Goal: Task Accomplishment & Management: Manage account settings

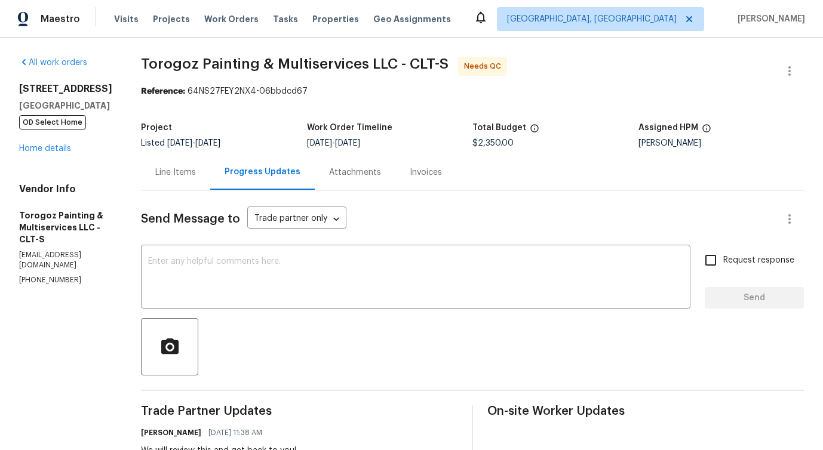
click at [191, 169] on div "Line Items" at bounding box center [175, 173] width 41 height 12
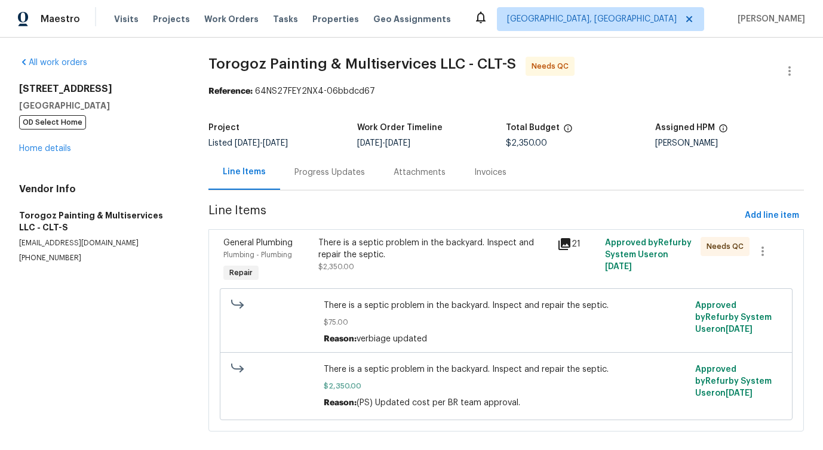
scroll to position [16, 0]
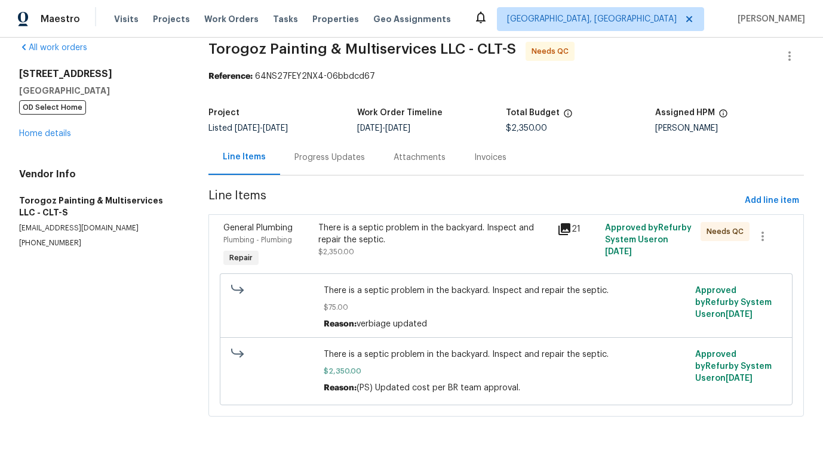
click at [455, 236] on div "There is a septic problem in the backyard. Inspect and repair the septic." at bounding box center [434, 234] width 232 height 24
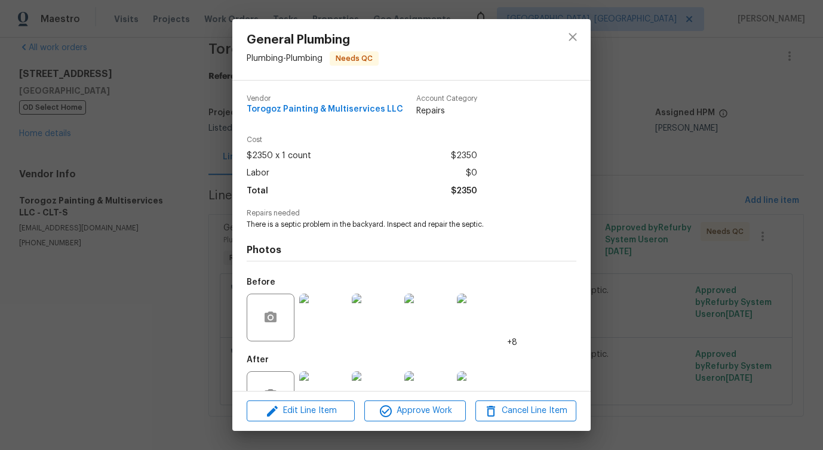
scroll to position [40, 0]
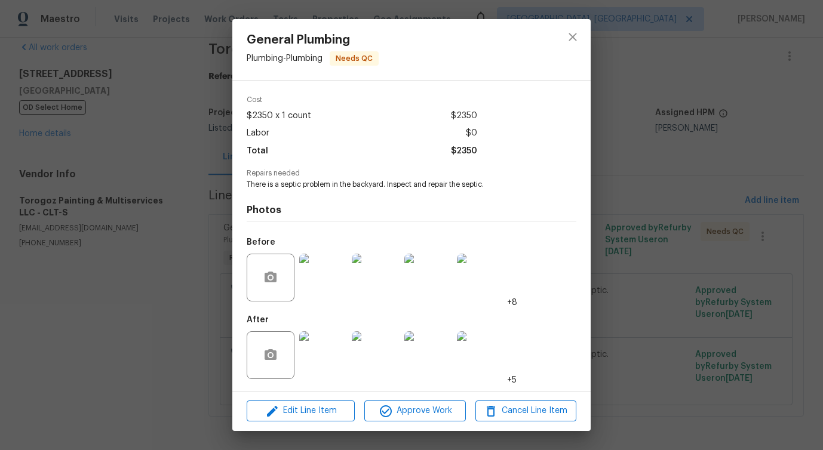
click at [317, 358] on img at bounding box center [323, 356] width 48 height 48
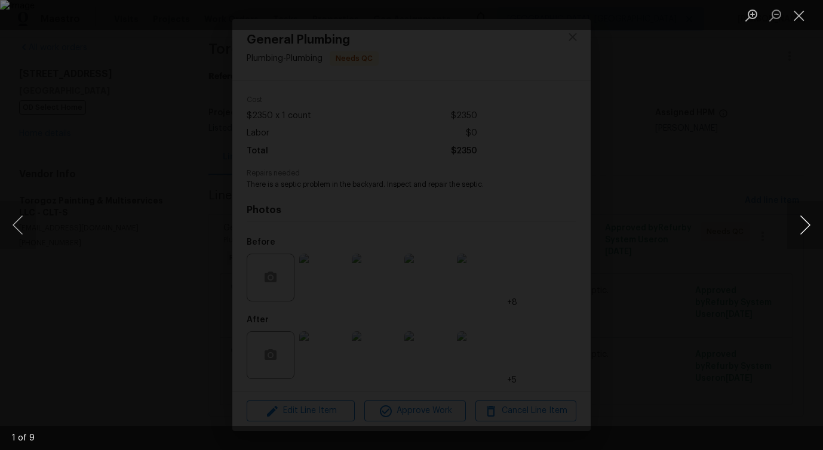
click at [805, 235] on button "Next image" at bounding box center [805, 225] width 36 height 48
click at [810, 223] on button "Next image" at bounding box center [805, 225] width 36 height 48
click at [799, 231] on button "Next image" at bounding box center [805, 225] width 36 height 48
click at [805, 222] on button "Next image" at bounding box center [805, 225] width 36 height 48
click at [813, 226] on button "Next image" at bounding box center [805, 225] width 36 height 48
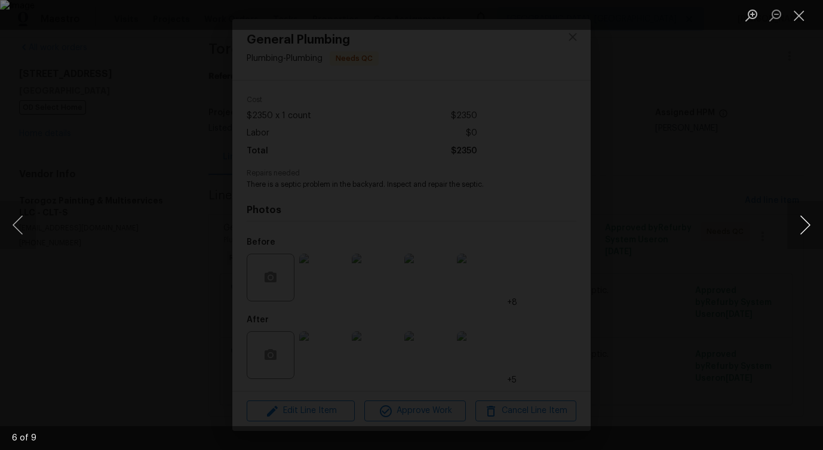
click at [808, 223] on button "Next image" at bounding box center [805, 225] width 36 height 48
click at [808, 227] on button "Next image" at bounding box center [805, 225] width 36 height 48
click at [805, 233] on button "Next image" at bounding box center [805, 225] width 36 height 48
click at [341, 229] on img "Lightbox" at bounding box center [411, 225] width 823 height 450
click at [798, 22] on button "Close lightbox" at bounding box center [799, 15] width 24 height 21
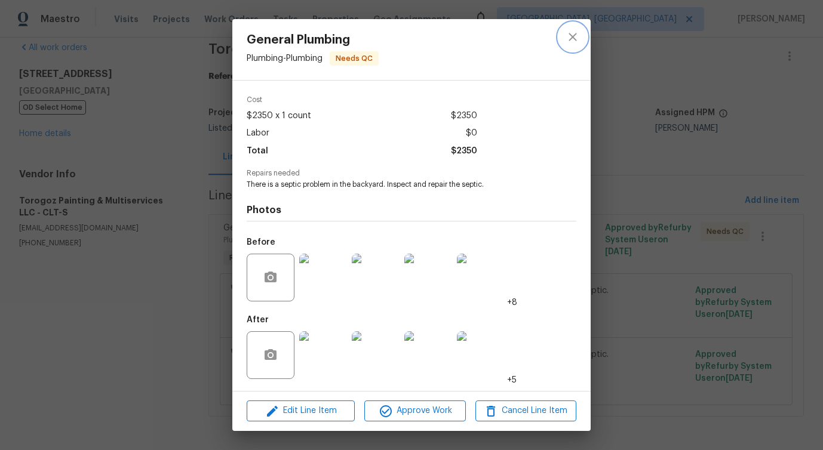
click at [570, 44] on button "close" at bounding box center [573, 37] width 29 height 29
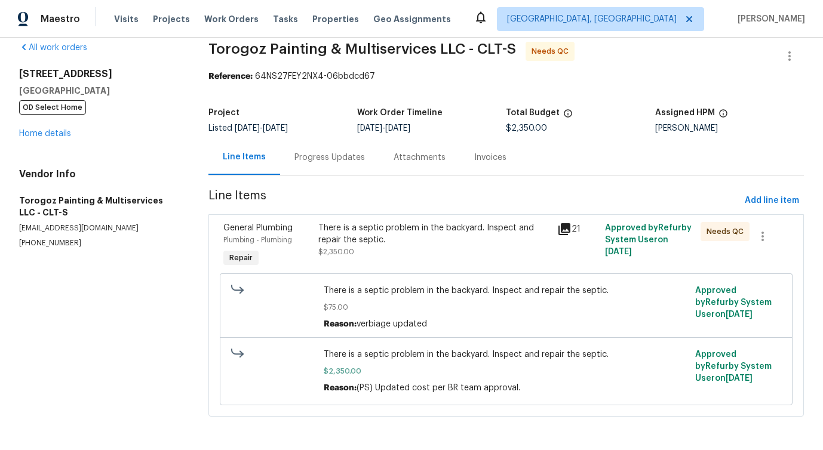
scroll to position [0, 0]
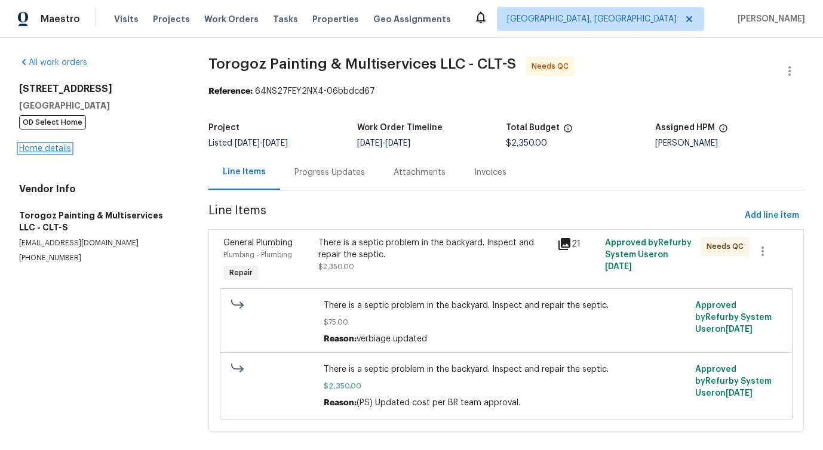
click at [45, 146] on link "Home details" at bounding box center [45, 149] width 52 height 8
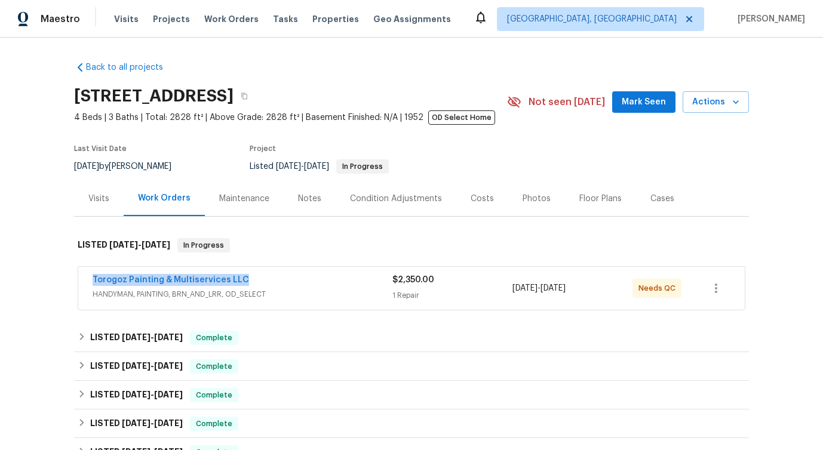
drag, startPoint x: 80, startPoint y: 281, endPoint x: 301, endPoint y: 284, distance: 221.1
click at [303, 284] on div "Torogoz Painting & Multiservices LLC HANDYMAN, PAINTING, BRN_AND_LRR, OD_SELECT…" at bounding box center [411, 288] width 667 height 43
copy link "Torogoz Painting & Multiservices LLC"
click at [219, 280] on link "Torogoz Painting & Multiservices LLC" at bounding box center [171, 280] width 157 height 8
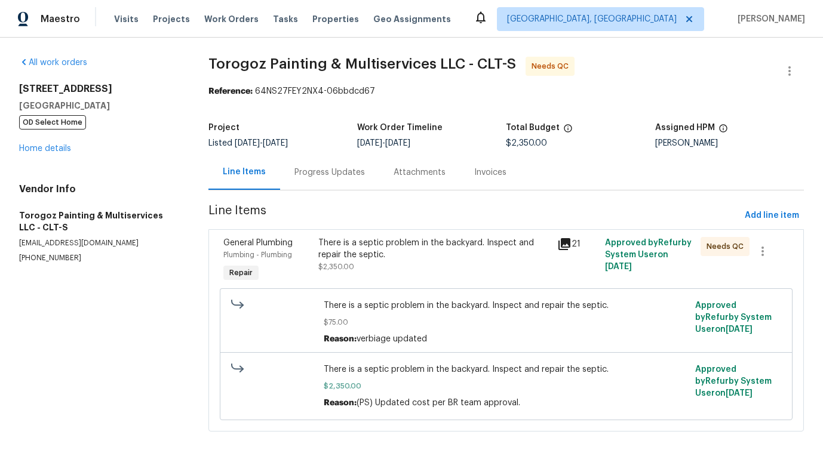
click at [296, 176] on div "Progress Updates" at bounding box center [330, 173] width 70 height 12
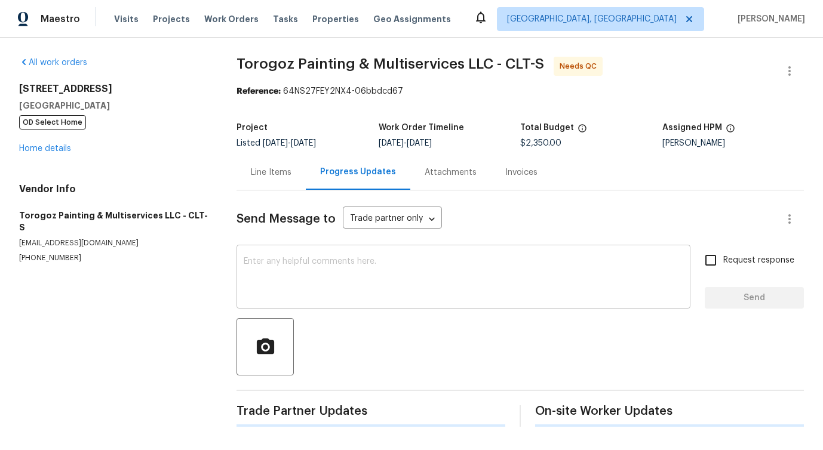
click at [317, 263] on textarea at bounding box center [464, 278] width 440 height 42
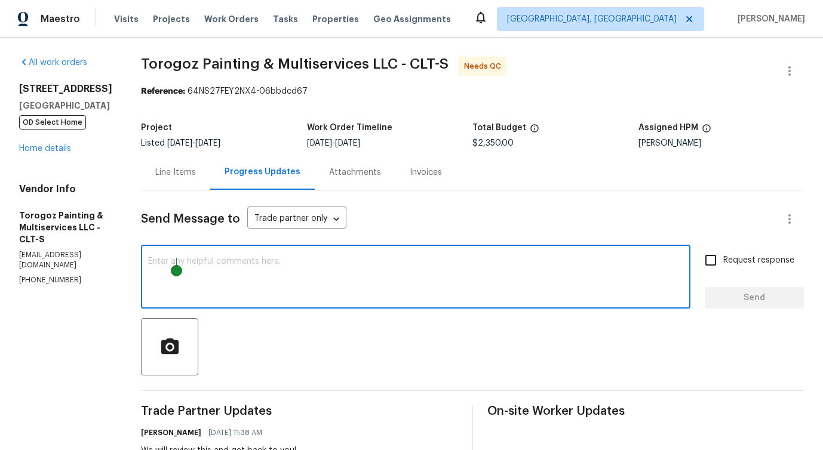
scroll to position [273, 0]
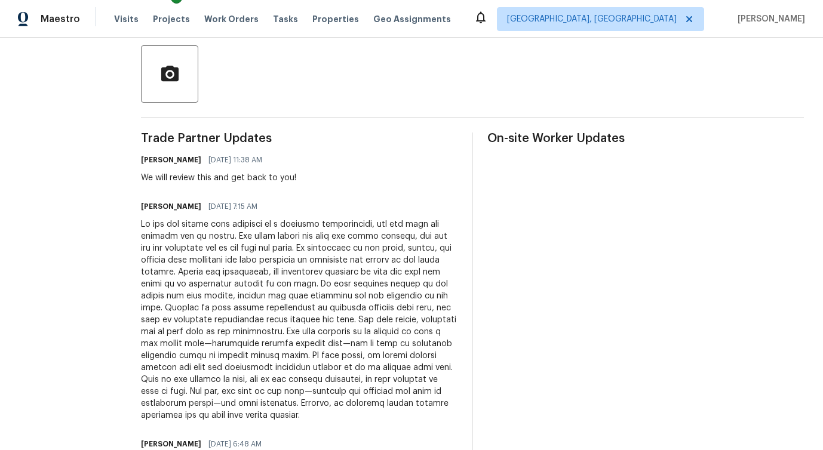
click at [309, 265] on div at bounding box center [299, 320] width 317 height 203
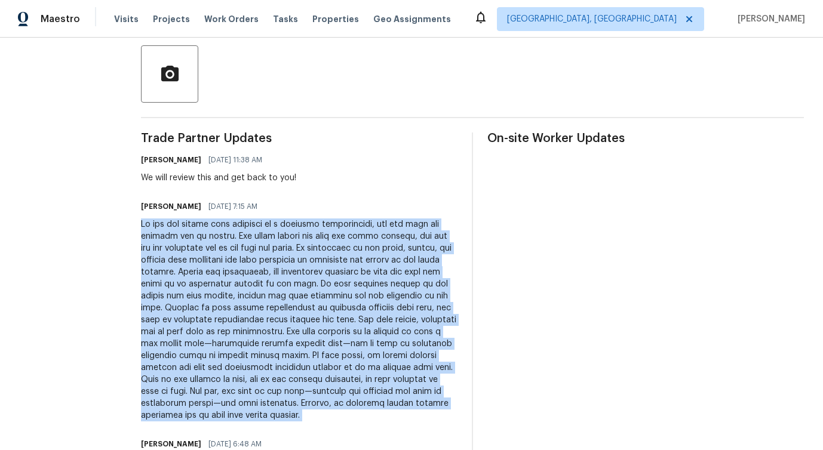
scroll to position [0, 0]
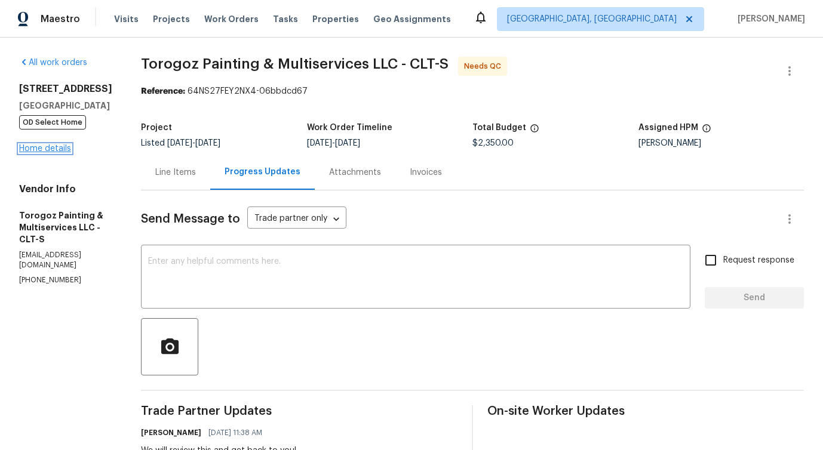
click at [64, 151] on link "Home details" at bounding box center [45, 149] width 52 height 8
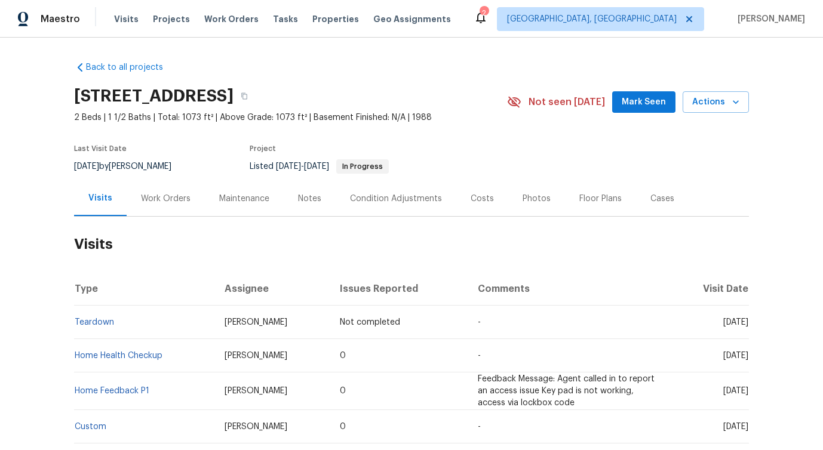
click at [156, 216] on div "Work Orders" at bounding box center [166, 198] width 78 height 35
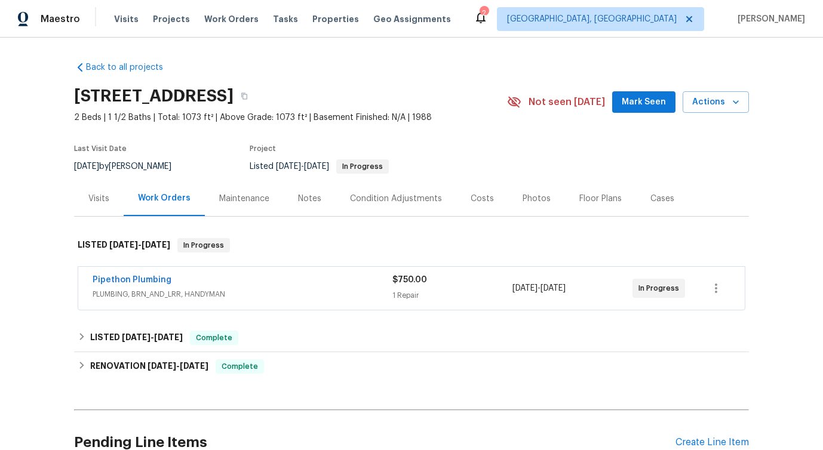
click at [156, 216] on div "Work Orders" at bounding box center [164, 198] width 81 height 35
click at [146, 284] on link "Pipethon Plumbing" at bounding box center [132, 280] width 79 height 8
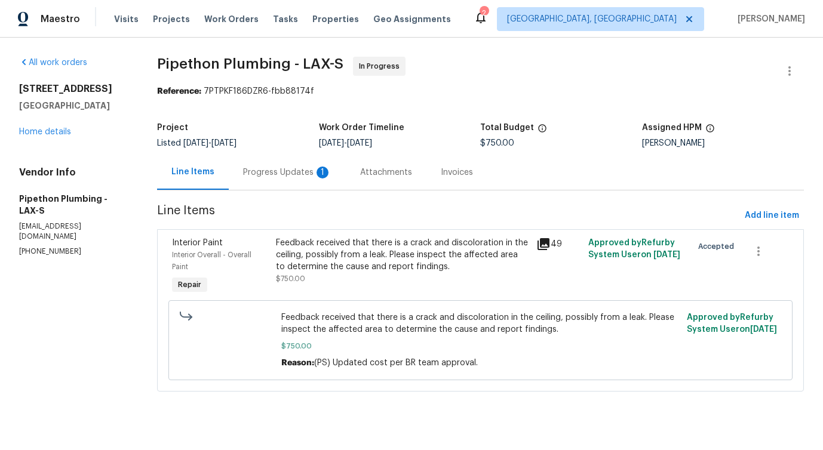
click at [308, 182] on div "Progress Updates 1" at bounding box center [287, 172] width 117 height 35
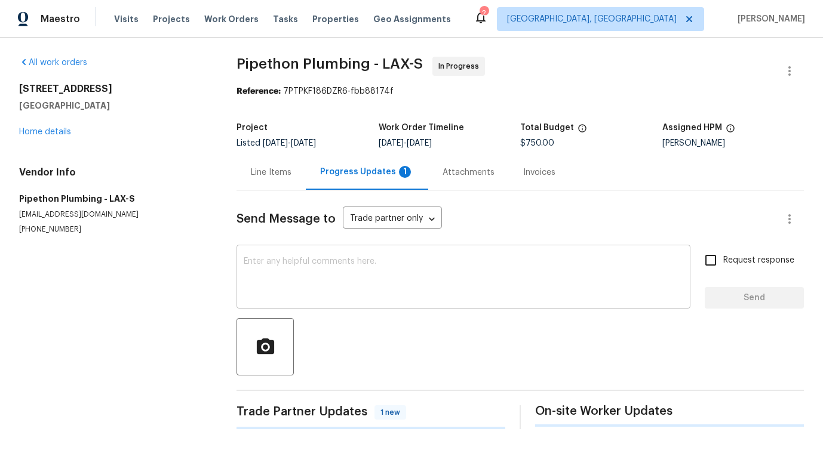
click at [329, 273] on textarea at bounding box center [464, 278] width 440 height 42
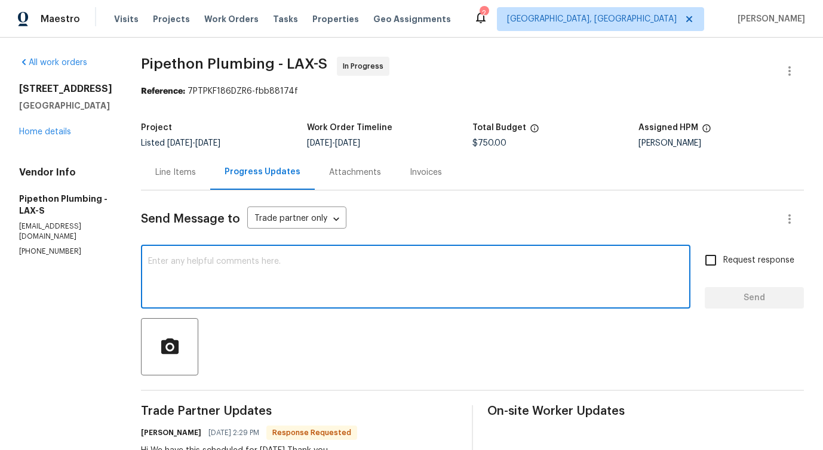
scroll to position [174, 0]
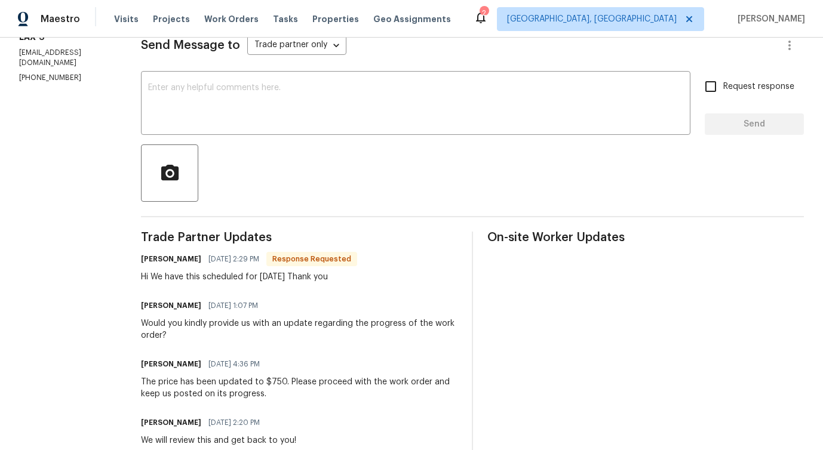
drag, startPoint x: 211, startPoint y: 259, endPoint x: 280, endPoint y: 266, distance: 69.6
click at [281, 266] on div "Andy Ramirez 09/29/2025 2:29 PM Response Requested" at bounding box center [249, 259] width 216 height 17
drag, startPoint x: 170, startPoint y: 279, endPoint x: 317, endPoint y: 282, distance: 147.0
click at [317, 281] on div "Hi We have this scheduled for tomorrow Thank you" at bounding box center [249, 277] width 216 height 12
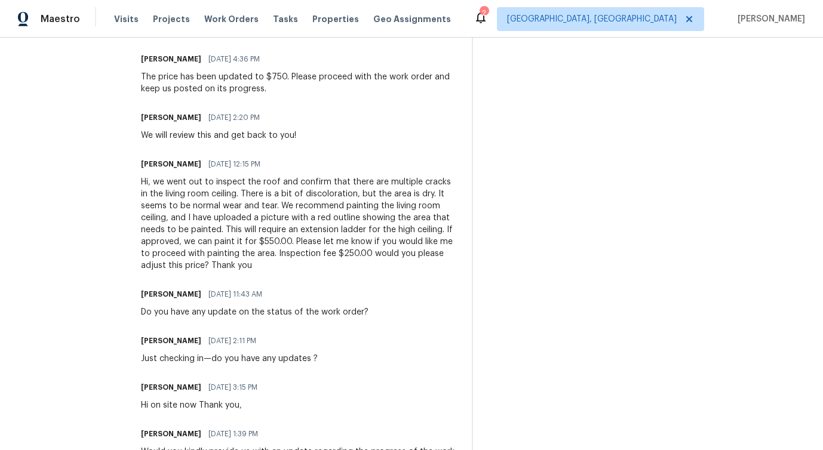
scroll to position [520, 0]
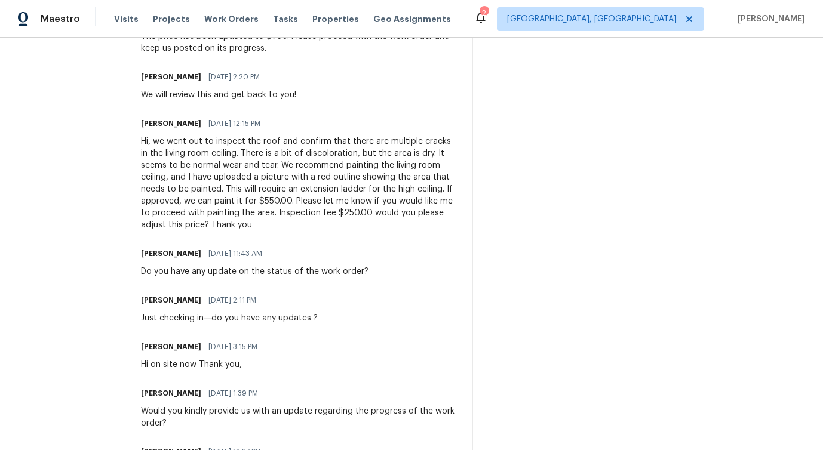
click at [278, 324] on div "Trade Partner Updates Andy Ramirez 09/29/2025 2:29 PM Response Requested Hi We …" at bounding box center [299, 282] width 317 height 793
copy div "Just checking in—do you have any updates ?"
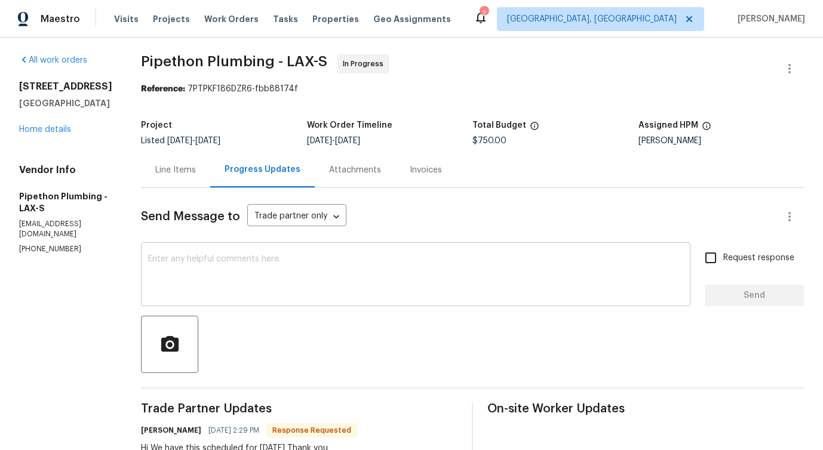
scroll to position [0, 0]
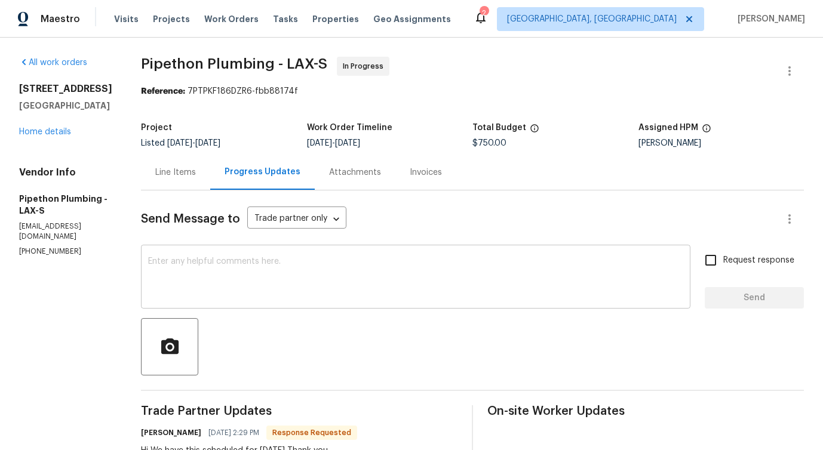
click at [273, 257] on textarea at bounding box center [415, 278] width 535 height 42
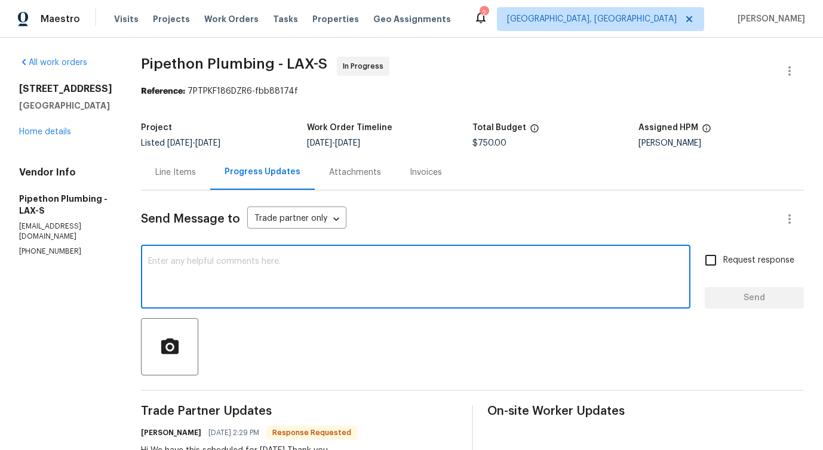
paste textarea "Just checking in—do you have any updates ?"
type textarea "Just checking in—do you have any updates ?"
click at [715, 251] on input "Request response" at bounding box center [710, 260] width 25 height 25
checkbox input "true"
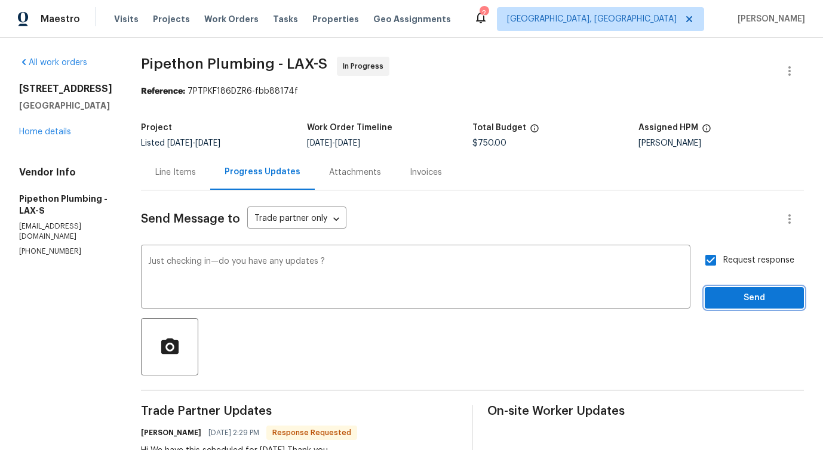
click at [736, 301] on span "Send" at bounding box center [755, 298] width 80 height 15
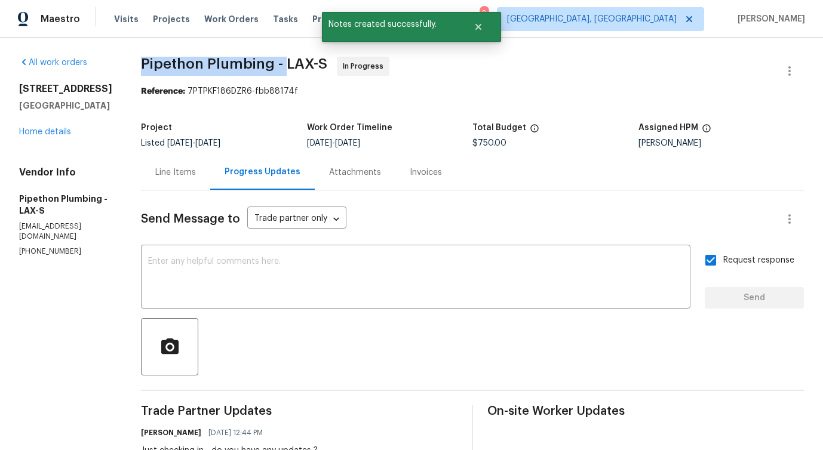
drag, startPoint x: 146, startPoint y: 62, endPoint x: 301, endPoint y: 64, distance: 155.3
copy span "Pipethon Plumbing -"
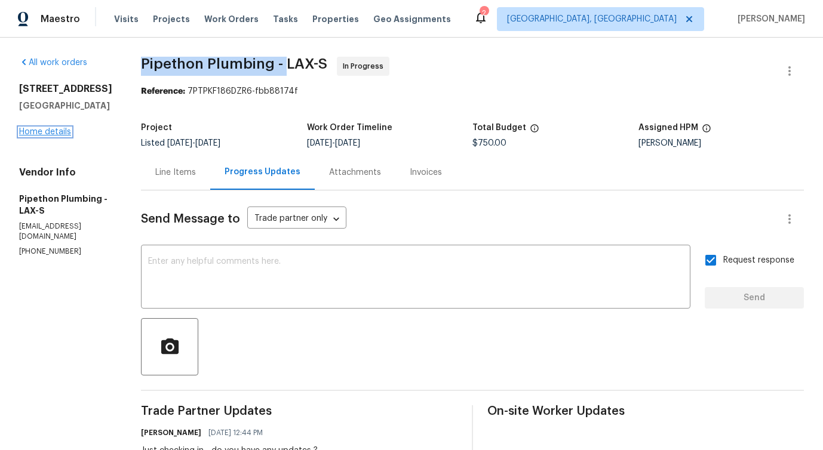
click at [48, 136] on link "Home details" at bounding box center [45, 132] width 52 height 8
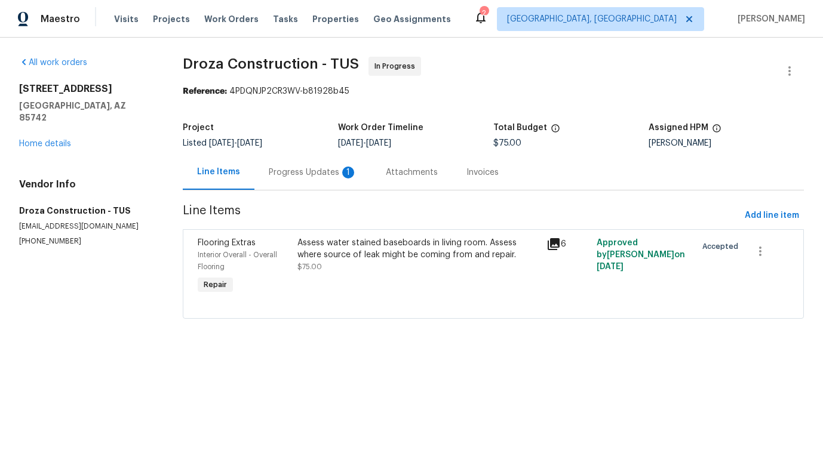
click at [295, 187] on div "Progress Updates 1" at bounding box center [313, 172] width 117 height 35
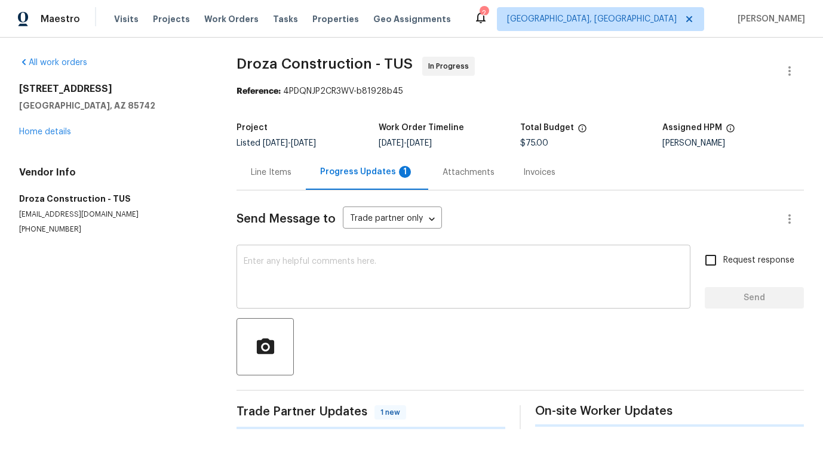
click at [330, 296] on textarea at bounding box center [464, 278] width 440 height 42
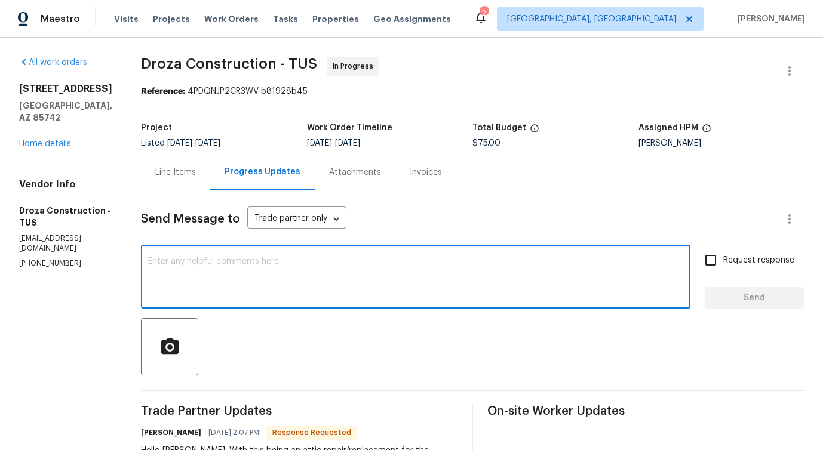
scroll to position [274, 0]
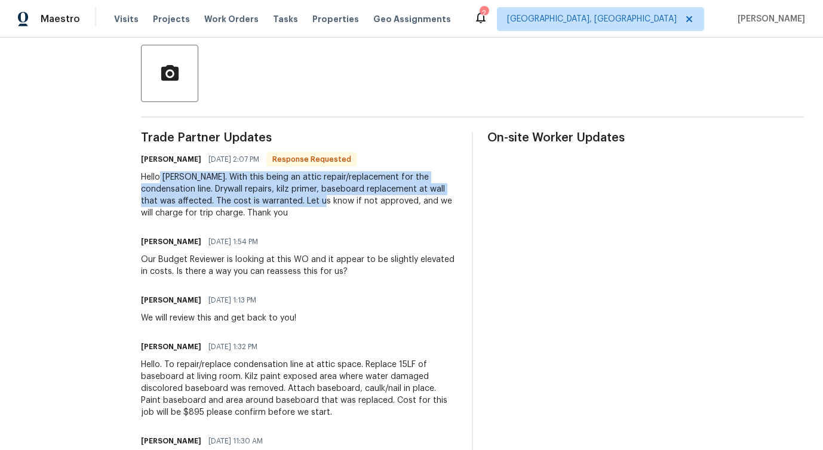
drag, startPoint x: 170, startPoint y: 175, endPoint x: 316, endPoint y: 196, distance: 147.3
click at [317, 197] on div "Hello Pavithra. With this being an attic repair/replacement for the condensatio…" at bounding box center [299, 195] width 317 height 48
click at [305, 192] on div "Hello Pavithra. With this being an attic repair/replacement for the condensatio…" at bounding box center [299, 195] width 317 height 48
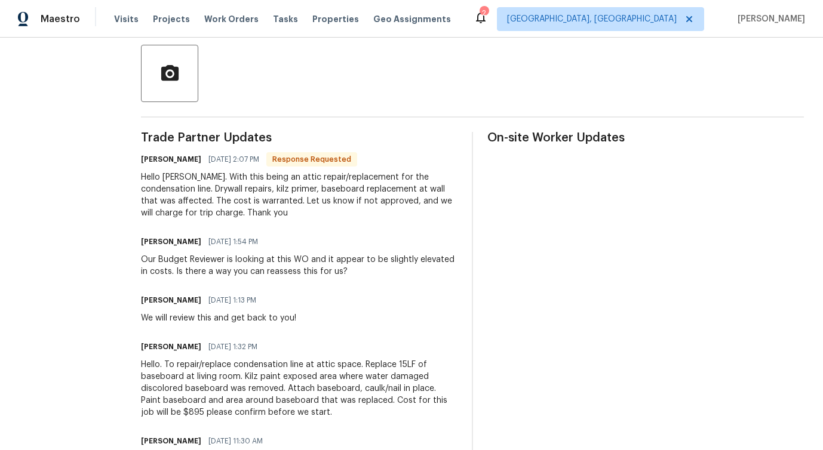
click at [305, 192] on div "Hello Pavithra. With this being an attic repair/replacement for the condensatio…" at bounding box center [299, 195] width 317 height 48
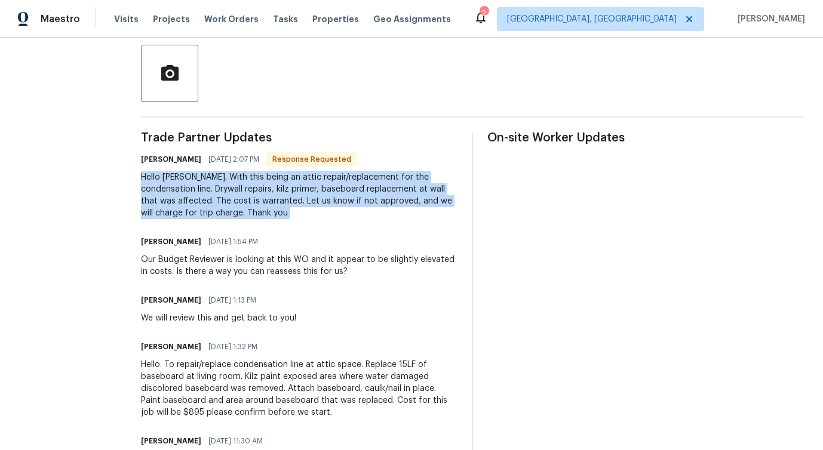
click at [305, 192] on div "Hello Pavithra. With this being an attic repair/replacement for the condensatio…" at bounding box center [299, 195] width 317 height 48
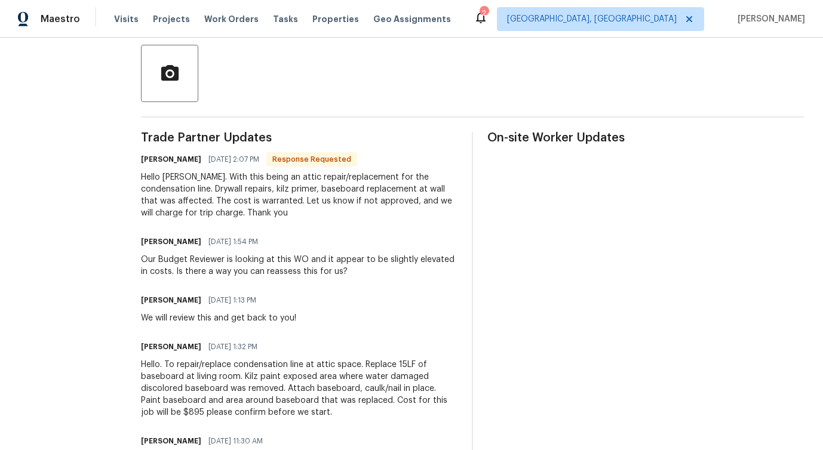
drag, startPoint x: 208, startPoint y: 179, endPoint x: 255, endPoint y: 222, distance: 63.8
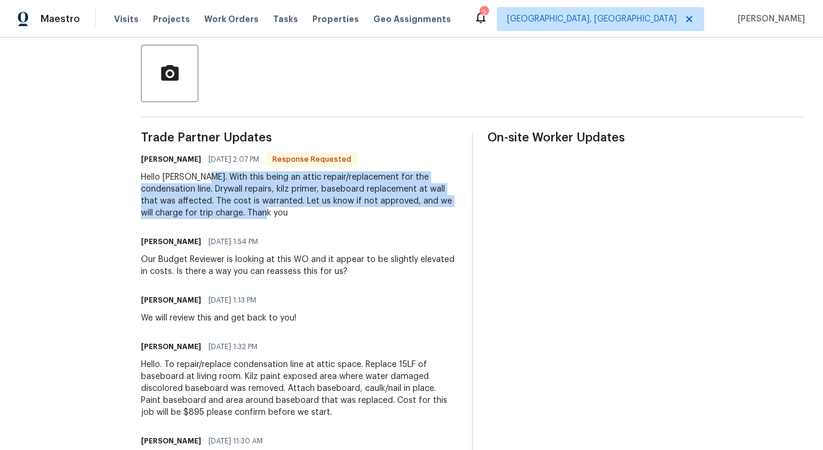
drag, startPoint x: 209, startPoint y: 176, endPoint x: 255, endPoint y: 210, distance: 57.1
click at [255, 210] on div "Hello Pavithra. With this being an attic repair/replacement for the condensatio…" at bounding box center [299, 195] width 317 height 48
copy div "With this being an attic repair/replacement for the condensation line. Drywall …"
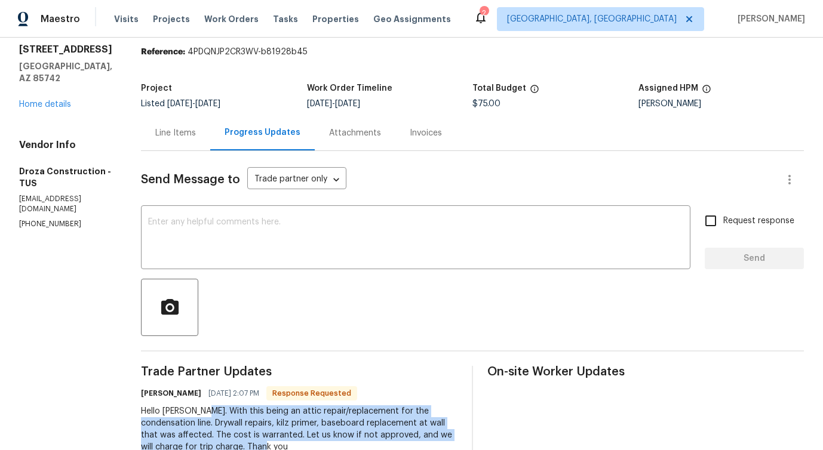
scroll to position [0, 0]
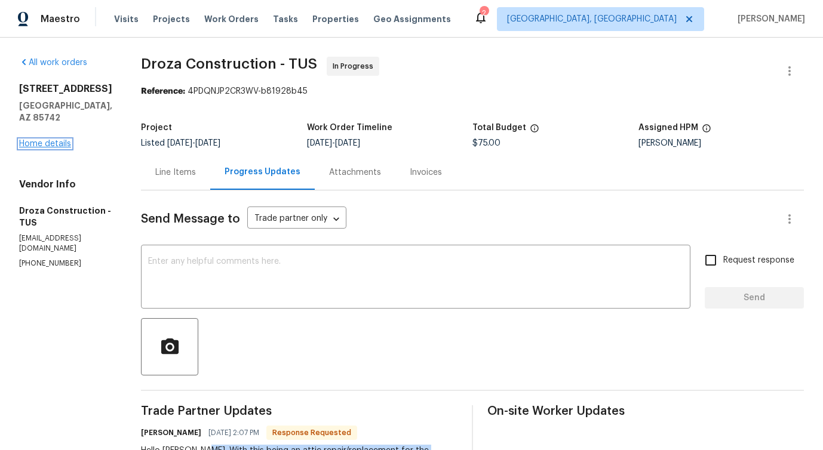
click at [51, 140] on link "Home details" at bounding box center [45, 144] width 52 height 8
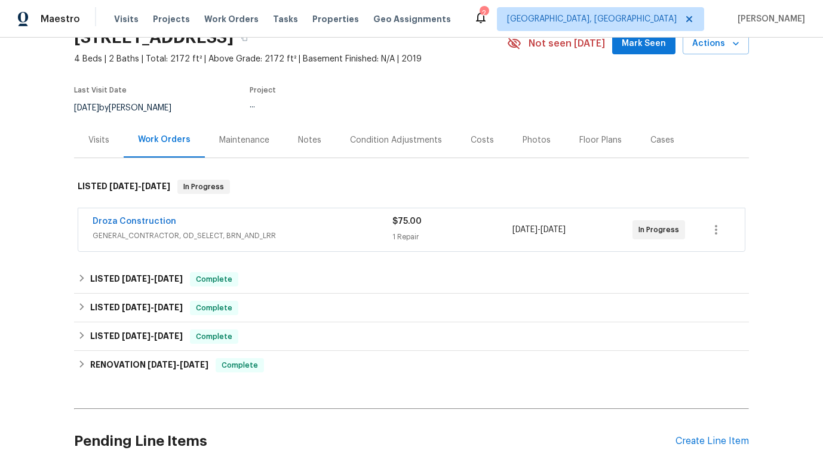
scroll to position [73, 0]
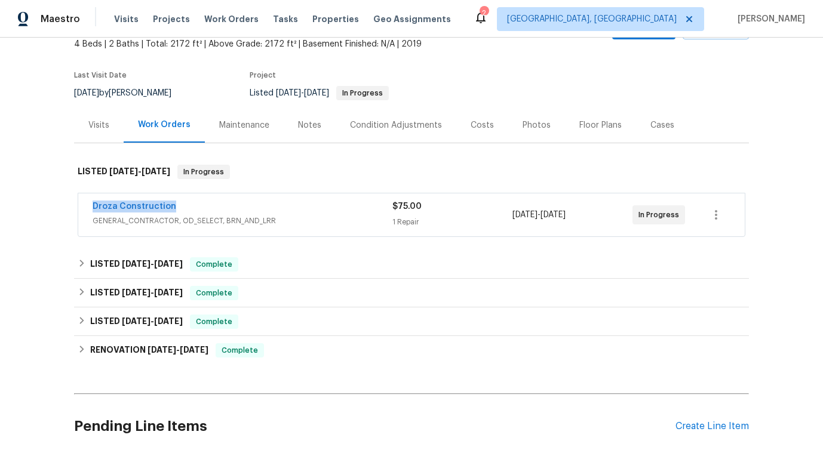
drag, startPoint x: 90, startPoint y: 204, endPoint x: 201, endPoint y: 204, distance: 110.5
click at [201, 204] on div "Droza Construction GENERAL_CONTRACTOR, OD_SELECT, BRN_AND_LRR $75.00 1 Repair 9…" at bounding box center [411, 215] width 667 height 43
copy link "Droza Construction"
click at [131, 210] on link "Droza Construction" at bounding box center [135, 207] width 84 height 8
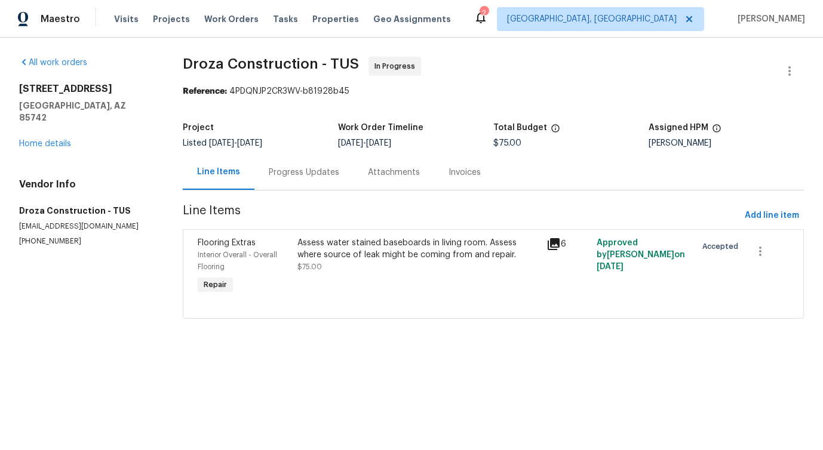
click at [312, 179] on div "Progress Updates" at bounding box center [304, 172] width 99 height 35
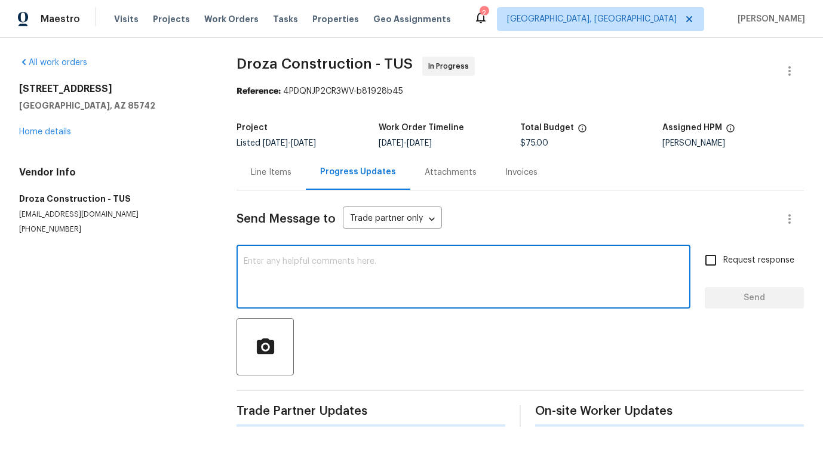
click at [326, 284] on textarea at bounding box center [464, 278] width 440 height 42
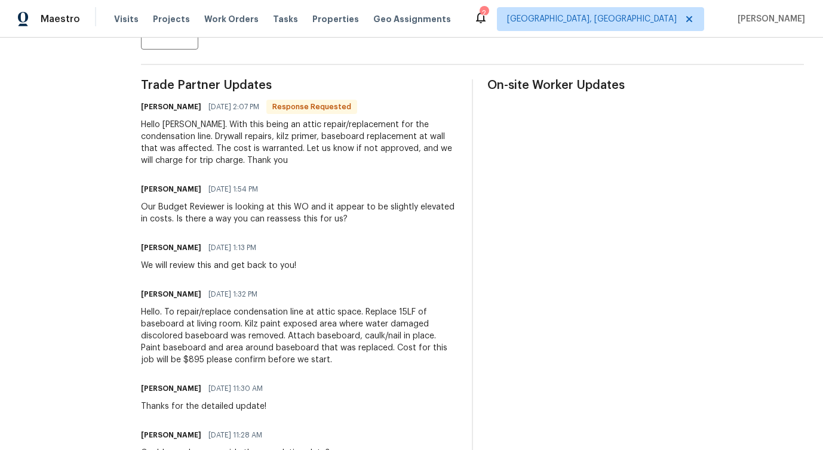
scroll to position [348, 0]
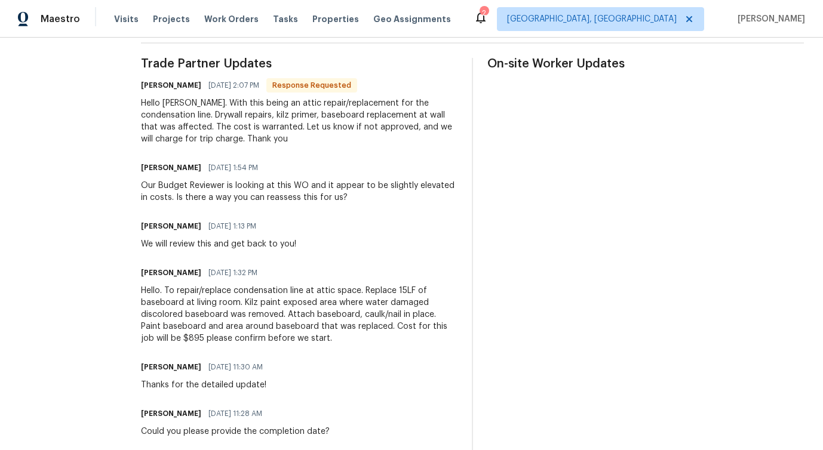
click at [210, 243] on div "We will review this and get back to you!" at bounding box center [218, 244] width 155 height 12
copy div "We will review this and get back to you!"
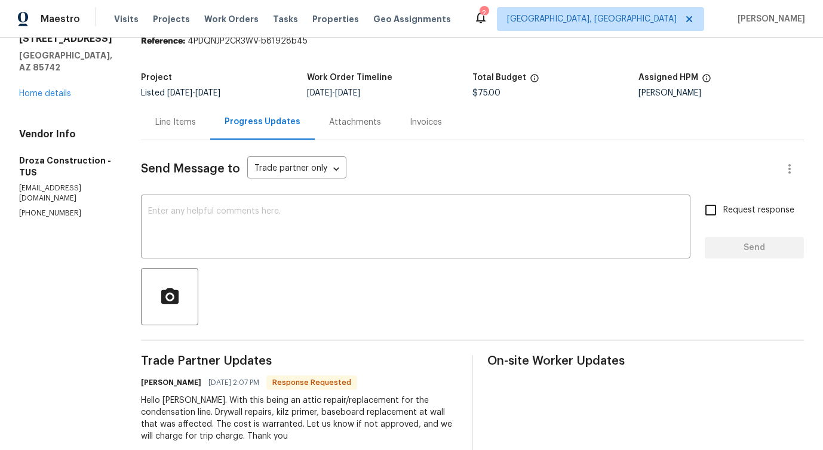
scroll to position [0, 0]
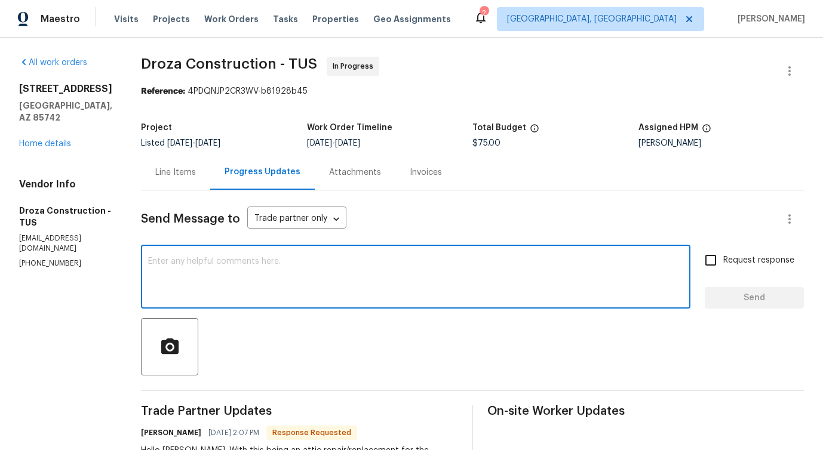
click at [207, 277] on textarea at bounding box center [415, 278] width 535 height 42
paste textarea "We will review this and get back to you!"
type textarea "We will review this and get back to you!"
click at [735, 293] on span "Send" at bounding box center [755, 298] width 80 height 15
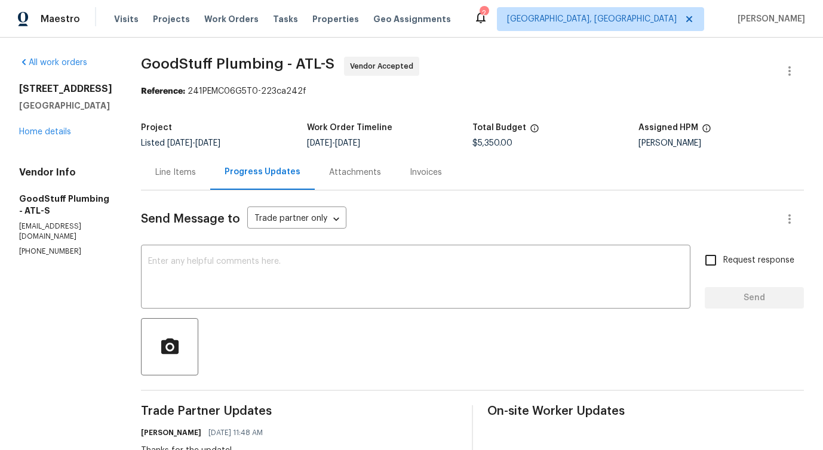
click at [258, 232] on div "Send Message to Trade partner only Trade partner only ​" at bounding box center [458, 219] width 634 height 29
click at [253, 256] on div "x ​" at bounding box center [416, 278] width 550 height 61
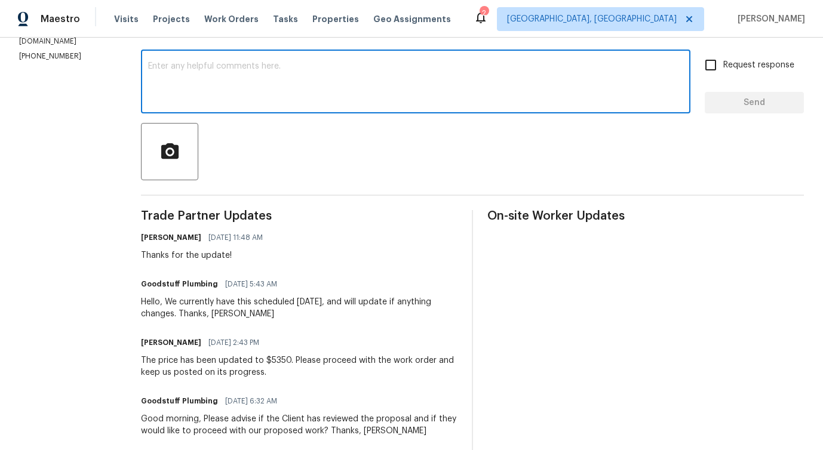
scroll to position [232, 0]
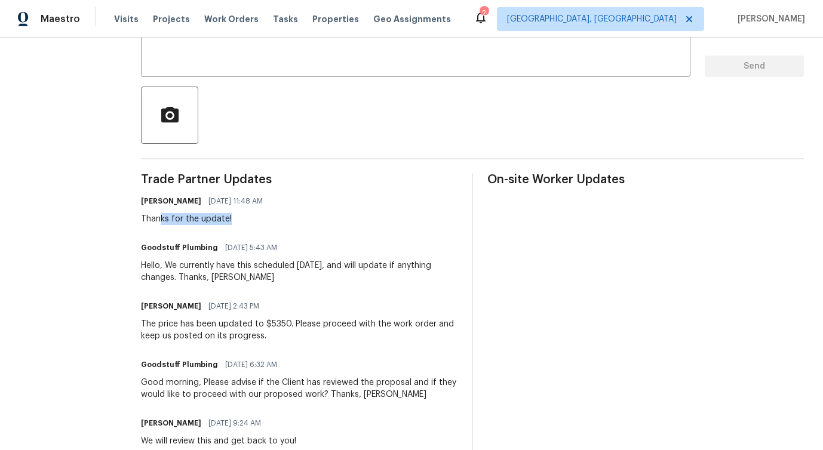
drag, startPoint x: 188, startPoint y: 219, endPoint x: 269, endPoint y: 219, distance: 80.7
click at [269, 219] on div "Thanks for the update!" at bounding box center [205, 219] width 129 height 12
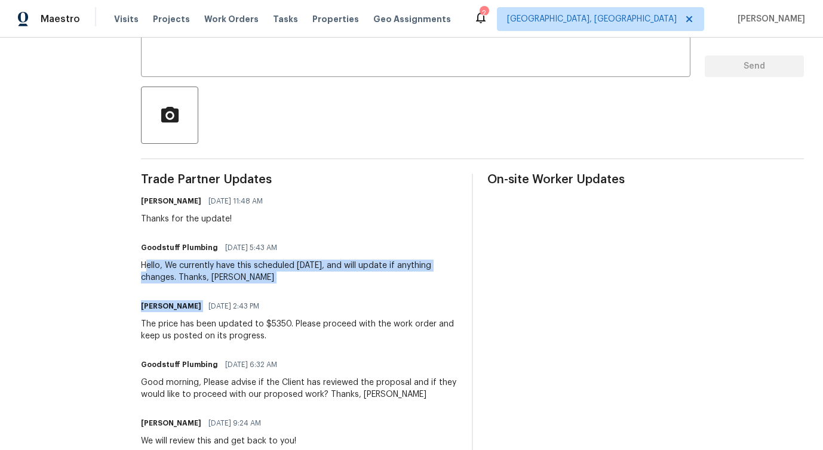
drag, startPoint x: 174, startPoint y: 271, endPoint x: 336, endPoint y: 297, distance: 163.3
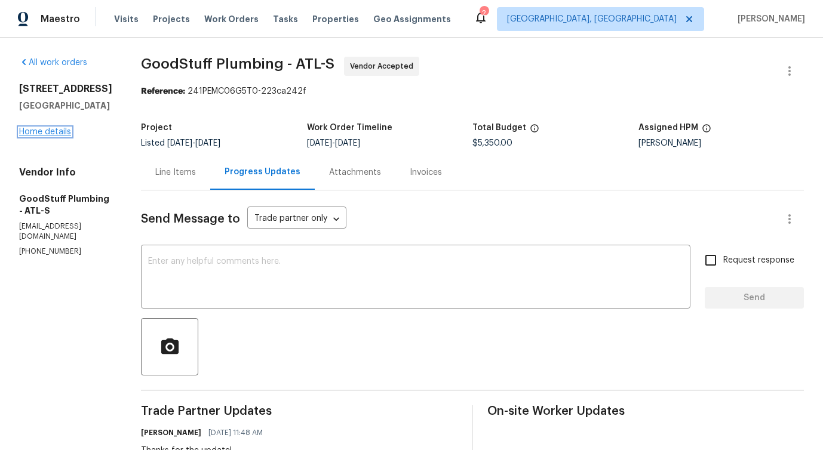
click at [37, 136] on link "Home details" at bounding box center [45, 132] width 52 height 8
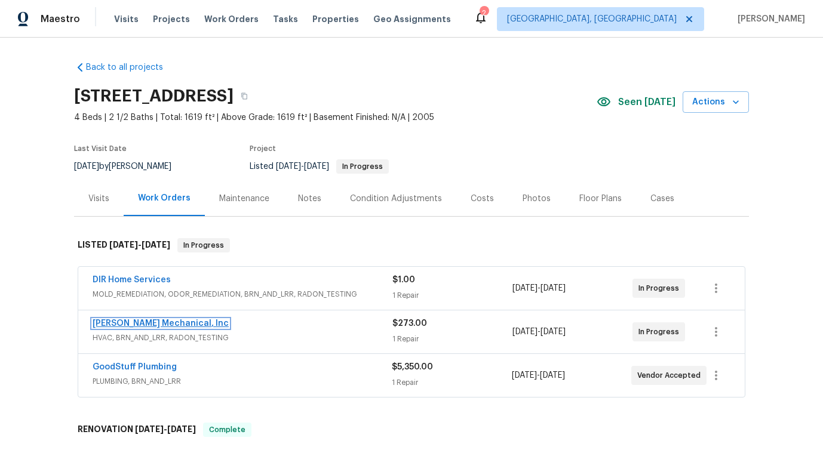
click at [128, 323] on link "JH Martin Mechanical, Inc" at bounding box center [161, 324] width 136 height 8
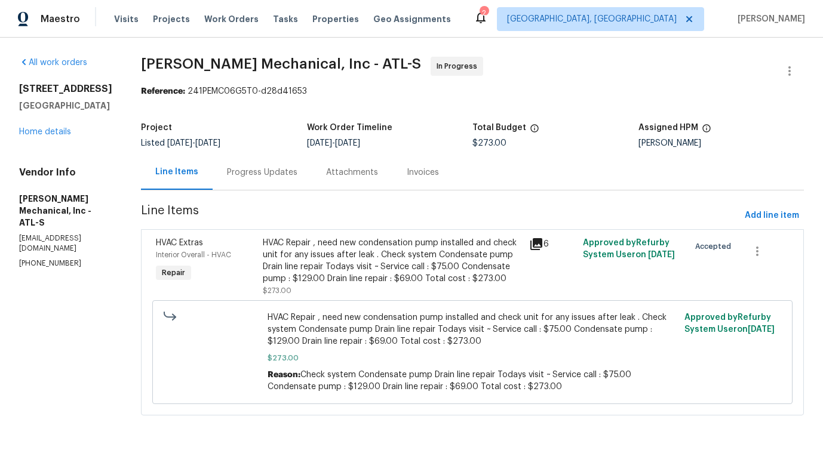
click at [269, 177] on div "Progress Updates" at bounding box center [262, 173] width 70 height 12
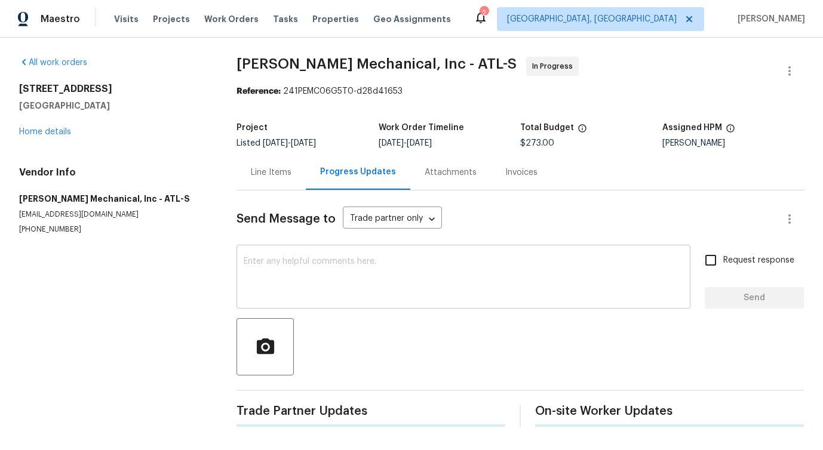
click at [291, 282] on textarea at bounding box center [464, 278] width 440 height 42
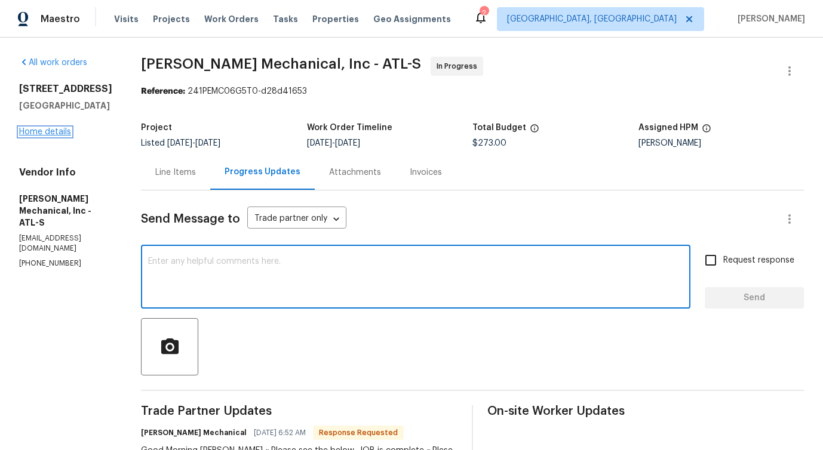
click at [48, 136] on link "Home details" at bounding box center [45, 132] width 52 height 8
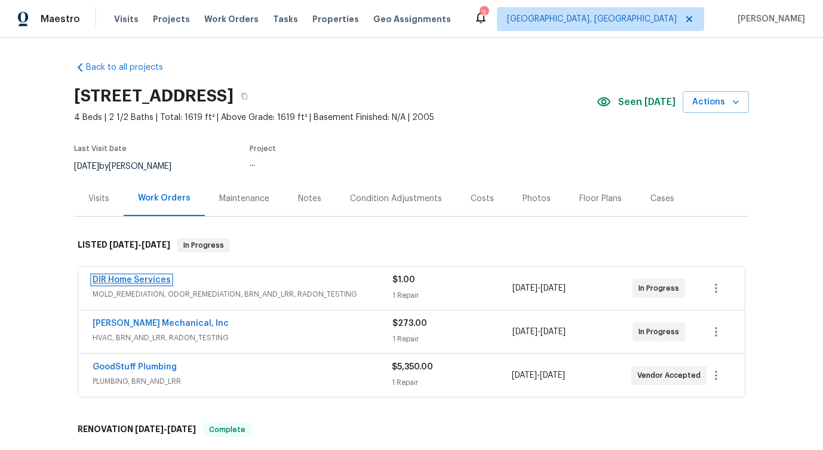
click at [147, 283] on link "DIR Home Services" at bounding box center [132, 280] width 78 height 8
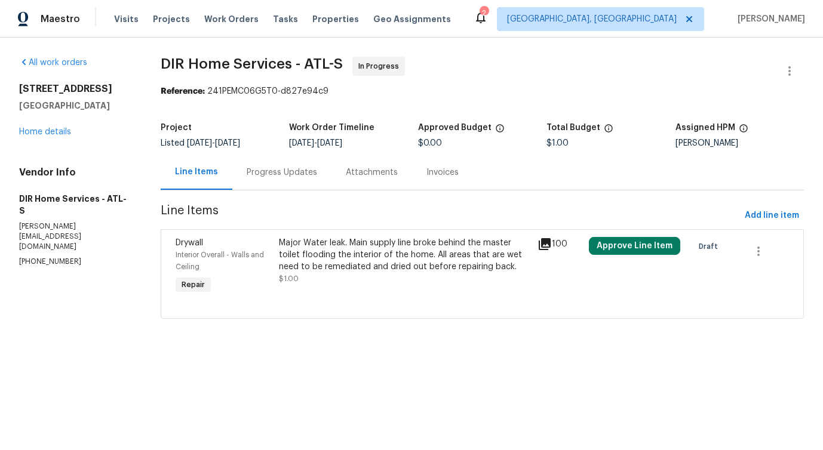
click at [308, 163] on div "Progress Updates" at bounding box center [281, 172] width 99 height 35
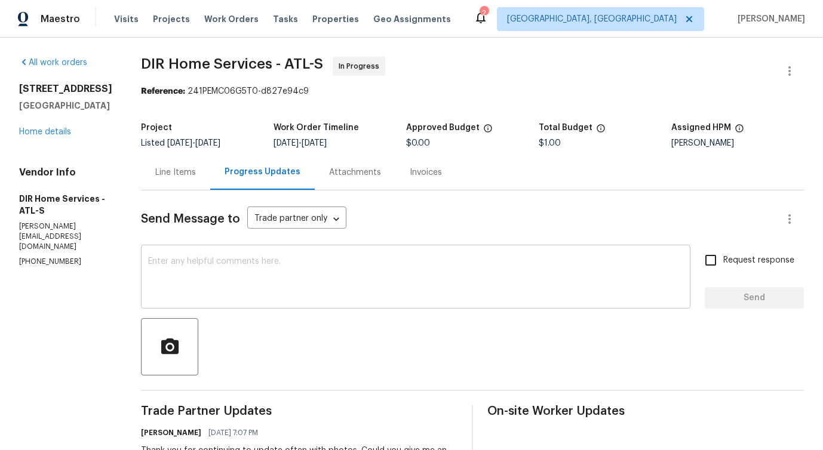
click at [393, 274] on textarea at bounding box center [415, 278] width 535 height 42
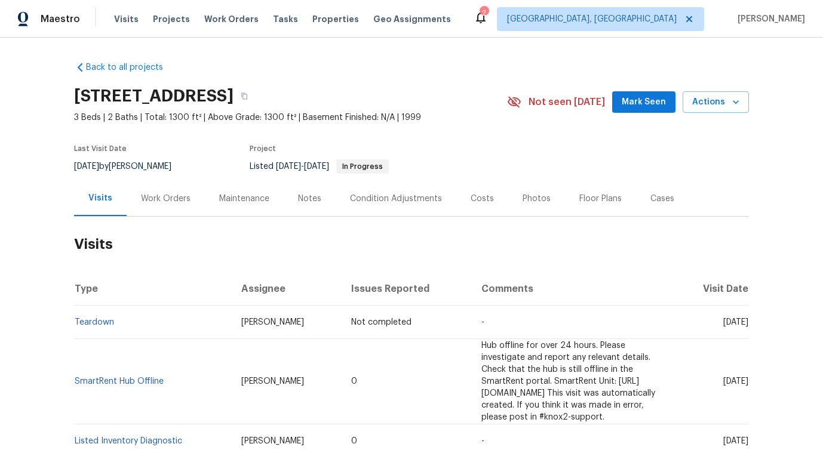
click at [159, 203] on div "Work Orders" at bounding box center [166, 199] width 50 height 12
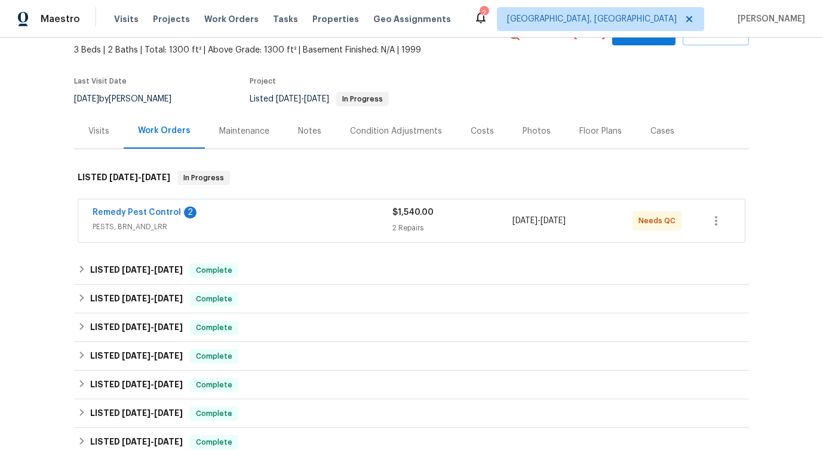
scroll to position [70, 0]
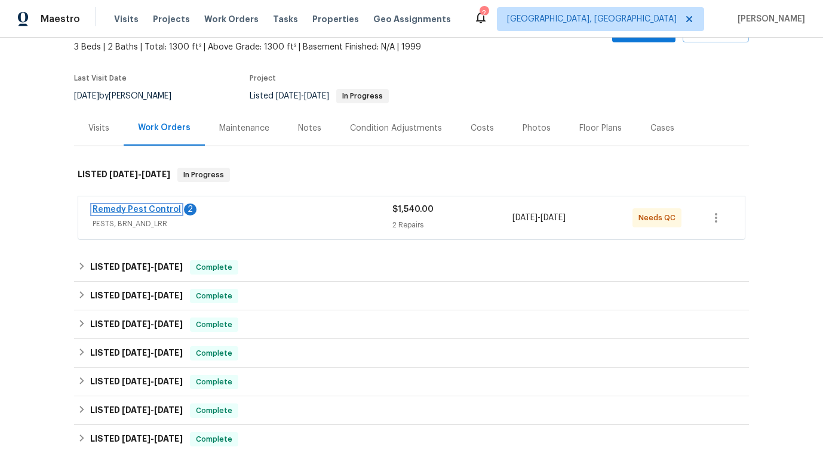
click at [155, 212] on link "Remedy Pest Control" at bounding box center [137, 210] width 88 height 8
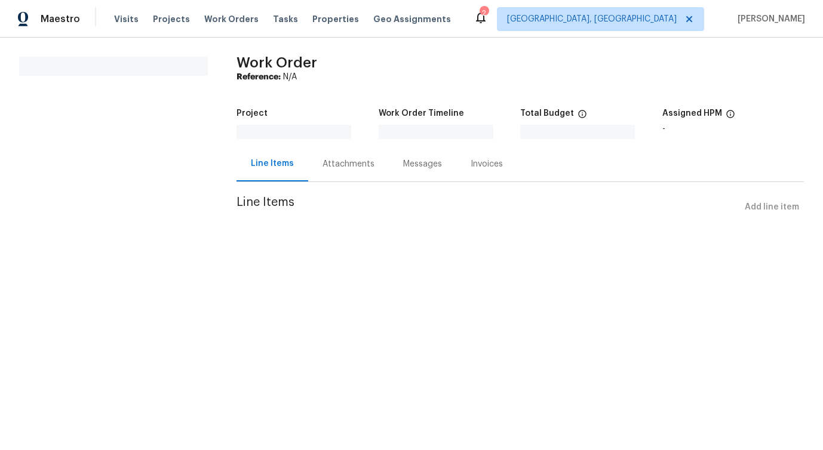
click at [155, 212] on section "All work orders" at bounding box center [113, 145] width 189 height 176
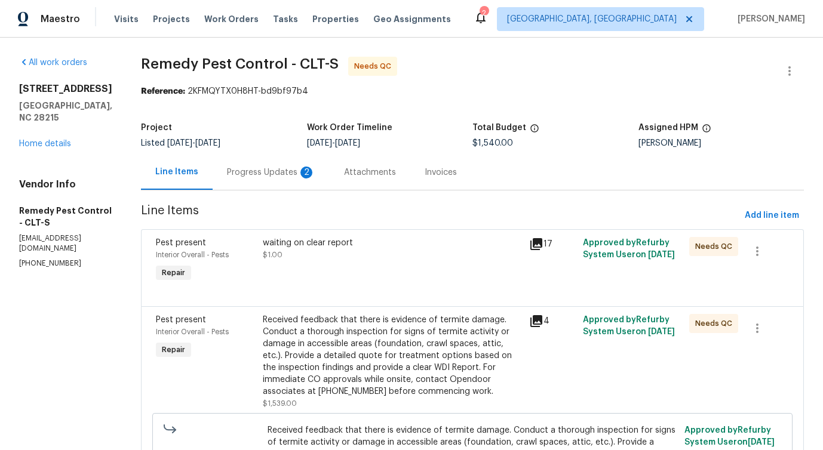
click at [275, 174] on div "Progress Updates 2" at bounding box center [271, 173] width 88 height 12
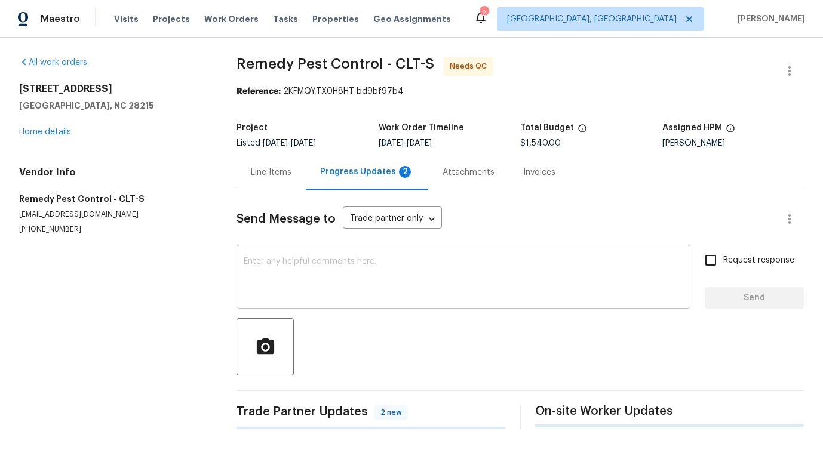
click at [286, 271] on textarea at bounding box center [464, 278] width 440 height 42
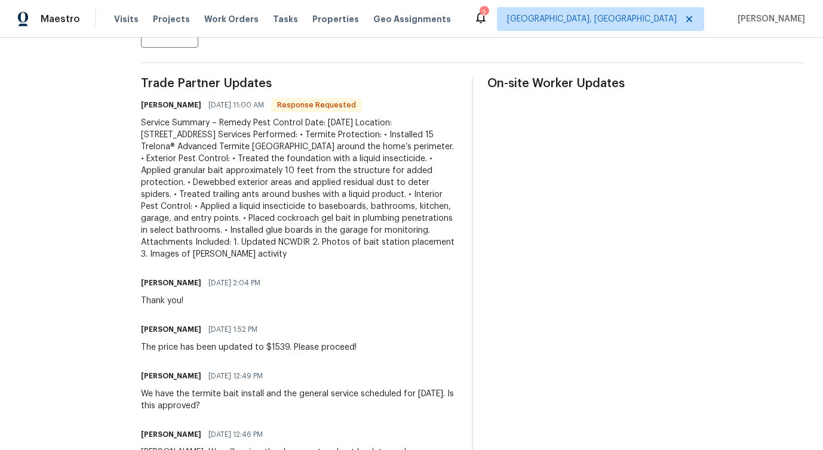
scroll to position [331, 0]
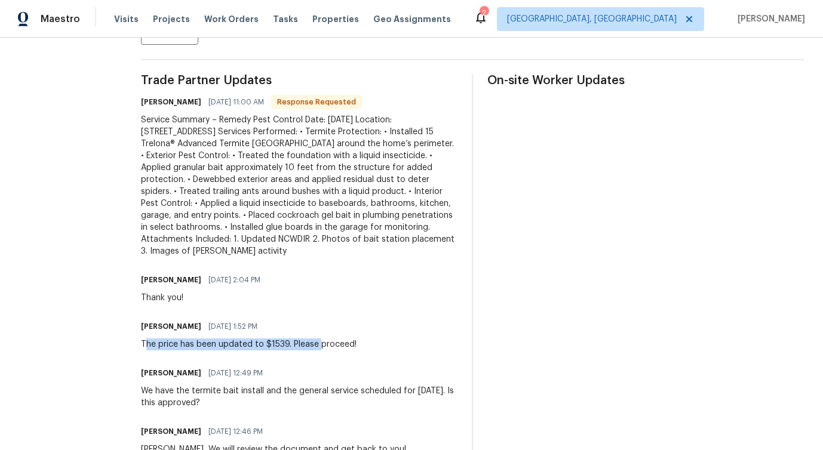
drag, startPoint x: 130, startPoint y: 349, endPoint x: 301, endPoint y: 349, distance: 171.5
click at [302, 349] on div "The price has been updated to $1539. Please proceed!" at bounding box center [249, 345] width 216 height 12
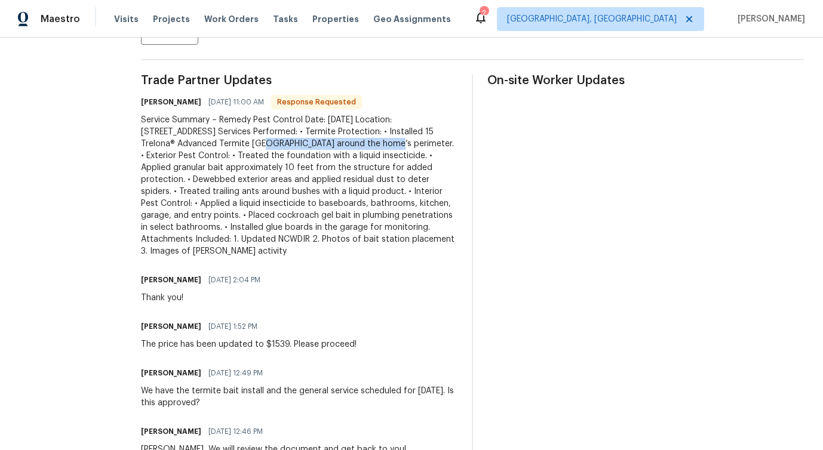
drag, startPoint x: 172, startPoint y: 143, endPoint x: 290, endPoint y: 145, distance: 117.7
click at [290, 145] on div "Service Summary – Remedy Pest Control Date: [DATE] Location: [STREET_ADDRESS] S…" at bounding box center [299, 185] width 317 height 143
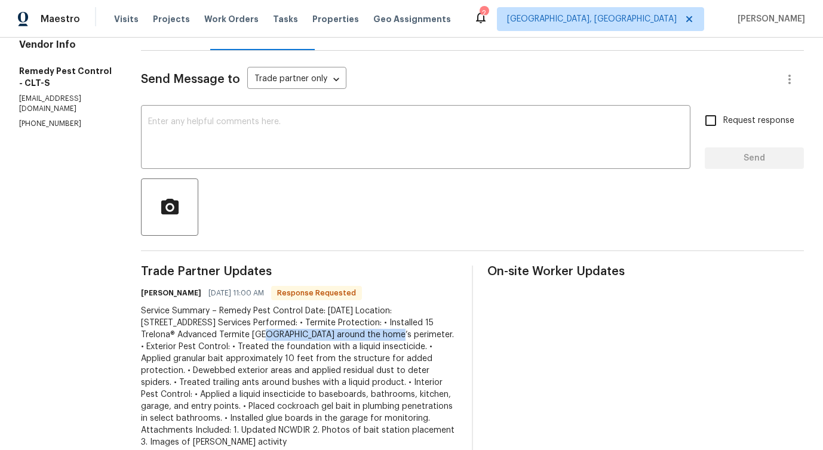
scroll to position [0, 0]
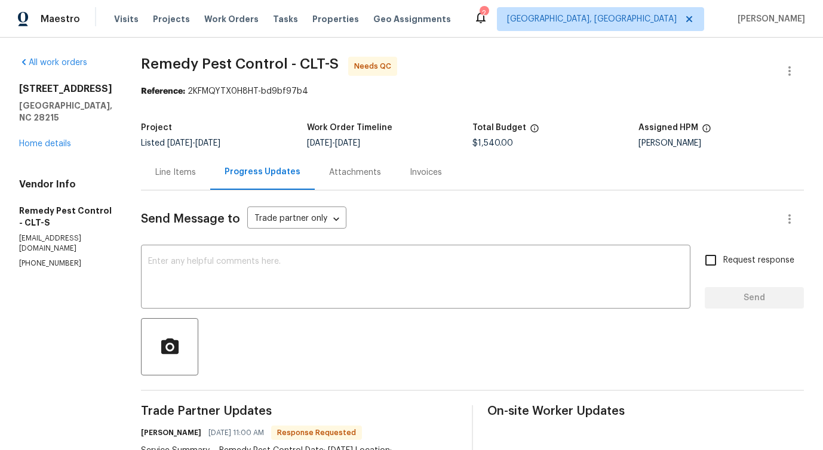
click at [196, 322] on div at bounding box center [472, 346] width 663 height 57
click at [208, 289] on textarea at bounding box center [415, 278] width 535 height 42
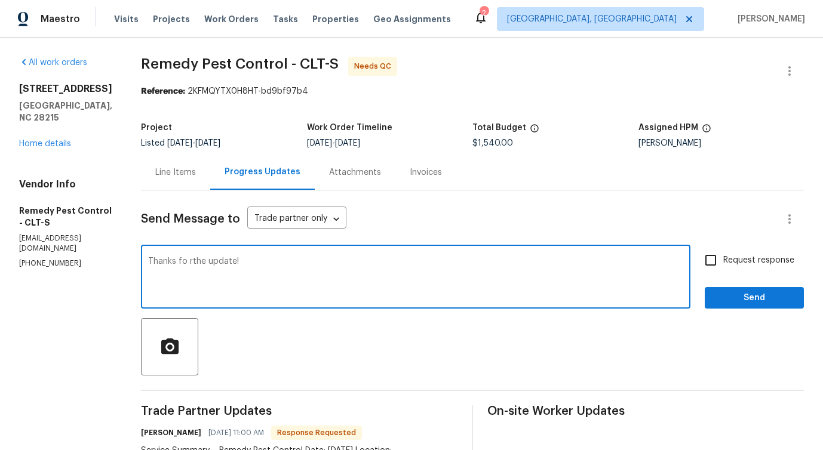
type textarea "Thanks fo rthe update!"
click at [755, 298] on span "Send" at bounding box center [755, 298] width 80 height 15
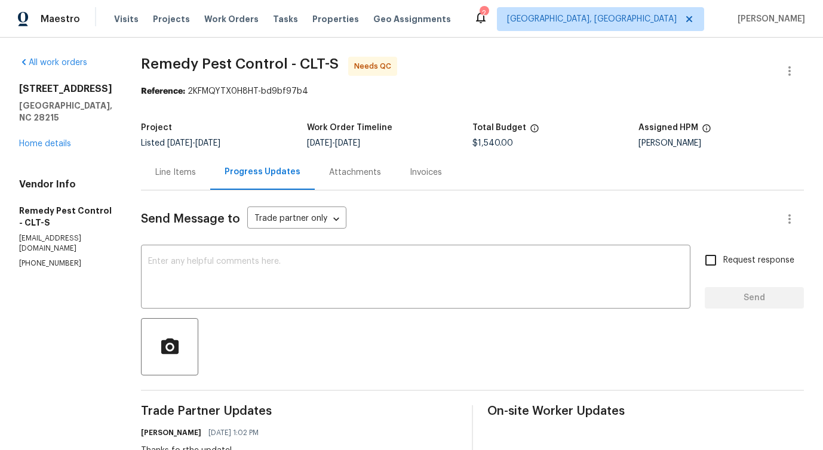
click at [160, 177] on div "Line Items" at bounding box center [175, 173] width 41 height 12
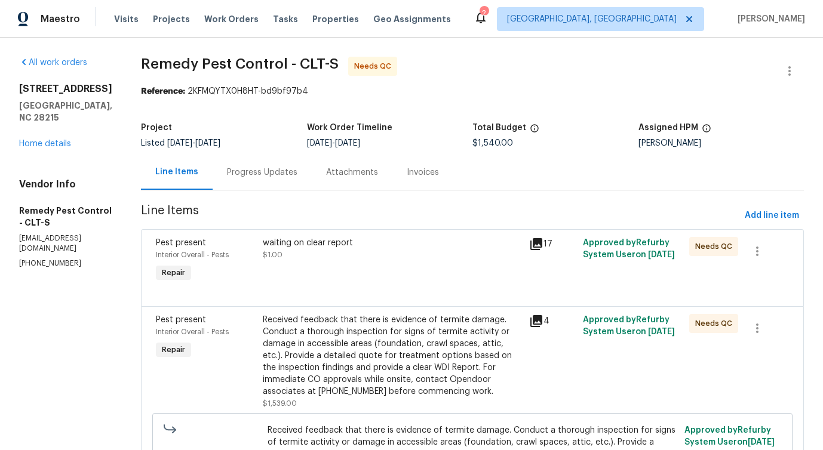
click at [354, 241] on div "waiting on clear report" at bounding box center [393, 243] width 260 height 12
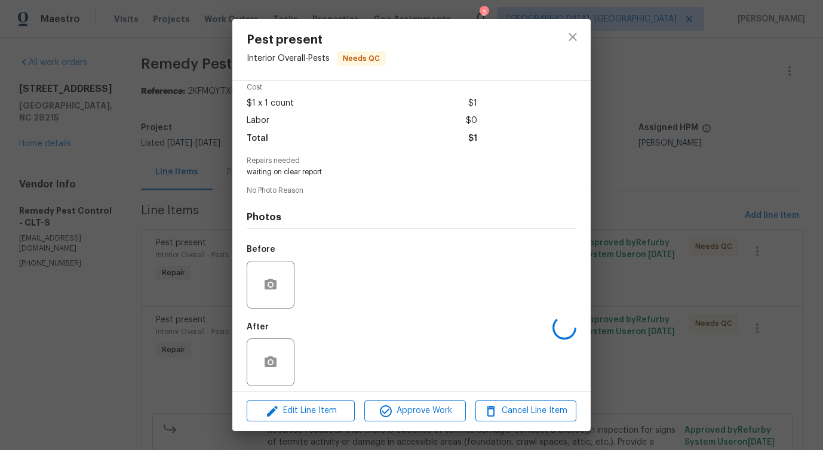
scroll to position [60, 0]
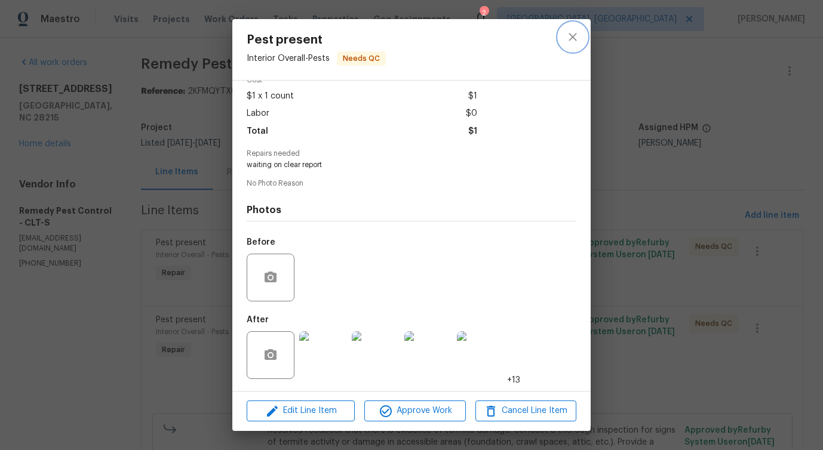
click at [569, 47] on button "close" at bounding box center [573, 37] width 29 height 29
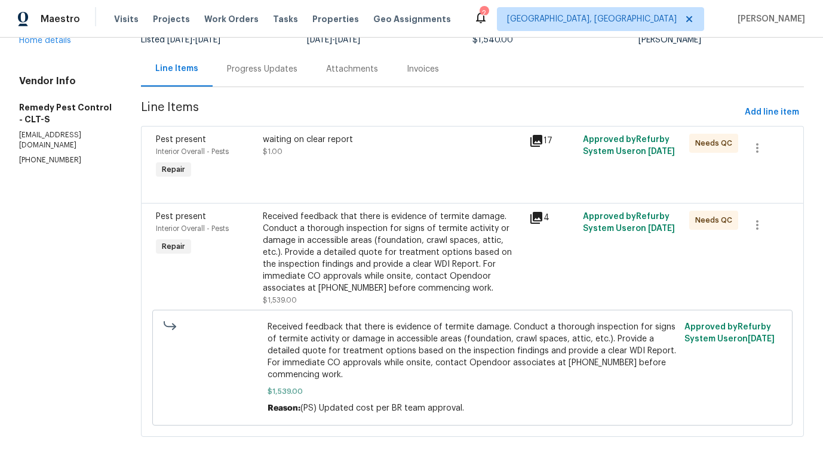
scroll to position [124, 0]
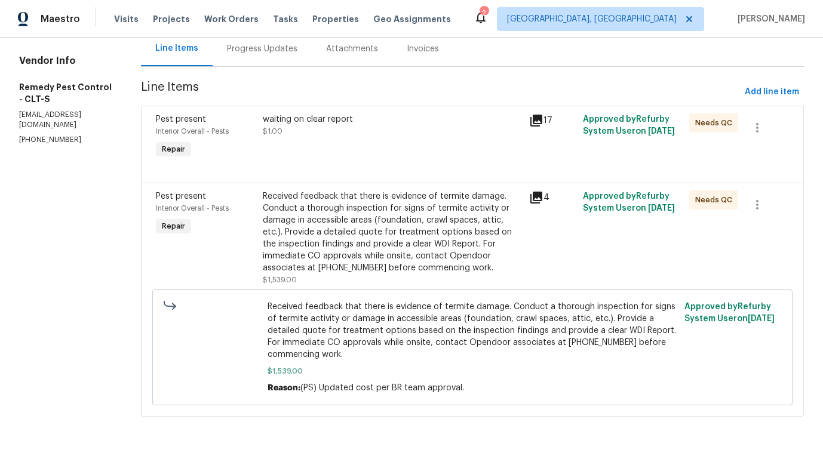
click at [400, 248] on div "Received feedback that there is evidence of termite damage. Conduct a thorough …" at bounding box center [393, 233] width 260 height 84
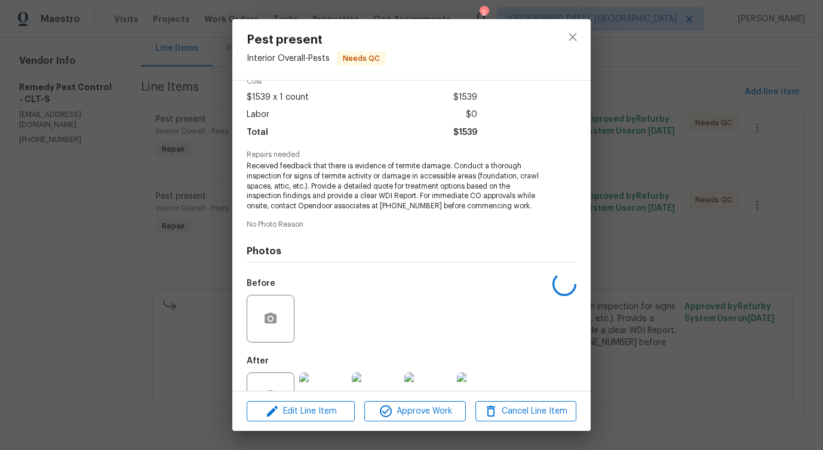
scroll to position [100, 0]
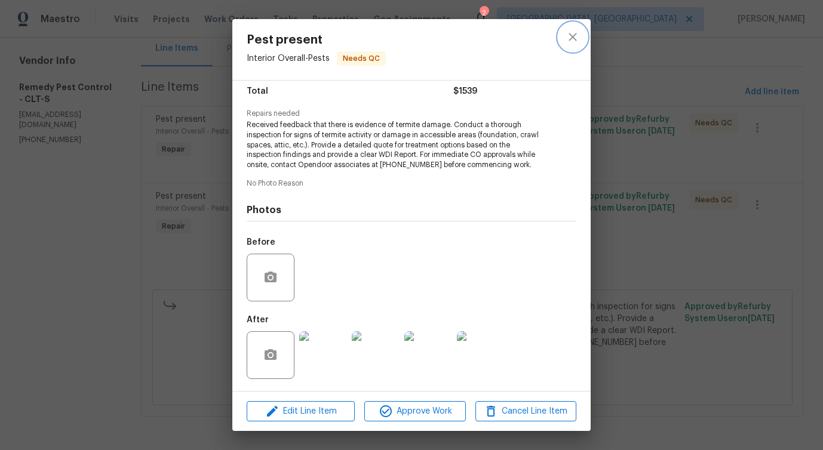
click at [576, 30] on icon "close" at bounding box center [573, 37] width 14 height 14
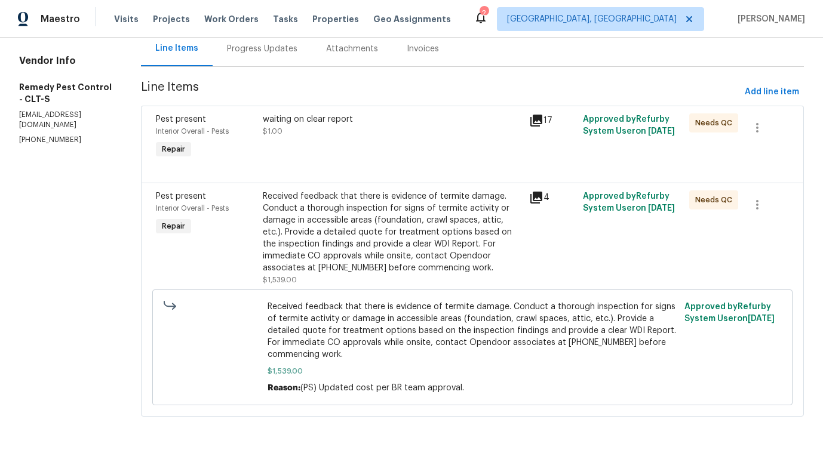
click at [371, 145] on div "waiting on clear report $1.00" at bounding box center [392, 137] width 267 height 55
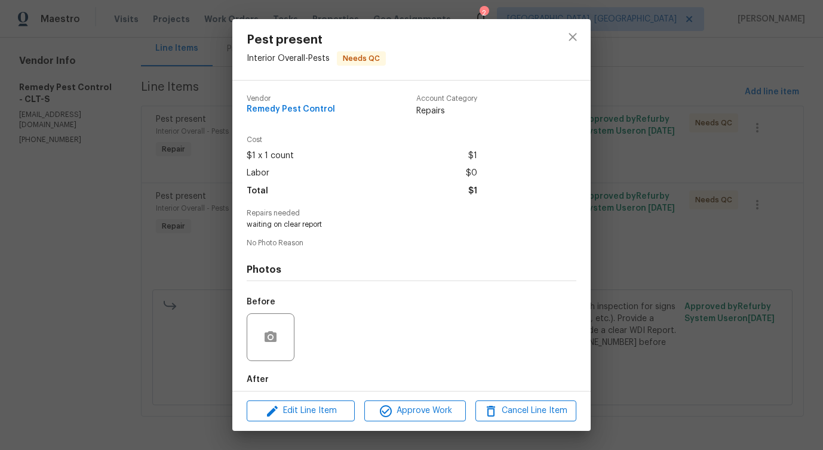
scroll to position [60, 0]
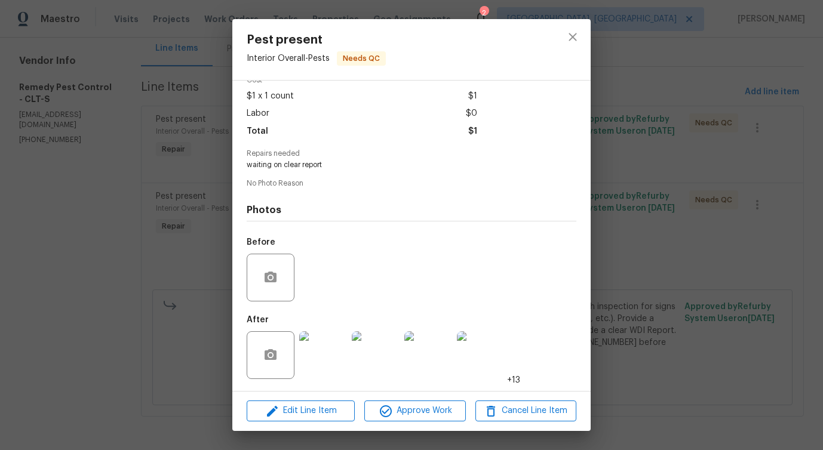
click at [320, 364] on img at bounding box center [323, 356] width 48 height 48
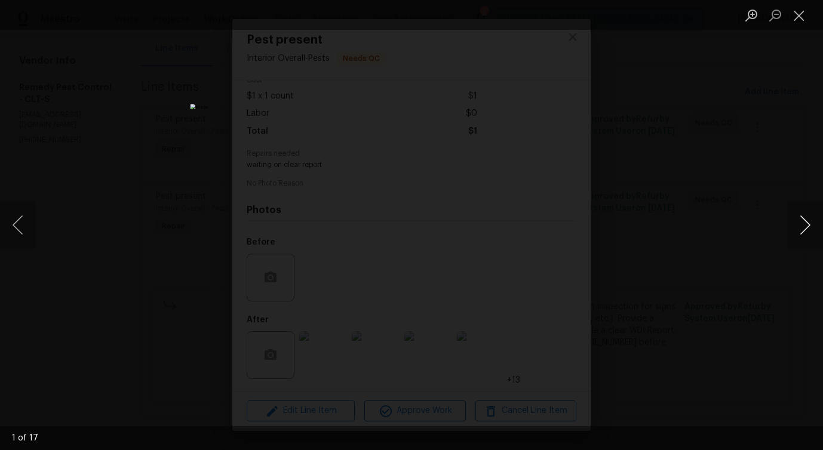
click at [805, 226] on button "Next image" at bounding box center [805, 225] width 36 height 48
click at [806, 231] on button "Next image" at bounding box center [805, 225] width 36 height 48
click at [807, 230] on button "Next image" at bounding box center [805, 225] width 36 height 48
click at [804, 232] on button "Next image" at bounding box center [805, 225] width 36 height 48
click at [807, 228] on button "Next image" at bounding box center [805, 225] width 36 height 48
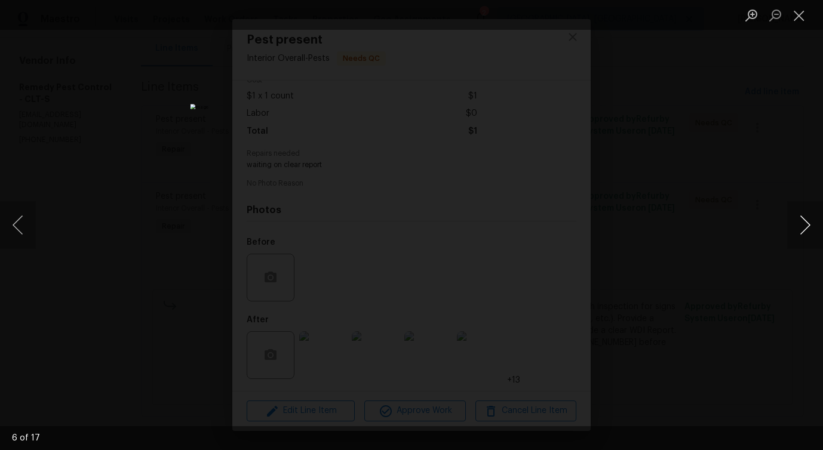
click at [804, 235] on button "Next image" at bounding box center [805, 225] width 36 height 48
click at [801, 232] on button "Next image" at bounding box center [805, 225] width 36 height 48
click at [807, 229] on button "Next image" at bounding box center [805, 225] width 36 height 48
click at [802, 229] on button "Next image" at bounding box center [805, 225] width 36 height 48
click at [439, 323] on img "Lightbox" at bounding box center [412, 225] width 443 height 242
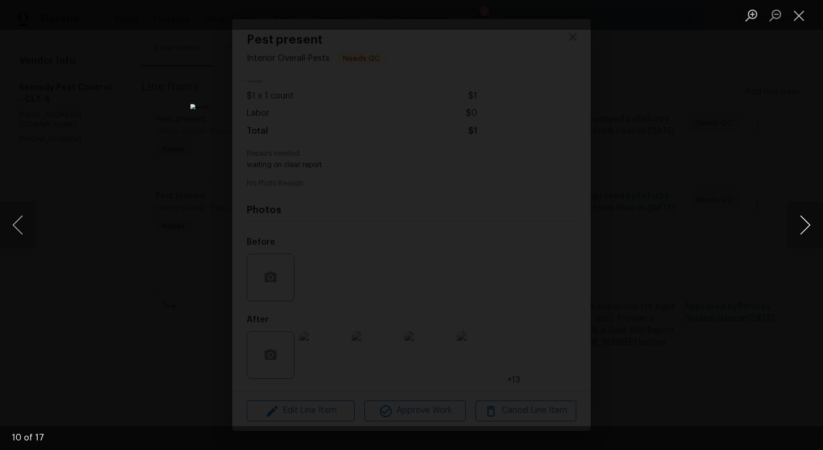
click at [804, 227] on button "Next image" at bounding box center [805, 225] width 36 height 48
click at [799, 231] on button "Next image" at bounding box center [805, 225] width 36 height 48
click at [806, 234] on button "Next image" at bounding box center [805, 225] width 36 height 48
click at [799, 232] on button "Next image" at bounding box center [805, 225] width 36 height 48
click at [805, 227] on button "Next image" at bounding box center [805, 225] width 36 height 48
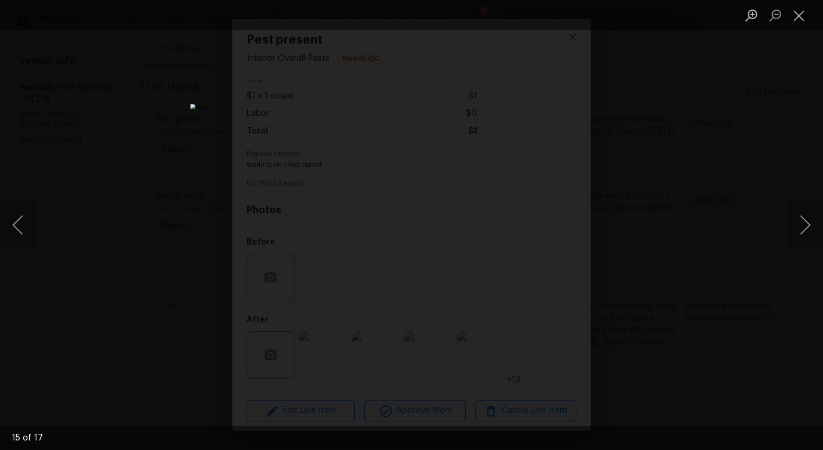
click at [503, 195] on img "Lightbox" at bounding box center [412, 225] width 443 height 242
click at [465, 214] on img "Lightbox" at bounding box center [412, 225] width 443 height 242
click at [804, 235] on button "Next image" at bounding box center [805, 225] width 36 height 48
click at [406, 306] on img "Lightbox" at bounding box center [412, 225] width 443 height 242
click at [806, 18] on button "Close lightbox" at bounding box center [799, 15] width 24 height 21
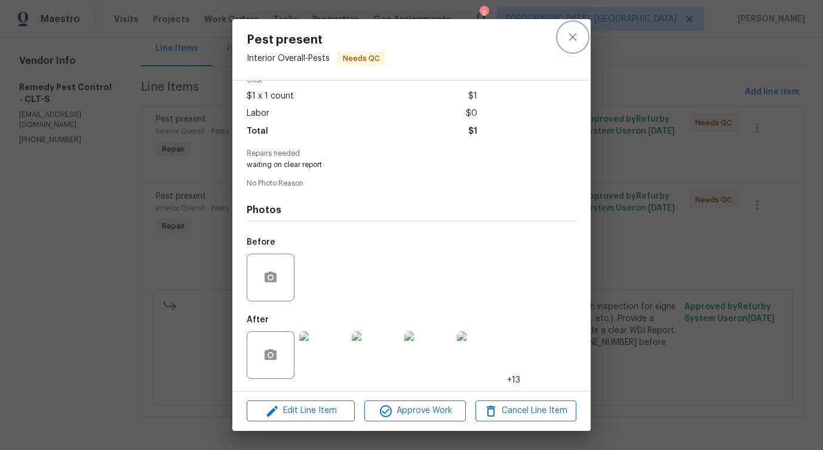
click at [576, 32] on icon "close" at bounding box center [573, 37] width 14 height 14
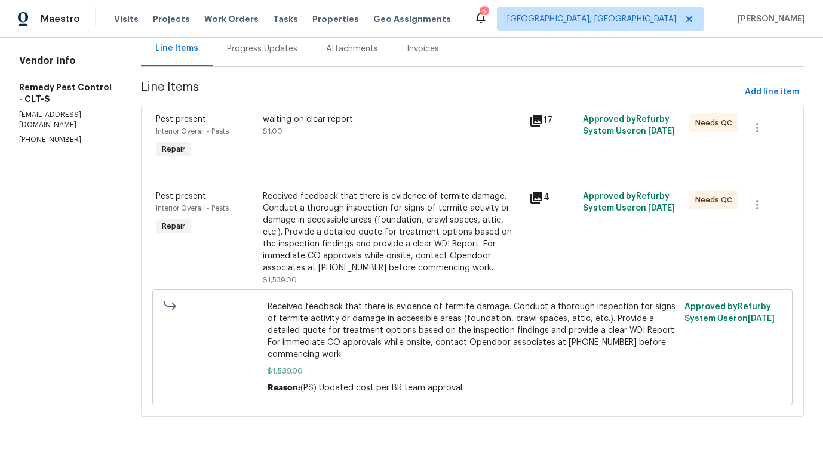
scroll to position [0, 0]
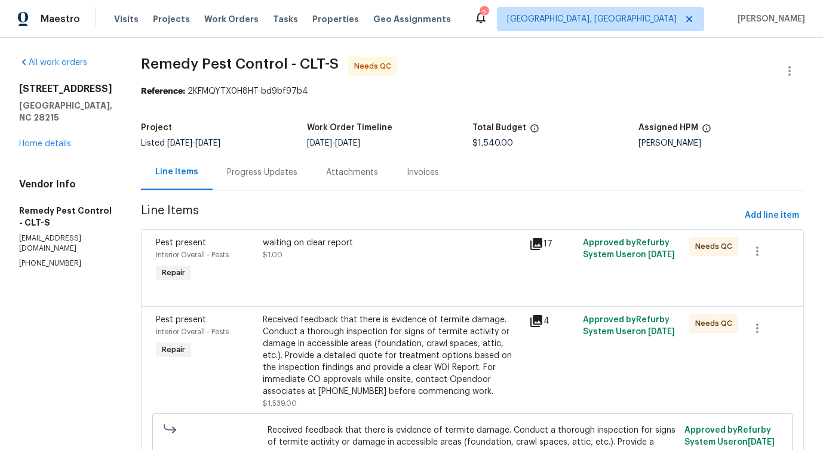
click at [251, 173] on div "Progress Updates" at bounding box center [262, 173] width 70 height 12
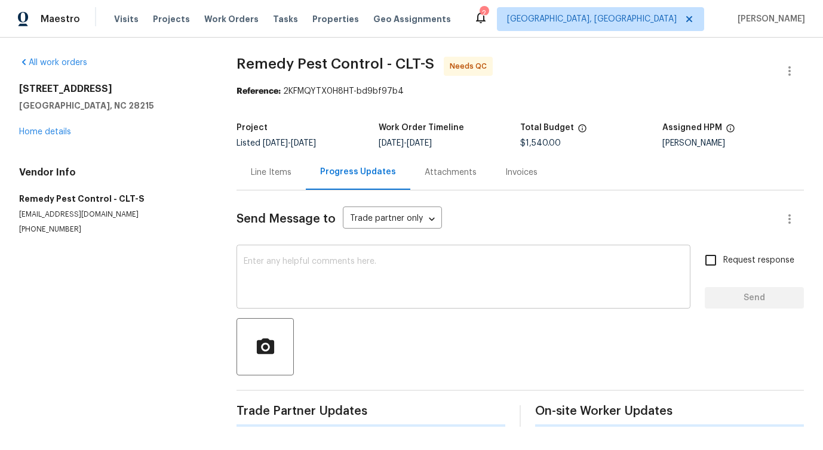
click at [293, 283] on textarea at bounding box center [464, 278] width 440 height 42
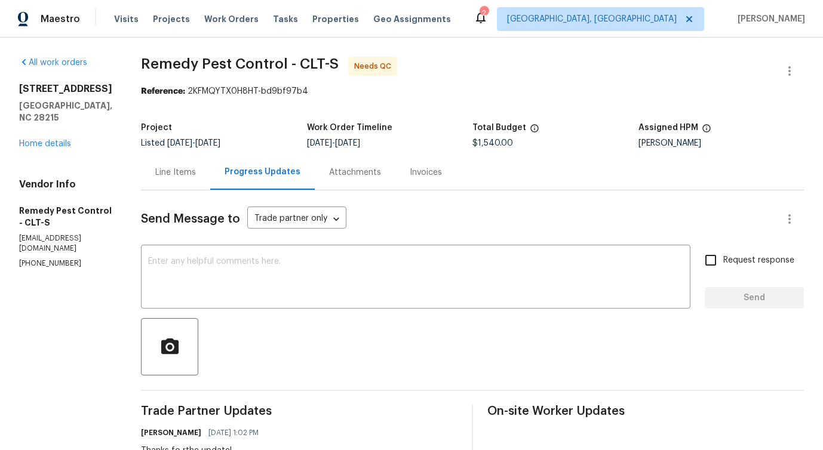
click at [174, 172] on div "Line Items" at bounding box center [175, 173] width 41 height 12
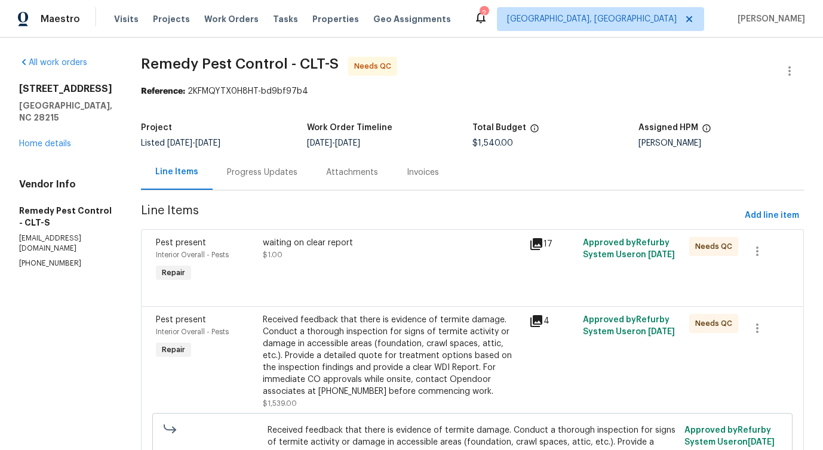
scroll to position [124, 0]
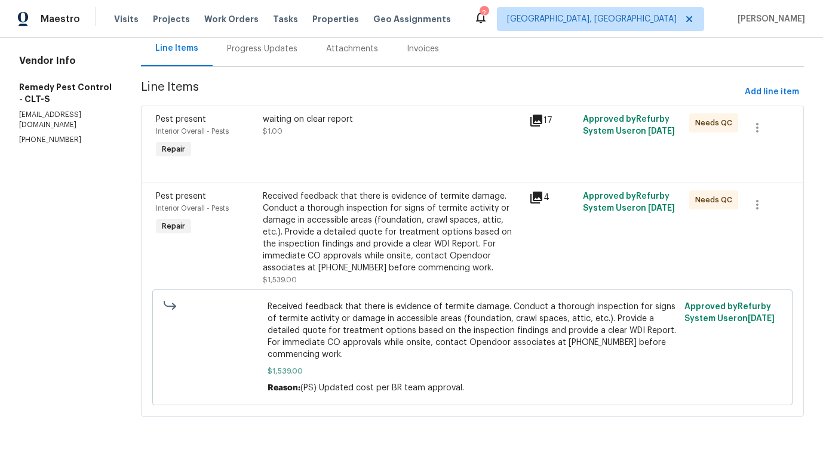
click at [412, 237] on div "Received feedback that there is evidence of termite damage. Conduct a thorough …" at bounding box center [393, 233] width 260 height 84
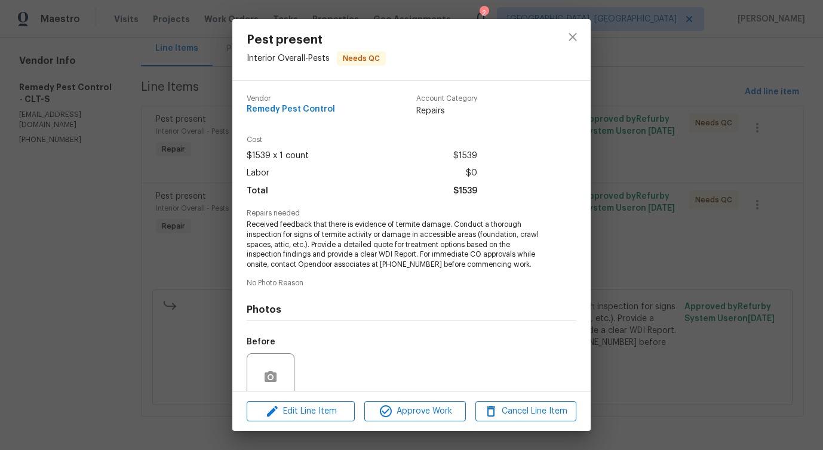
scroll to position [100, 0]
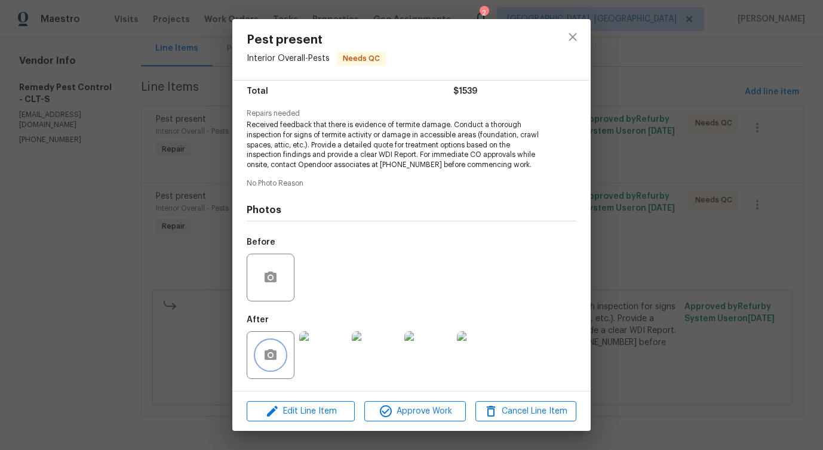
click at [277, 365] on button "button" at bounding box center [270, 355] width 29 height 29
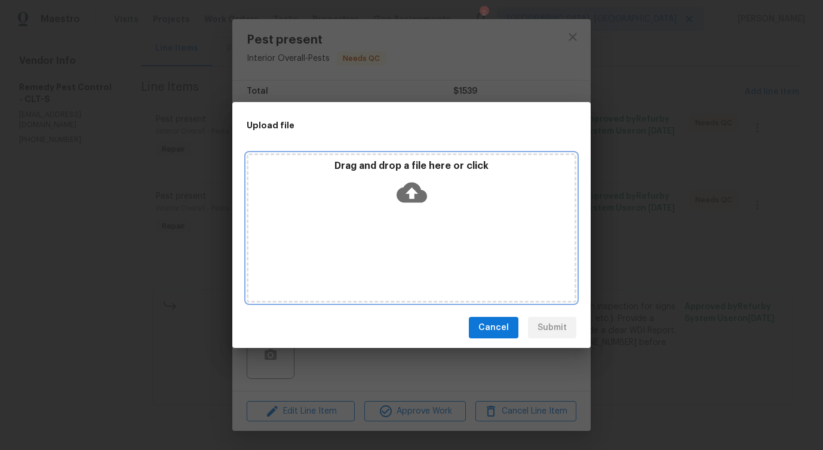
click at [411, 194] on icon at bounding box center [412, 192] width 30 height 30
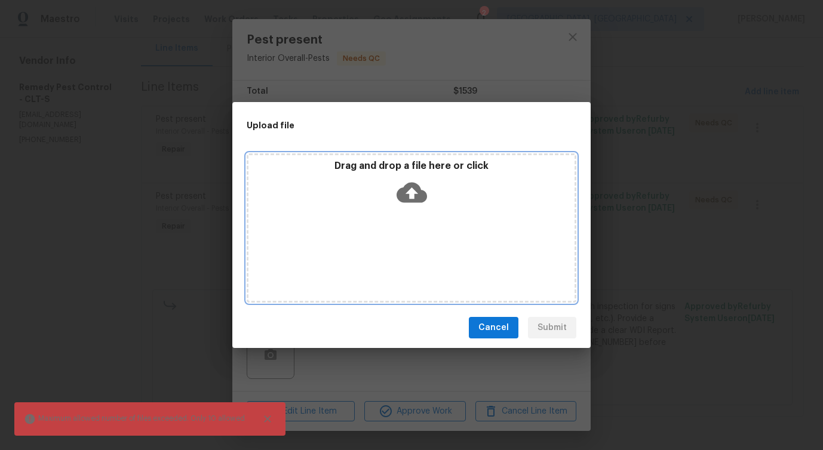
click at [412, 181] on icon at bounding box center [412, 192] width 30 height 30
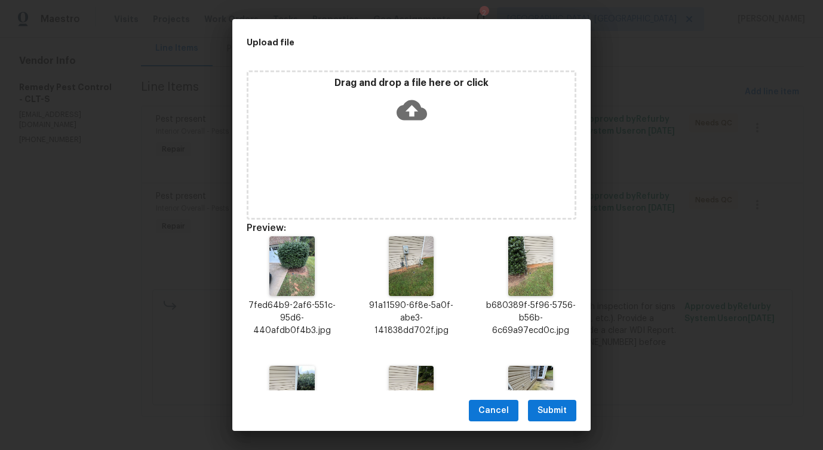
click at [550, 423] on div "Cancel Submit" at bounding box center [411, 411] width 358 height 41
click at [551, 412] on span "Submit" at bounding box center [552, 411] width 29 height 15
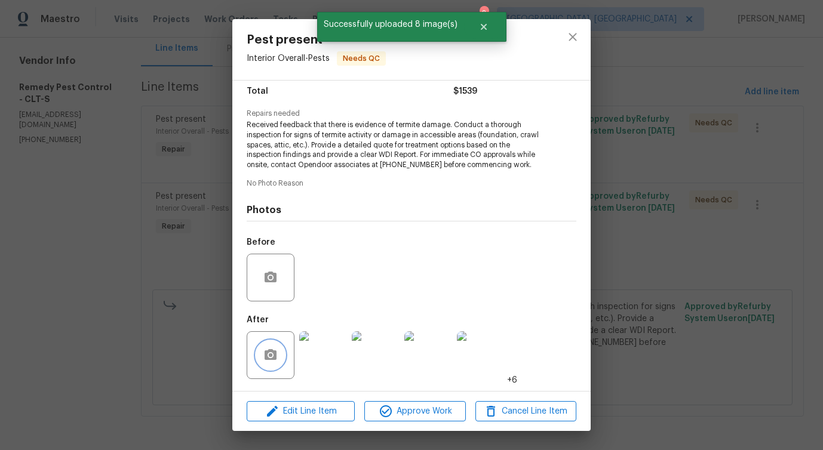
click at [266, 352] on icon "button" at bounding box center [271, 355] width 12 height 11
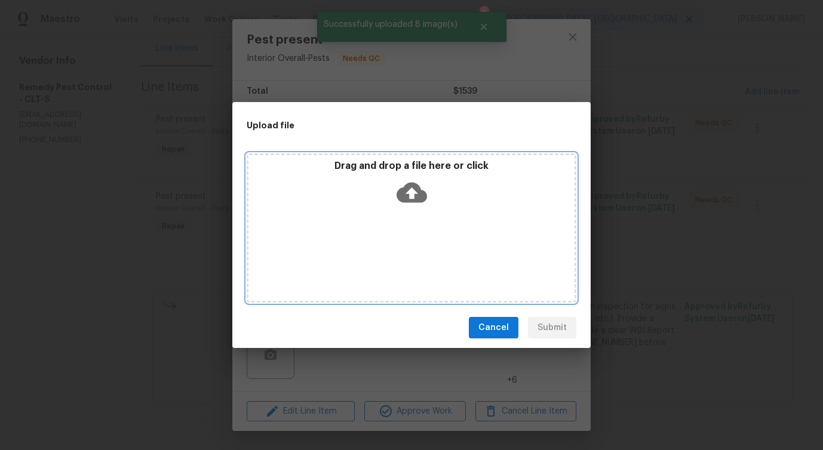
click at [409, 190] on icon at bounding box center [412, 192] width 30 height 30
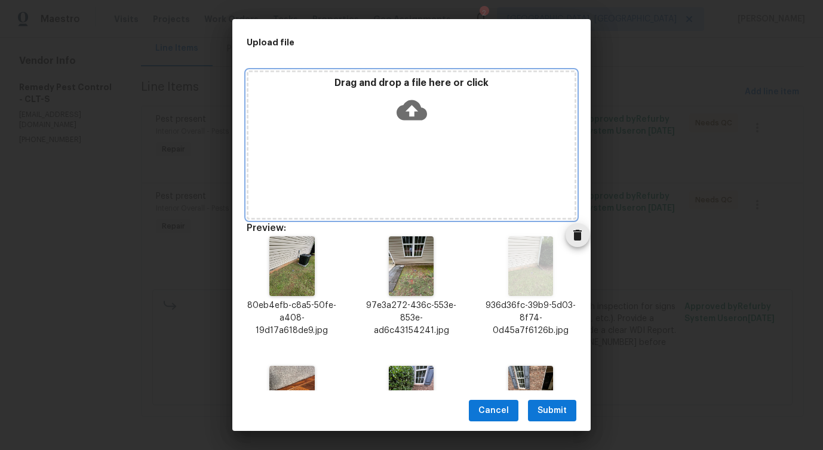
scroll to position [207, 0]
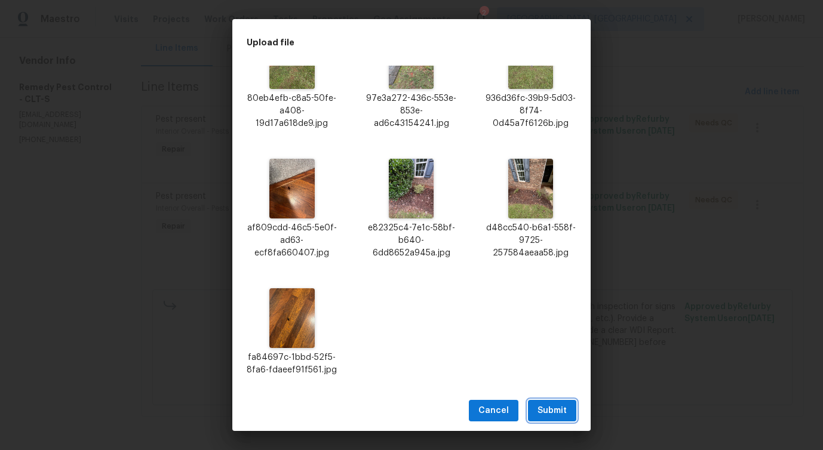
click at [551, 407] on span "Submit" at bounding box center [552, 411] width 29 height 15
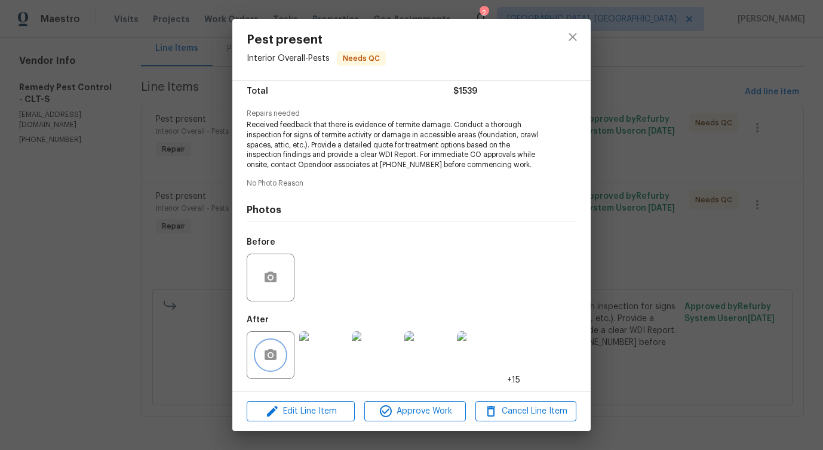
scroll to position [0, 0]
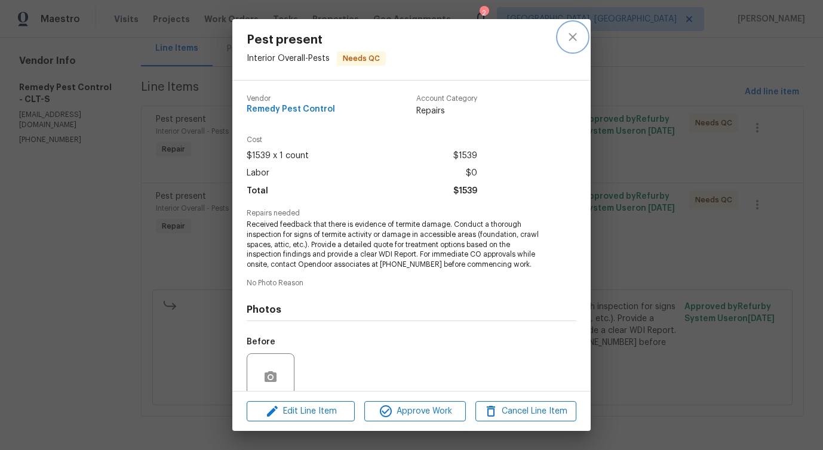
click at [580, 37] on button "close" at bounding box center [573, 37] width 29 height 29
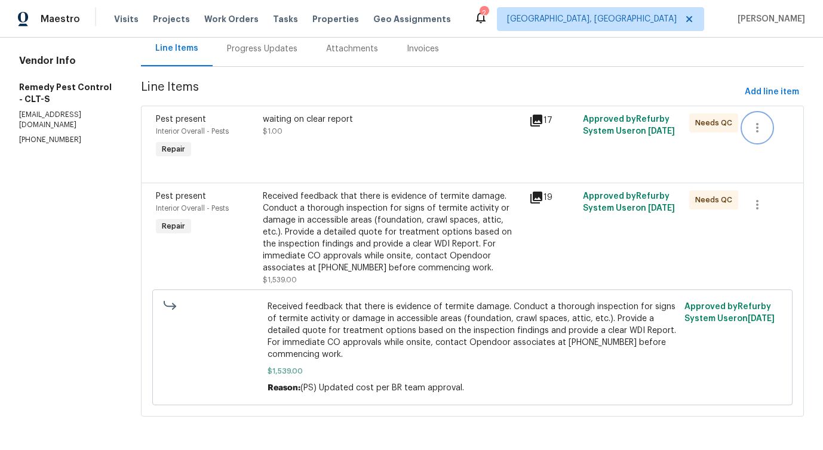
click at [761, 121] on icon "button" at bounding box center [757, 128] width 14 height 14
click at [765, 129] on li "Cancel" at bounding box center [764, 127] width 46 height 20
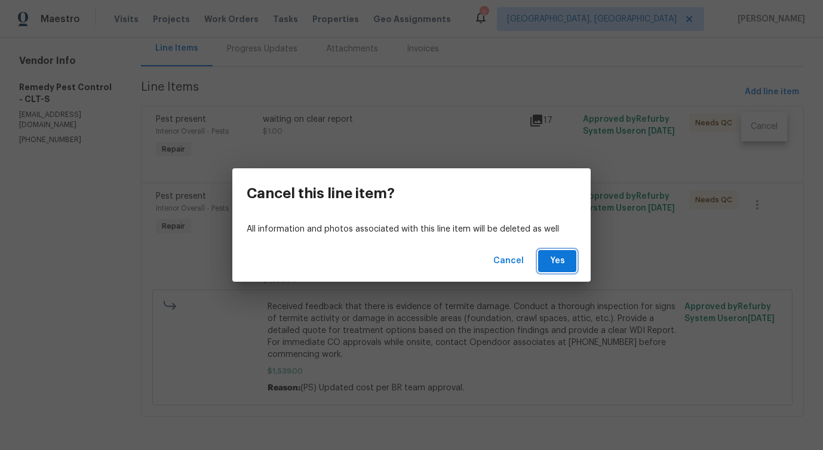
click at [562, 265] on span "Yes" at bounding box center [557, 261] width 19 height 15
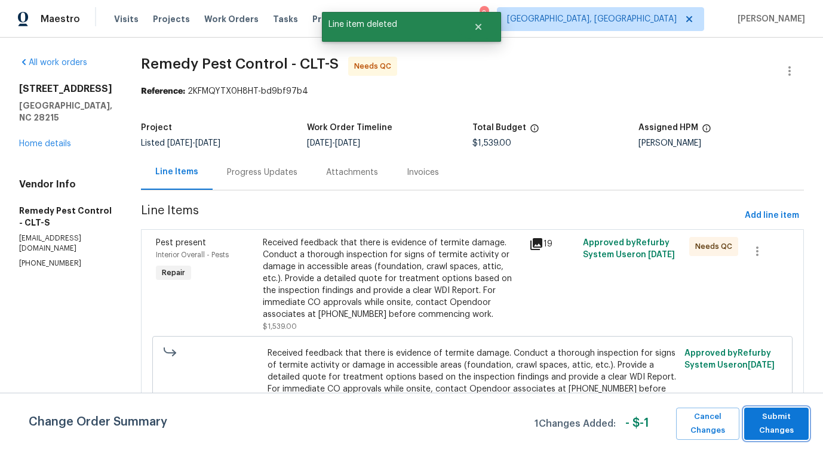
click at [784, 430] on span "Submit Changes" at bounding box center [776, 423] width 53 height 27
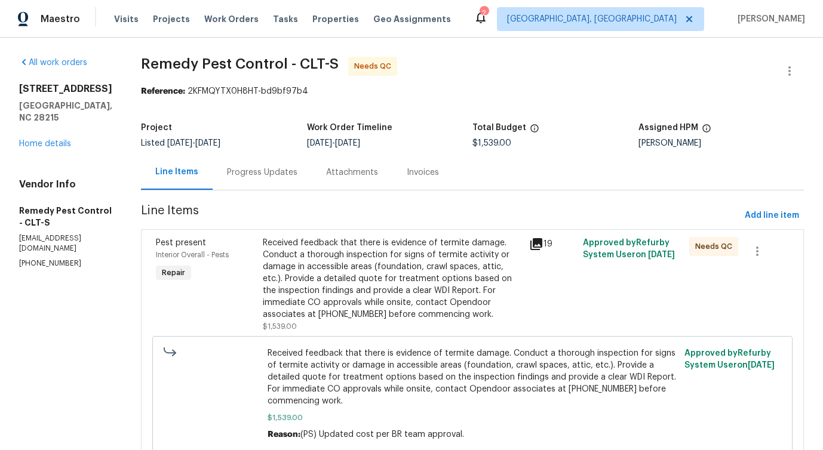
click at [231, 177] on div "Progress Updates" at bounding box center [262, 173] width 70 height 12
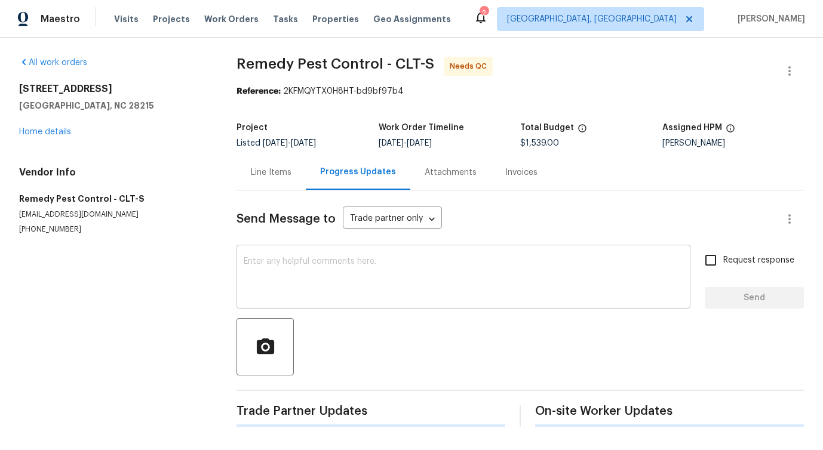
click at [279, 299] on textarea at bounding box center [464, 278] width 440 height 42
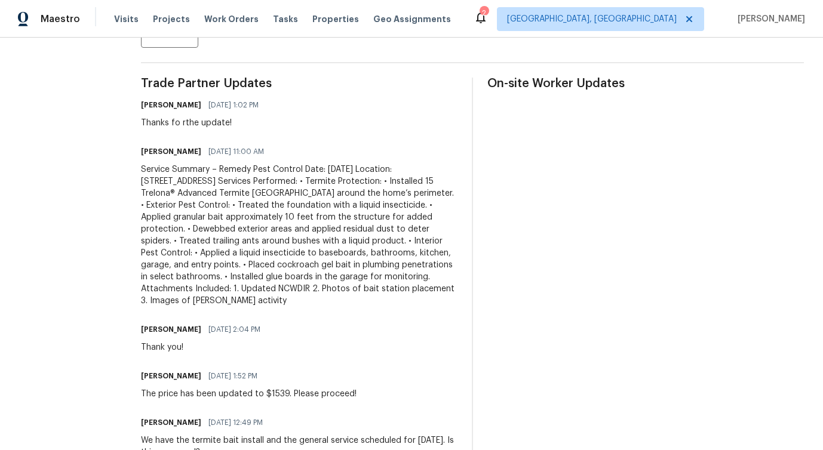
scroll to position [555, 0]
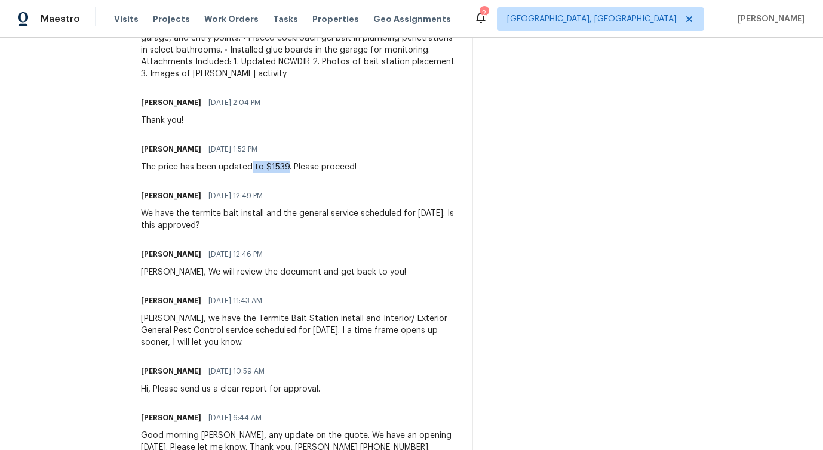
drag, startPoint x: 232, startPoint y: 166, endPoint x: 274, endPoint y: 167, distance: 42.4
click at [274, 166] on div "The price has been updated to $1539. Please proceed!" at bounding box center [249, 167] width 216 height 12
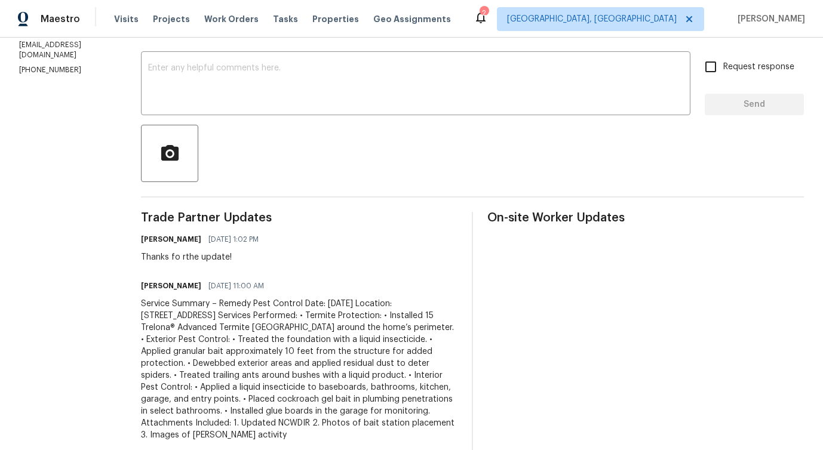
scroll to position [0, 0]
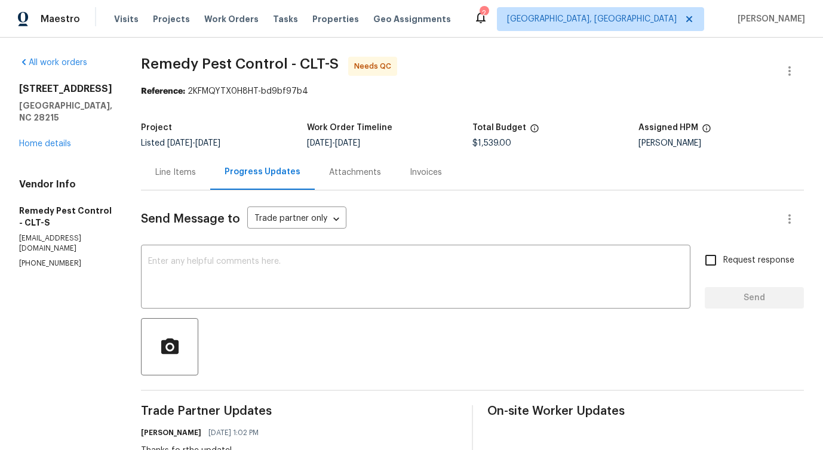
click at [141, 182] on div "Line Items" at bounding box center [175, 172] width 69 height 35
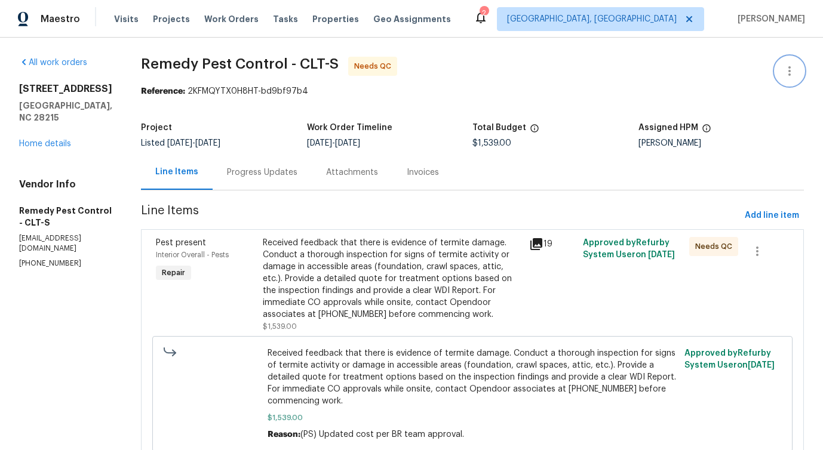
click at [790, 75] on icon "button" at bounding box center [790, 71] width 2 height 10
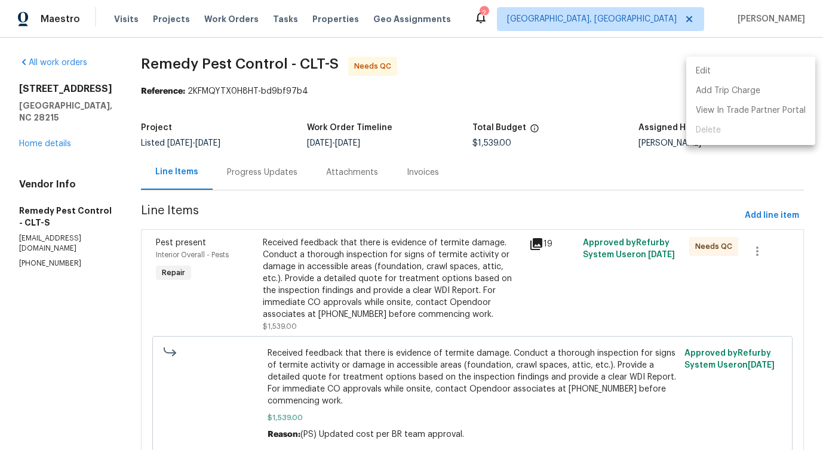
click at [725, 76] on li "Edit" at bounding box center [750, 72] width 129 height 20
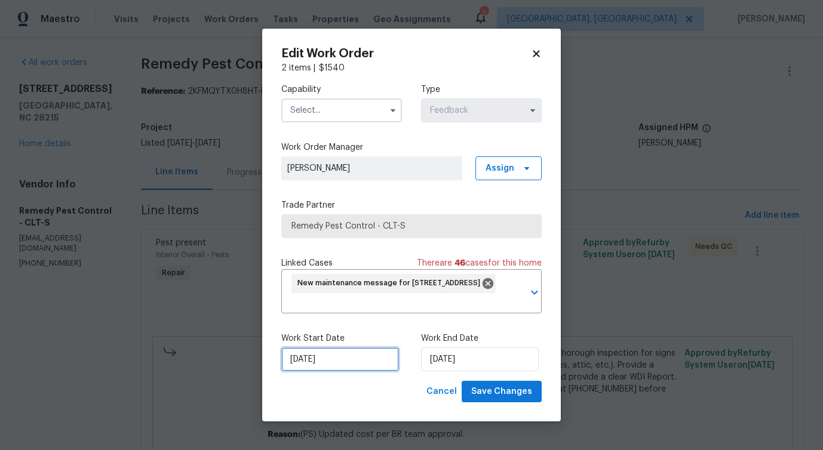
click at [330, 363] on input "[DATE]" at bounding box center [340, 360] width 118 height 24
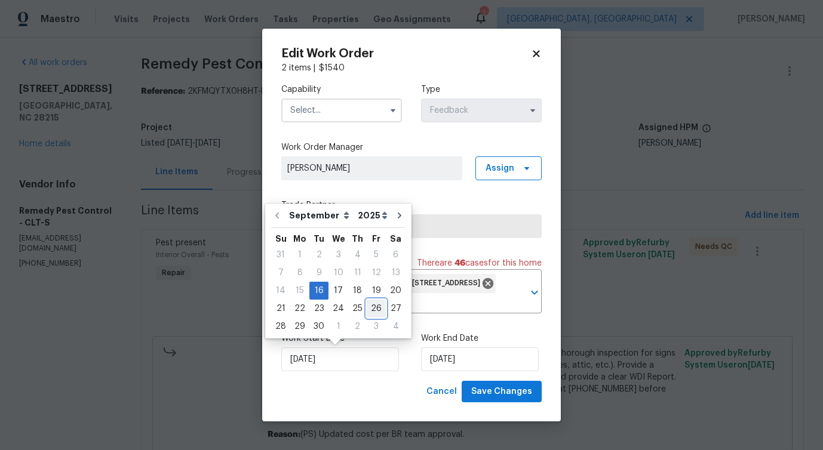
click at [371, 313] on div "26" at bounding box center [376, 309] width 19 height 17
type input "[DATE]"
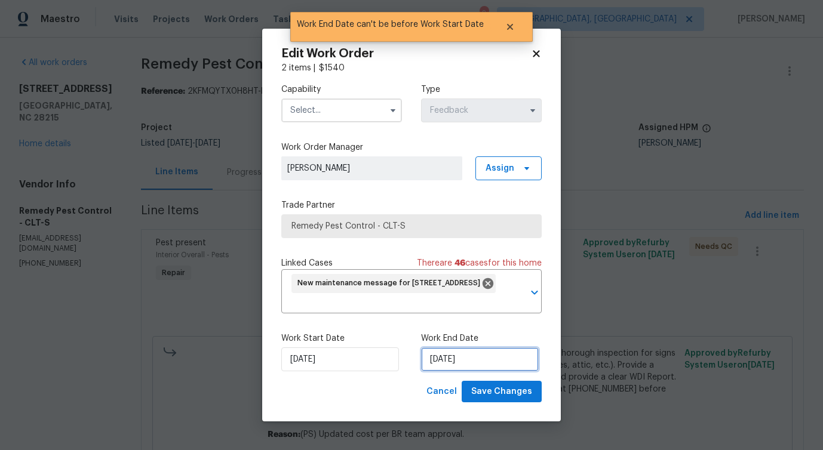
click at [452, 352] on input "[DATE]" at bounding box center [480, 360] width 118 height 24
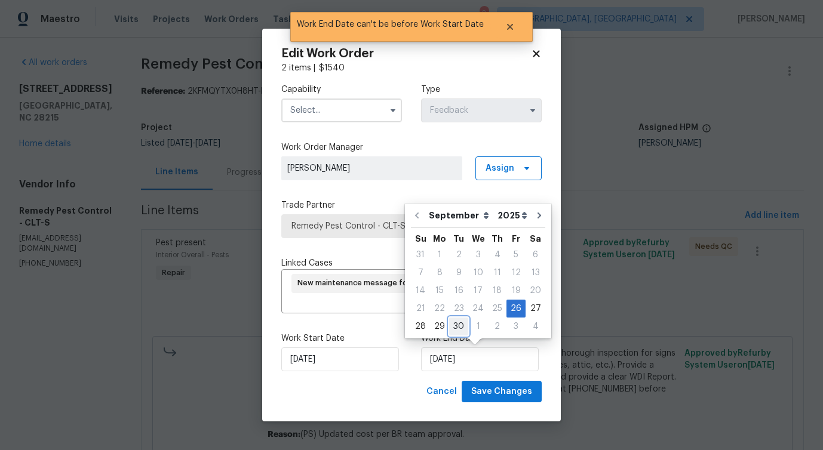
click at [449, 330] on div "30" at bounding box center [458, 326] width 19 height 17
type input "[DATE]"
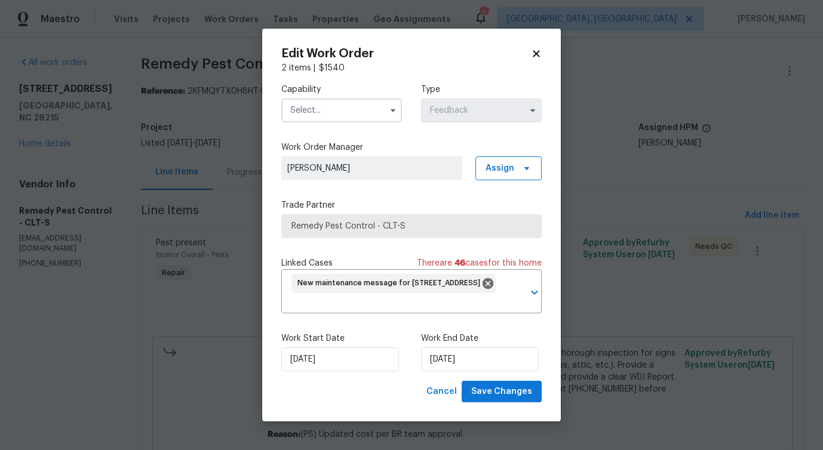
click at [341, 117] on input "text" at bounding box center [341, 111] width 121 height 24
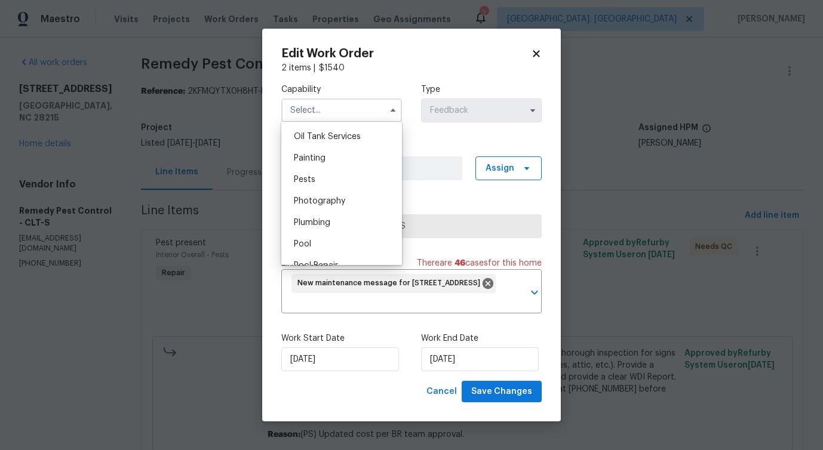
scroll to position [977, 0]
click at [326, 181] on div "Pests" at bounding box center [341, 184] width 115 height 22
type input "Pests"
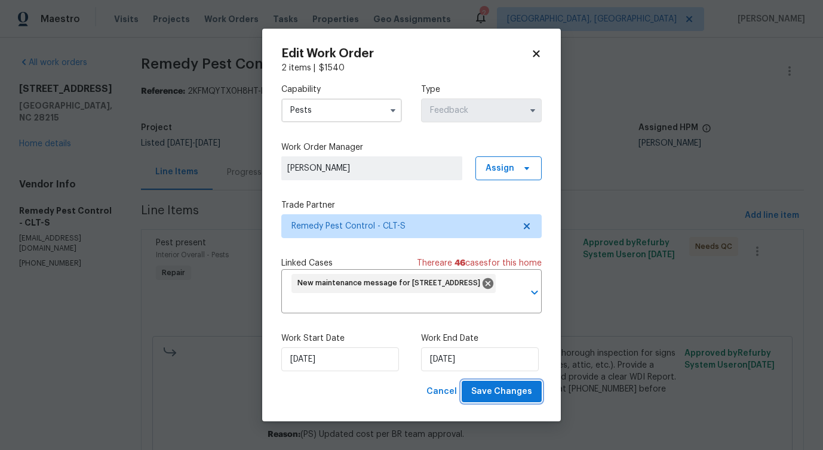
click at [492, 393] on span "Save Changes" at bounding box center [501, 392] width 61 height 15
click at [164, 317] on body "Maestro Visits Projects Work Orders Tasks Properties Geo Assignments 2 Detroit,…" at bounding box center [411, 225] width 823 height 450
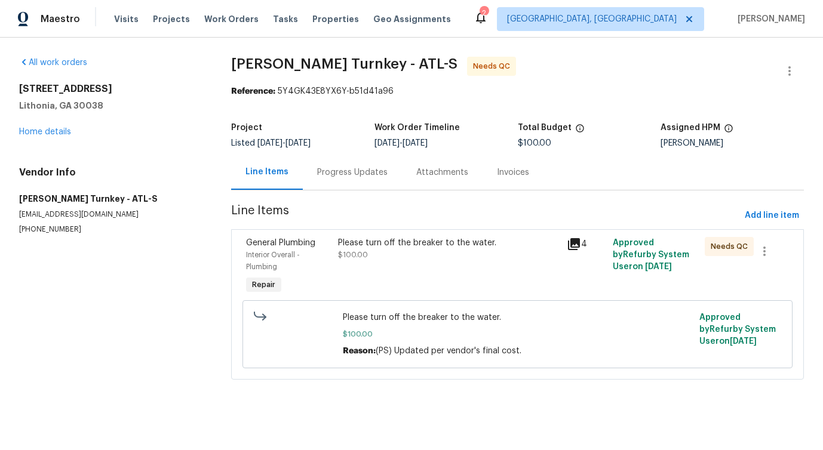
click at [352, 175] on div "Progress Updates" at bounding box center [352, 173] width 70 height 12
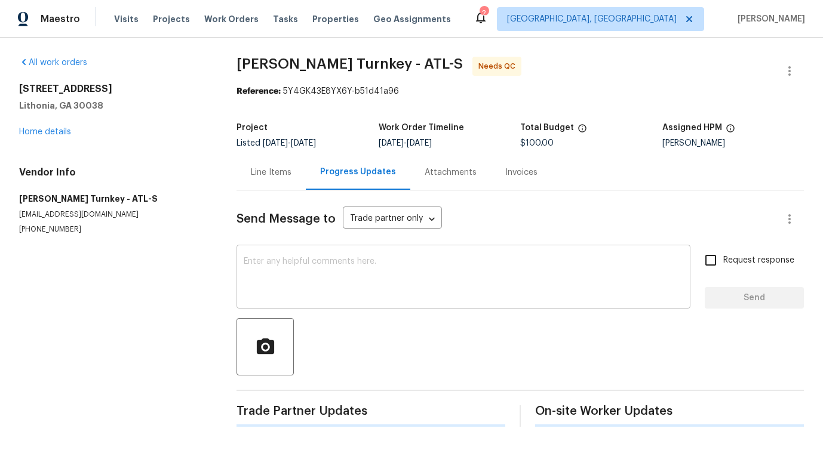
click at [351, 277] on textarea at bounding box center [464, 278] width 440 height 42
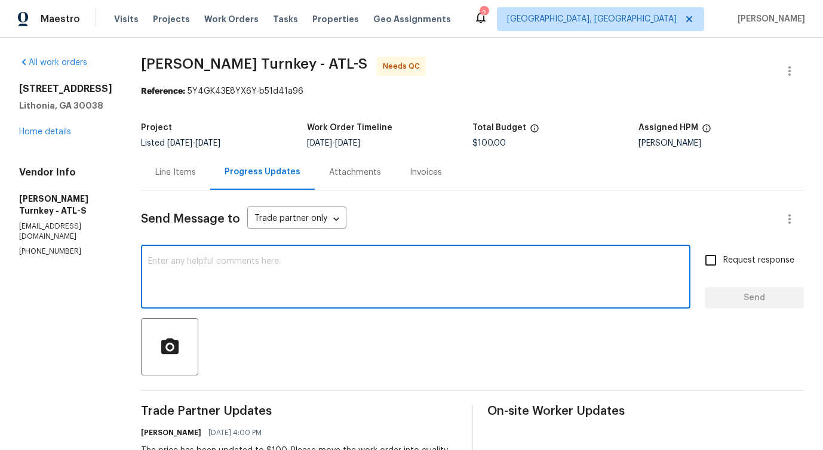
click at [345, 262] on textarea at bounding box center [415, 278] width 535 height 42
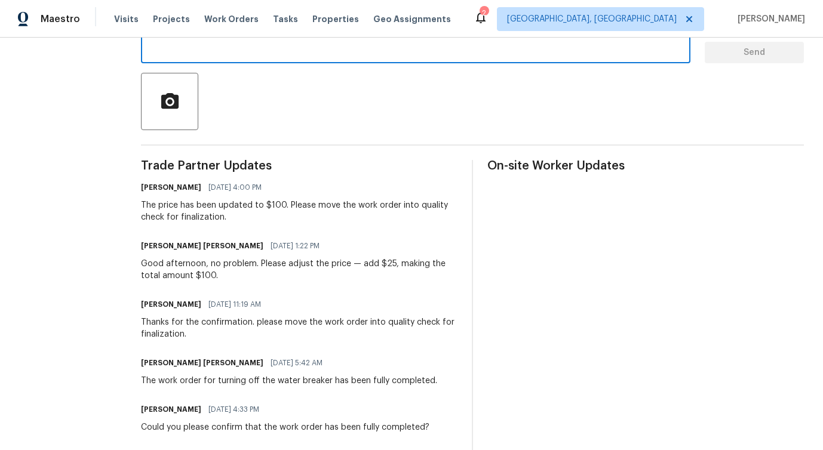
scroll to position [251, 0]
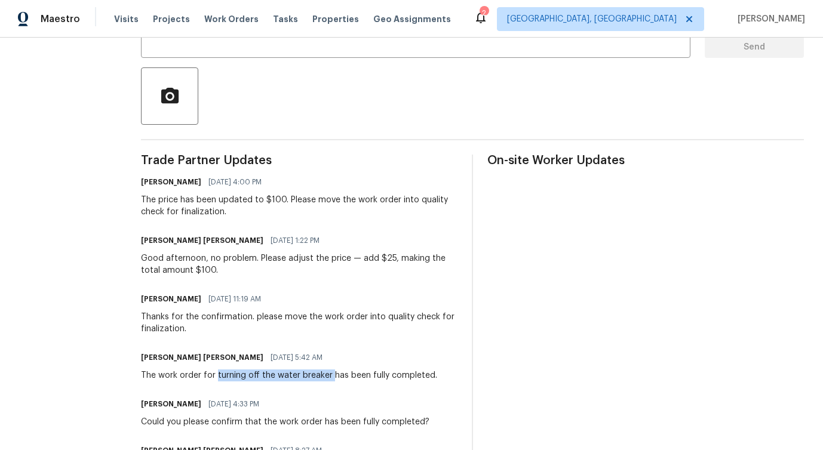
drag, startPoint x: 205, startPoint y: 375, endPoint x: 318, endPoint y: 376, distance: 112.9
click at [318, 376] on div "The work order for turning off the water breaker has been fully completed." at bounding box center [289, 376] width 296 height 12
copy div "turning off the water breaker"
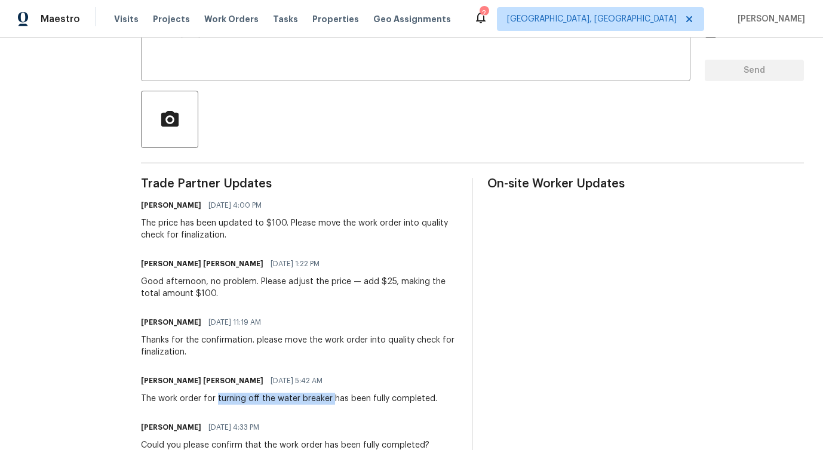
scroll to position [0, 0]
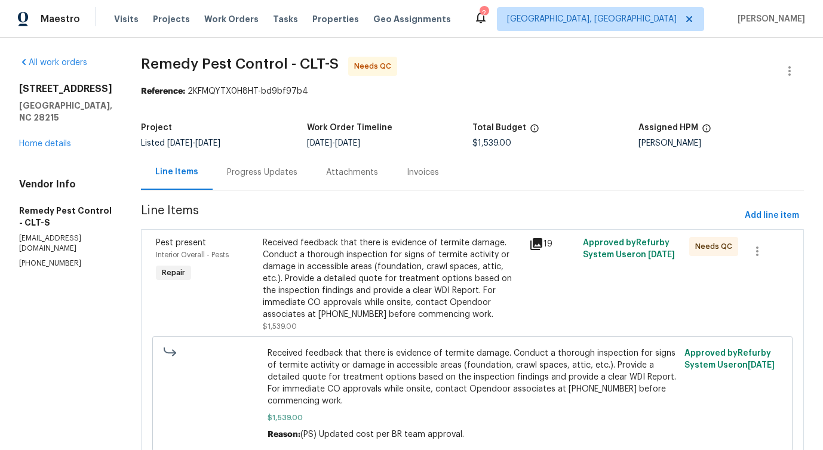
click at [361, 261] on div "Received feedback that there is evidence of termite damage. Conduct a thorough …" at bounding box center [393, 279] width 260 height 84
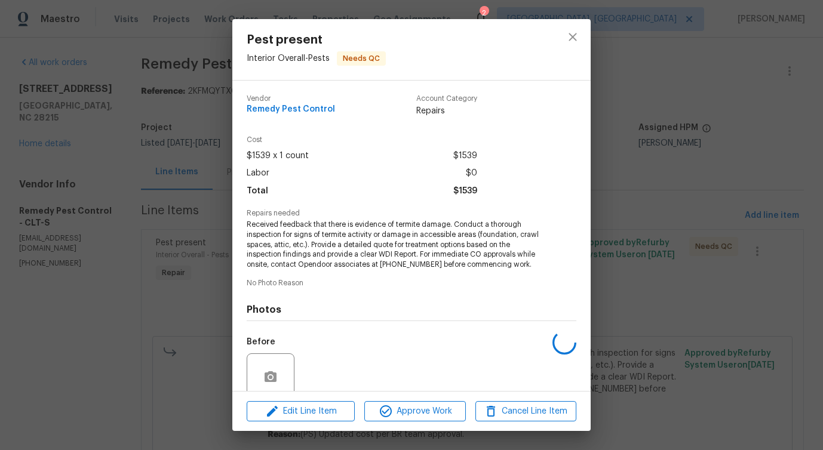
scroll to position [100, 0]
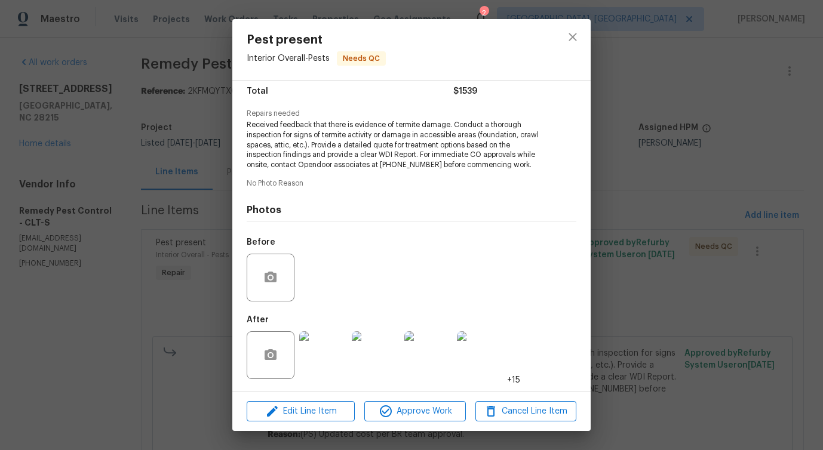
click at [584, 25] on div at bounding box center [573, 49] width 36 height 61
click at [436, 403] on button "Approve Work" at bounding box center [414, 411] width 101 height 21
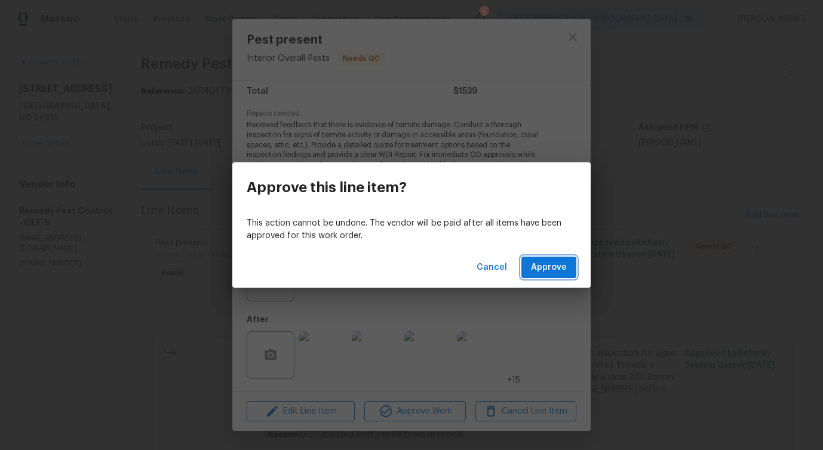
click at [548, 257] on button "Approve" at bounding box center [549, 268] width 55 height 22
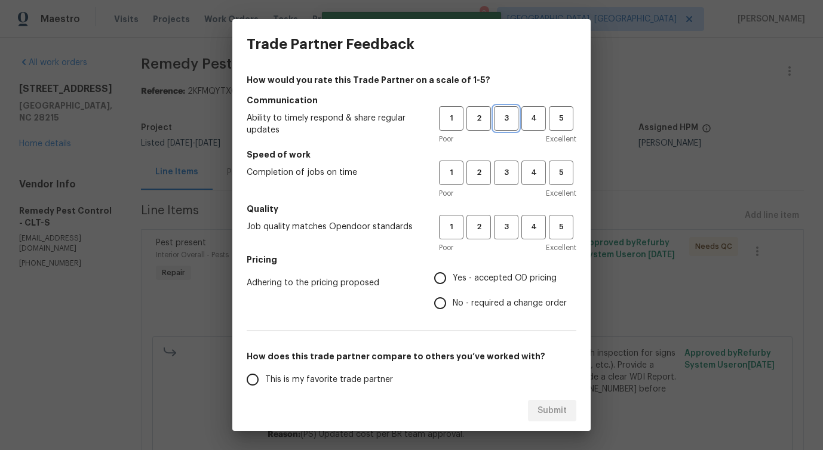
click at [514, 121] on span "3" at bounding box center [506, 119] width 22 height 14
click at [505, 189] on div "Poor Excellent" at bounding box center [507, 194] width 137 height 12
click at [507, 183] on button "3" at bounding box center [506, 173] width 24 height 24
click at [507, 232] on span "3" at bounding box center [506, 227] width 22 height 14
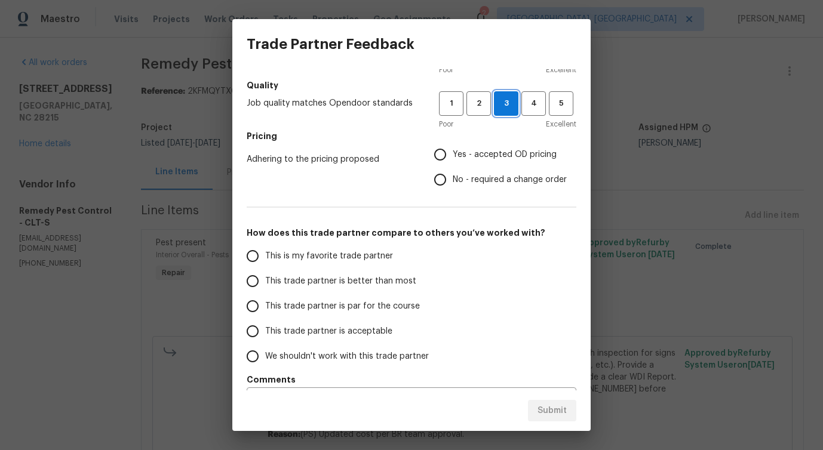
scroll to position [156, 0]
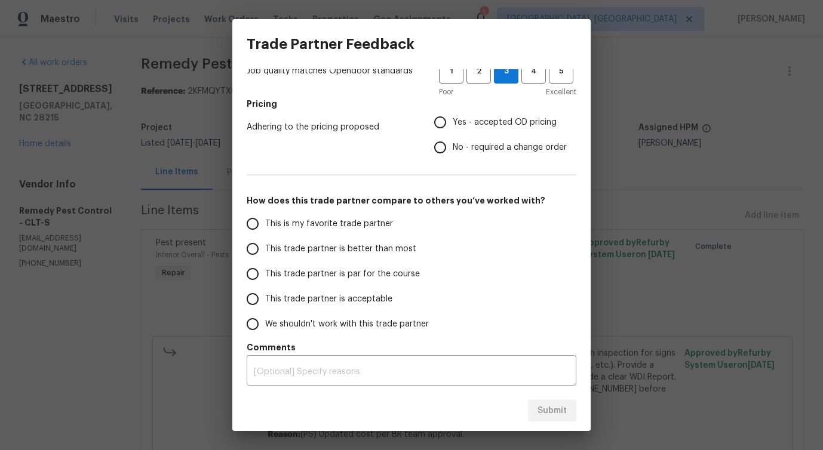
click at [452, 148] on input "No - required a change order" at bounding box center [440, 147] width 25 height 25
radio input "true"
click at [344, 249] on span "This trade partner is better than most" at bounding box center [340, 249] width 151 height 13
click at [265, 249] on input "This trade partner is better than most" at bounding box center [252, 249] width 25 height 25
click at [566, 417] on span "Submit" at bounding box center [552, 411] width 29 height 15
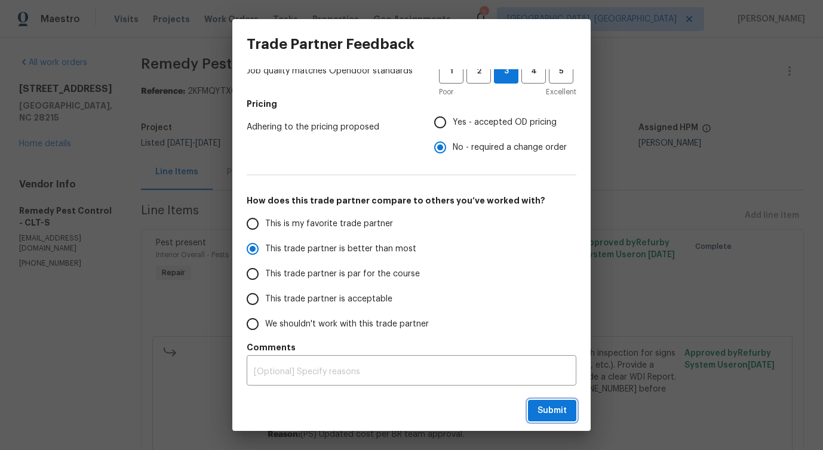
radio input "true"
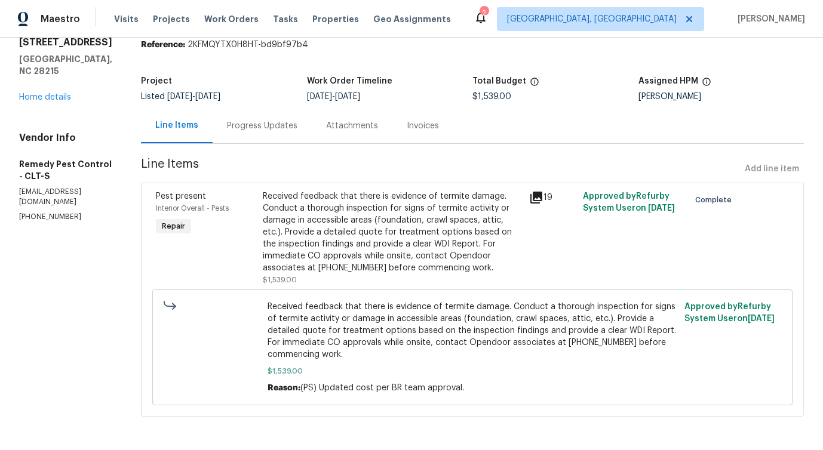
scroll to position [0, 0]
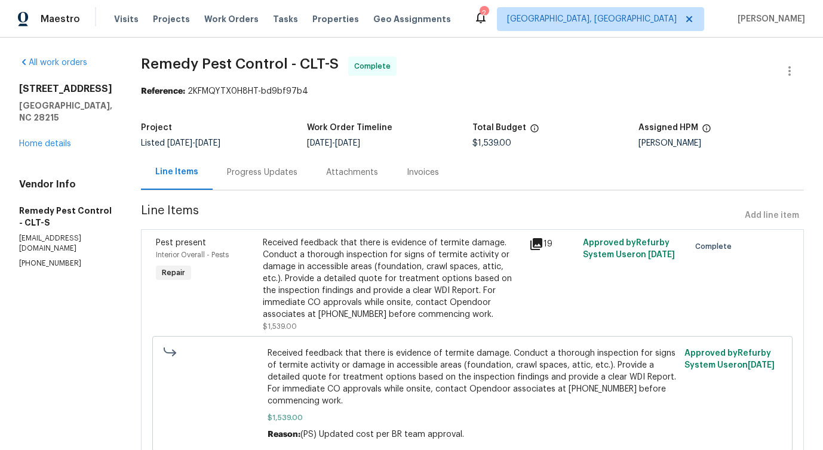
click at [243, 168] on div "Progress Updates" at bounding box center [262, 173] width 70 height 12
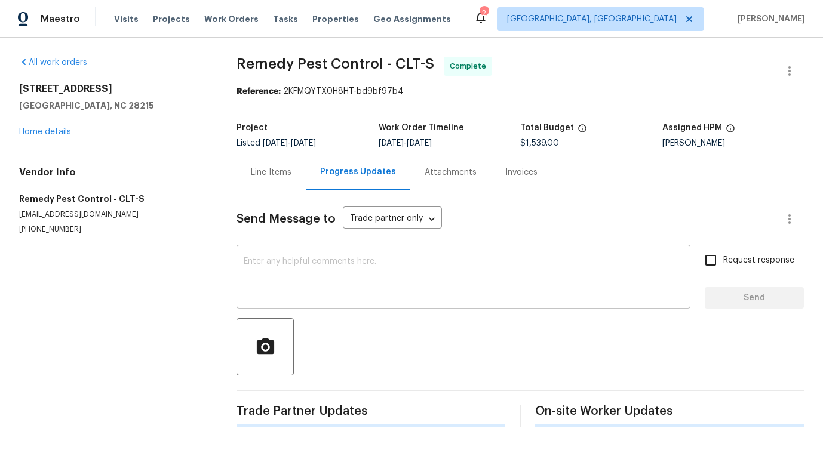
click at [317, 303] on div "x ​" at bounding box center [464, 278] width 454 height 61
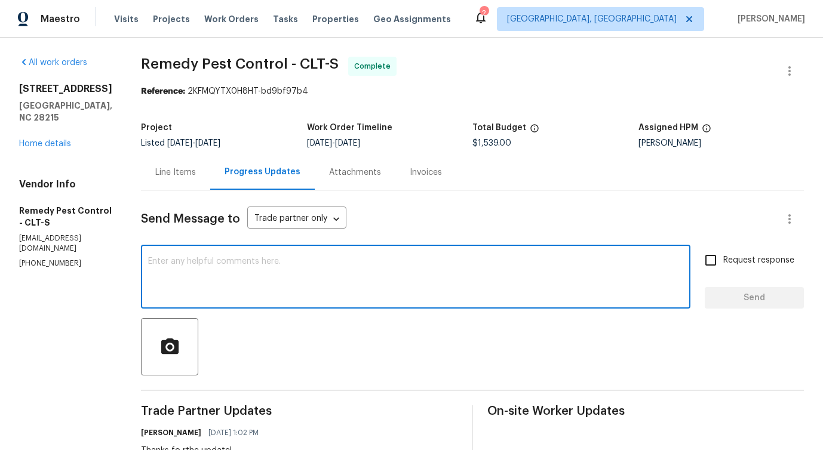
click at [317, 303] on div "x ​" at bounding box center [416, 278] width 550 height 61
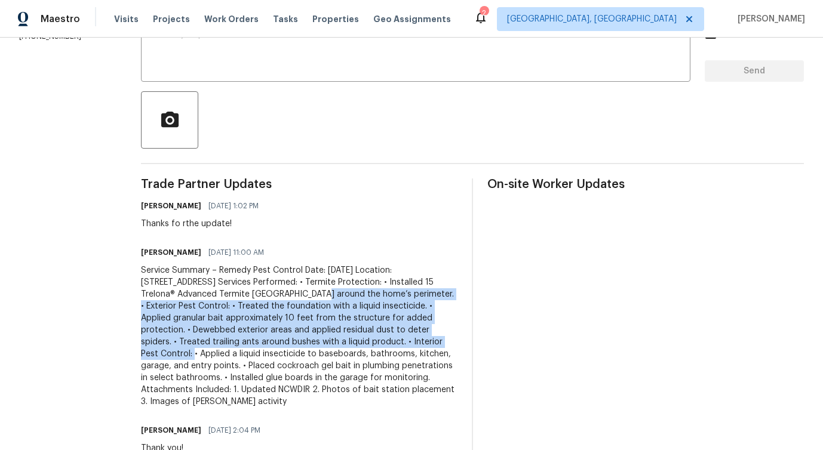
drag, startPoint x: 218, startPoint y: 298, endPoint x: 335, endPoint y: 341, distance: 124.4
click at [335, 341] on div "Service Summary – Remedy Pest Control Date: [DATE] Location: [STREET_ADDRESS] S…" at bounding box center [299, 336] width 317 height 143
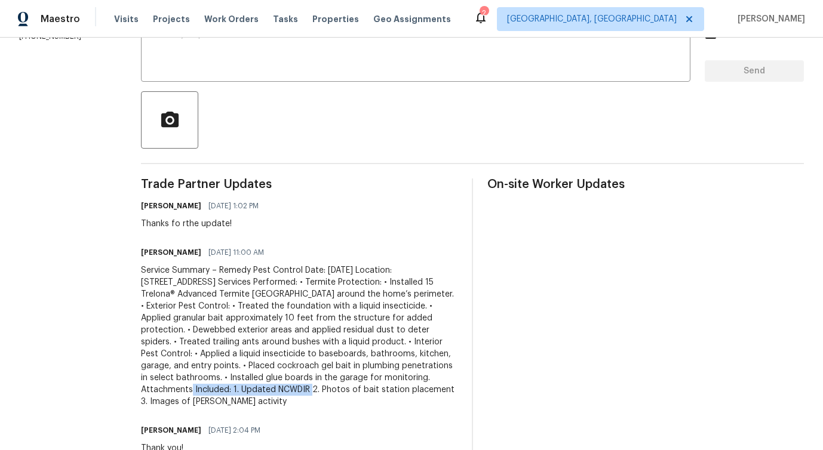
drag, startPoint x: 268, startPoint y: 381, endPoint x: 378, endPoint y: 381, distance: 110.5
click at [378, 381] on div "Service Summary – Remedy Pest Control Date: [DATE] Location: [STREET_ADDRESS] S…" at bounding box center [299, 336] width 317 height 143
drag, startPoint x: 159, startPoint y: 383, endPoint x: 306, endPoint y: 383, distance: 147.0
click at [306, 384] on div "Service Summary – Remedy Pest Control Date: [DATE] Location: [STREET_ADDRESS] S…" at bounding box center [299, 336] width 317 height 143
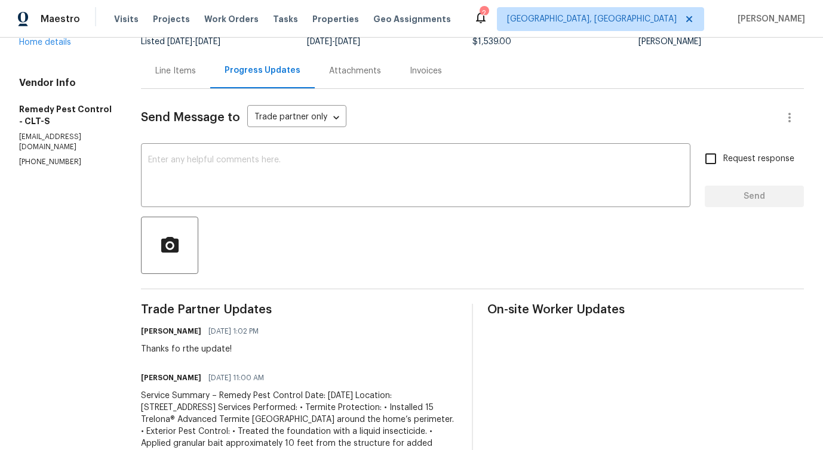
scroll to position [0, 0]
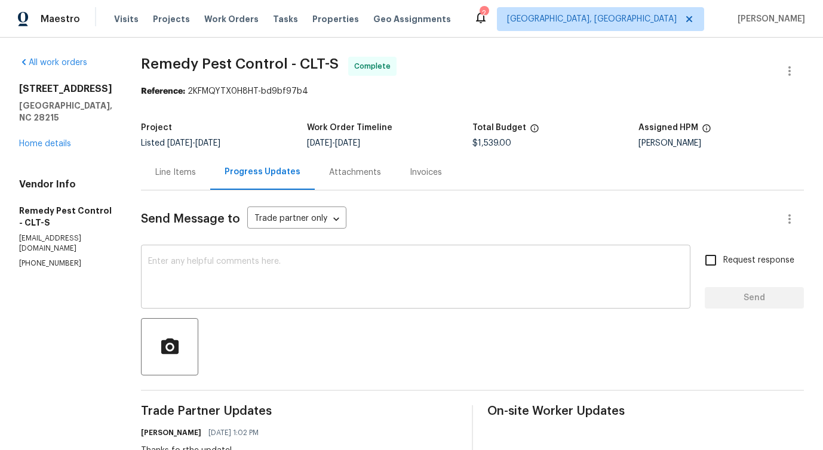
click at [268, 265] on textarea at bounding box center [415, 278] width 535 height 42
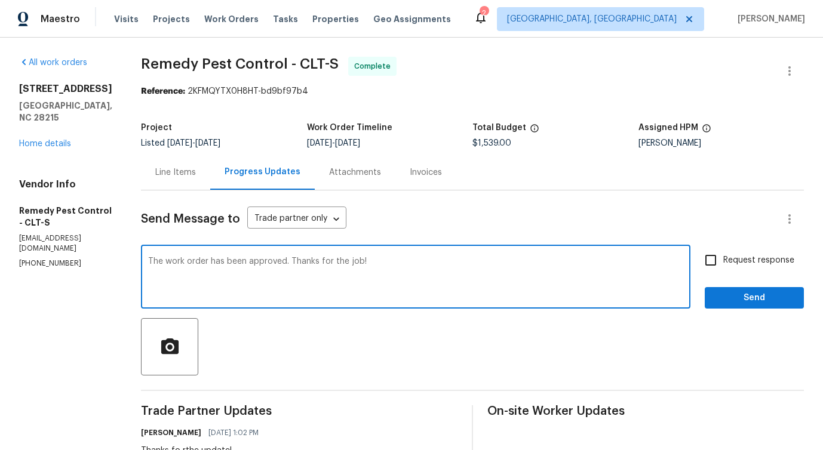
type textarea "The work order has been approved. Thanks for the job!"
click at [754, 305] on span "Send" at bounding box center [755, 298] width 80 height 15
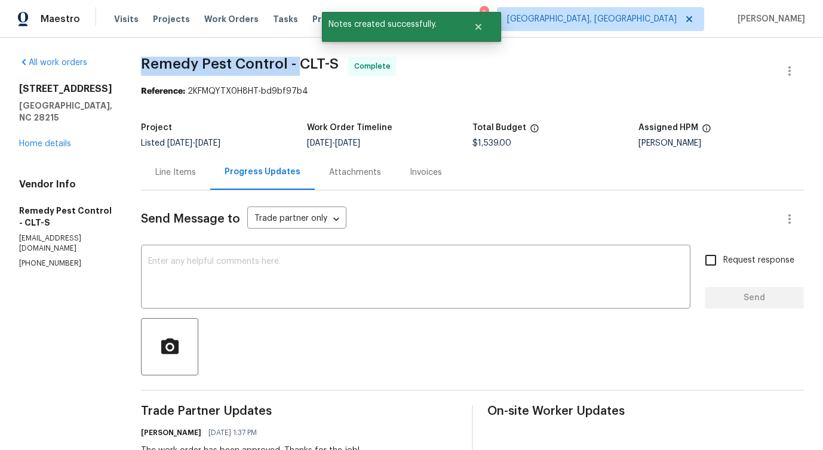
drag, startPoint x: 118, startPoint y: 60, endPoint x: 278, endPoint y: 65, distance: 160.8
copy span "Remedy Pest Control -"
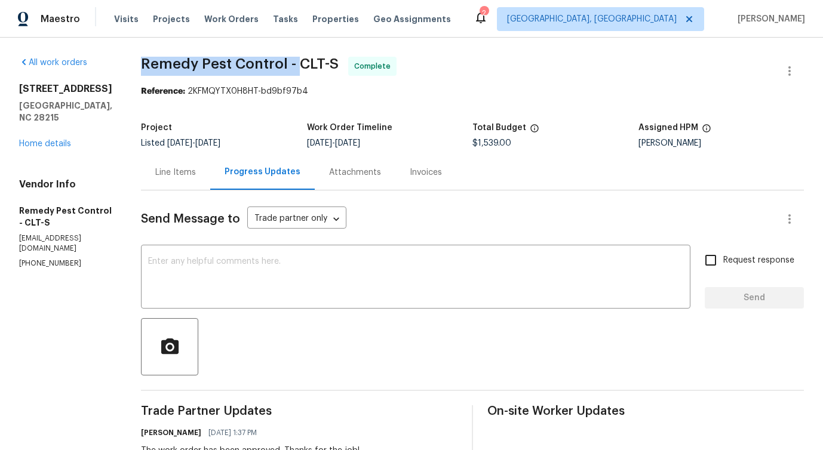
click at [171, 168] on div "Line Items" at bounding box center [175, 173] width 41 height 12
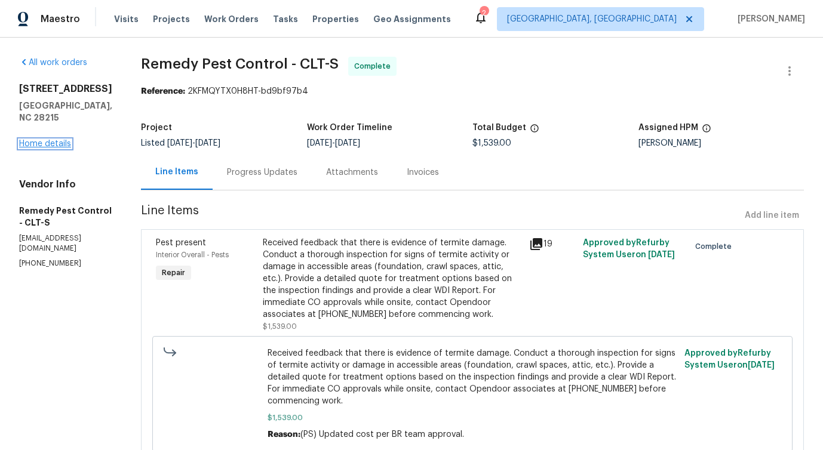
click at [38, 148] on link "Home details" at bounding box center [45, 144] width 52 height 8
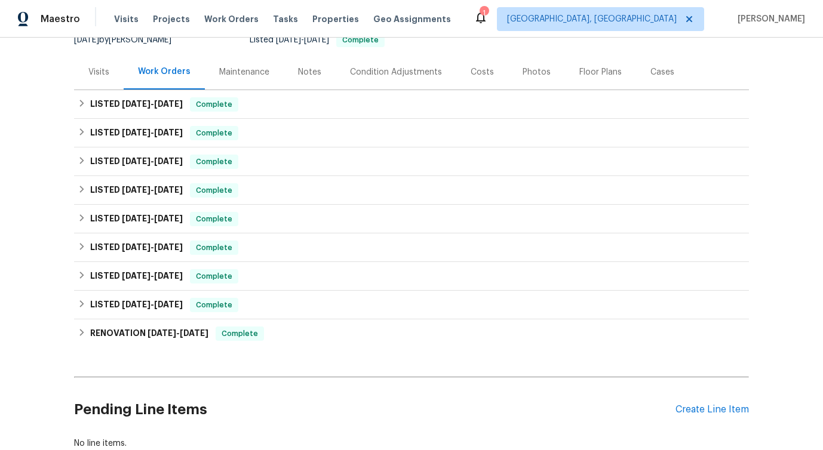
scroll to position [207, 0]
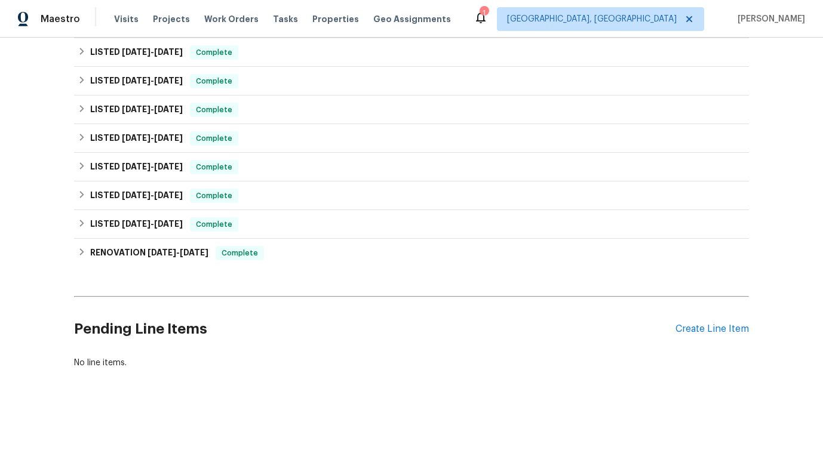
click at [531, 280] on div "Back to all projects [STREET_ADDRESS] 3 Beds | 2 Baths | Total: 1300 ft² | Abov…" at bounding box center [411, 112] width 675 height 534
click at [703, 330] on div "Create Line Item" at bounding box center [712, 329] width 73 height 11
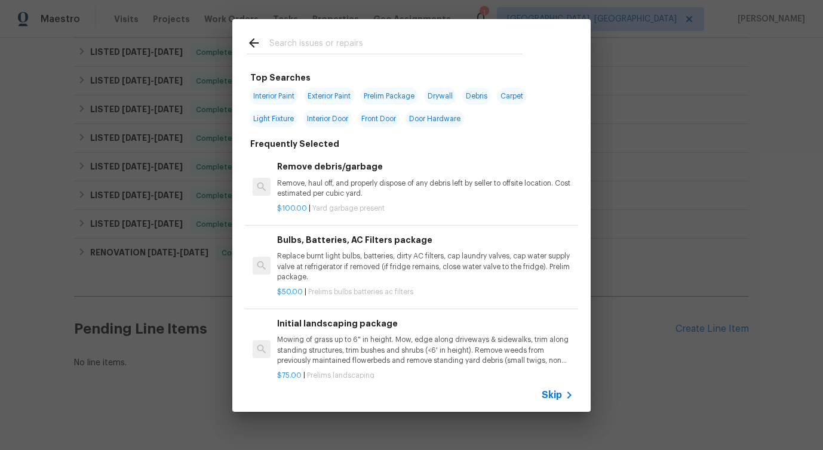
click at [566, 399] on icon at bounding box center [569, 395] width 14 height 14
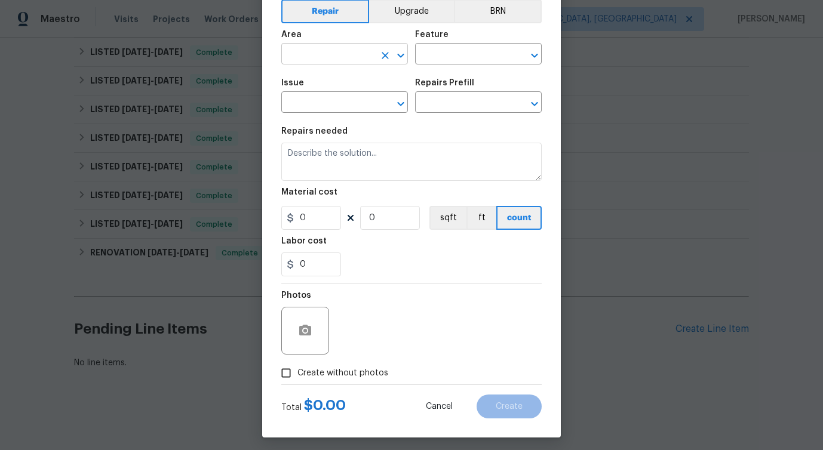
scroll to position [65, 0]
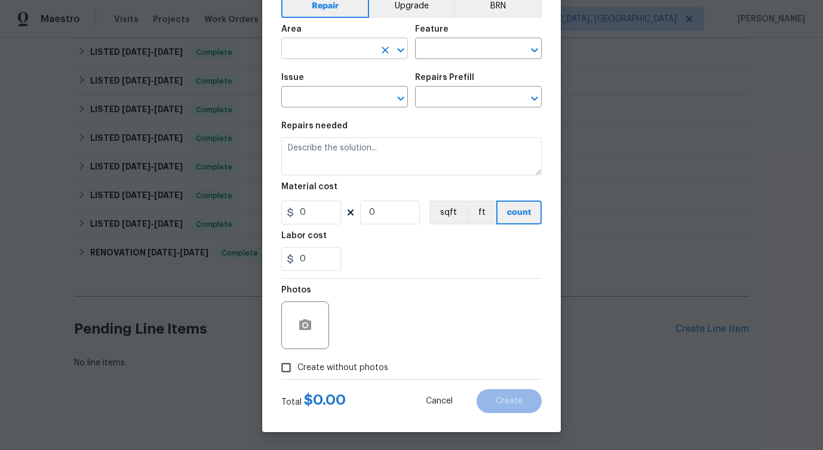
click at [335, 54] on input "text" at bounding box center [327, 50] width 93 height 19
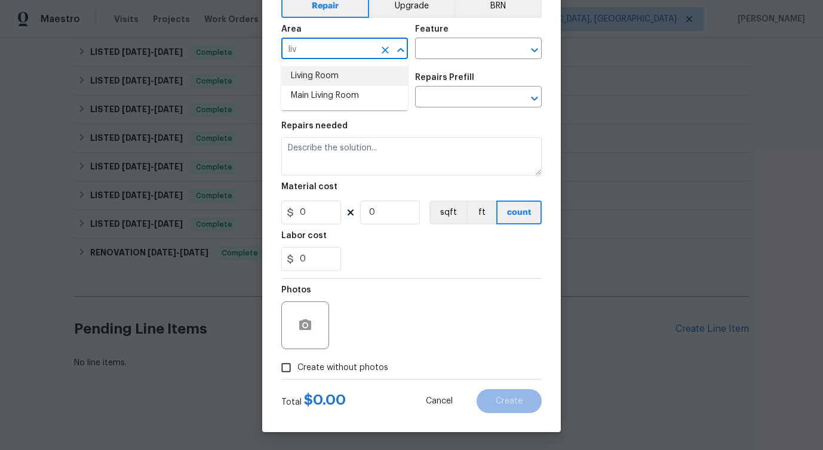
click at [317, 77] on li "Living Room" at bounding box center [344, 76] width 127 height 20
type input "Living Room"
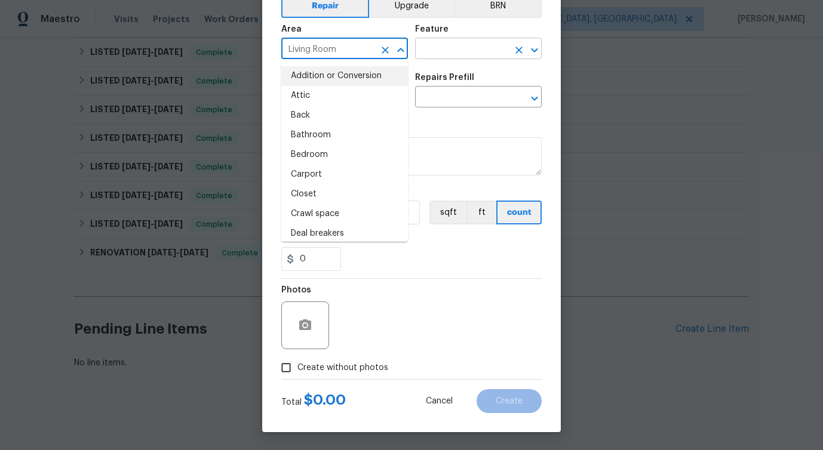
click at [451, 41] on input "text" at bounding box center [461, 50] width 93 height 19
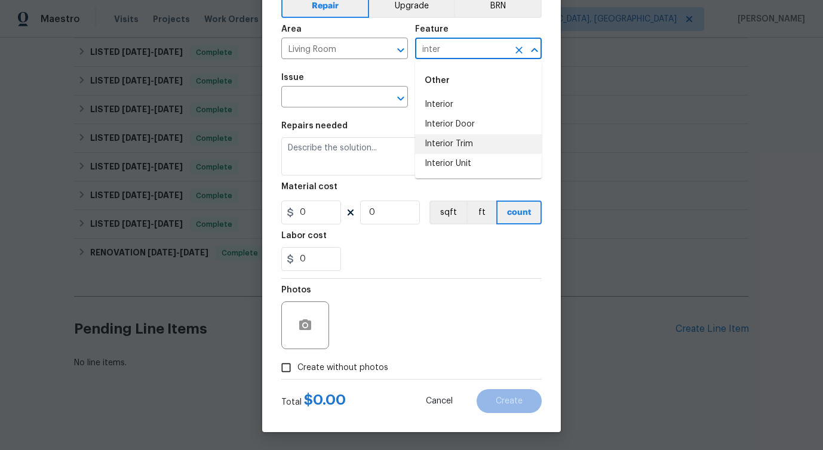
click at [465, 143] on li "Interior Trim" at bounding box center [478, 144] width 127 height 20
type input "Interior Trim"
click at [330, 96] on input "text" at bounding box center [327, 98] width 93 height 19
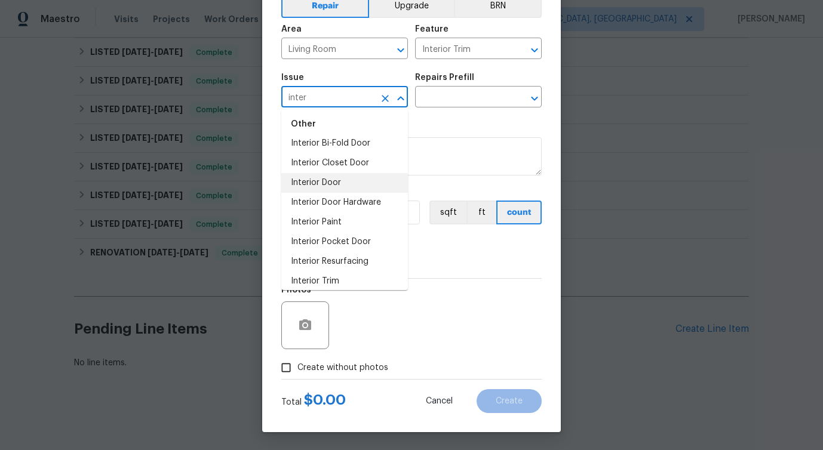
scroll to position [35, 0]
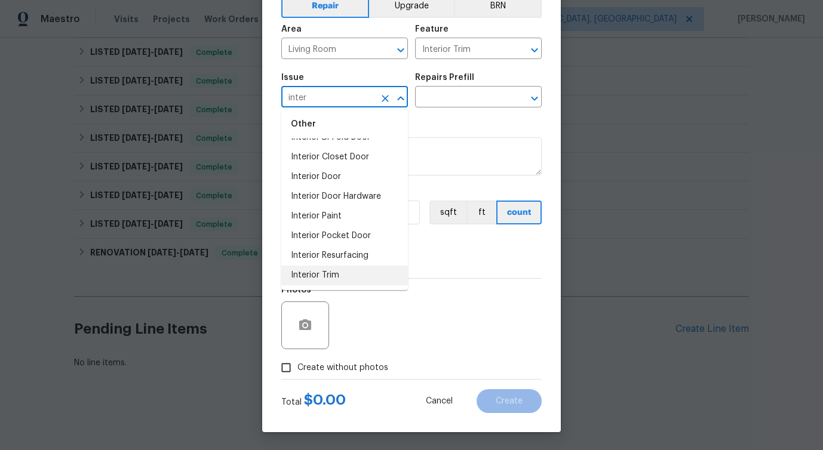
click at [330, 275] on li "Interior Trim" at bounding box center [344, 276] width 127 height 20
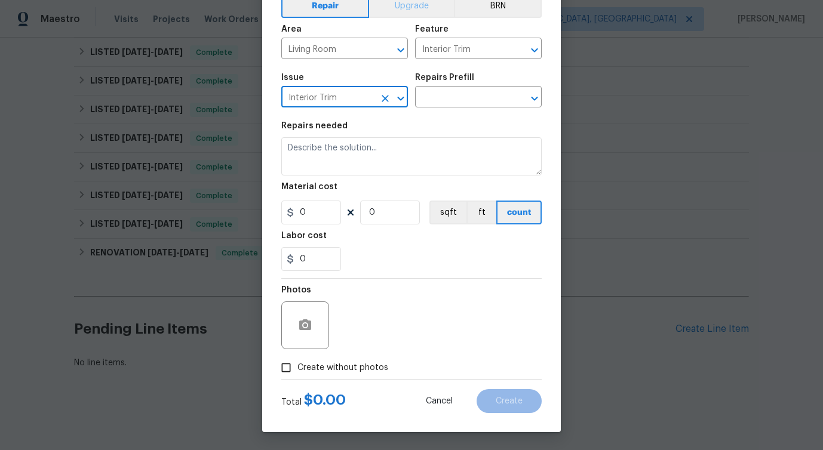
type input "Interior Trim"
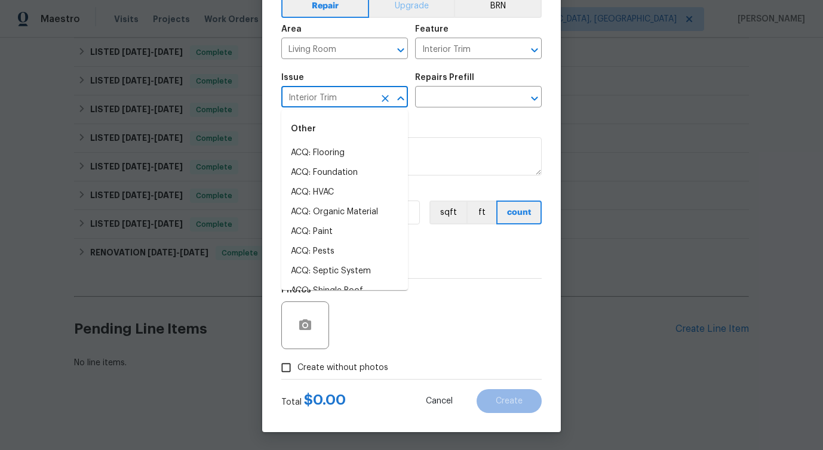
scroll to position [30, 0]
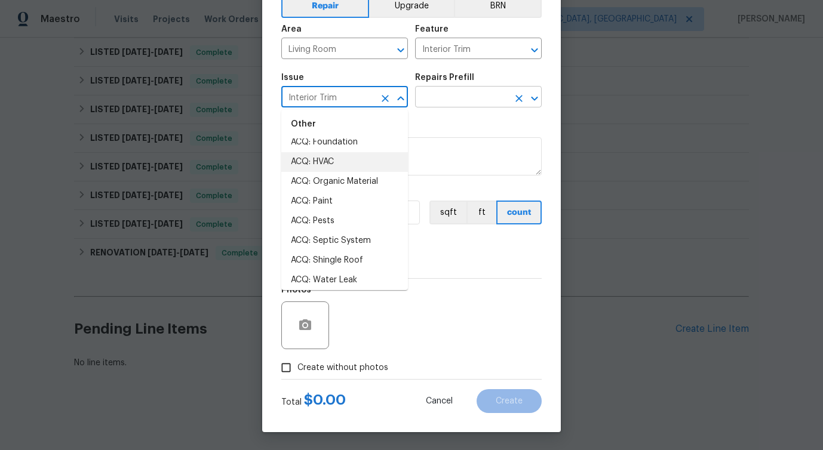
click at [443, 98] on input "text" at bounding box center [461, 98] width 93 height 19
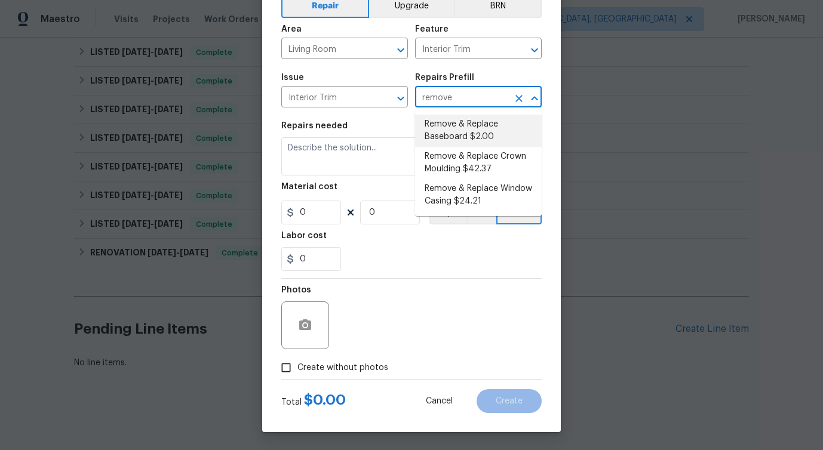
type input "remove"
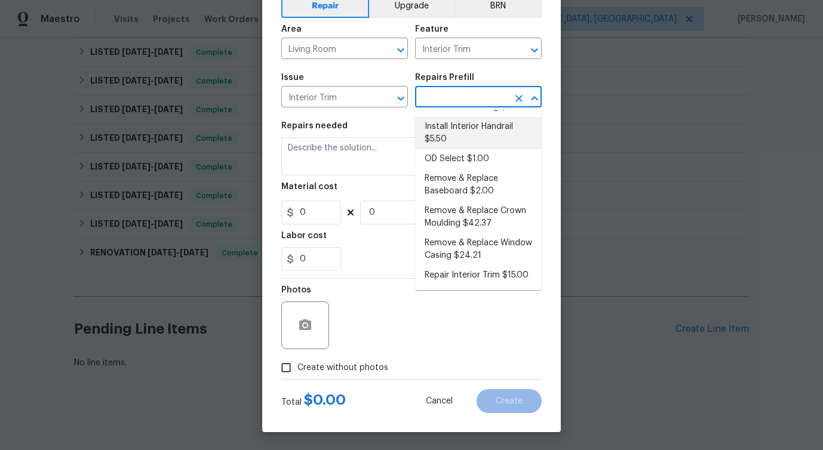
scroll to position [93, 0]
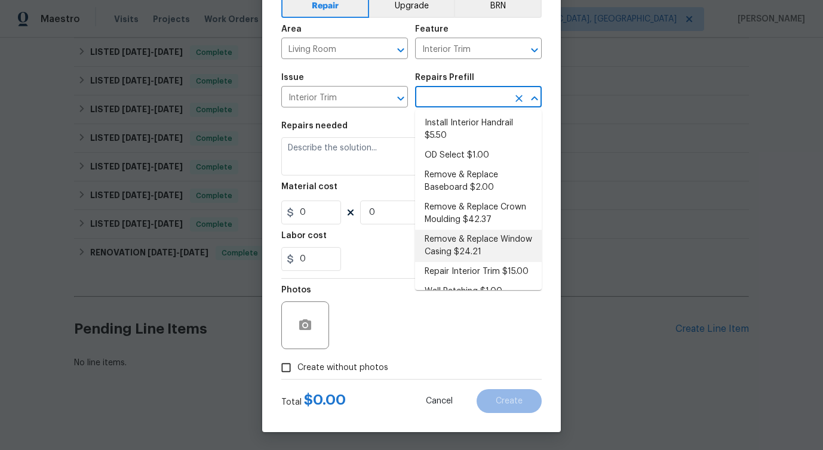
click at [481, 236] on li "Remove & Replace Window Casing $24.21" at bounding box center [478, 246] width 127 height 32
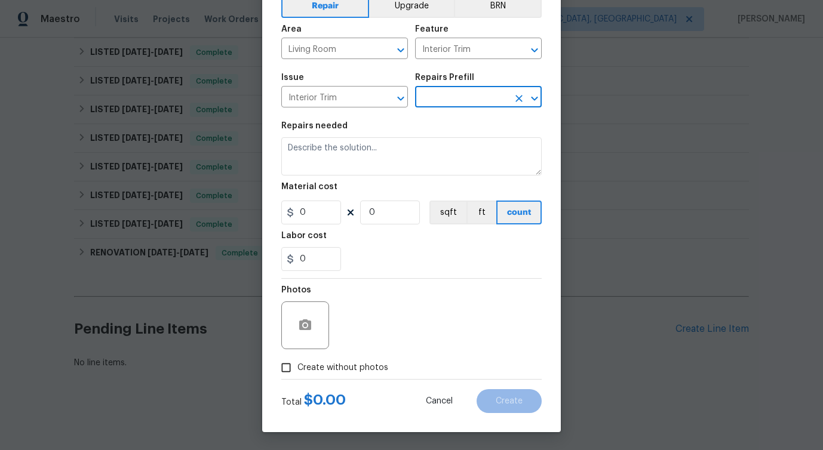
type input "Remove & Replace Window Casing $24.21"
type textarea "Remove the existing window casing (if present) and install new. Ensure that the…"
type input "24.21"
type input "1"
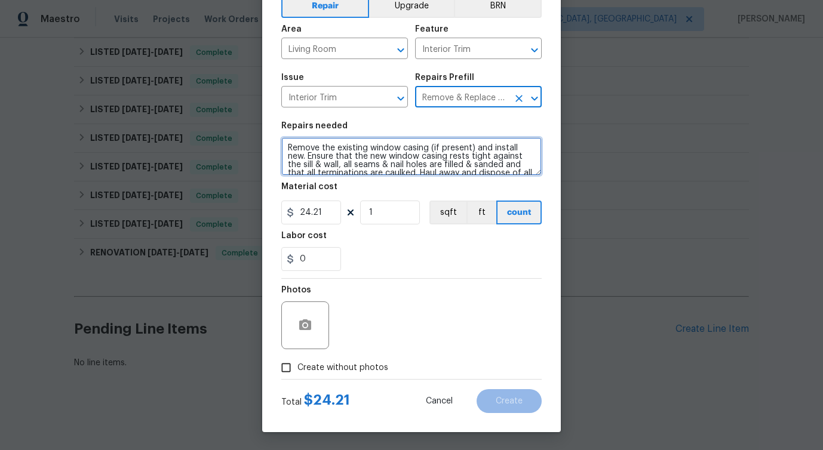
click at [430, 151] on textarea "Remove the existing window casing (if present) and install new. Ensure that the…" at bounding box center [411, 156] width 260 height 38
click at [410, 157] on textarea "Remove the existing window casing (if present) and install new. Ensure that the…" at bounding box center [411, 156] width 260 height 38
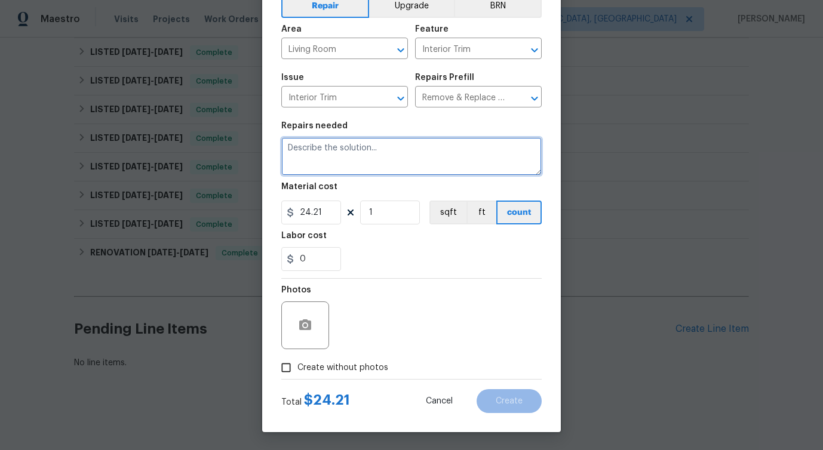
paste textarea "Please repair window casing and paint to best match. Remove the existing window…"
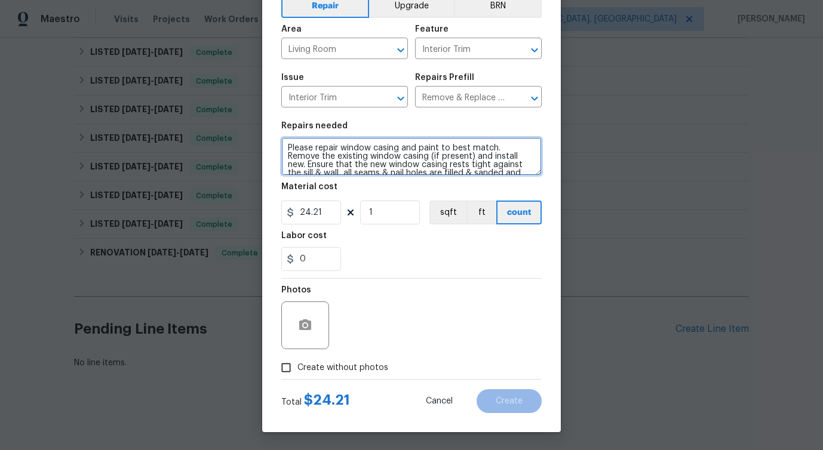
scroll to position [19, 0]
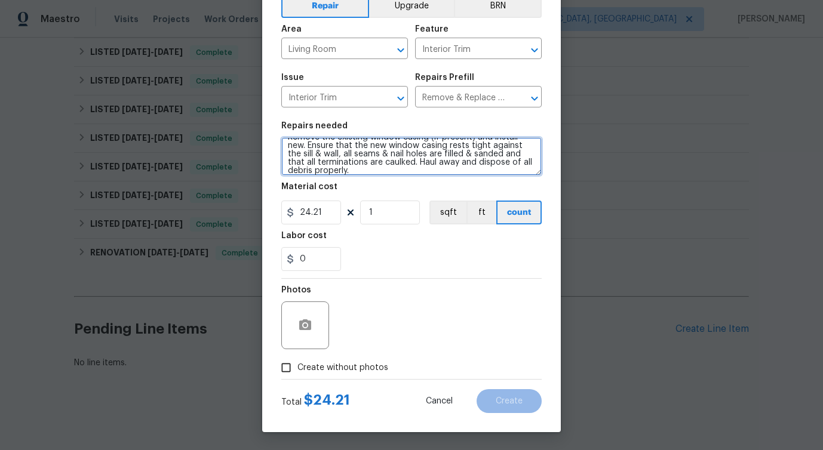
type textarea "Please repair window casing and paint to best match. Remove the existing window…"
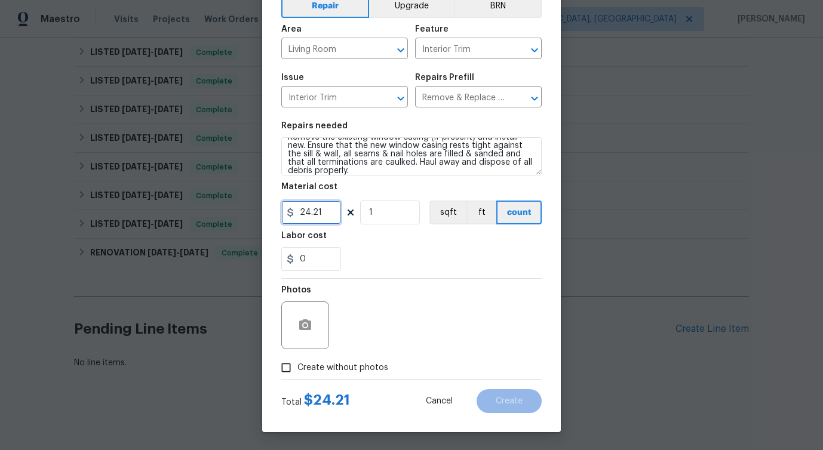
click at [307, 214] on input "24.21" at bounding box center [311, 213] width 60 height 24
type input "275"
click at [311, 326] on icon "button" at bounding box center [305, 325] width 12 height 11
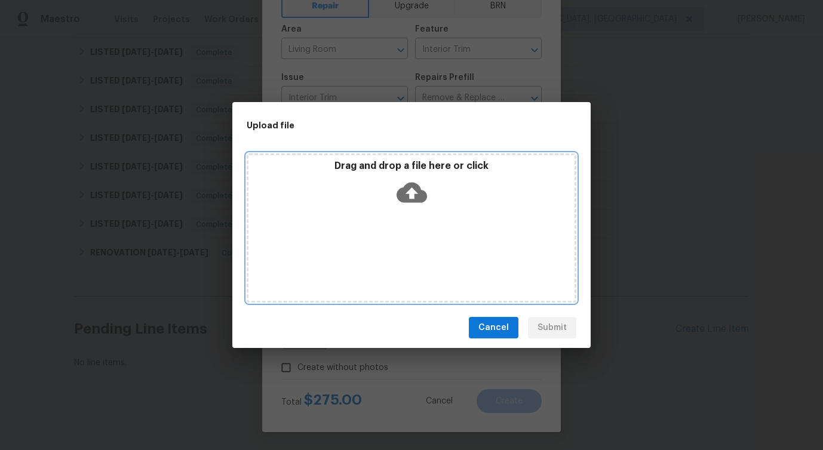
click at [407, 183] on icon at bounding box center [412, 193] width 30 height 20
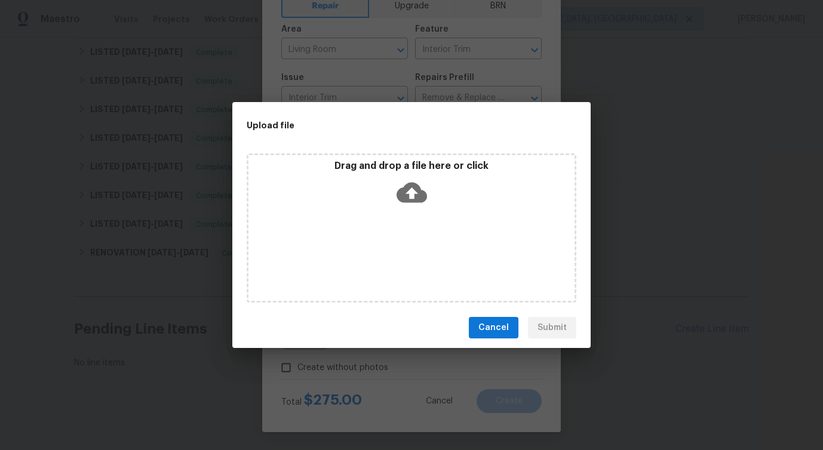
click at [418, 189] on icon at bounding box center [412, 193] width 30 height 20
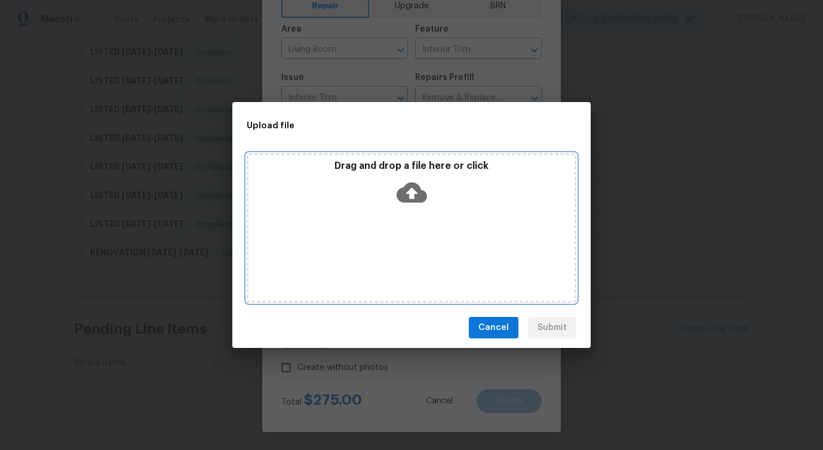
click at [409, 192] on icon at bounding box center [412, 192] width 30 height 30
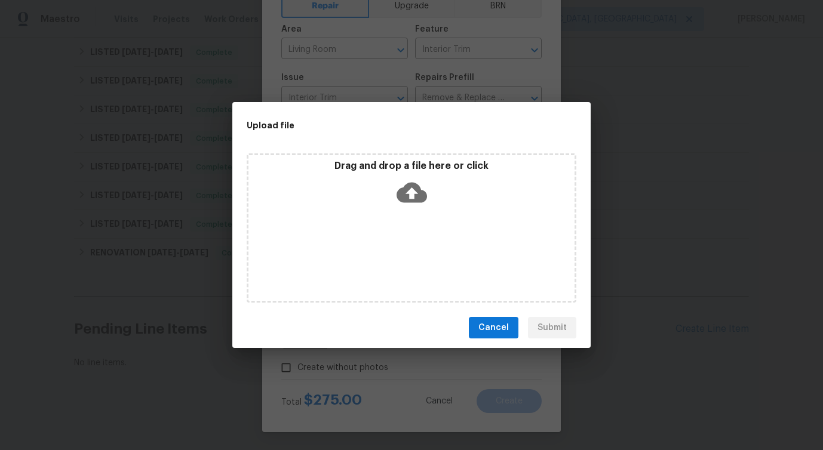
click at [657, 166] on div "Upload file Drag and drop a file here or click Cancel Submit" at bounding box center [411, 225] width 823 height 450
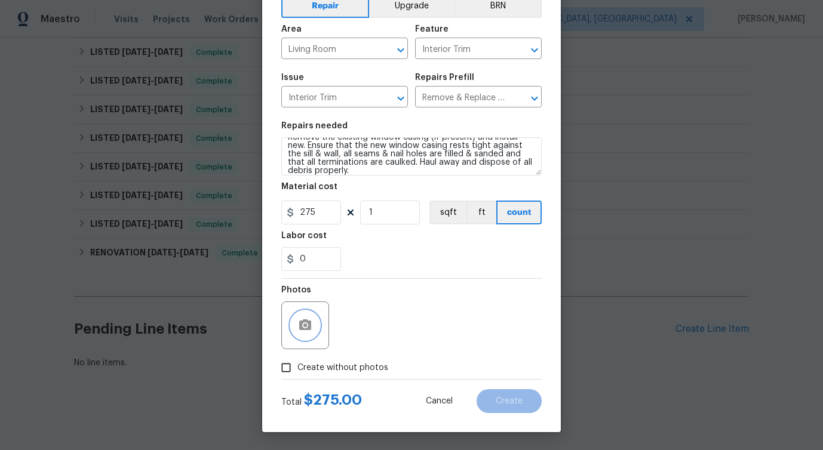
click at [304, 327] on circle "button" at bounding box center [305, 326] width 4 height 4
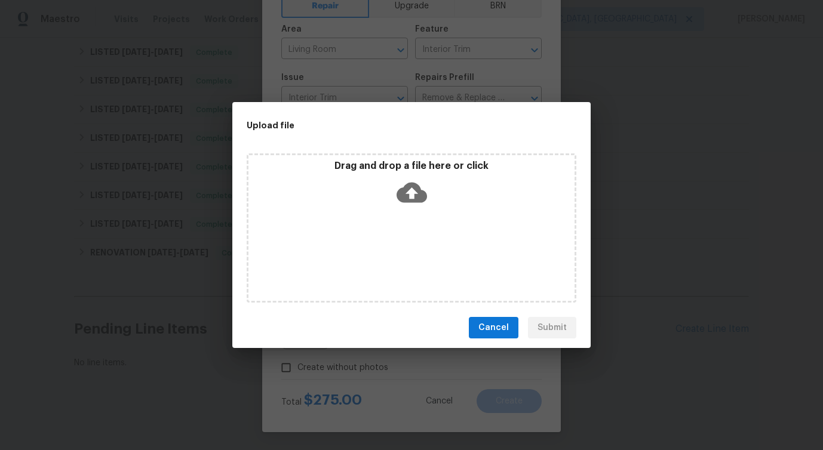
click at [409, 184] on icon at bounding box center [412, 193] width 30 height 20
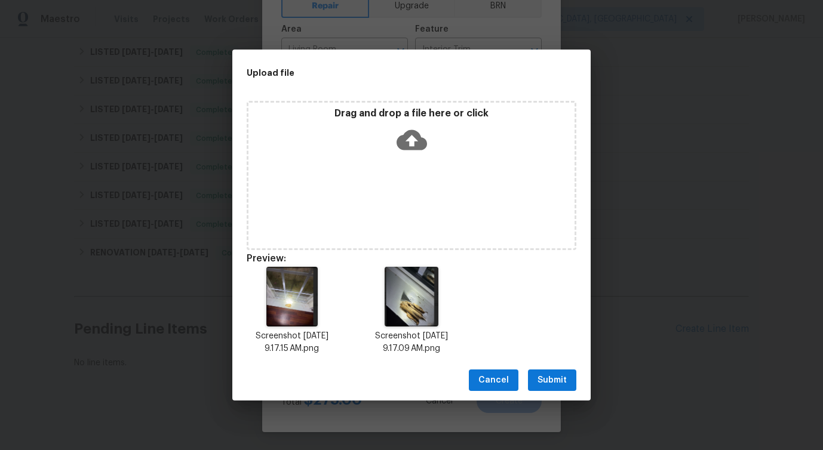
scroll to position [10, 0]
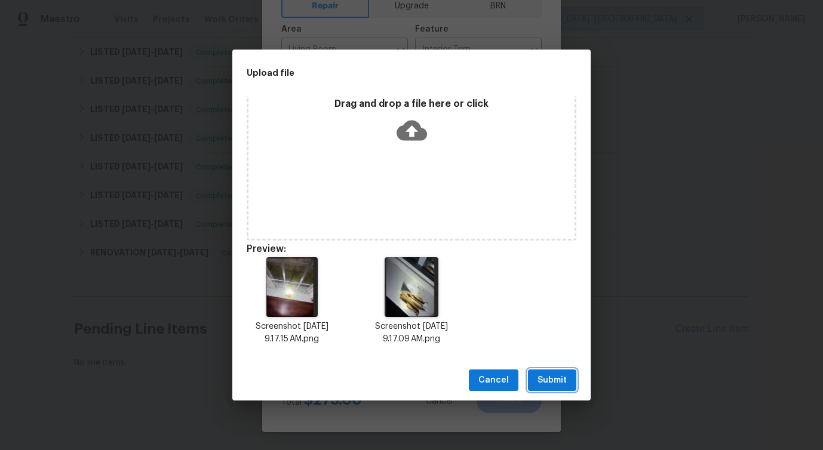
click at [558, 388] on button "Submit" at bounding box center [552, 381] width 48 height 22
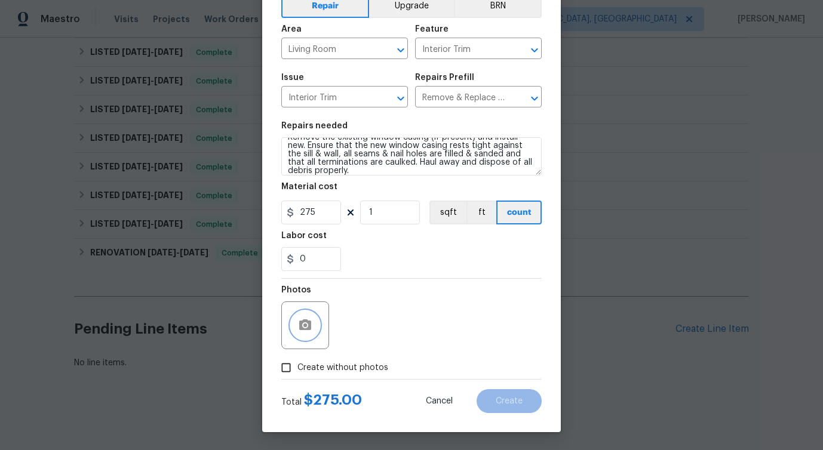
scroll to position [0, 0]
click at [508, 412] on button "Create" at bounding box center [509, 402] width 65 height 24
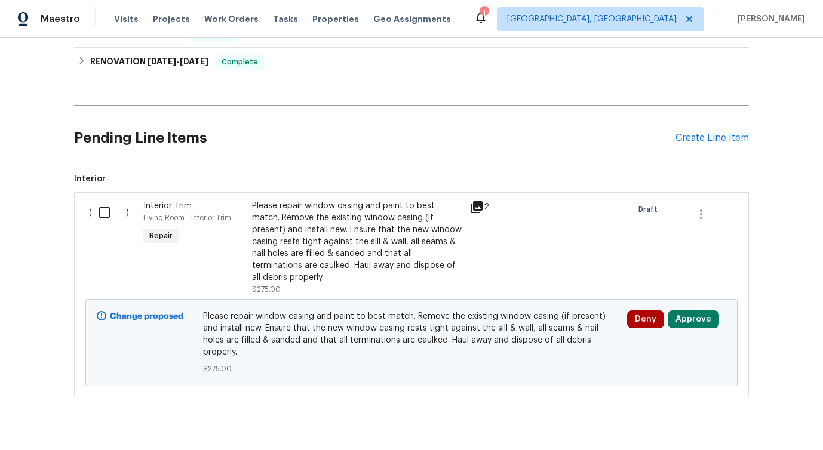
scroll to position [403, 0]
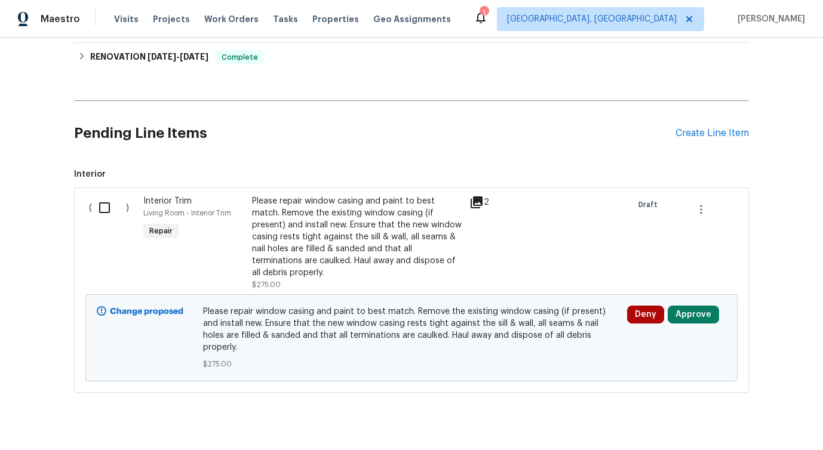
click at [106, 213] on input "checkbox" at bounding box center [109, 207] width 34 height 25
checkbox input "true"
click at [617, 358] on span "$275.00" at bounding box center [412, 364] width 418 height 12
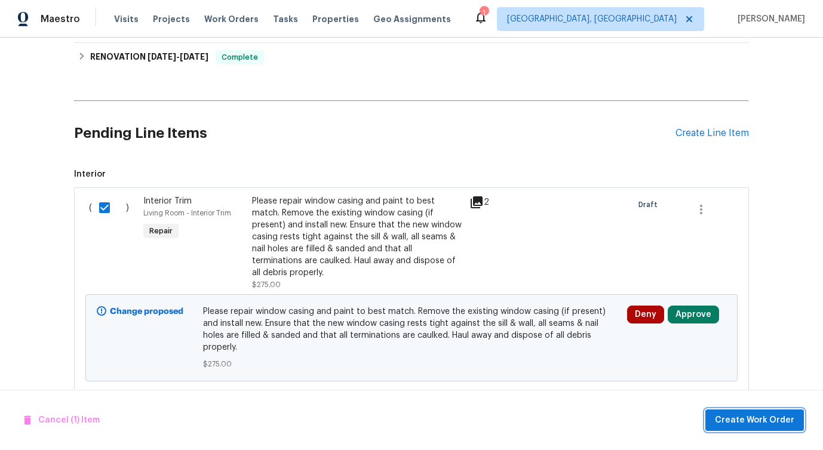
click at [765, 419] on span "Create Work Order" at bounding box center [754, 420] width 79 height 15
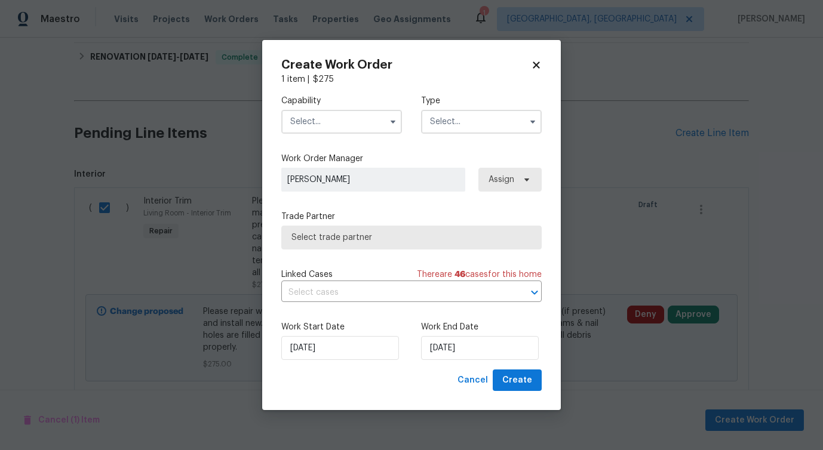
click at [351, 105] on label "Capability" at bounding box center [341, 101] width 121 height 12
click at [352, 116] on input "text" at bounding box center [341, 122] width 121 height 24
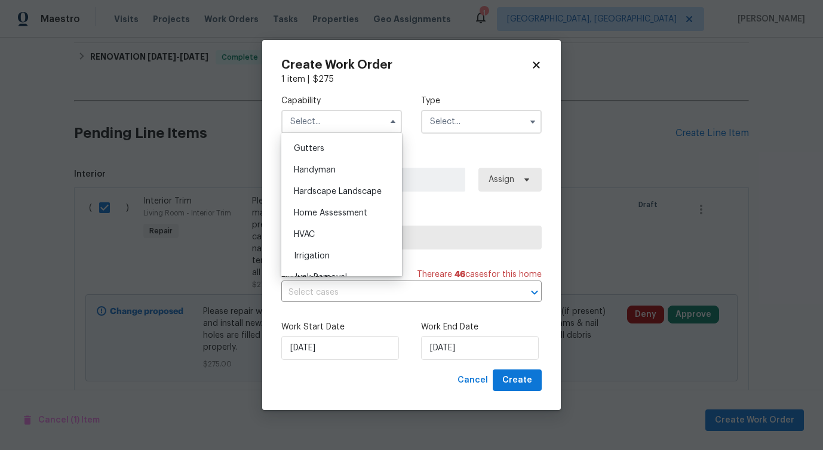
scroll to position [637, 0]
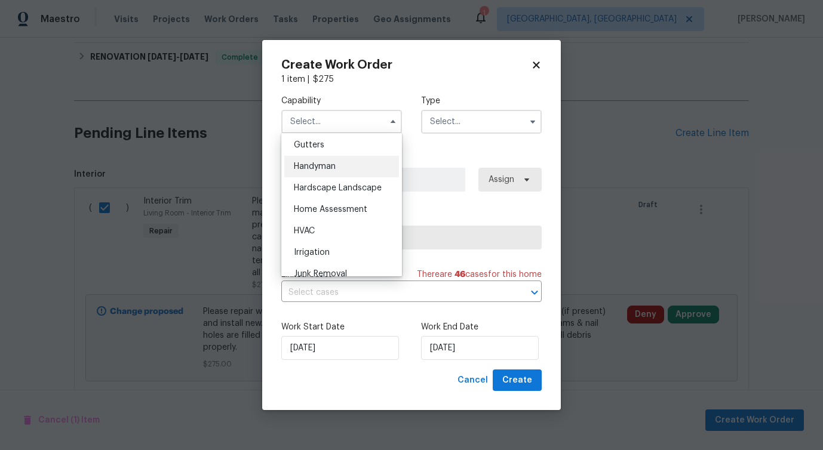
click at [345, 164] on div "Handyman" at bounding box center [341, 167] width 115 height 22
type input "Handyman"
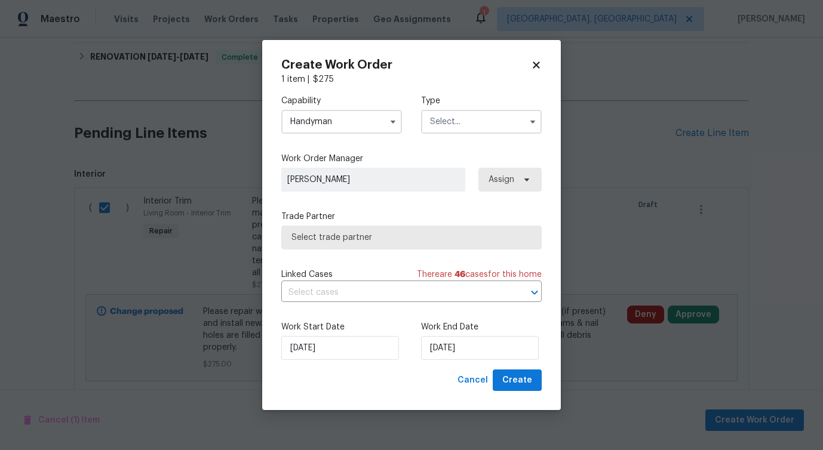
click at [465, 114] on input "text" at bounding box center [481, 122] width 121 height 24
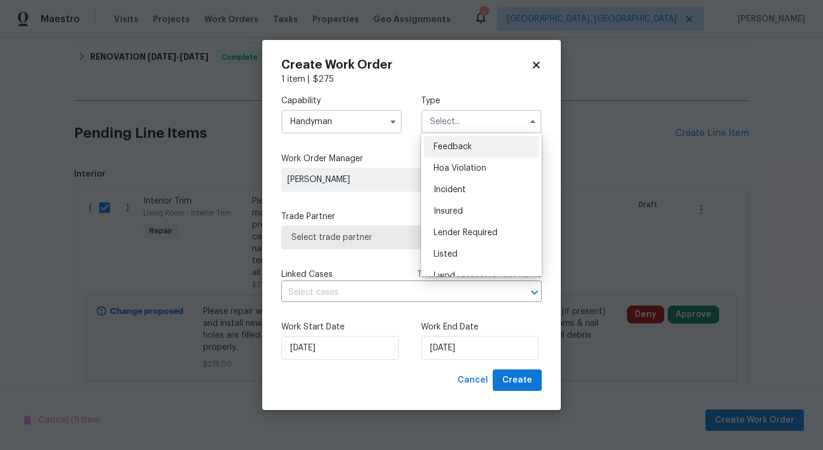
click at [450, 145] on span "Feedback" at bounding box center [453, 147] width 38 height 8
type input "Feedback"
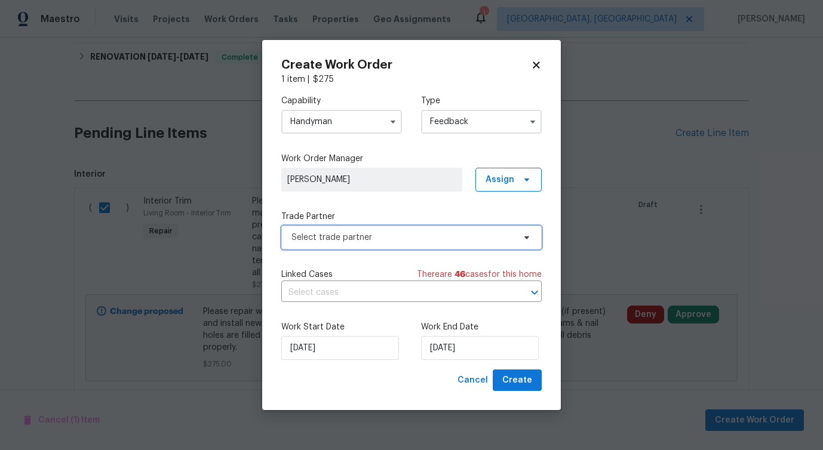
click at [337, 239] on span "Select trade partner" at bounding box center [403, 238] width 223 height 12
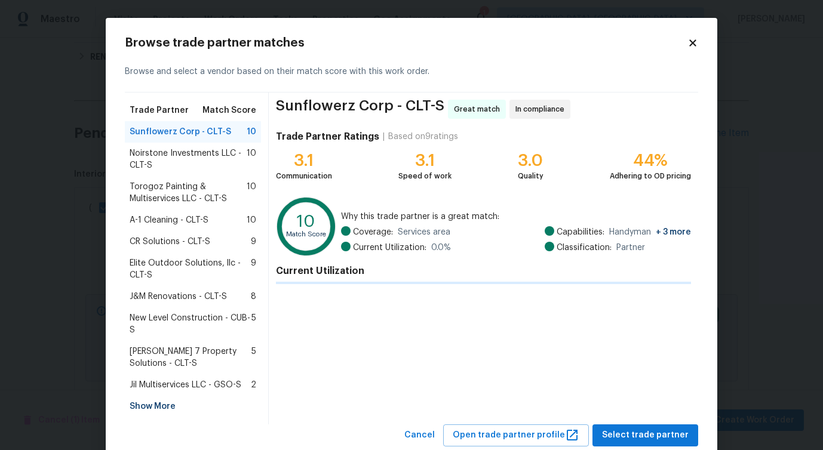
click at [185, 166] on span "Noirstone Investments LLC - CLT-S" at bounding box center [188, 160] width 117 height 24
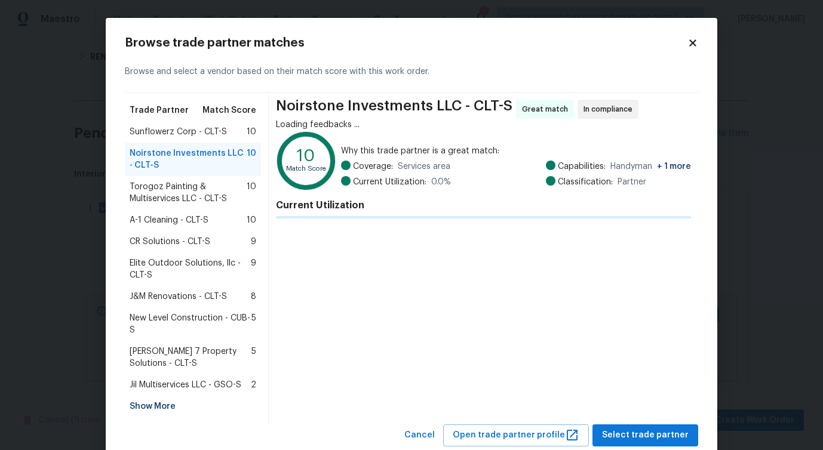
click at [180, 194] on span "Torogoz Painting & Multiservices LLC - CLT-S" at bounding box center [188, 193] width 117 height 24
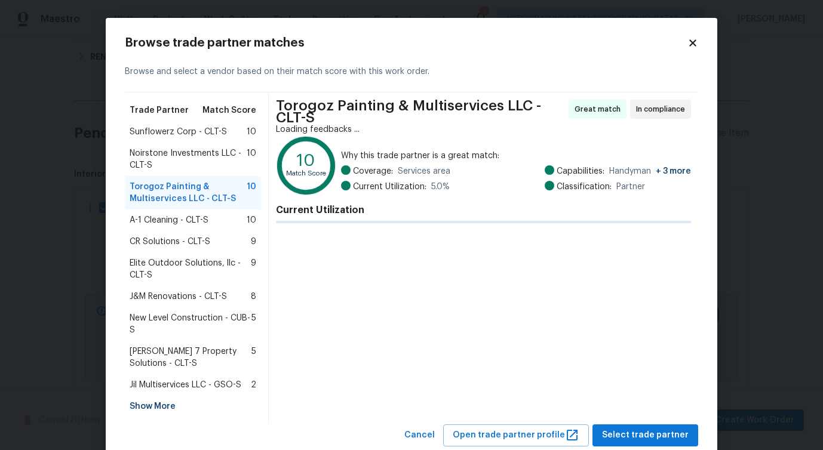
click at [176, 219] on span "A-1 Cleaning - CLT-S" at bounding box center [169, 220] width 79 height 12
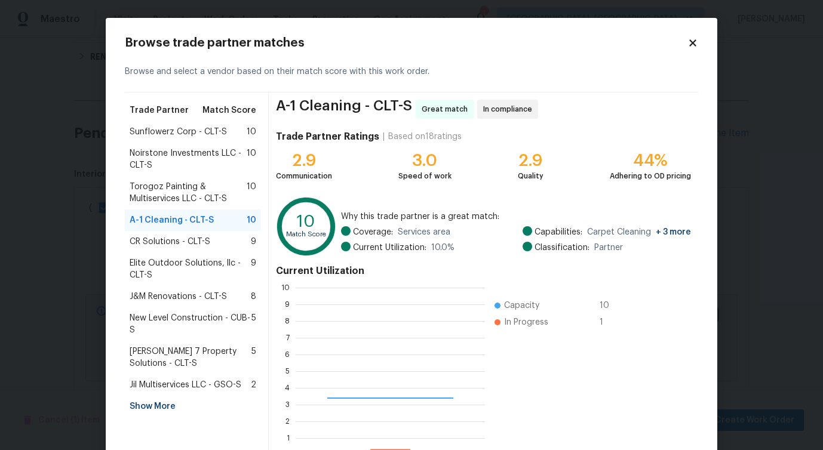
scroll to position [167, 189]
click at [170, 250] on div "CR Solutions - CLT-S 9" at bounding box center [193, 242] width 136 height 22
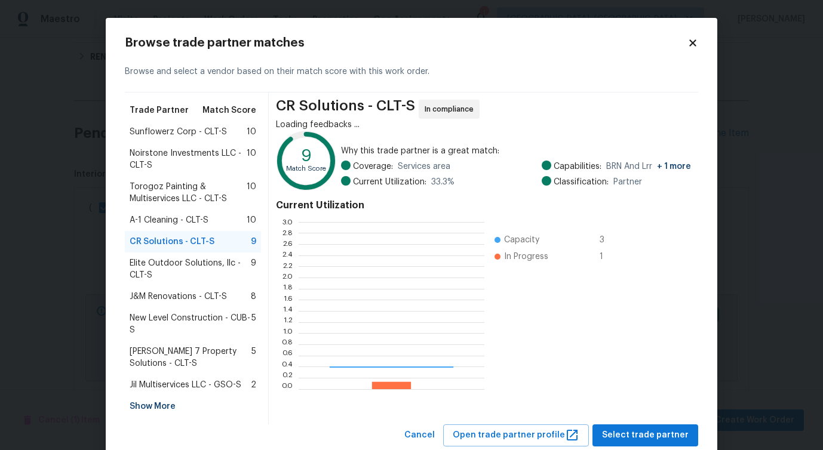
scroll to position [167, 186]
click at [168, 263] on span "Elite Outdoor Solutions, llc - CLT-S" at bounding box center [190, 269] width 121 height 24
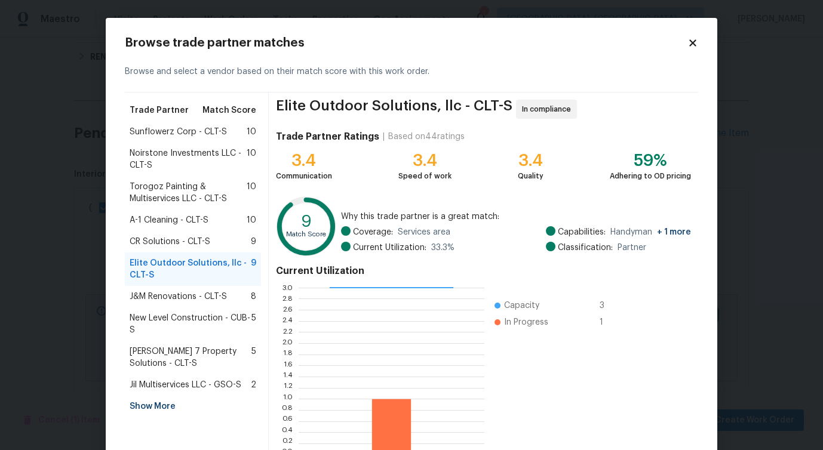
scroll to position [76, 0]
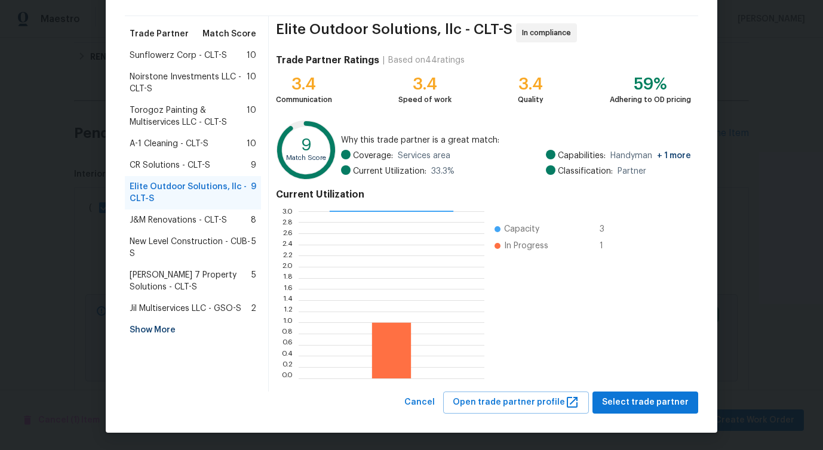
click at [191, 160] on span "CR Solutions - CLT-S" at bounding box center [170, 166] width 81 height 12
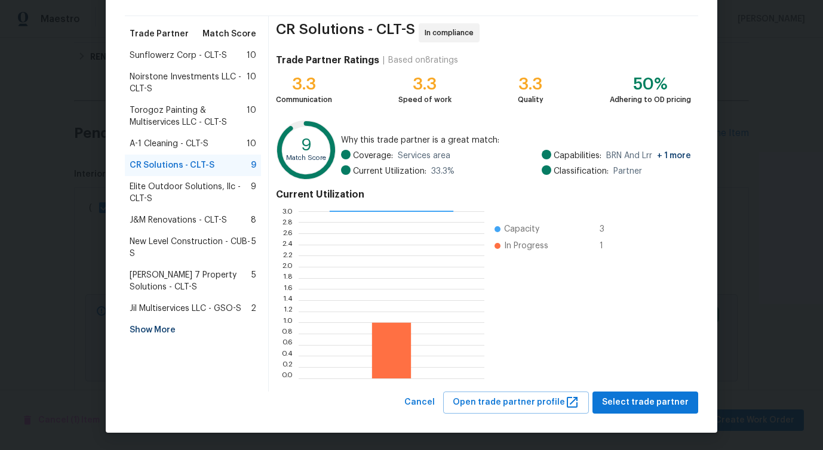
click at [185, 194] on span "Elite Outdoor Solutions, llc - CLT-S" at bounding box center [190, 193] width 121 height 24
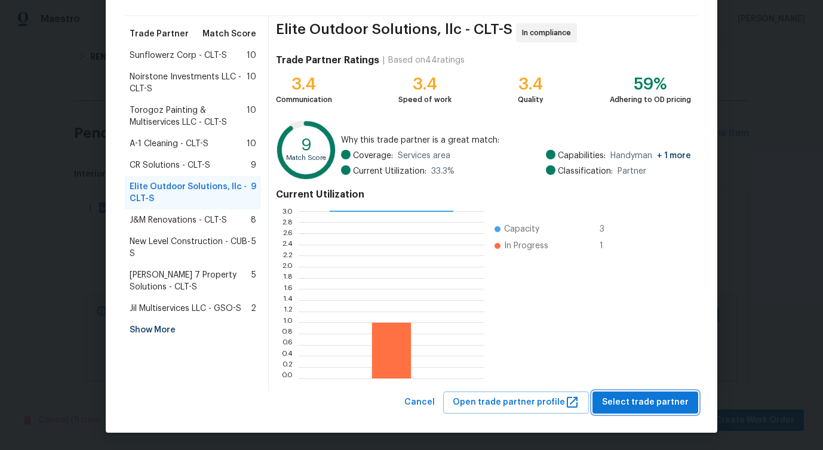
click at [611, 401] on span "Select trade partner" at bounding box center [645, 403] width 87 height 15
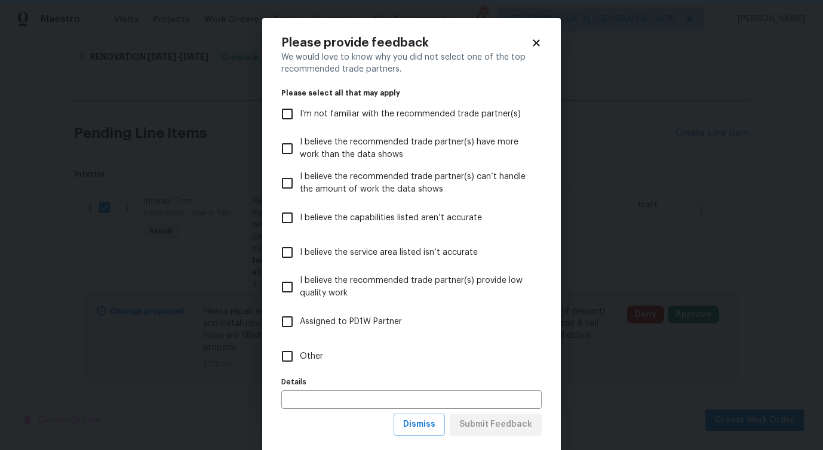
scroll to position [0, 0]
click at [296, 354] on input "Other" at bounding box center [287, 356] width 25 height 25
checkbox input "true"
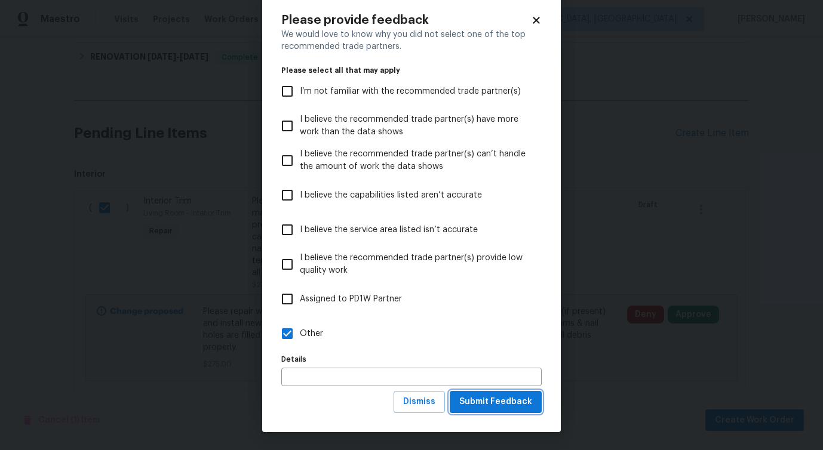
click at [484, 409] on span "Submit Feedback" at bounding box center [495, 402] width 73 height 15
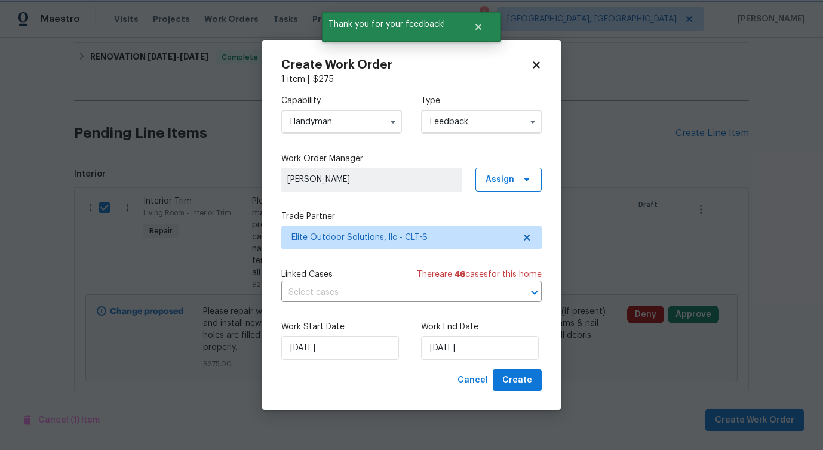
scroll to position [0, 0]
click at [303, 298] on input "text" at bounding box center [394, 293] width 227 height 19
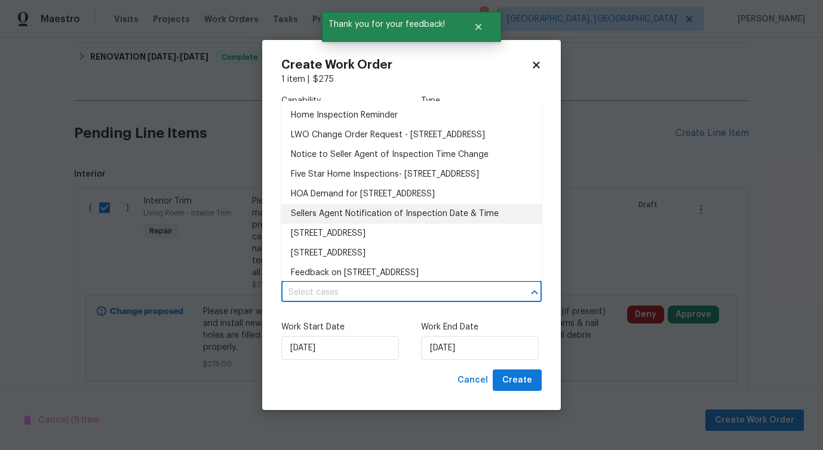
scroll to position [47, 0]
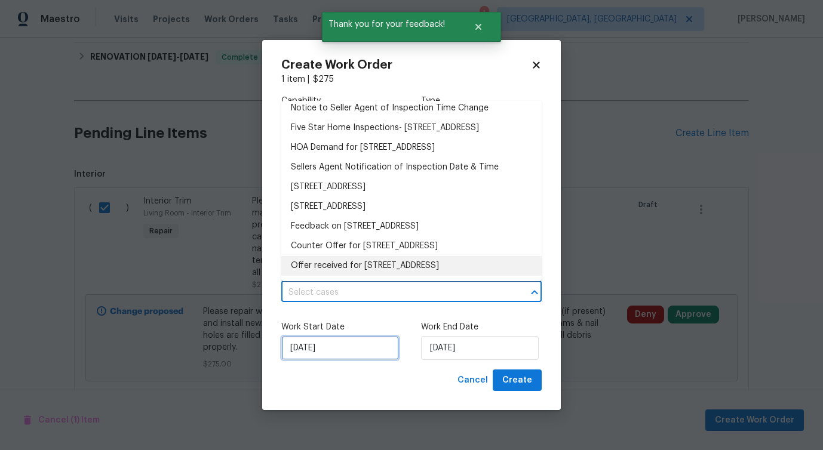
click at [322, 345] on input "9/30/2025" at bounding box center [340, 348] width 118 height 24
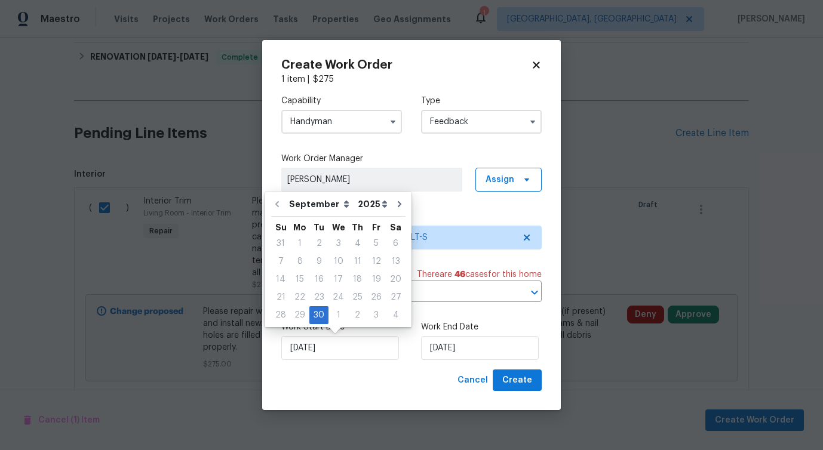
click at [439, 364] on div "Work Start Date 9/30/2025 Work End Date 9/30/2025" at bounding box center [411, 341] width 260 height 58
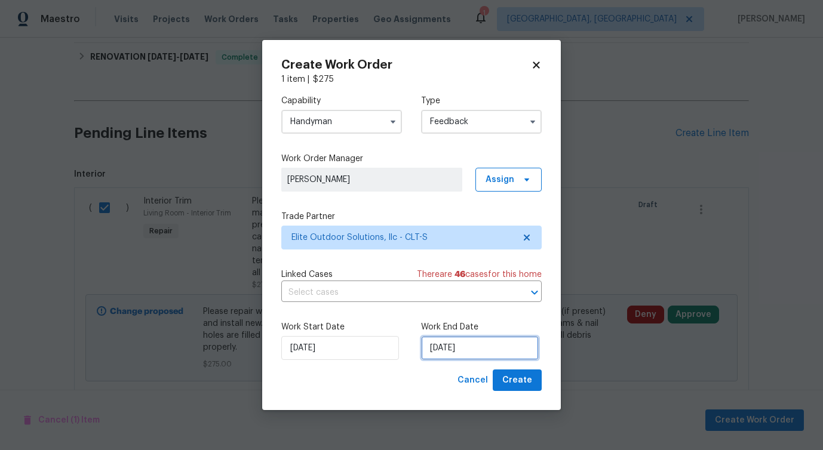
click at [456, 347] on input "9/30/2025" at bounding box center [480, 348] width 118 height 24
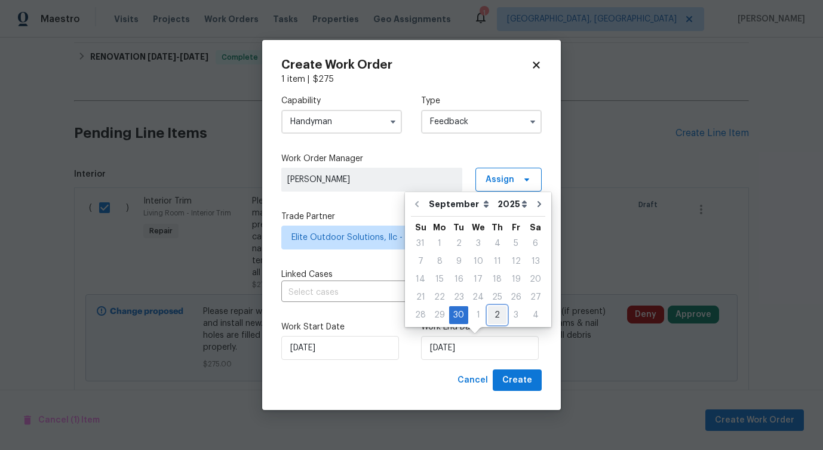
click at [499, 318] on div "2" at bounding box center [497, 315] width 19 height 17
type input "10/2/2025"
select select "9"
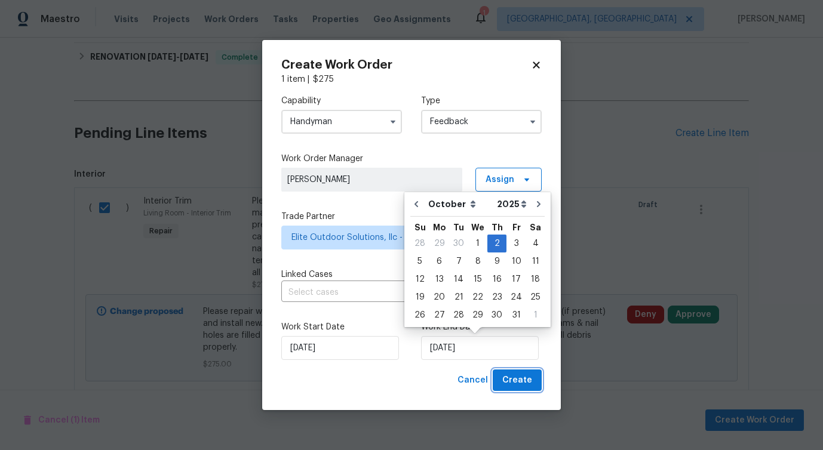
click at [526, 375] on span "Create" at bounding box center [517, 380] width 30 height 15
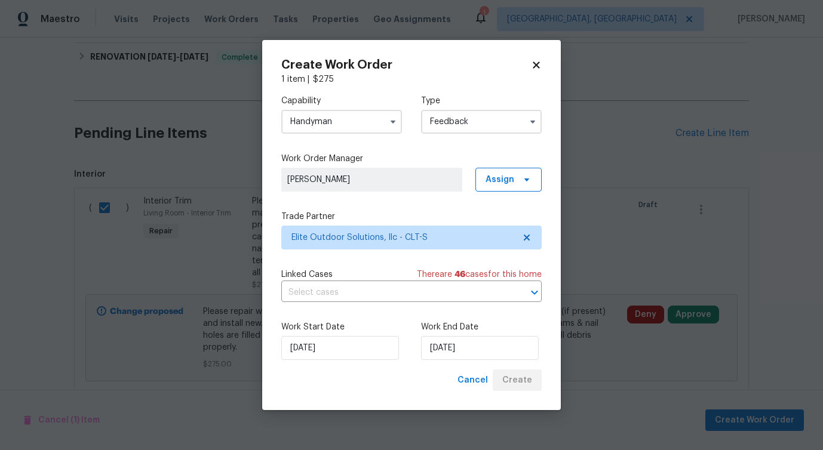
checkbox input "false"
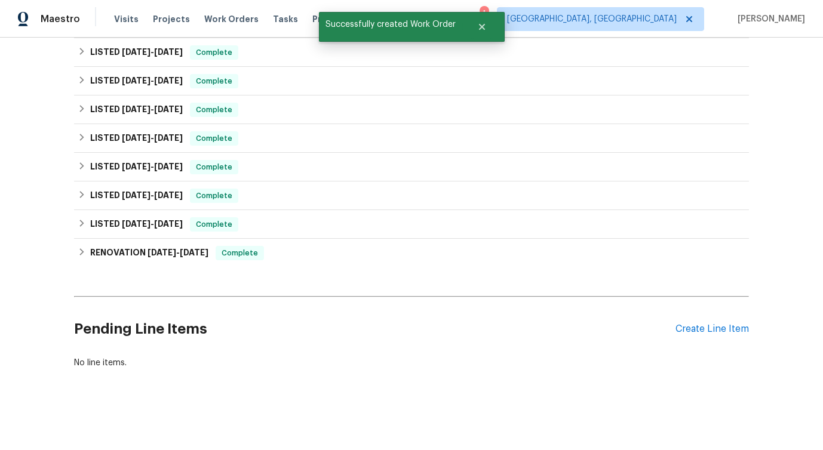
scroll to position [0, 0]
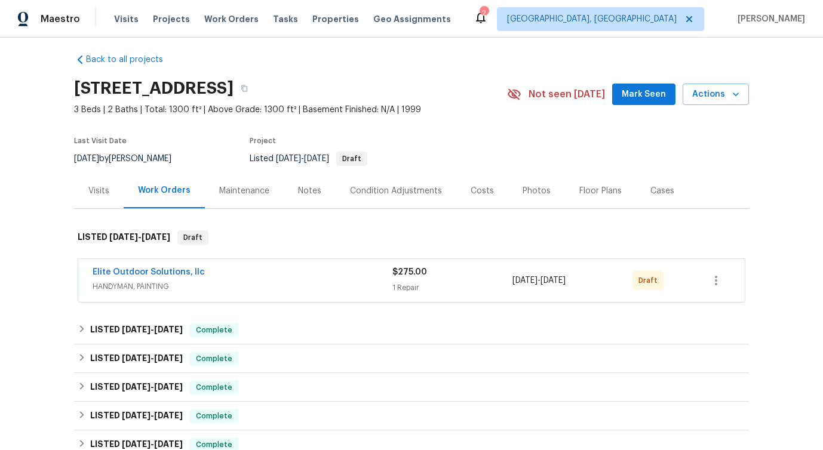
scroll to position [9, 0]
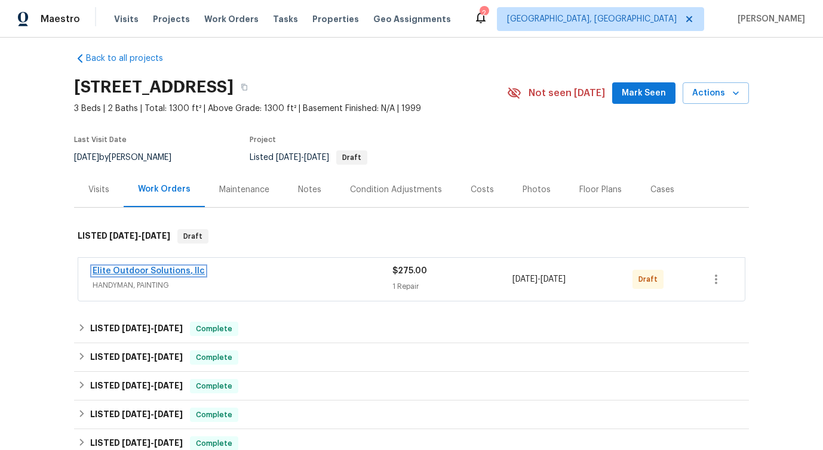
click at [145, 267] on link "Elite Outdoor Solutions, llc" at bounding box center [149, 271] width 112 height 8
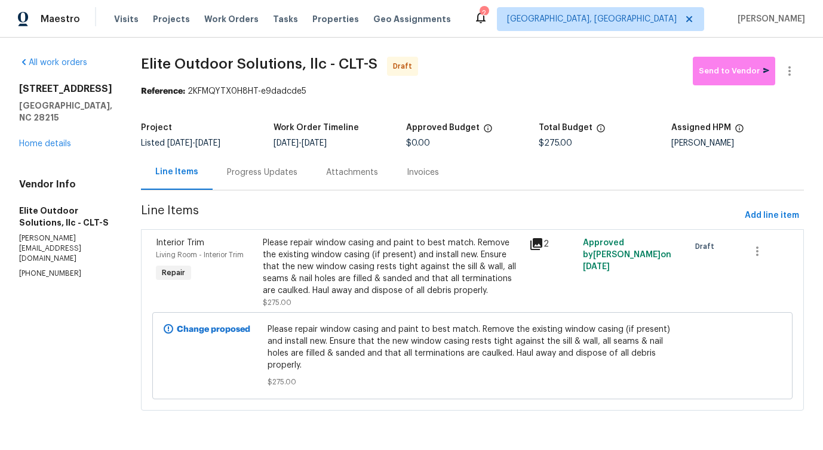
click at [283, 171] on div "Progress Updates" at bounding box center [262, 172] width 99 height 35
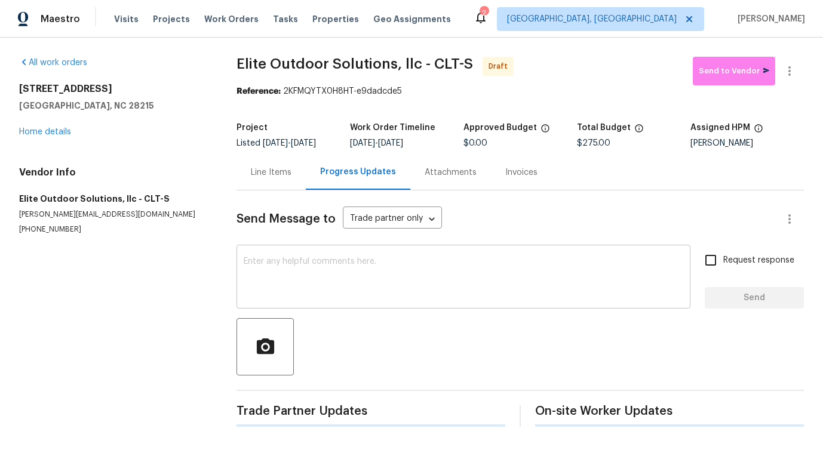
click at [309, 290] on textarea at bounding box center [464, 278] width 440 height 42
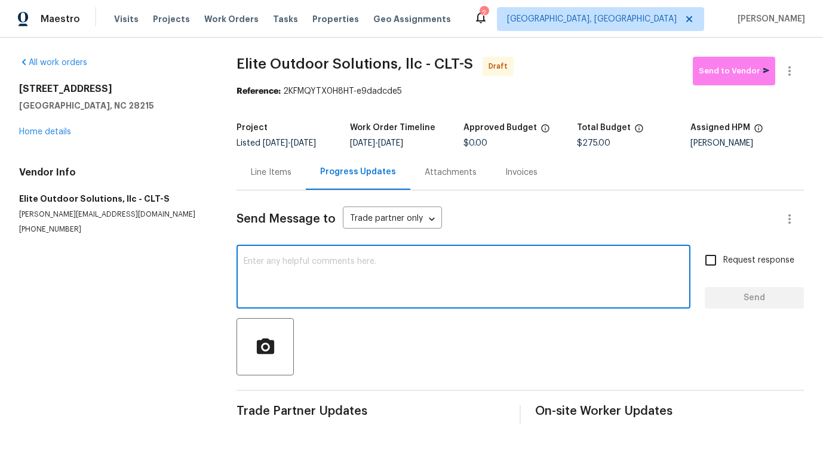
click at [393, 255] on div "x ​" at bounding box center [464, 278] width 454 height 61
paste textarea "Hi this is [PERSON_NAME] with Opendoor. I’m confirming you received the WO for …"
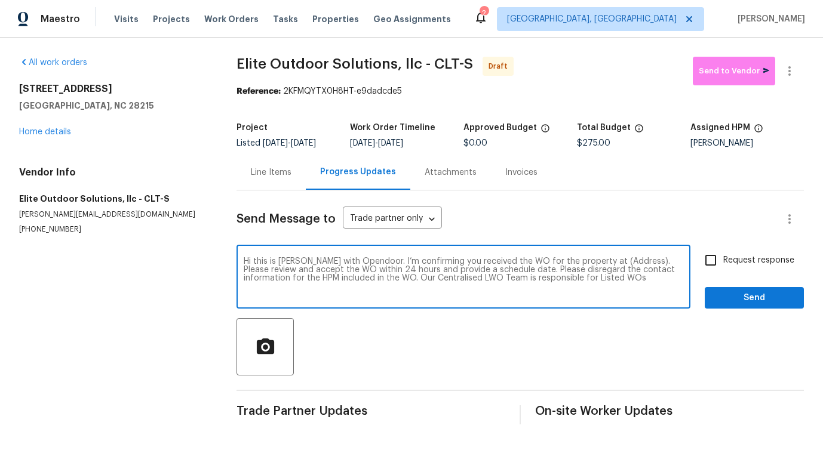
click at [602, 264] on textarea "Hi this is [PERSON_NAME] with Opendoor. I’m confirming you received the WO for …" at bounding box center [464, 278] width 440 height 42
paste textarea "[STREET_ADDRESS]"
type textarea "Hi this is [PERSON_NAME] with Opendoor. I’m confirming you received the WO for …"
click at [721, 262] on input "Request response" at bounding box center [710, 260] width 25 height 25
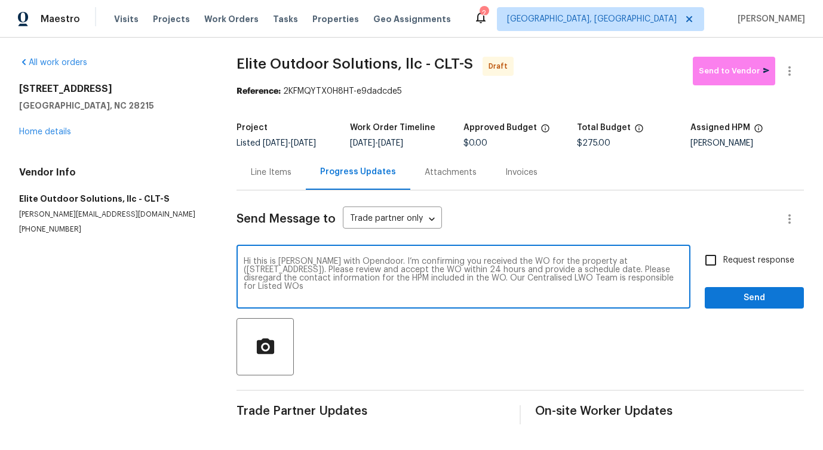
checkbox input "true"
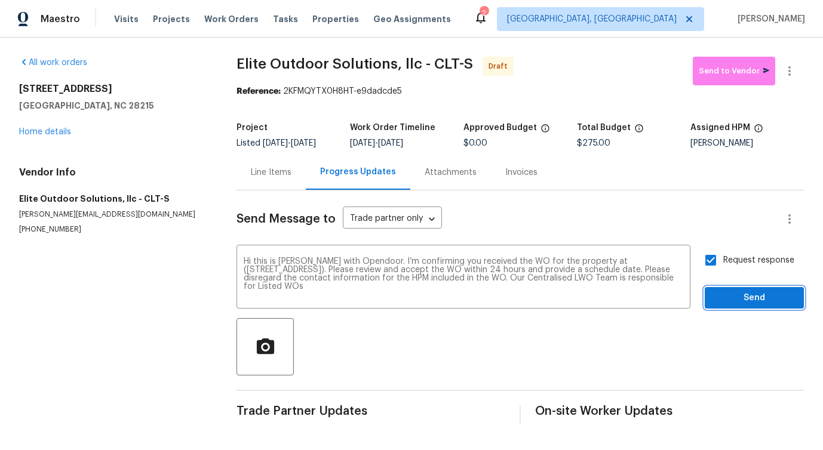
click at [735, 303] on span "Send" at bounding box center [755, 298] width 80 height 15
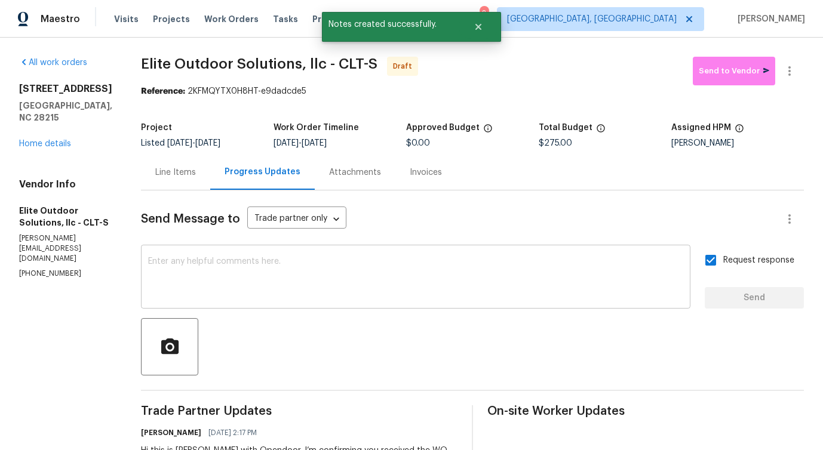
click at [415, 271] on textarea at bounding box center [415, 278] width 535 height 42
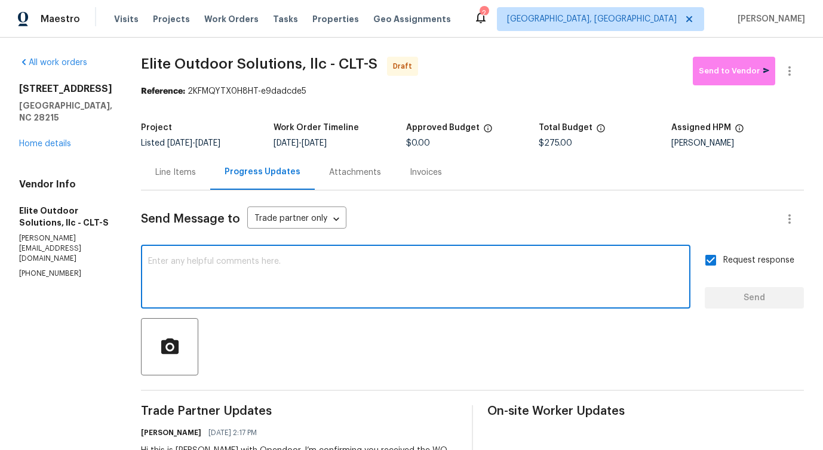
paste textarea "Attention All Work Orders must include before-photos (both close-up and wide-an…"
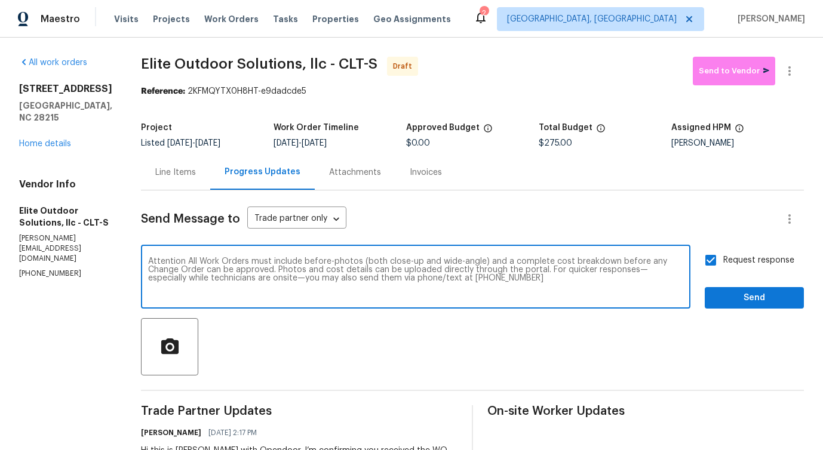
type textarea "Attention All Work Orders must include before-photos (both close-up and wide-an…"
click at [728, 303] on span "Send" at bounding box center [755, 298] width 80 height 15
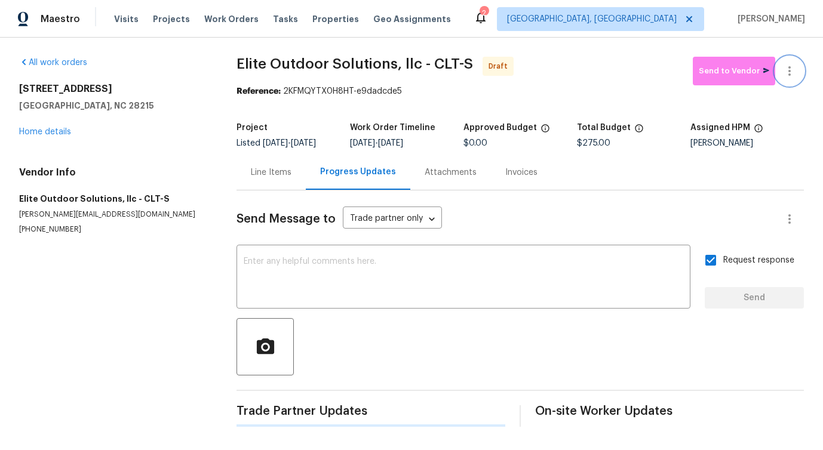
click at [795, 67] on icon "button" at bounding box center [790, 71] width 14 height 14
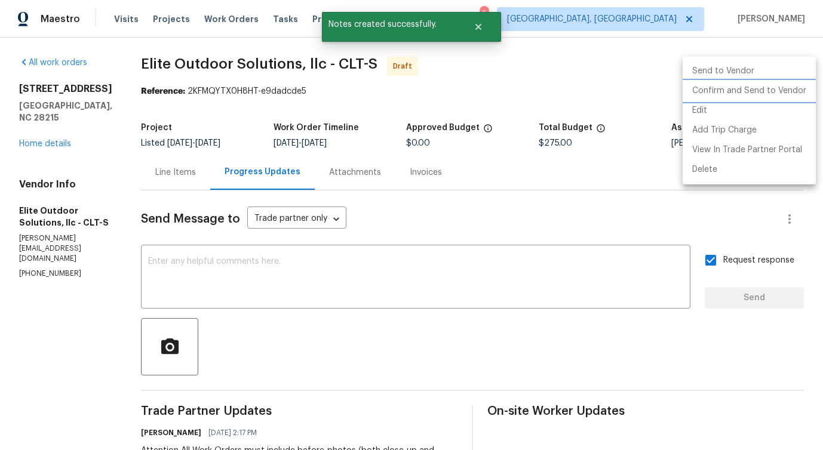
click at [777, 87] on li "Confirm and Send to Vendor" at bounding box center [749, 91] width 133 height 20
click at [441, 101] on div at bounding box center [411, 225] width 823 height 450
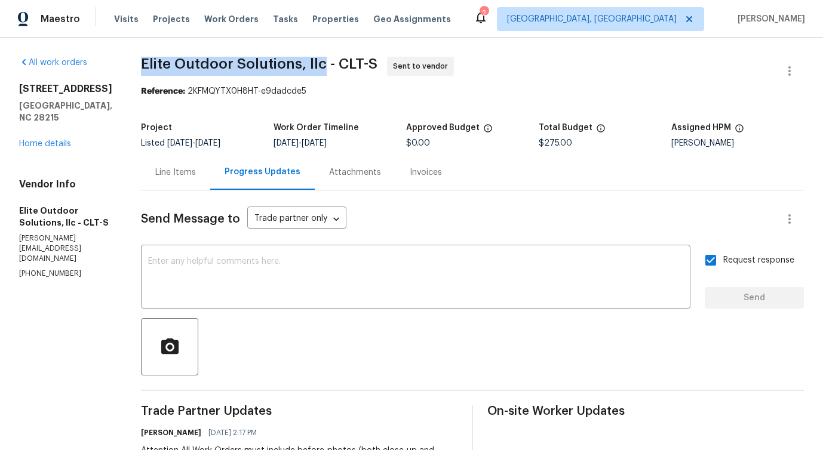
drag, startPoint x: 125, startPoint y: 69, endPoint x: 312, endPoint y: 67, distance: 187.6
click at [312, 67] on div "All work orders [STREET_ADDRESS] Home details Vendor Info Elite Outdoor Solutio…" at bounding box center [411, 335] width 823 height 595
copy span "Elite Outdoor Solutions, llc"
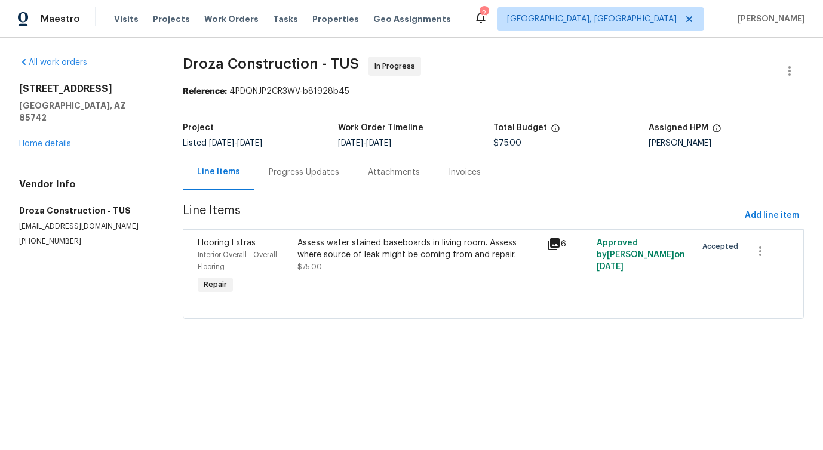
click at [311, 174] on div "Progress Updates" at bounding box center [304, 173] width 70 height 12
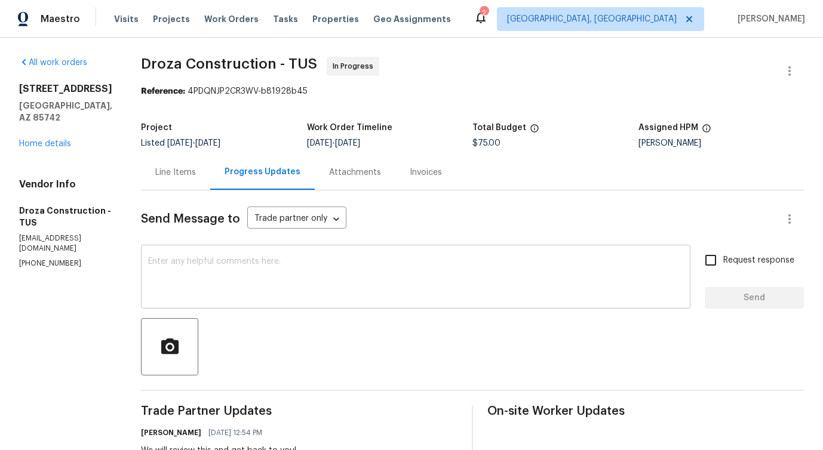
click at [310, 266] on textarea at bounding box center [415, 278] width 535 height 42
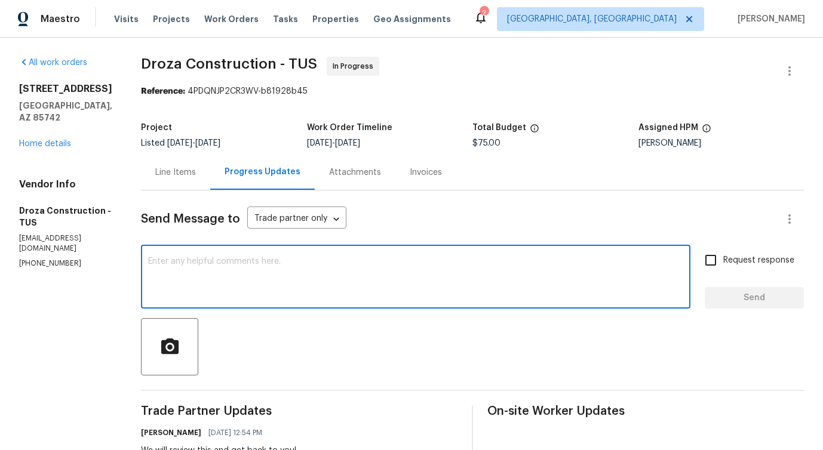
click at [189, 163] on div "Line Items" at bounding box center [175, 172] width 69 height 35
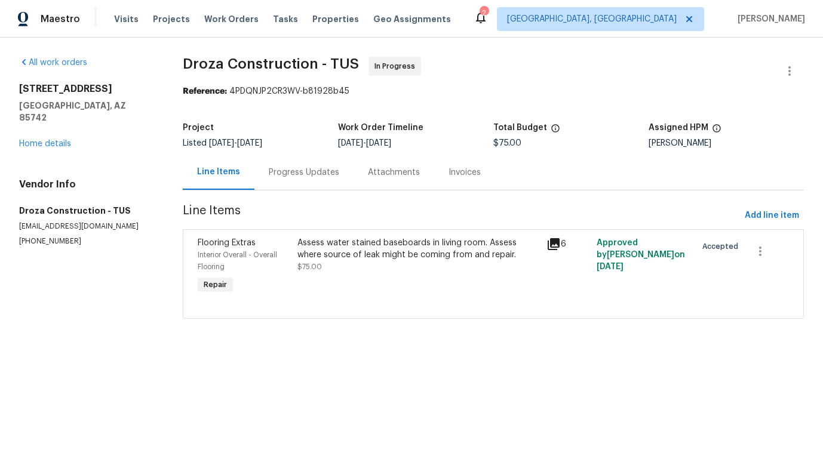
click at [296, 173] on div "Progress Updates" at bounding box center [304, 173] width 70 height 12
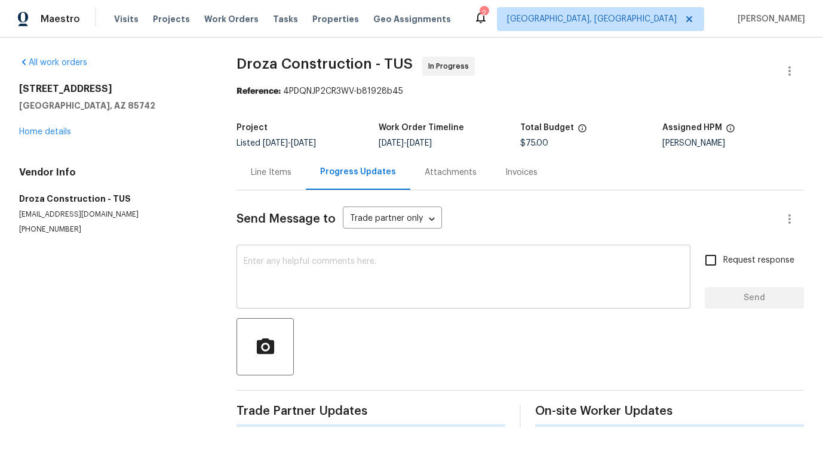
click at [312, 262] on textarea at bounding box center [464, 278] width 440 height 42
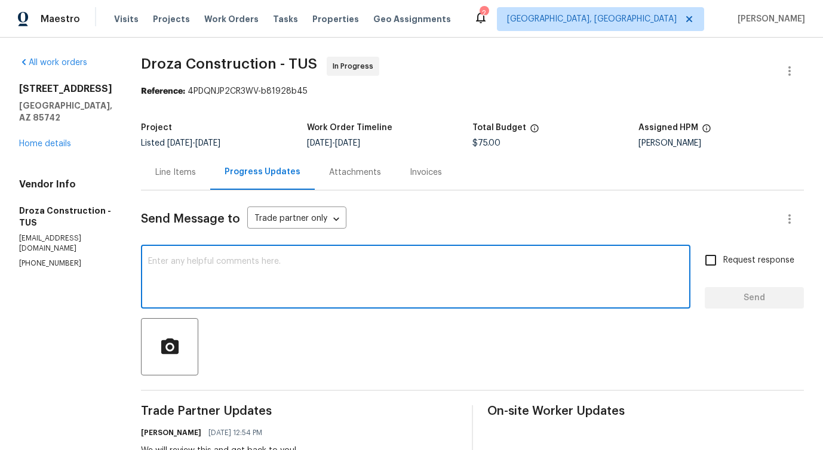
click at [188, 185] on div "Line Items" at bounding box center [175, 172] width 69 height 35
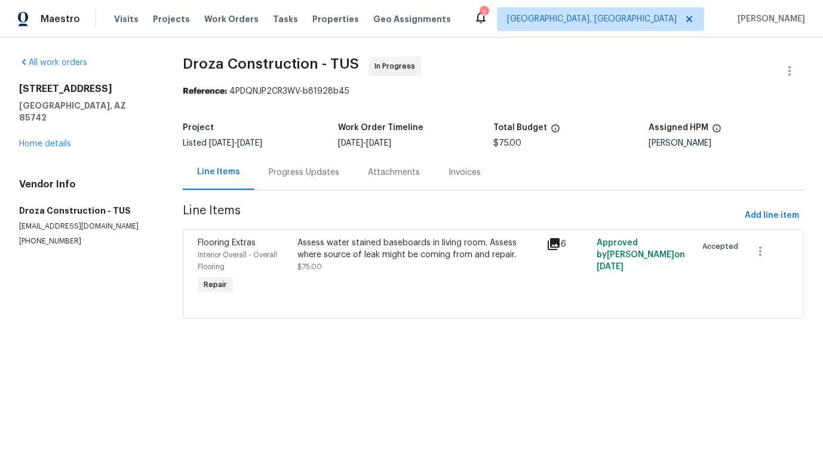
click at [375, 275] on div "Assess water stained baseboards in living room. Assess where source of leak mig…" at bounding box center [419, 267] width 250 height 67
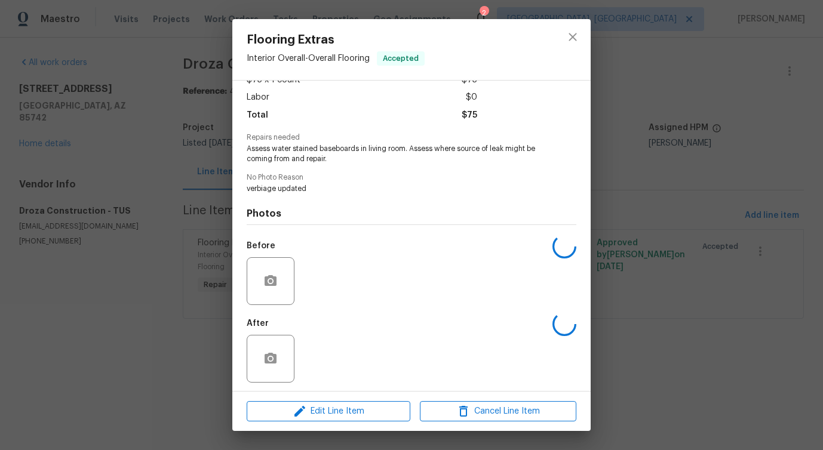
scroll to position [79, 0]
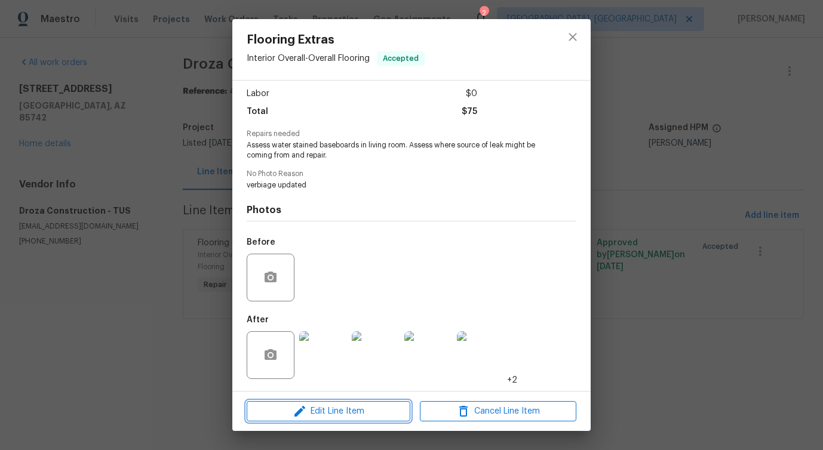
click at [300, 409] on icon "button" at bounding box center [300, 411] width 14 height 14
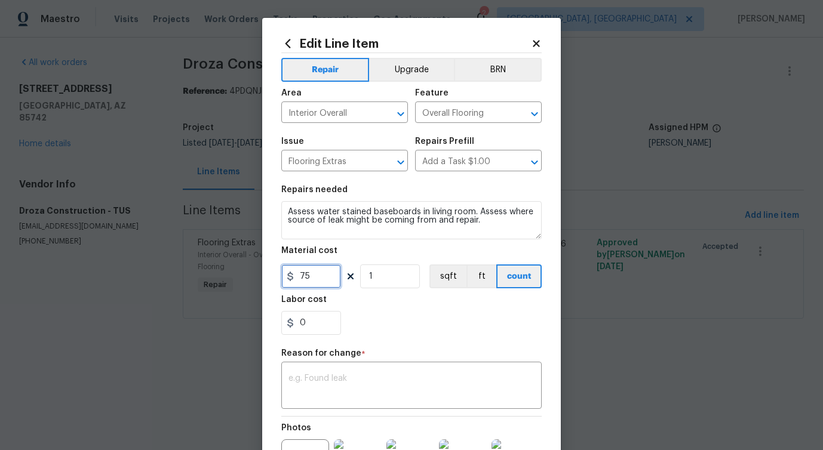
click at [306, 275] on input "75" at bounding box center [311, 277] width 60 height 24
type input "895"
click at [315, 393] on textarea at bounding box center [412, 387] width 246 height 25
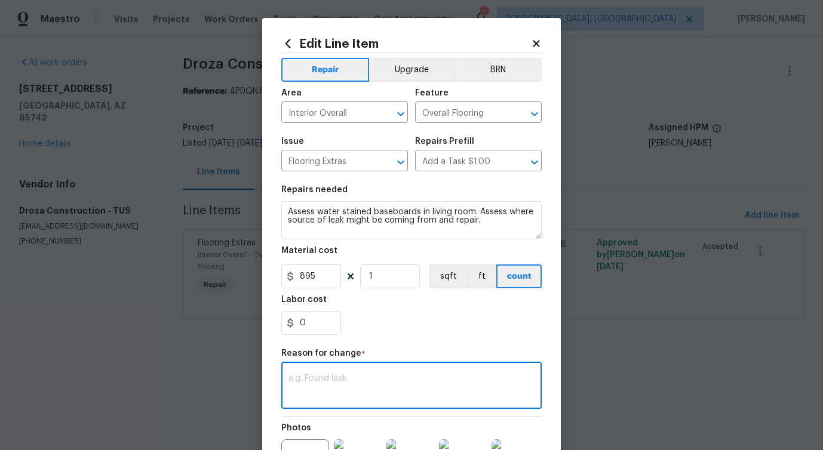
click at [338, 378] on textarea at bounding box center [412, 387] width 246 height 25
paste textarea "(PS) Updated cost per BR team approval."
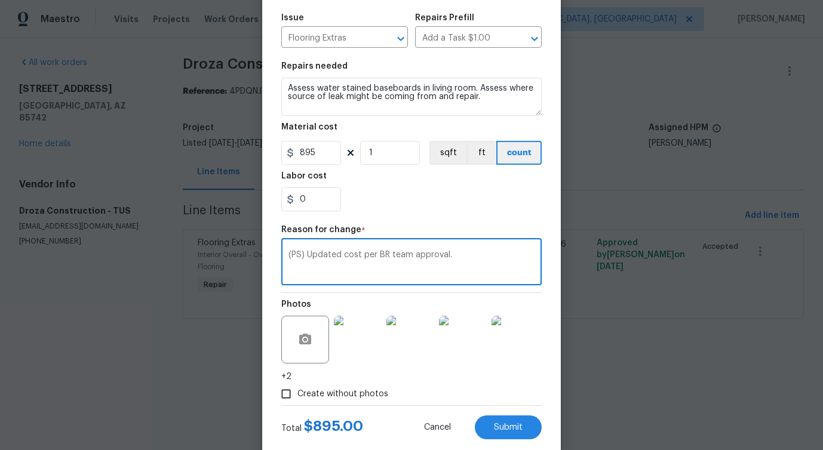
type textarea "(PS) Updated cost per BR team approval."
click at [513, 441] on div "Edit Line Item Repair Upgrade BRN Area Interior Overall ​ Feature Overall Floor…" at bounding box center [411, 176] width 299 height 565
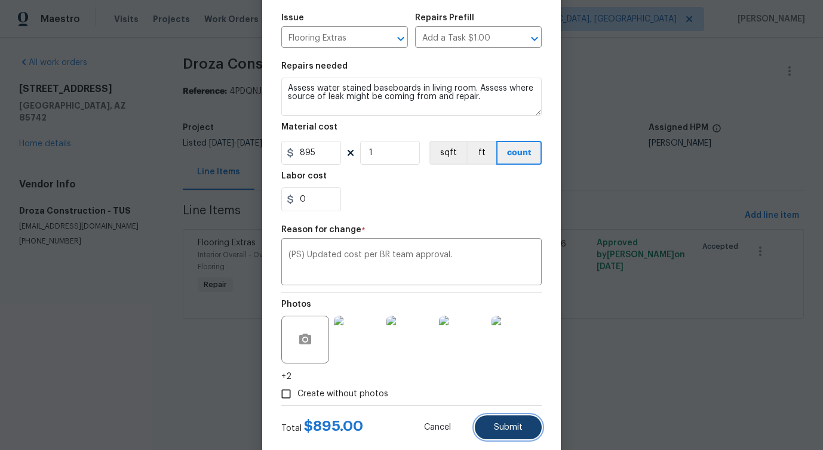
click at [514, 434] on button "Submit" at bounding box center [508, 428] width 67 height 24
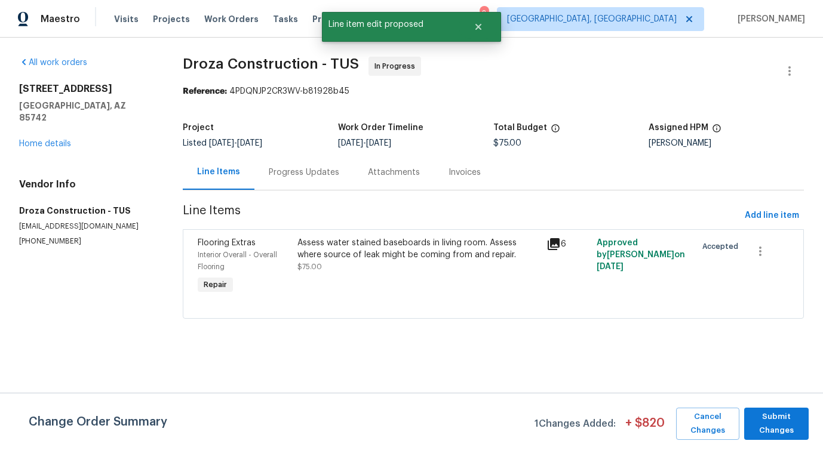
scroll to position [0, 0]
click at [772, 415] on span "Submit Changes" at bounding box center [776, 423] width 53 height 27
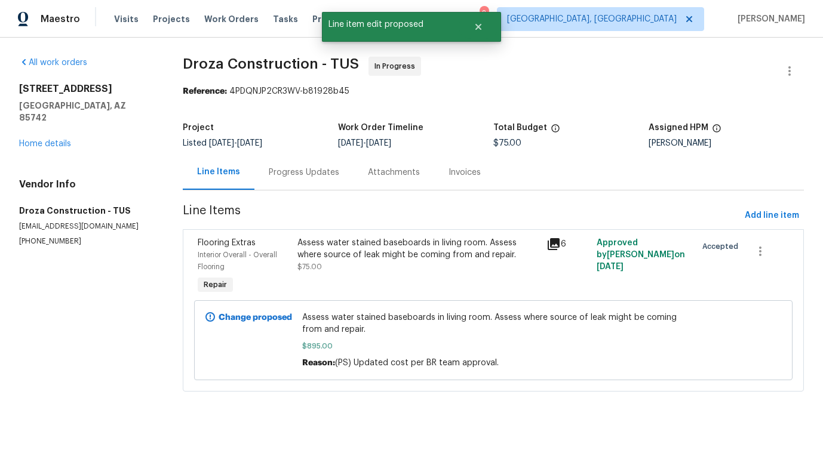
click at [312, 175] on div "Progress Updates" at bounding box center [304, 173] width 70 height 12
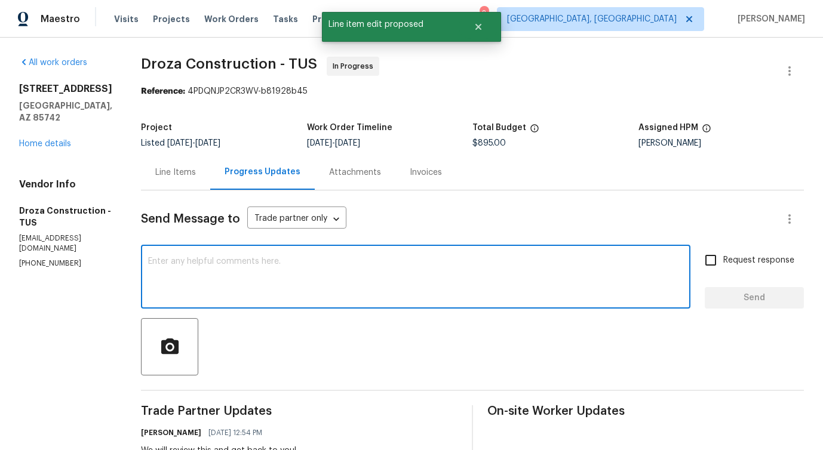
click at [313, 279] on textarea at bounding box center [415, 278] width 535 height 42
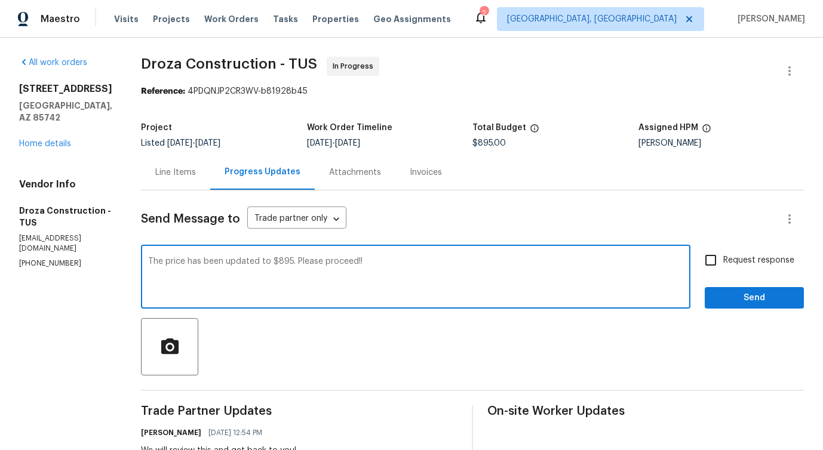
type textarea "The price has been updated to $895. Please proceed!!"
click at [759, 300] on span "Send" at bounding box center [755, 298] width 80 height 15
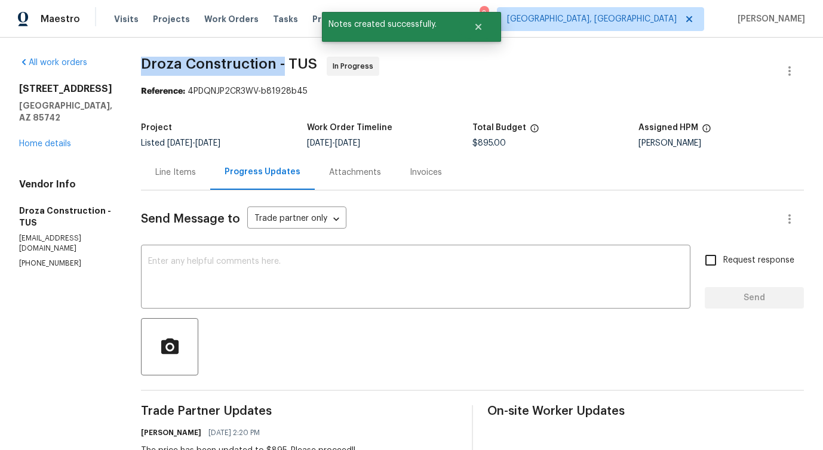
drag, startPoint x: 150, startPoint y: 61, endPoint x: 290, endPoint y: 63, distance: 139.8
copy span "Droza Construction -"
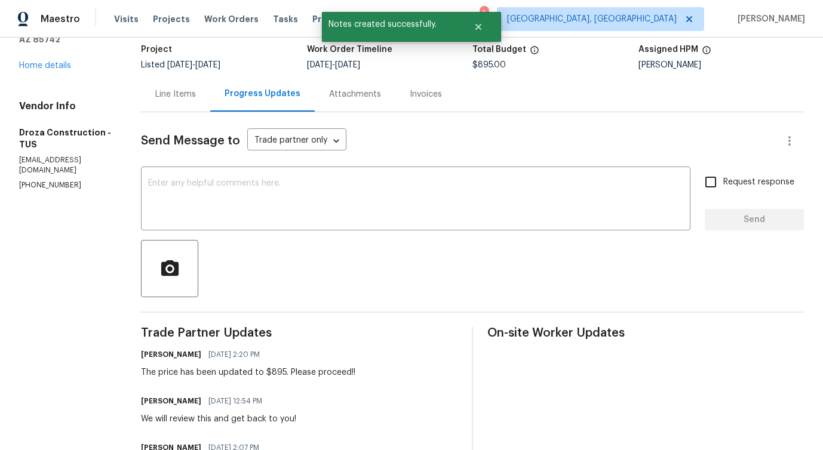
scroll to position [92, 0]
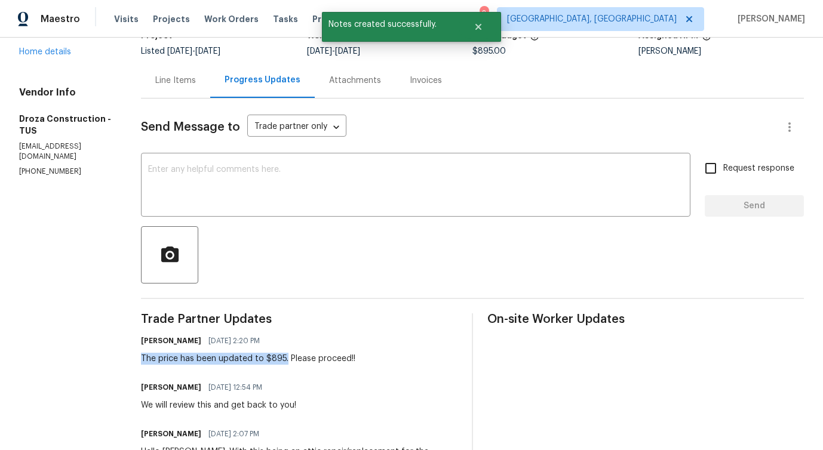
drag, startPoint x: 152, startPoint y: 361, endPoint x: 296, endPoint y: 360, distance: 144.0
click at [296, 360] on div "The price has been updated to $895. Please proceed!!" at bounding box center [248, 359] width 214 height 12
copy div "The price has been updated to $895."
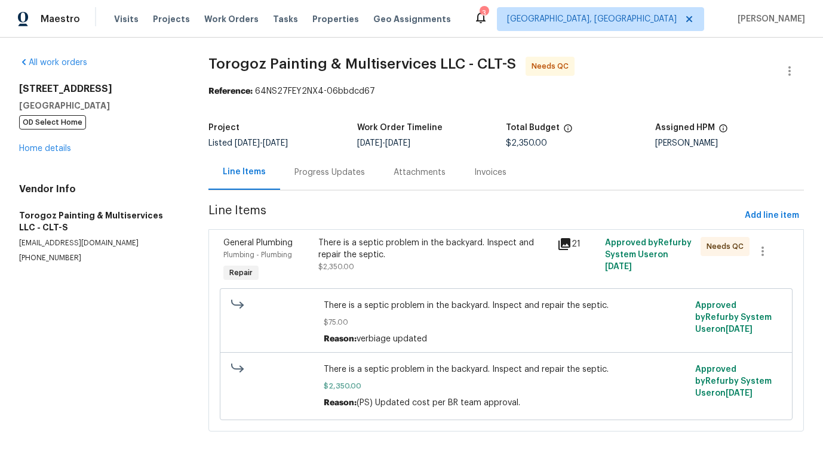
click at [323, 176] on div "Progress Updates" at bounding box center [330, 173] width 70 height 12
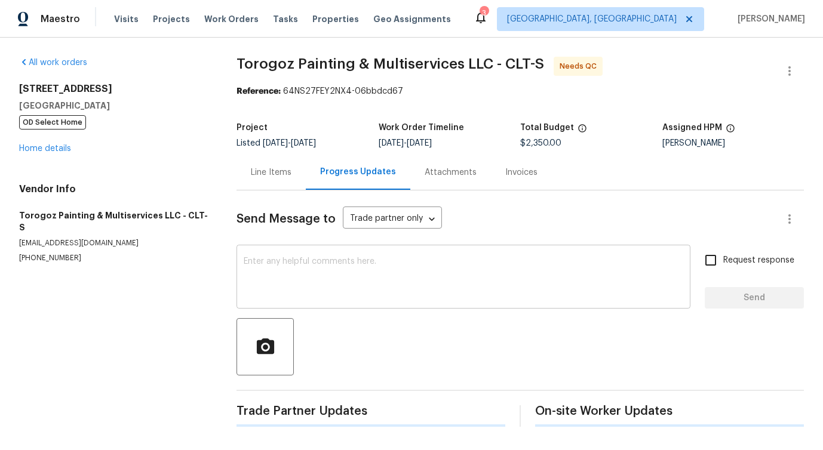
click at [331, 286] on textarea at bounding box center [464, 278] width 440 height 42
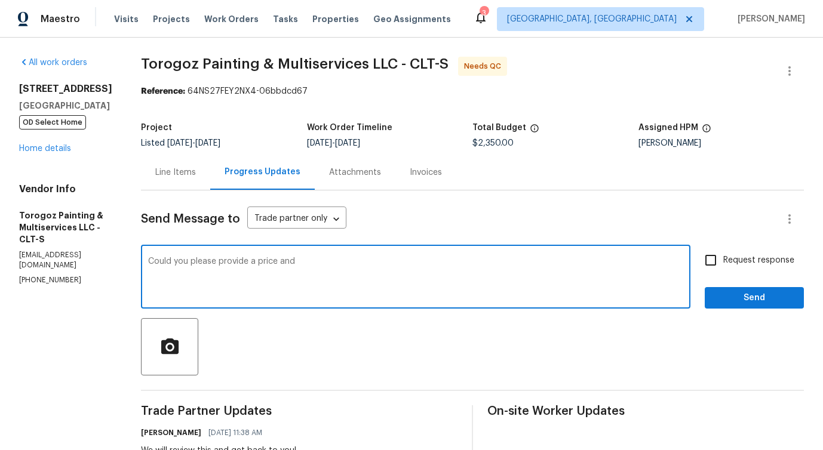
paste textarea "and detailed scope of work to replace the septic tank for review and approval"
click at [326, 262] on textarea "Could you please provide a price and and detailed scope of work to replace the …" at bounding box center [415, 278] width 535 height 42
click at [623, 267] on textarea "Could you please provide a price and detailed scope of work to replace the sept…" at bounding box center [415, 278] width 535 height 42
type textarea "Could you please provide a price and detailed scope of work to replace the sept…"
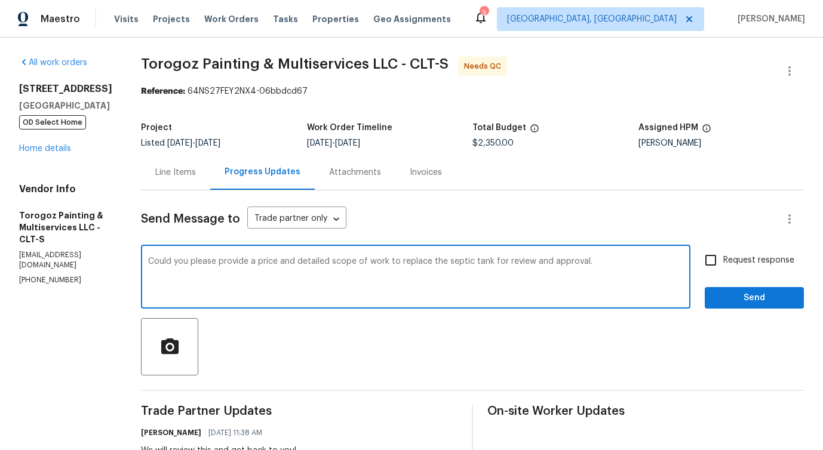
click at [761, 256] on span "Request response" at bounding box center [758, 261] width 71 height 13
click at [723, 256] on input "Request response" at bounding box center [710, 260] width 25 height 25
checkbox input "true"
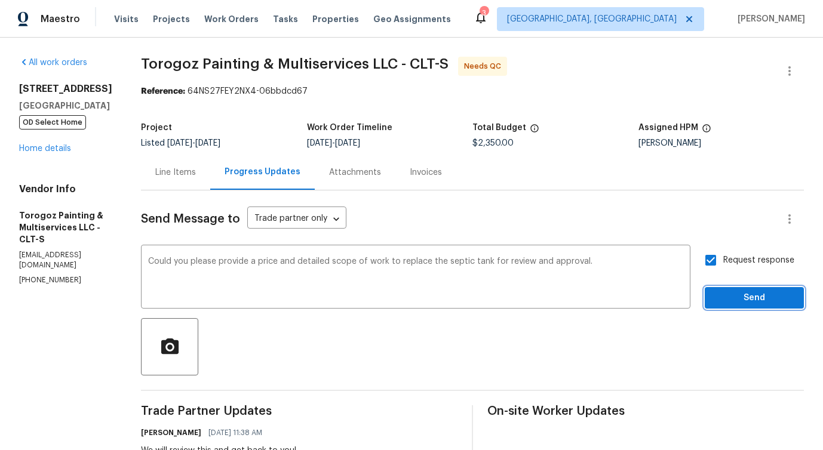
click at [762, 292] on span "Send" at bounding box center [755, 298] width 80 height 15
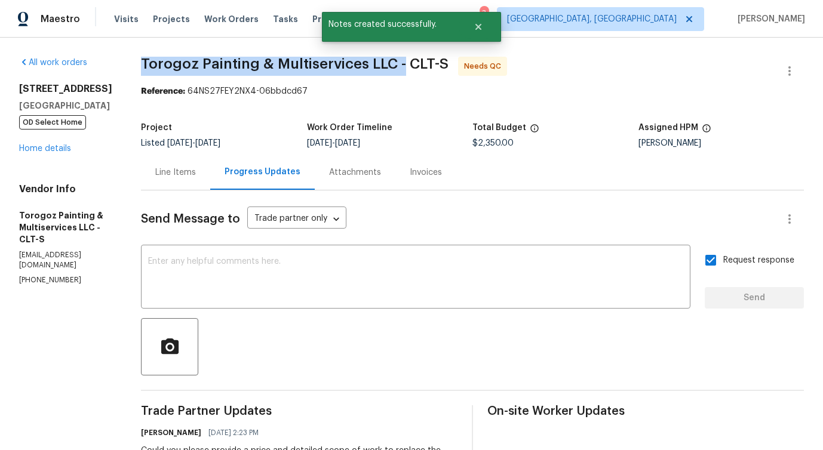
drag, startPoint x: 163, startPoint y: 60, endPoint x: 431, endPoint y: 63, distance: 268.3
copy span "Torogoz Painting & Multiservices LLC -"
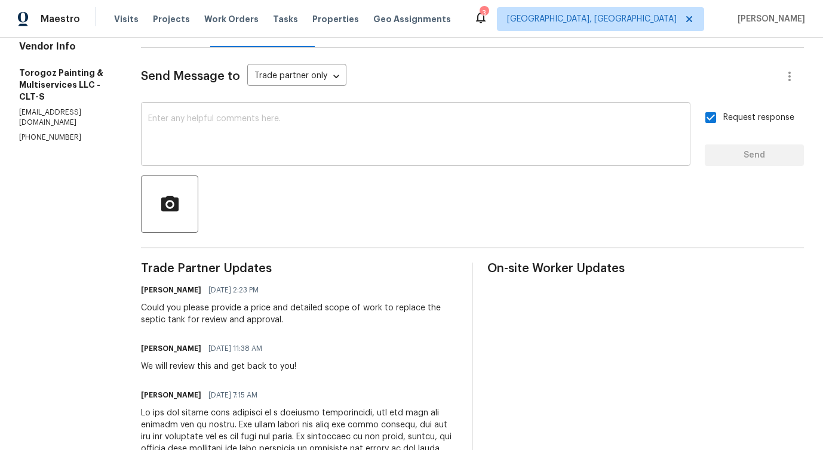
scroll to position [145, 0]
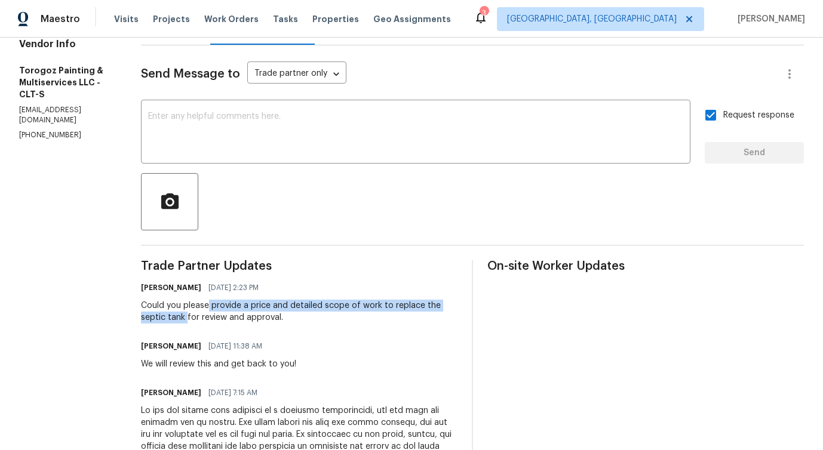
drag, startPoint x: 238, startPoint y: 308, endPoint x: 214, endPoint y: 320, distance: 26.7
click at [214, 320] on div "Could you please provide a price and detailed scope of work to replace the sept…" at bounding box center [299, 312] width 317 height 24
copy div "provide a price and detailed scope of work to replace the septic tank"
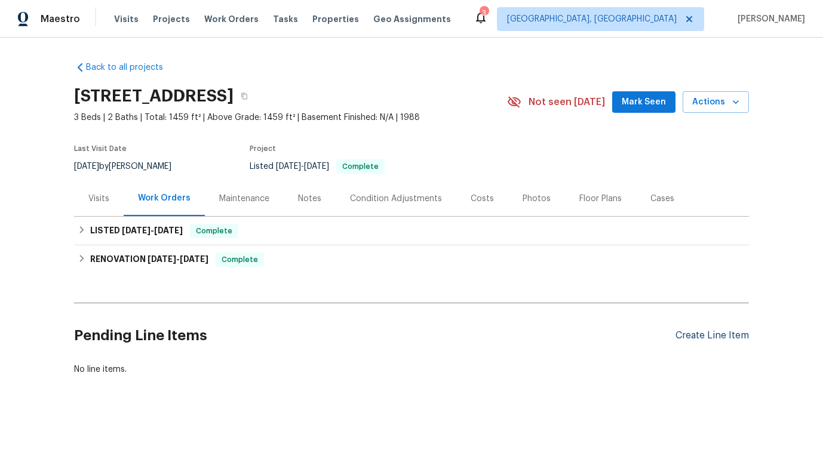
click at [701, 333] on div "Create Line Item" at bounding box center [712, 335] width 73 height 11
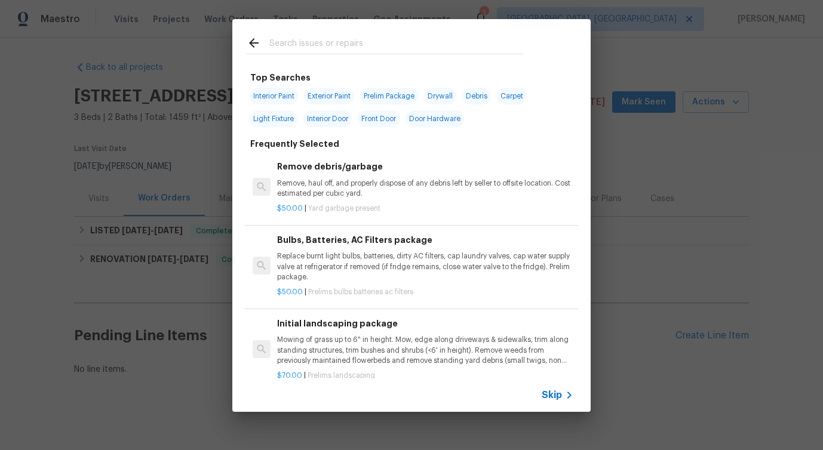
click at [551, 397] on span "Skip" at bounding box center [552, 396] width 20 height 12
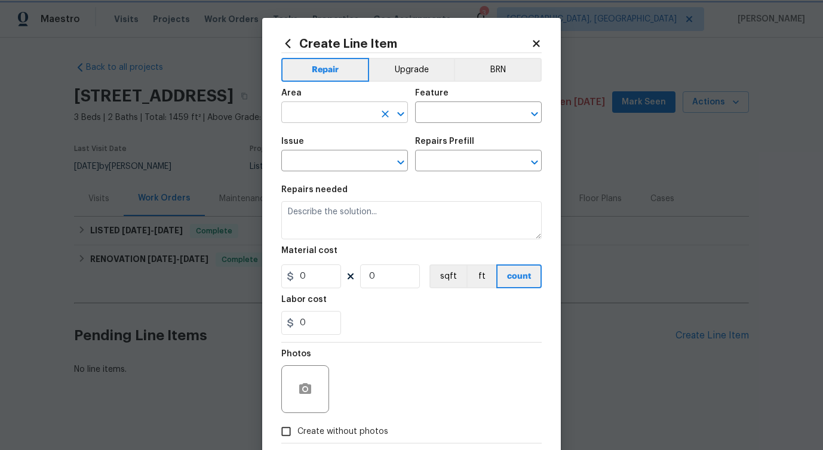
click at [376, 117] on div "​" at bounding box center [344, 114] width 127 height 19
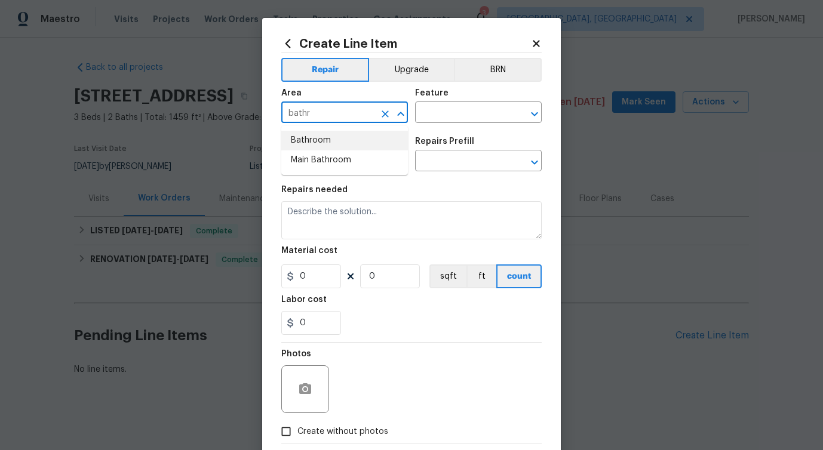
click at [308, 146] on li "Bathroom" at bounding box center [344, 141] width 127 height 20
type input "Bathroom"
click at [453, 112] on input "text" at bounding box center [461, 114] width 93 height 19
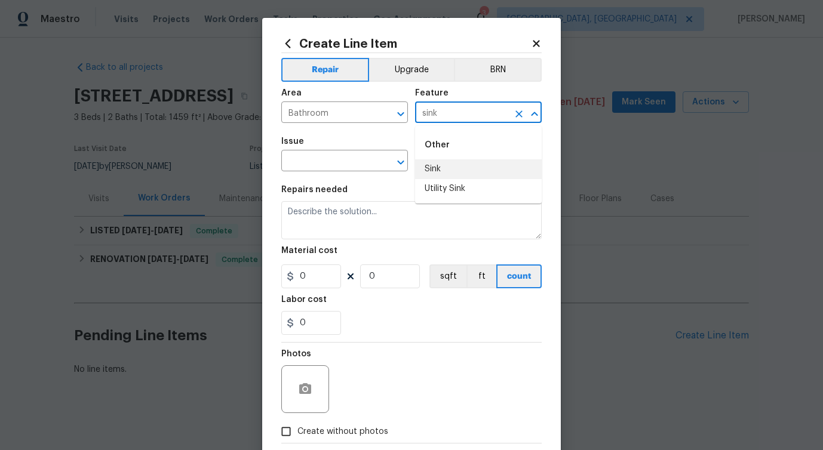
click at [433, 168] on li "Sink" at bounding box center [478, 170] width 127 height 20
type input "Sink"
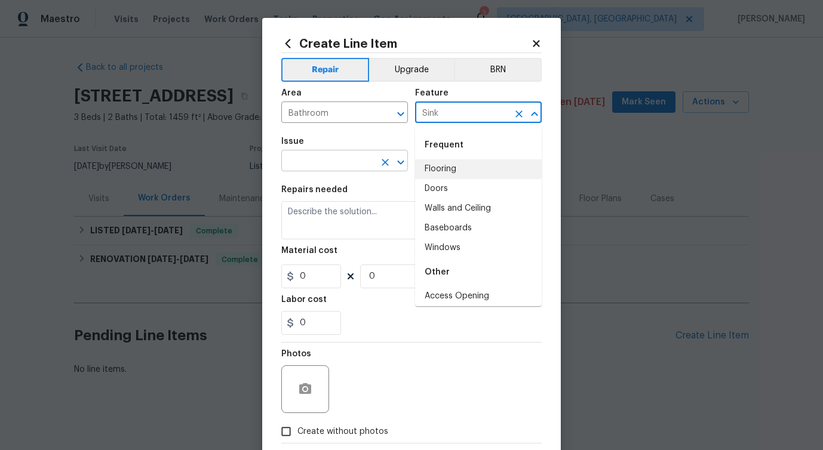
click at [334, 164] on input "text" at bounding box center [327, 162] width 93 height 19
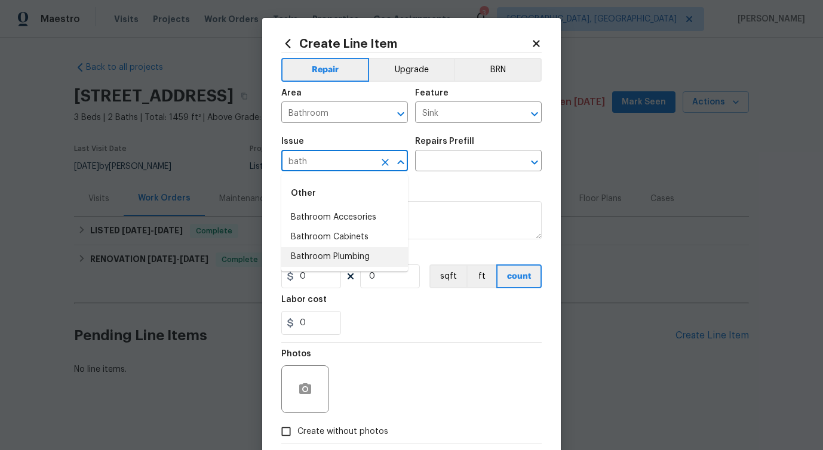
click at [336, 256] on li "Bathroom Plumbing" at bounding box center [344, 257] width 127 height 20
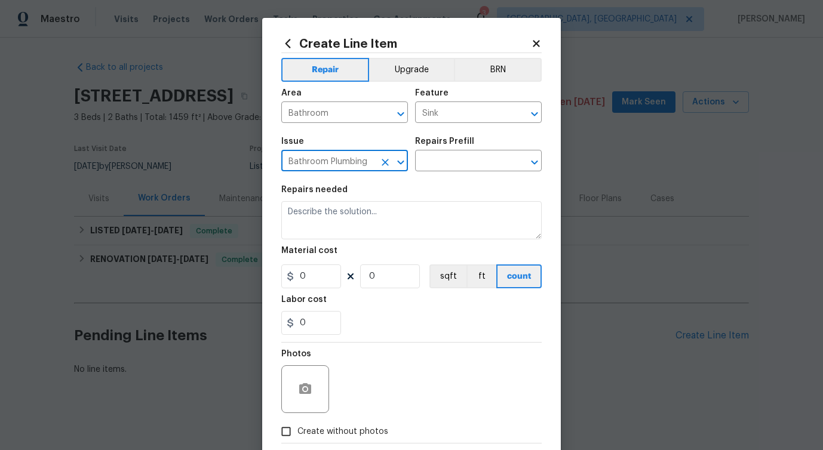
type input "Bathroom Plumbing"
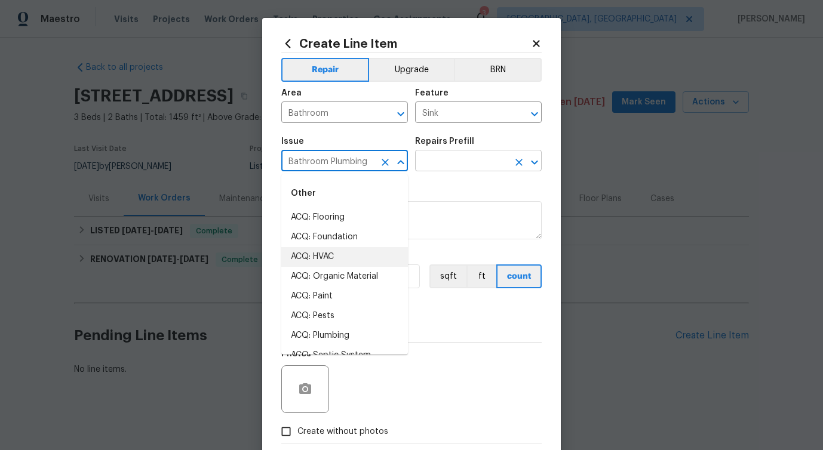
click at [492, 160] on input "text" at bounding box center [461, 162] width 93 height 19
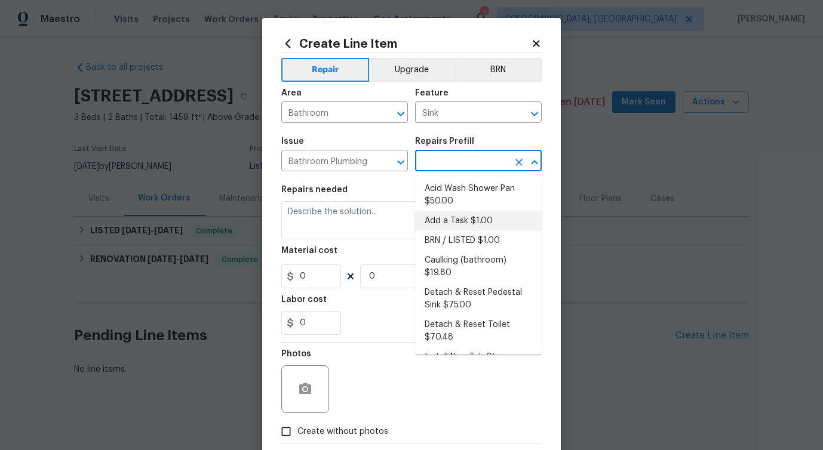
click at [453, 220] on li "Add a Task $1.00" at bounding box center [478, 221] width 127 height 20
type input "Plumbing"
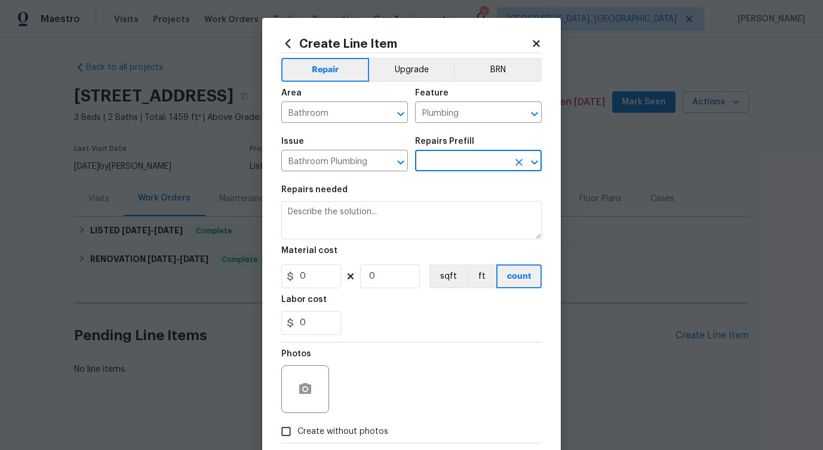
type input "Add a Task $1.00"
type textarea "HPM to detail"
type input "1"
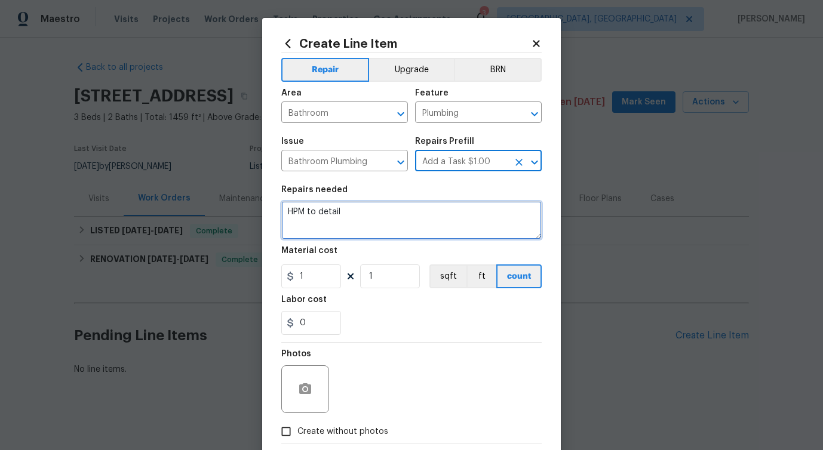
click at [339, 218] on textarea "HPM to detail" at bounding box center [411, 220] width 260 height 38
paste textarea "Feedback received that the master bathroom sink will not drain. Please determin…"
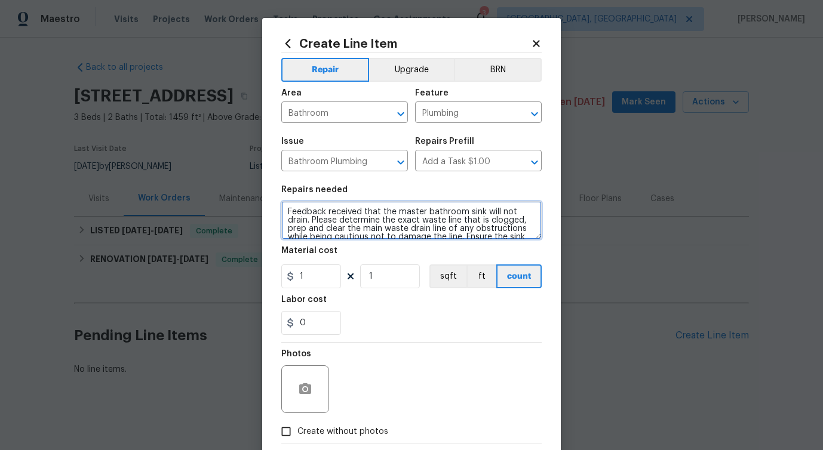
scroll to position [27, 0]
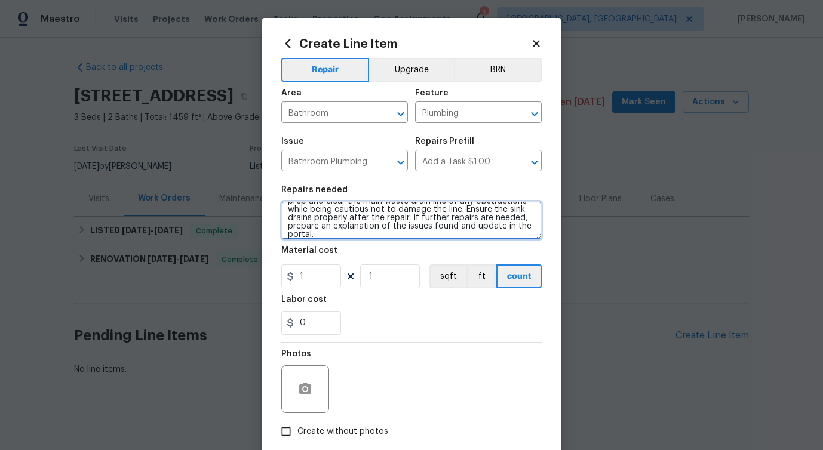
type textarea "Feedback received that the master bathroom sink will not drain. Please determin…"
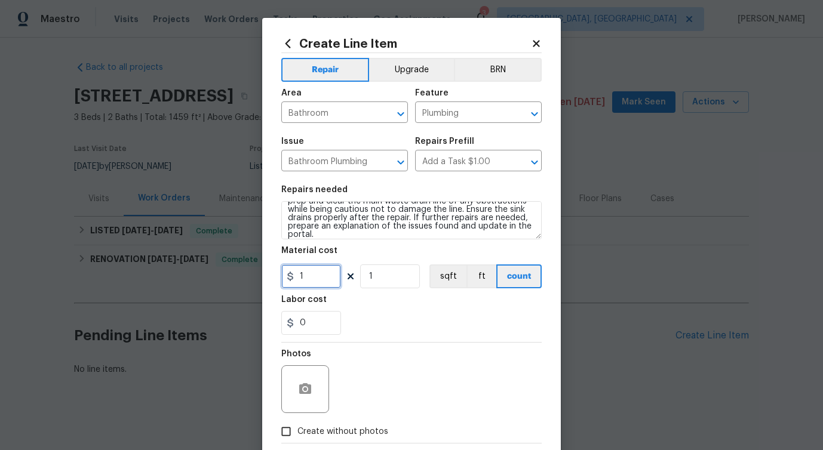
click at [318, 280] on input "1" at bounding box center [311, 277] width 60 height 24
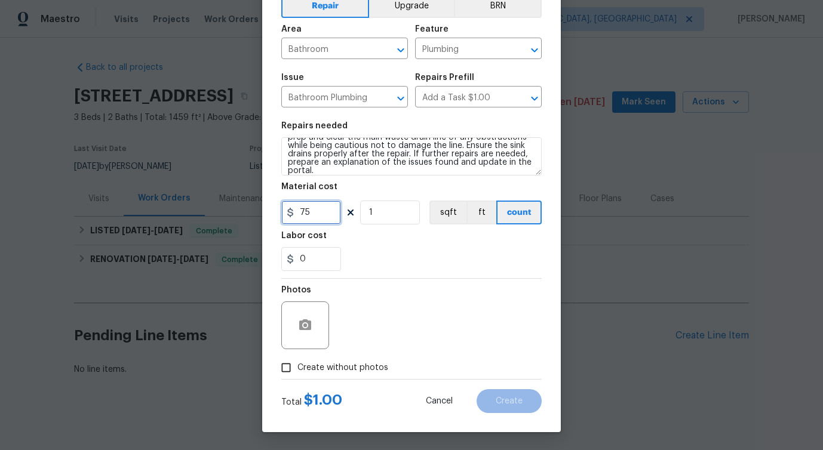
type input "75"
click at [303, 325] on circle "button" at bounding box center [305, 326] width 4 height 4
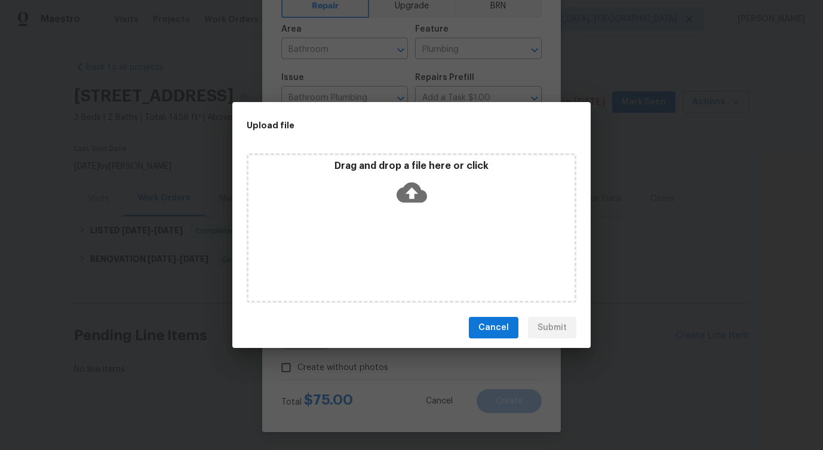
click at [407, 198] on icon at bounding box center [412, 193] width 30 height 20
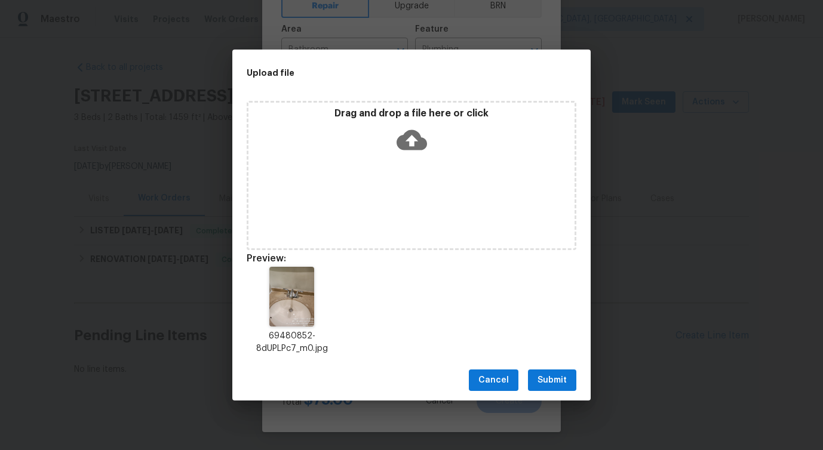
click at [552, 382] on span "Submit" at bounding box center [552, 380] width 29 height 15
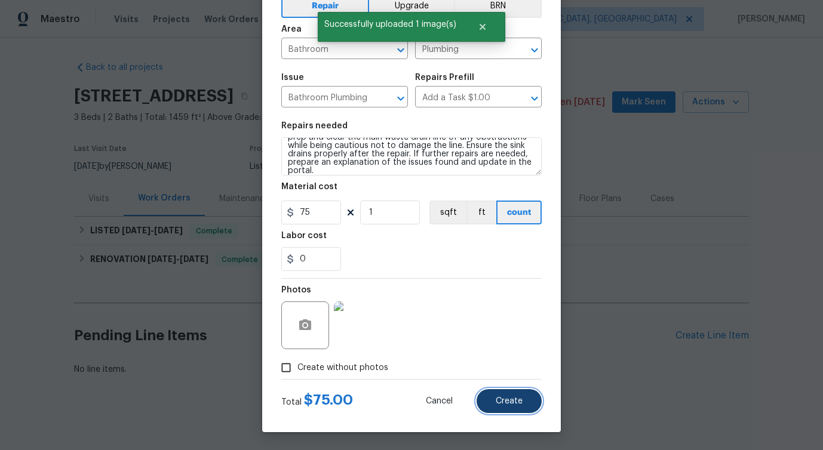
click at [507, 403] on span "Create" at bounding box center [509, 401] width 27 height 9
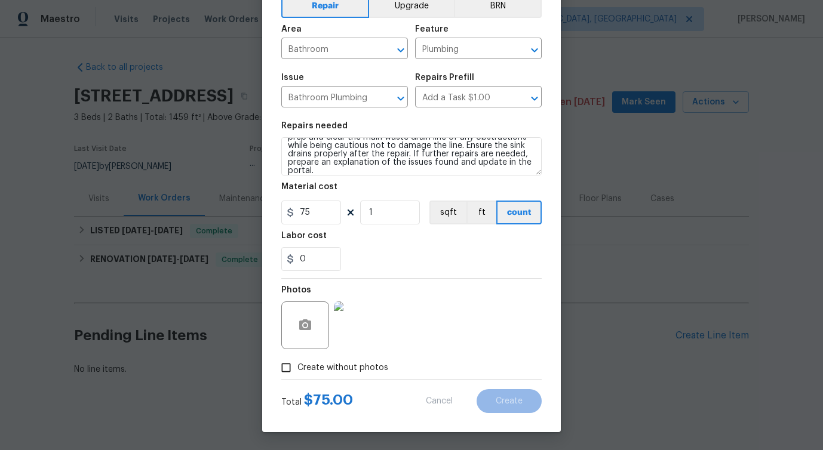
type input "0"
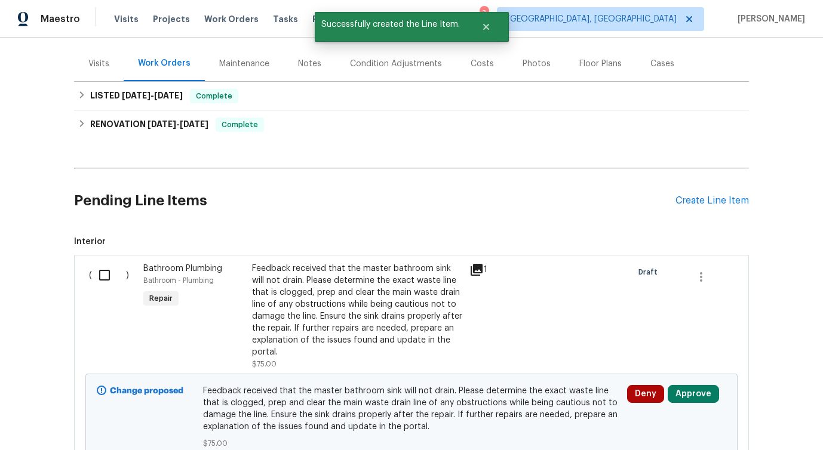
scroll to position [238, 0]
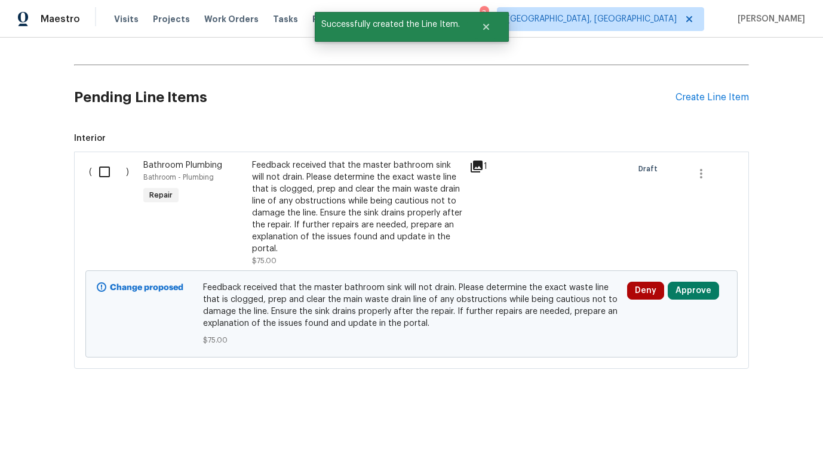
click at [98, 180] on input "checkbox" at bounding box center [109, 172] width 34 height 25
checkbox input "true"
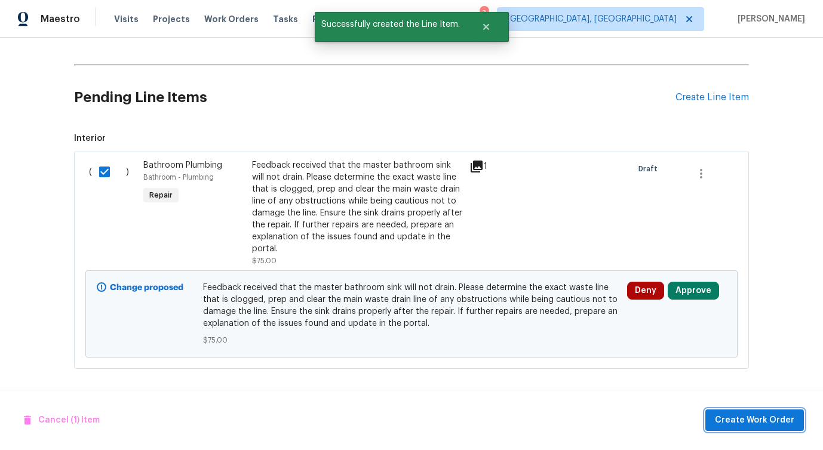
click at [785, 416] on span "Create Work Order" at bounding box center [754, 420] width 79 height 15
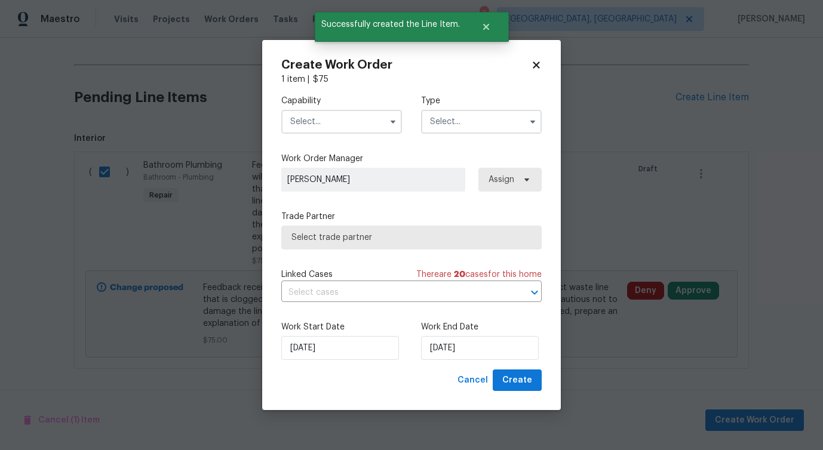
click at [358, 128] on input "text" at bounding box center [341, 122] width 121 height 24
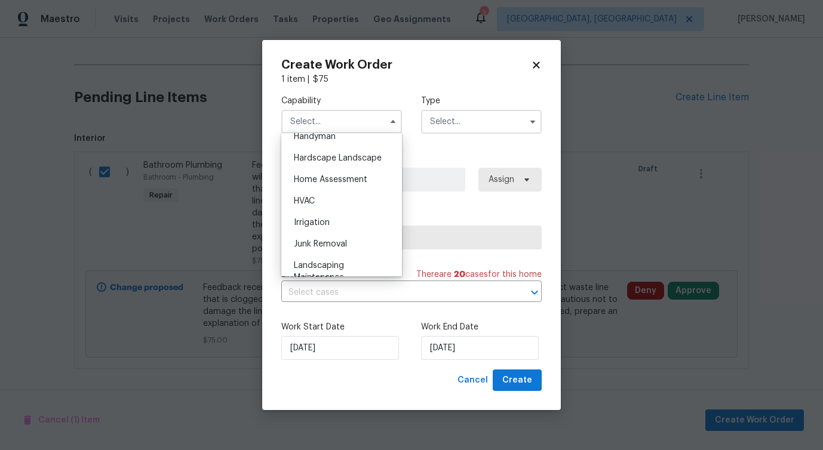
scroll to position [643, 0]
click at [347, 166] on div "Handyman" at bounding box center [341, 162] width 115 height 22
type input "Handyman"
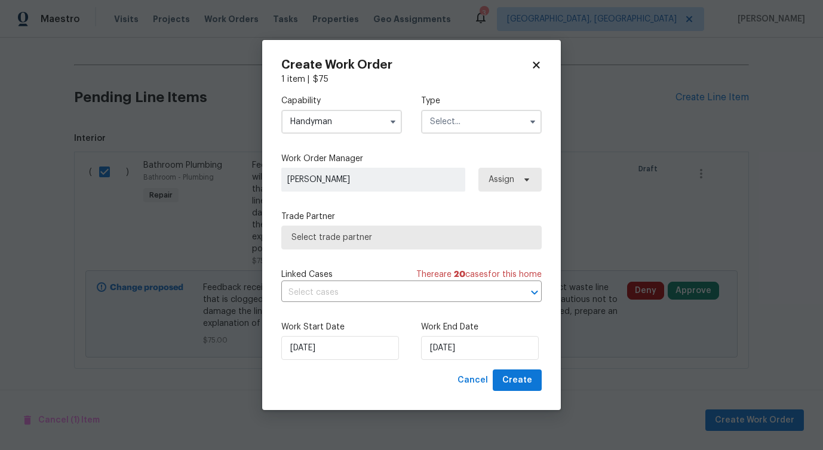
click at [471, 122] on input "text" at bounding box center [481, 122] width 121 height 24
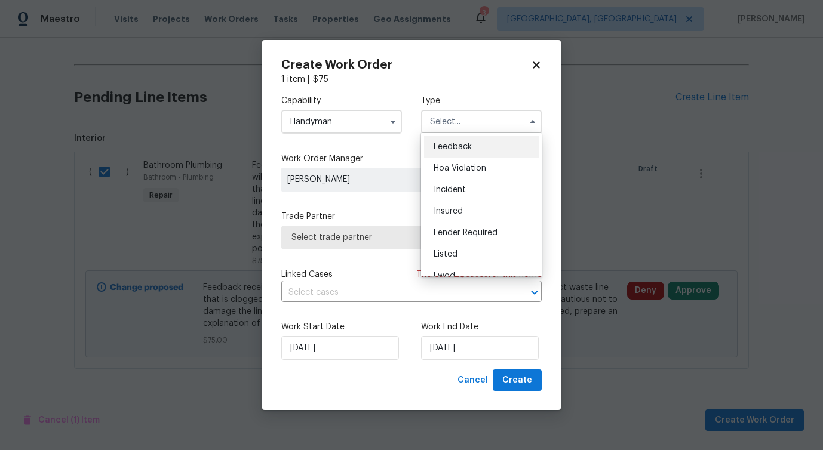
click at [465, 146] on span "Feedback" at bounding box center [453, 147] width 38 height 8
type input "Feedback"
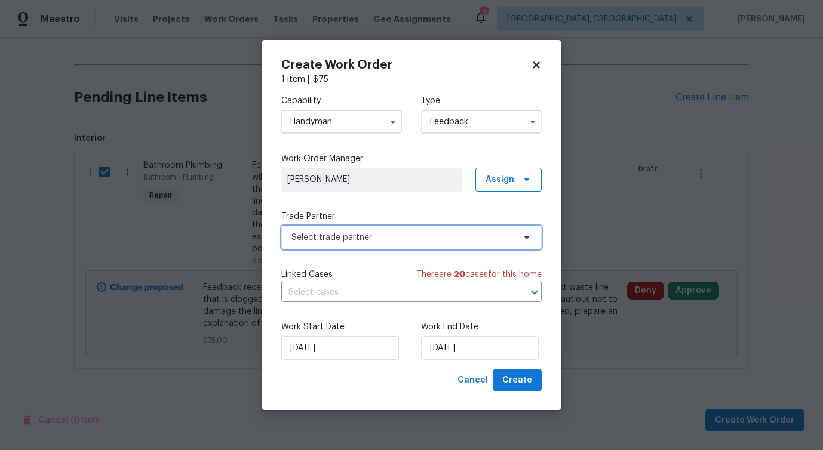
click at [329, 244] on span "Select trade partner" at bounding box center [411, 238] width 260 height 24
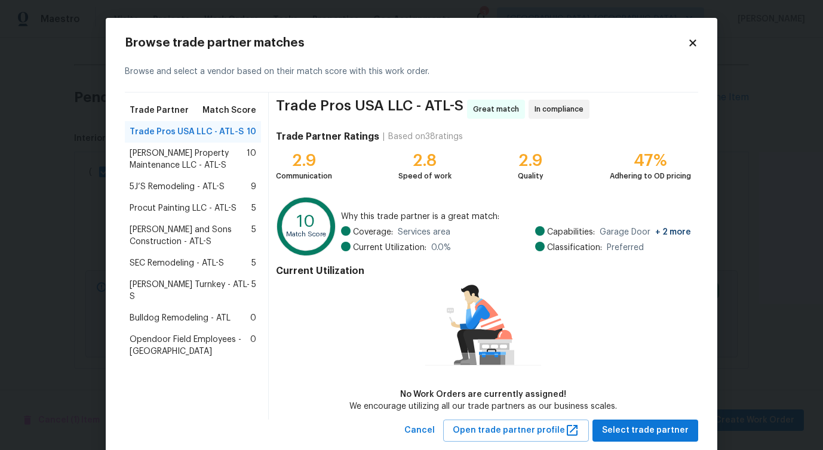
click at [196, 166] on span "Glen Property Maintenance LLC - ATL-S" at bounding box center [188, 160] width 117 height 24
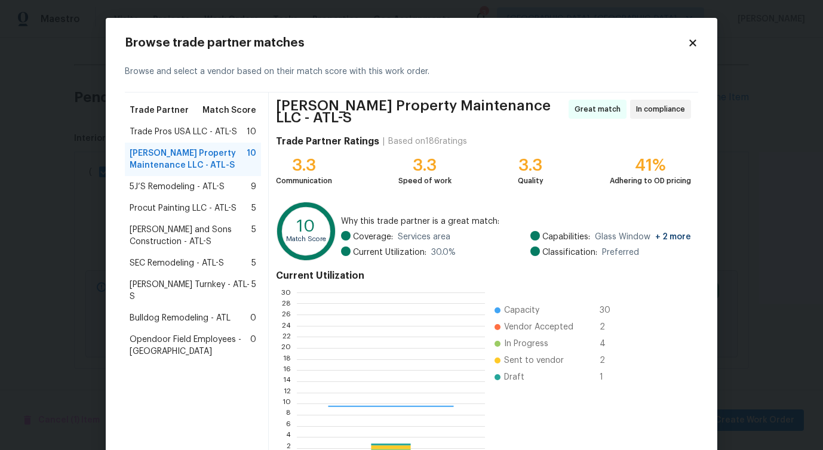
scroll to position [167, 188]
click at [192, 191] on span "5J’S Remodeling - ATL-S" at bounding box center [177, 187] width 95 height 12
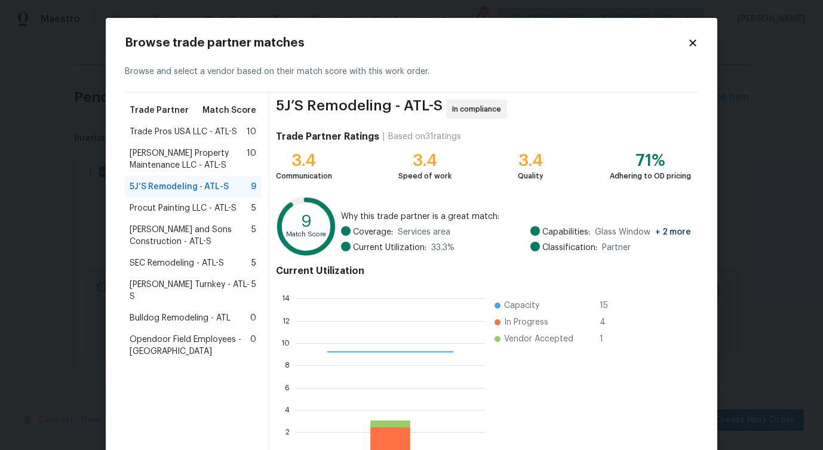
scroll to position [76, 0]
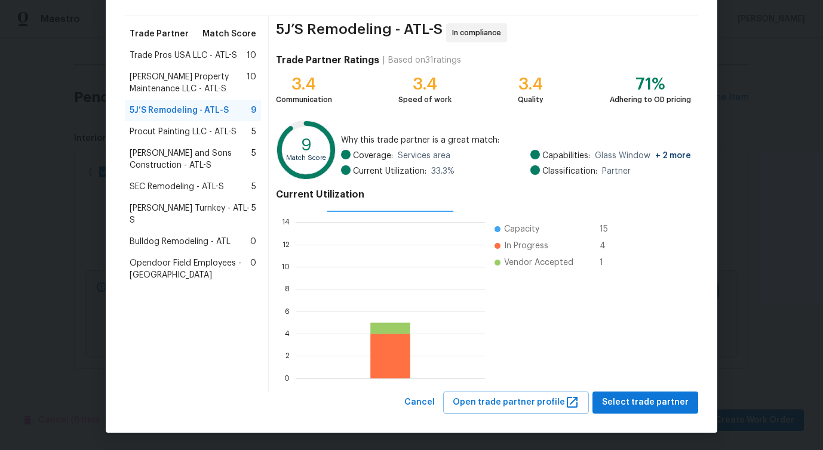
click at [211, 134] on span "Procut Painting LLC - ATL-S" at bounding box center [183, 132] width 107 height 12
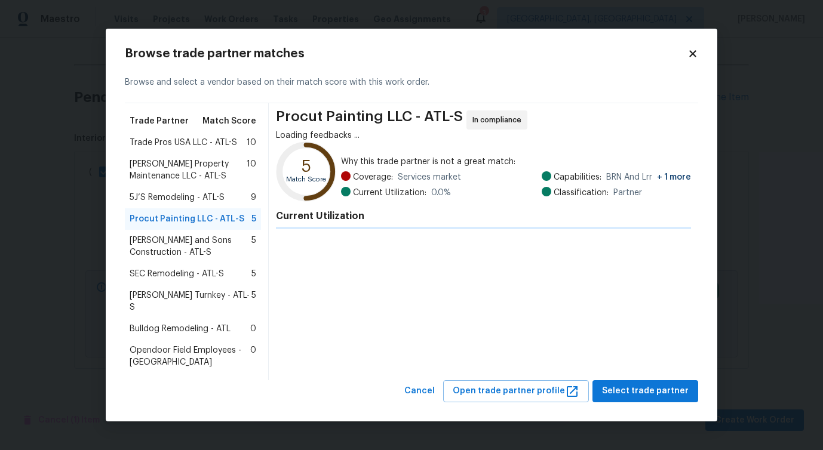
scroll to position [0, 0]
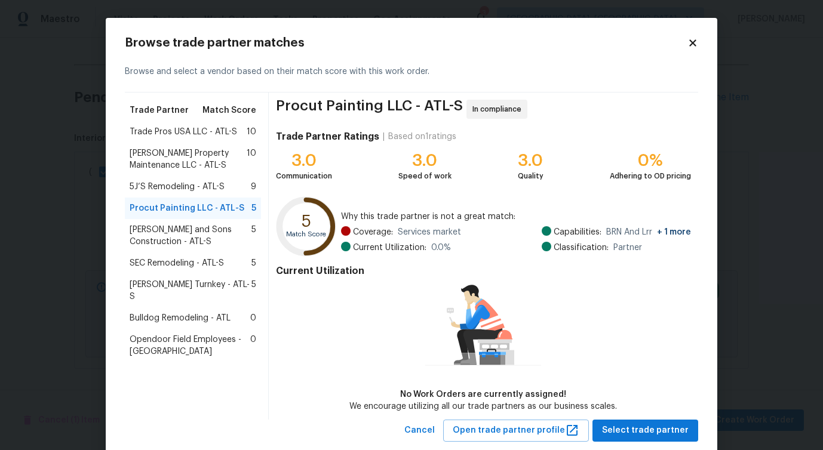
click at [186, 189] on span "5J’S Remodeling - ATL-S" at bounding box center [177, 187] width 95 height 12
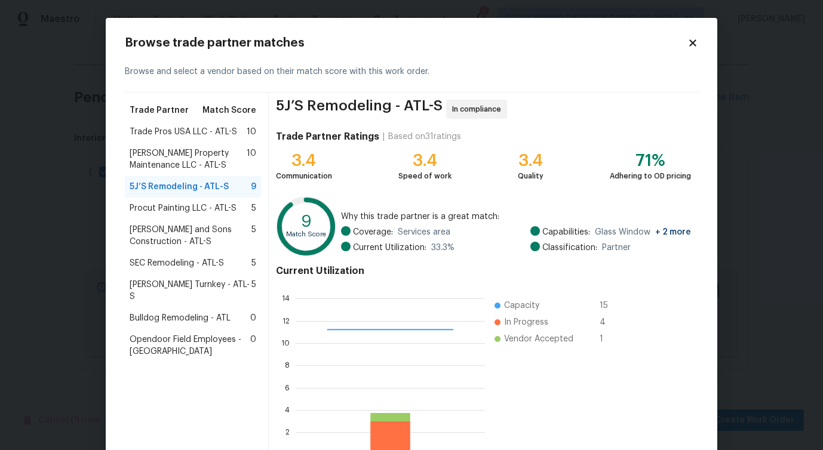
scroll to position [76, 0]
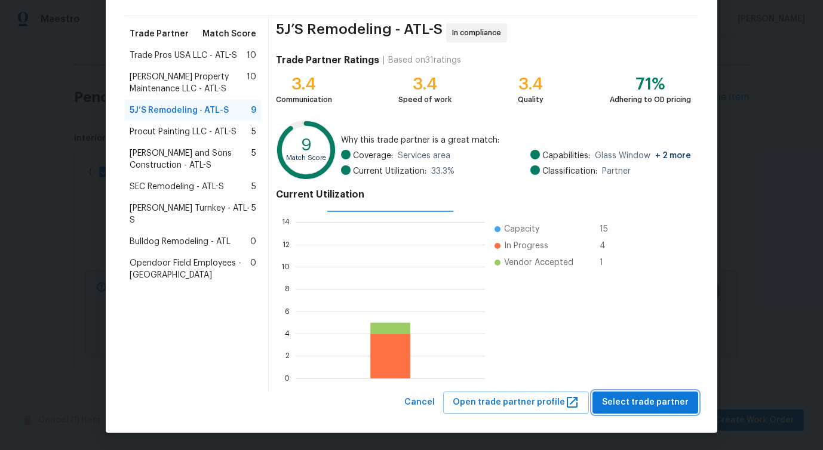
click at [626, 401] on span "Select trade partner" at bounding box center [645, 403] width 87 height 15
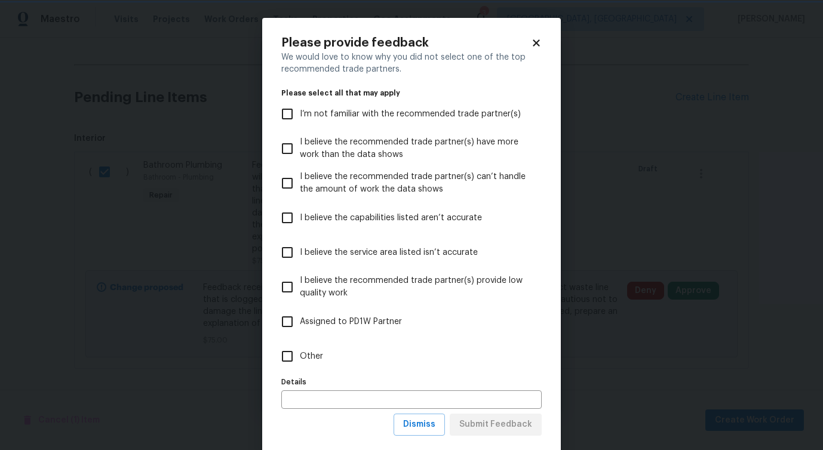
scroll to position [0, 0]
click at [296, 367] on input "Other" at bounding box center [287, 356] width 25 height 25
checkbox input "true"
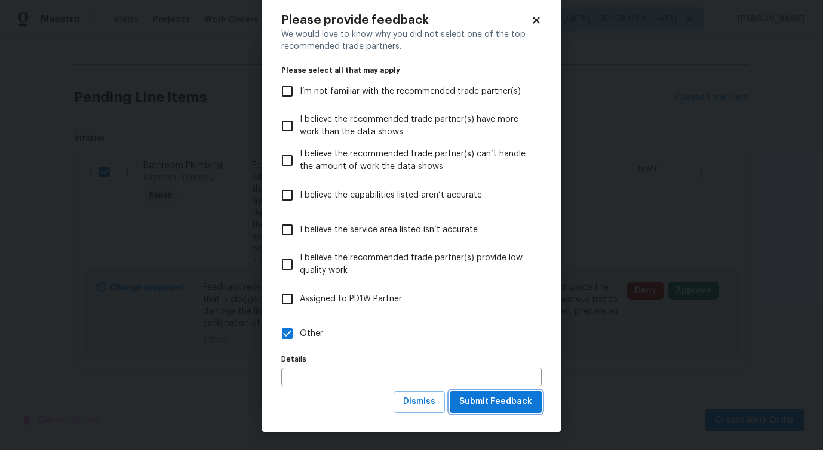
click at [488, 409] on span "Submit Feedback" at bounding box center [495, 402] width 73 height 15
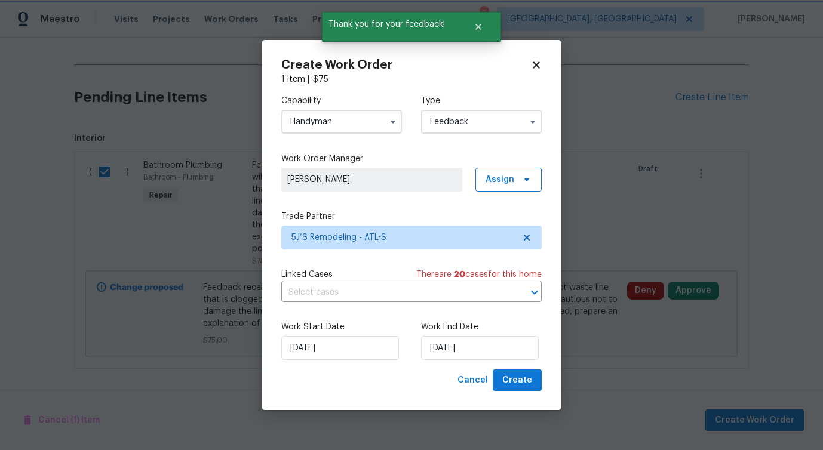
scroll to position [0, 0]
click at [302, 303] on div "Capability Handyman Type Feedback Work Order Manager Pavithra Sekar Assign Trad…" at bounding box center [411, 227] width 260 height 284
click at [306, 296] on input "text" at bounding box center [394, 293] width 227 height 19
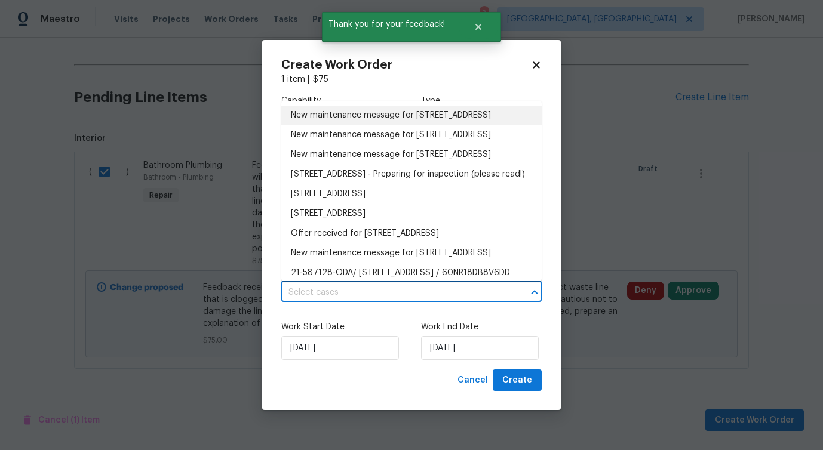
click at [332, 125] on li "New maintenance message for 4934 Brookstone Pkwy , Ellenwood, GA 30294" at bounding box center [411, 116] width 260 height 20
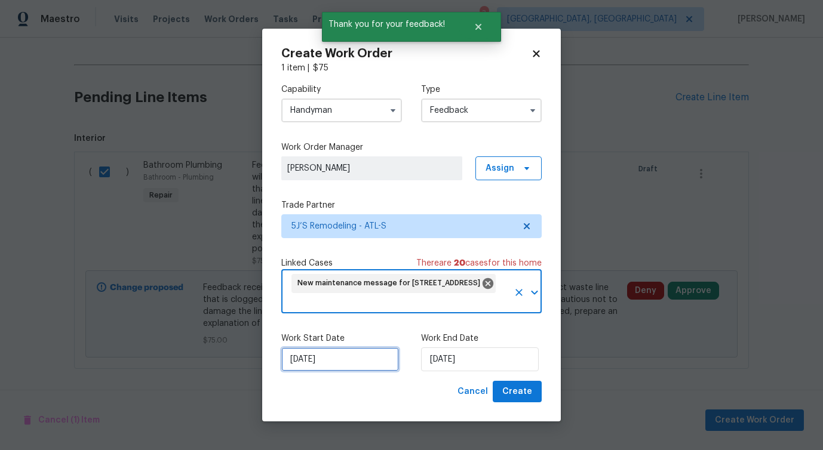
click at [333, 355] on input "[DATE]" at bounding box center [340, 360] width 118 height 24
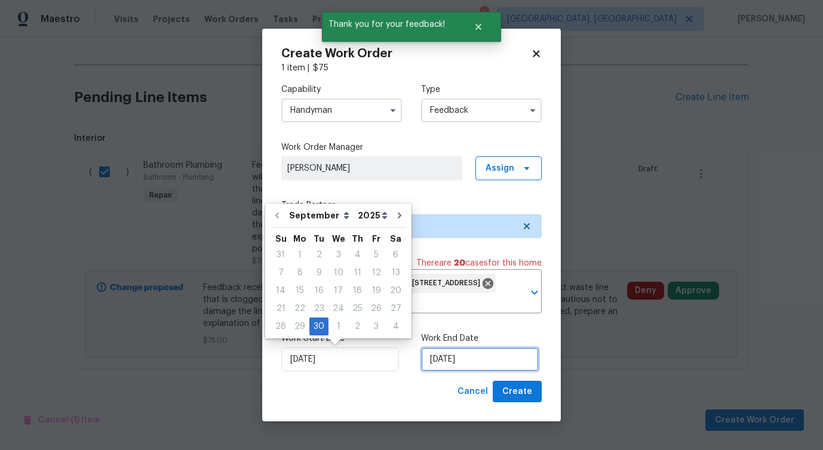
click at [464, 370] on input "[DATE]" at bounding box center [480, 360] width 118 height 24
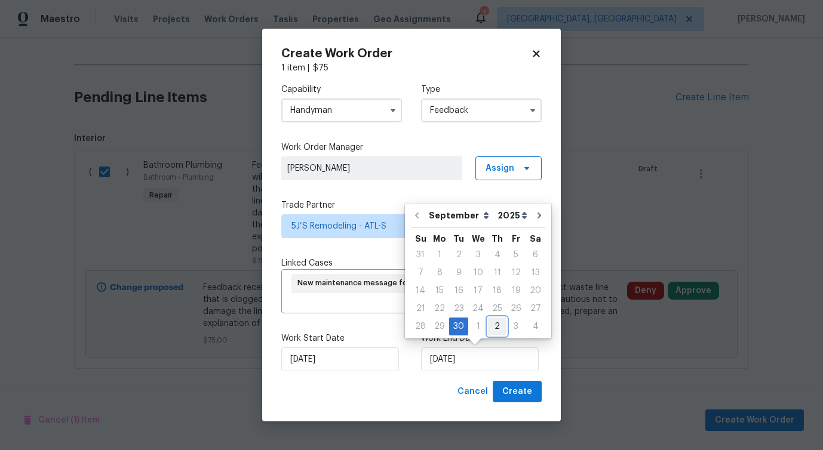
click at [500, 327] on div "2" at bounding box center [497, 326] width 19 height 17
type input "10/2/2025"
select select "9"
click at [526, 403] on div "Create Work Order 1 item | $ 75 Capability Handyman Type Feedback Work Order Ma…" at bounding box center [411, 226] width 299 height 394
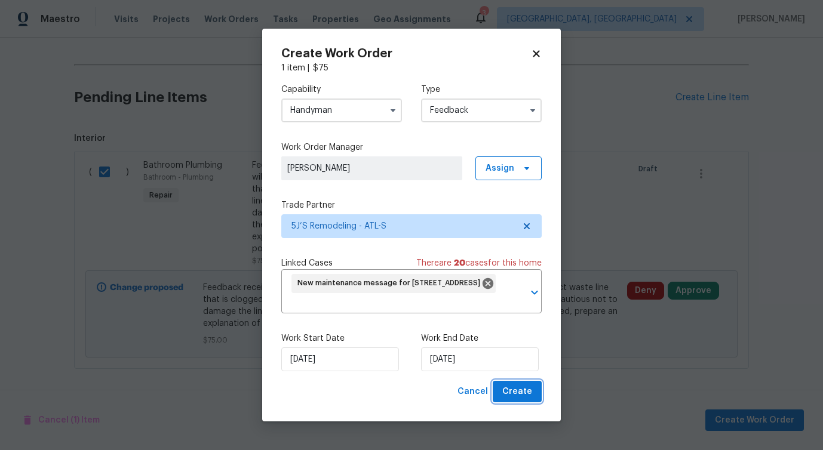
click at [528, 392] on span "Create" at bounding box center [517, 392] width 30 height 15
checkbox input "false"
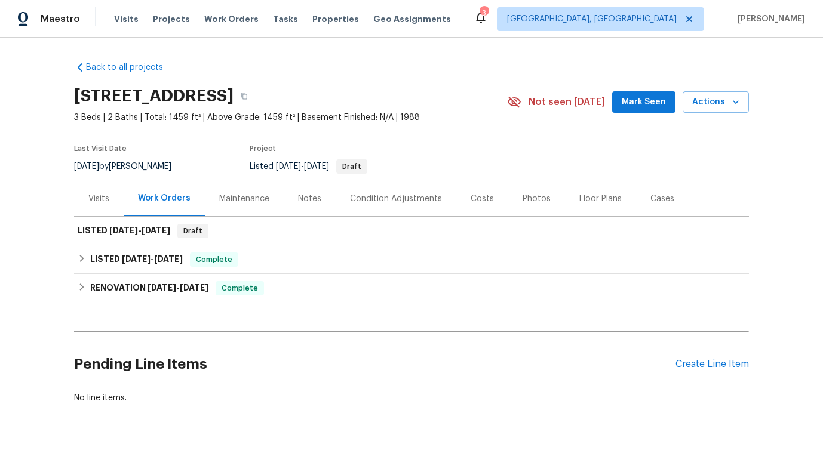
scroll to position [35, 0]
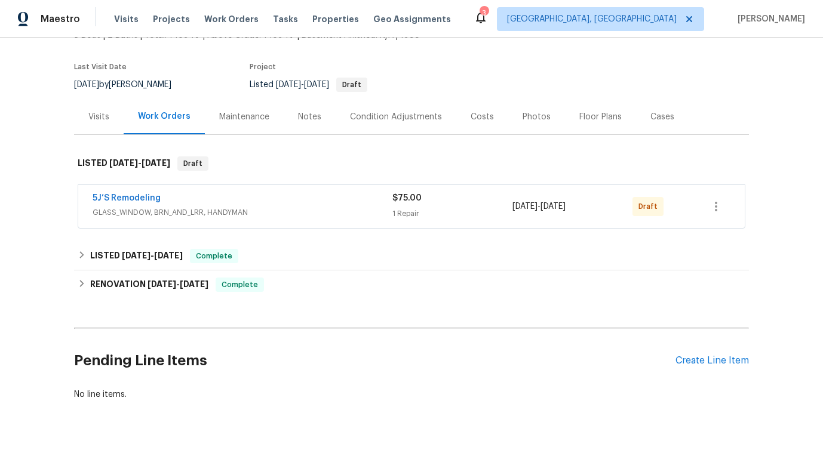
scroll to position [114, 0]
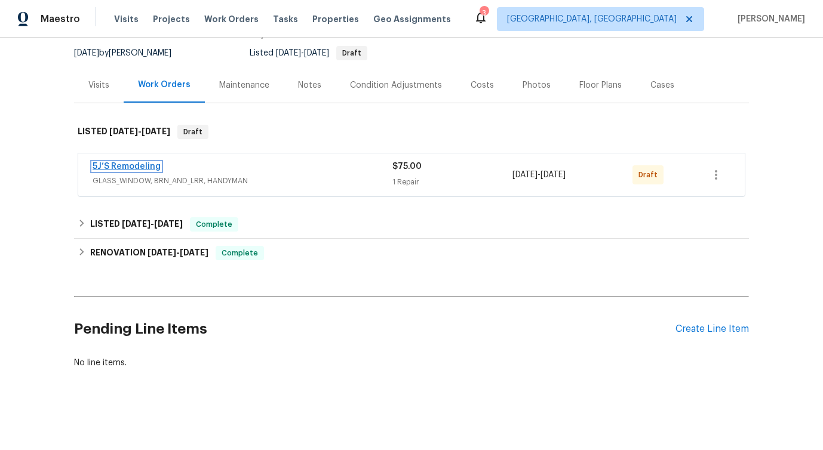
click at [140, 164] on link "5J’S Remodeling" at bounding box center [127, 167] width 68 height 8
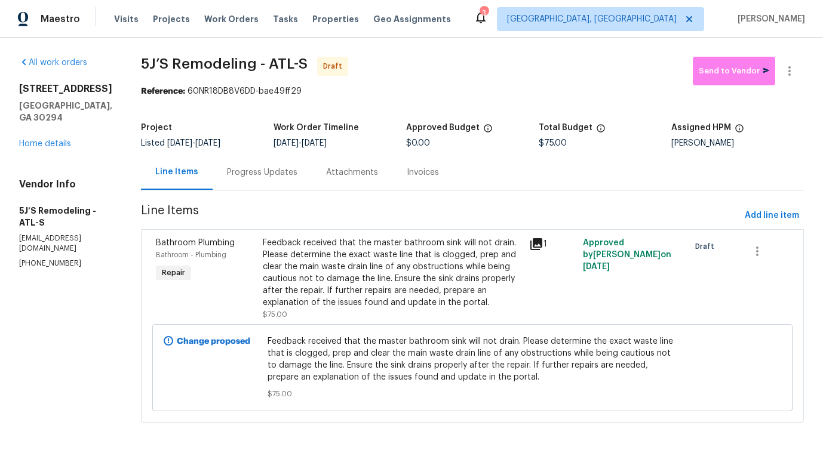
click at [261, 177] on div "Progress Updates" at bounding box center [262, 173] width 70 height 12
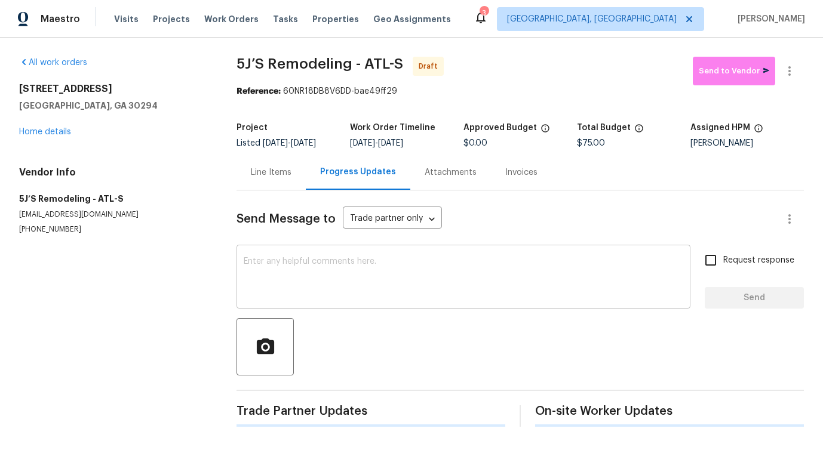
click at [286, 277] on textarea at bounding box center [464, 278] width 440 height 42
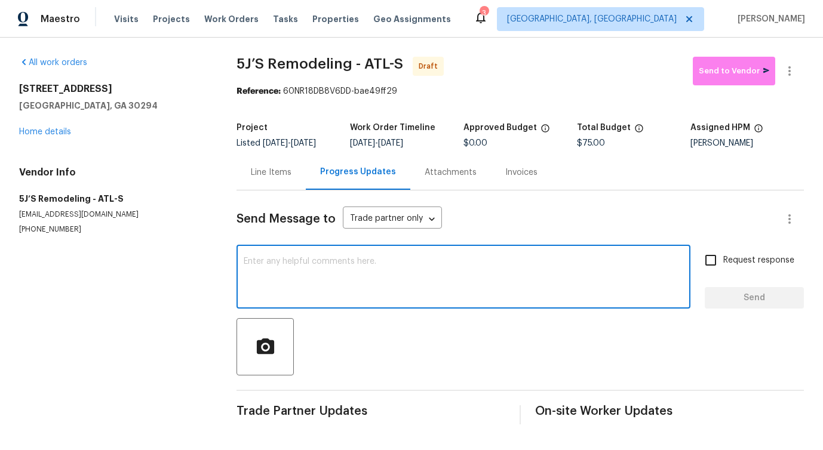
click at [430, 262] on textarea at bounding box center [464, 278] width 440 height 42
paste textarea "Hi this is Pavithra with Opendoor. I’m confirming you received the WO for the p…"
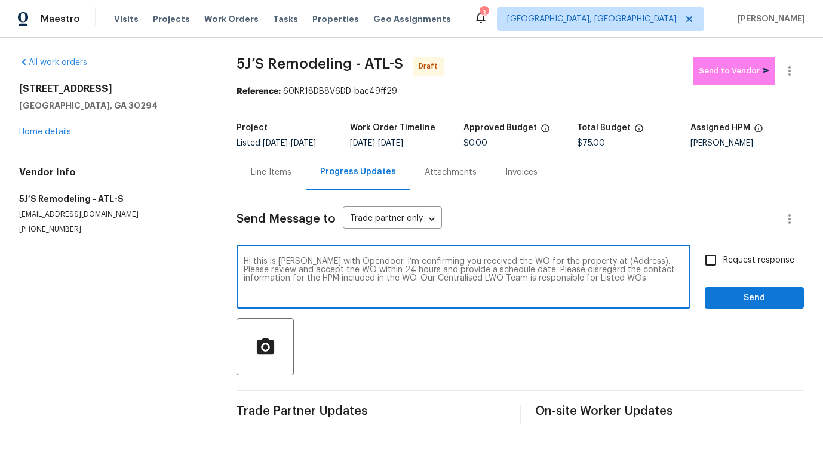
click at [603, 266] on textarea "Hi this is Pavithra with Opendoor. I’m confirming you received the WO for the p…" at bounding box center [464, 278] width 440 height 42
click at [606, 261] on textarea "Hi this is Pavithra with Opendoor. I’m confirming you received the WO for the p…" at bounding box center [464, 278] width 440 height 42
paste textarea "[STREET_ADDRESS]"
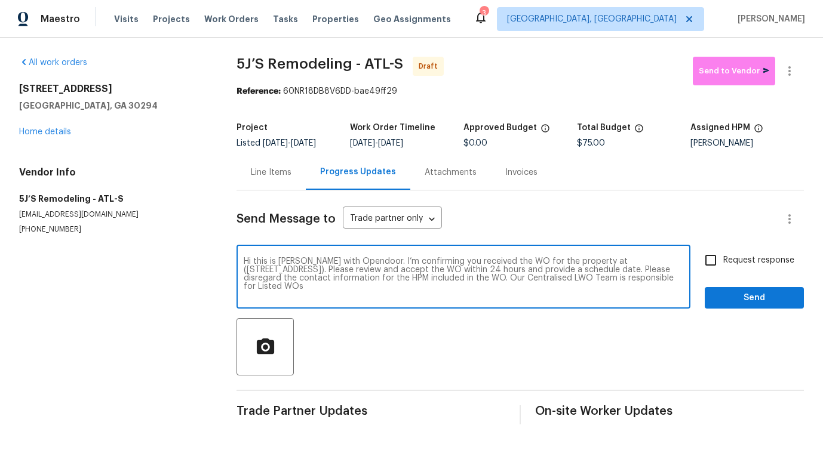
type textarea "Hi this is Pavithra with Opendoor. I’m confirming you received the WO for the p…"
click at [738, 260] on span "Request response" at bounding box center [758, 261] width 71 height 13
click at [723, 260] on input "Request response" at bounding box center [710, 260] width 25 height 25
checkbox input "true"
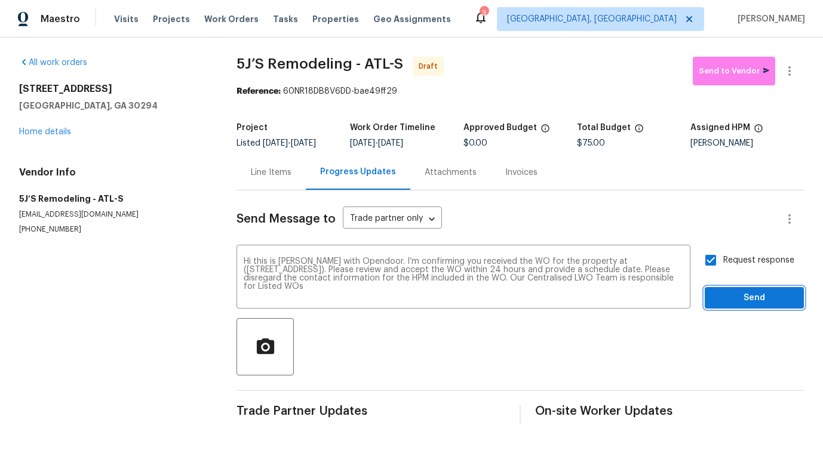
click at [744, 302] on span "Send" at bounding box center [755, 298] width 80 height 15
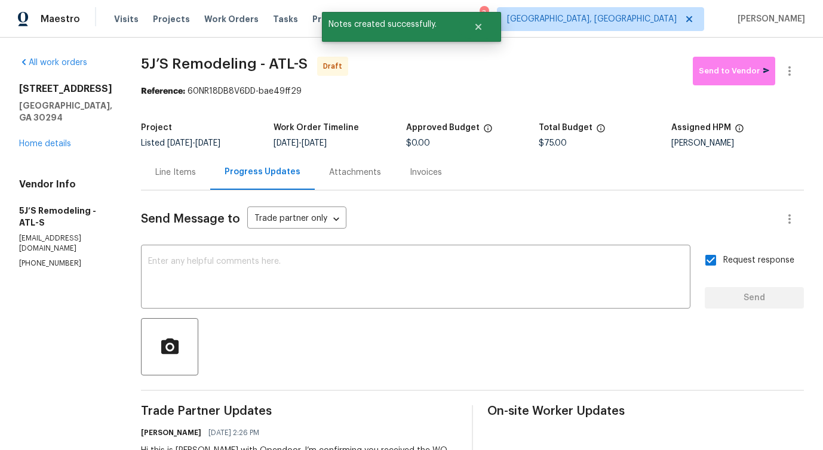
click at [349, 315] on div "Send Message to Trade partner only Trade partner only ​ x ​ Request response Se…" at bounding box center [472, 355] width 663 height 329
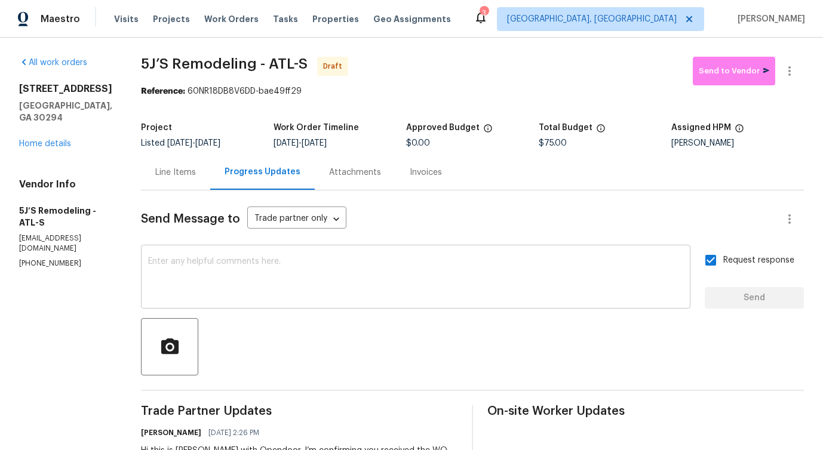
click at [362, 301] on div "x ​" at bounding box center [416, 278] width 550 height 61
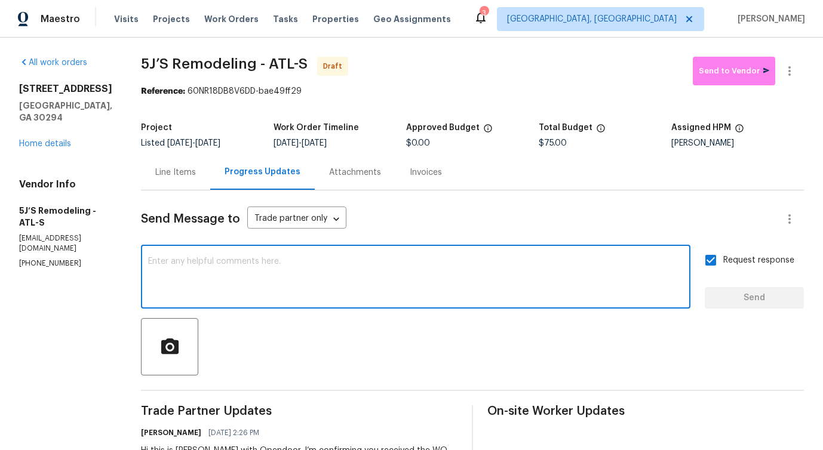
paste textarea "Attention All Work Orders must include before-photos (both close-up and wide-an…"
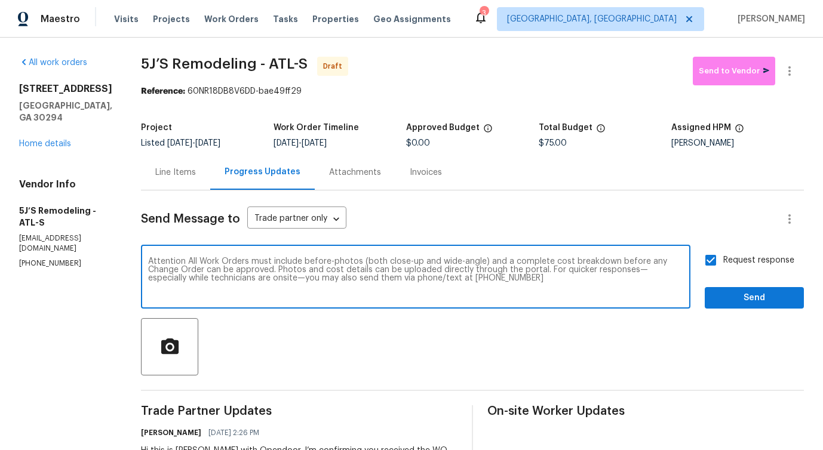
type textarea "Attention All Work Orders must include before-photos (both close-up and wide-an…"
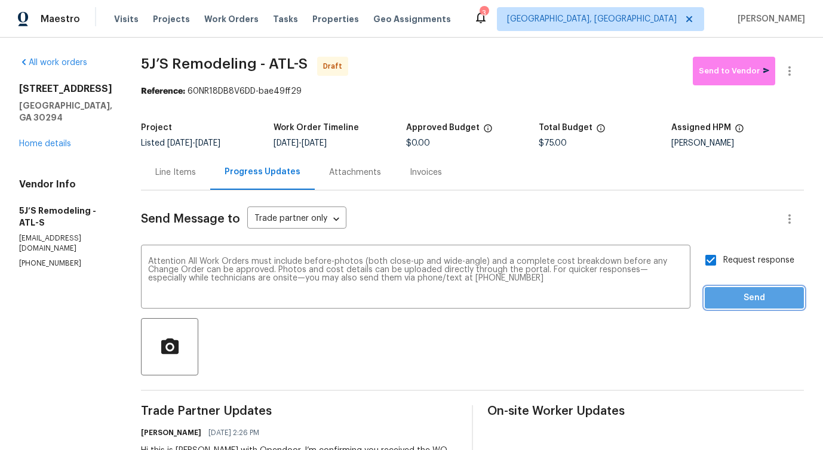
click at [758, 299] on span "Send" at bounding box center [755, 298] width 80 height 15
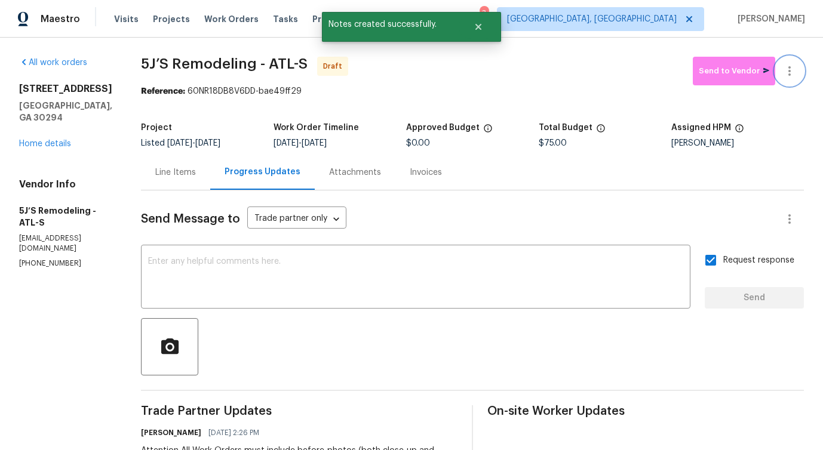
click at [804, 70] on button "button" at bounding box center [789, 71] width 29 height 29
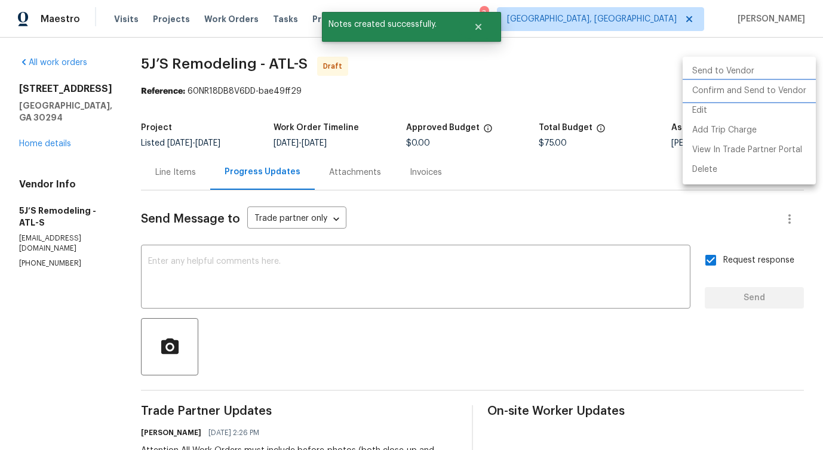
click at [751, 92] on li "Confirm and Send to Vendor" at bounding box center [749, 91] width 133 height 20
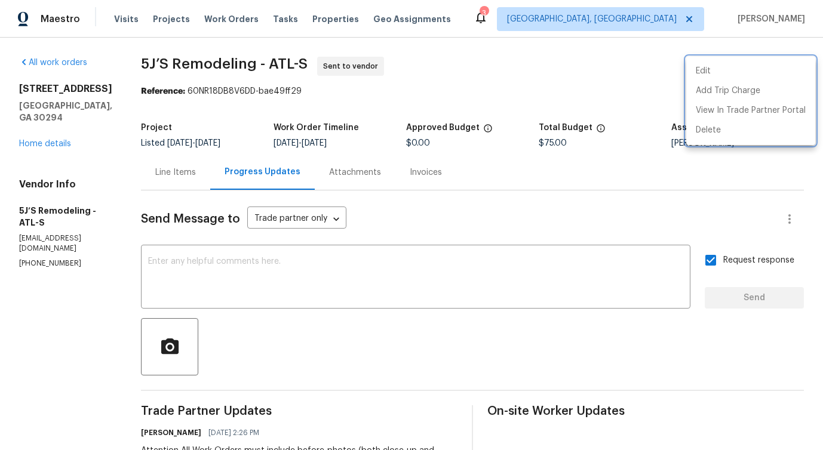
drag, startPoint x: 137, startPoint y: 61, endPoint x: 239, endPoint y: 60, distance: 101.6
click at [239, 60] on div at bounding box center [411, 225] width 823 height 450
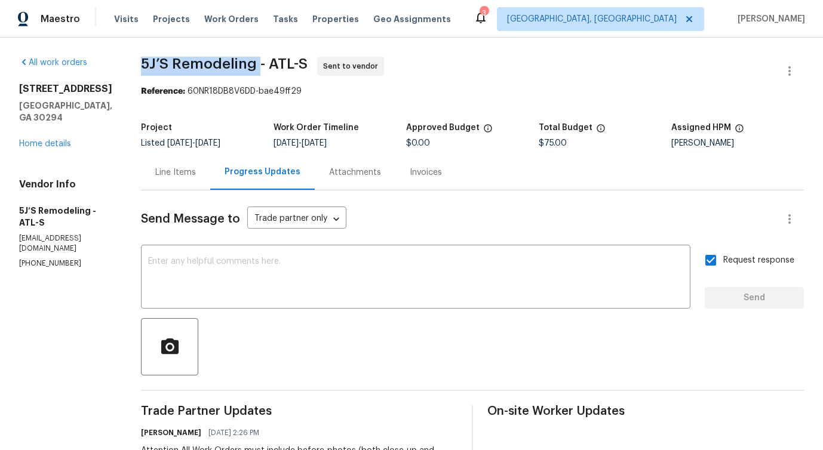
drag, startPoint x: 142, startPoint y: 63, endPoint x: 258, endPoint y: 62, distance: 115.9
click at [258, 62] on span "5J’S Remodeling - ATL-S" at bounding box center [224, 64] width 167 height 14
copy span "5J’S Remodeling"
click at [62, 143] on link "Home details" at bounding box center [45, 144] width 52 height 8
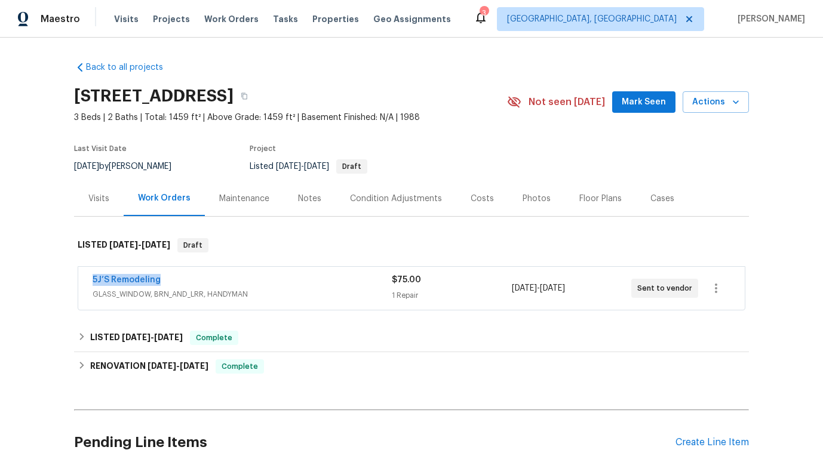
drag, startPoint x: 78, startPoint y: 279, endPoint x: 241, endPoint y: 279, distance: 163.1
click at [241, 279] on div "5J’S Remodeling GLASS_WINDOW, BRN_AND_LRR, HANDYMAN $75.00 1 Repair 9/30/2025 -…" at bounding box center [411, 288] width 667 height 43
copy link "5J’S Remodeling"
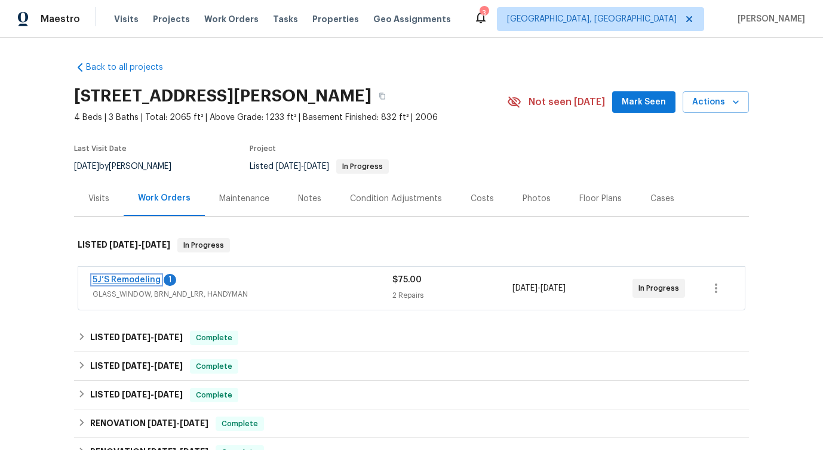
click at [137, 281] on link "5J’S Remodeling" at bounding box center [127, 280] width 68 height 8
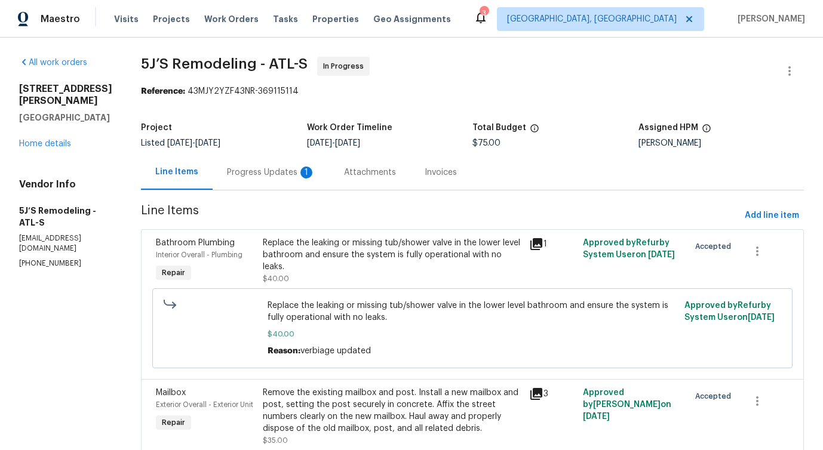
click at [308, 169] on div "1" at bounding box center [307, 173] width 12 height 12
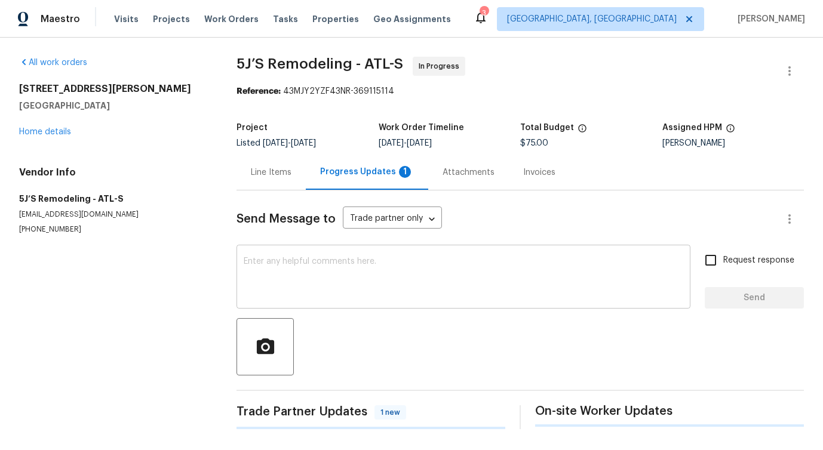
click at [304, 300] on div "x ​" at bounding box center [464, 278] width 454 height 61
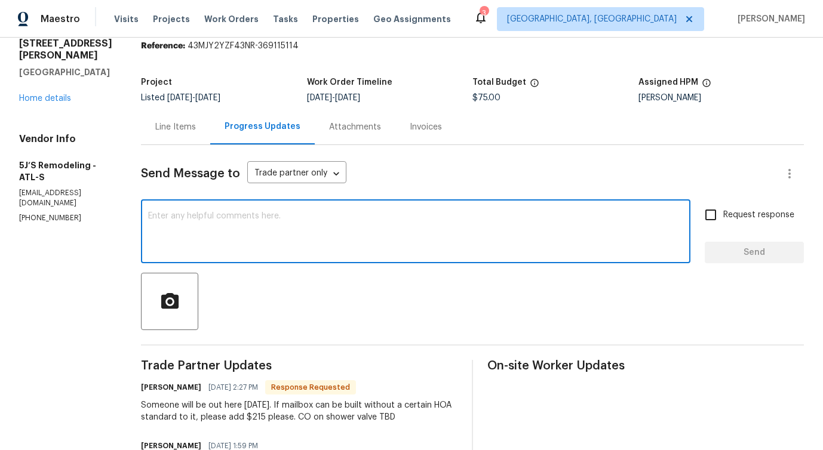
scroll to position [66, 0]
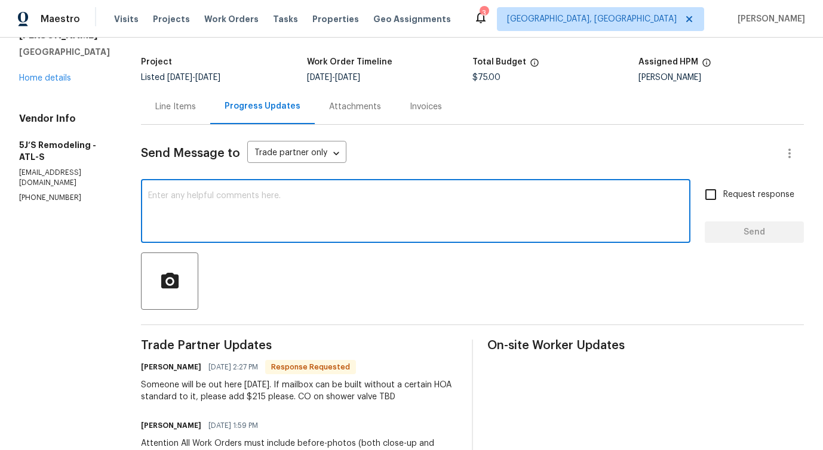
click at [177, 111] on div "Line Items" at bounding box center [175, 107] width 41 height 12
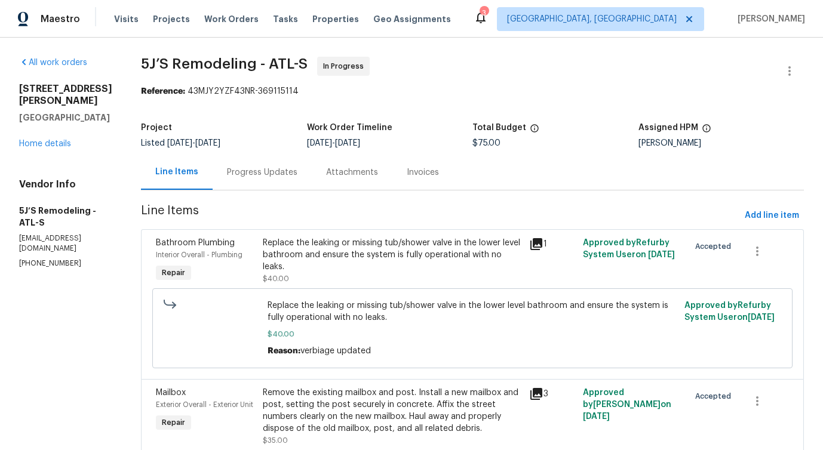
click at [286, 172] on div "Progress Updates" at bounding box center [262, 173] width 70 height 12
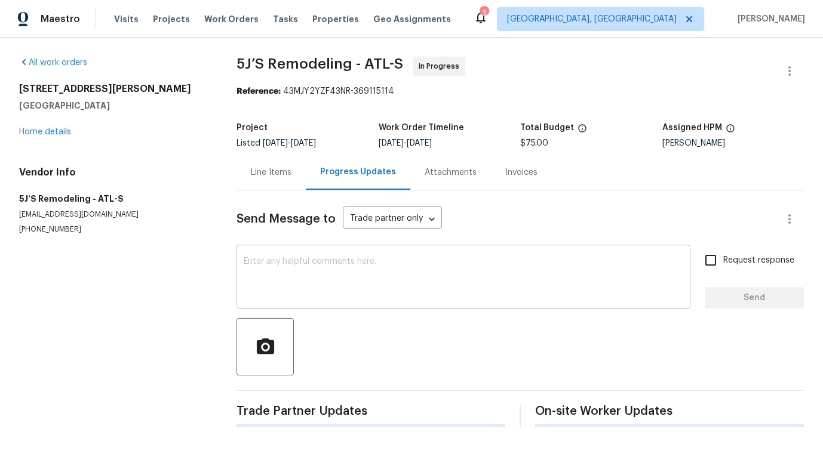
click at [315, 303] on div "x ​" at bounding box center [464, 278] width 454 height 61
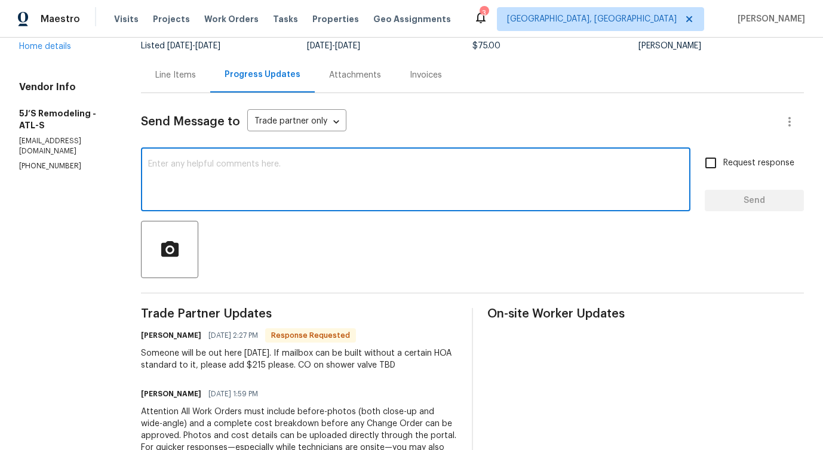
scroll to position [97, 0]
click at [161, 73] on div "Line Items" at bounding box center [175, 76] width 41 height 12
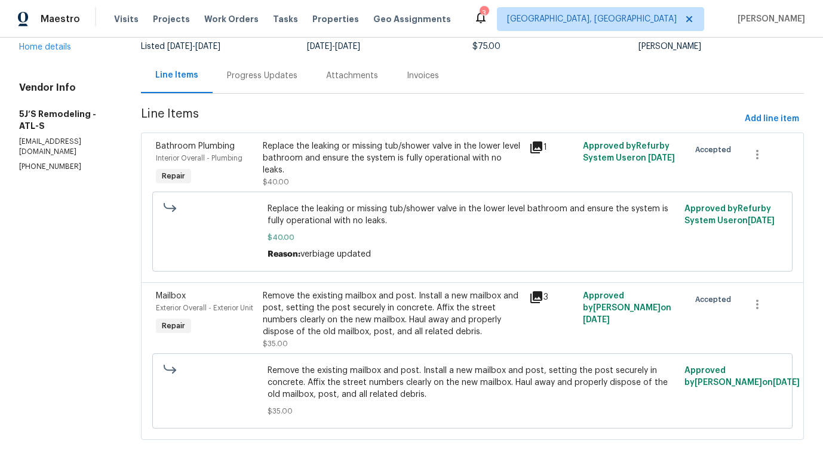
click at [352, 171] on div "Replace the leaking or missing tub/shower valve in the lower level bathroom and…" at bounding box center [393, 164] width 260 height 48
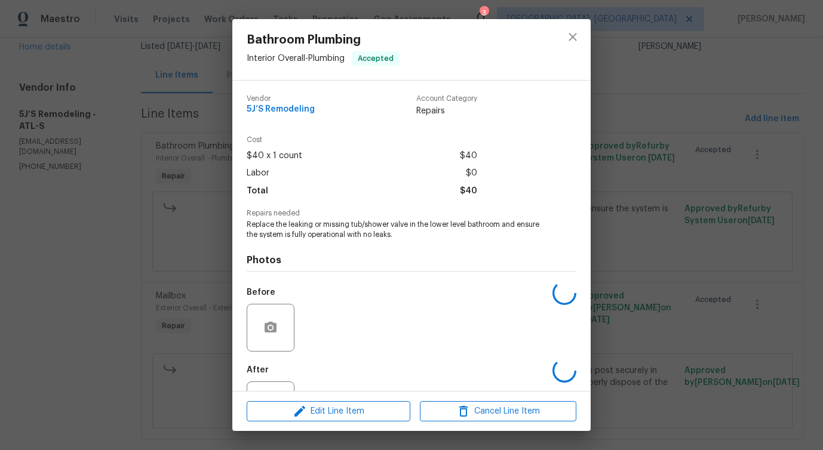
scroll to position [50, 0]
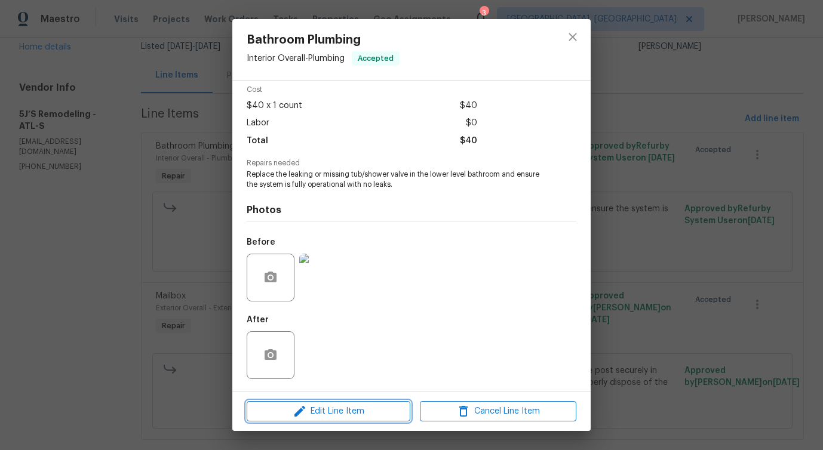
click at [323, 403] on button "Edit Line Item" at bounding box center [329, 411] width 164 height 21
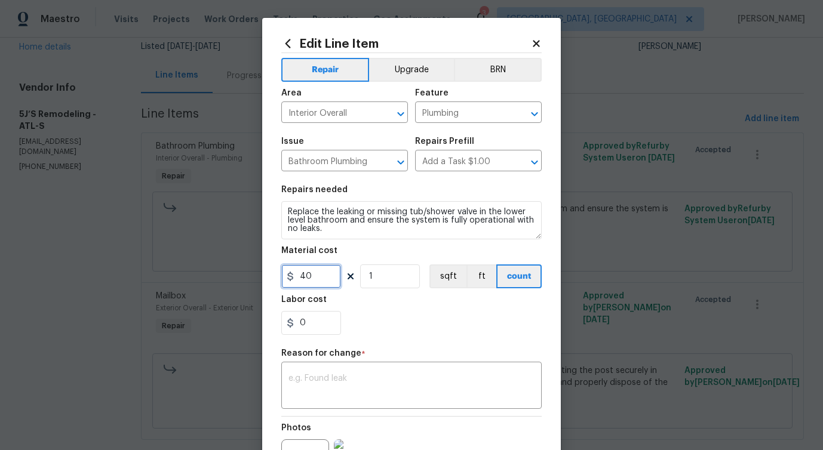
click at [302, 268] on input "40" at bounding box center [311, 277] width 60 height 24
click at [534, 45] on icon at bounding box center [536, 43] width 7 height 7
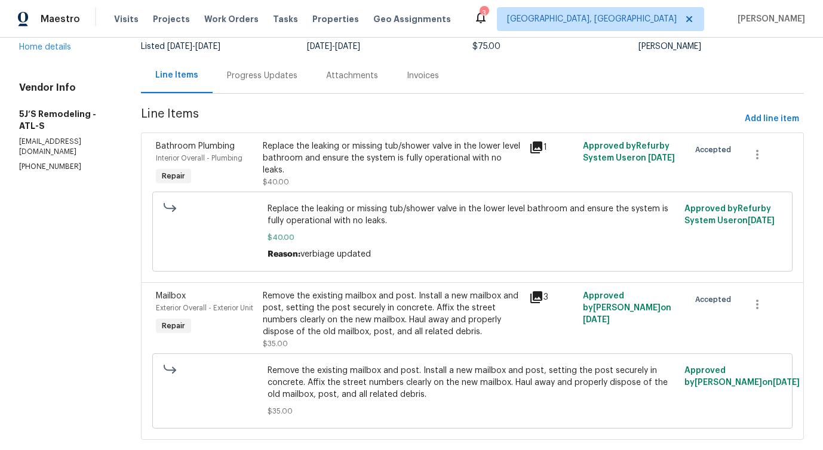
click at [283, 72] on div "Progress Updates" at bounding box center [262, 76] width 70 height 12
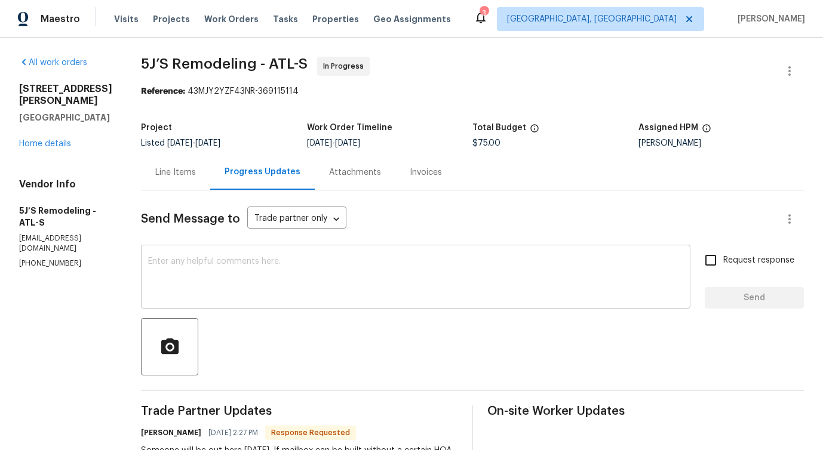
click at [301, 258] on textarea at bounding box center [415, 278] width 535 height 42
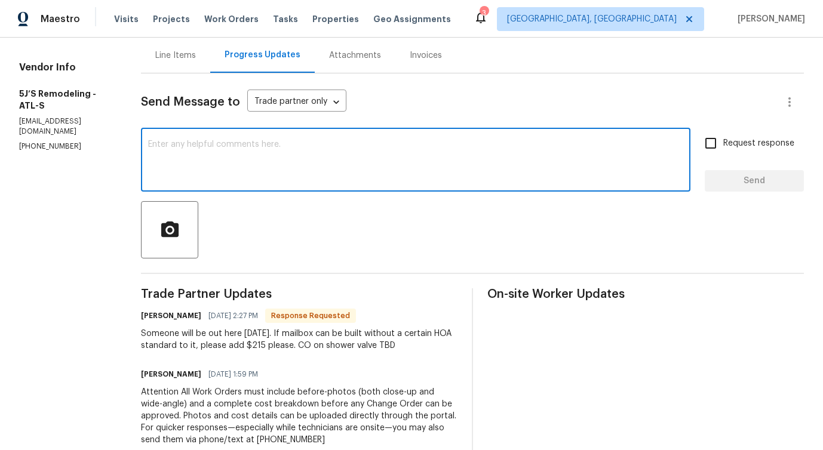
scroll to position [89, 0]
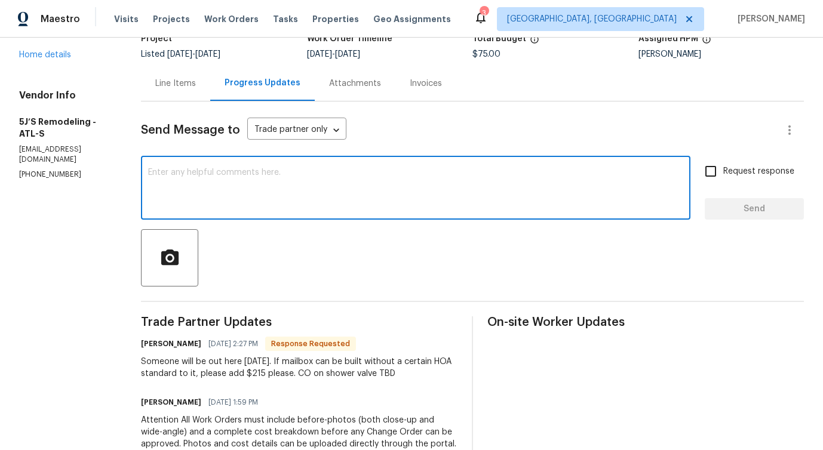
click at [182, 81] on div "Line Items" at bounding box center [175, 84] width 41 height 12
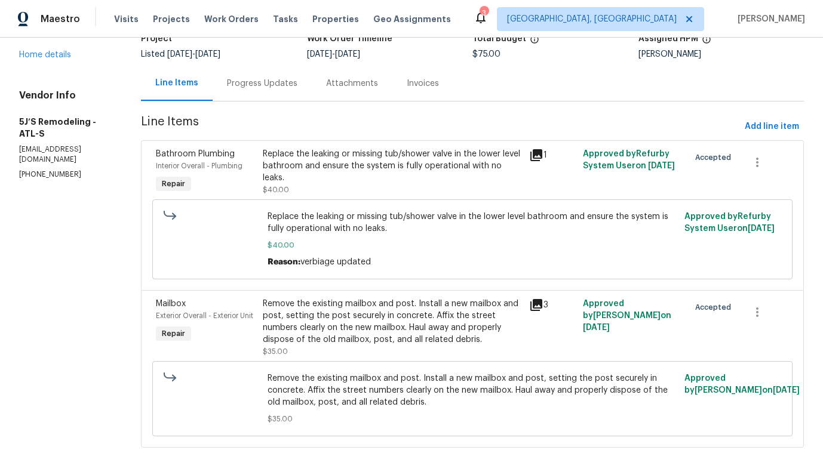
scroll to position [119, 0]
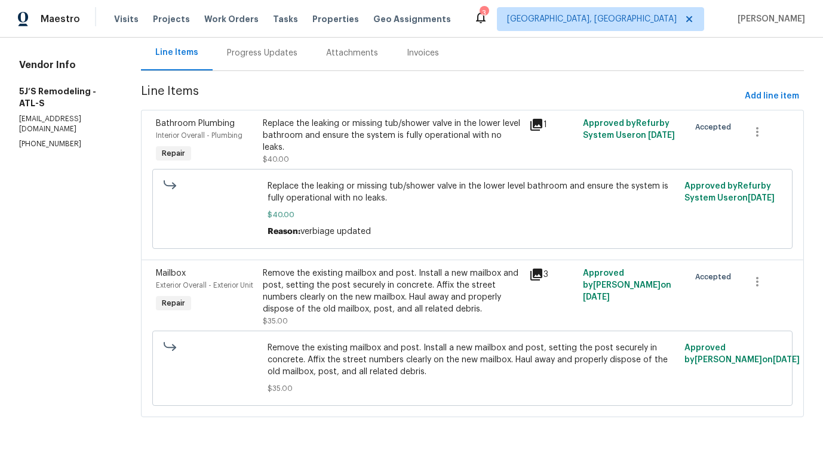
click at [325, 161] on div "Replace the leaking or missing tub/shower valve in the lower level bathroom and…" at bounding box center [392, 141] width 267 height 55
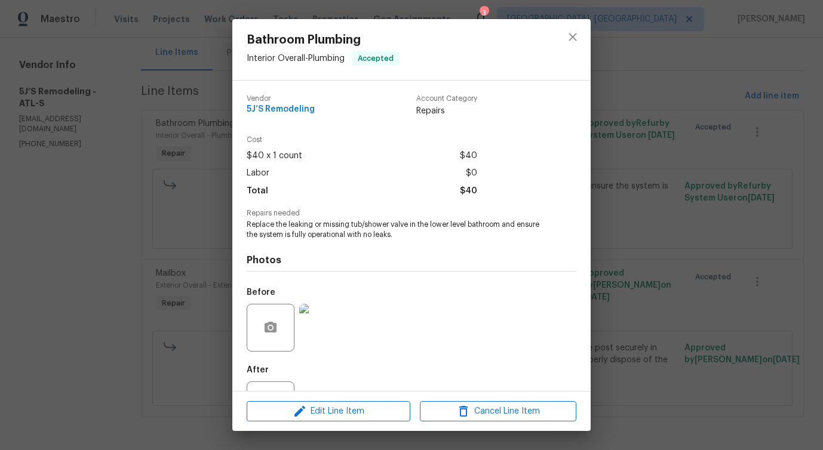
scroll to position [50, 0]
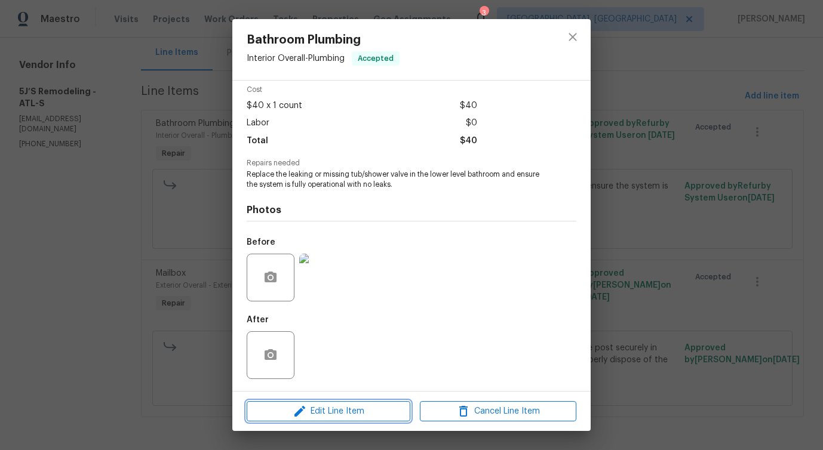
click at [324, 414] on span "Edit Line Item" at bounding box center [328, 411] width 157 height 15
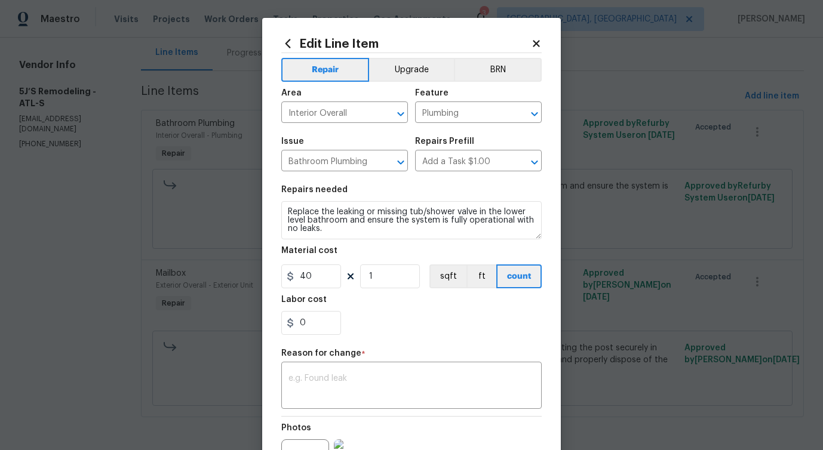
click at [536, 42] on icon at bounding box center [536, 43] width 7 height 7
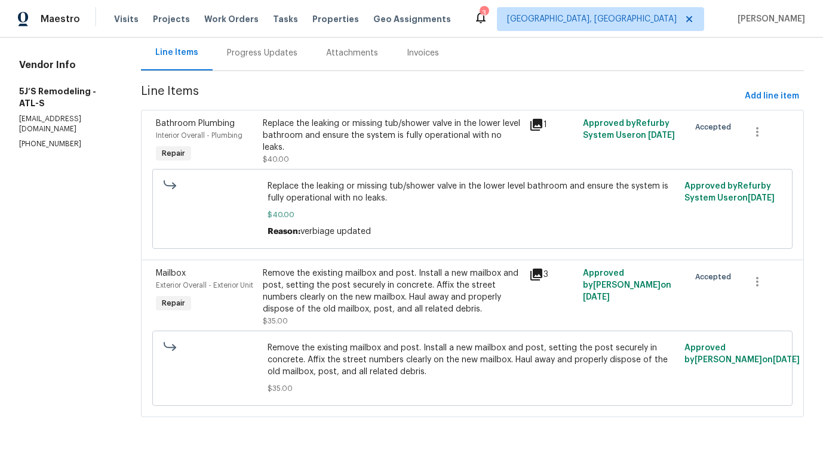
scroll to position [121, 0]
click at [409, 146] on div "Replace the leaking or missing tub/shower valve in the lower level bathroom and…" at bounding box center [393, 141] width 260 height 48
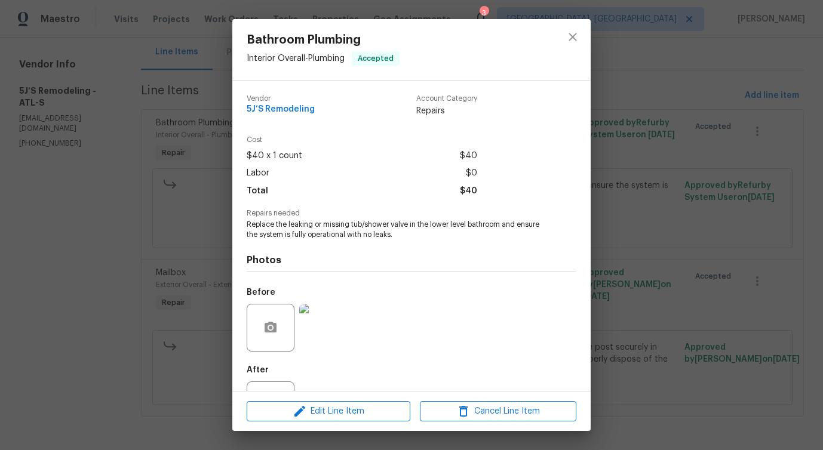
scroll to position [50, 0]
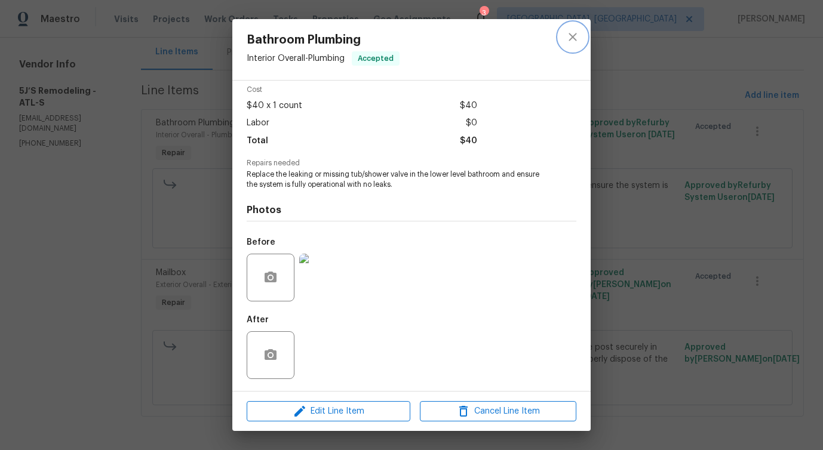
click at [569, 30] on icon "close" at bounding box center [573, 37] width 14 height 14
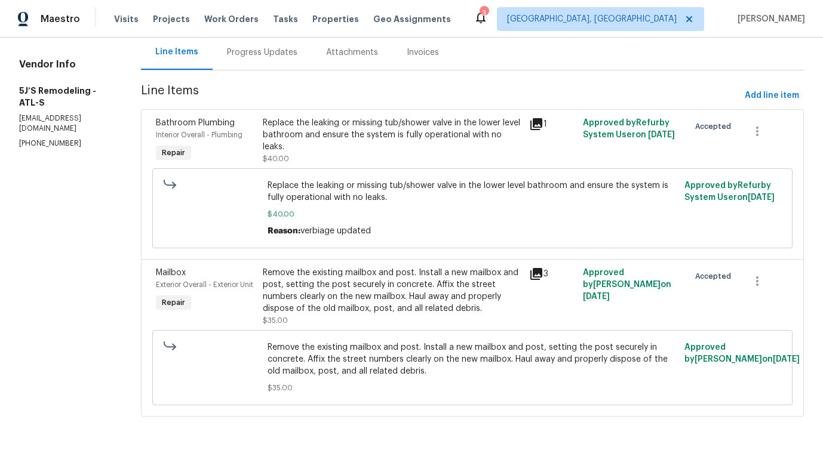
scroll to position [0, 0]
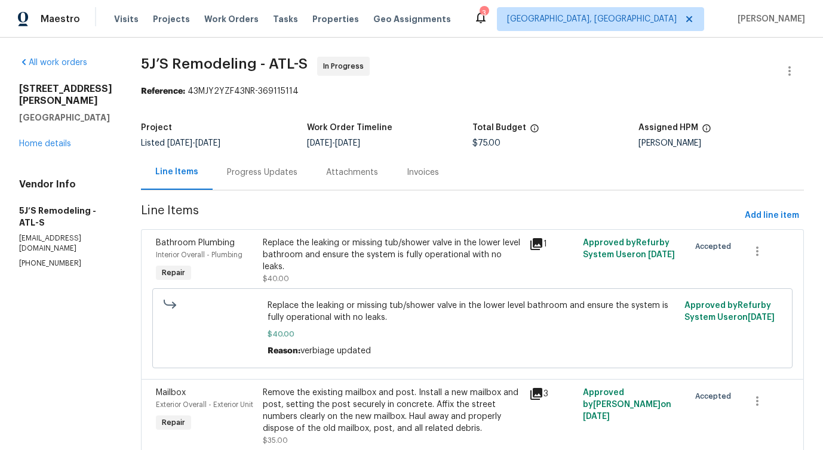
click at [282, 171] on div "Progress Updates" at bounding box center [262, 173] width 70 height 12
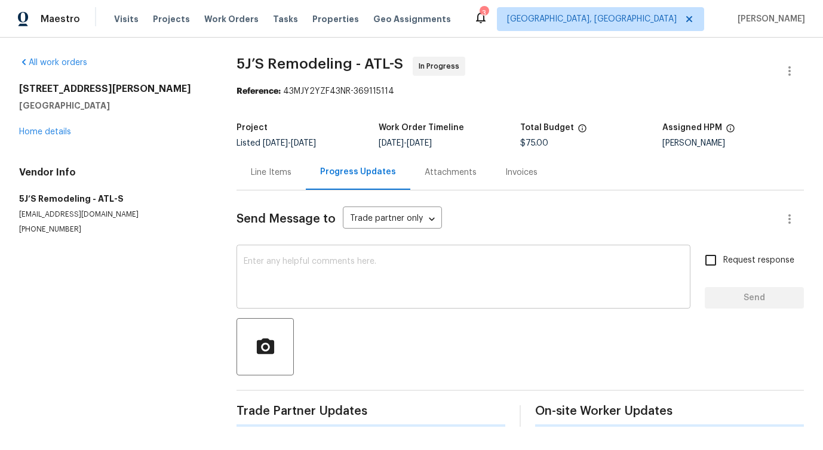
click at [318, 272] on textarea at bounding box center [464, 278] width 440 height 42
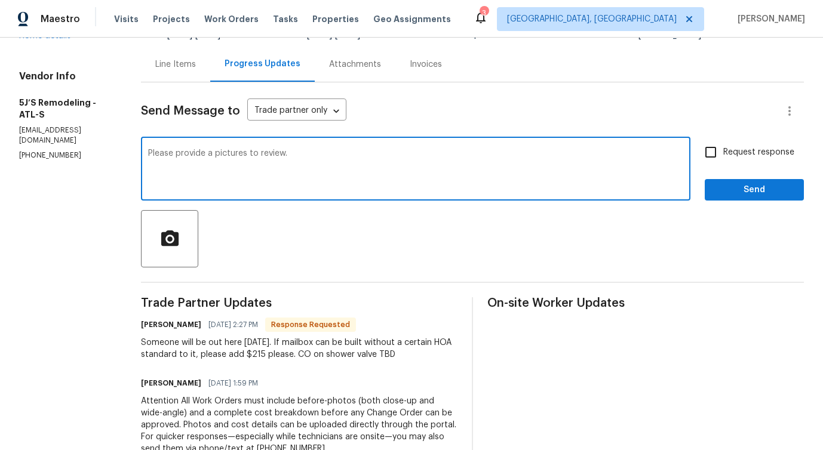
scroll to position [109, 0]
type textarea "Please provide a pictures to review."
click at [715, 154] on input "Request response" at bounding box center [710, 151] width 25 height 25
checkbox input "true"
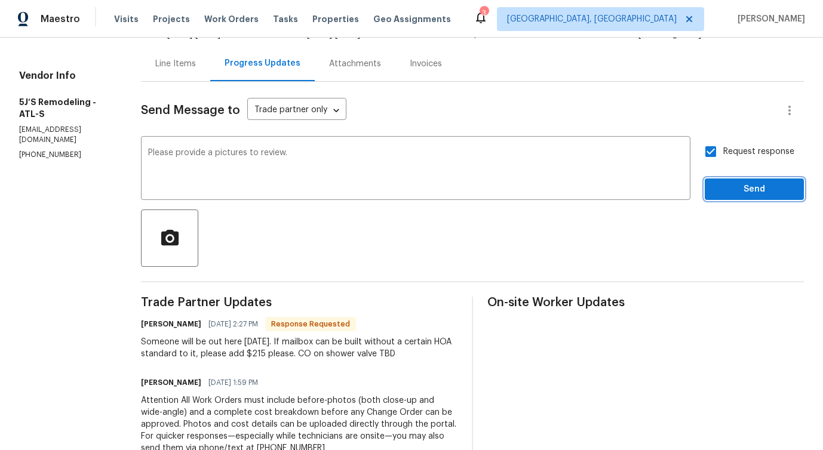
click at [735, 198] on button "Send" at bounding box center [754, 190] width 99 height 22
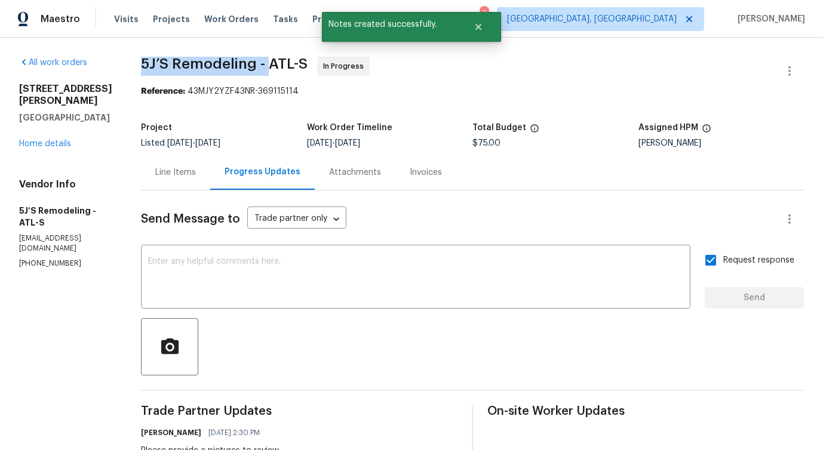
drag, startPoint x: 139, startPoint y: 68, endPoint x: 270, endPoint y: 69, distance: 131.4
click at [270, 69] on div "All work orders [STREET_ADDRESS][PERSON_NAME] Home details Vendor Info 5J’S Rem…" at bounding box center [411, 388] width 823 height 700
copy span "5J’S Remodeling -"
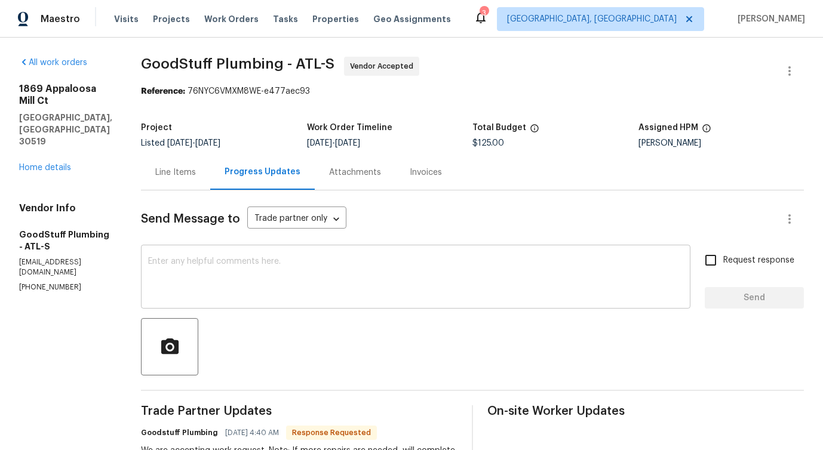
click at [280, 306] on div "x ​" at bounding box center [416, 278] width 550 height 61
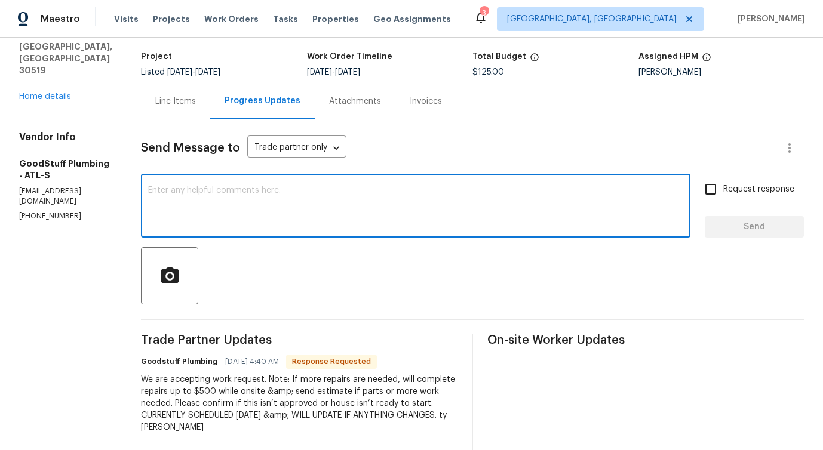
scroll to position [166, 0]
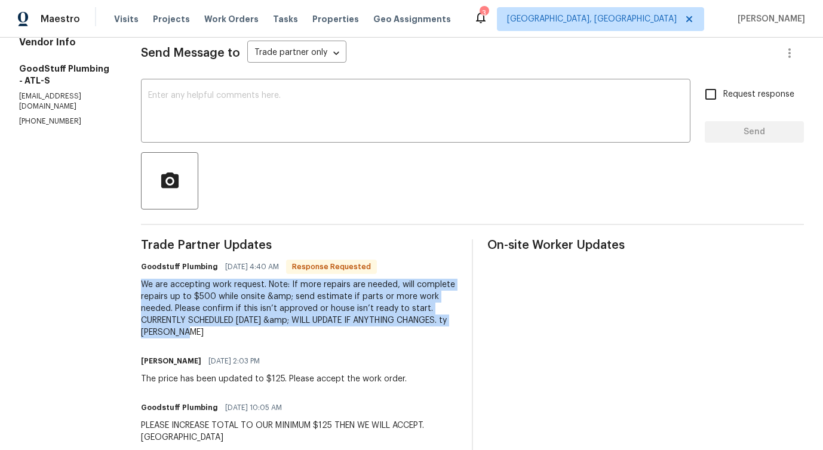
drag, startPoint x: 164, startPoint y: 289, endPoint x: 368, endPoint y: 333, distance: 208.6
click at [369, 333] on div "All work orders 1869 Appaloosa Mill Ct Buford, GA 30519 Home details Vendor Inf…" at bounding box center [411, 269] width 823 height 795
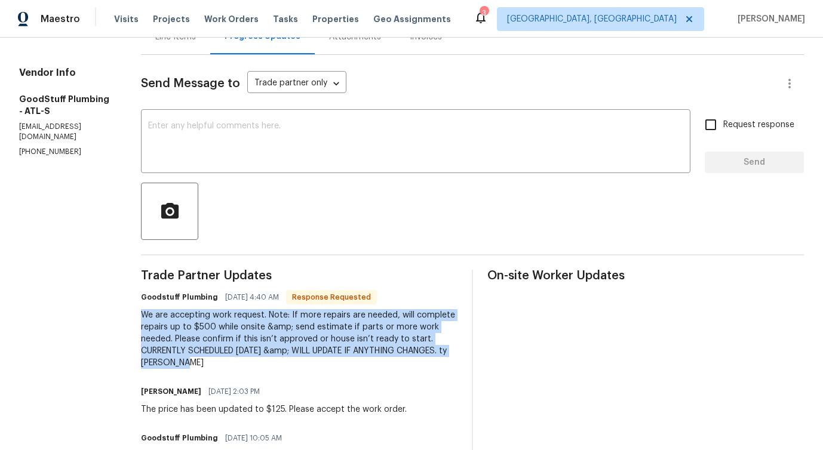
scroll to position [0, 0]
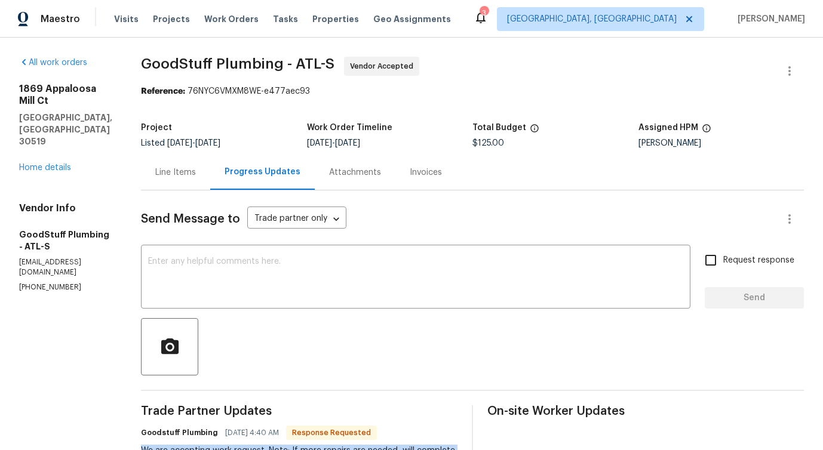
click at [196, 169] on div "Line Items" at bounding box center [175, 173] width 41 height 12
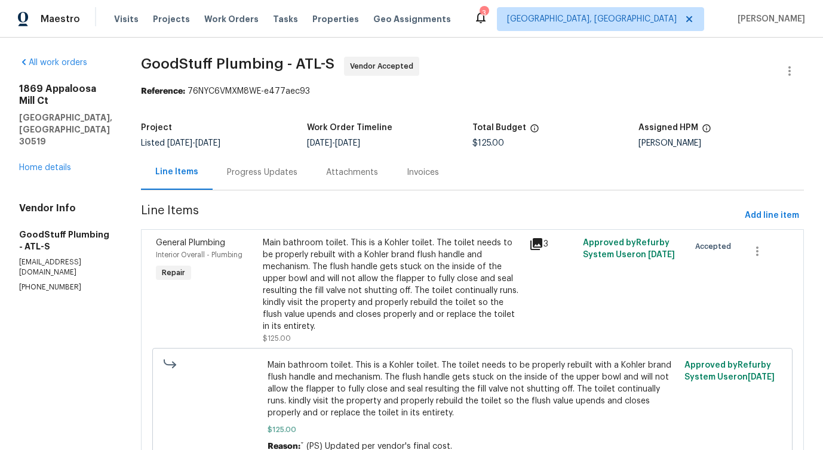
scroll to position [59, 0]
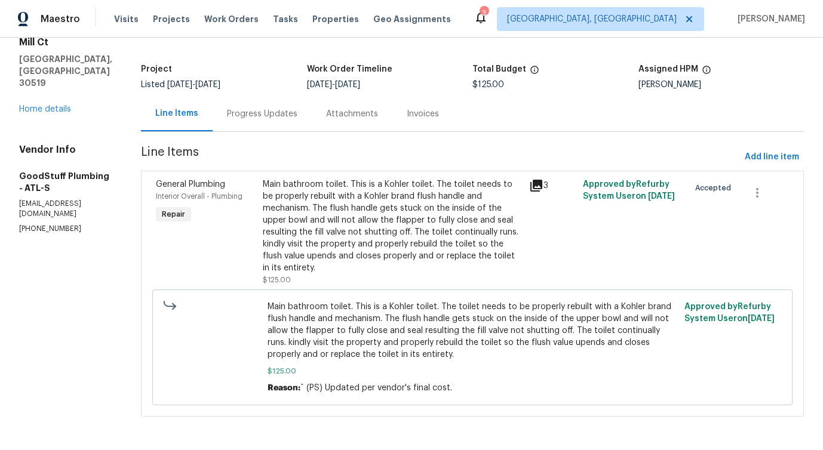
click at [395, 216] on div "Main bathroom toilet. This is a Kohler toilet. The toilet needs to be properly …" at bounding box center [393, 227] width 260 height 96
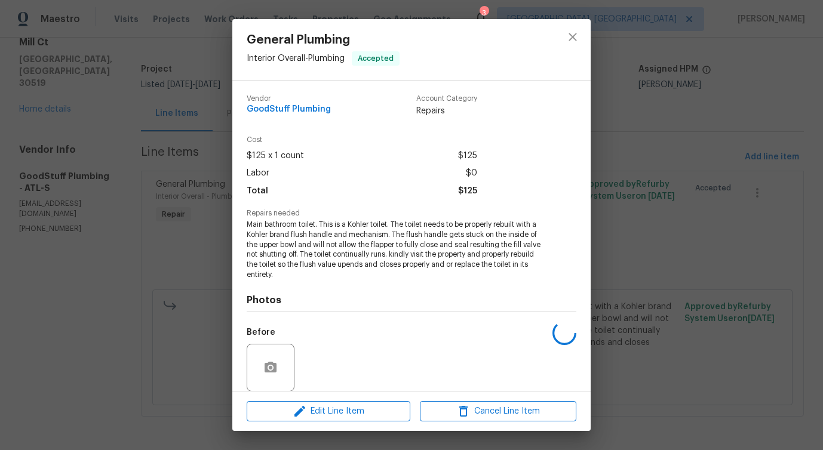
scroll to position [90, 0]
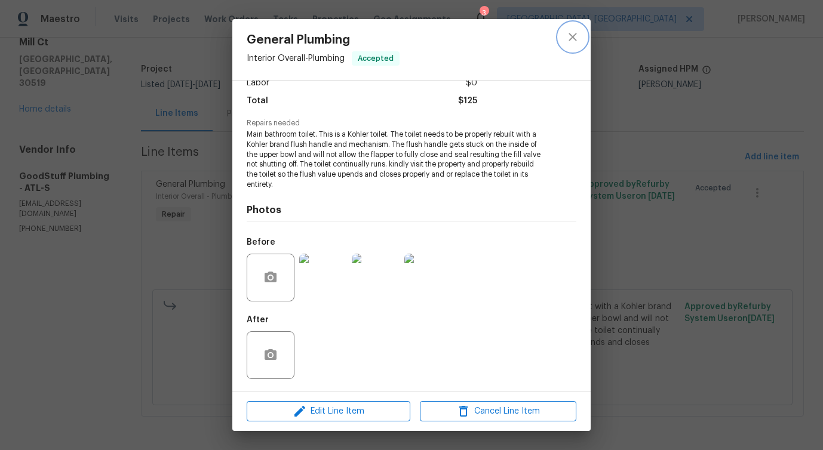
click at [574, 30] on icon "close" at bounding box center [573, 37] width 14 height 14
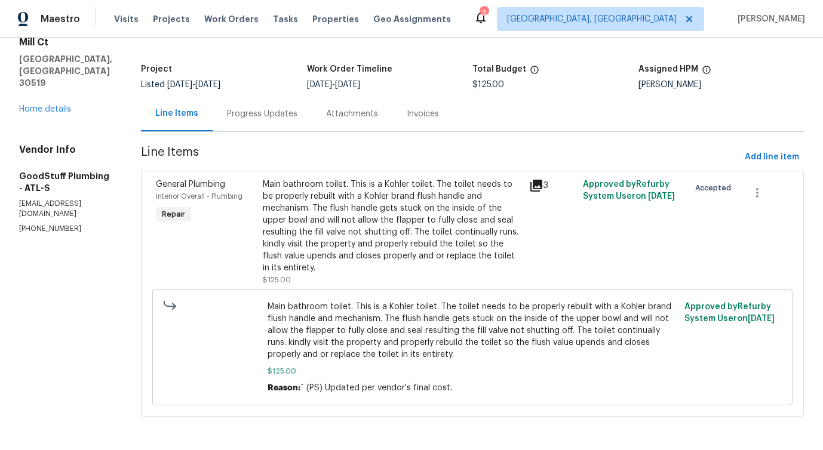
click at [298, 115] on div "Progress Updates" at bounding box center [262, 114] width 70 height 12
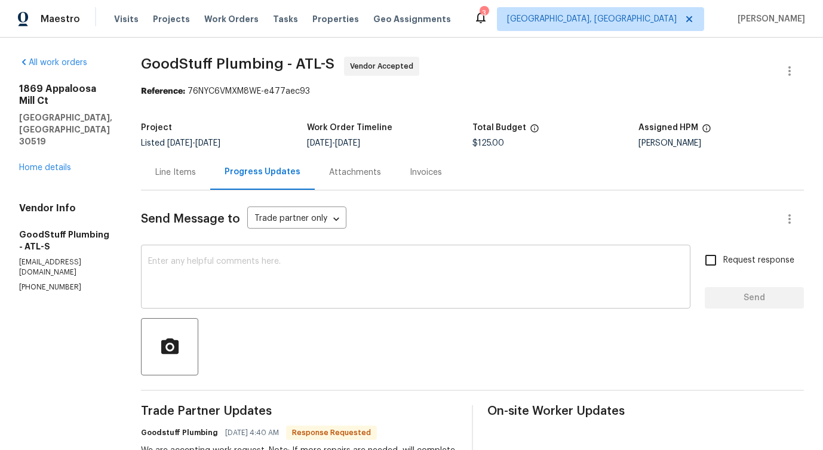
click at [336, 271] on textarea at bounding box center [415, 278] width 535 height 42
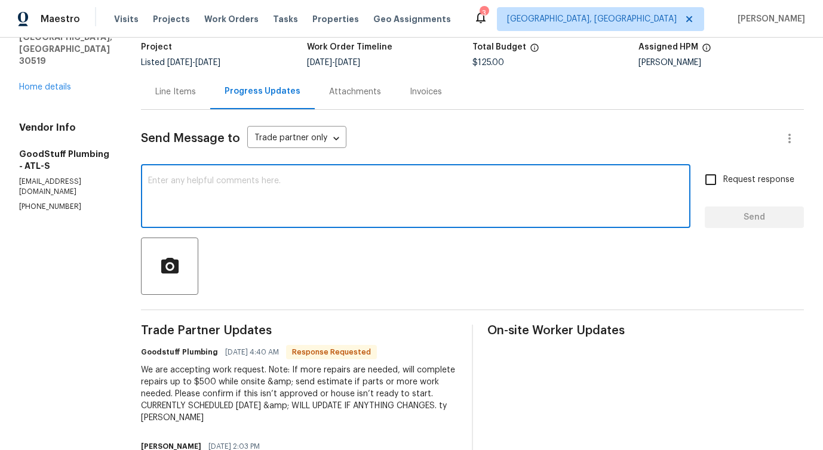
scroll to position [64, 0]
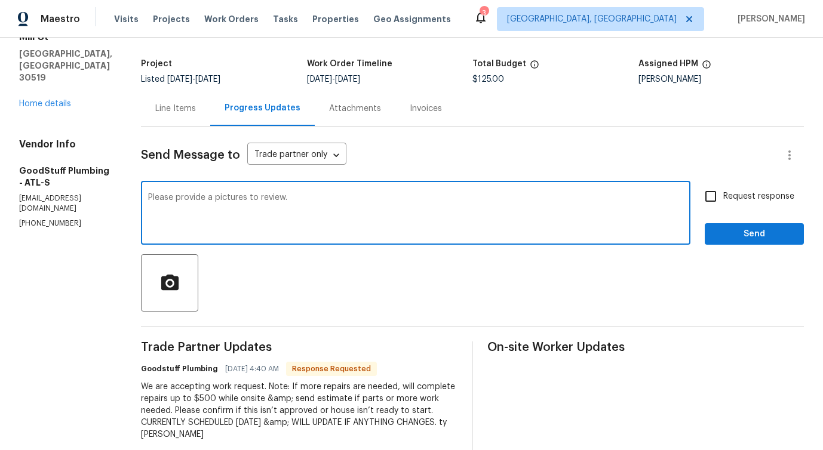
type textarea "Please provide a pictures to review."
click at [740, 197] on span "Request response" at bounding box center [758, 197] width 71 height 13
click at [723, 197] on input "Request response" at bounding box center [710, 196] width 25 height 25
checkbox input "true"
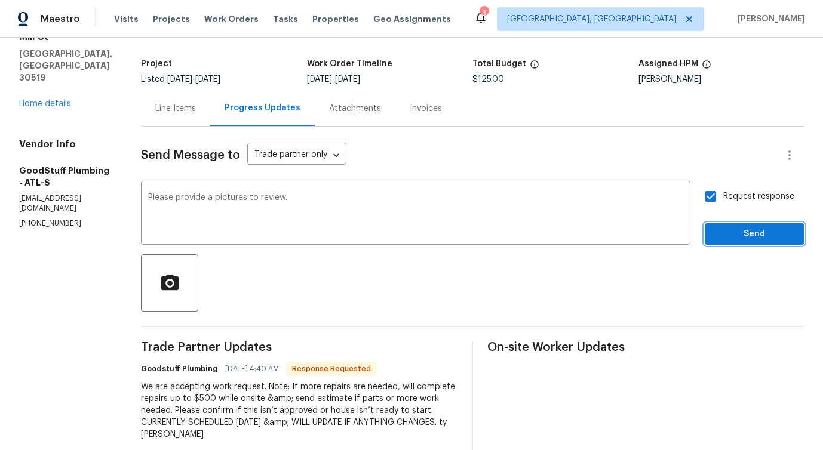
click at [741, 243] on button "Send" at bounding box center [754, 234] width 99 height 22
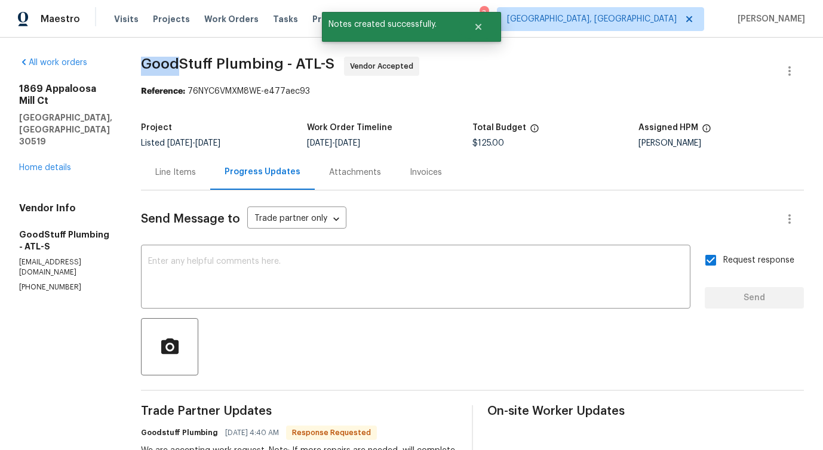
drag, startPoint x: 170, startPoint y: 66, endPoint x: 262, endPoint y: 66, distance: 92.0
click at [204, 66] on span "GoodStuff Plumbing - ATL-S" at bounding box center [238, 64] width 194 height 14
click at [175, 81] on span "GoodStuff Plumbing - ATL-S Vendor Accepted" at bounding box center [458, 71] width 634 height 29
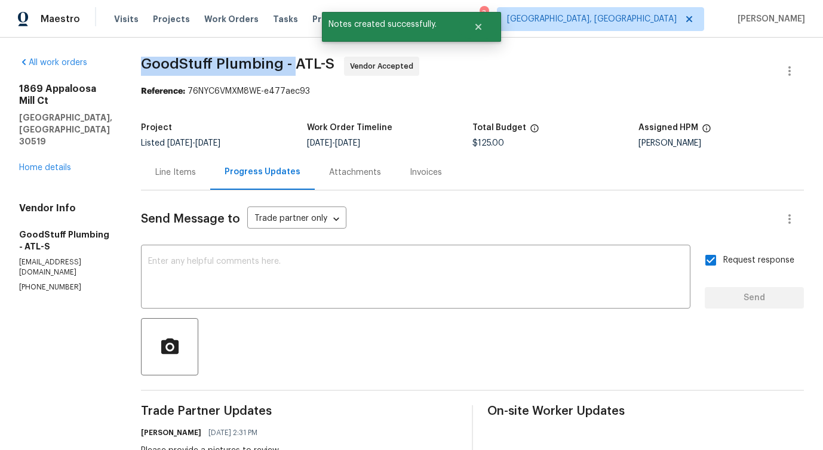
drag, startPoint x: 171, startPoint y: 69, endPoint x: 324, endPoint y: 66, distance: 153.0
click at [324, 66] on span "GoodStuff Plumbing - ATL-S" at bounding box center [238, 64] width 194 height 14
copy span "GoodStuff Plumbing -"
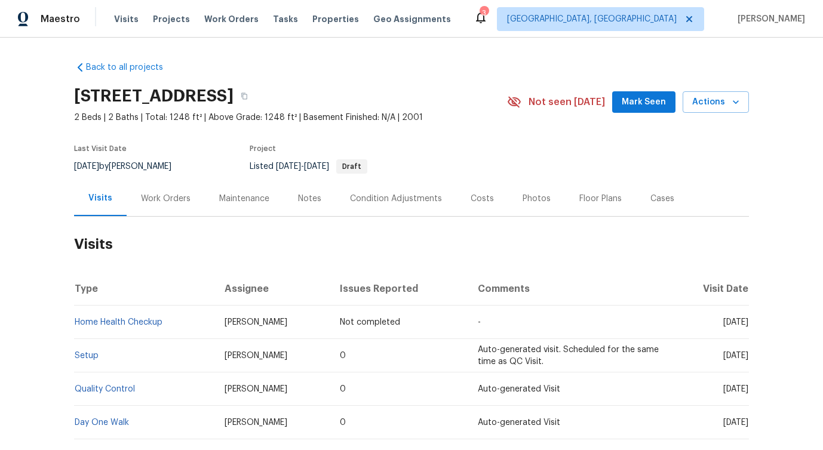
click at [160, 209] on div "Work Orders" at bounding box center [166, 198] width 78 height 35
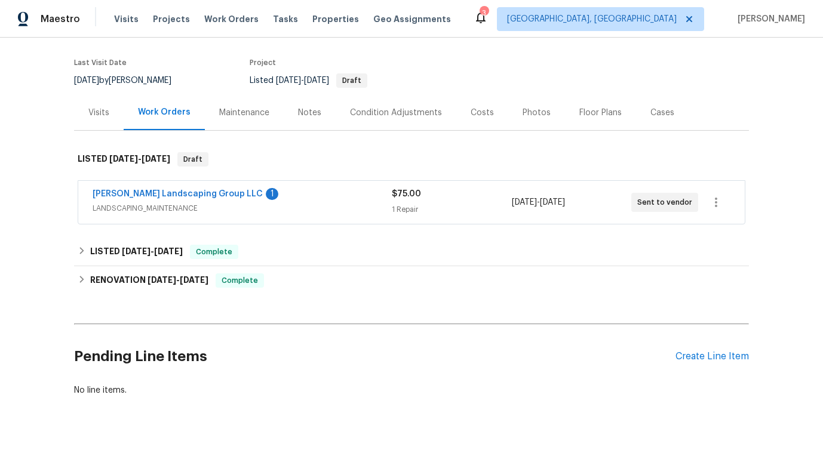
scroll to position [103, 0]
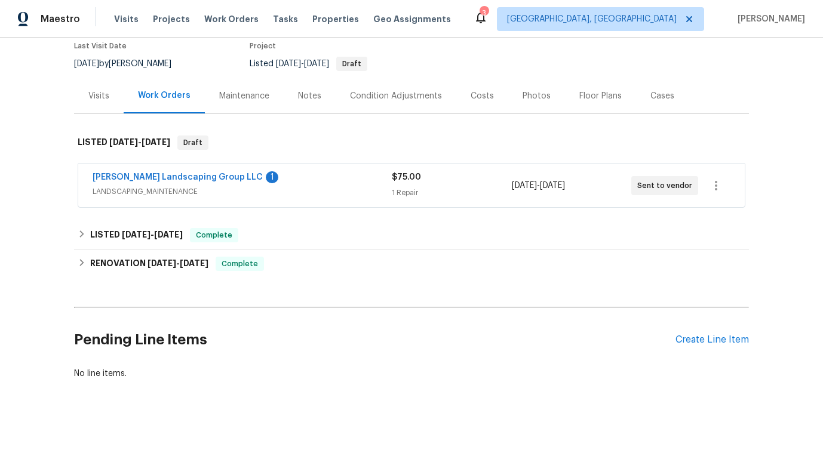
click at [189, 173] on span "[PERSON_NAME] Landscaping Group LLC" at bounding box center [178, 177] width 170 height 12
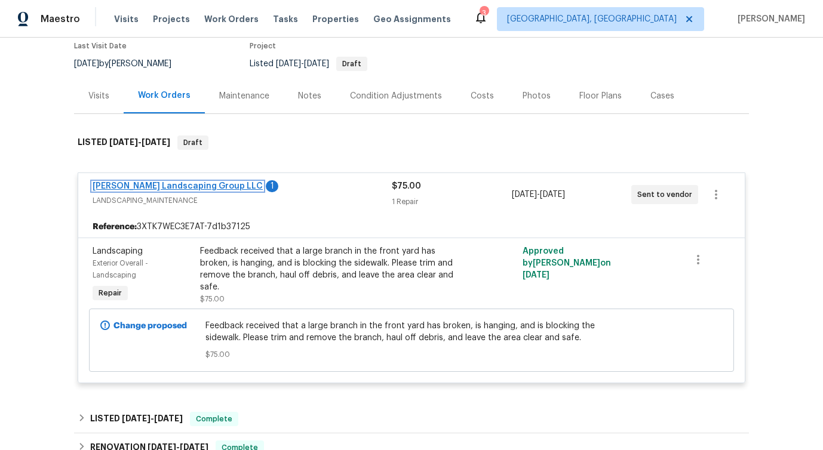
click at [181, 189] on link "[PERSON_NAME] Landscaping Group LLC" at bounding box center [178, 186] width 170 height 8
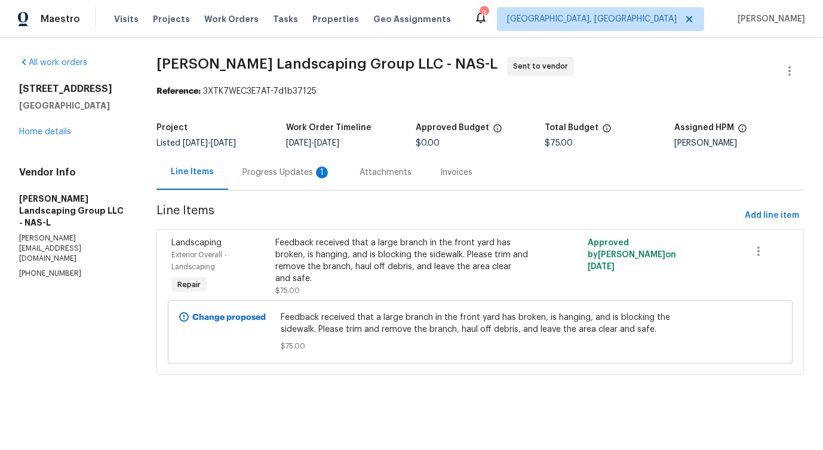
click at [292, 180] on div "Progress Updates 1" at bounding box center [286, 172] width 117 height 35
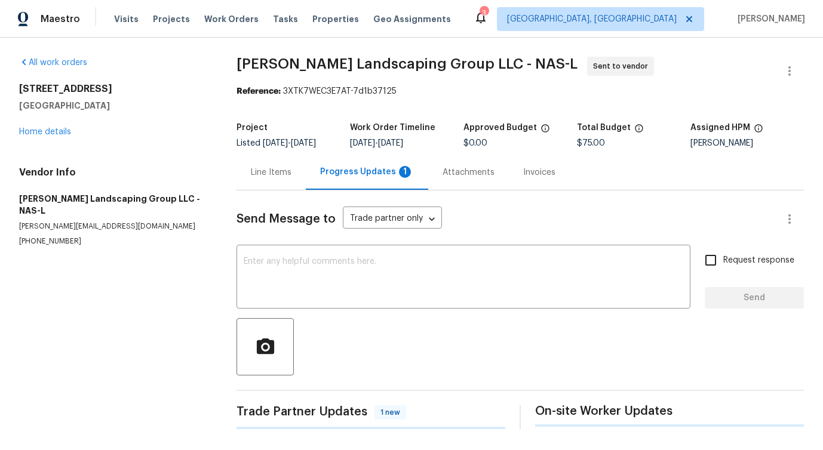
click at [305, 309] on div "Send Message to Trade partner only Trade partner only ​ x ​ Request response Se…" at bounding box center [521, 310] width 568 height 239
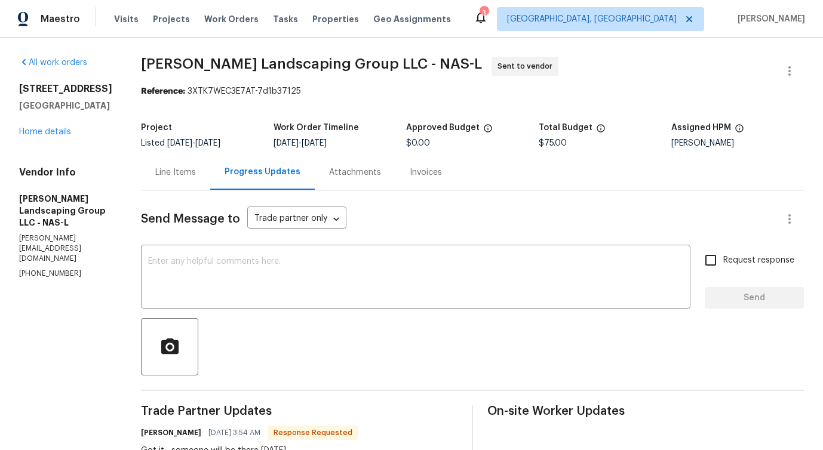
scroll to position [201, 0]
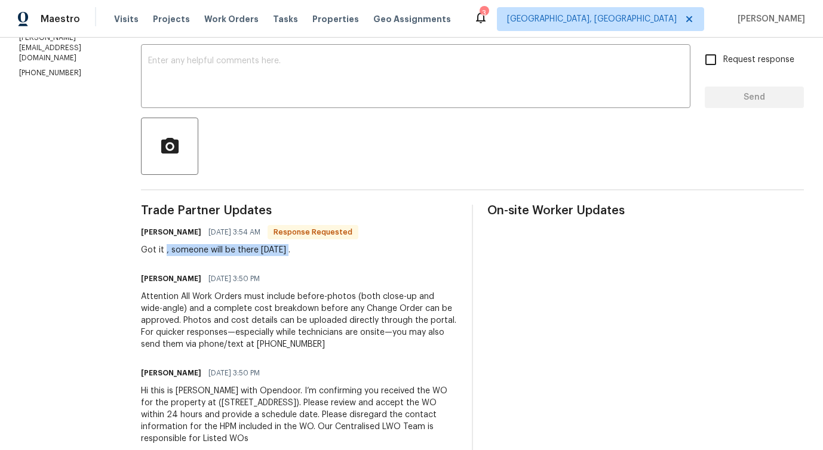
drag, startPoint x: 194, startPoint y: 256, endPoint x: 323, endPoint y: 256, distance: 129.6
click at [323, 256] on div "Got it , someone will be there [DATE] ." at bounding box center [249, 250] width 217 height 12
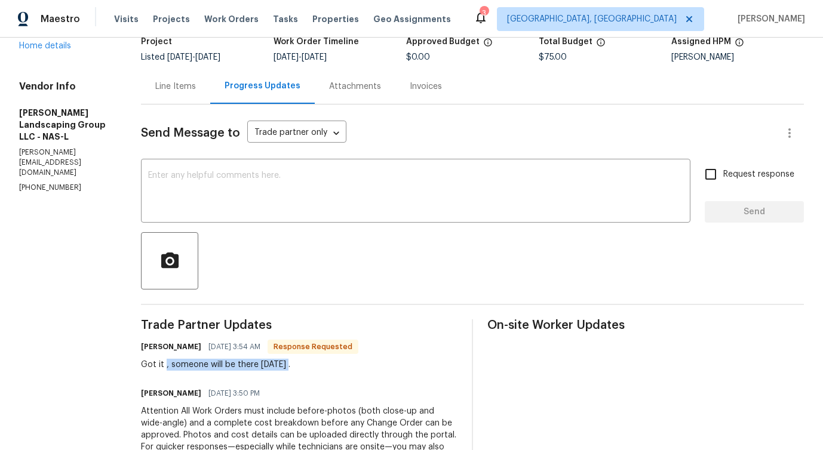
scroll to position [0, 0]
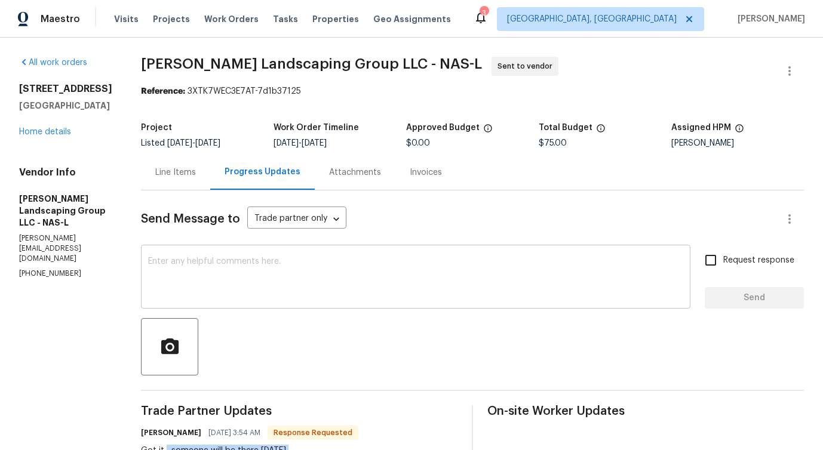
click at [310, 263] on textarea at bounding box center [415, 278] width 535 height 42
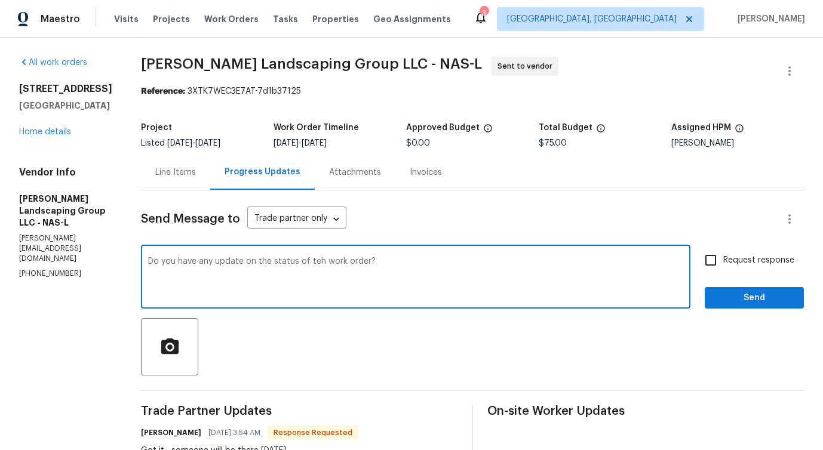
type textarea "Do you have any update on the status of teh work order?"
click at [722, 269] on input "Request response" at bounding box center [710, 260] width 25 height 25
checkbox input "true"
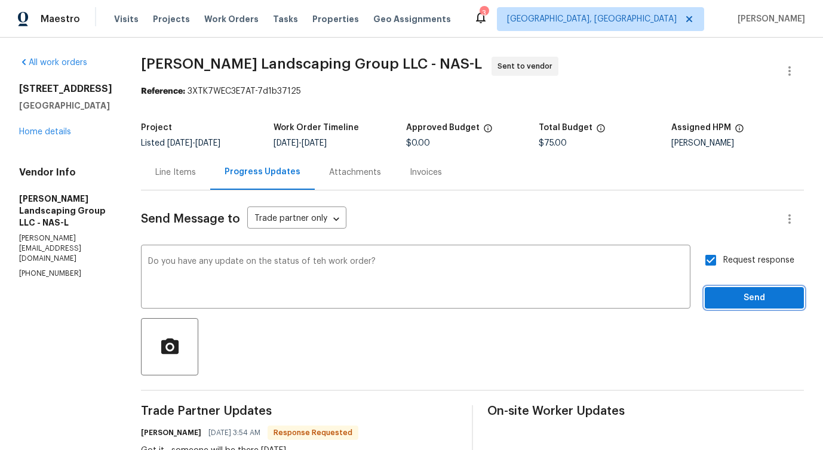
click at [735, 300] on span "Send" at bounding box center [755, 298] width 80 height 15
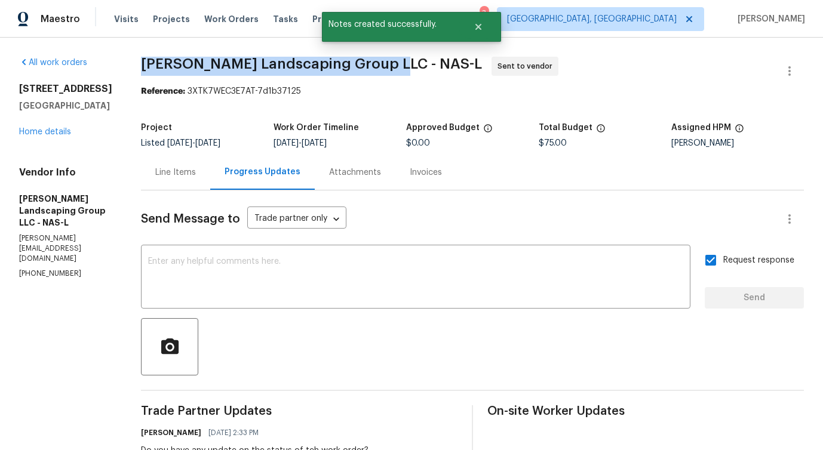
drag, startPoint x: 165, startPoint y: 62, endPoint x: 415, endPoint y: 60, distance: 250.3
click at [415, 60] on div "All work orders [STREET_ADDRESS][PERSON_NAME] Home details Vendor Info [PERSON_…" at bounding box center [411, 382] width 823 height 688
copy span "[PERSON_NAME] Landscaping Group LLC -"
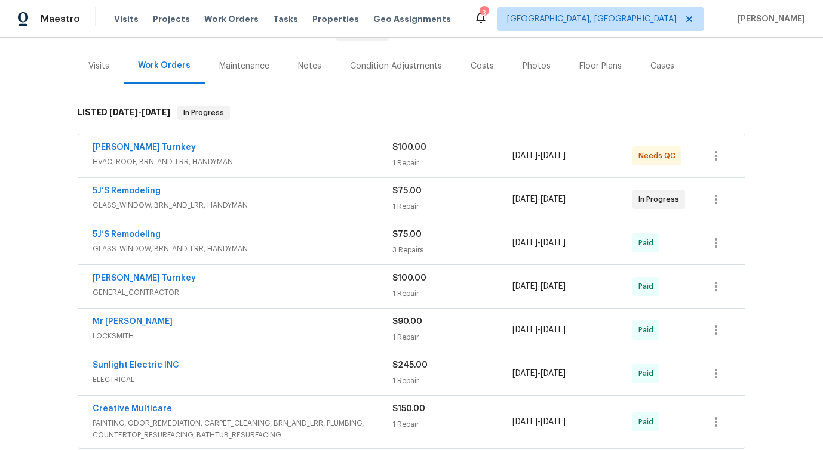
scroll to position [139, 0]
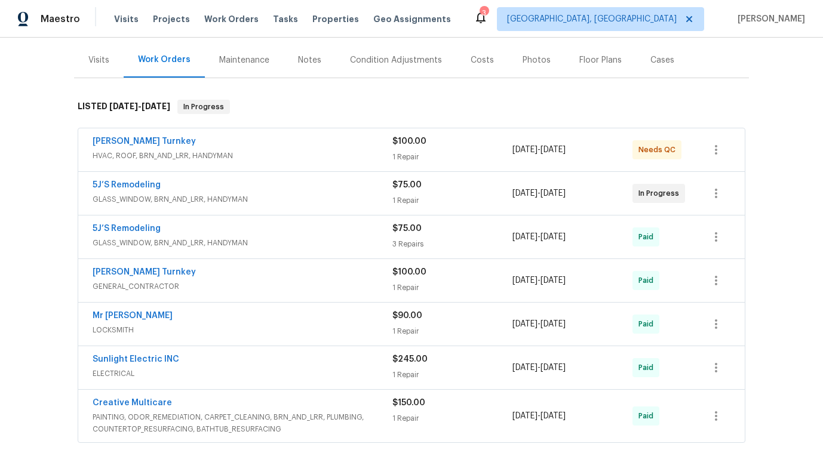
click at [125, 136] on span "[PERSON_NAME] Turnkey" at bounding box center [144, 142] width 103 height 12
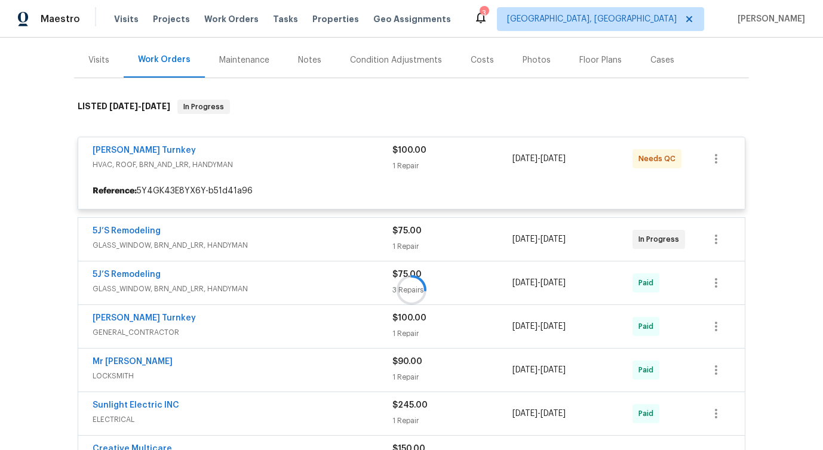
click at [117, 149] on div at bounding box center [411, 290] width 675 height 405
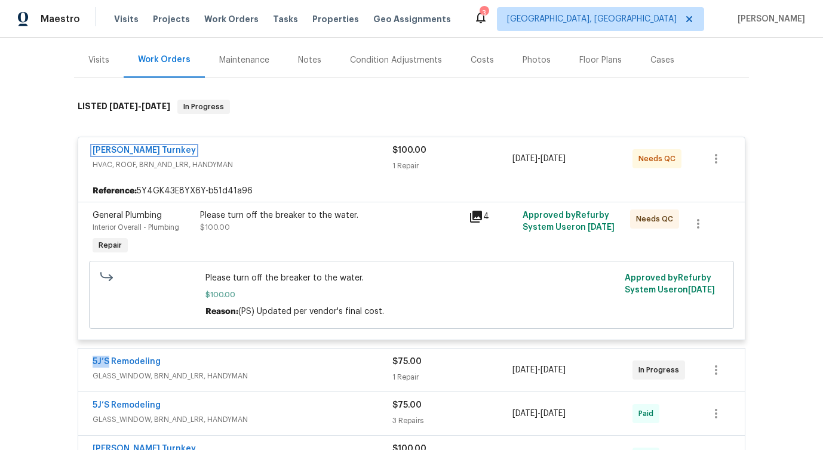
click at [117, 149] on link "[PERSON_NAME] Turnkey" at bounding box center [144, 150] width 103 height 8
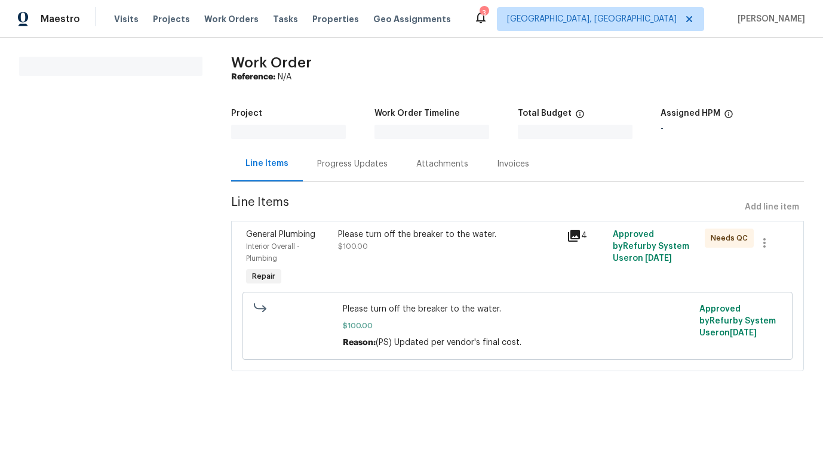
click at [402, 165] on div "Attachments" at bounding box center [442, 163] width 81 height 35
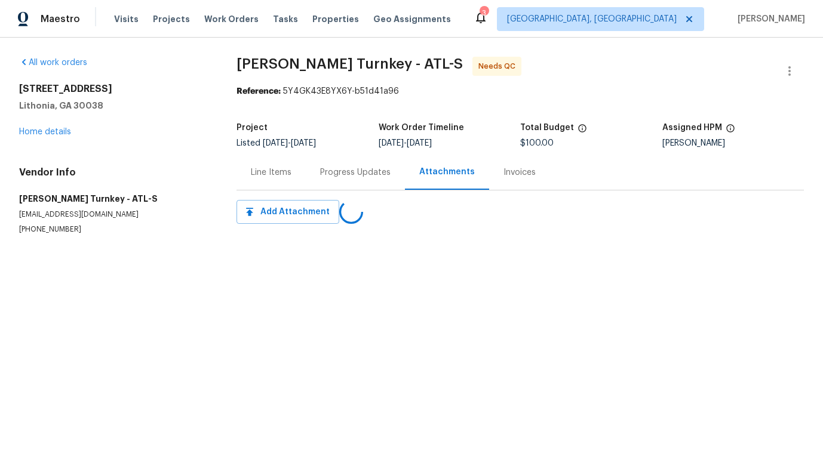
click at [345, 270] on div "All work orders [STREET_ADDRESS][PERSON_NAME] Home details Vendor Info [PERSON_…" at bounding box center [411, 160] width 823 height 245
click at [369, 154] on div "Project Listed [DATE] - [DATE] Work Order Timeline [DATE] - [DATE] Total Budget…" at bounding box center [521, 136] width 568 height 38
click at [369, 188] on div "Progress Updates" at bounding box center [355, 172] width 99 height 35
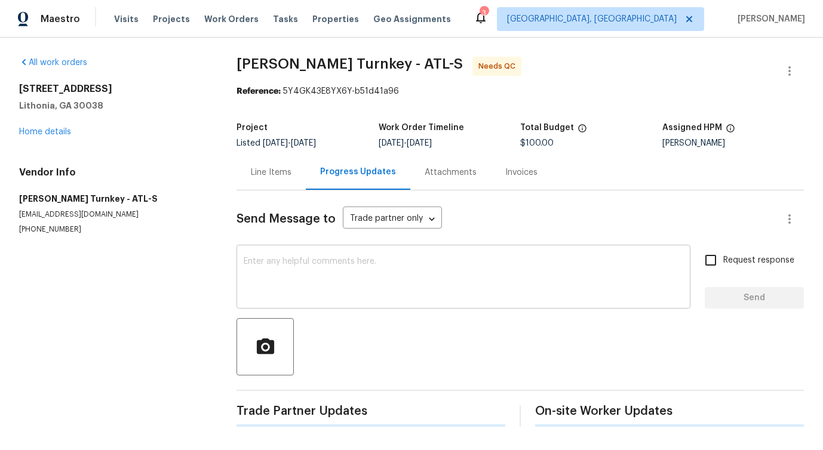
click at [355, 273] on textarea at bounding box center [464, 278] width 440 height 42
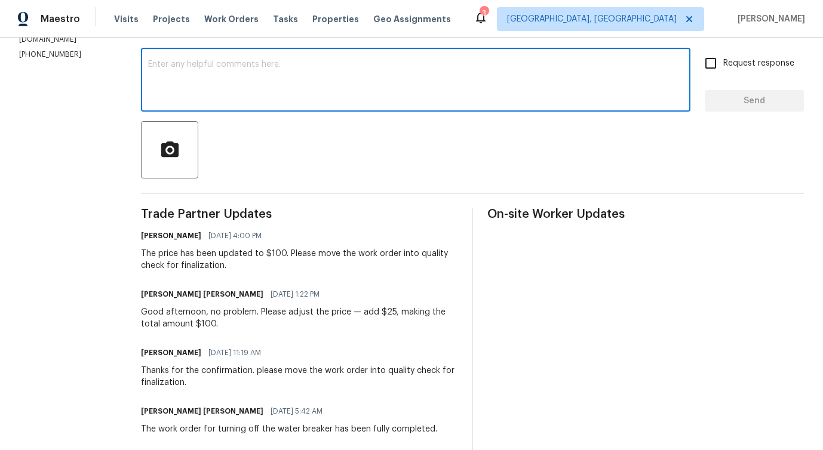
scroll to position [191, 0]
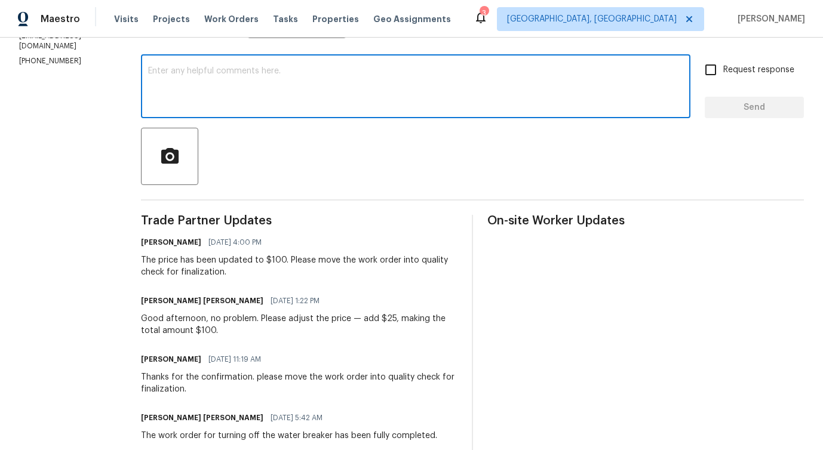
click at [36, 66] on p "(404) 960-8055" at bounding box center [65, 61] width 93 height 10
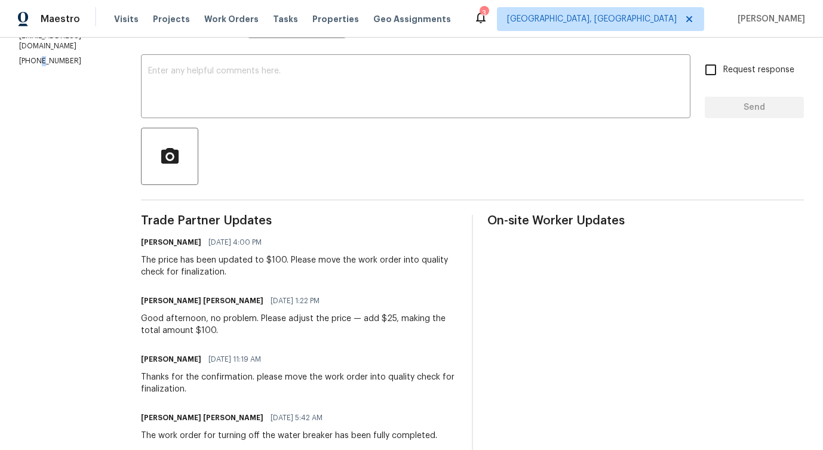
click at [36, 66] on p "(404) 960-8055" at bounding box center [65, 61] width 93 height 10
copy p "(404) 960-8055"
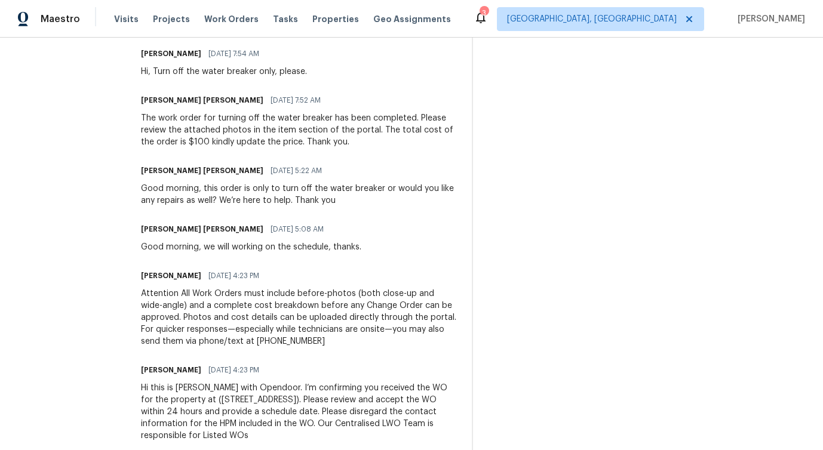
scroll to position [720, 0]
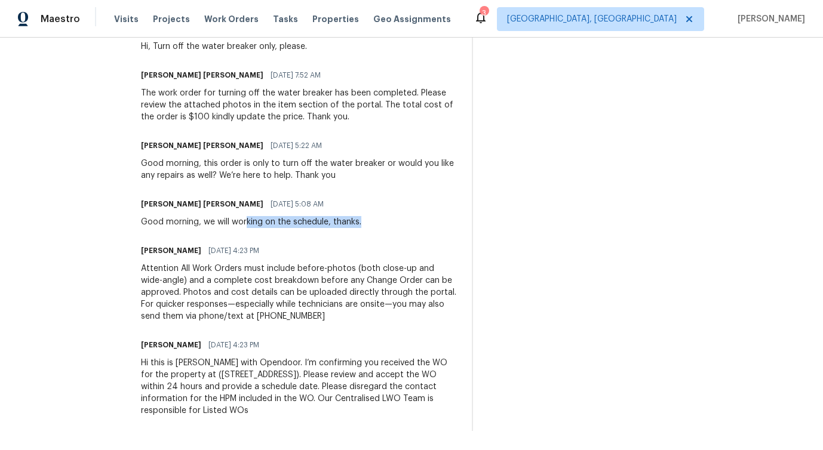
drag, startPoint x: 235, startPoint y: 228, endPoint x: 387, endPoint y: 229, distance: 151.2
click at [387, 229] on div "Trade Partner Updates Pavithra Sekar 09/29/2025 4:00 PM The price has been upda…" at bounding box center [299, 59] width 317 height 746
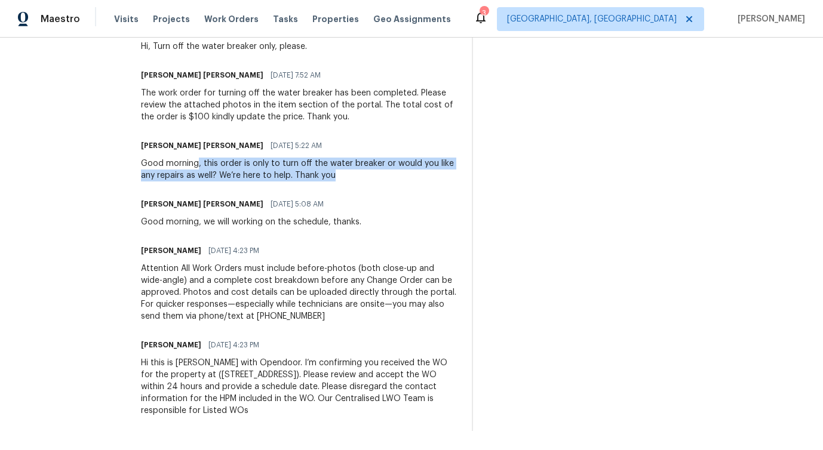
drag, startPoint x: 188, startPoint y: 161, endPoint x: 342, endPoint y: 176, distance: 155.4
click at [343, 176] on div "Good morning, this order is only to turn off the water breaker or would you lik…" at bounding box center [299, 170] width 317 height 24
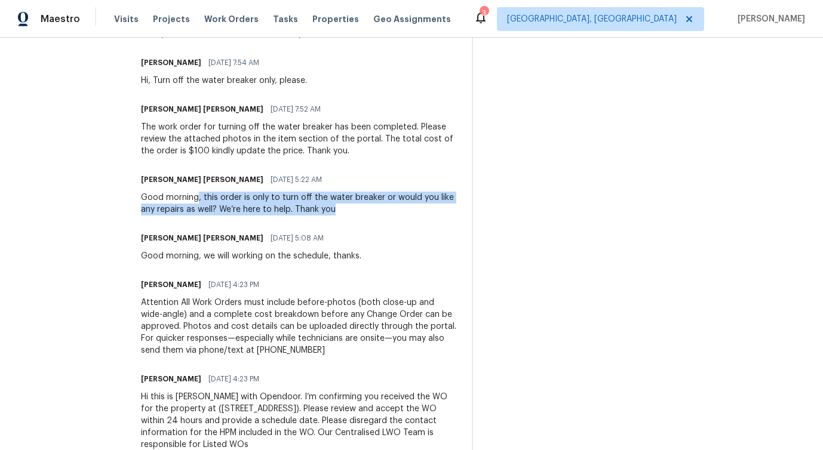
scroll to position [682, 0]
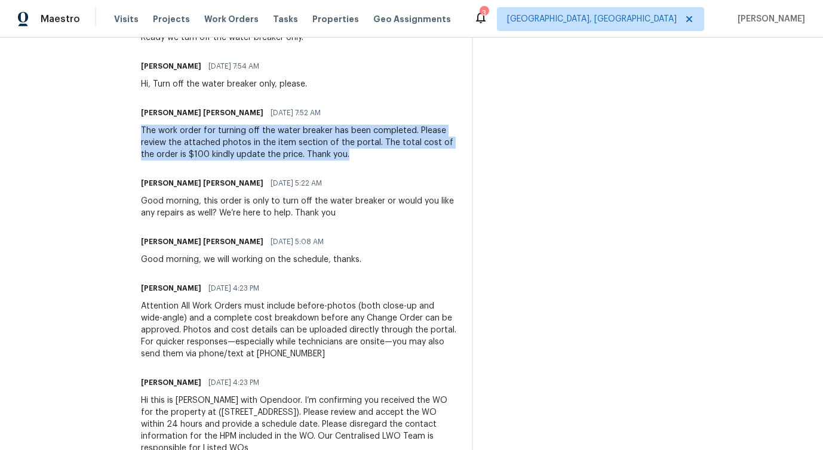
drag, startPoint x: 131, startPoint y: 129, endPoint x: 307, endPoint y: 161, distance: 179.1
click at [307, 161] on div "Trade Partner Updates Pavithra Sekar 09/29/2025 4:00 PM The price has been upda…" at bounding box center [299, 96] width 317 height 746
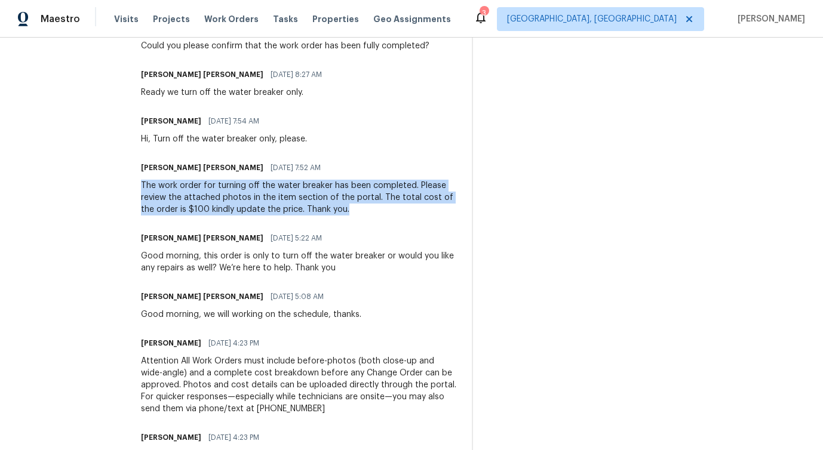
scroll to position [590, 0]
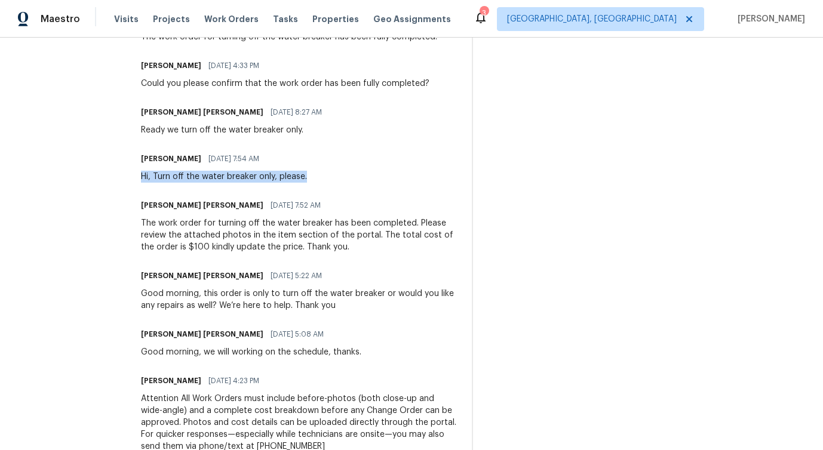
drag, startPoint x: 131, startPoint y: 177, endPoint x: 377, endPoint y: 177, distance: 246.1
click at [377, 177] on div "Pavithra Sekar 09/26/2025 7:54 AM Hi, Turn off the water breaker only, please." at bounding box center [299, 167] width 317 height 32
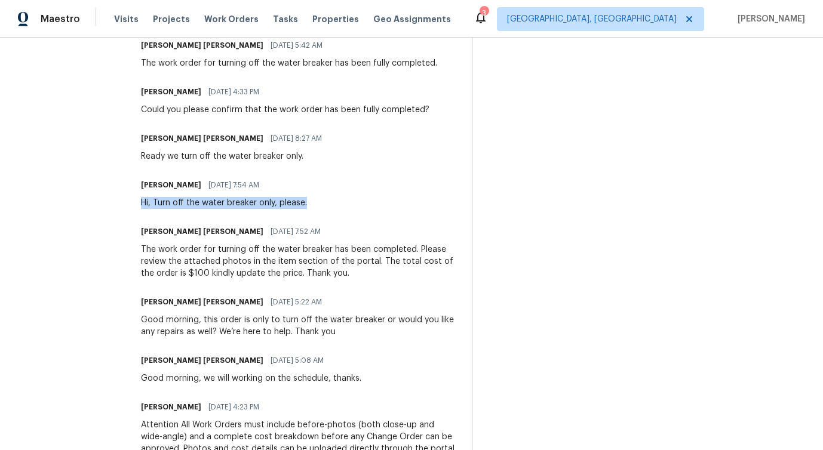
scroll to position [555, 0]
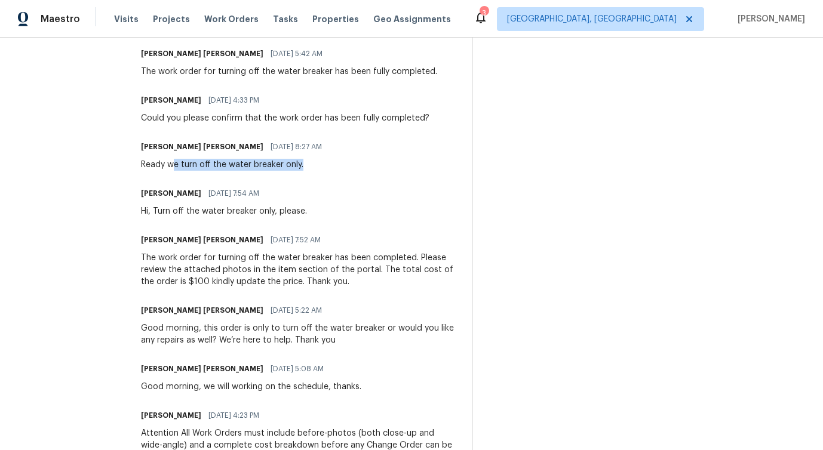
drag, startPoint x: 165, startPoint y: 160, endPoint x: 316, endPoint y: 162, distance: 151.2
click at [316, 162] on div "Juan David Aguilar 09/26/2025 8:27 AM Ready we turn off the water breaker only." at bounding box center [299, 155] width 317 height 32
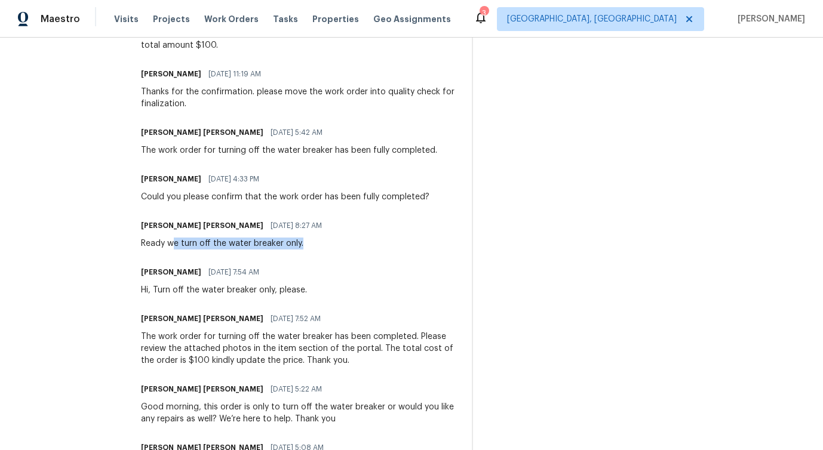
scroll to position [472, 0]
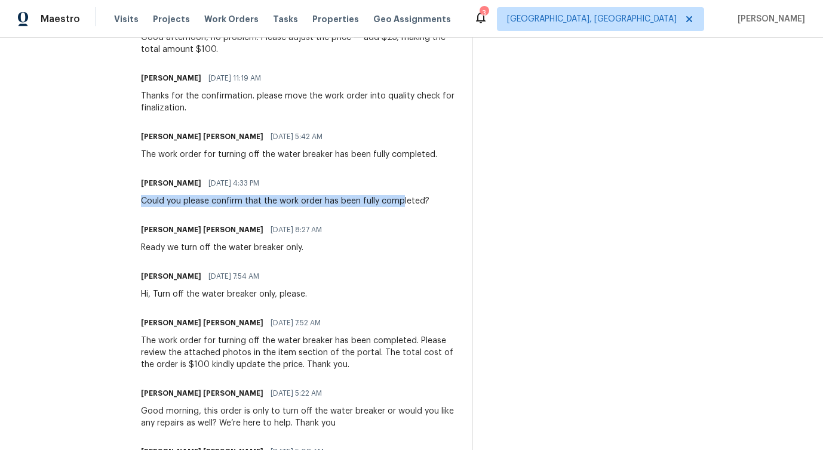
drag, startPoint x: 128, startPoint y: 203, endPoint x: 389, endPoint y: 203, distance: 260.5
click at [389, 203] on div "All work orders 3217 Fairington Dr Lithonia, GA 30038 Home details Vendor Info …" at bounding box center [411, 132] width 823 height 1133
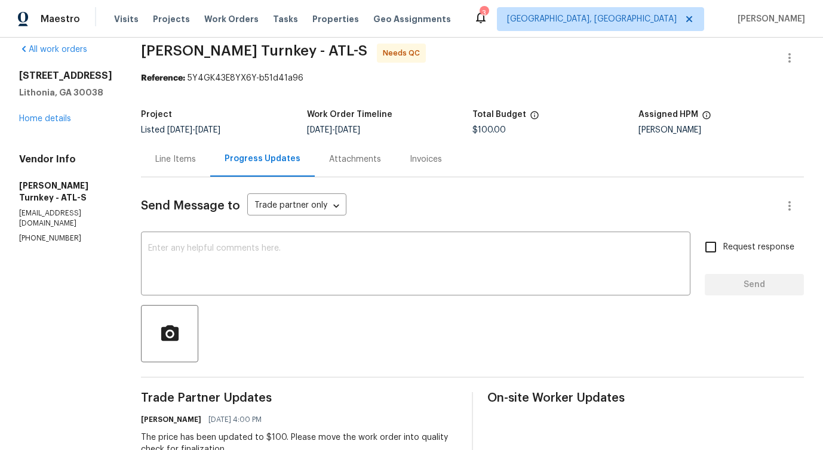
scroll to position [0, 0]
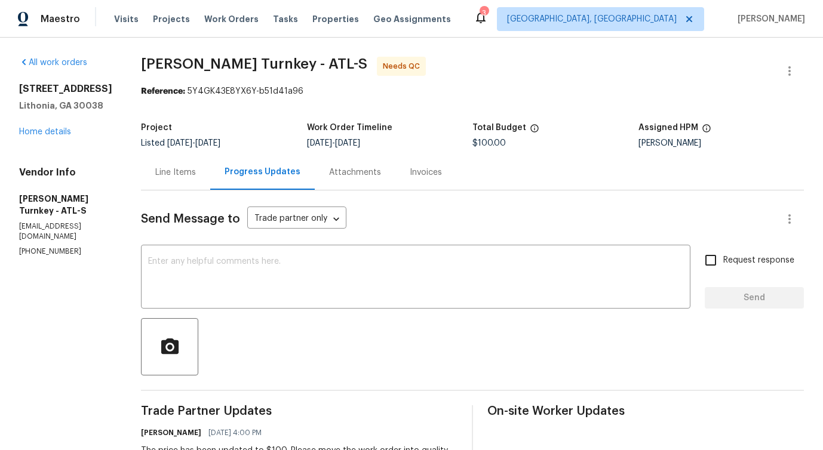
click at [180, 168] on div "Line Items" at bounding box center [175, 173] width 41 height 12
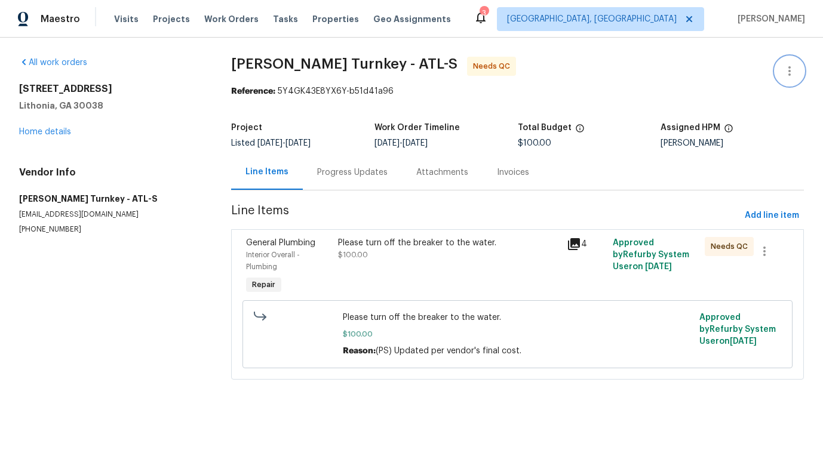
click at [794, 83] on button "button" at bounding box center [789, 71] width 29 height 29
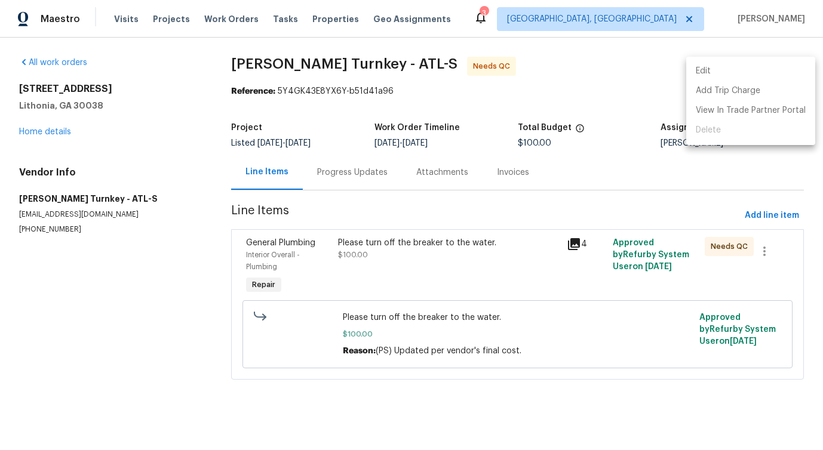
click at [684, 78] on div at bounding box center [411, 225] width 823 height 450
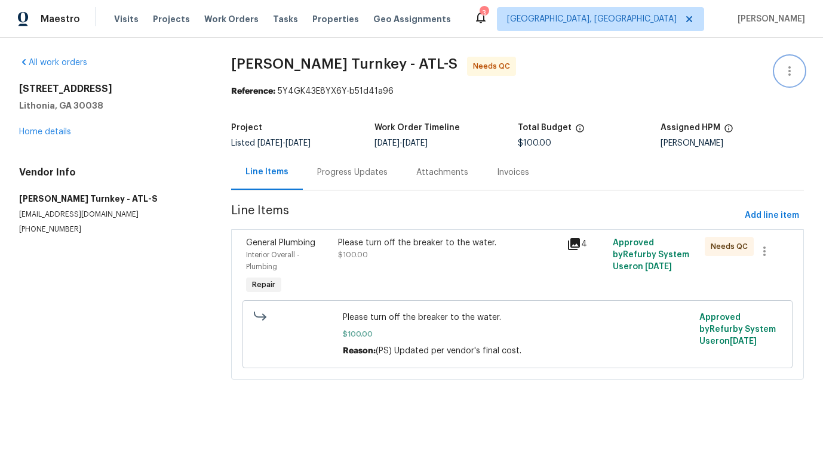
click at [786, 71] on icon "button" at bounding box center [790, 71] width 14 height 14
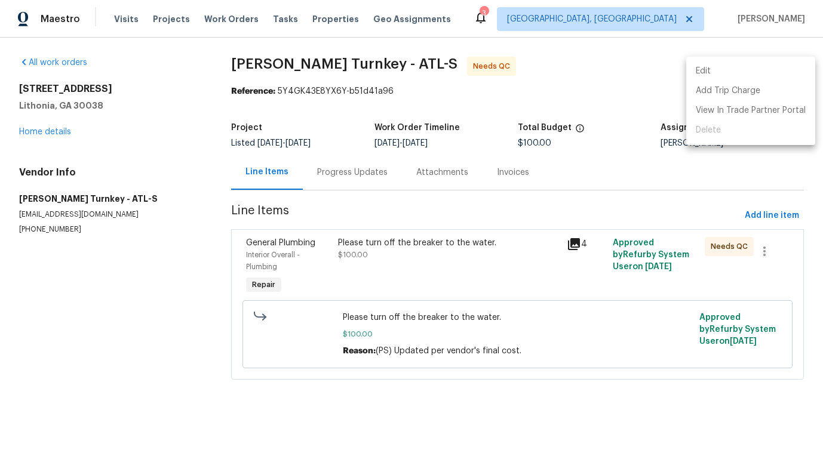
click at [721, 74] on li "Edit" at bounding box center [750, 72] width 129 height 20
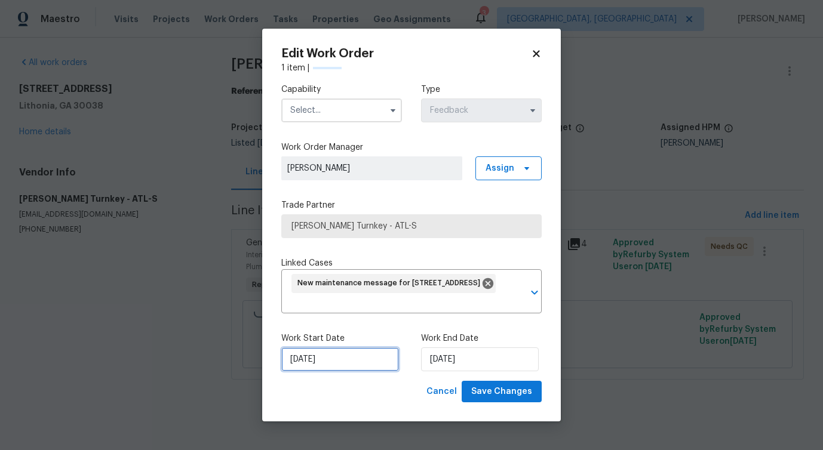
click at [334, 354] on input "9/25/2025" at bounding box center [340, 360] width 118 height 24
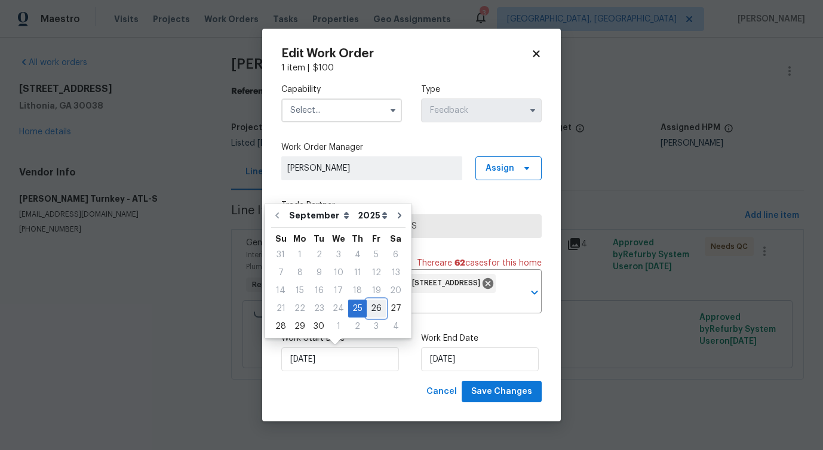
click at [374, 309] on div "26" at bounding box center [376, 309] width 19 height 17
type input "9/26/2025"
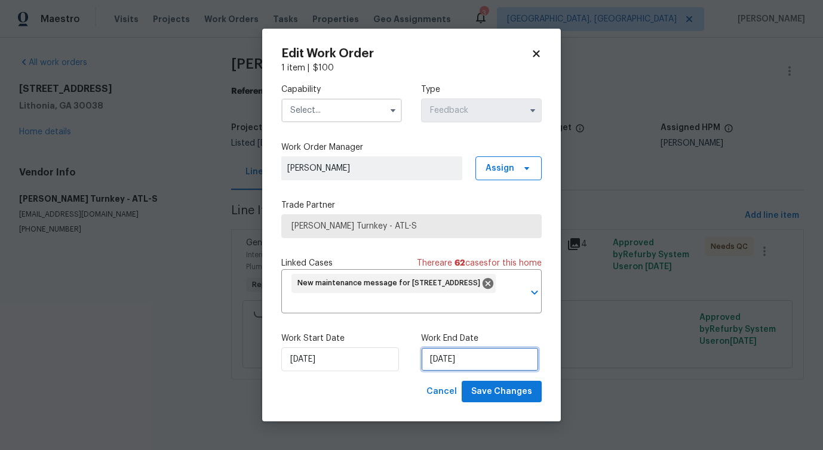
click at [455, 370] on input "9/27/2025" at bounding box center [480, 360] width 118 height 24
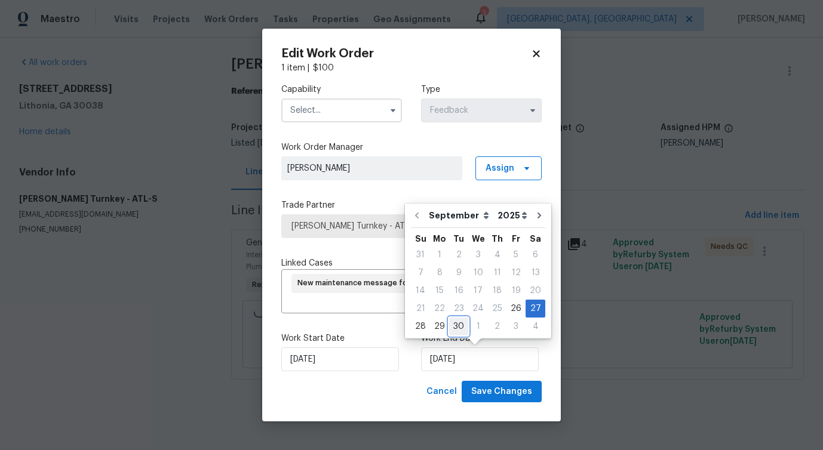
click at [455, 324] on div "30" at bounding box center [458, 326] width 19 height 17
type input "9/30/2025"
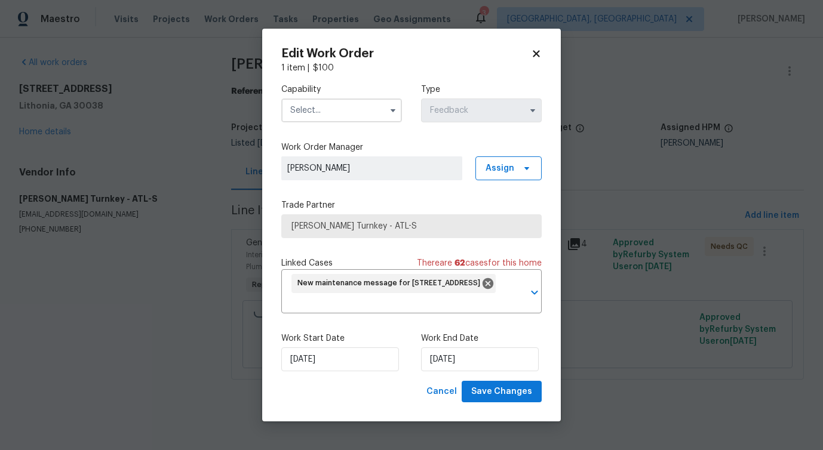
click at [377, 108] on input "text" at bounding box center [341, 111] width 121 height 24
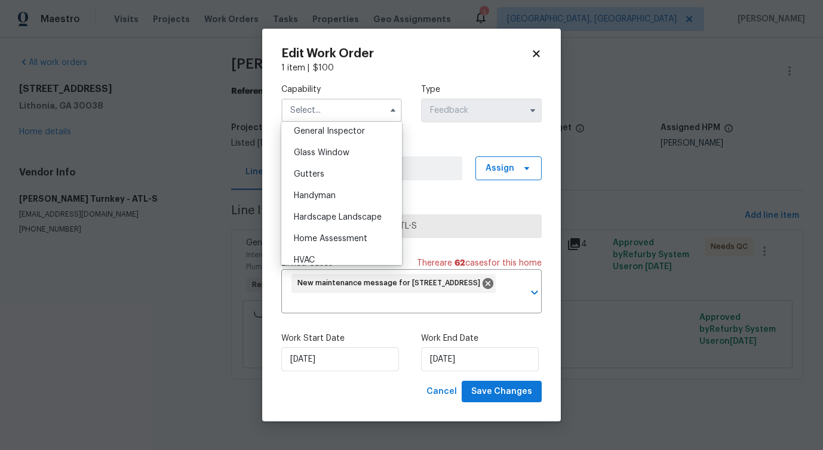
scroll to position [624, 0]
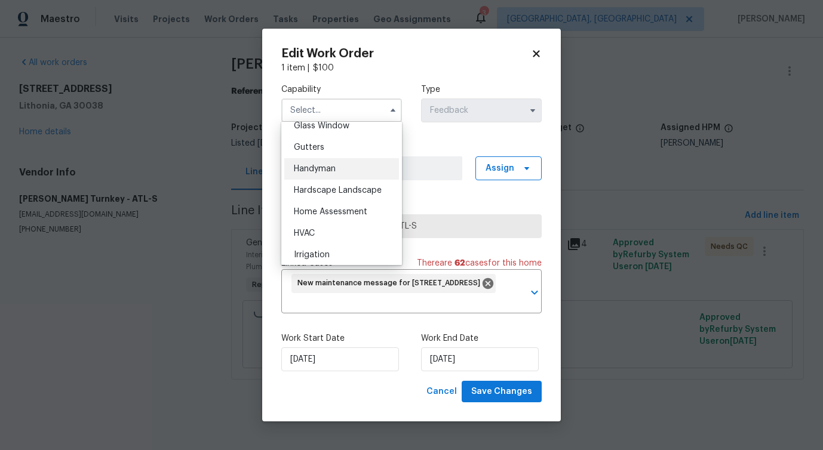
click at [358, 173] on div "Handyman" at bounding box center [341, 169] width 115 height 22
type input "Handyman"
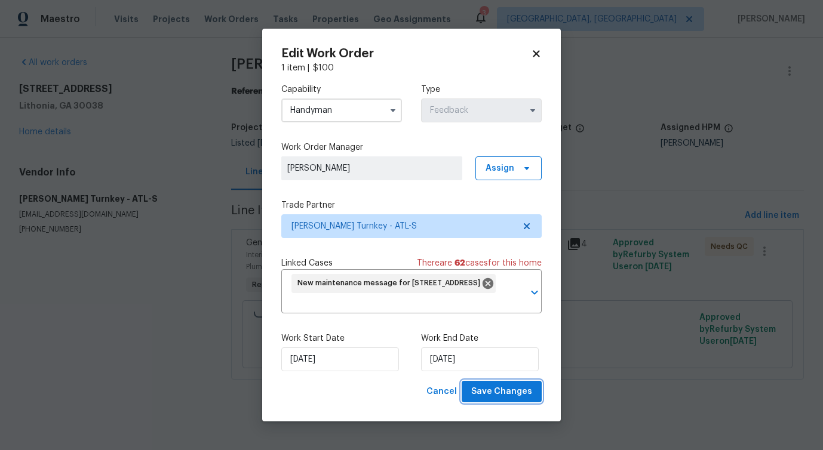
click span "Save Changes"
click body "Maestro Visits Projects Work Orders Tasks Properties Geo Assignments 3 Detroit,…"
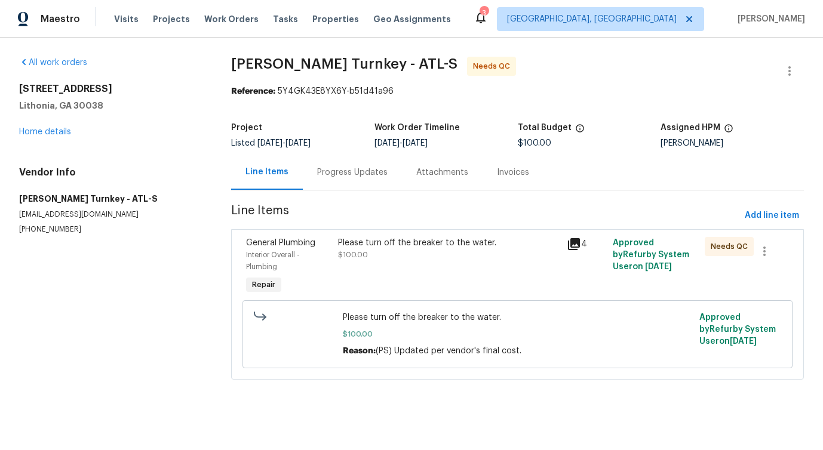
click at [434, 266] on div "Please turn off the breaker to the water. $100.00" at bounding box center [449, 267] width 229 height 67
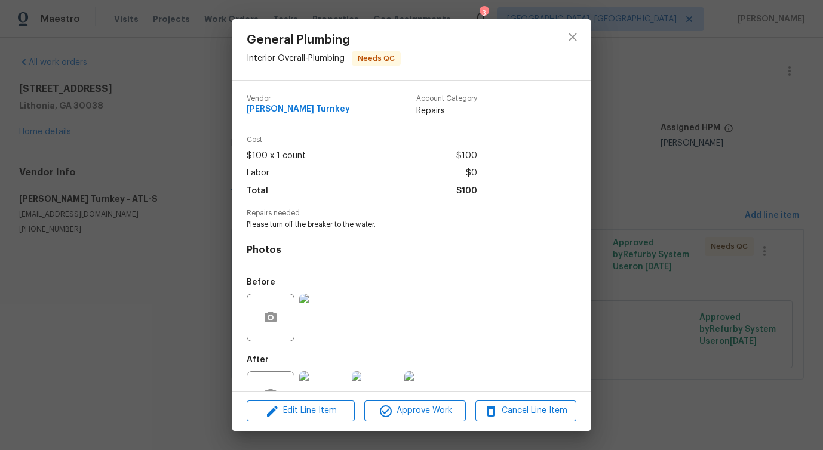
scroll to position [40, 0]
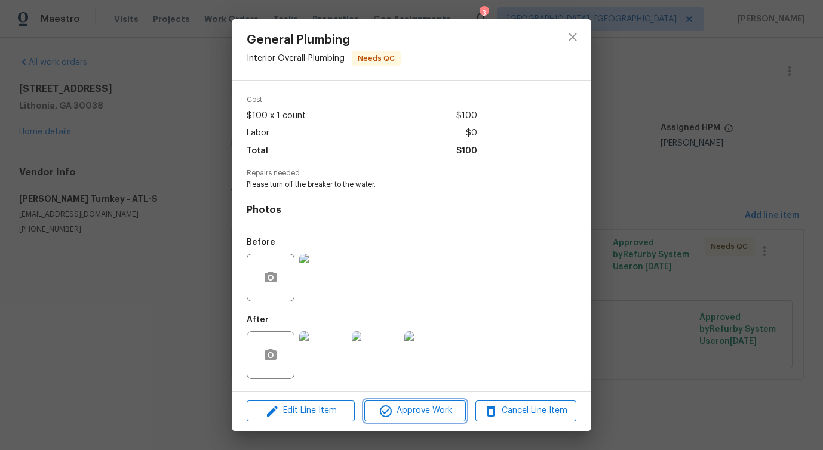
click at [404, 408] on span "Approve Work" at bounding box center [415, 411] width 94 height 15
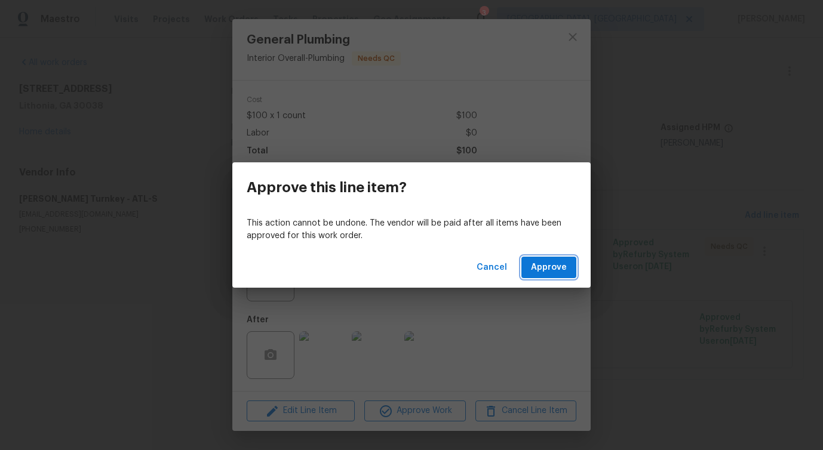
click at [538, 277] on button "Approve" at bounding box center [549, 268] width 55 height 22
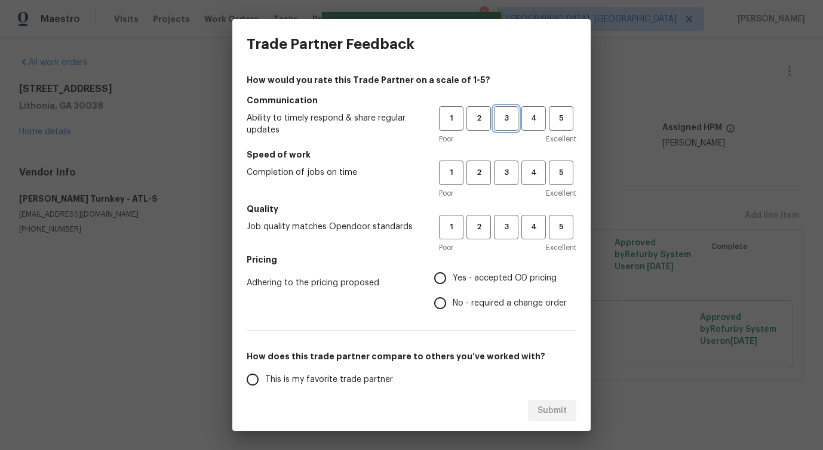
click at [509, 128] on button "3" at bounding box center [506, 118] width 24 height 24
click at [507, 169] on span "3" at bounding box center [506, 173] width 22 height 14
click at [506, 235] on button "3" at bounding box center [506, 227] width 24 height 24
click at [465, 309] on span "No - required a change order" at bounding box center [510, 304] width 114 height 13
click at [453, 309] on input "No - required a change order" at bounding box center [440, 303] width 25 height 25
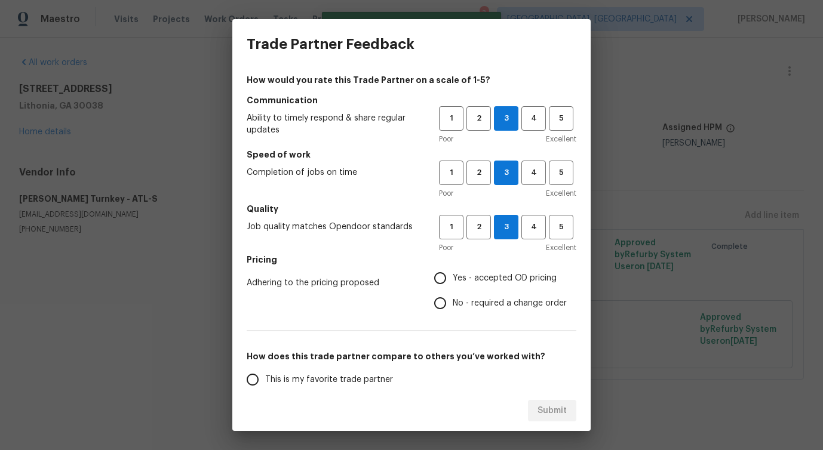
radio input "true"
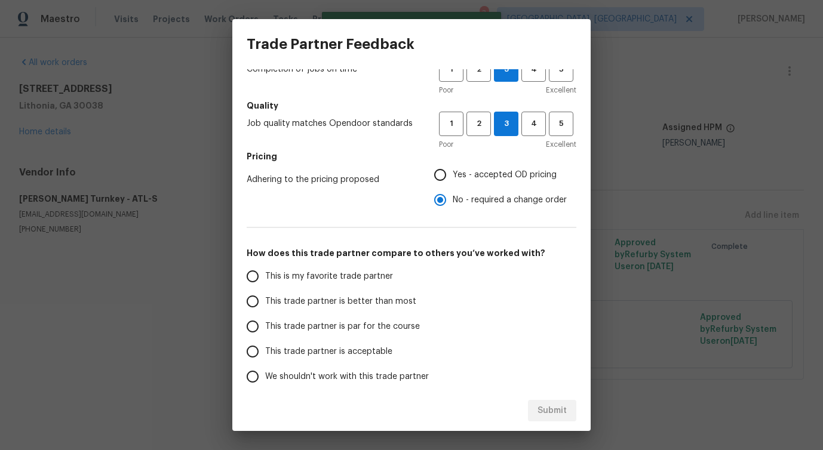
scroll to position [156, 0]
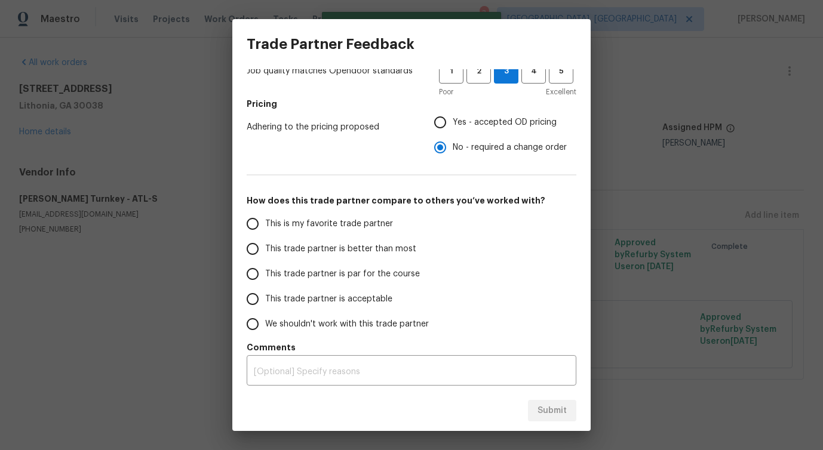
click at [369, 248] on span "This trade partner is better than most" at bounding box center [340, 249] width 151 height 13
click at [265, 248] on input "This trade partner is better than most" at bounding box center [252, 249] width 25 height 25
click at [545, 410] on span "Submit" at bounding box center [552, 411] width 29 height 15
radio input "true"
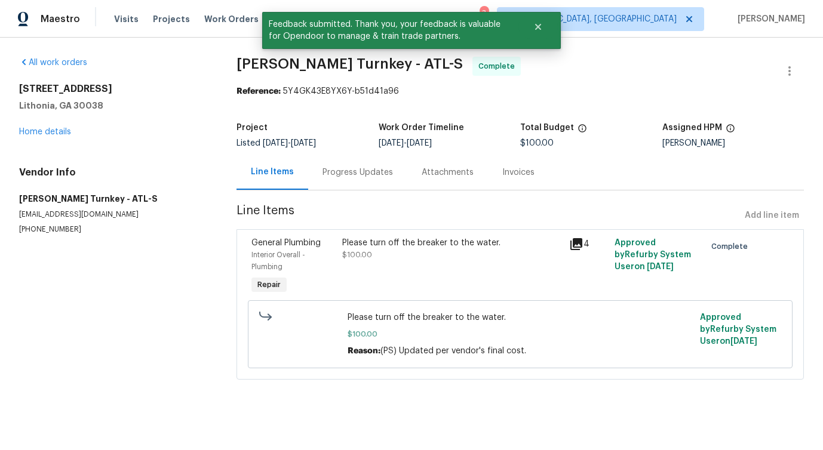
click at [337, 170] on div "Progress Updates" at bounding box center [358, 173] width 70 height 12
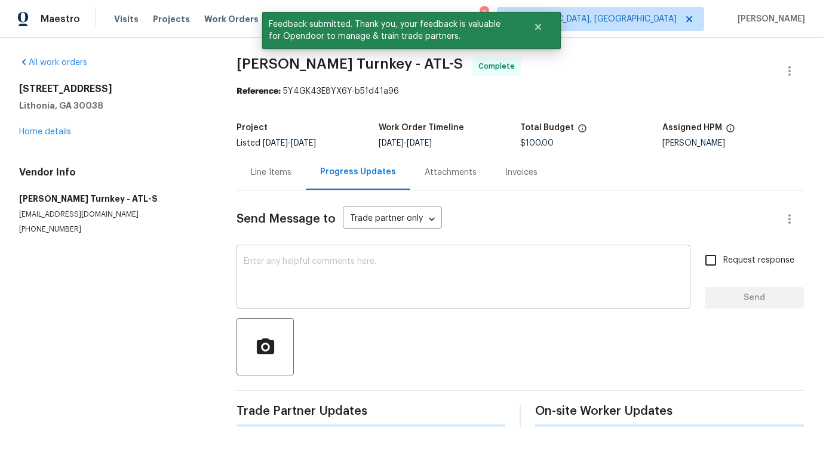
click at [359, 280] on textarea at bounding box center [464, 278] width 440 height 42
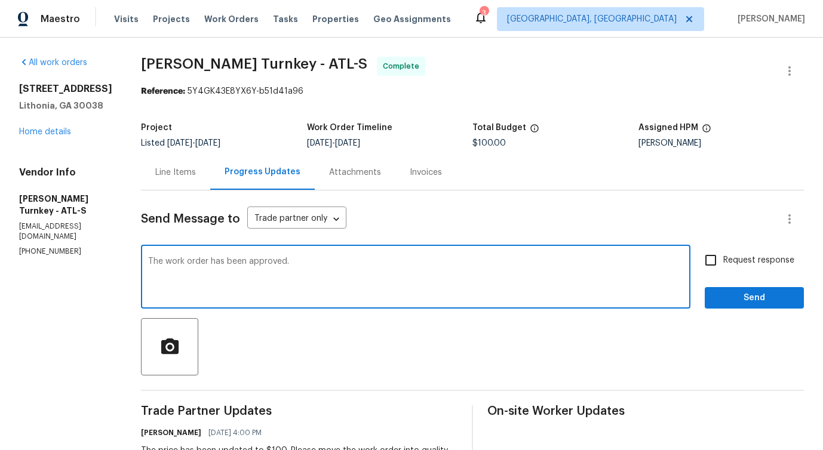
type textarea "The work order has been approved."
click at [781, 293] on span "Send" at bounding box center [755, 298] width 80 height 15
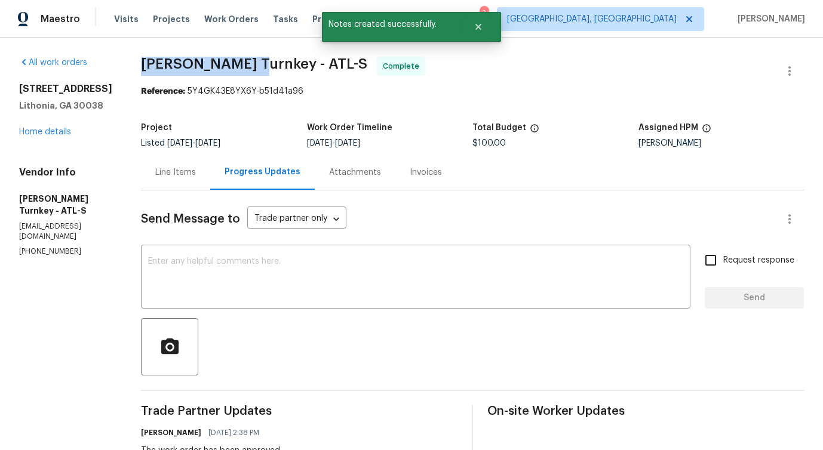
drag, startPoint x: 124, startPoint y: 64, endPoint x: 232, endPoint y: 64, distance: 108.1
copy span "Davis Turnkey -"
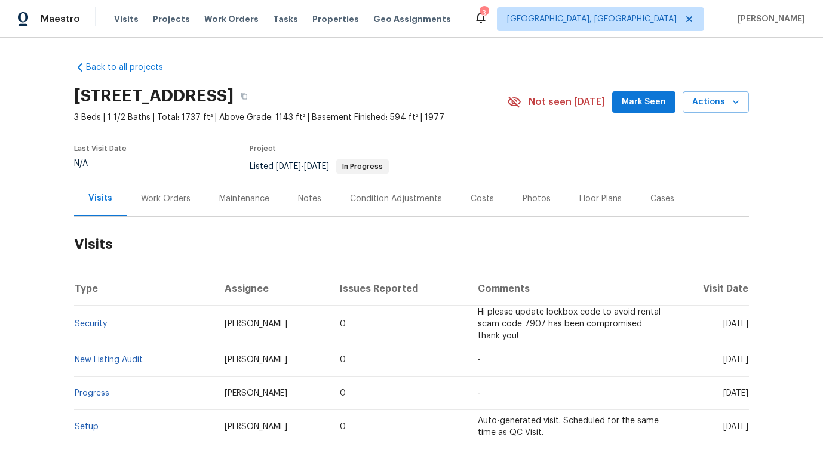
click at [165, 206] on div "Work Orders" at bounding box center [166, 198] width 78 height 35
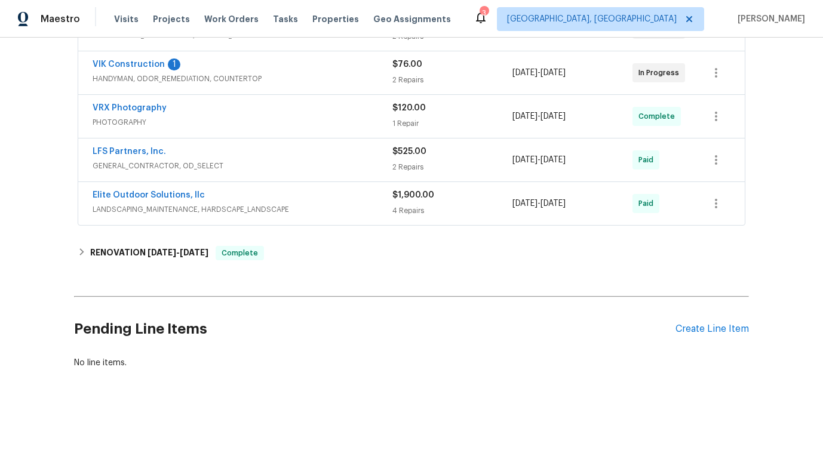
scroll to position [205, 0]
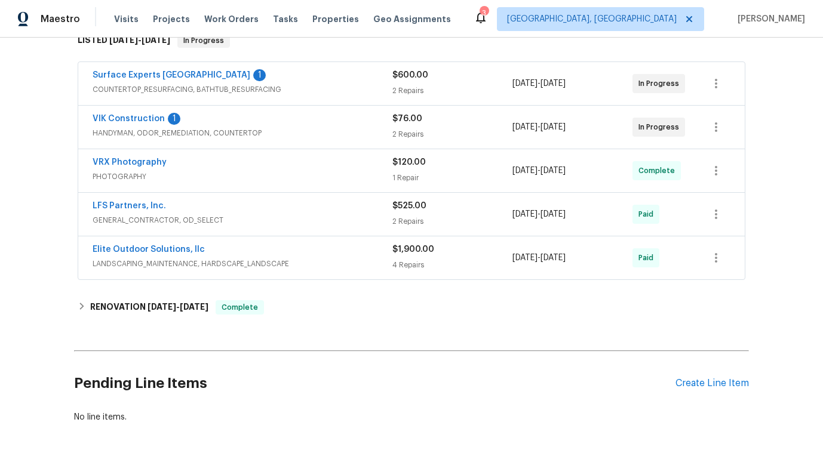
click at [784, 275] on div "Back to all projects [STREET_ADDRESS] 3 Beds | 1 1/2 Baths | Total: 1737 ft² | …" at bounding box center [411, 244] width 823 height 413
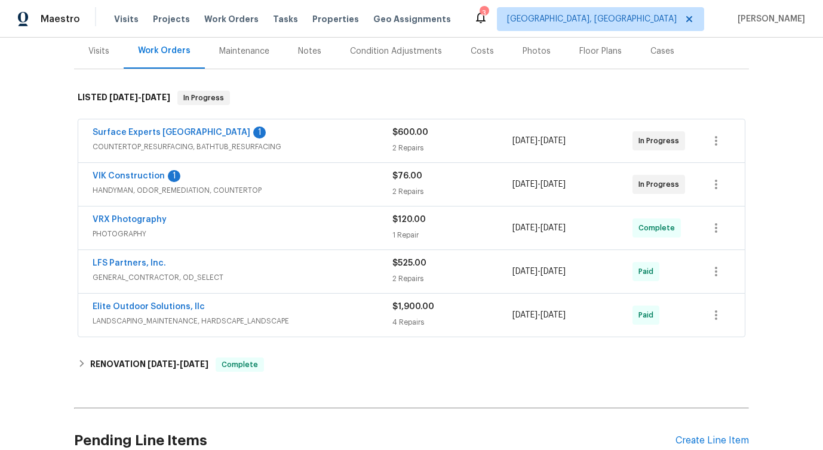
scroll to position [142, 0]
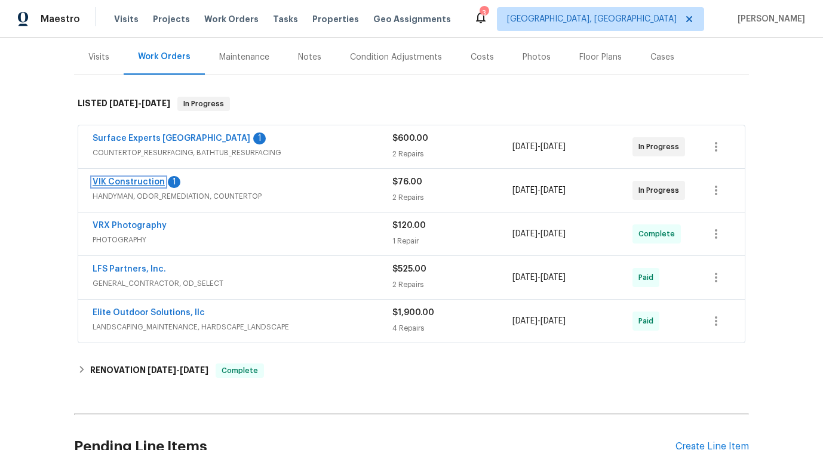
click at [142, 184] on link "VIK Construction" at bounding box center [129, 182] width 72 height 8
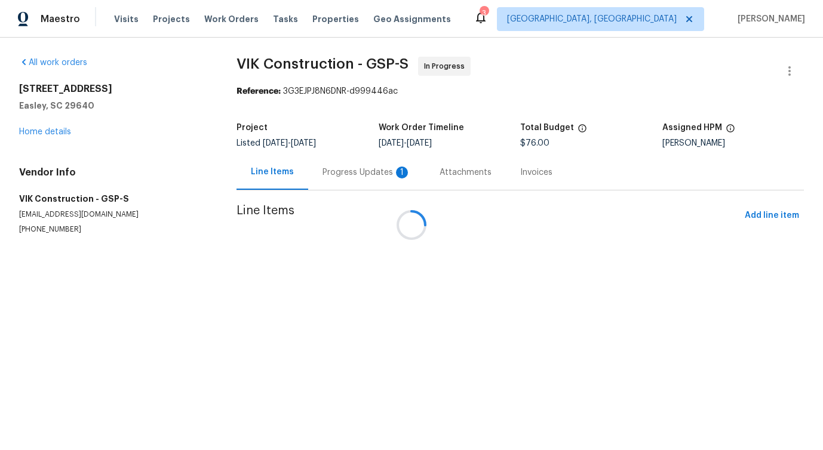
click at [345, 180] on div "Progress Updates 1" at bounding box center [366, 172] width 117 height 35
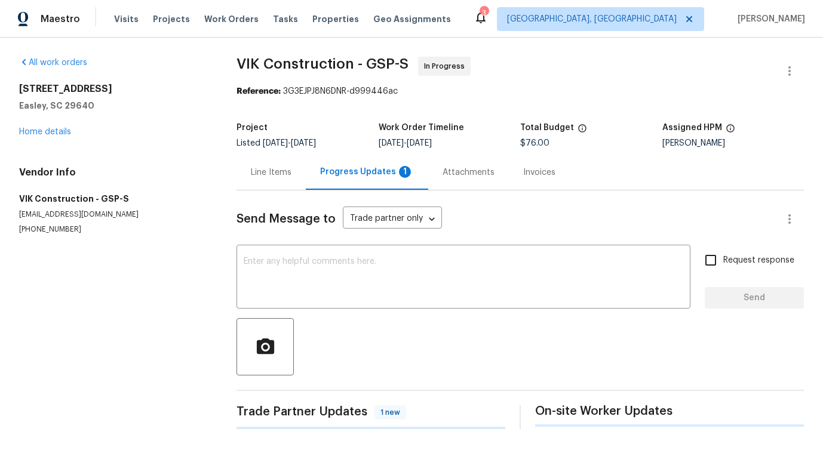
click at [345, 180] on div "Progress Updates 1" at bounding box center [367, 172] width 122 height 35
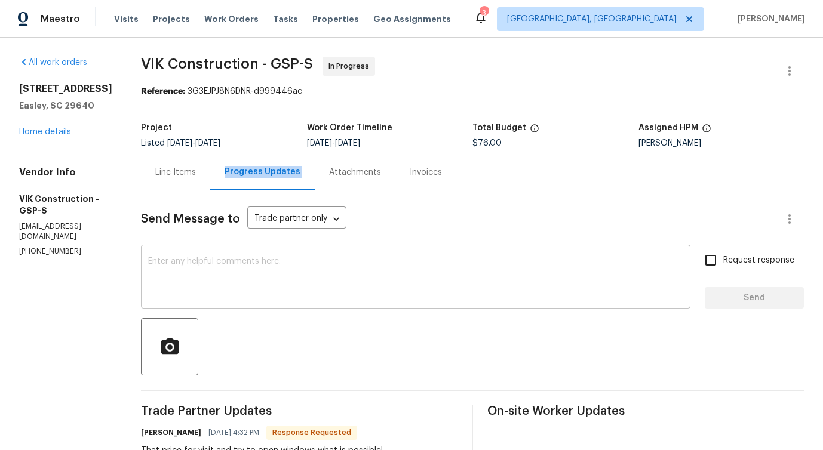
click at [314, 249] on div "x ​" at bounding box center [416, 278] width 550 height 61
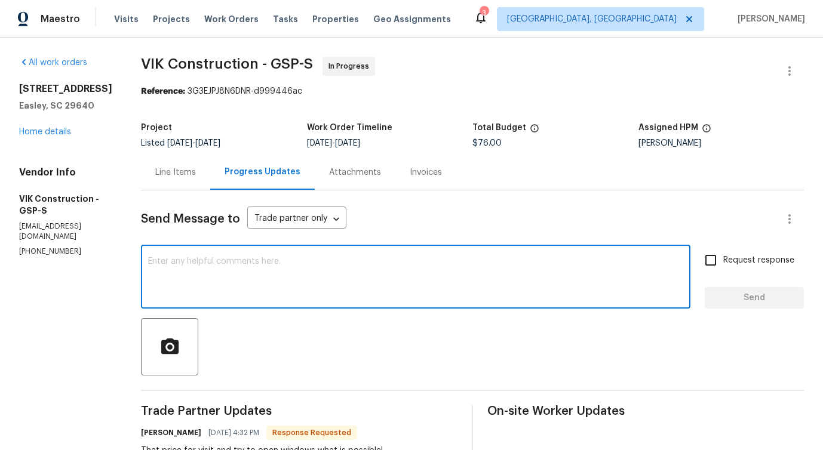
scroll to position [160, 0]
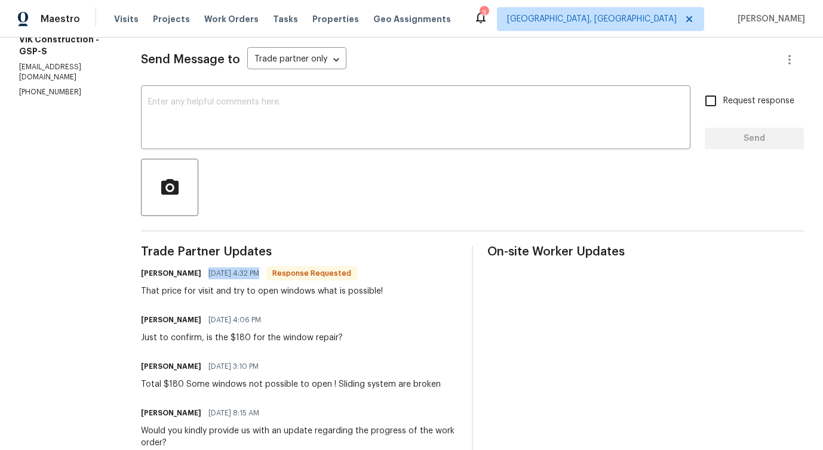
drag, startPoint x: 217, startPoint y: 272, endPoint x: 271, endPoint y: 271, distance: 54.4
click at [272, 271] on div "[PERSON_NAME] [DATE] 4:32 PM Response Requested" at bounding box center [262, 273] width 242 height 17
drag, startPoint x: 179, startPoint y: 295, endPoint x: 247, endPoint y: 295, distance: 68.1
click at [247, 295] on div "That price for visit and try to open windows what is possible!" at bounding box center [262, 292] width 242 height 12
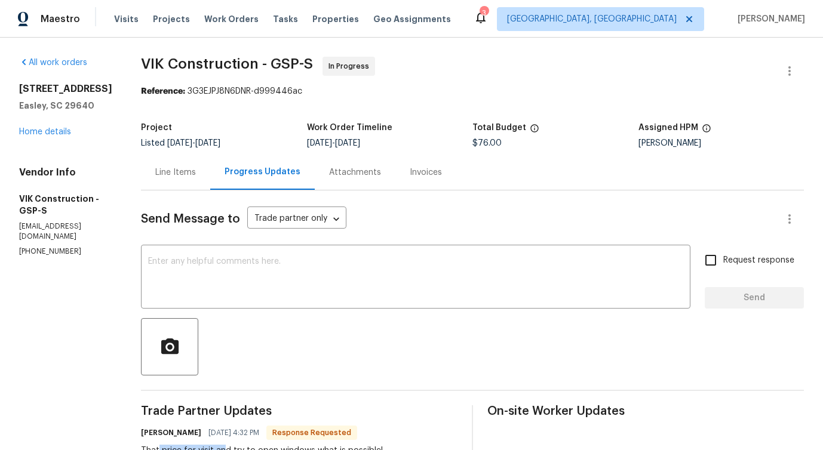
click at [193, 177] on div "Line Items" at bounding box center [175, 173] width 41 height 12
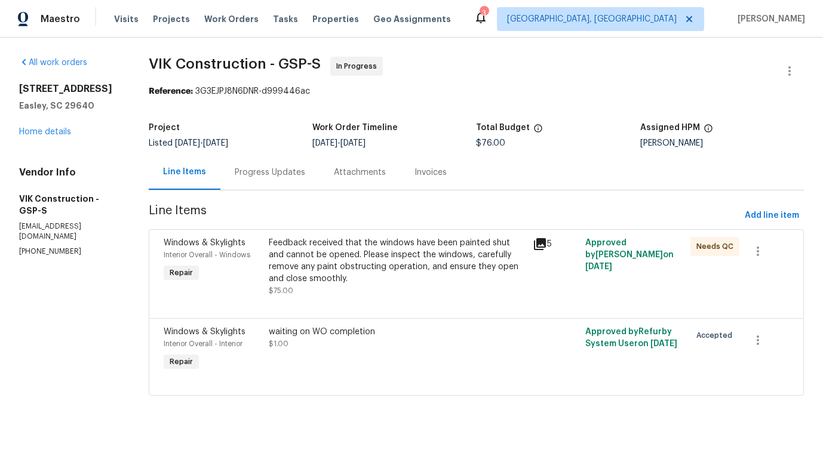
click at [352, 263] on div "Feedback received that the windows have been painted shut and cannot be opened.…" at bounding box center [397, 261] width 256 height 48
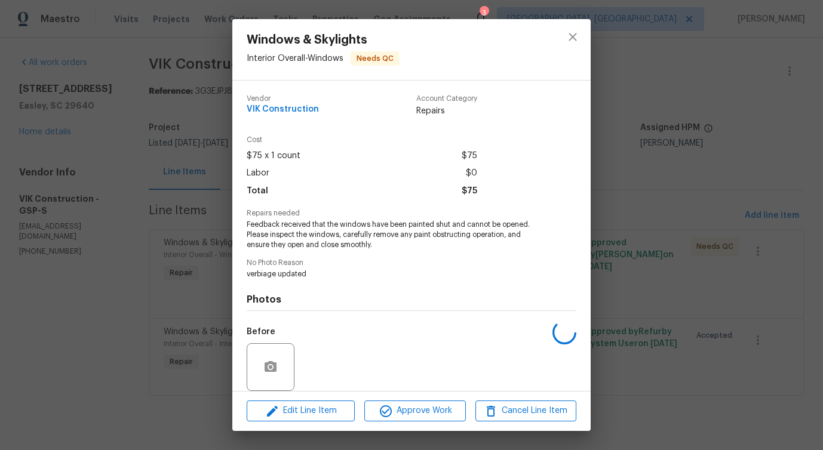
scroll to position [90, 0]
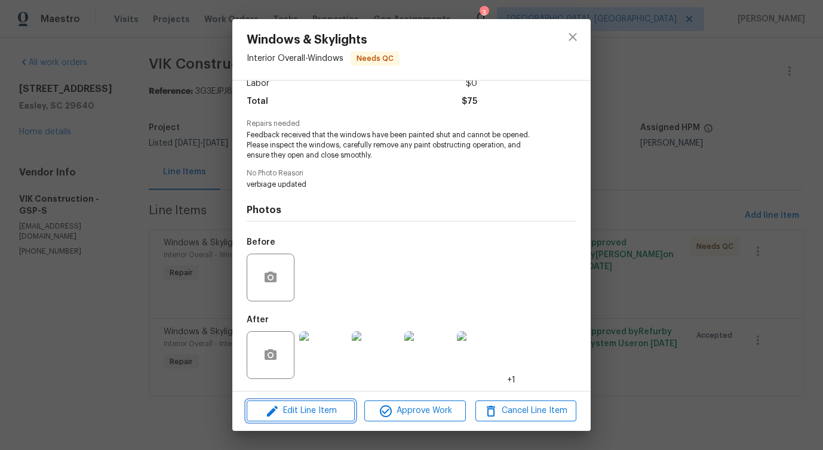
click at [309, 412] on span "Edit Line Item" at bounding box center [300, 411] width 101 height 15
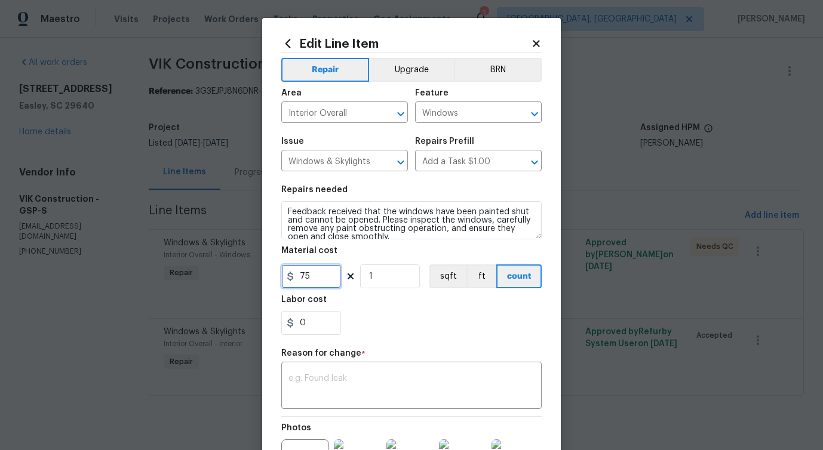
click at [303, 278] on input "75" at bounding box center [311, 277] width 60 height 24
type input "180"
click at [325, 400] on div "x ​" at bounding box center [411, 387] width 260 height 44
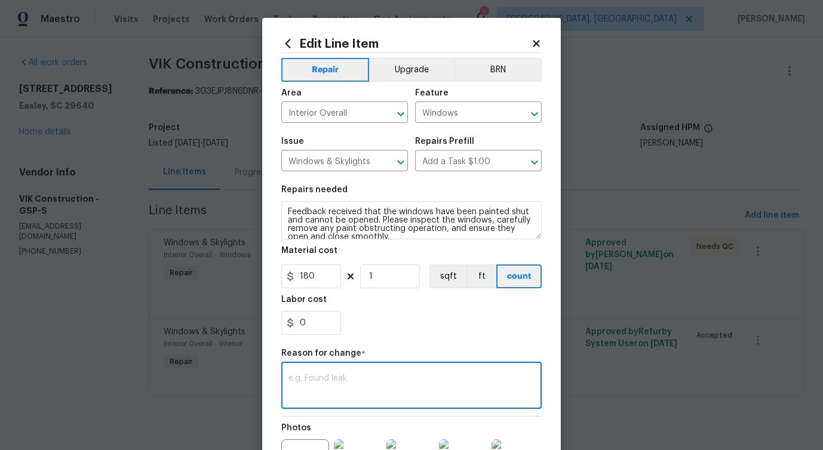
click at [339, 399] on textarea at bounding box center [412, 387] width 246 height 25
paste textarea "(PS) Updated per vendor's final cost."
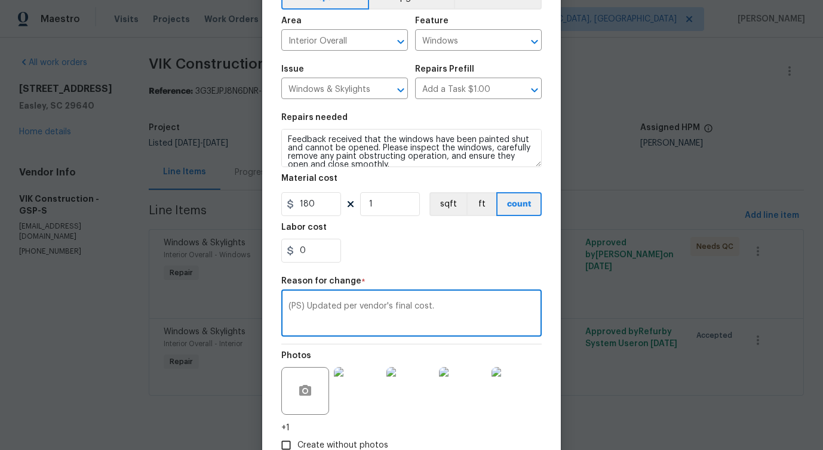
scroll to position [151, 0]
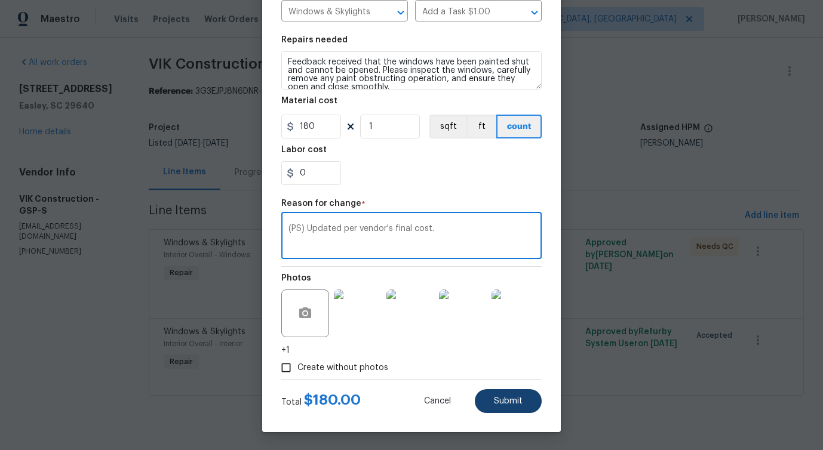
type textarea "(PS) Updated per vendor's final cost."
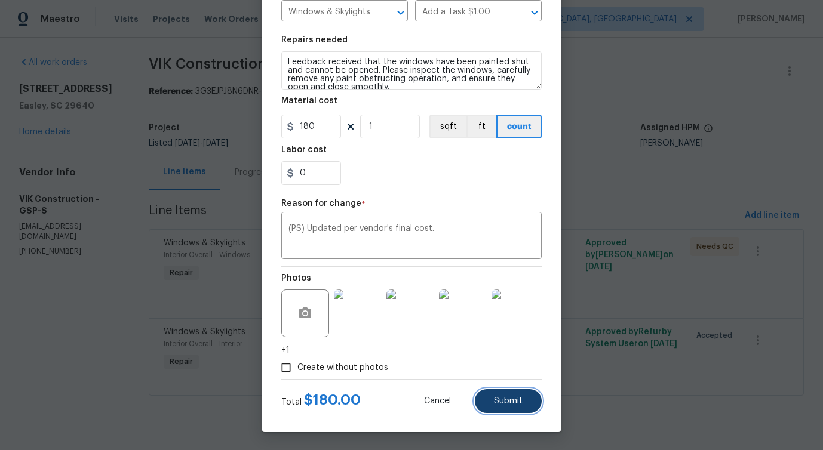
click at [507, 391] on button "Submit" at bounding box center [508, 402] width 67 height 24
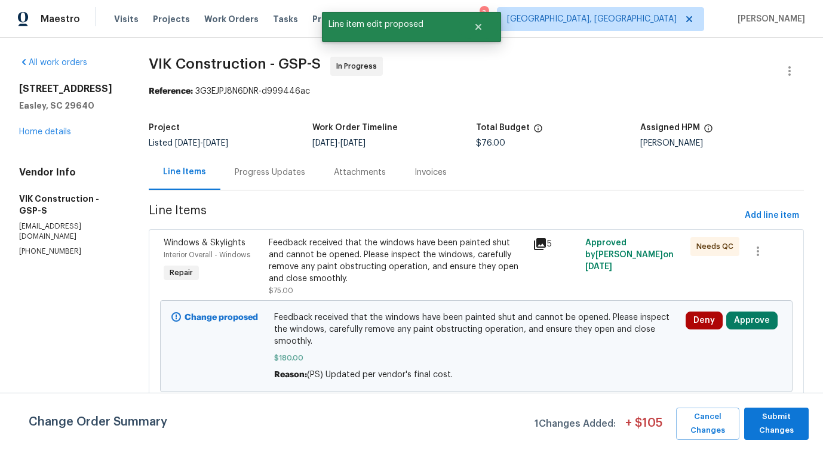
scroll to position [0, 0]
click at [780, 416] on span "Submit Changes" at bounding box center [776, 423] width 53 height 27
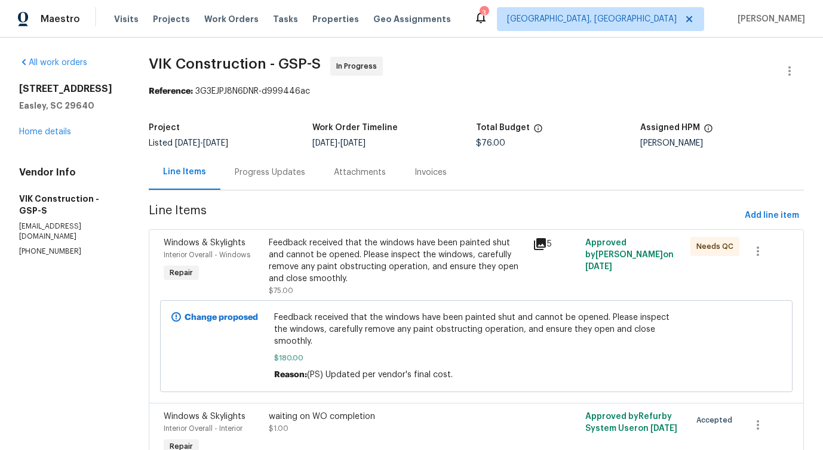
click at [301, 174] on div "Progress Updates" at bounding box center [270, 173] width 70 height 12
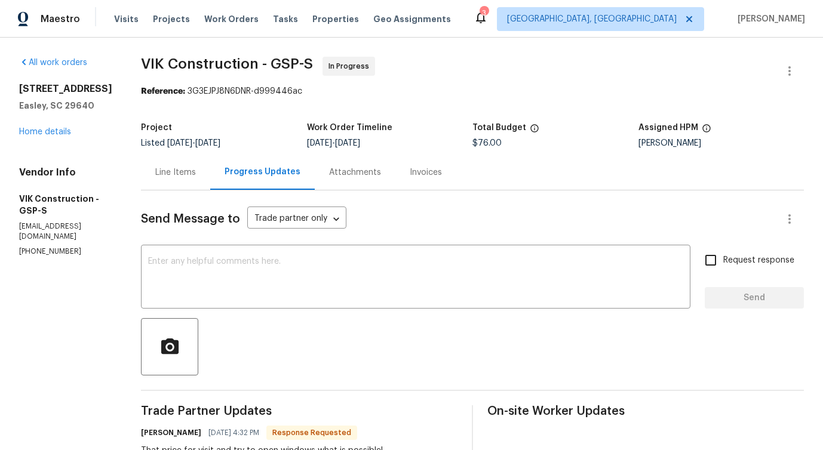
click at [176, 159] on div "Line Items" at bounding box center [175, 172] width 69 height 35
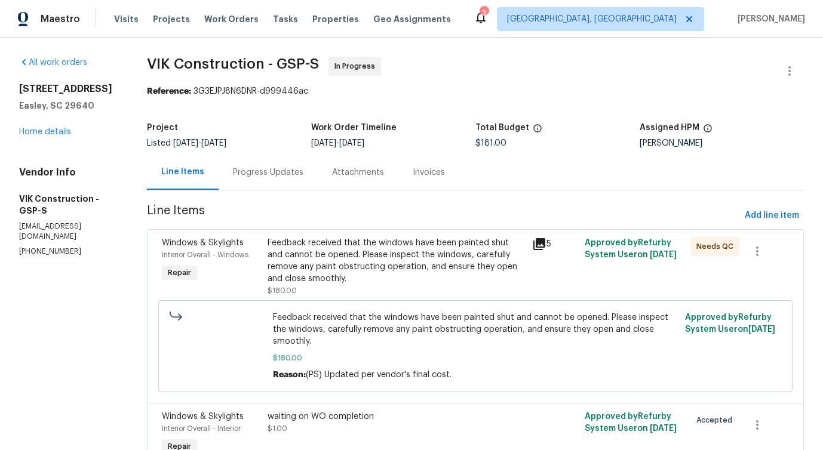
click at [289, 173] on div "Progress Updates" at bounding box center [268, 173] width 70 height 12
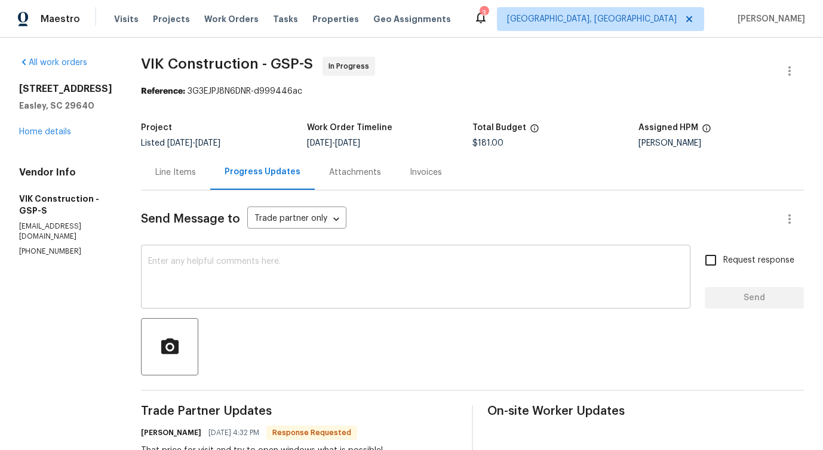
click at [360, 289] on textarea at bounding box center [415, 278] width 535 height 42
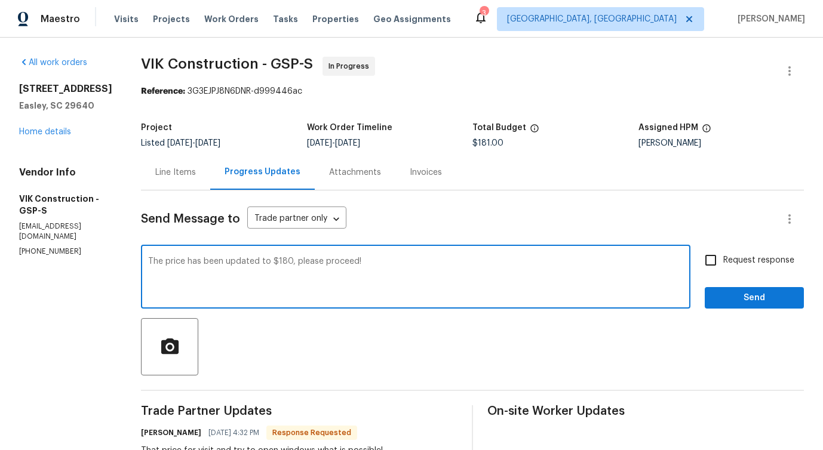
type textarea "The price has been updated to $180, please proceed!"
click at [751, 300] on span "Send" at bounding box center [755, 298] width 80 height 15
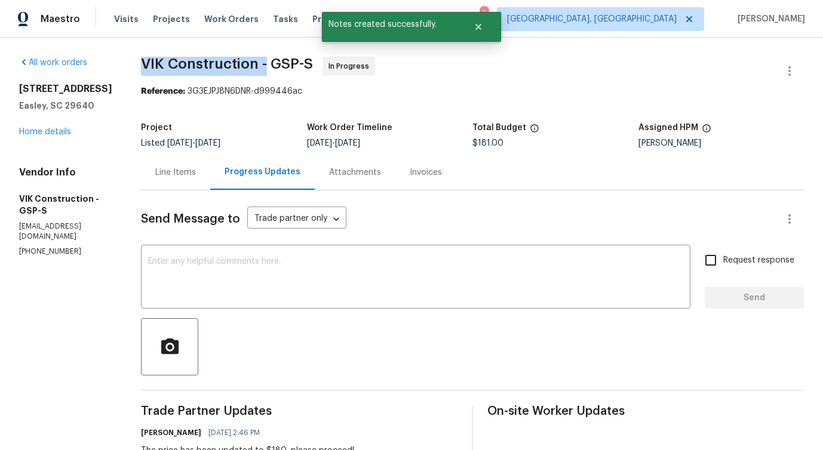
drag, startPoint x: 164, startPoint y: 63, endPoint x: 289, endPoint y: 63, distance: 124.9
click at [289, 63] on span "VIK Construction - GSP-S" at bounding box center [227, 64] width 172 height 14
copy span "VIK Construction -"
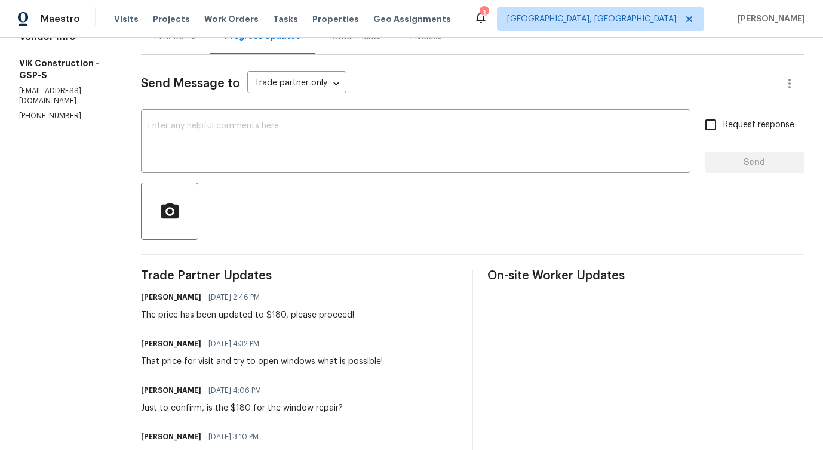
scroll to position [136, 0]
drag, startPoint x: 165, startPoint y: 315, endPoint x: 303, endPoint y: 317, distance: 138.6
click at [303, 317] on div "All work orders [STREET_ADDRESS] Home details Vendor Info VIK Construction - GS…" at bounding box center [411, 344] width 823 height 887
copy div "The price has been updated to $180"
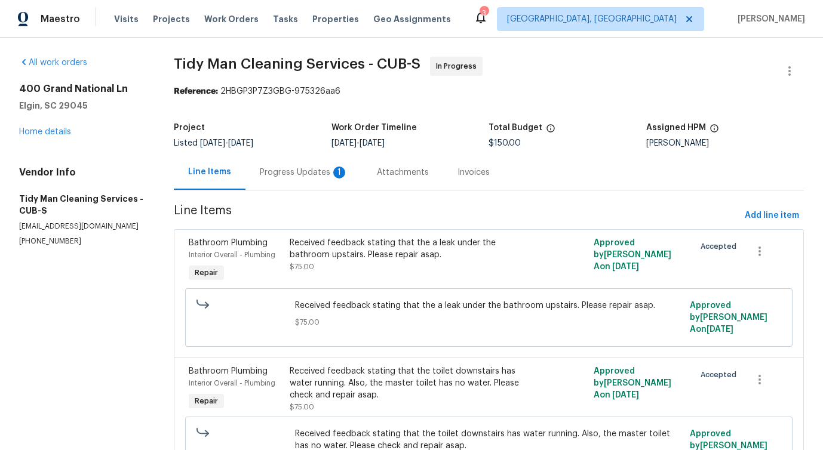
click at [323, 183] on div "Progress Updates 1" at bounding box center [304, 172] width 117 height 35
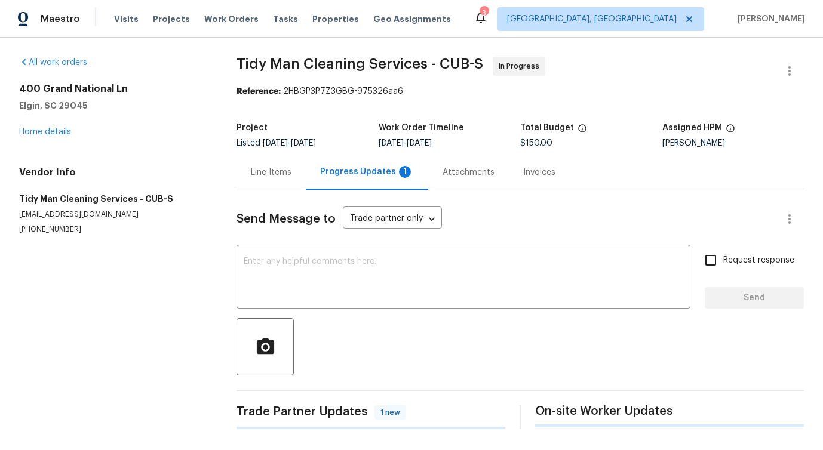
click at [335, 318] on div at bounding box center [521, 346] width 568 height 57
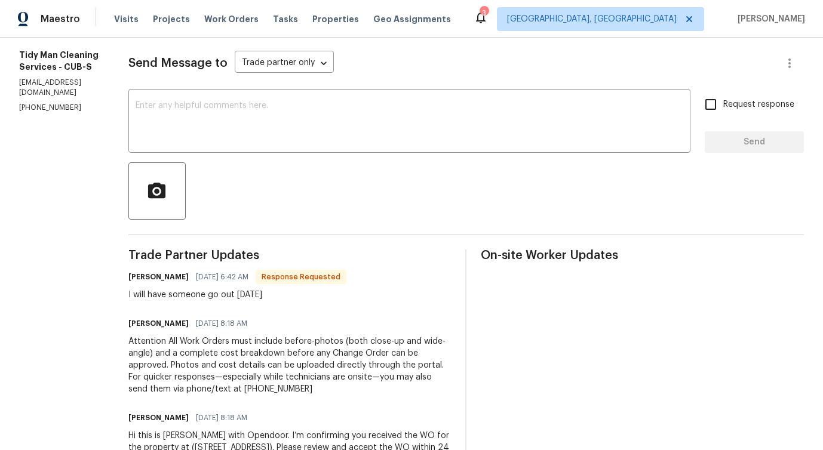
scroll to position [158, 0]
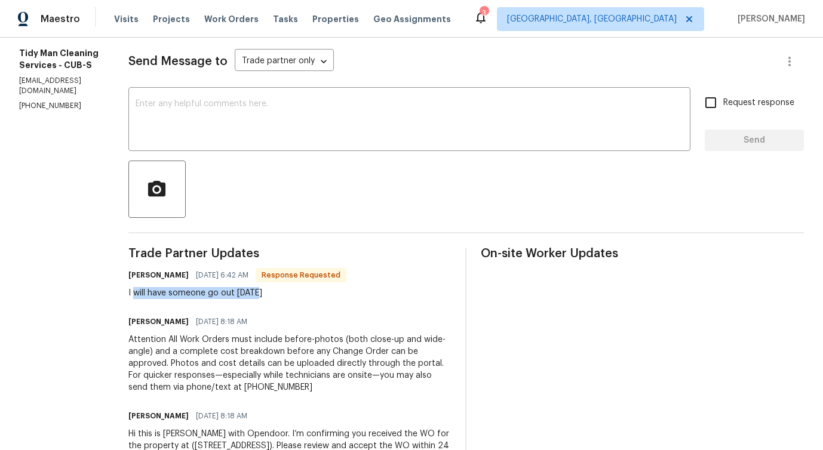
drag, startPoint x: 134, startPoint y: 295, endPoint x: 296, endPoint y: 294, distance: 161.3
click at [296, 294] on div "I will have someone go out [DATE]" at bounding box center [237, 293] width 218 height 12
click at [303, 126] on textarea at bounding box center [410, 121] width 548 height 42
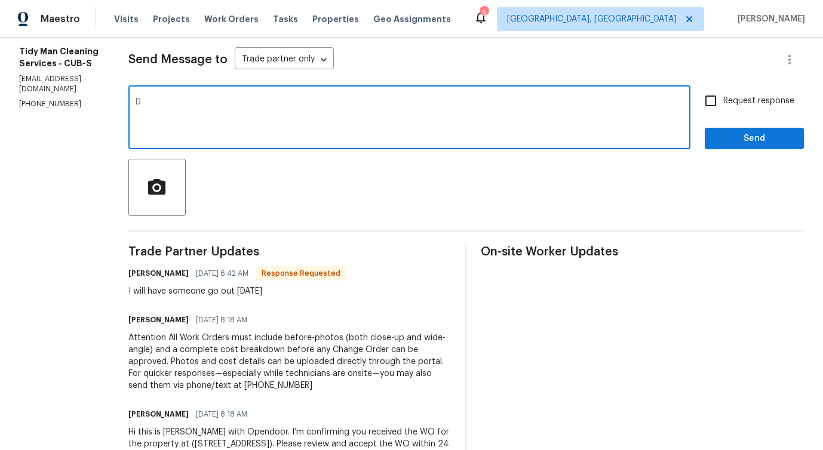
scroll to position [157, 0]
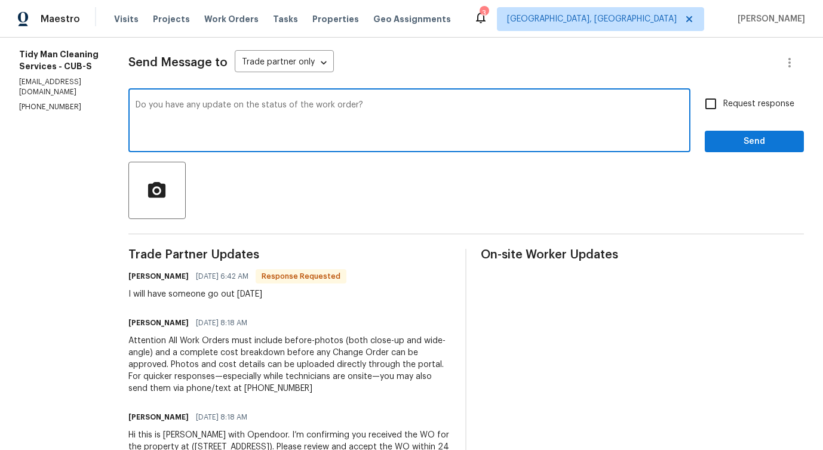
drag, startPoint x: 198, startPoint y: 103, endPoint x: 418, endPoint y: 103, distance: 219.9
click at [418, 103] on textarea "Do you have any update on the status of the work order?" at bounding box center [410, 122] width 548 height 42
type textarea "Do you have any update on the status of the work order?"
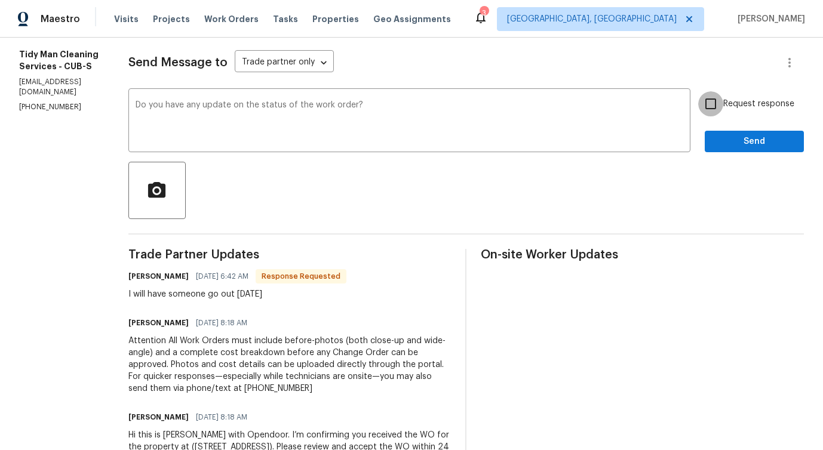
click at [719, 108] on input "Request response" at bounding box center [710, 103] width 25 height 25
checkbox input "true"
click at [747, 157] on div "Send Message to Trade partner only Trade partner only ​ Do you have any update …" at bounding box center [466, 269] width 676 height 470
click at [737, 143] on span "Send" at bounding box center [755, 141] width 80 height 15
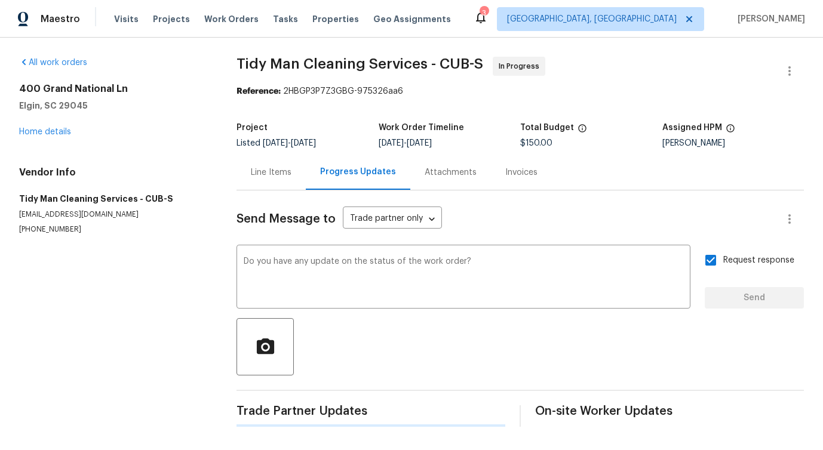
scroll to position [0, 0]
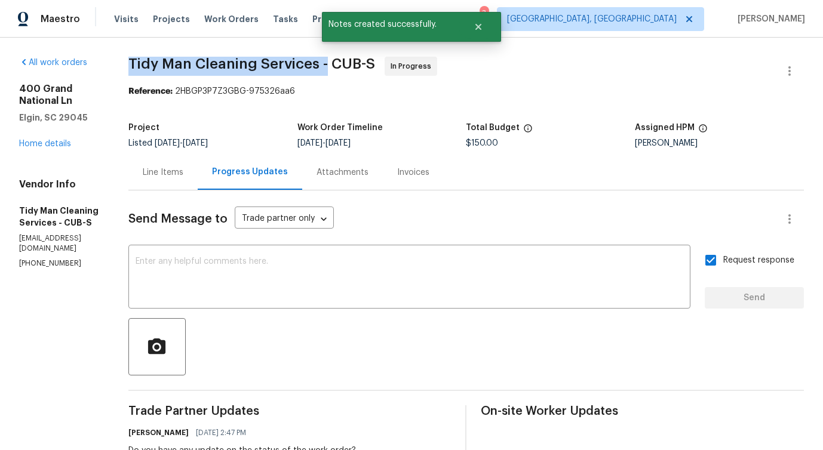
drag, startPoint x: 124, startPoint y: 64, endPoint x: 327, endPoint y: 59, distance: 203.2
click at [327, 59] on div "All work orders [STREET_ADDRESS] Home details Vendor Info Tidy Man Cleaning Ser…" at bounding box center [411, 382] width 823 height 688
copy span "Tidy Man Cleaning Services -"
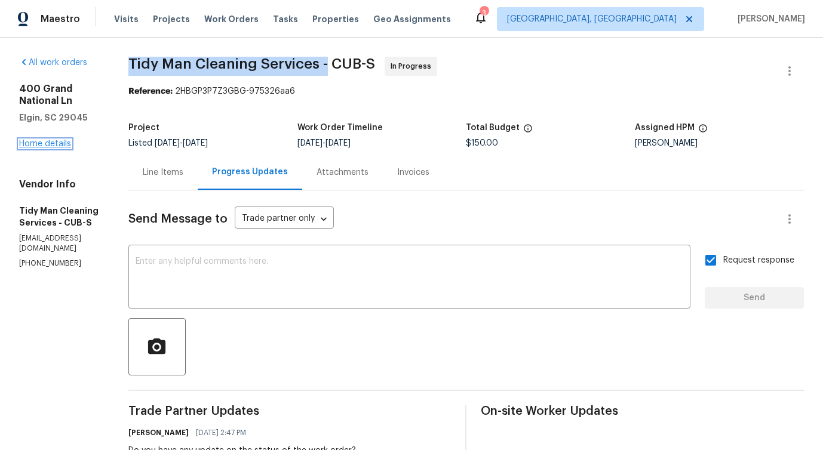
click at [38, 144] on link "Home details" at bounding box center [45, 144] width 52 height 8
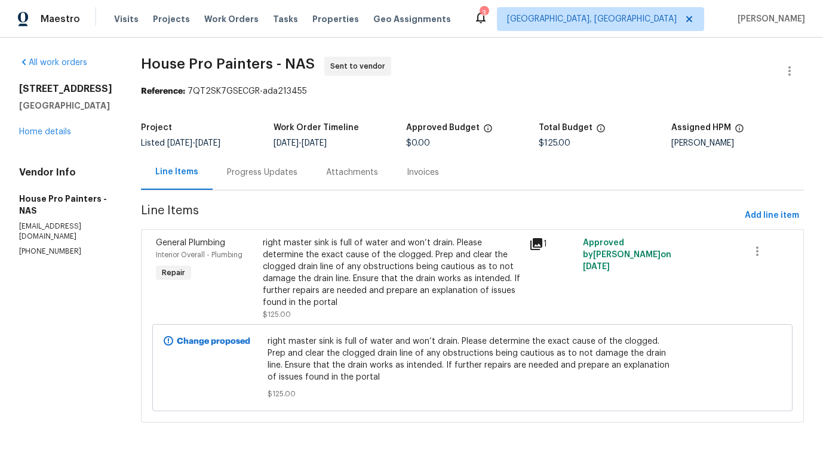
click at [268, 178] on div "Progress Updates" at bounding box center [262, 173] width 70 height 12
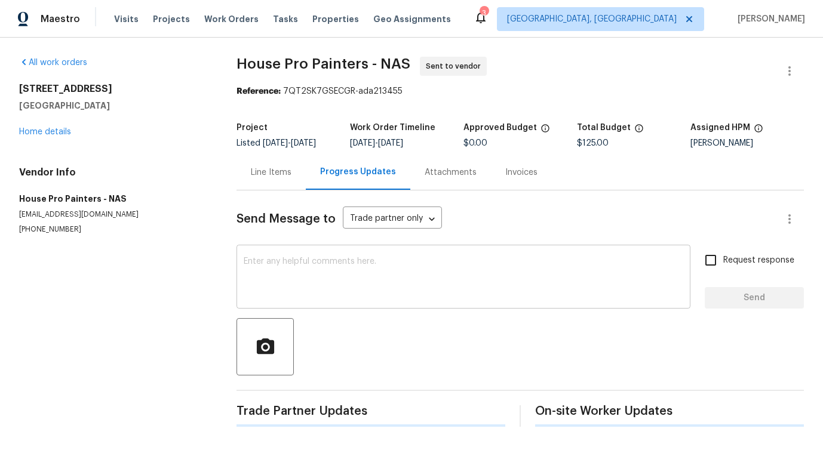
click at [260, 276] on textarea at bounding box center [464, 278] width 440 height 42
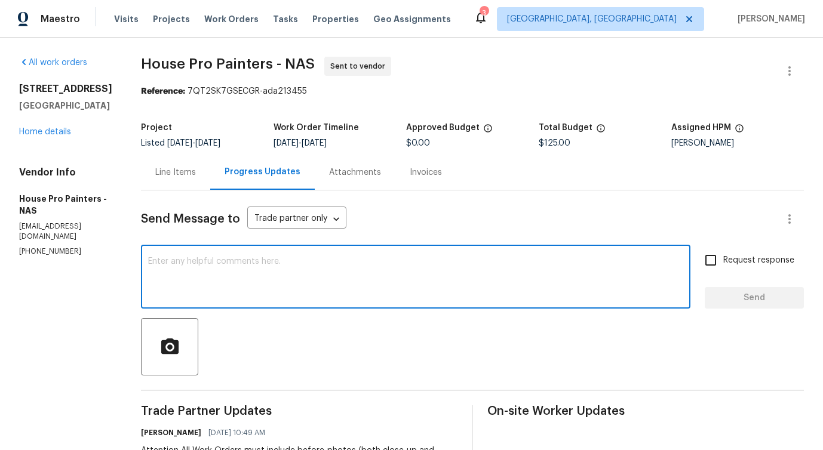
click at [176, 179] on div "Line Items" at bounding box center [175, 172] width 69 height 35
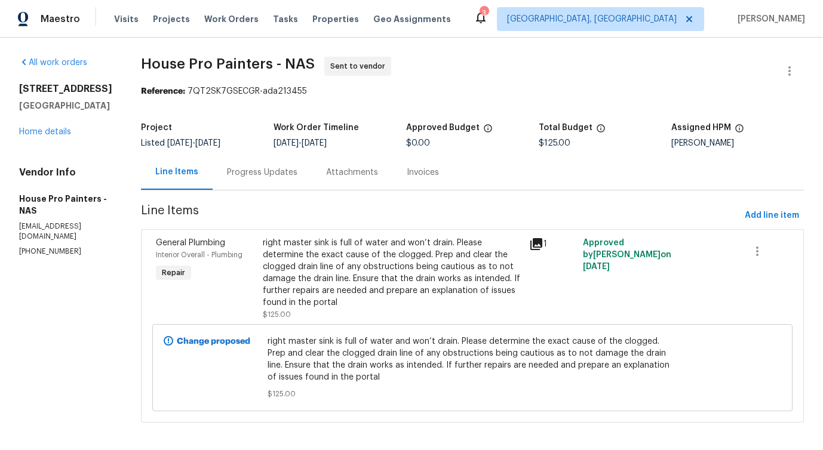
click at [268, 169] on div "Progress Updates" at bounding box center [262, 173] width 70 height 12
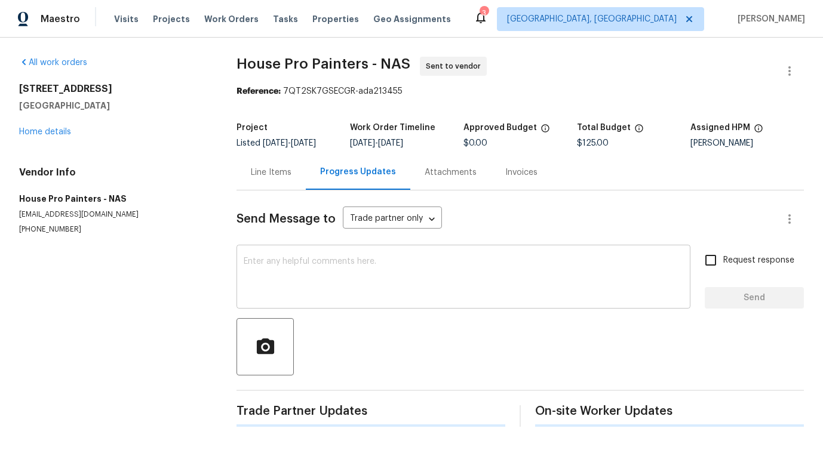
click at [296, 272] on textarea at bounding box center [464, 278] width 440 height 42
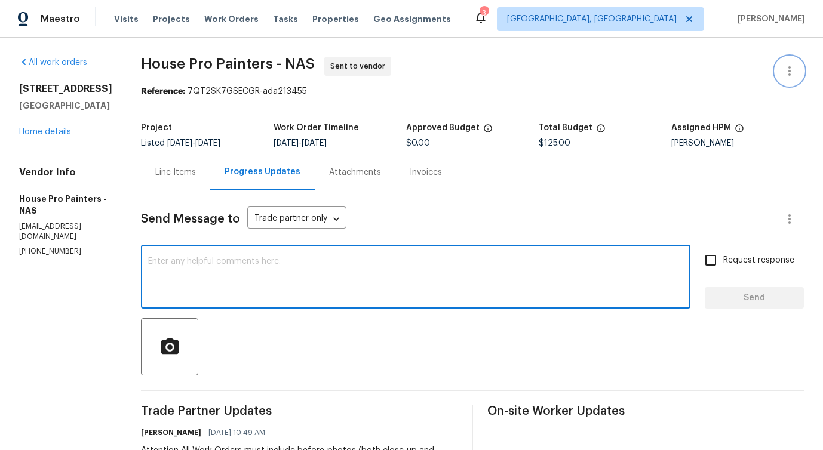
click at [787, 81] on button "button" at bounding box center [789, 71] width 29 height 29
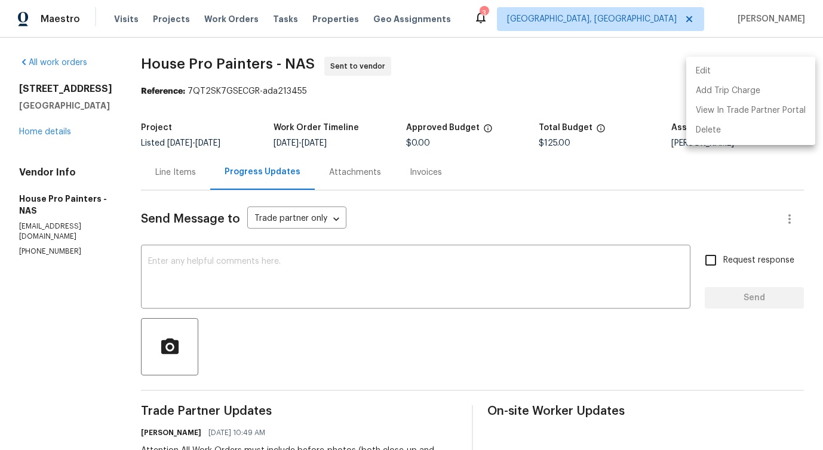
click at [727, 69] on li "Edit" at bounding box center [750, 72] width 129 height 20
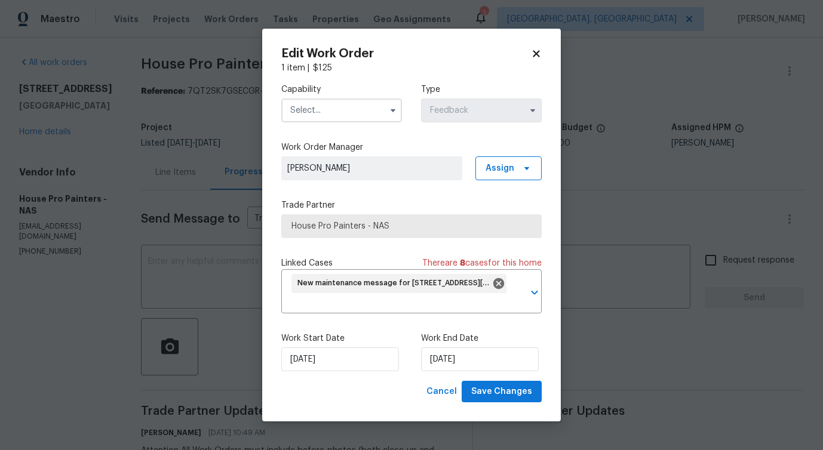
click at [360, 94] on label "Capability" at bounding box center [341, 90] width 121 height 12
click at [350, 121] on input "text" at bounding box center [341, 111] width 121 height 24
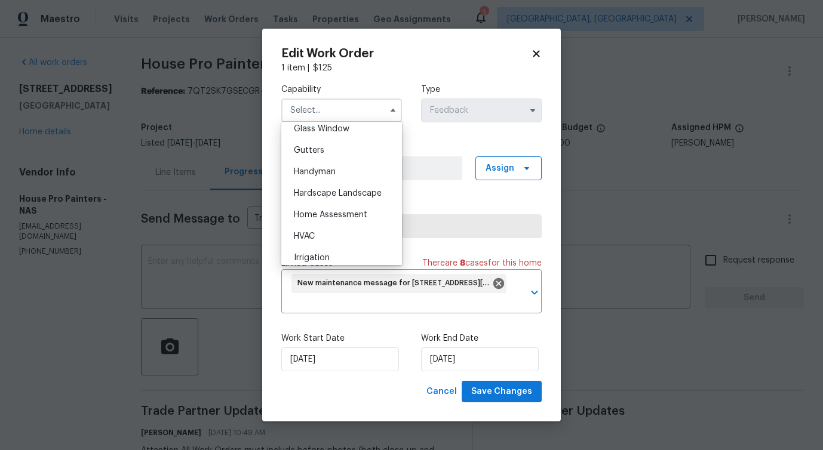
scroll to position [637, 0]
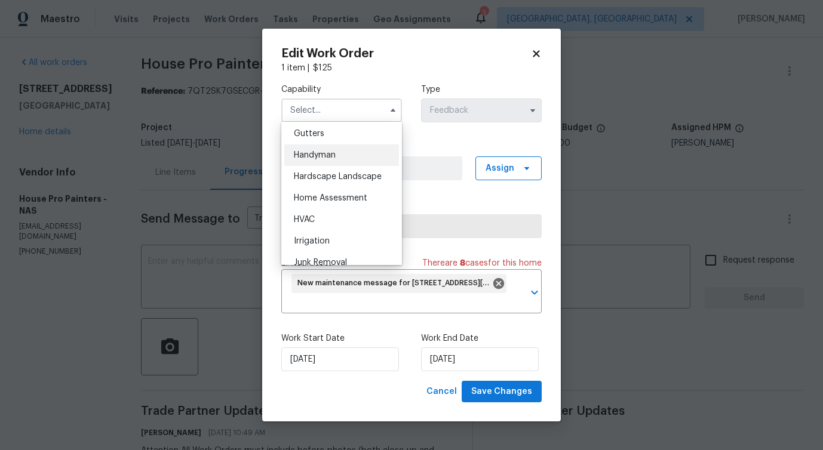
click at [340, 155] on div "Handyman" at bounding box center [341, 156] width 115 height 22
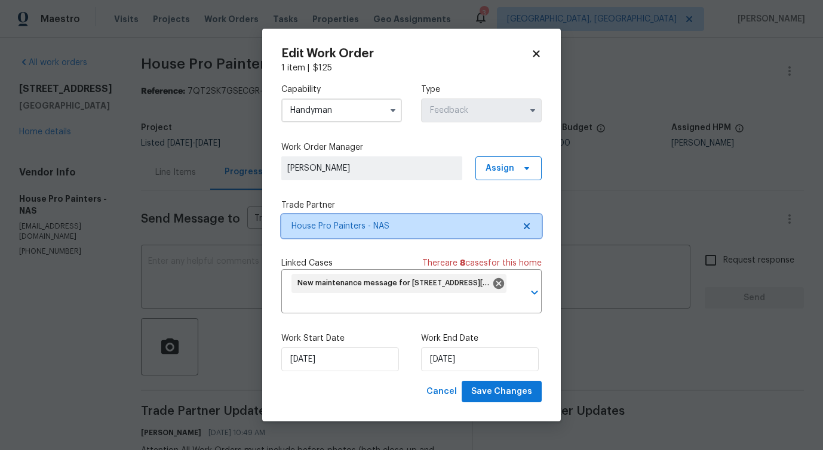
click at [350, 220] on span "House Pro Painters - NAS" at bounding box center [403, 226] width 223 height 12
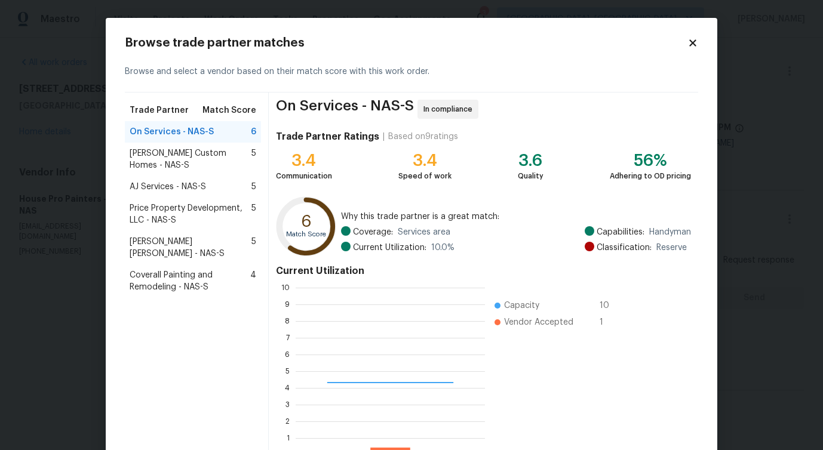
scroll to position [167, 189]
click at [170, 181] on span "AJ Services - NAS-S" at bounding box center [168, 187] width 76 height 12
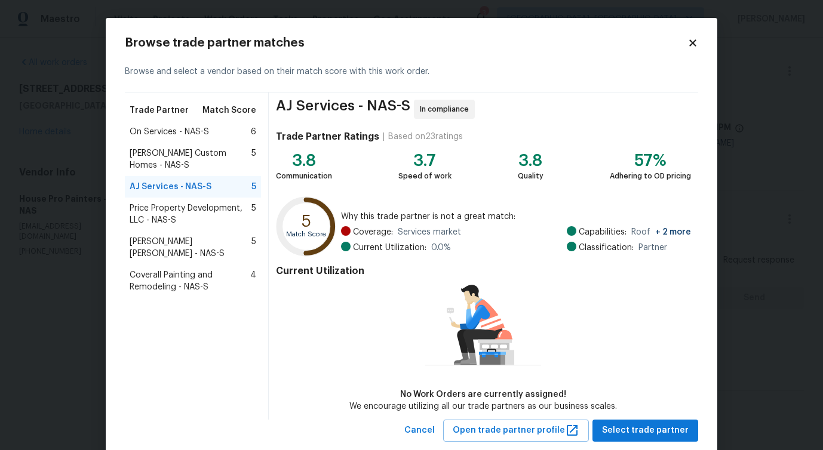
scroll to position [27, 0]
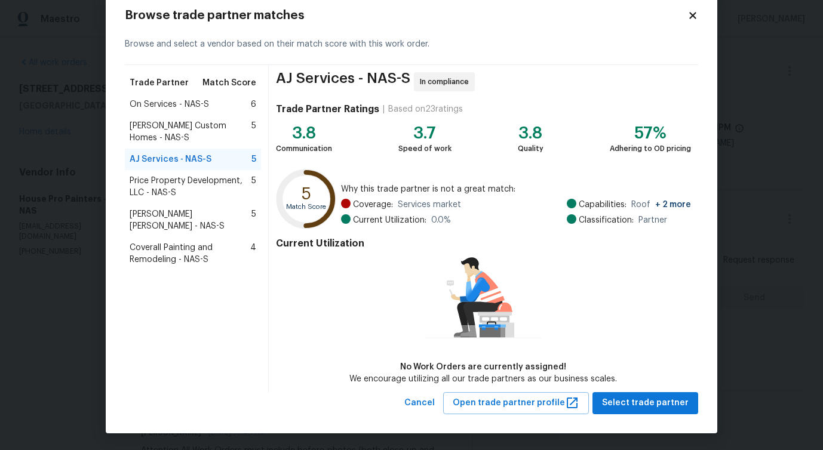
click at [170, 177] on span "Price Property Development, LLC - NAS-S" at bounding box center [191, 187] width 122 height 24
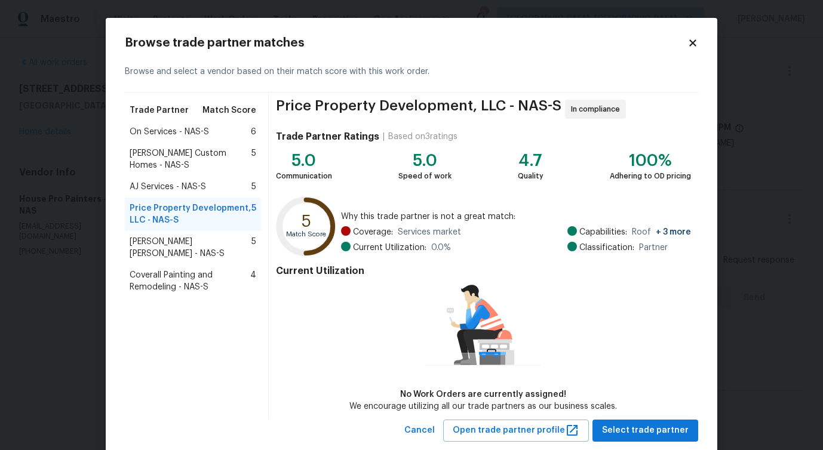
click at [170, 151] on span "Rappa Custom Homes - NAS-S" at bounding box center [191, 160] width 122 height 24
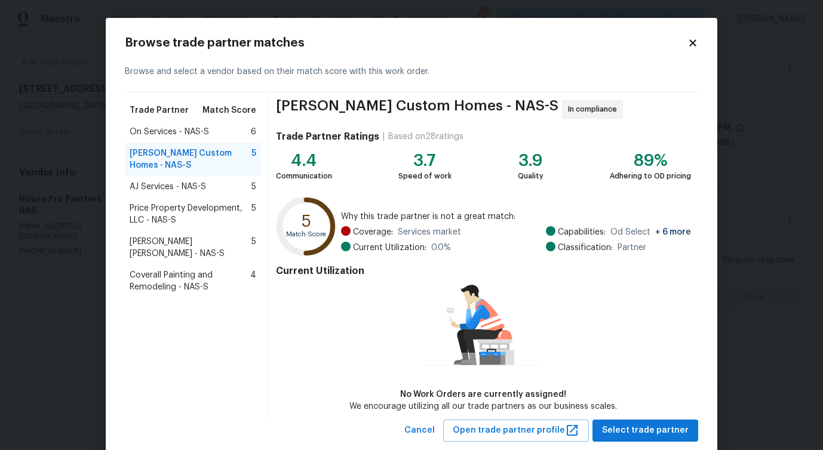
scroll to position [27, 0]
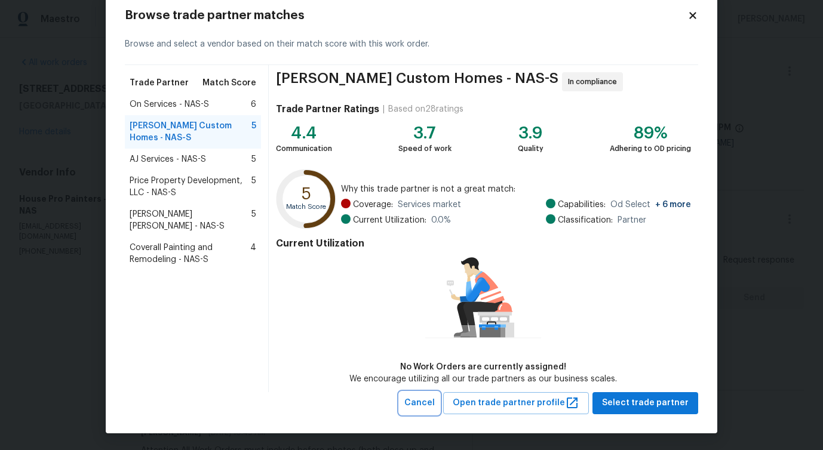
click at [431, 404] on span "Cancel" at bounding box center [419, 403] width 30 height 15
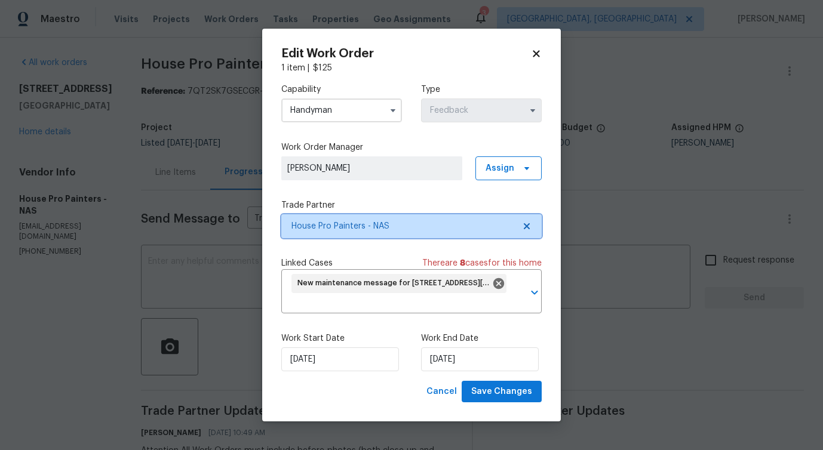
scroll to position [0, 0]
click at [333, 116] on input "Handyman" at bounding box center [341, 111] width 121 height 24
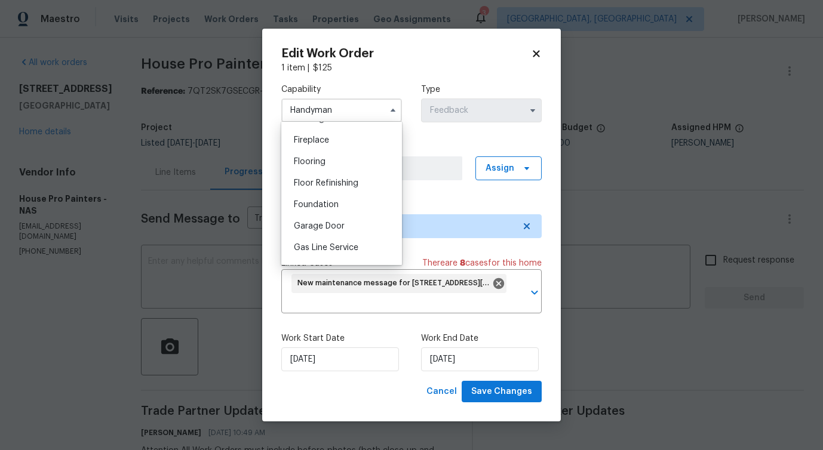
scroll to position [468, 0]
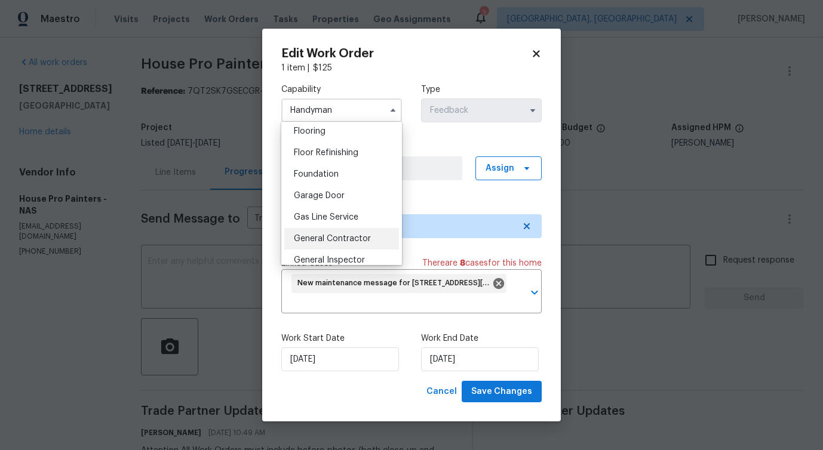
click at [335, 238] on span "General Contractor" at bounding box center [332, 239] width 77 height 8
type input "General Contractor"
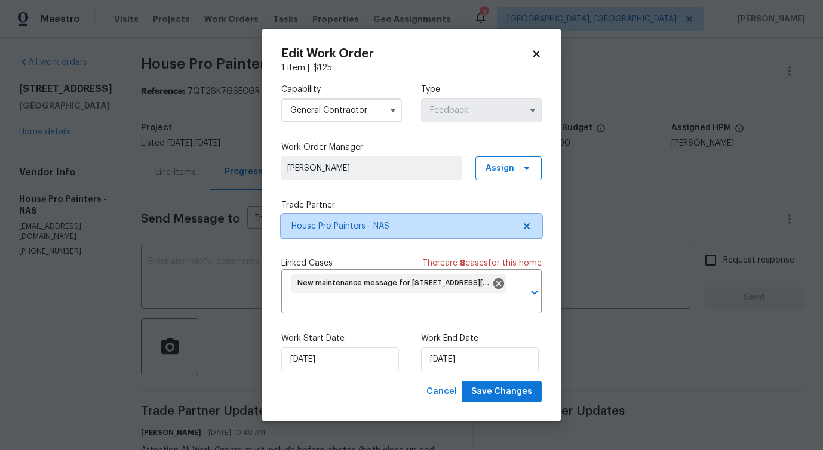
click at [366, 225] on span "House Pro Painters - NAS" at bounding box center [403, 226] width 223 height 12
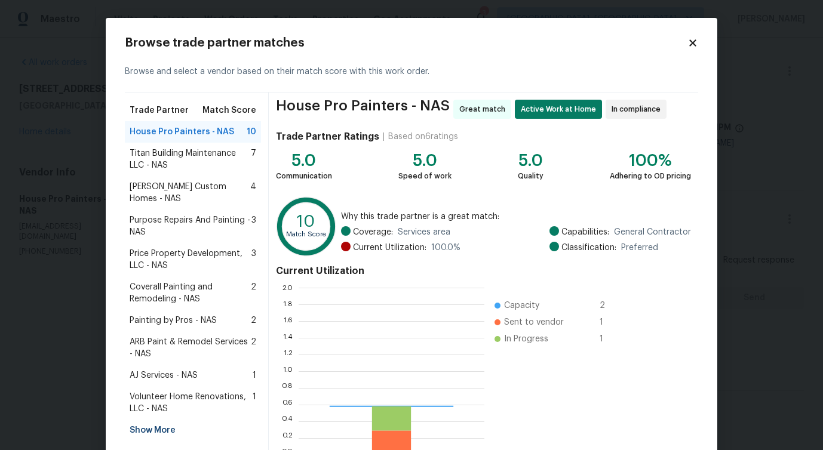
scroll to position [167, 186]
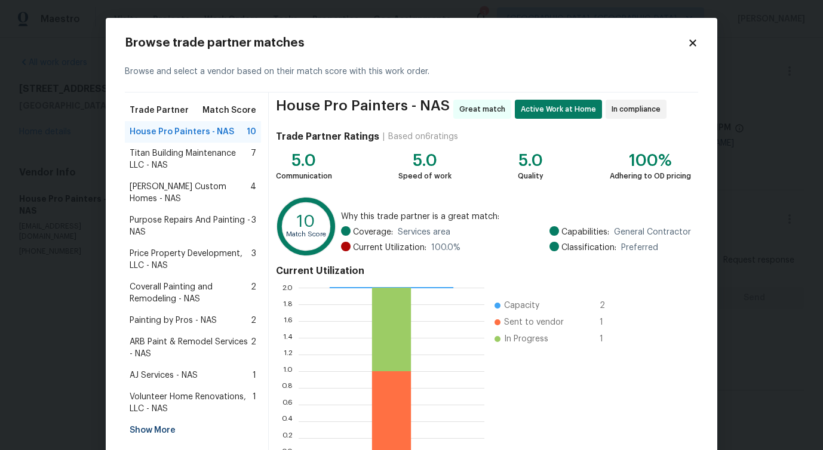
click at [180, 162] on span "Titan Building Maintenance LLC - NAS" at bounding box center [190, 160] width 121 height 24
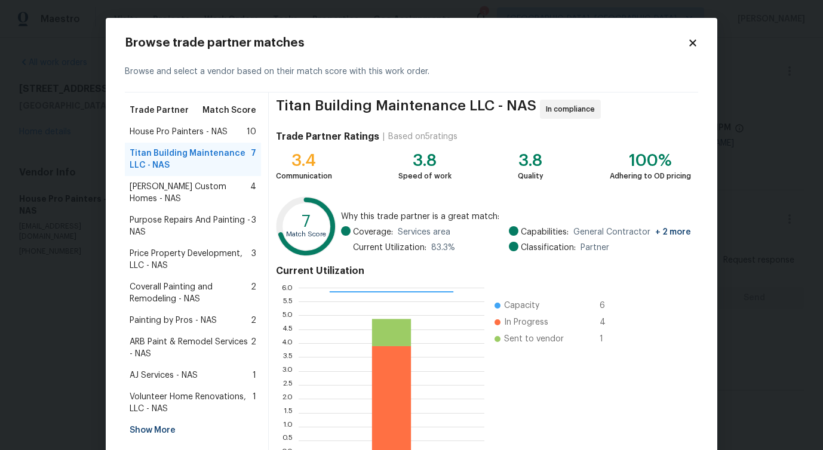
click at [167, 189] on span "Rappa Custom Homes - NAS" at bounding box center [190, 193] width 121 height 24
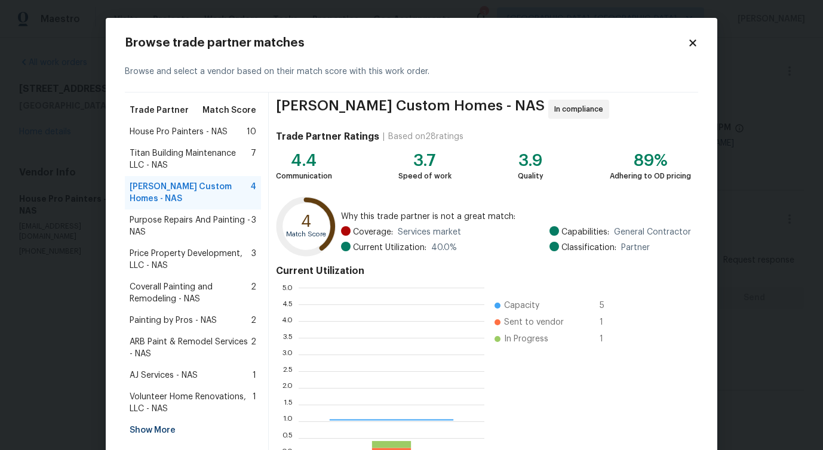
click at [163, 214] on span "Purpose Repairs And Painting - NAS" at bounding box center [191, 226] width 122 height 24
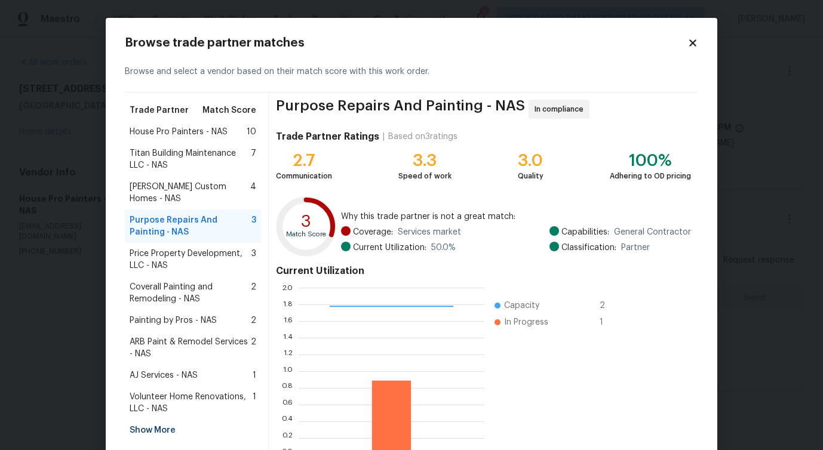
click at [161, 250] on span "Price Property Development, LLC - NAS" at bounding box center [191, 260] width 122 height 24
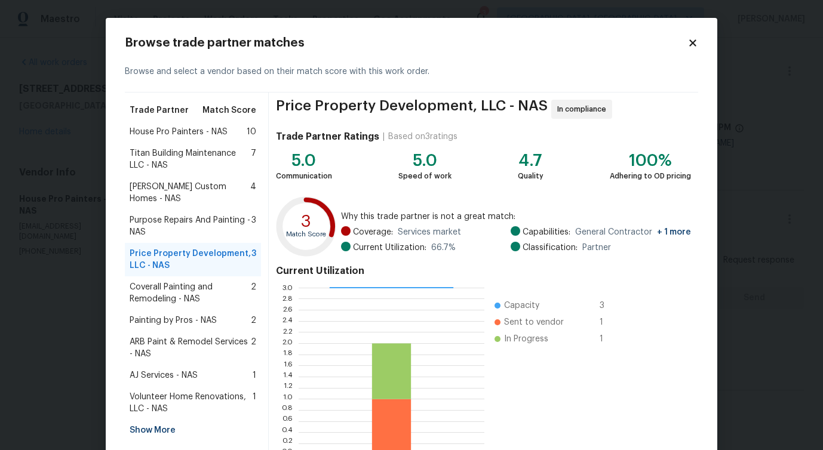
click at [192, 154] on span "Titan Building Maintenance LLC - NAS" at bounding box center [190, 160] width 121 height 24
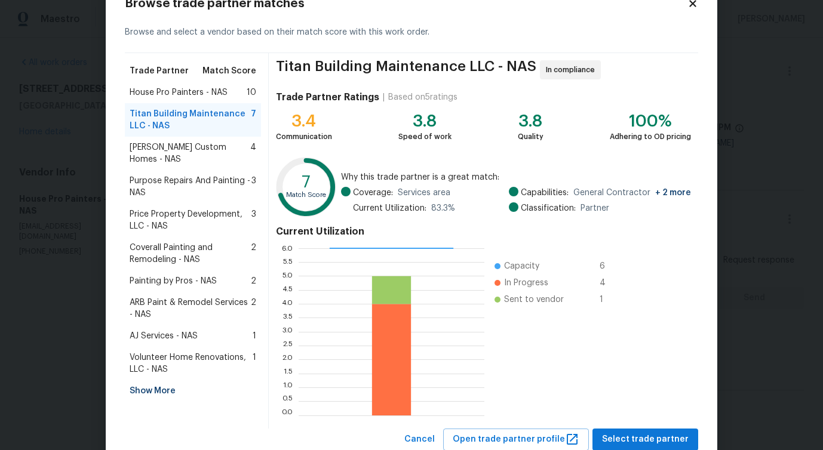
scroll to position [76, 0]
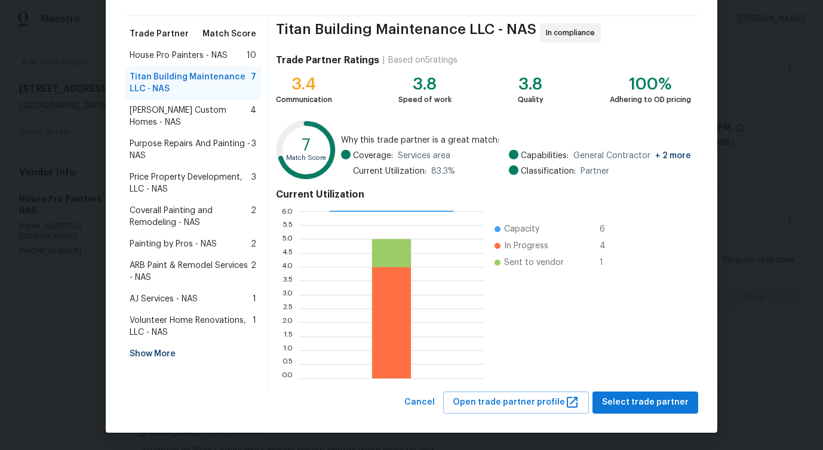
click at [210, 139] on span "Purpose Repairs And Painting - NAS" at bounding box center [191, 150] width 122 height 24
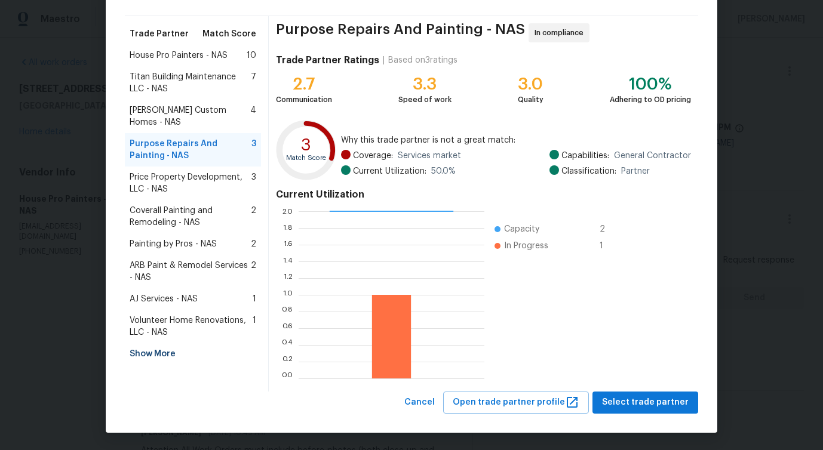
click at [214, 114] on span "Rappa Custom Homes - NAS" at bounding box center [190, 117] width 121 height 24
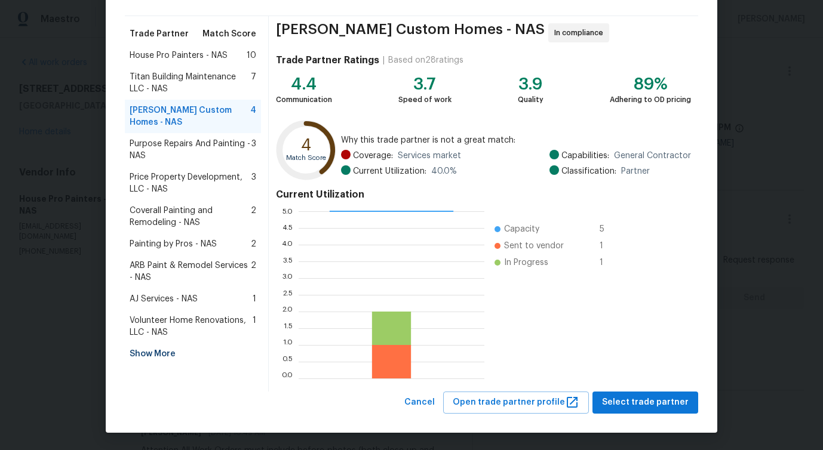
click at [216, 95] on div "Titan Building Maintenance LLC - NAS 7" at bounding box center [193, 82] width 136 height 33
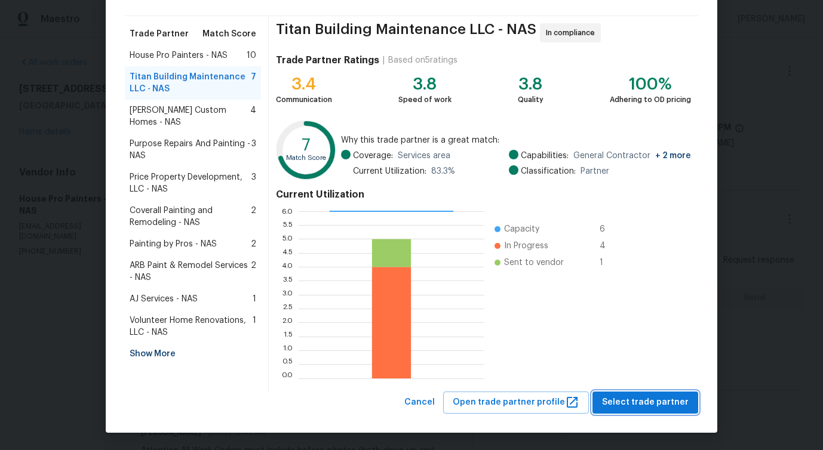
click at [645, 402] on span "Select trade partner" at bounding box center [645, 403] width 87 height 15
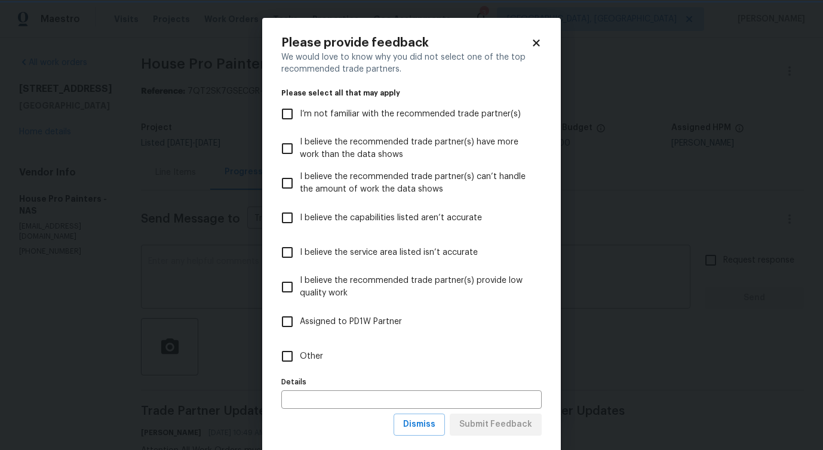
scroll to position [0, 0]
click at [306, 367] on label "Other" at bounding box center [403, 356] width 257 height 35
click at [300, 367] on input "Other" at bounding box center [287, 356] width 25 height 25
checkbox input "true"
click at [469, 433] on button "Submit Feedback" at bounding box center [496, 425] width 92 height 22
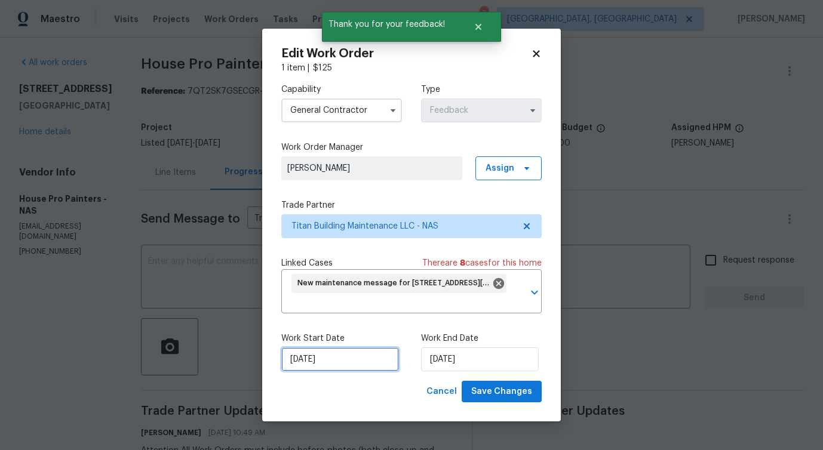
click at [309, 356] on input "9/29/2025" at bounding box center [340, 360] width 118 height 24
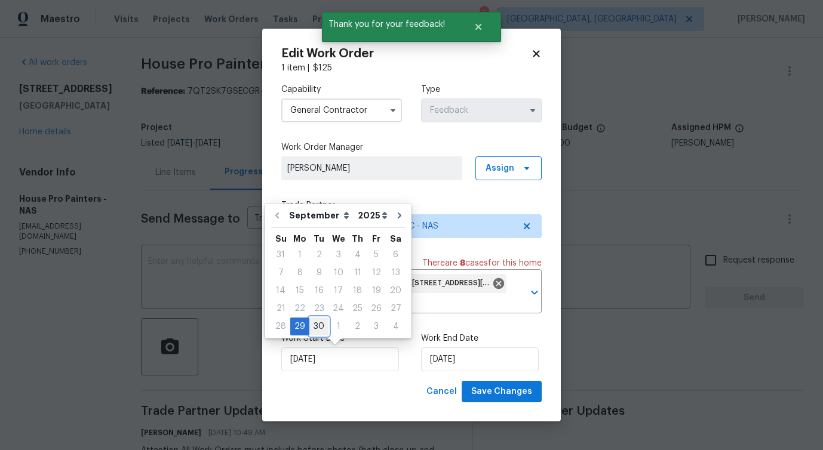
click at [315, 323] on div "30" at bounding box center [318, 326] width 19 height 17
type input "9/30/2025"
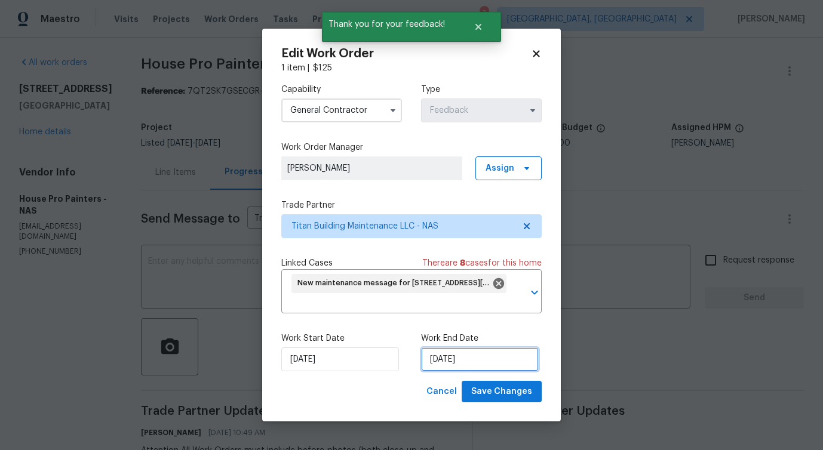
click at [443, 360] on input "10/1/2025" at bounding box center [480, 360] width 118 height 24
select select "9"
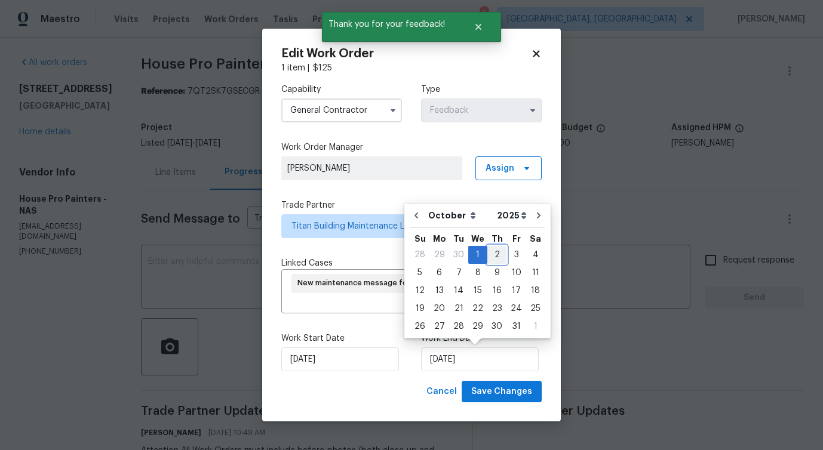
click at [499, 252] on div "2" at bounding box center [497, 255] width 19 height 17
type input "10/2/2025"
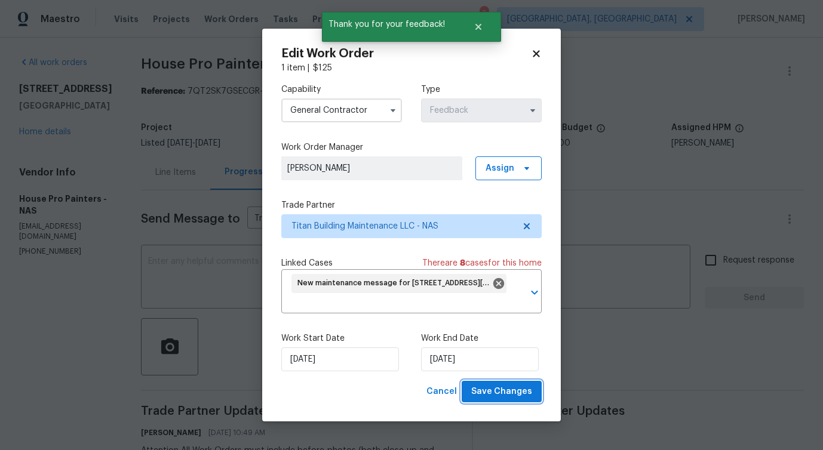
click at [500, 393] on span "Save Changes" at bounding box center [501, 392] width 61 height 15
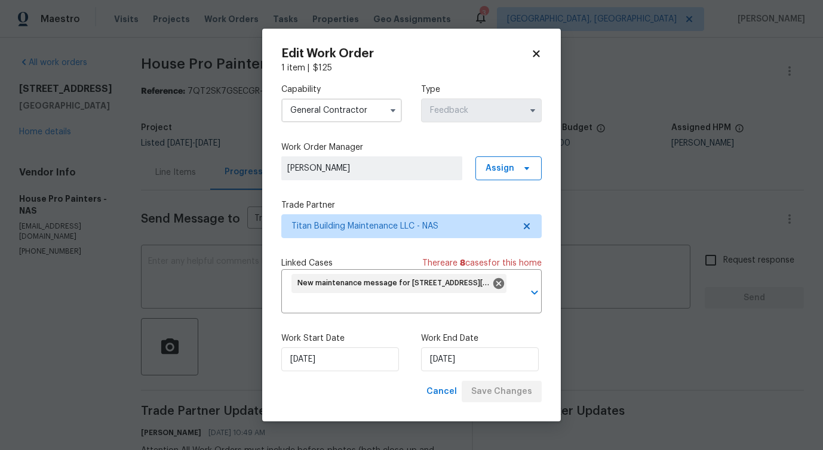
click at [142, 307] on body "Maestro Visits Projects Work Orders Tasks Properties Geo Assignments 3 Detroit,…" at bounding box center [411, 225] width 823 height 450
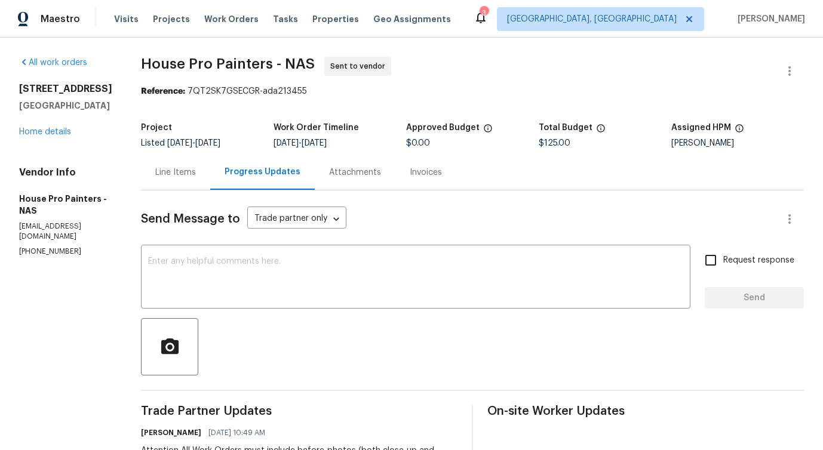
click at [142, 307] on div "All work orders 4014 Ethan Ave Mount Juliet, TN 37122 Home details Vendor Info …" at bounding box center [411, 335] width 823 height 595
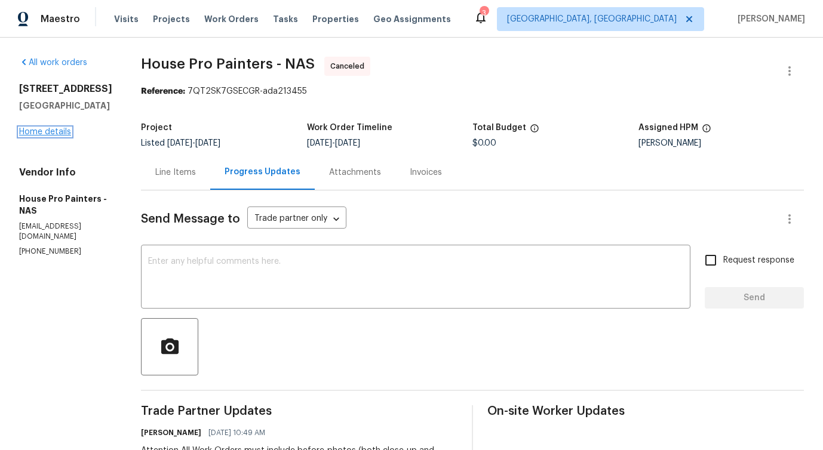
click at [56, 132] on link "Home details" at bounding box center [45, 132] width 52 height 8
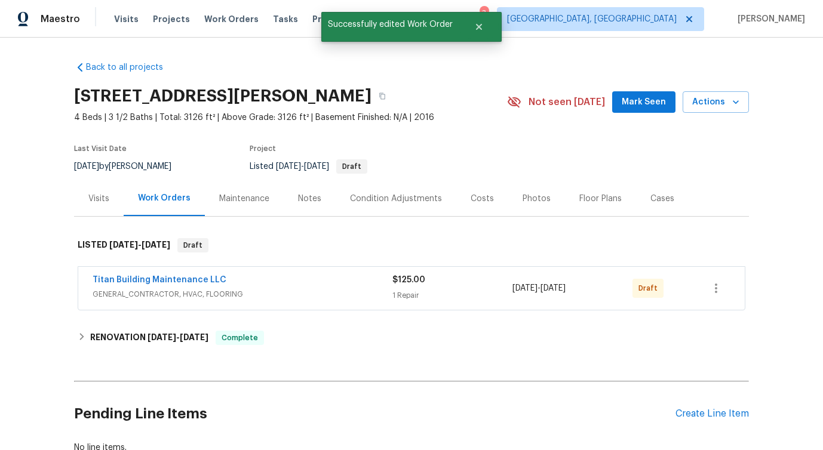
scroll to position [85, 0]
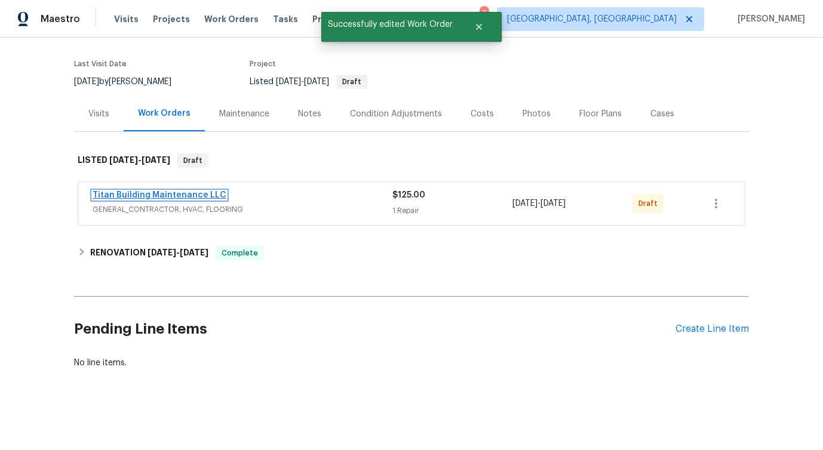
click at [176, 195] on link "Titan Building Maintenance LLC" at bounding box center [160, 195] width 134 height 8
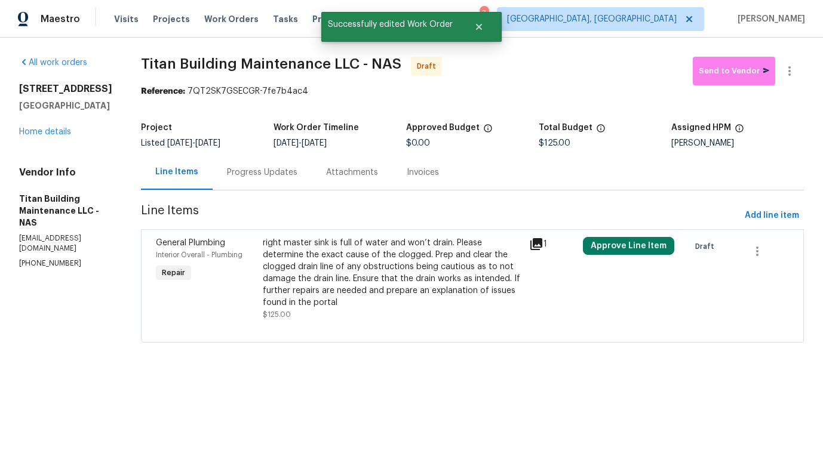
click at [424, 263] on div "right master sink is full of water and won’t drain. Please determine the exact …" at bounding box center [393, 273] width 260 height 72
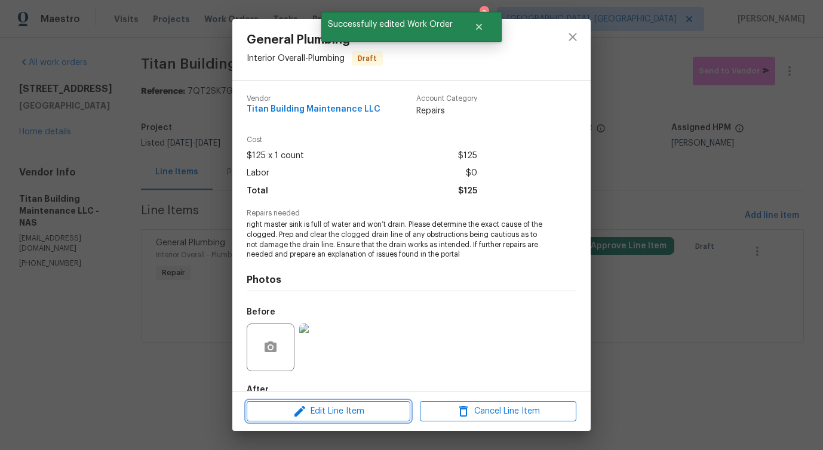
click at [336, 407] on span "Edit Line Item" at bounding box center [328, 411] width 157 height 15
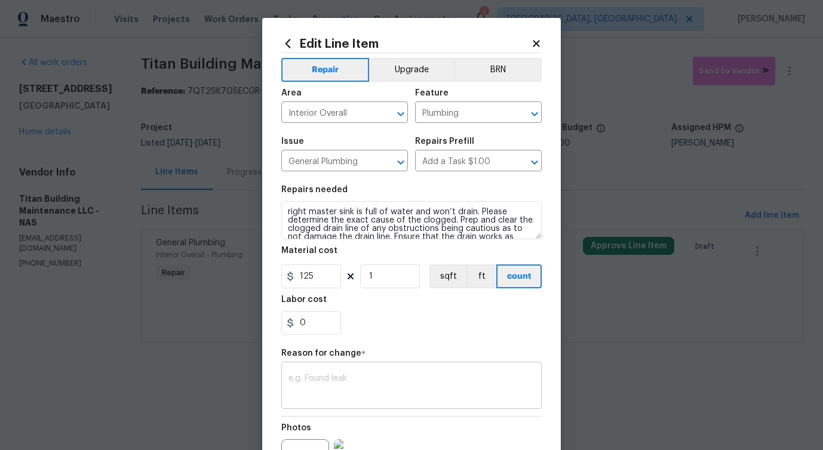
click at [335, 378] on textarea at bounding box center [412, 387] width 246 height 25
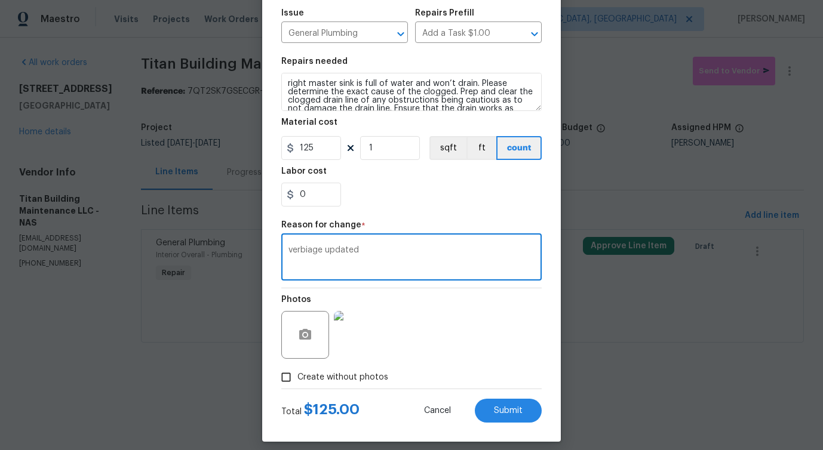
scroll to position [139, 0]
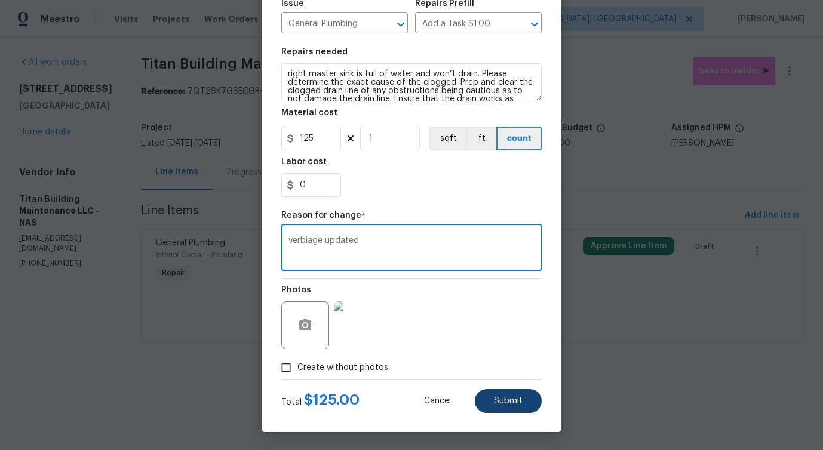
type textarea "verbiage updated"
click at [523, 407] on button "Submit" at bounding box center [508, 402] width 67 height 24
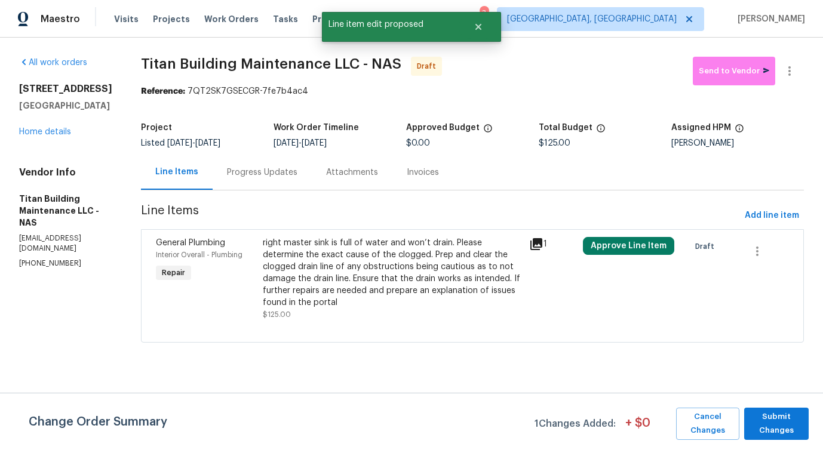
scroll to position [0, 0]
click at [786, 418] on span "Submit Changes" at bounding box center [776, 423] width 53 height 27
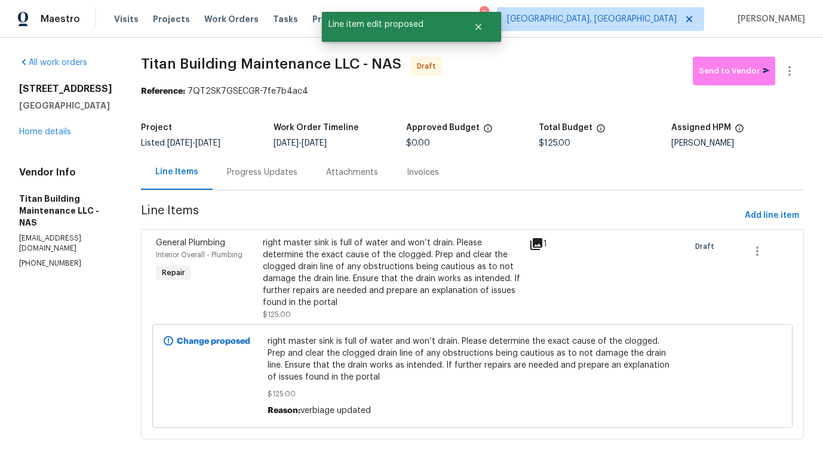
click at [257, 167] on div "Progress Updates" at bounding box center [262, 173] width 70 height 12
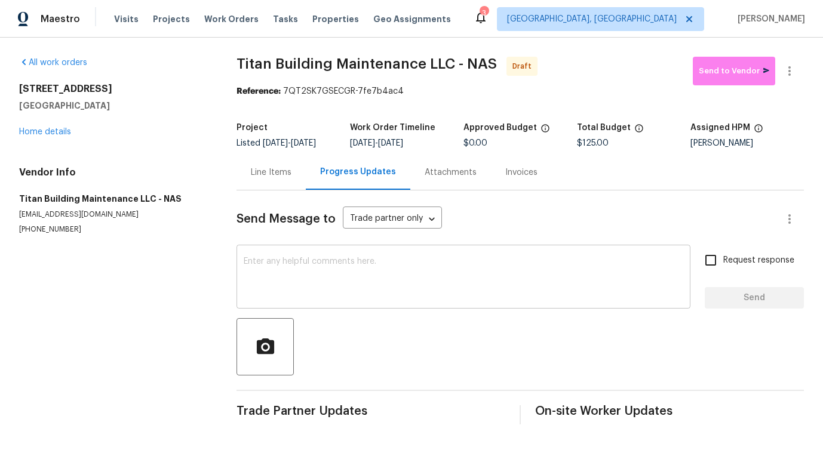
click at [288, 277] on textarea at bounding box center [464, 278] width 440 height 42
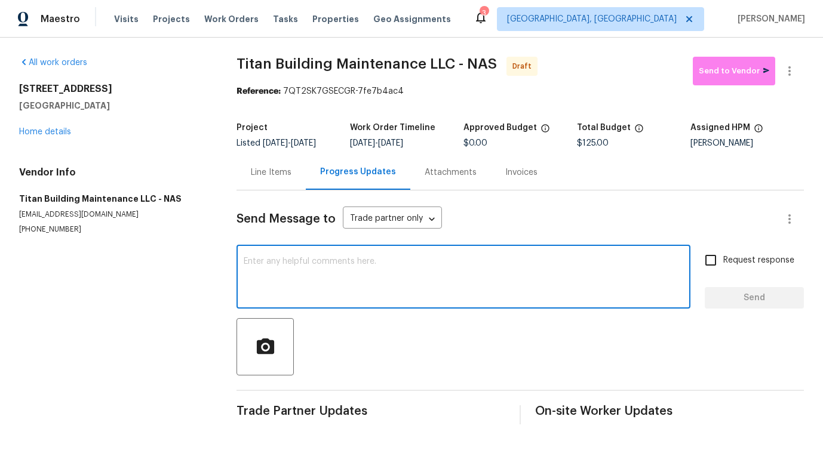
paste textarea "Hi this is Pavithra with Opendoor. I’m confirming you received the WO for the p…"
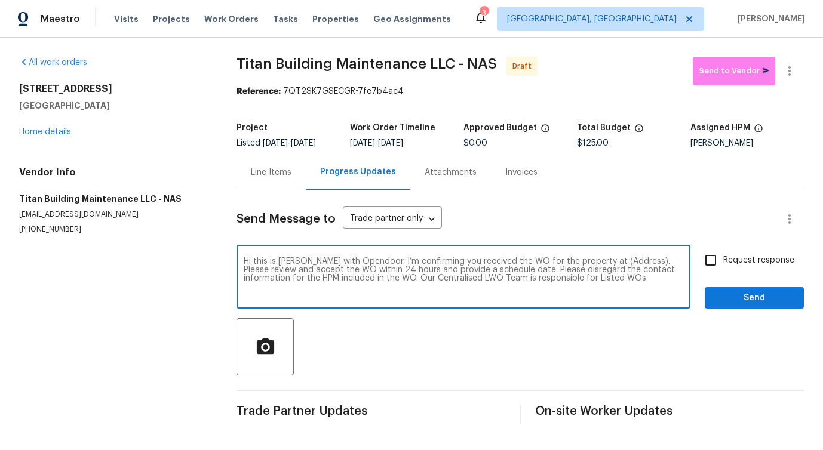
click at [611, 257] on div "Hi this is Pavithra with Opendoor. I’m confirming you received the WO for the p…" at bounding box center [464, 278] width 454 height 61
click at [611, 260] on textarea "Hi this is Pavithra with Opendoor. I’m confirming you received the WO for the p…" at bounding box center [464, 278] width 440 height 42
paste textarea "4014 Ethan Ave, Mount Juliet, TN 37122"
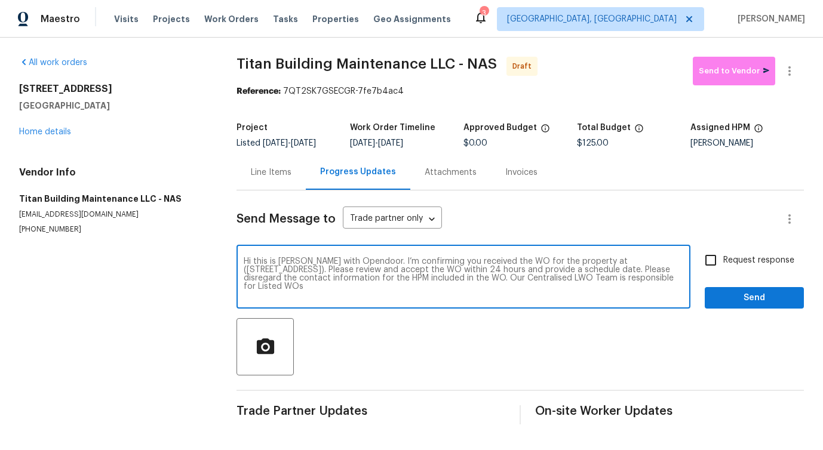
type textarea "Hi this is Pavithra with Opendoor. I’m confirming you received the WO for the p…"
click at [692, 259] on div "Hi this is Pavithra with Opendoor. I’m confirming you received the WO for the p…" at bounding box center [521, 278] width 568 height 61
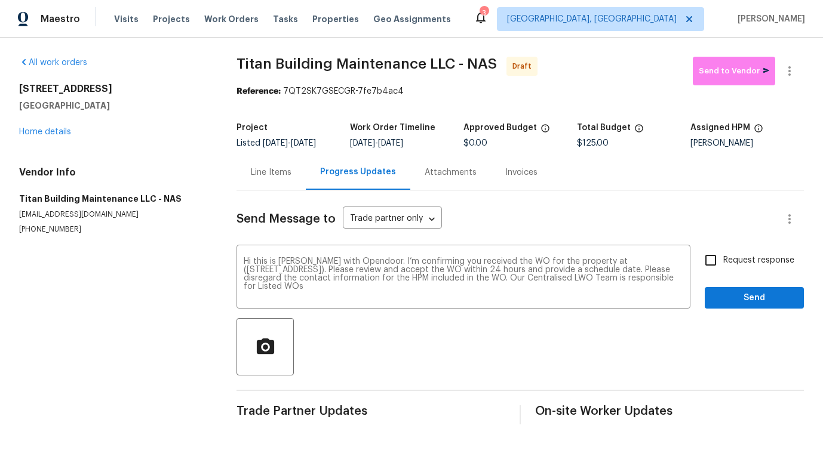
click at [709, 259] on input "Request response" at bounding box center [710, 260] width 25 height 25
checkbox input "true"
click at [741, 305] on span "Send" at bounding box center [755, 298] width 80 height 15
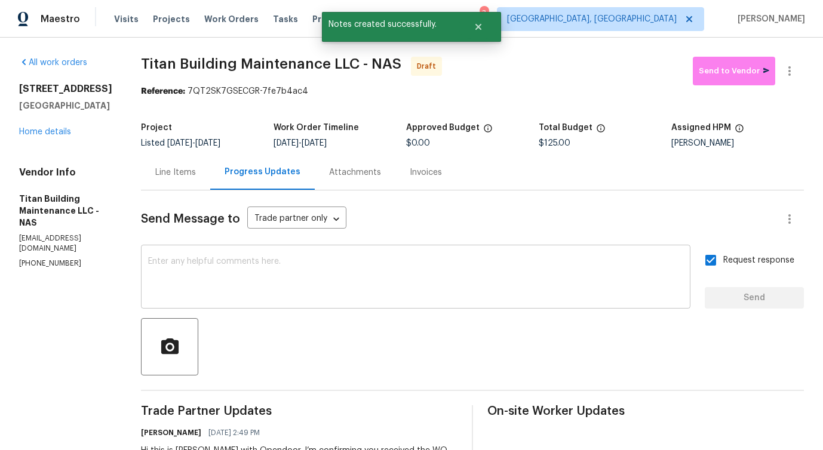
click at [384, 253] on div "x ​" at bounding box center [416, 278] width 550 height 61
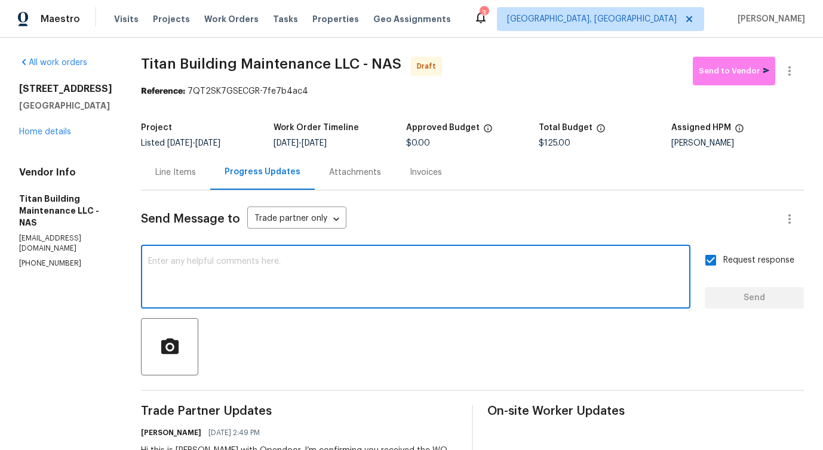
paste textarea "Attention All Work Orders must include before-photos (both close-up and wide-an…"
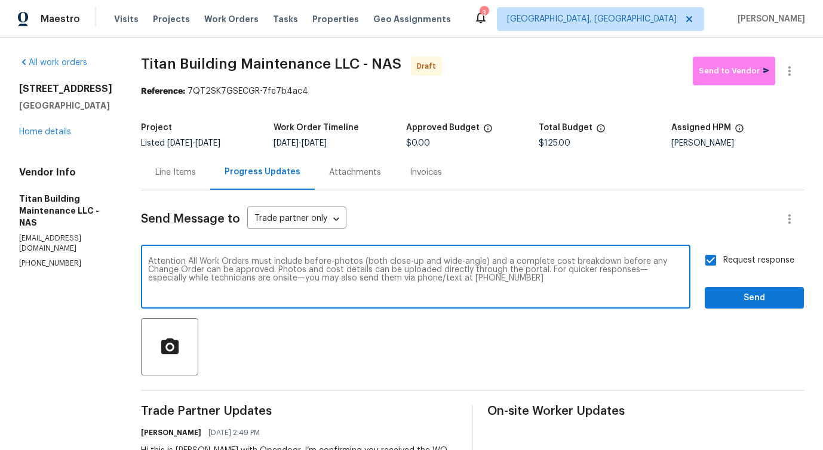
type textarea "Attention All Work Orders must include before-photos (both close-up and wide-an…"
click at [732, 306] on button "Send" at bounding box center [754, 298] width 99 height 22
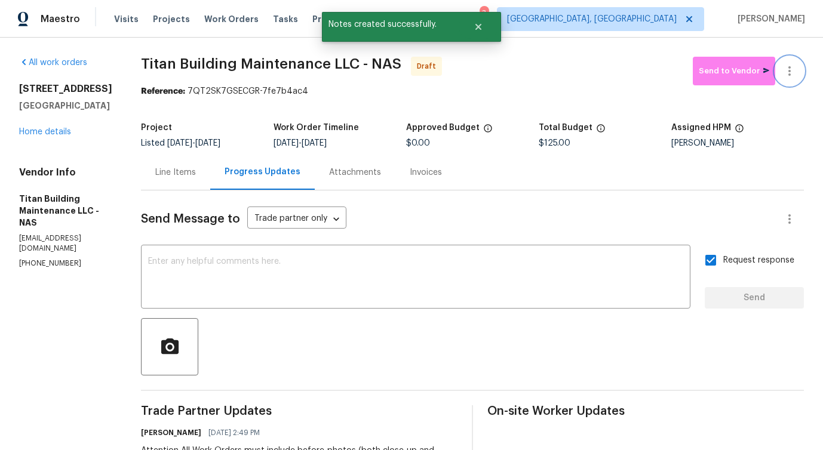
click at [793, 72] on icon "button" at bounding box center [790, 71] width 14 height 14
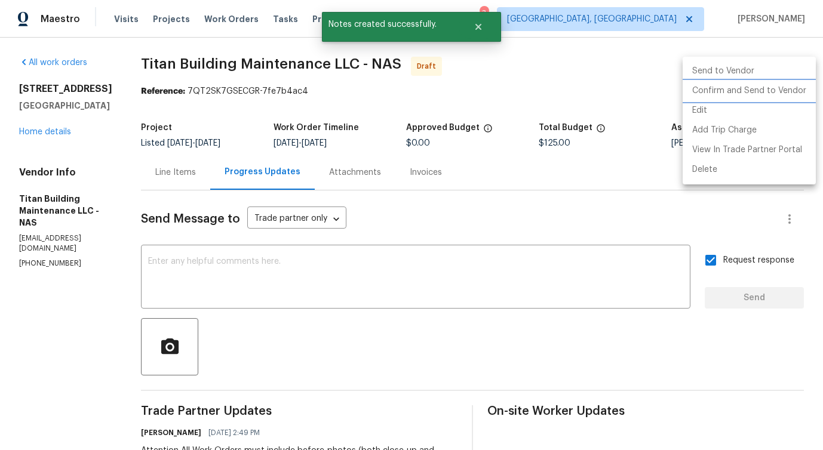
click at [735, 96] on li "Confirm and Send to Vendor" at bounding box center [749, 91] width 133 height 20
click at [509, 100] on div at bounding box center [411, 225] width 823 height 450
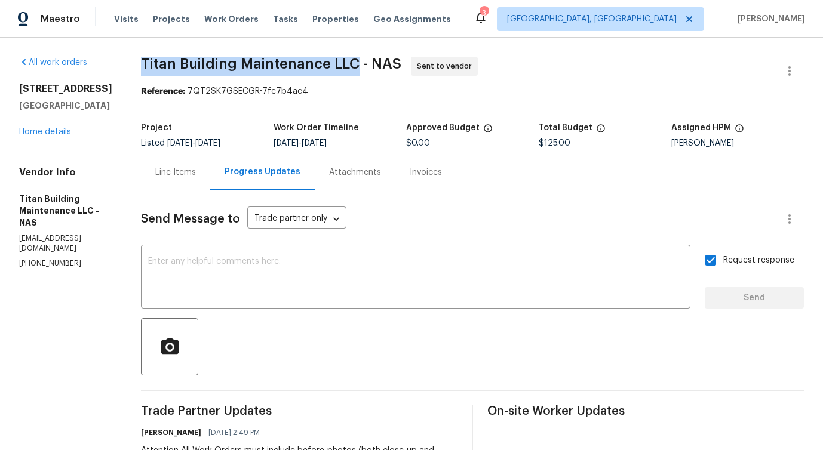
drag, startPoint x: 128, startPoint y: 61, endPoint x: 347, endPoint y: 63, distance: 218.7
click at [347, 63] on div "All work orders 4014 Ethan Ave Mount Juliet, TN 37122 Home details Vendor Info …" at bounding box center [411, 335] width 823 height 595
copy span "Titan Building Maintenance LLC"
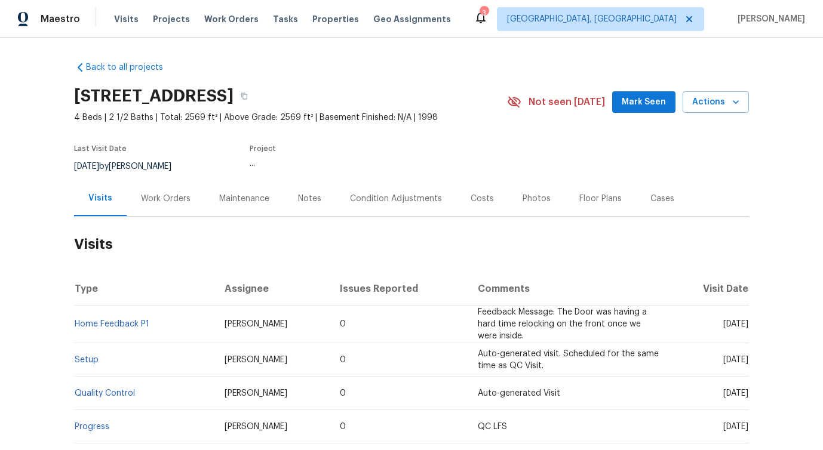
click at [172, 195] on div "Work Orders" at bounding box center [166, 199] width 50 height 12
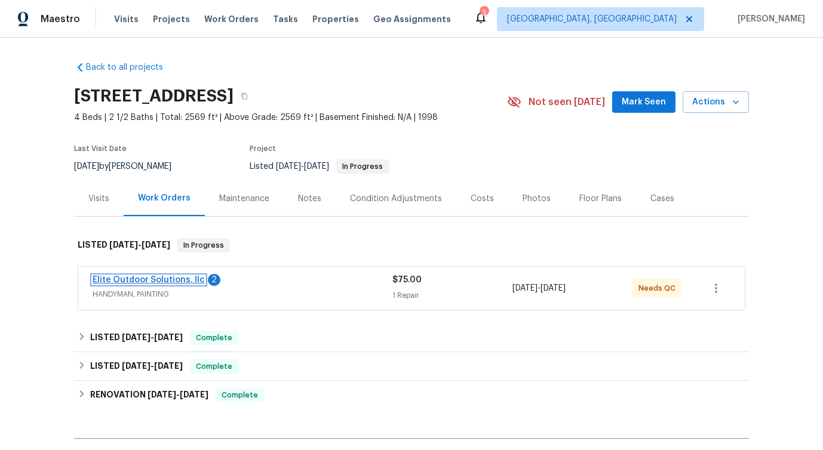
click at [140, 278] on link "Elite Outdoor Solutions, llc" at bounding box center [149, 280] width 112 height 8
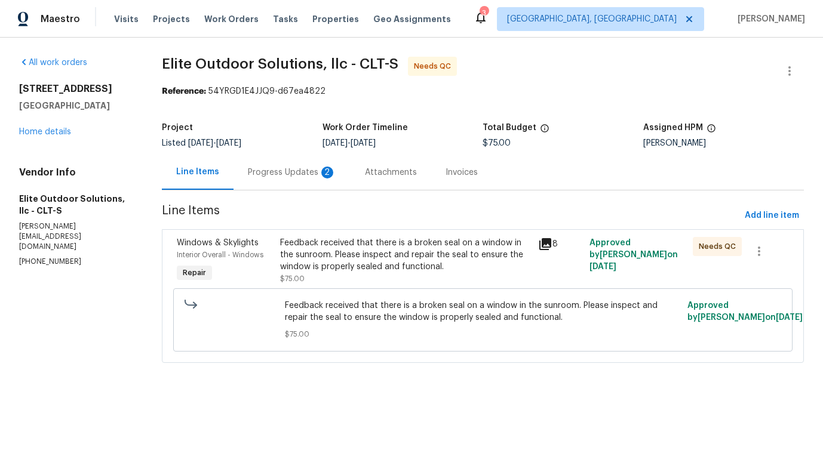
click at [312, 180] on div "Progress Updates 2" at bounding box center [292, 172] width 117 height 35
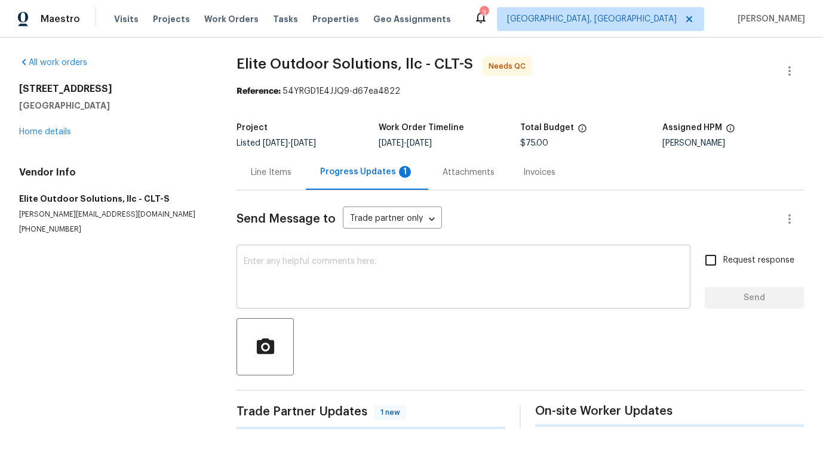
click at [309, 266] on textarea at bounding box center [464, 278] width 440 height 42
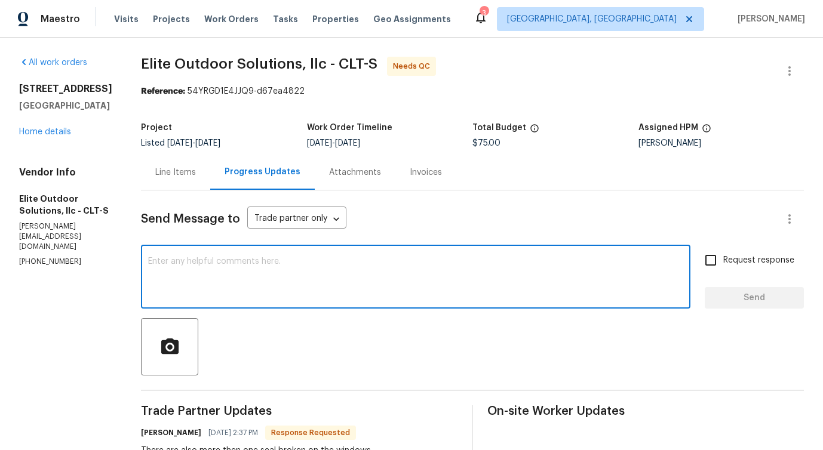
click at [173, 168] on div "Line Items" at bounding box center [175, 173] width 41 height 12
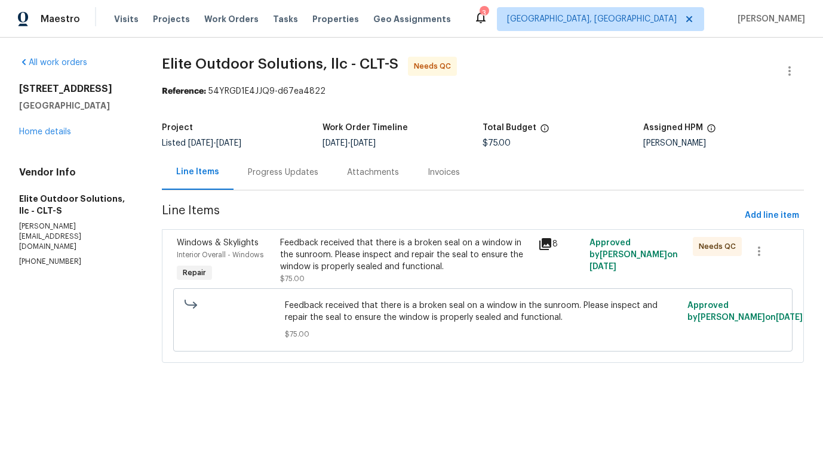
click at [398, 285] on div "Feedback received that there is a broken seal on a window in the sunroom. Pleas…" at bounding box center [483, 320] width 612 height 70
click at [400, 253] on div "Feedback received that there is a broken seal on a window in the sunroom. Pleas…" at bounding box center [405, 255] width 251 height 36
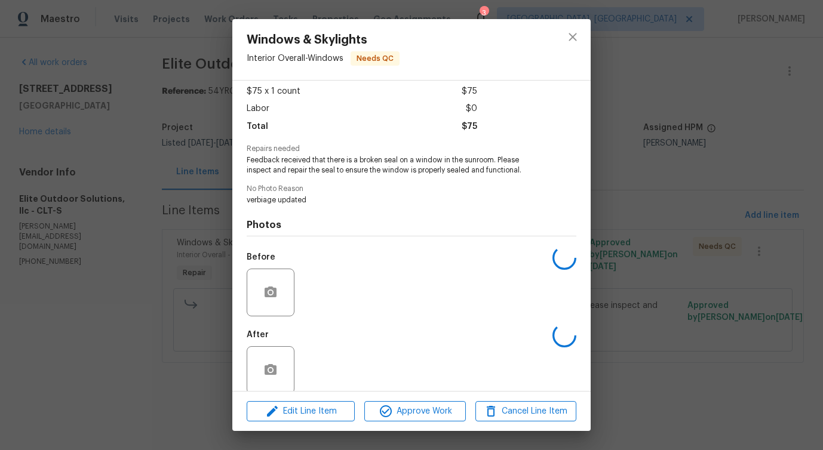
scroll to position [79, 0]
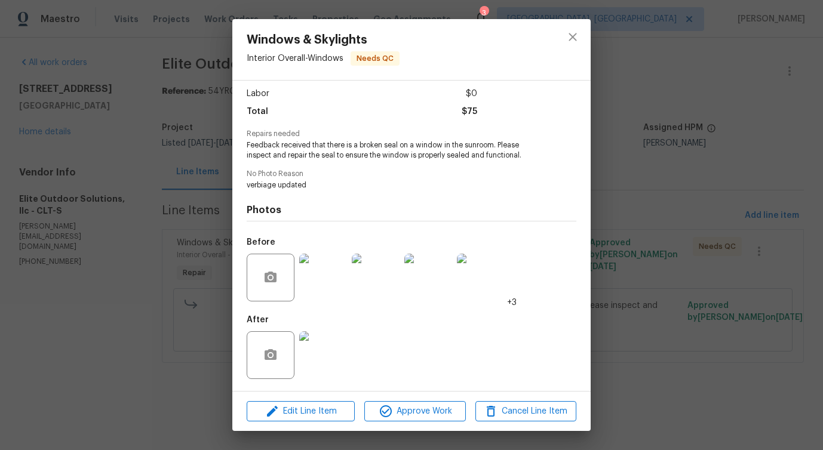
click at [317, 279] on img at bounding box center [323, 278] width 48 height 48
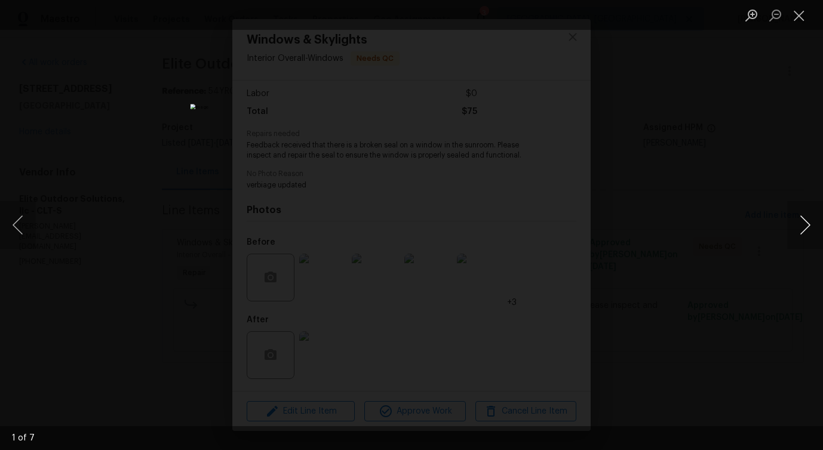
click at [807, 228] on button "Next image" at bounding box center [805, 225] width 36 height 48
click at [14, 229] on button "Previous image" at bounding box center [18, 225] width 36 height 48
click at [807, 233] on button "Next image" at bounding box center [805, 225] width 36 height 48
click at [801, 229] on button "Next image" at bounding box center [805, 225] width 36 height 48
click at [805, 229] on button "Next image" at bounding box center [805, 225] width 36 height 48
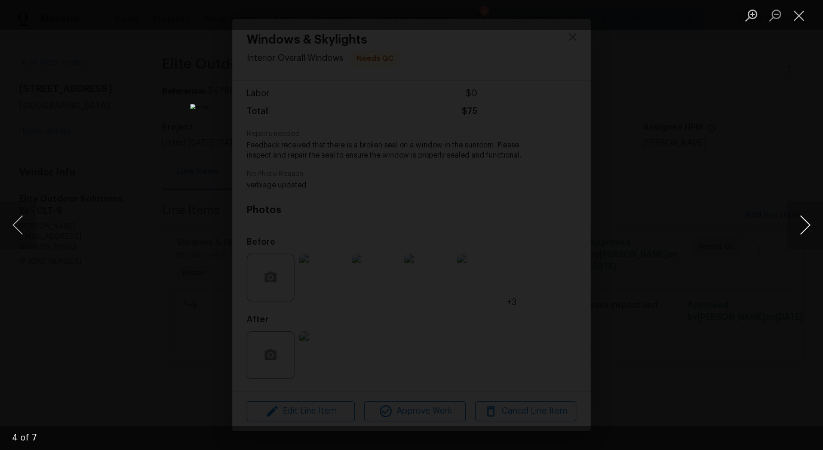
click at [803, 235] on button "Next image" at bounding box center [805, 225] width 36 height 48
click at [798, 229] on button "Next image" at bounding box center [805, 225] width 36 height 48
click at [804, 236] on button "Next image" at bounding box center [805, 225] width 36 height 48
click at [805, 16] on button "Close lightbox" at bounding box center [799, 15] width 24 height 21
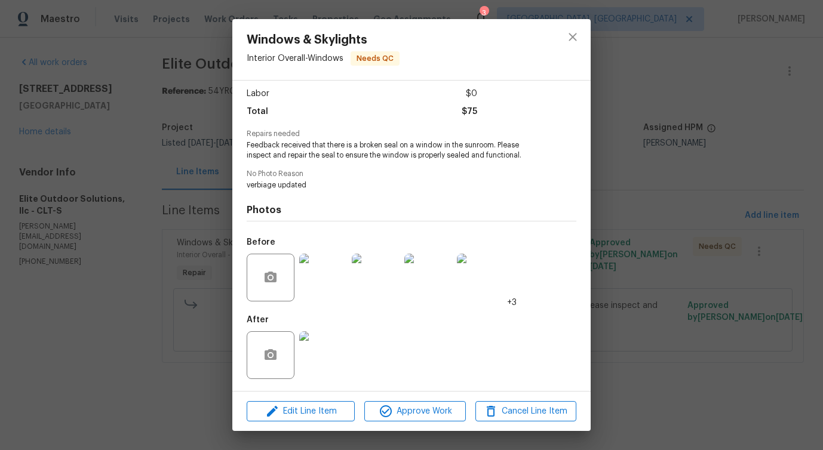
click at [586, 44] on div at bounding box center [573, 49] width 36 height 61
click at [578, 41] on icon "close" at bounding box center [573, 37] width 14 height 14
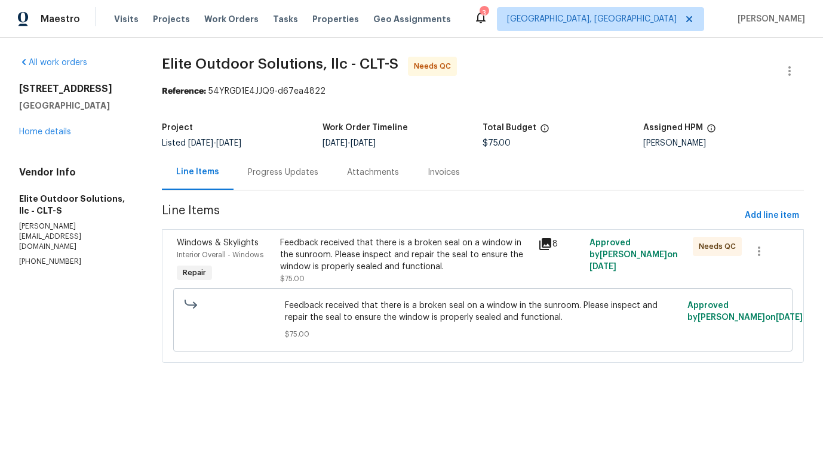
click at [276, 170] on div "Progress Updates" at bounding box center [283, 173] width 70 height 12
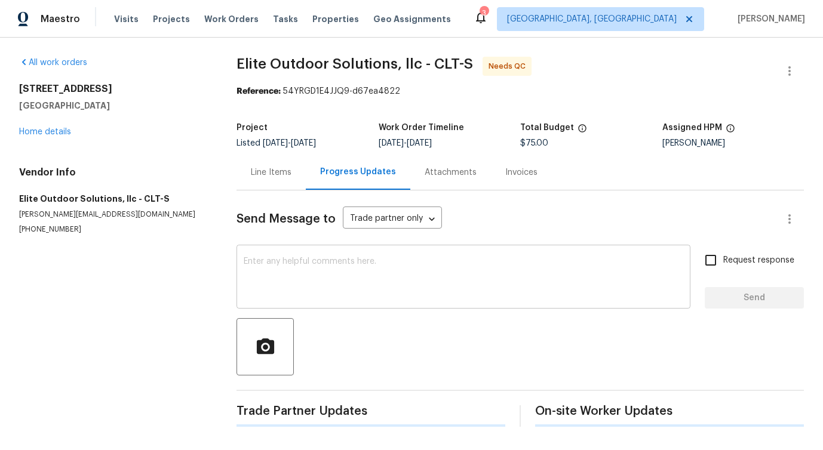
click at [305, 302] on div "x ​" at bounding box center [464, 278] width 454 height 61
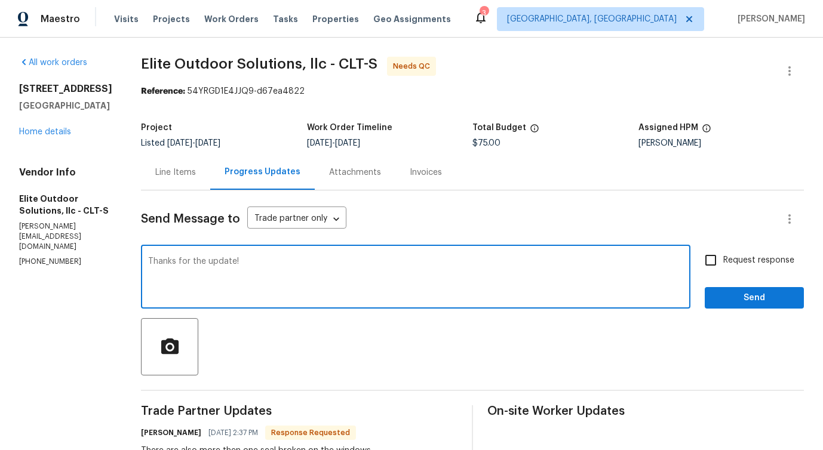
type textarea "Thanks for the update!"
click at [740, 292] on span "Send" at bounding box center [755, 298] width 80 height 15
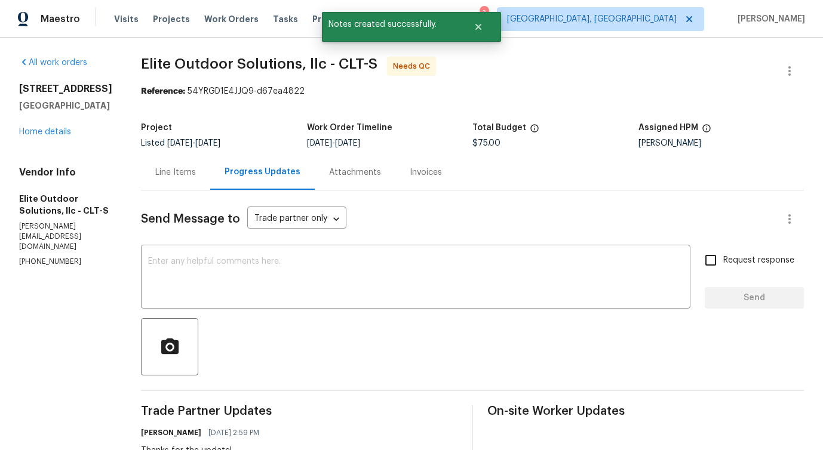
click at [161, 178] on div "Line Items" at bounding box center [175, 173] width 41 height 12
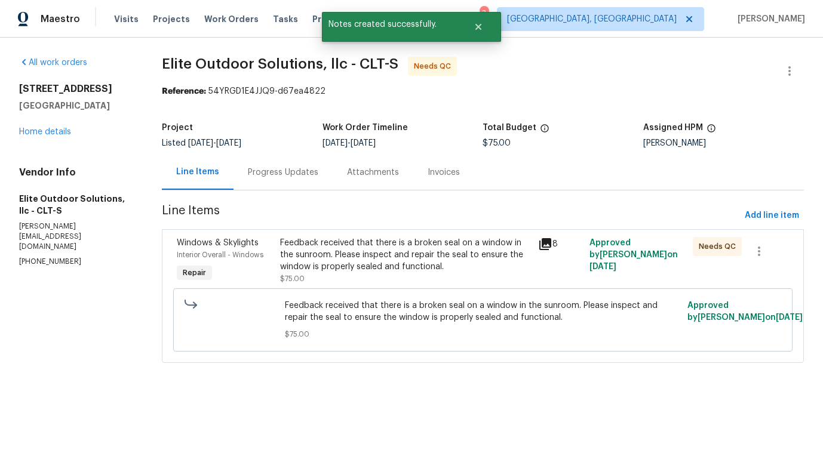
click at [373, 262] on div "Feedback received that there is a broken seal on a window in the sunroom. Pleas…" at bounding box center [405, 255] width 251 height 36
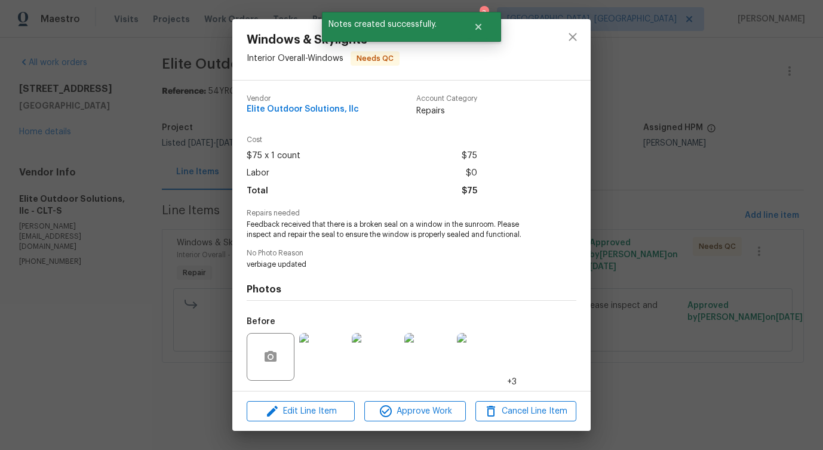
scroll to position [79, 0]
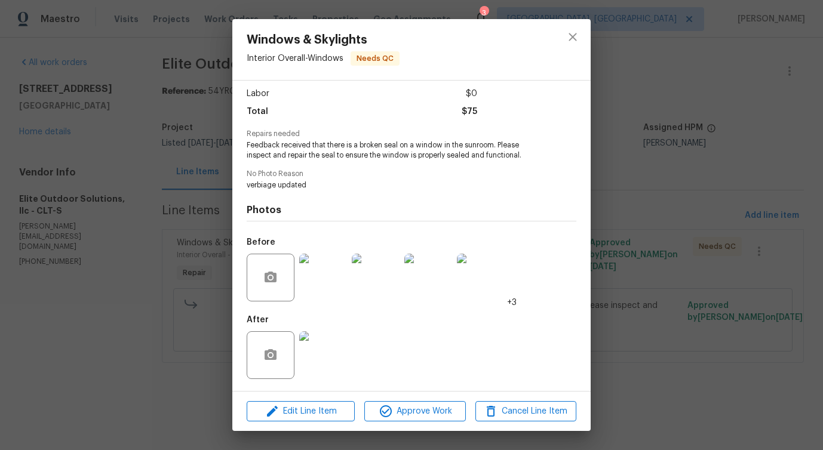
click at [324, 369] on img at bounding box center [323, 356] width 48 height 48
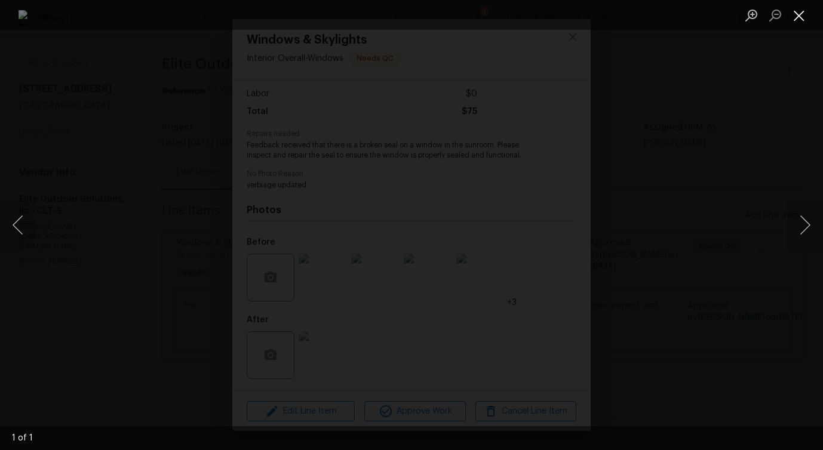
click at [802, 19] on button "Close lightbox" at bounding box center [799, 15] width 24 height 21
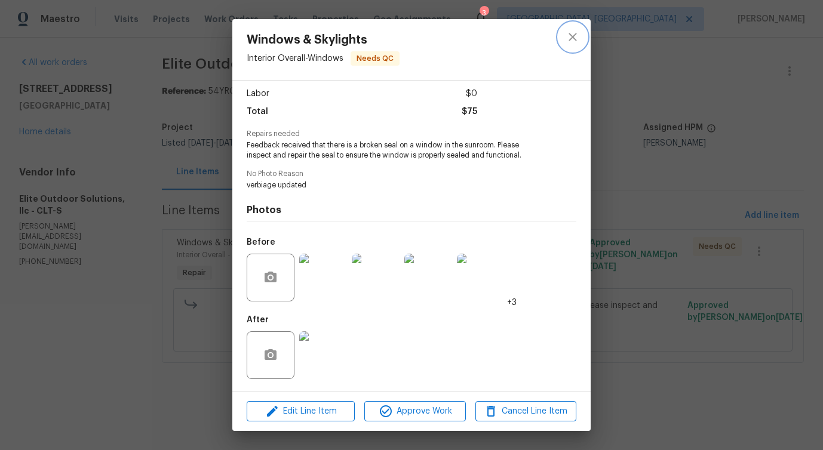
click at [569, 36] on icon "close" at bounding box center [573, 37] width 14 height 14
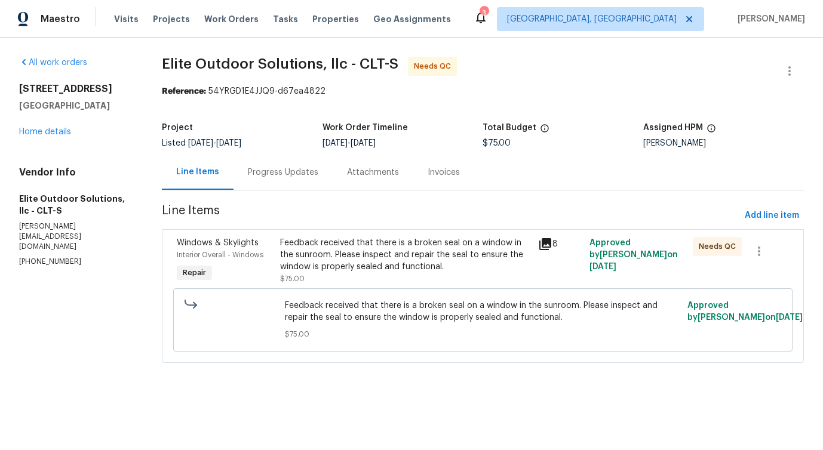
click at [303, 311] on span "Feedback received that there is a broken seal on a window in the sunroom. Pleas…" at bounding box center [483, 312] width 396 height 24
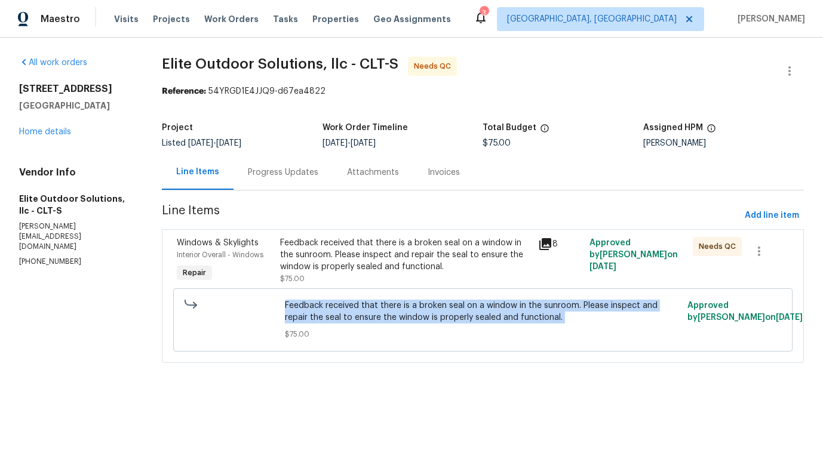
copy span "Feedback received that there is a broken seal on a window in the sunroom. Pleas…"
click at [28, 130] on link "Home details" at bounding box center [45, 132] width 52 height 8
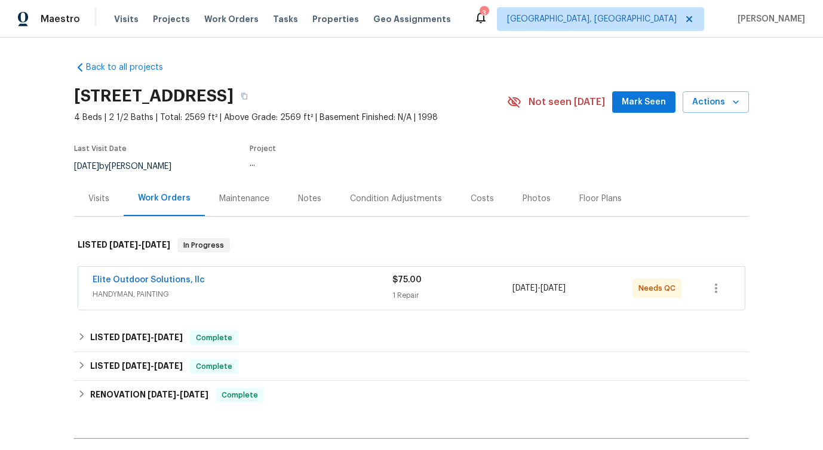
scroll to position [142, 0]
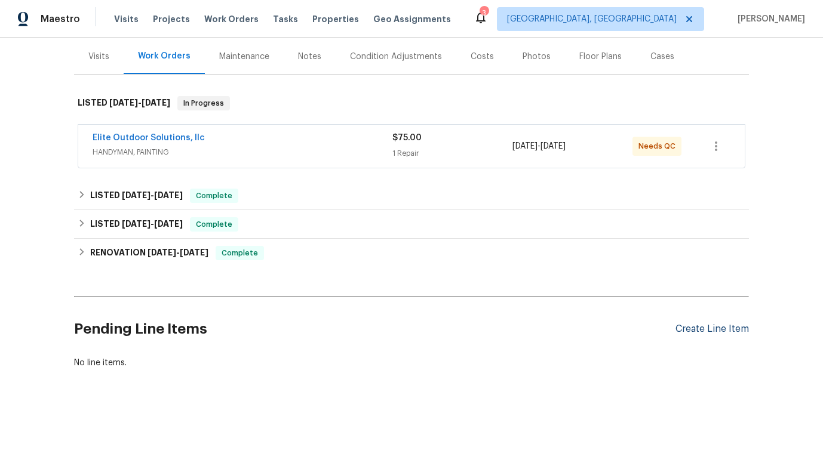
click at [735, 325] on div "Create Line Item" at bounding box center [712, 329] width 73 height 11
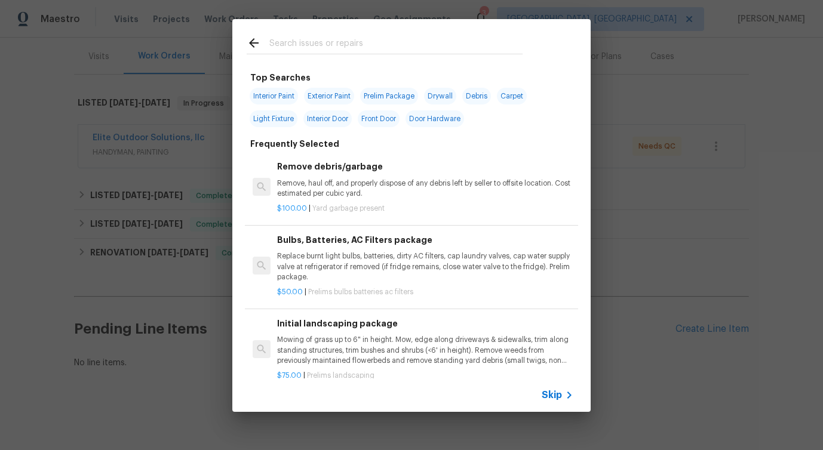
click at [552, 391] on span "Skip" at bounding box center [552, 396] width 20 height 12
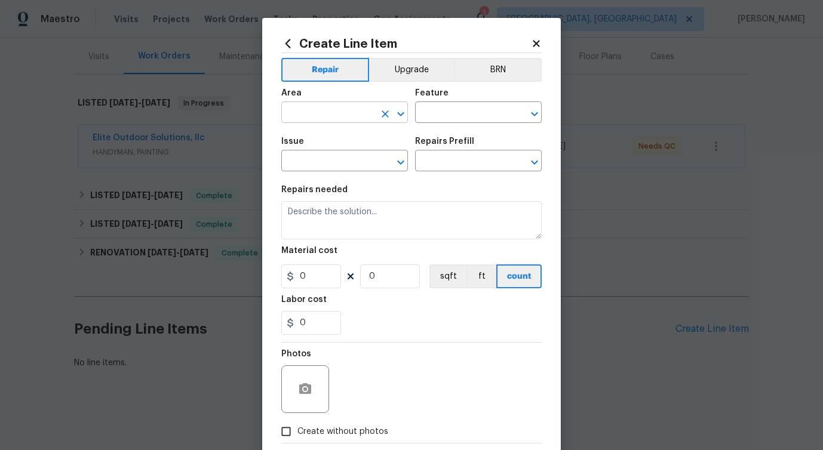
click at [358, 117] on input "text" at bounding box center [327, 114] width 93 height 19
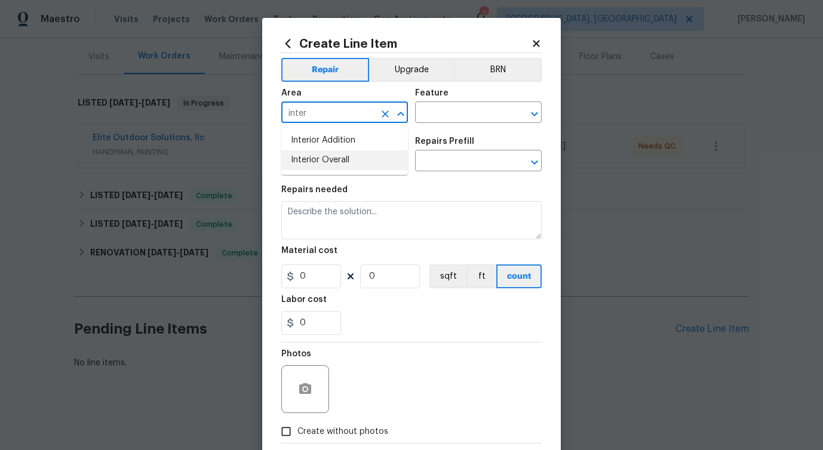
click at [348, 161] on li "Interior Overall" at bounding box center [344, 161] width 127 height 20
type input "Interior Overall"
click at [441, 120] on input "text" at bounding box center [461, 114] width 93 height 19
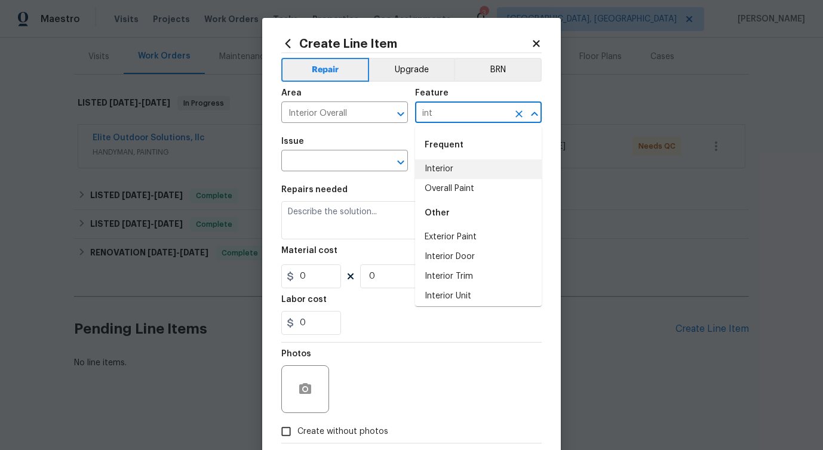
click at [443, 161] on li "Interior" at bounding box center [478, 170] width 127 height 20
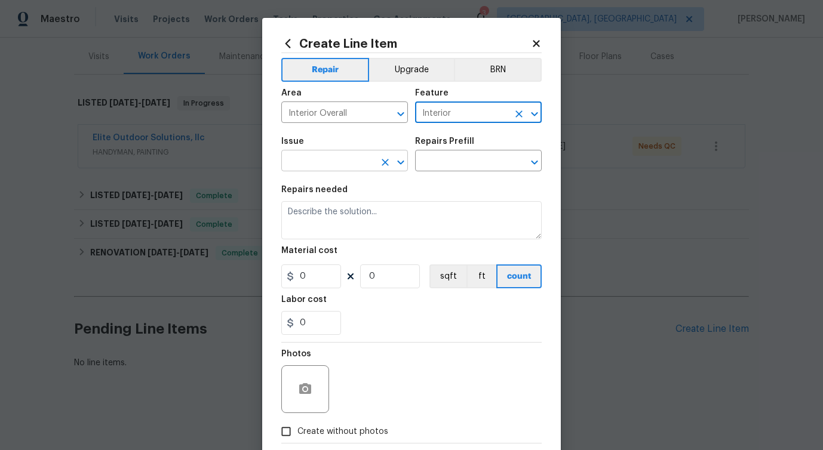
type input "Interior"
click at [338, 164] on input "text" at bounding box center [327, 162] width 93 height 19
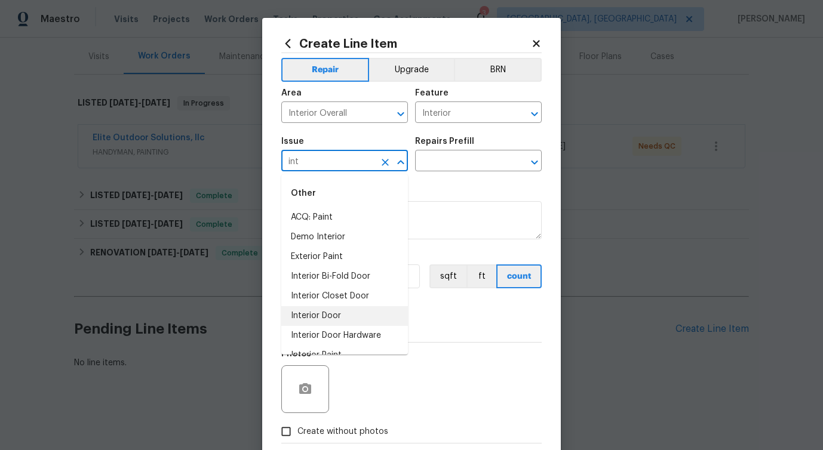
click at [333, 317] on li "Interior Door" at bounding box center [344, 316] width 127 height 20
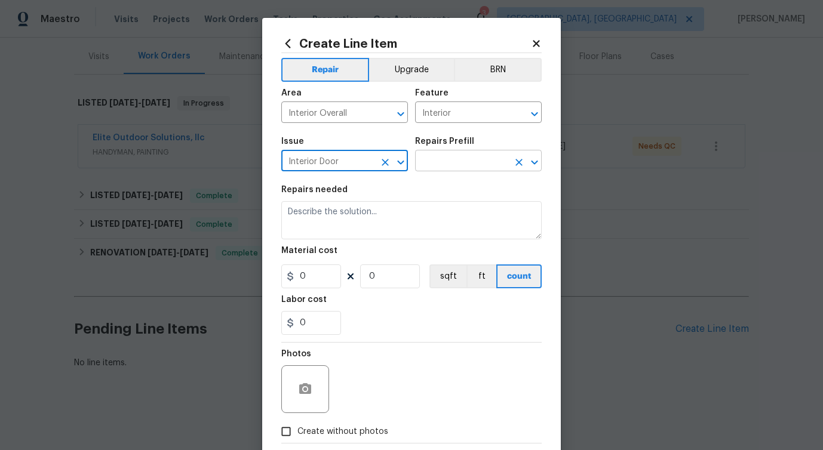
type input "Interior Door"
click at [455, 165] on input "text" at bounding box center [461, 162] width 93 height 19
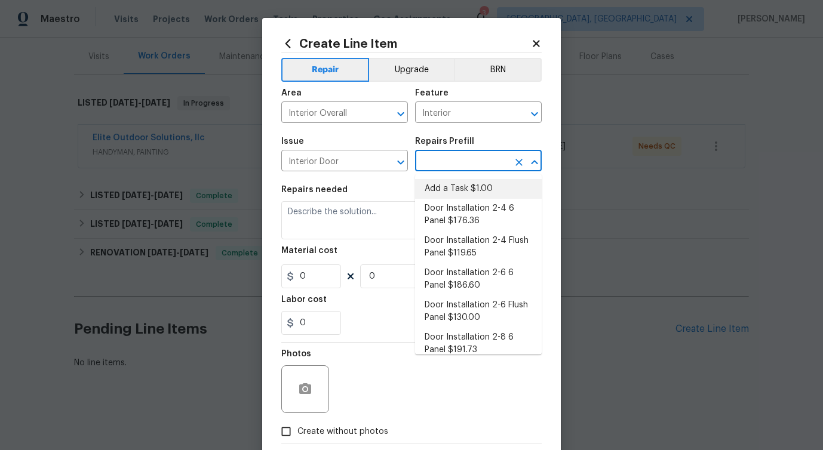
click at [449, 186] on li "Add a Task $1.00" at bounding box center [478, 189] width 127 height 20
type input "Interior Door"
type input "Add a Task $1.00"
type textarea "HPM to detail"
type input "1"
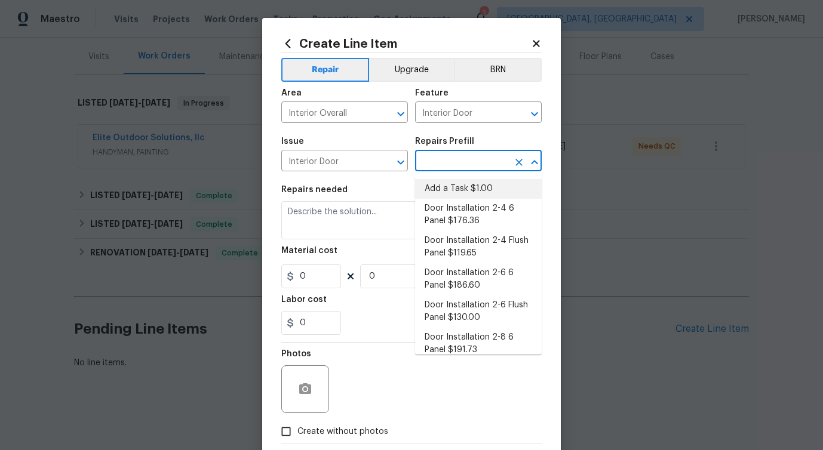
type input "1"
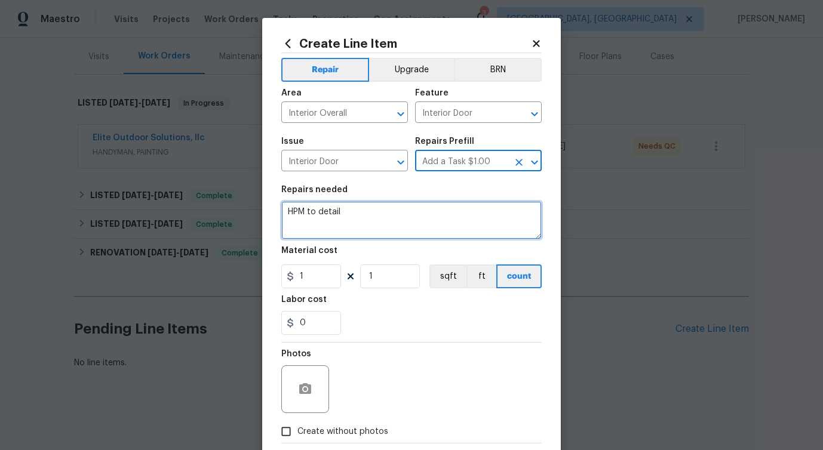
click at [330, 211] on textarea "HPM to detail" at bounding box center [411, 220] width 260 height 38
paste textarea "Feedback received that there is a broken seal on a window in the sunroom. Pleas…"
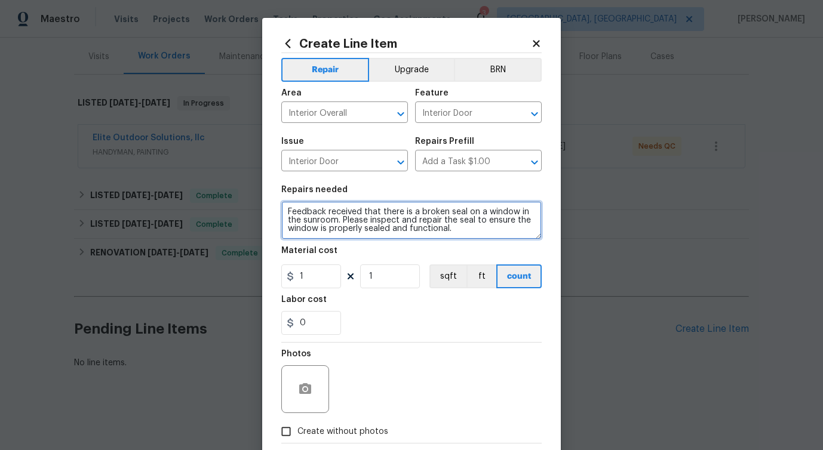
scroll to position [2, 0]
type textarea "Feedback received that there is a broken seal on a window in the sunroom. Pleas…"
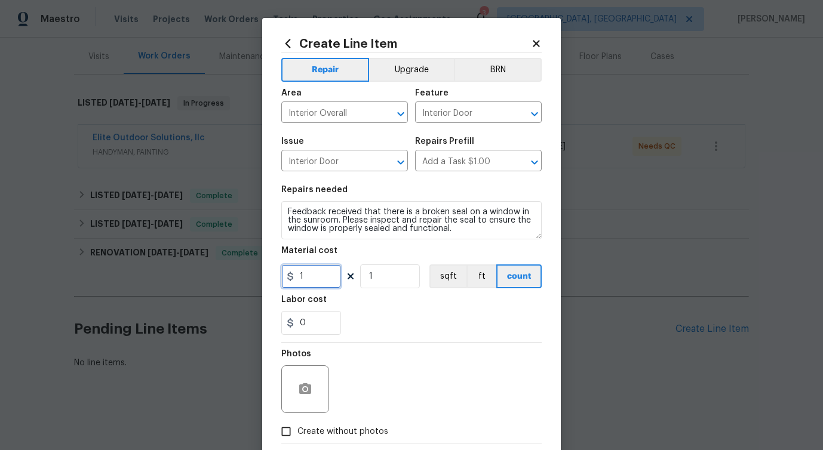
click at [317, 275] on input "1" at bounding box center [311, 277] width 60 height 24
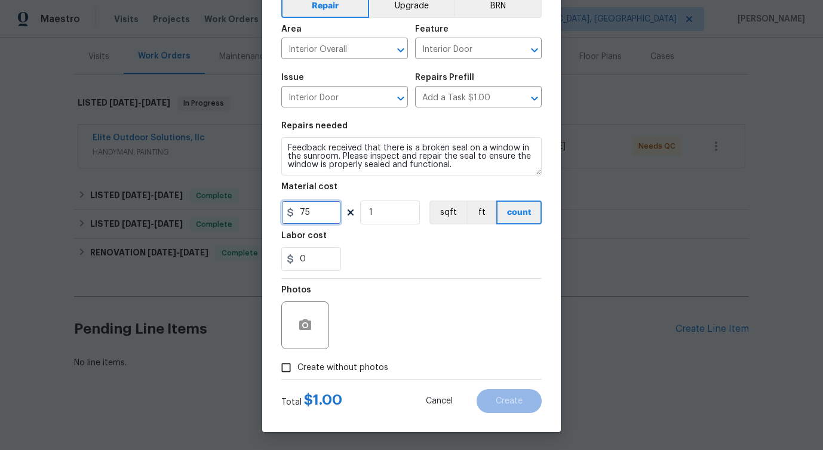
type input "75"
click at [314, 330] on button "button" at bounding box center [305, 325] width 29 height 29
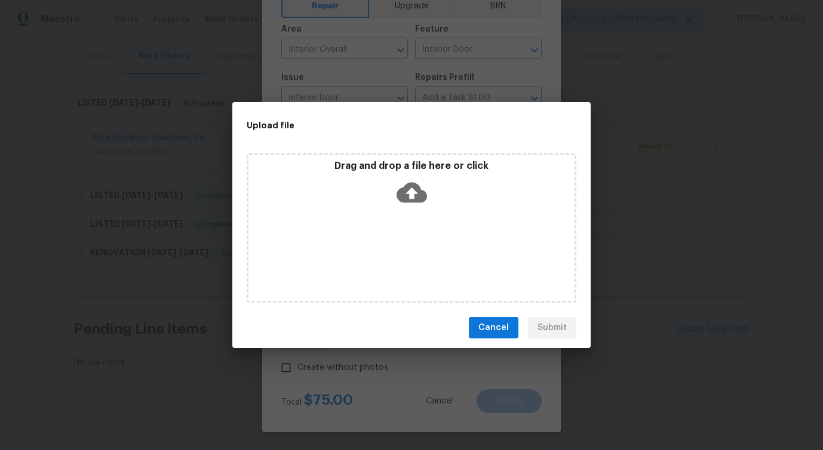
click at [416, 185] on icon at bounding box center [412, 193] width 30 height 20
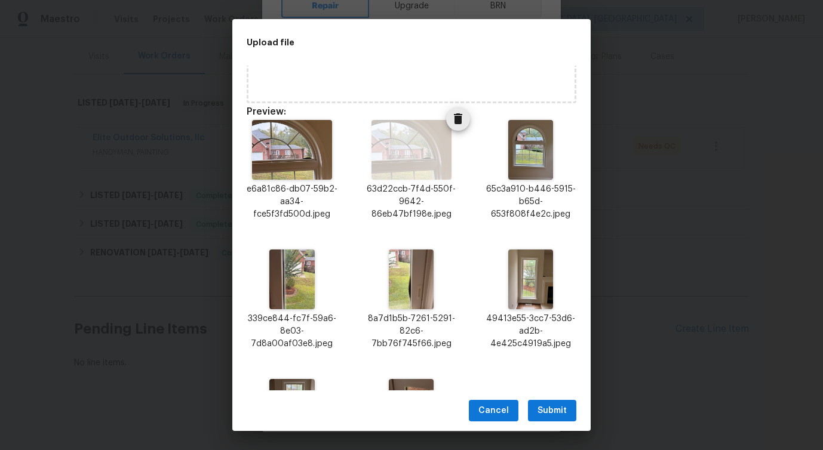
scroll to position [220, 0]
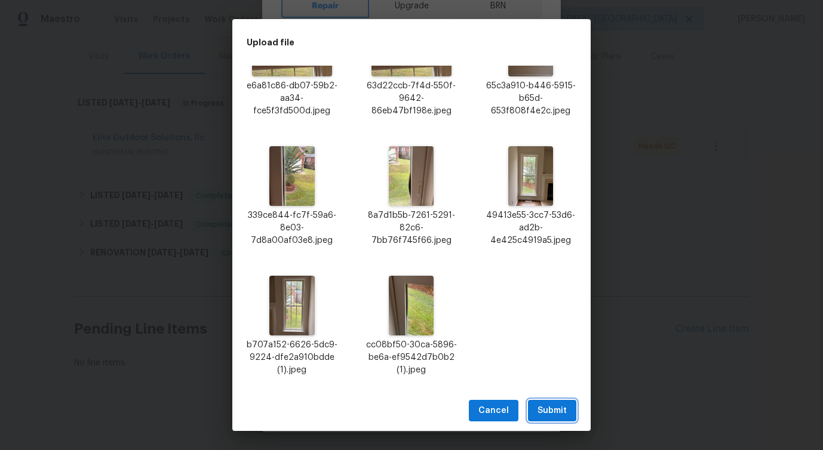
click at [545, 418] on button "Submit" at bounding box center [552, 411] width 48 height 22
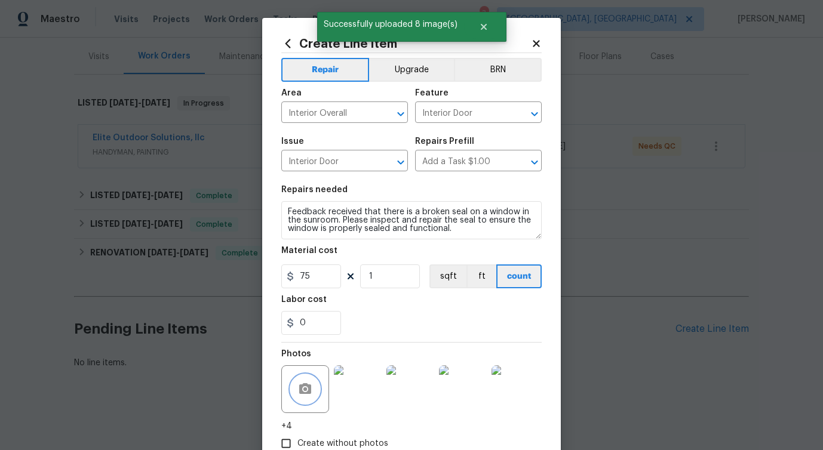
scroll to position [76, 0]
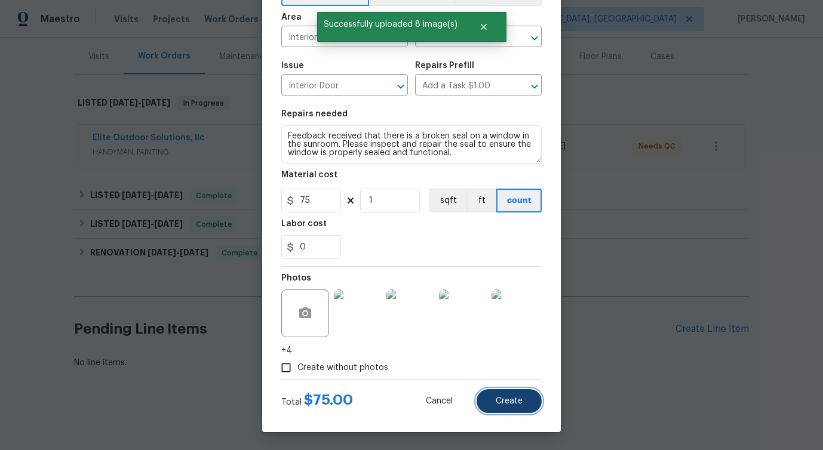
click at [511, 406] on button "Create" at bounding box center [509, 402] width 65 height 24
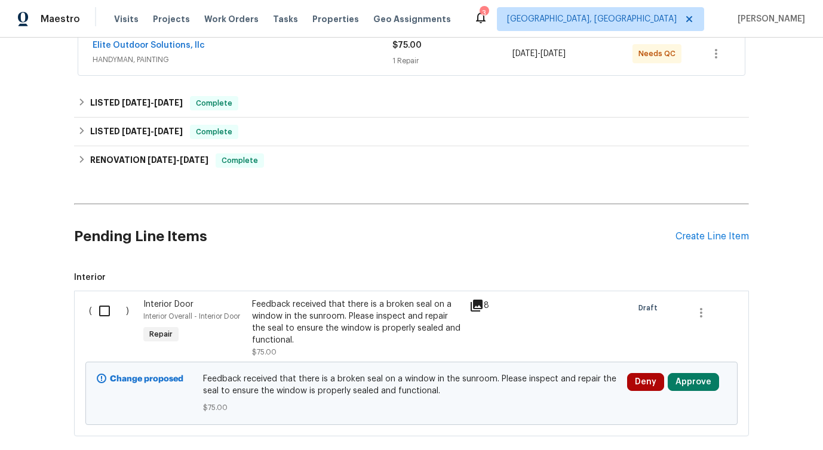
scroll to position [302, 0]
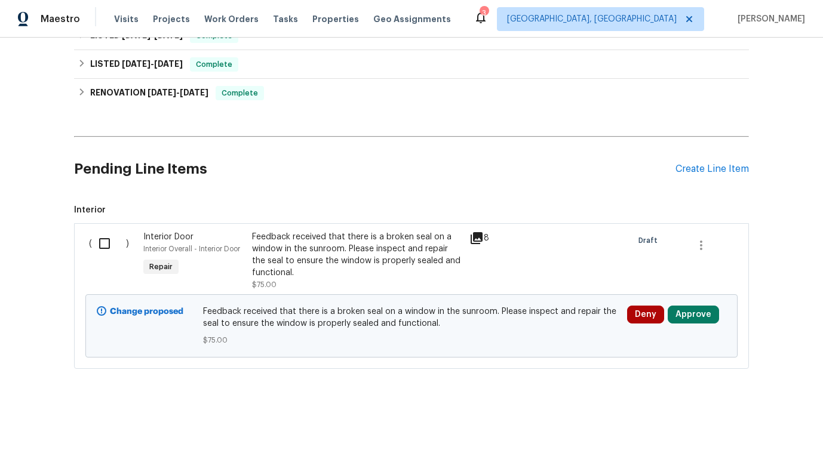
click at [104, 240] on input "checkbox" at bounding box center [109, 243] width 34 height 25
checkbox input "true"
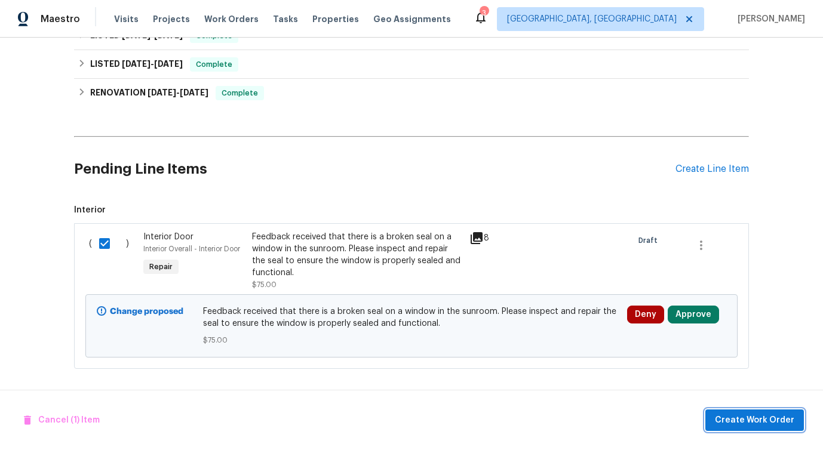
click at [747, 425] on span "Create Work Order" at bounding box center [754, 420] width 79 height 15
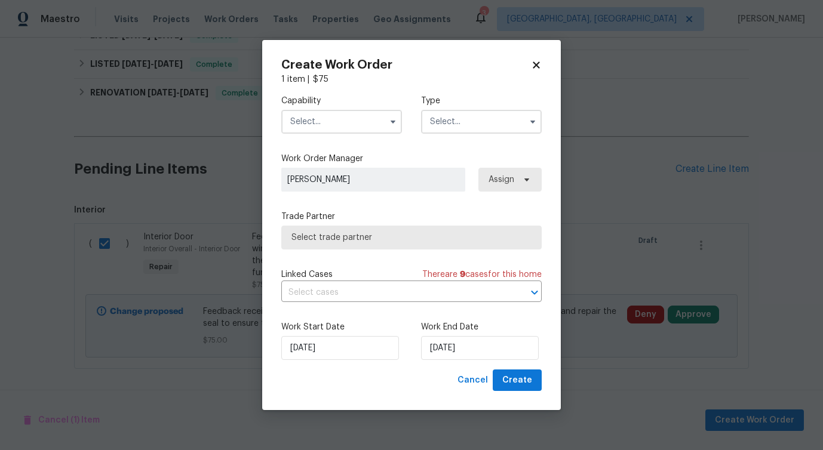
click at [302, 111] on input "text" at bounding box center [341, 122] width 121 height 24
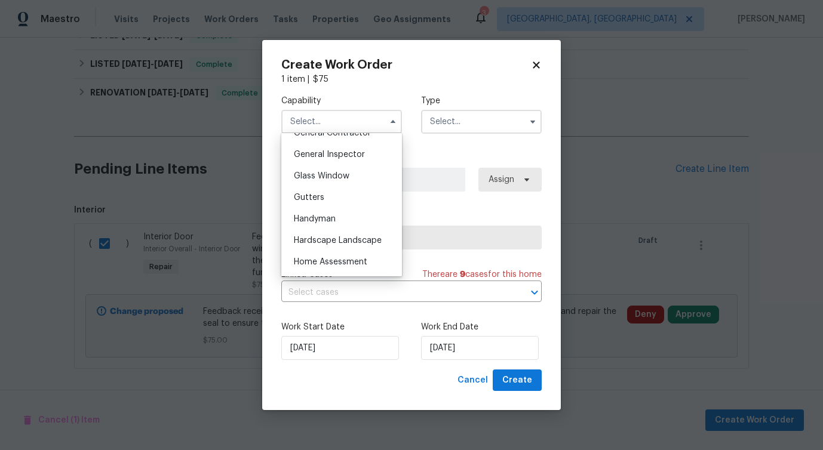
scroll to position [586, 0]
click at [343, 179] on span "Glass Window" at bounding box center [322, 175] width 56 height 8
type input "Glass Window"
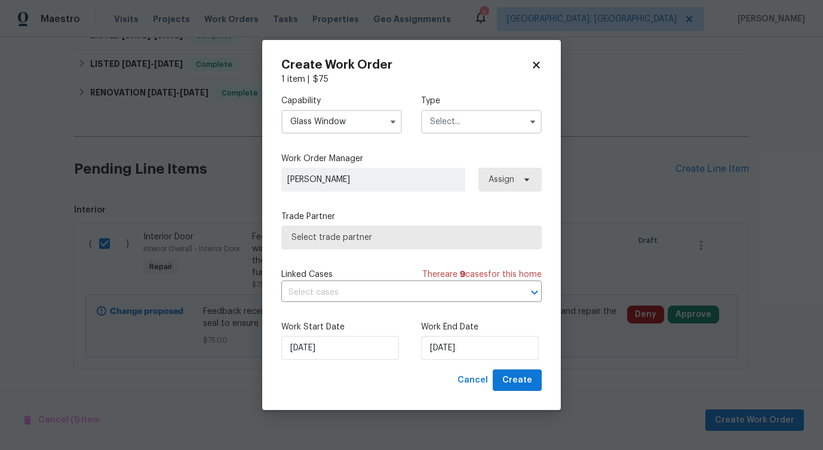
click at [476, 131] on input "text" at bounding box center [481, 122] width 121 height 24
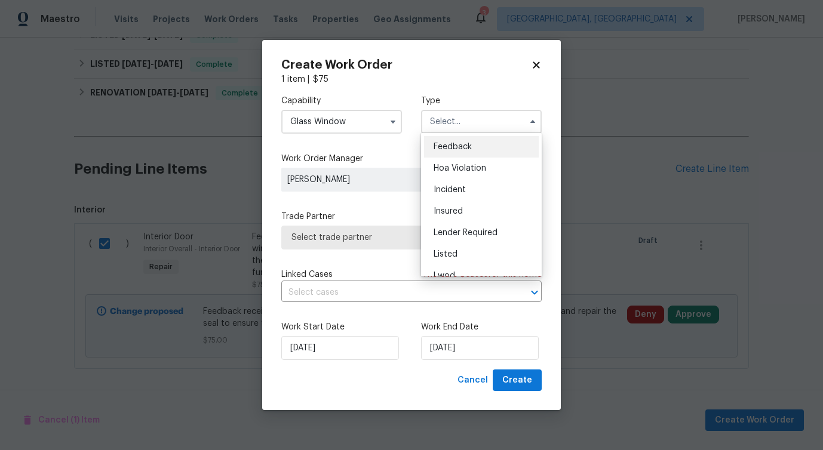
click at [465, 140] on div "Feedback" at bounding box center [481, 147] width 115 height 22
type input "Feedback"
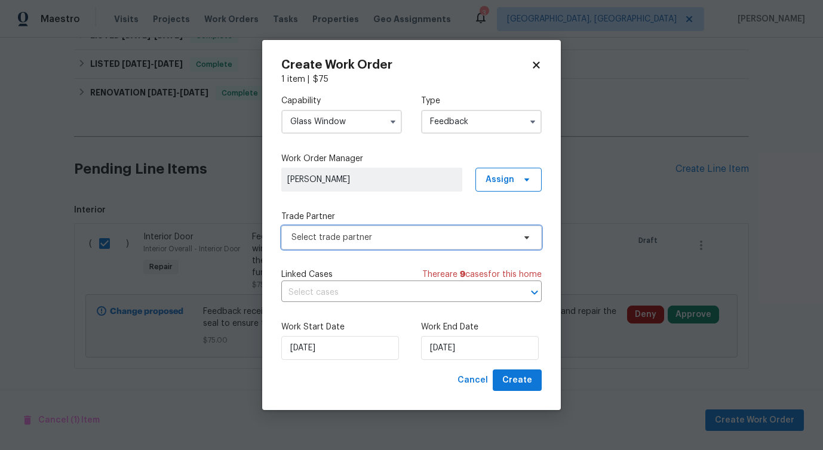
click at [357, 240] on span "Select trade partner" at bounding box center [403, 238] width 223 height 12
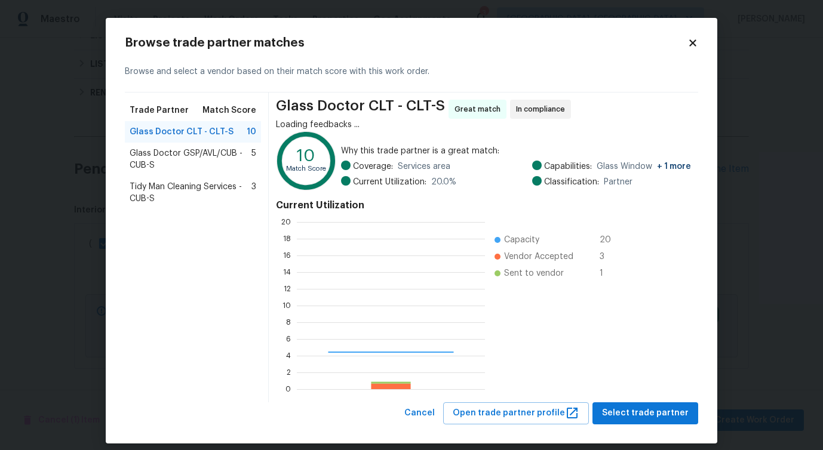
scroll to position [167, 188]
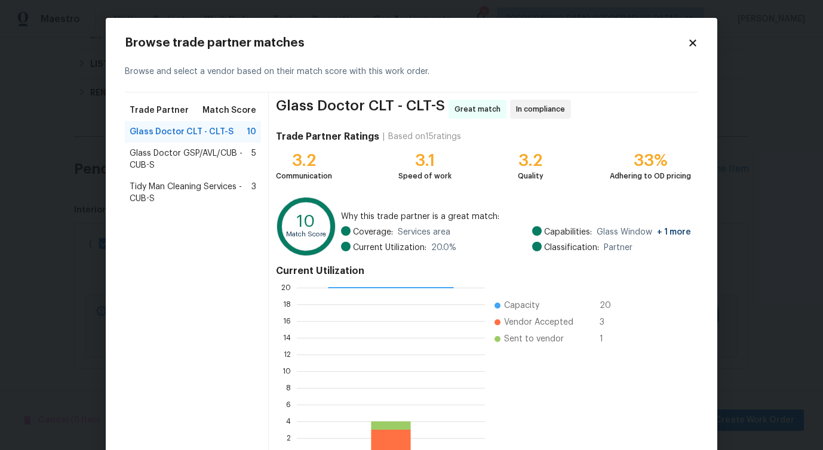
click at [164, 153] on span "Glass Doctor GSP/AVL/CUB - CUB-S" at bounding box center [191, 160] width 122 height 24
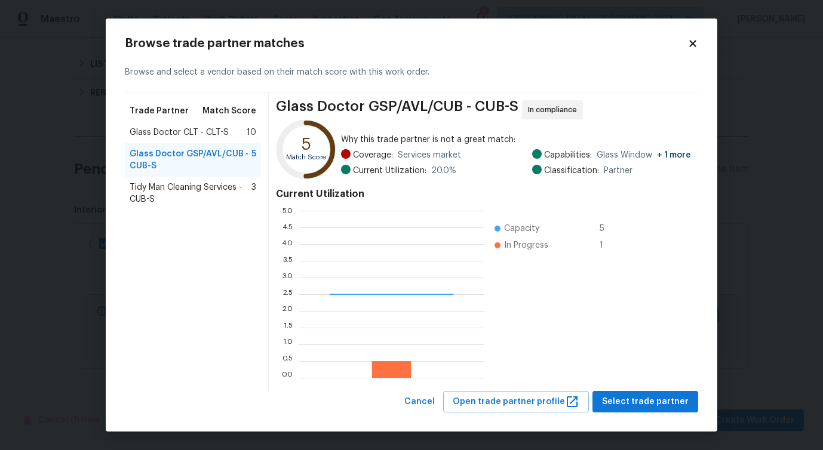
scroll to position [167, 186]
click at [151, 194] on span "Tidy Man Cleaning Services - CUB-S" at bounding box center [191, 194] width 122 height 24
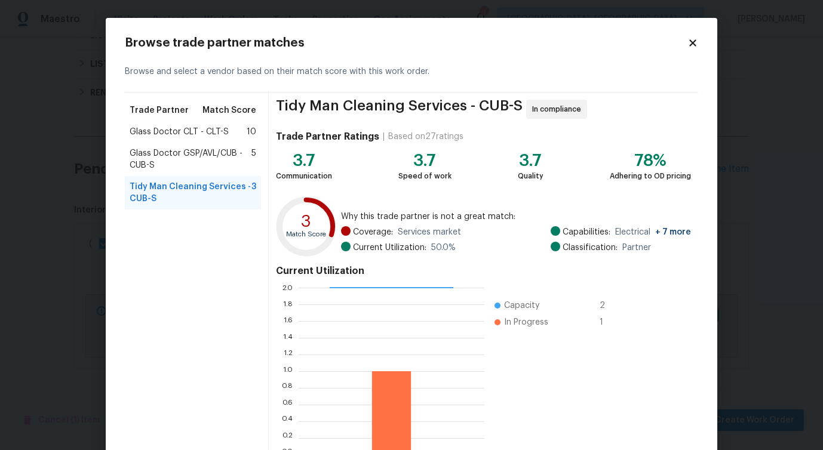
click at [205, 127] on span "Glass Doctor CLT - CLT-S" at bounding box center [179, 132] width 99 height 12
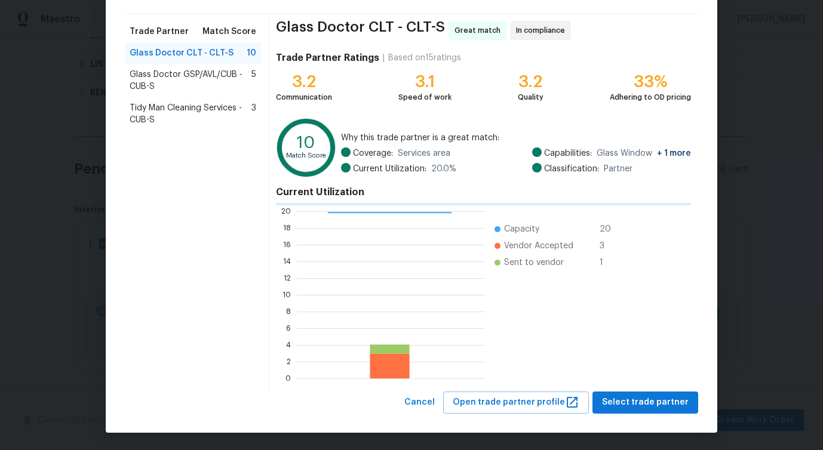
scroll to position [76, 0]
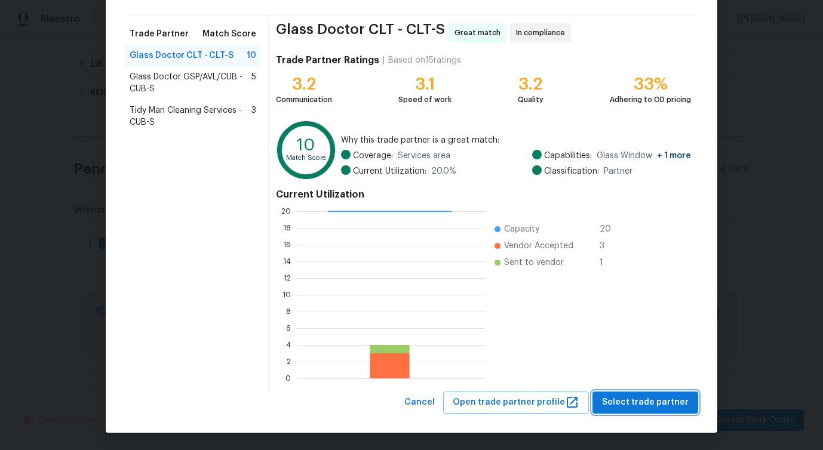
click at [628, 410] on span "Select trade partner" at bounding box center [645, 403] width 87 height 15
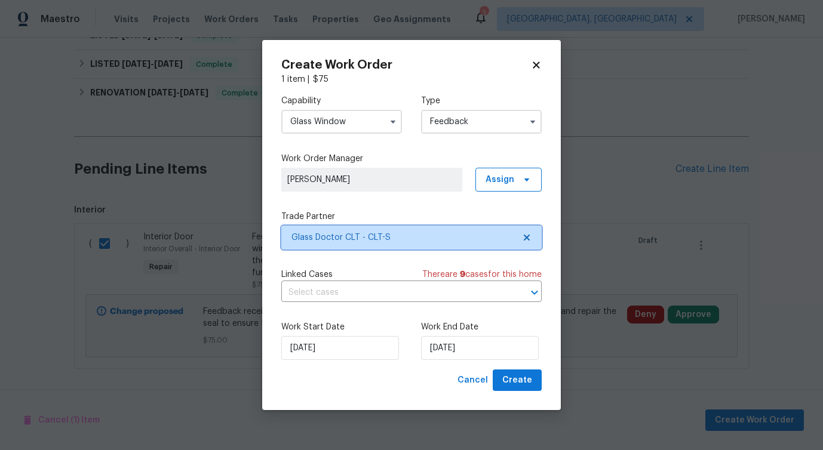
scroll to position [0, 0]
click at [355, 293] on input "text" at bounding box center [394, 293] width 227 height 19
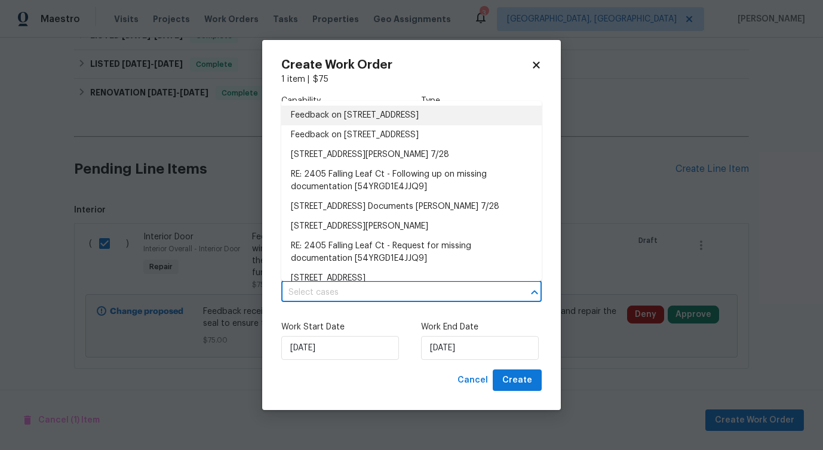
click at [357, 116] on li "Feedback on 2405 Falling Leaf Ct, Rock Hill, SC 29732" at bounding box center [411, 116] width 260 height 20
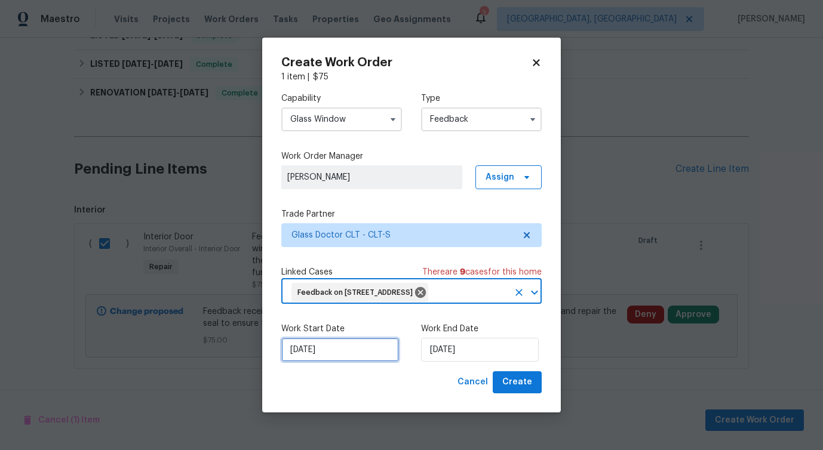
click at [347, 353] on input "[DATE]" at bounding box center [340, 350] width 118 height 24
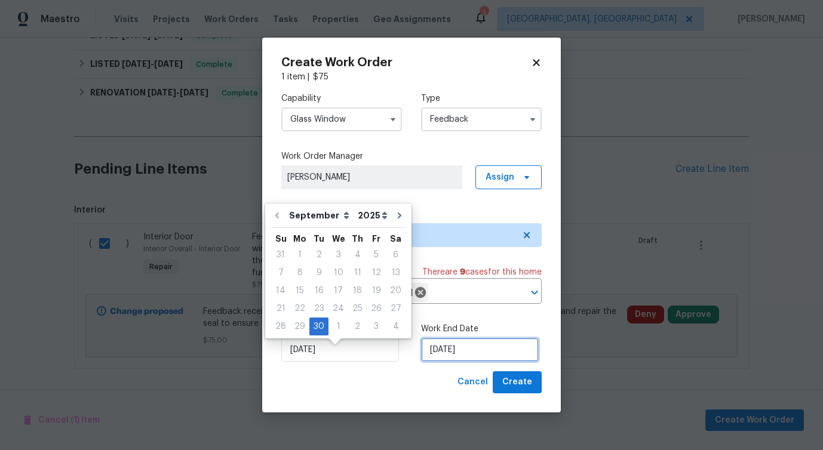
click at [444, 357] on input "[DATE]" at bounding box center [480, 350] width 118 height 24
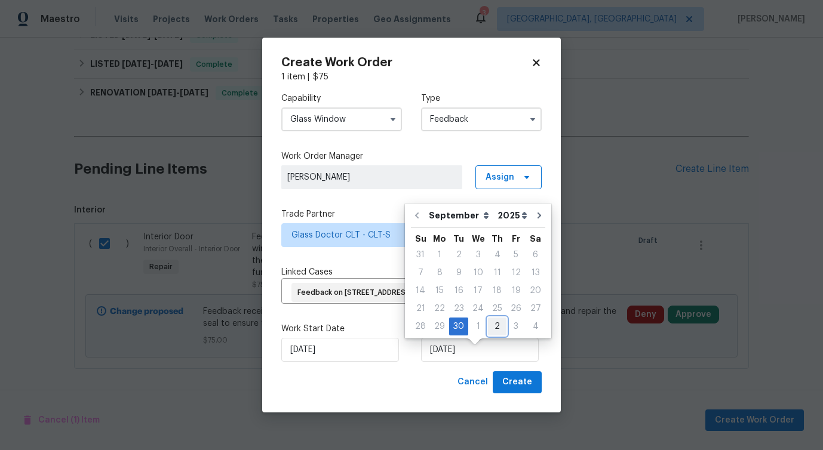
click at [491, 328] on div "2" at bounding box center [497, 326] width 19 height 17
type input "[DATE]"
select select "9"
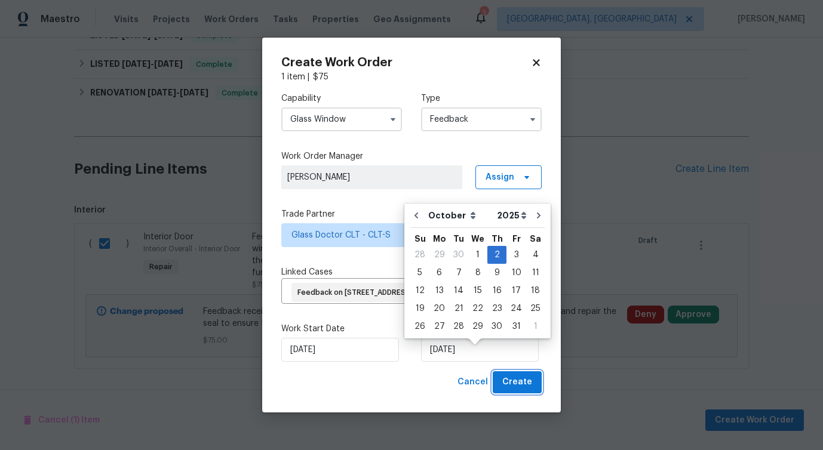
click at [514, 394] on button "Create" at bounding box center [517, 383] width 49 height 22
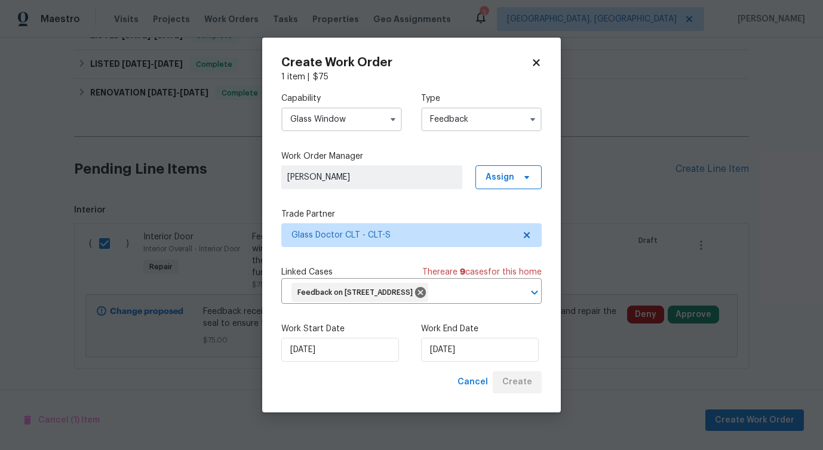
checkbox input "false"
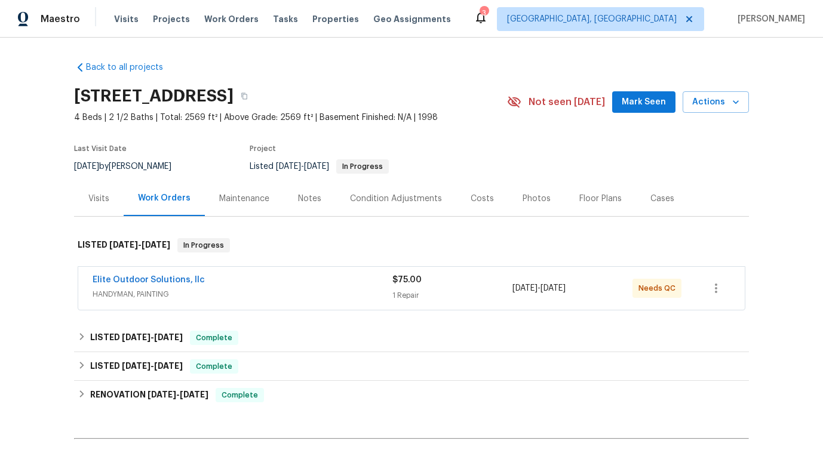
scroll to position [302, 0]
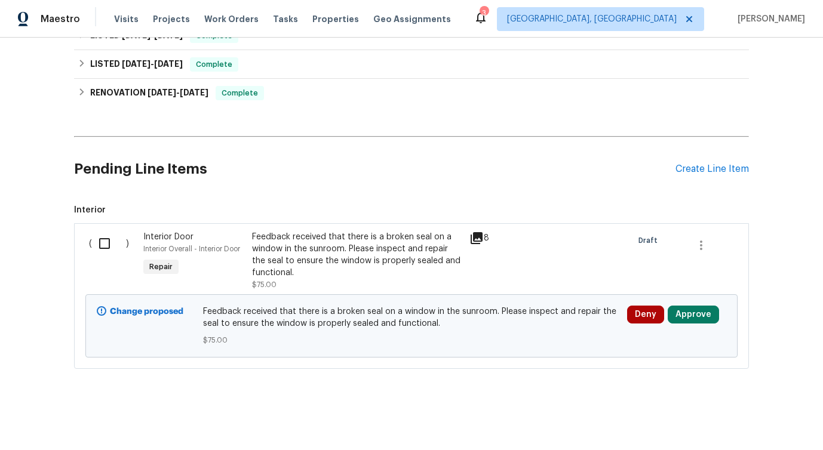
click at [103, 246] on input "checkbox" at bounding box center [109, 243] width 34 height 25
checkbox input "true"
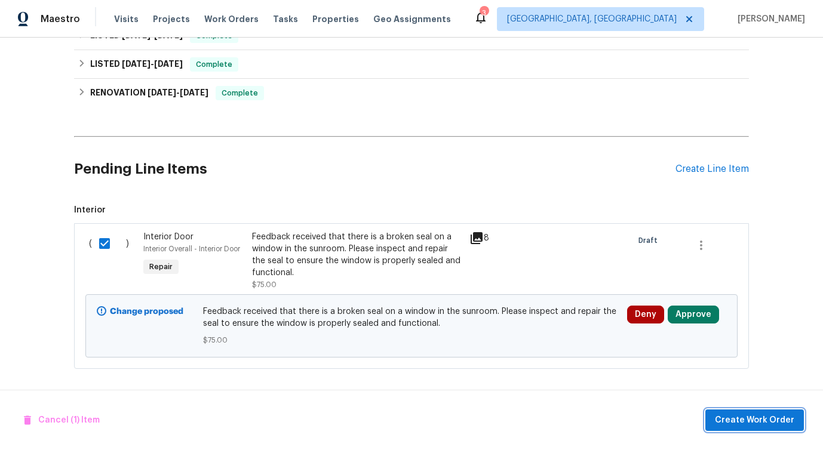
click at [741, 412] on button "Create Work Order" at bounding box center [755, 421] width 99 height 22
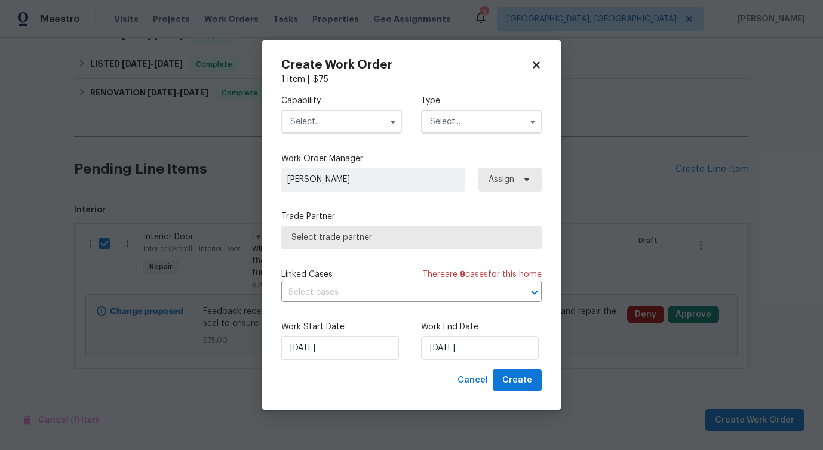
click at [341, 118] on input "text" at bounding box center [341, 122] width 121 height 24
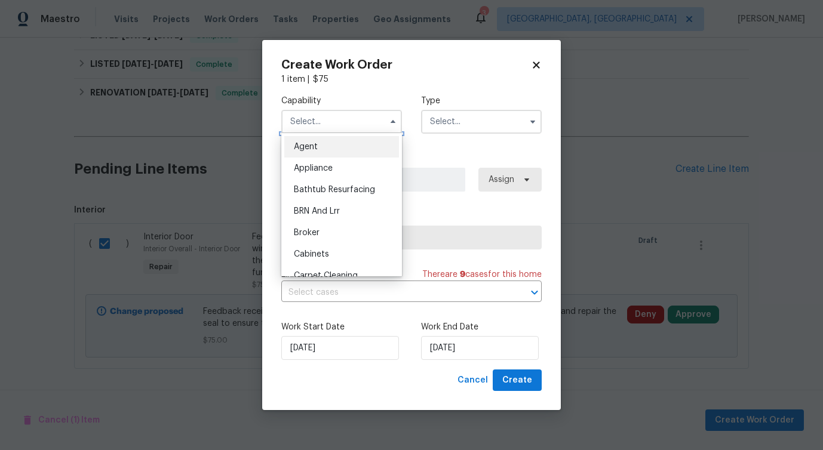
click at [341, 118] on input "text" at bounding box center [341, 122] width 121 height 24
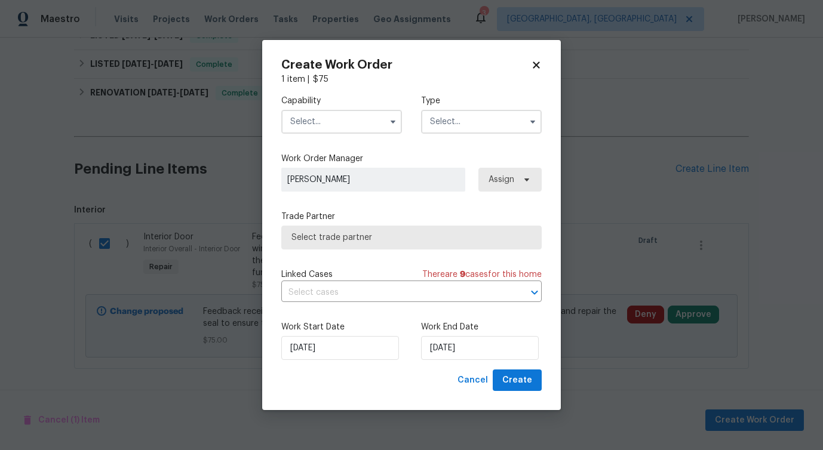
click at [360, 126] on input "text" at bounding box center [341, 122] width 121 height 24
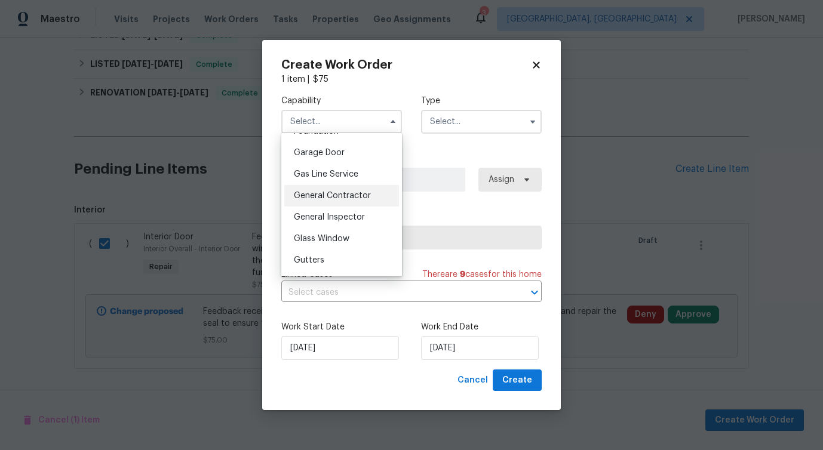
scroll to position [535, 0]
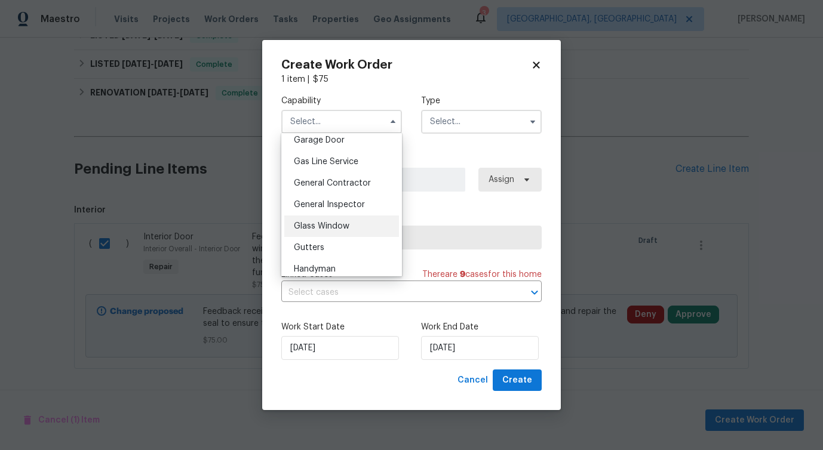
click at [341, 227] on span "Glass Window" at bounding box center [322, 226] width 56 height 8
type input "Glass Window"
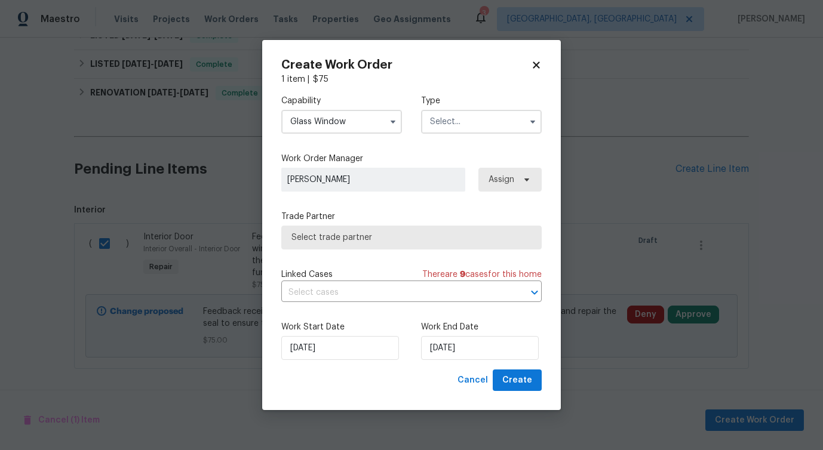
click at [449, 119] on input "text" at bounding box center [481, 122] width 121 height 24
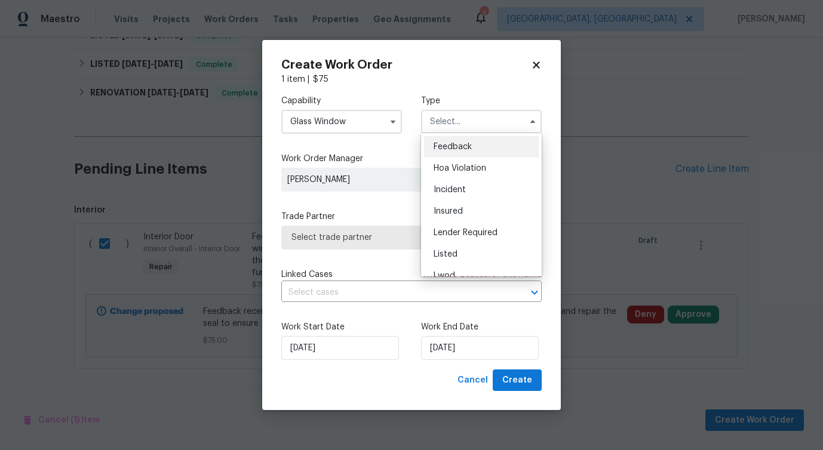
click at [449, 142] on div "Feedback" at bounding box center [481, 147] width 115 height 22
type input "Feedback"
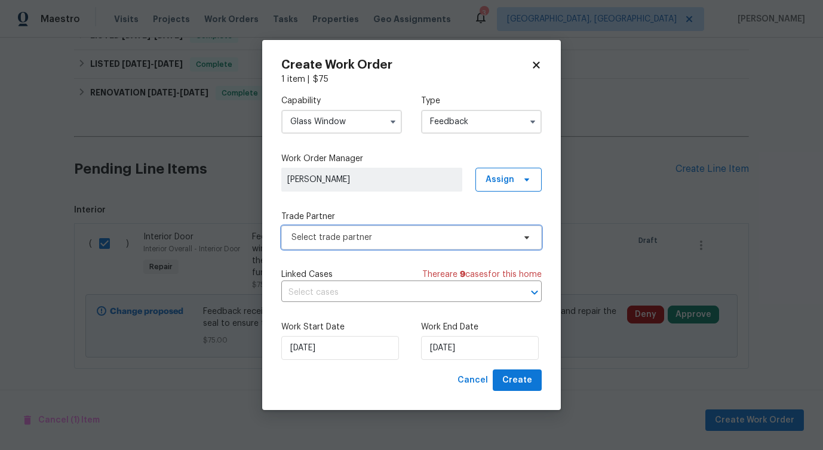
click at [334, 237] on span "Select trade partner" at bounding box center [403, 238] width 223 height 12
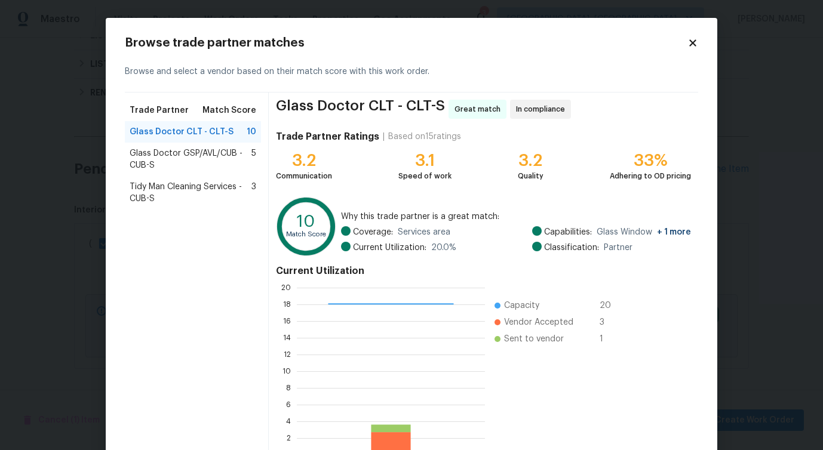
scroll to position [76, 0]
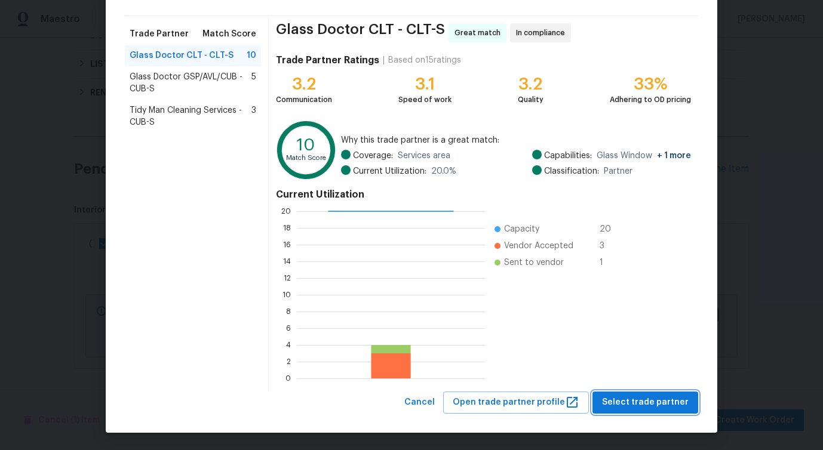
click at [660, 398] on span "Select trade partner" at bounding box center [645, 403] width 87 height 15
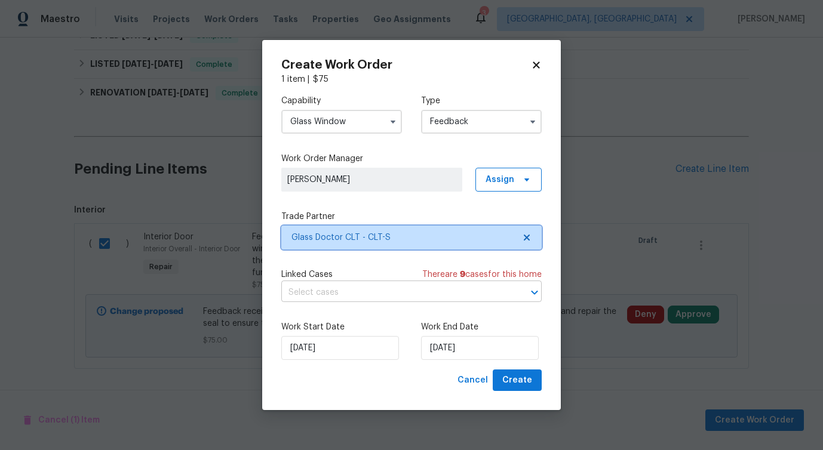
scroll to position [0, 0]
click at [361, 299] on input "text" at bounding box center [394, 293] width 227 height 19
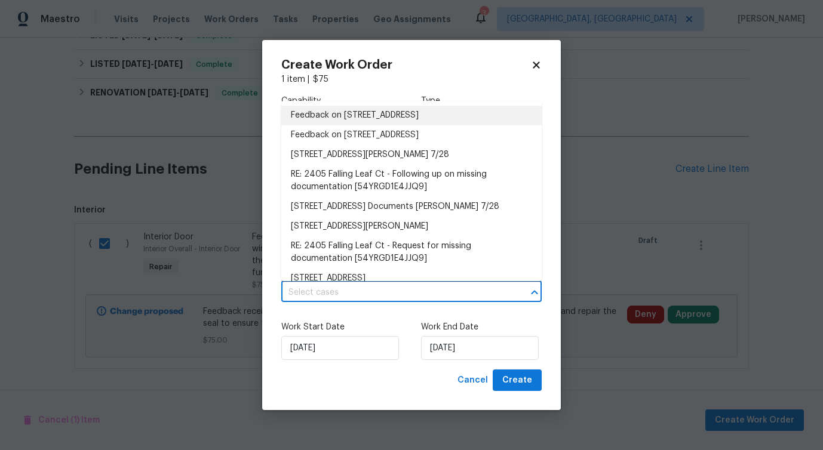
click at [361, 117] on li "Feedback on [STREET_ADDRESS]" at bounding box center [411, 116] width 260 height 20
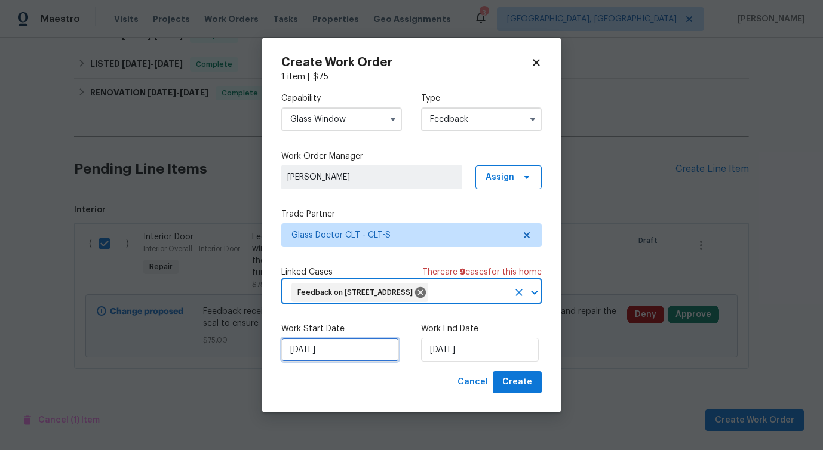
click at [345, 358] on input "[DATE]" at bounding box center [340, 350] width 118 height 24
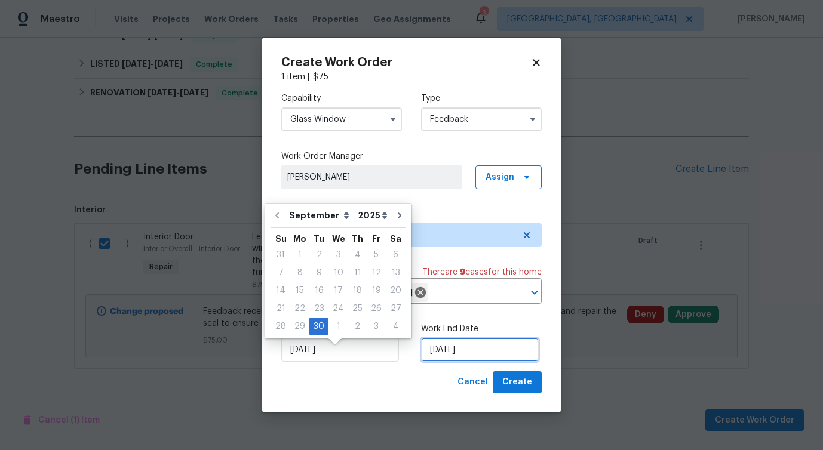
click at [467, 355] on input "[DATE]" at bounding box center [480, 350] width 118 height 24
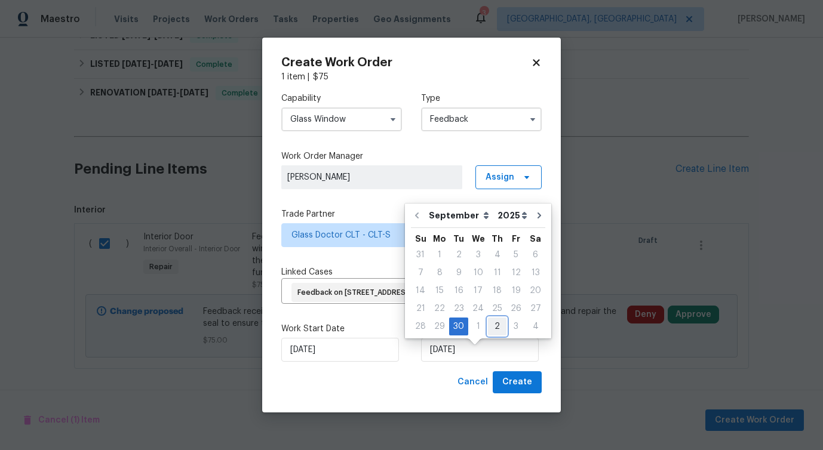
click at [488, 325] on div "2" at bounding box center [497, 326] width 19 height 17
type input "[DATE]"
select select "9"
click at [523, 405] on div "Create Work Order 1 item | $ 75 Capability Glass Window Type Feedback Work Orde…" at bounding box center [411, 225] width 299 height 375
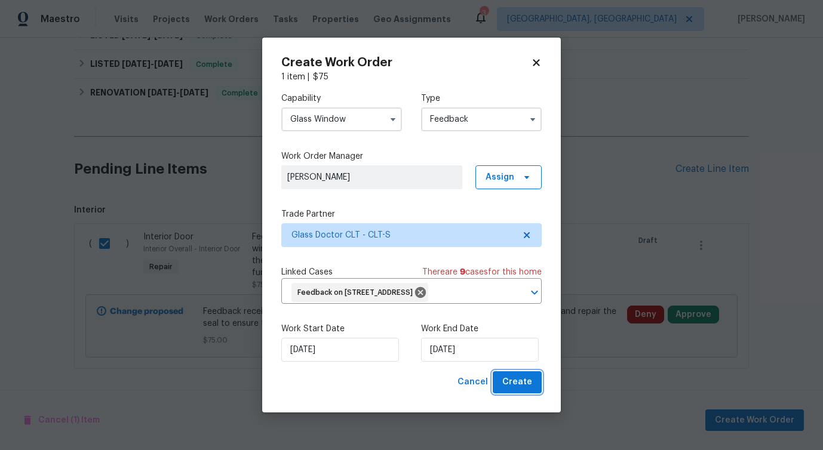
click at [525, 390] on span "Create" at bounding box center [517, 382] width 30 height 15
checkbox input "false"
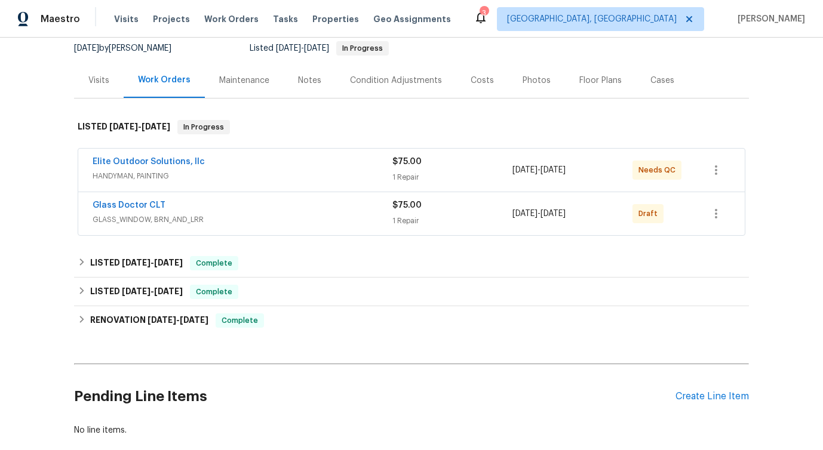
scroll to position [102, 0]
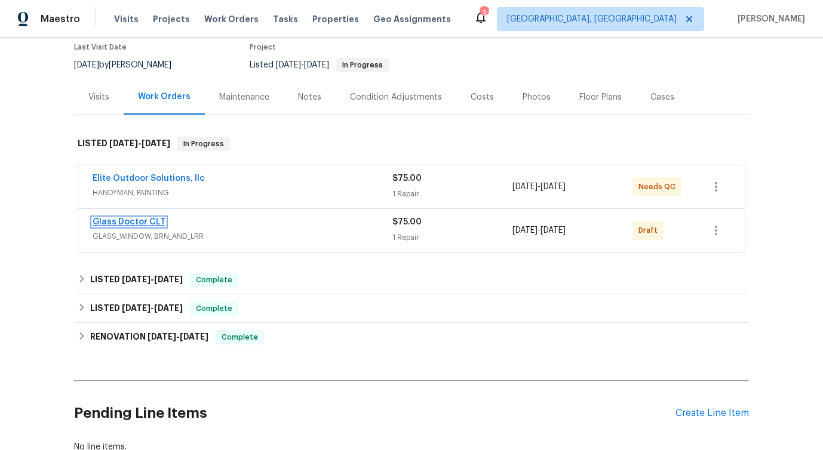
click at [119, 221] on link "Glass Doctor CLT" at bounding box center [129, 222] width 73 height 8
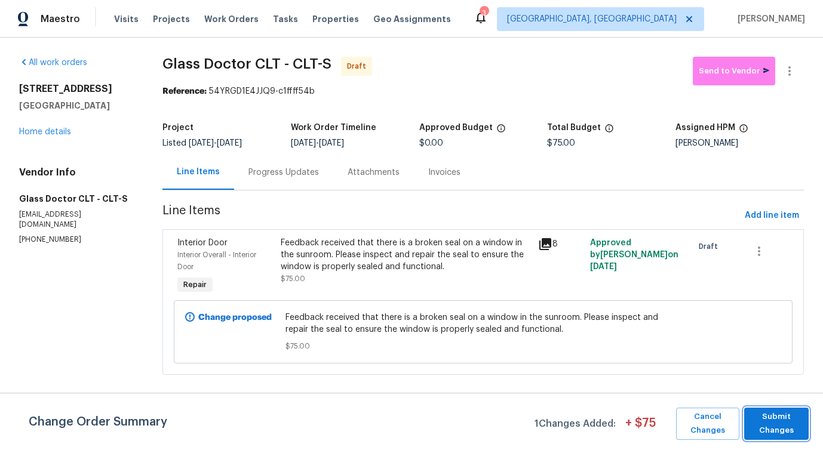
click at [781, 427] on span "Submit Changes" at bounding box center [776, 423] width 53 height 27
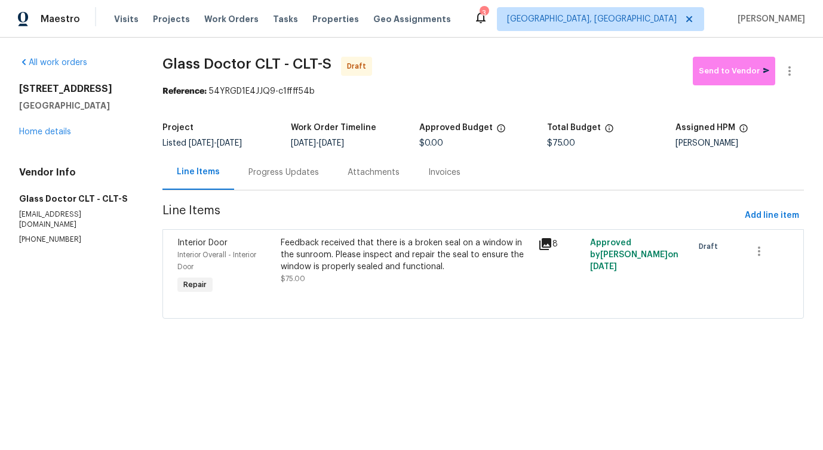
click at [292, 179] on div "Progress Updates" at bounding box center [283, 172] width 99 height 35
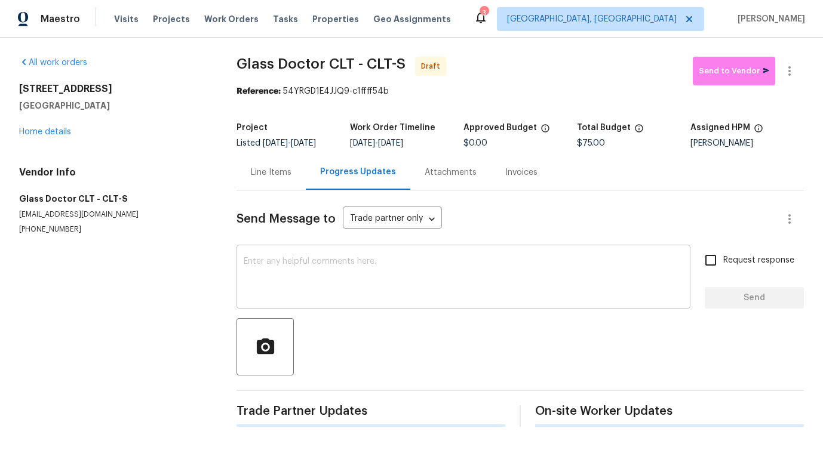
click at [320, 260] on textarea at bounding box center [464, 278] width 440 height 42
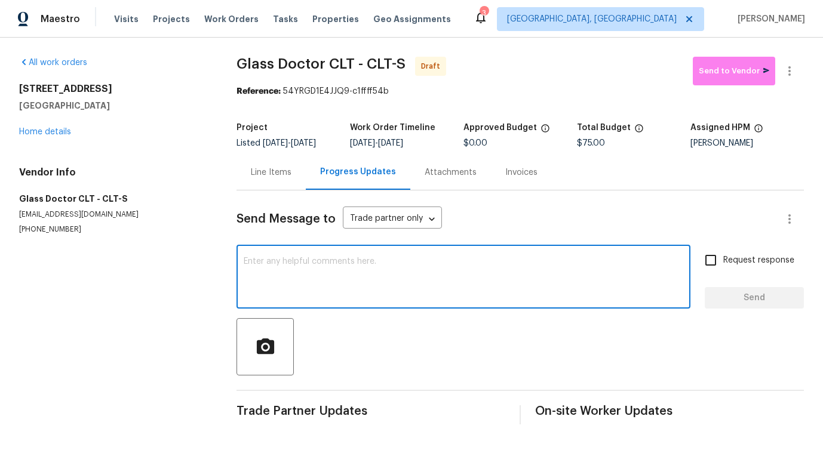
click at [455, 280] on textarea at bounding box center [464, 278] width 440 height 42
paste textarea "Hi this is [PERSON_NAME] with Opendoor. I’m confirming you received the WO for …"
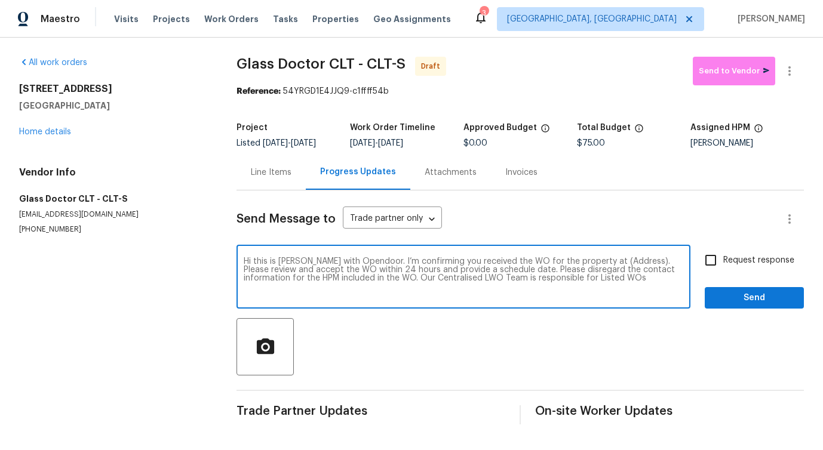
click at [606, 259] on textarea "Hi this is [PERSON_NAME] with Opendoor. I’m confirming you received the WO for …" at bounding box center [464, 278] width 440 height 42
paste textarea "[STREET_ADDRESS]"
type textarea "Hi this is [PERSON_NAME] with Opendoor. I’m confirming you received the WO for …"
click at [735, 266] on span "Request response" at bounding box center [758, 261] width 71 height 13
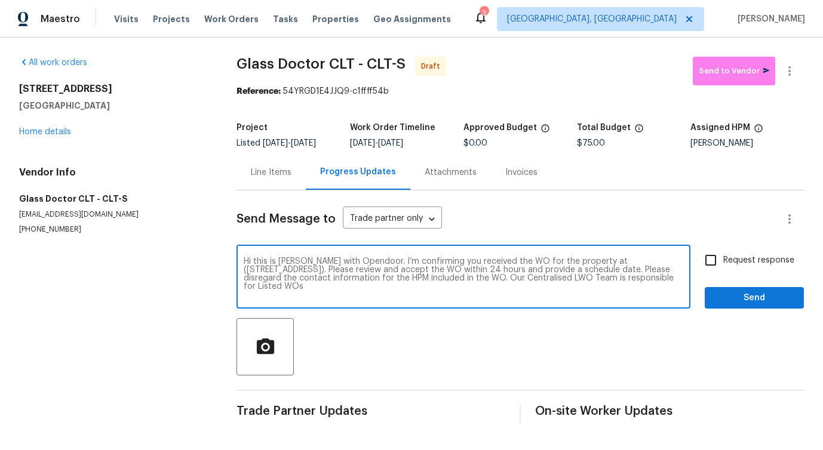
click at [723, 266] on input "Request response" at bounding box center [710, 260] width 25 height 25
checkbox input "true"
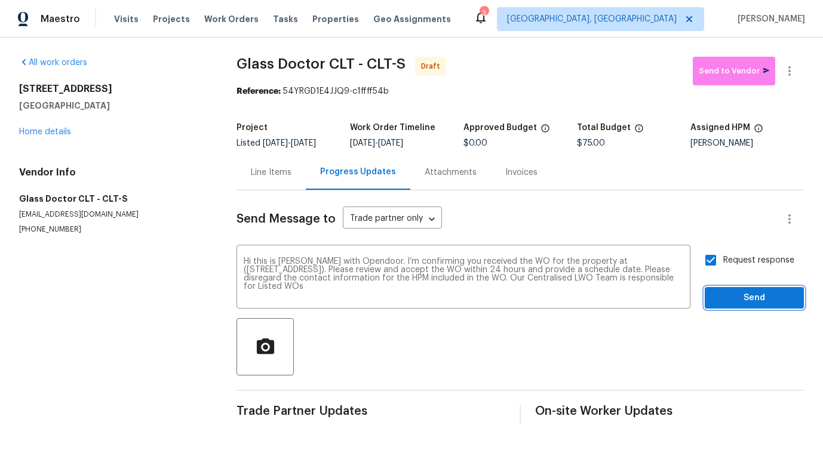
click at [737, 301] on span "Send" at bounding box center [755, 298] width 80 height 15
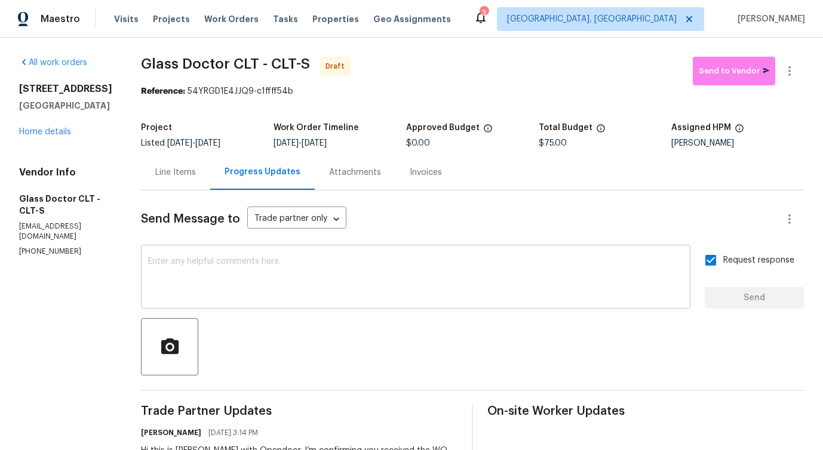
click at [425, 291] on textarea at bounding box center [415, 278] width 535 height 42
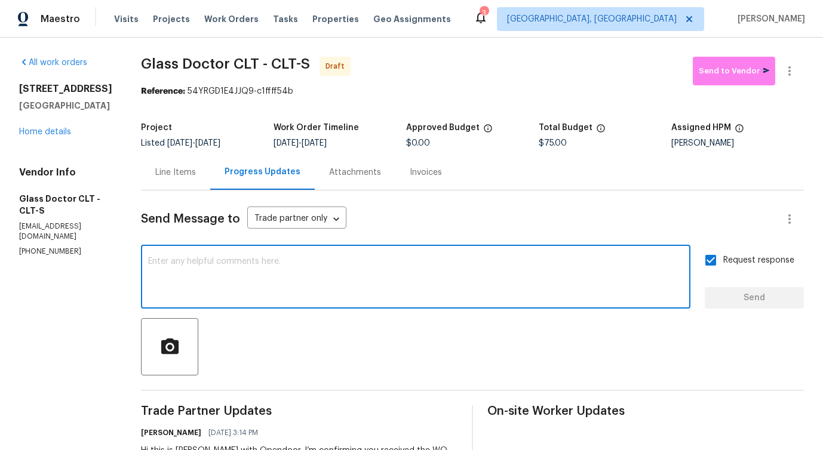
paste textarea "Attention All Work Orders must include before-photos (both close-up and wide-an…"
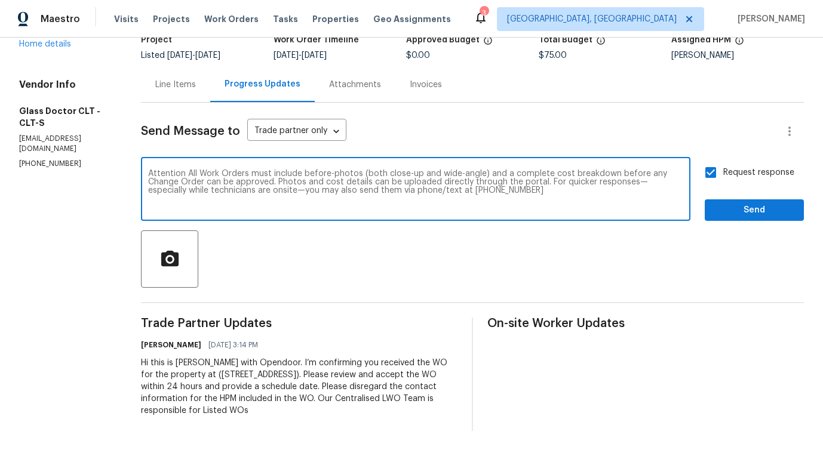
scroll to position [87, 0]
type textarea "Attention All Work Orders must include before-photos (both close-up and wide-an…"
click at [747, 211] on span "Send" at bounding box center [755, 211] width 80 height 15
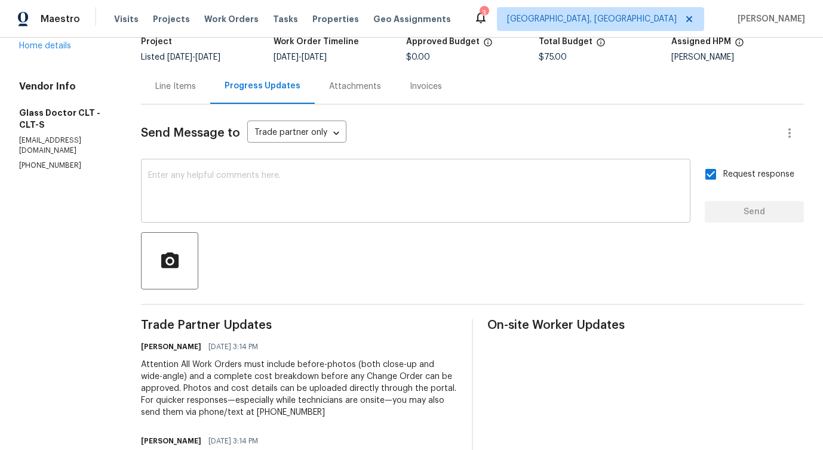
scroll to position [0, 0]
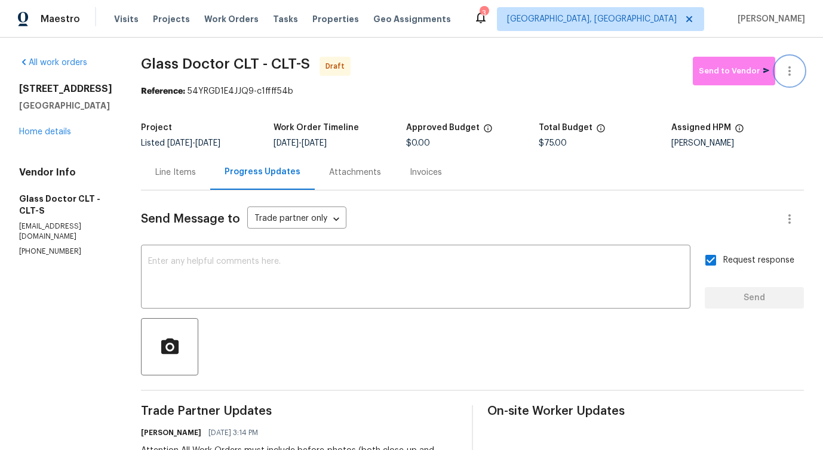
click at [784, 81] on button "button" at bounding box center [789, 71] width 29 height 29
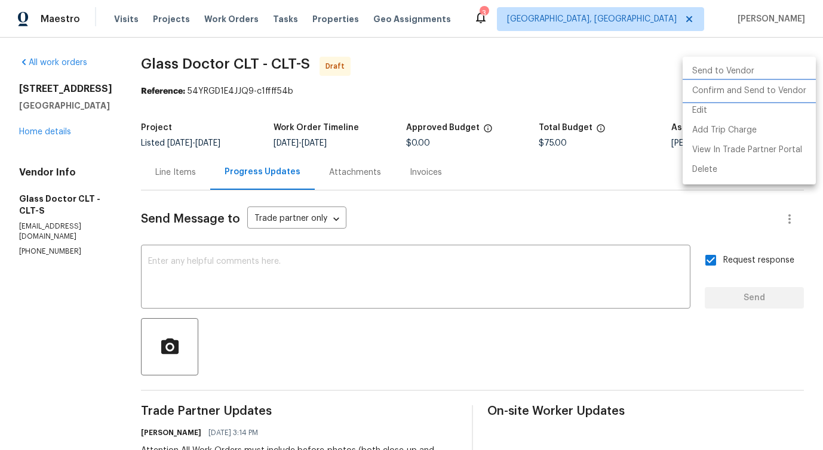
click at [755, 90] on li "Confirm and Send to Vendor" at bounding box center [749, 91] width 133 height 20
click at [385, 103] on div at bounding box center [411, 225] width 823 height 450
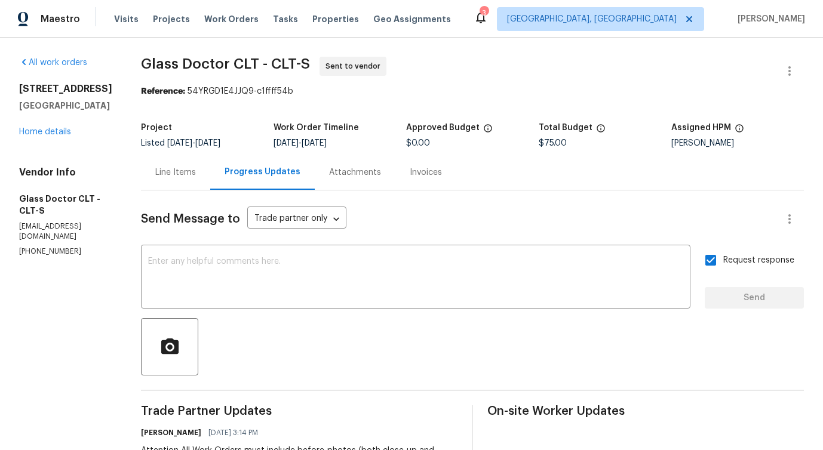
click at [161, 173] on div "Line Items" at bounding box center [175, 173] width 41 height 12
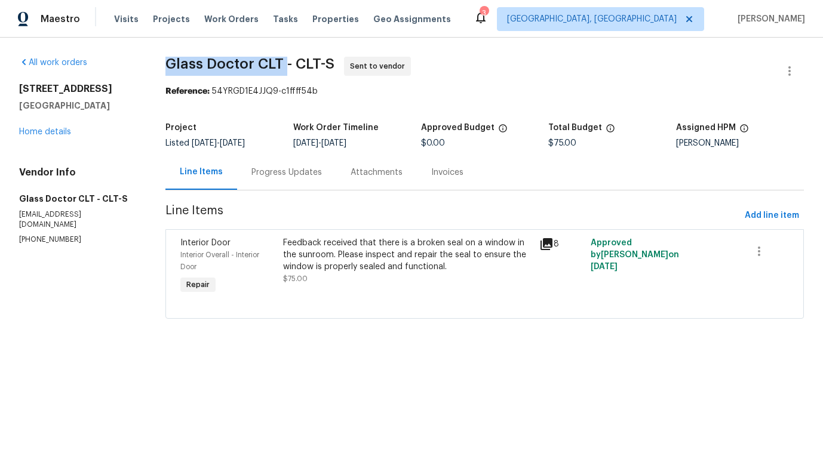
drag, startPoint x: 165, startPoint y: 62, endPoint x: 286, endPoint y: 62, distance: 120.7
click at [286, 62] on span "Glass Doctor CLT - CLT-S" at bounding box center [249, 64] width 169 height 14
copy span "Glass Doctor CLT"
click at [66, 135] on link "Home details" at bounding box center [45, 132] width 52 height 8
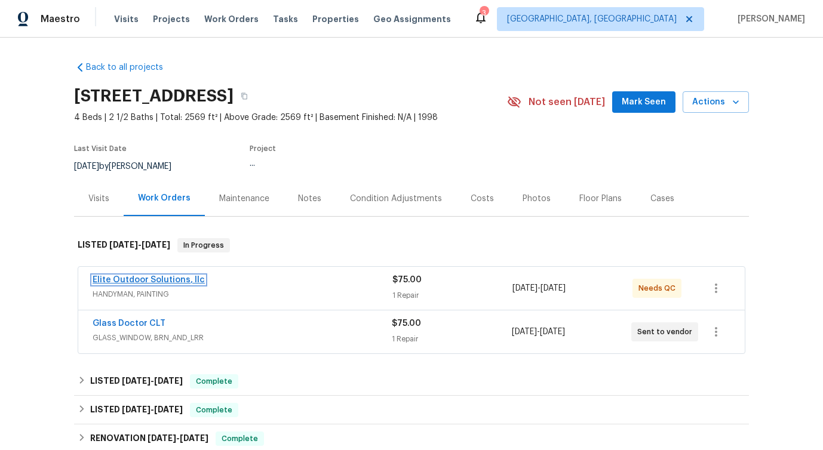
click at [128, 281] on link "Elite Outdoor Solutions, llc" at bounding box center [149, 280] width 112 height 8
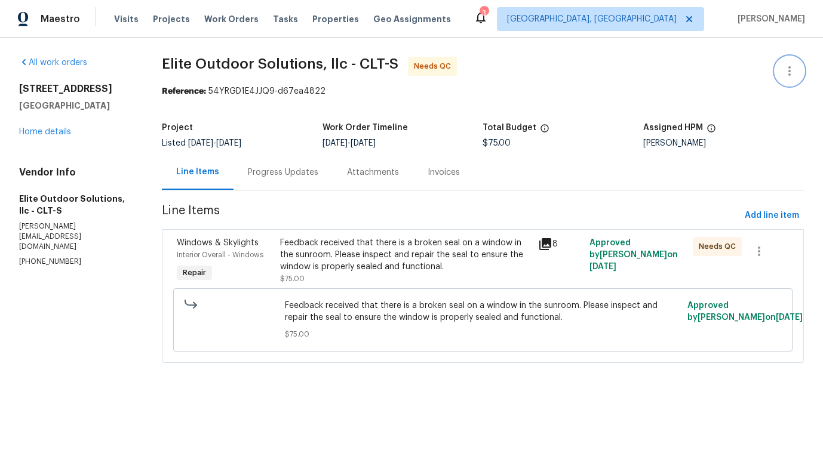
click at [780, 66] on button "button" at bounding box center [789, 71] width 29 height 29
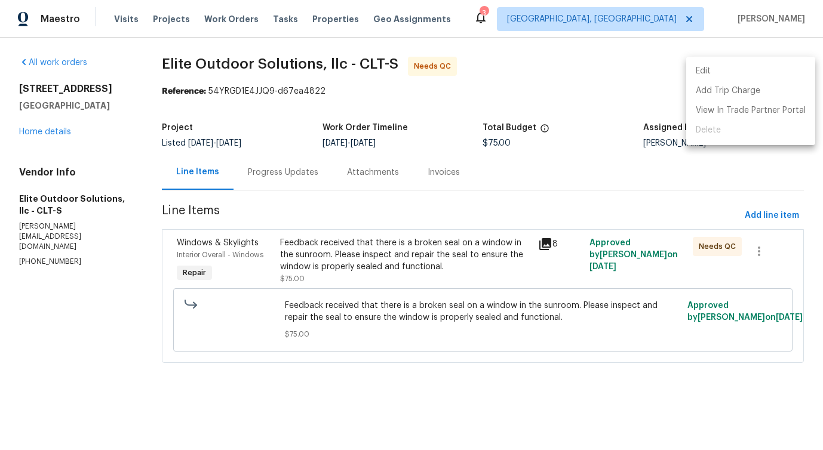
click at [733, 64] on li "Edit" at bounding box center [750, 72] width 129 height 20
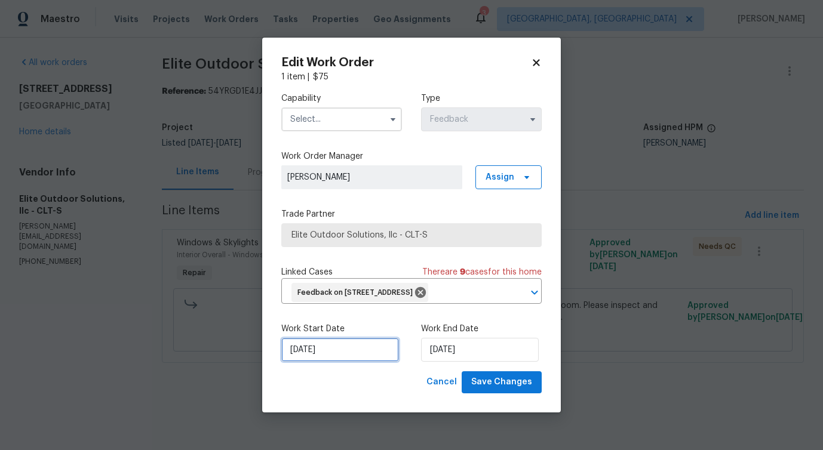
click at [353, 362] on input "[DATE]" at bounding box center [340, 350] width 118 height 24
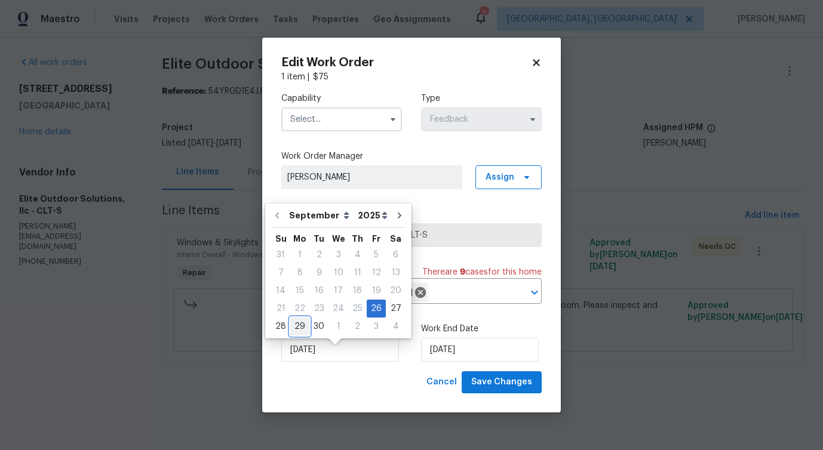
click at [304, 326] on div "29" at bounding box center [299, 326] width 19 height 17
type input "[DATE]"
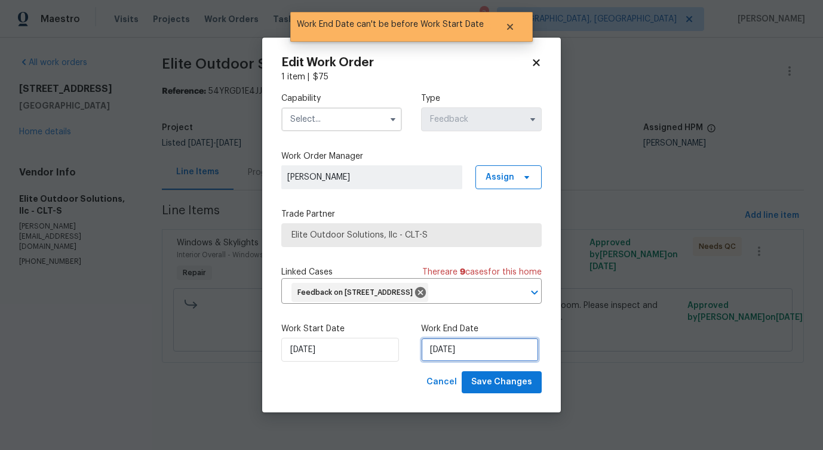
click at [451, 356] on input "[DATE]" at bounding box center [480, 350] width 118 height 24
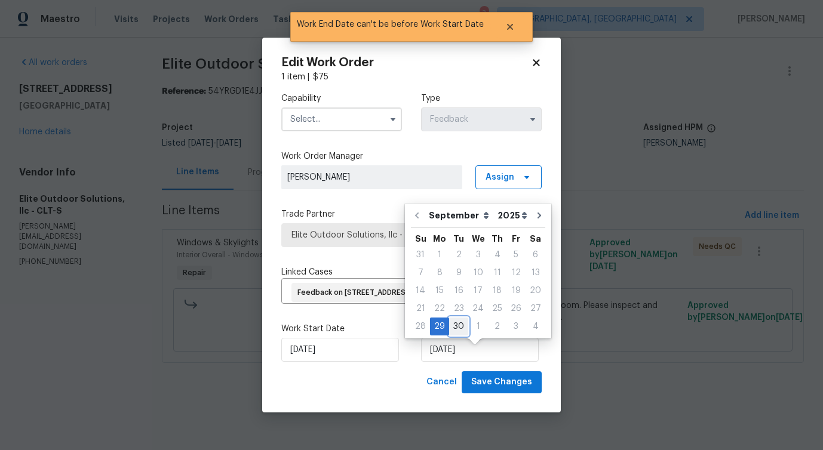
click at [458, 320] on div "30" at bounding box center [458, 326] width 19 height 17
type input "[DATE]"
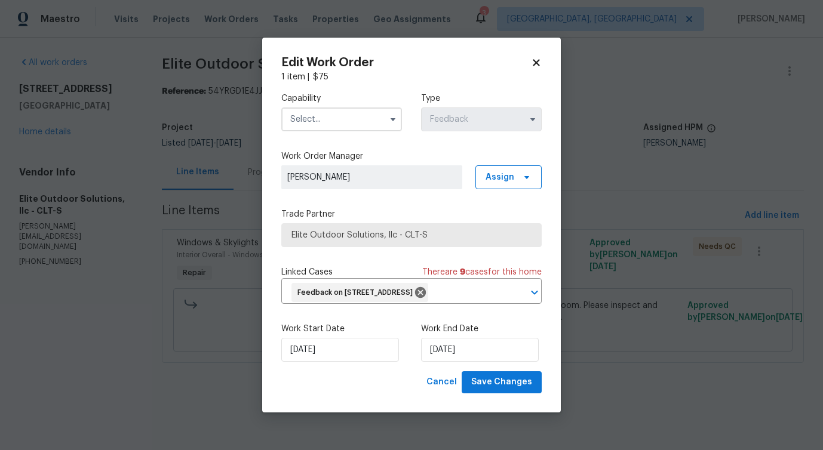
click at [338, 108] on input "text" at bounding box center [341, 120] width 121 height 24
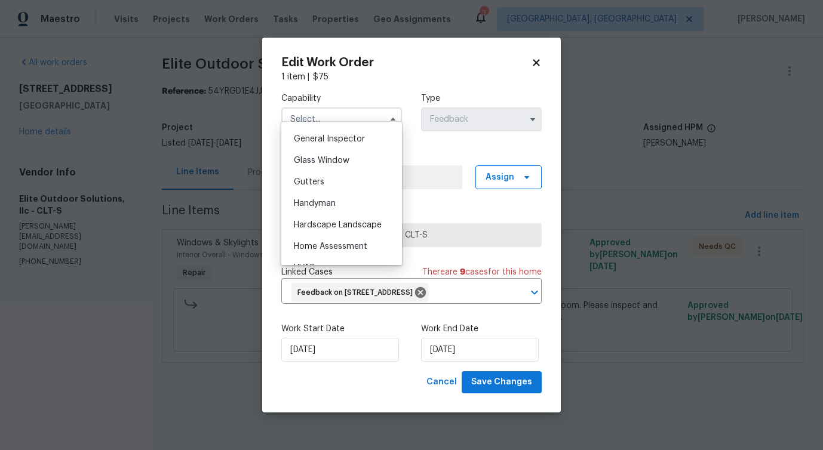
scroll to position [618, 0]
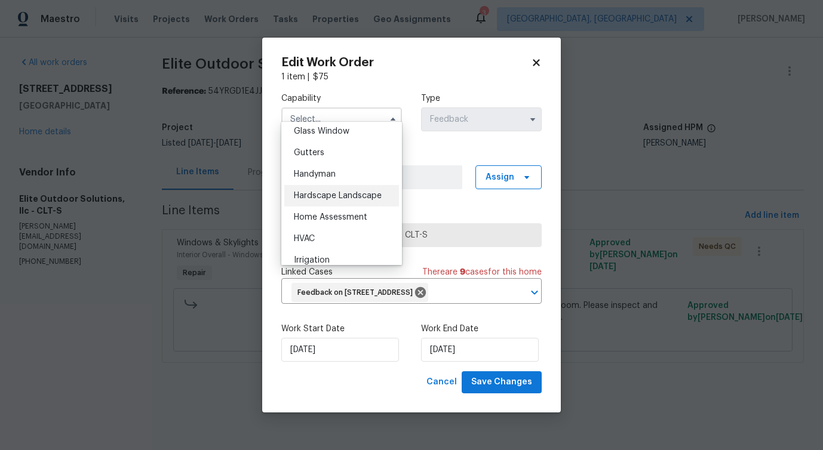
click at [332, 192] on span "Hardscape Landscape" at bounding box center [338, 196] width 88 height 8
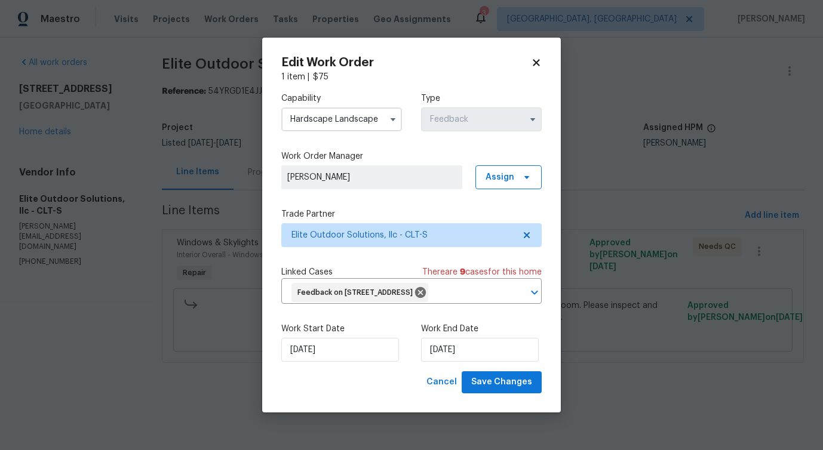
click at [362, 117] on input "Hardscape Landscape" at bounding box center [341, 120] width 121 height 24
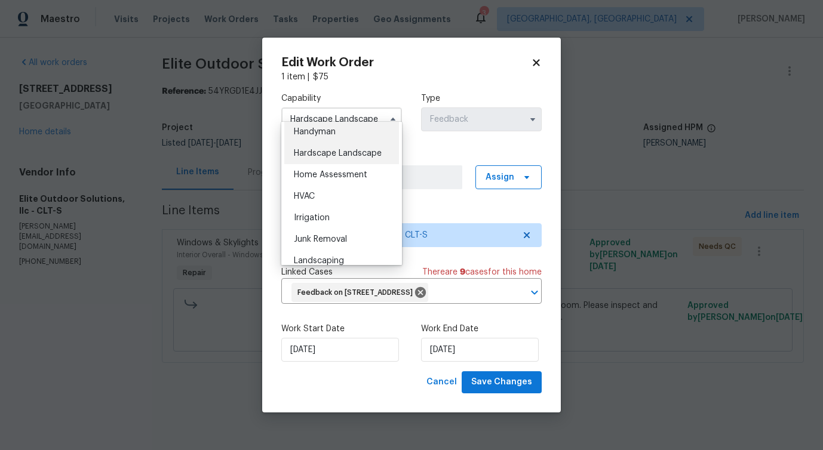
click at [347, 137] on div "Handyman" at bounding box center [341, 132] width 115 height 22
type input "Handyman"
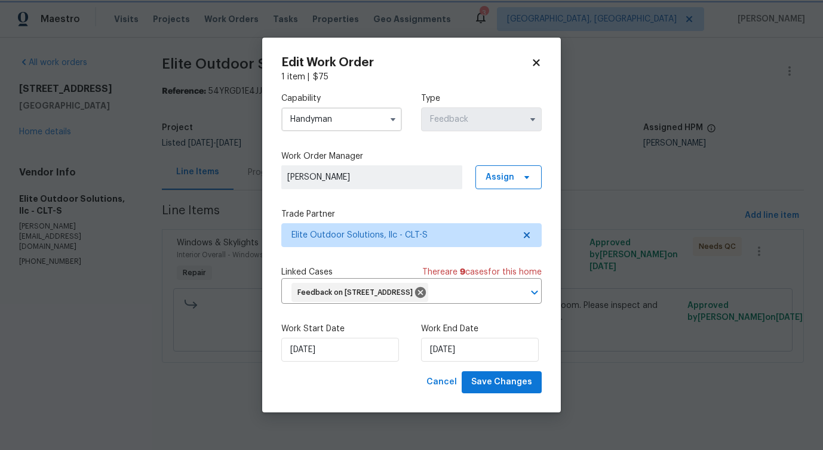
scroll to position [636, 0]
click at [492, 385] on span "Save Changes" at bounding box center [501, 382] width 61 height 15
click at [208, 294] on body "Maestro Visits Projects Work Orders Tasks Properties Geo Assignments 3 [GEOGRAP…" at bounding box center [411, 198] width 823 height 397
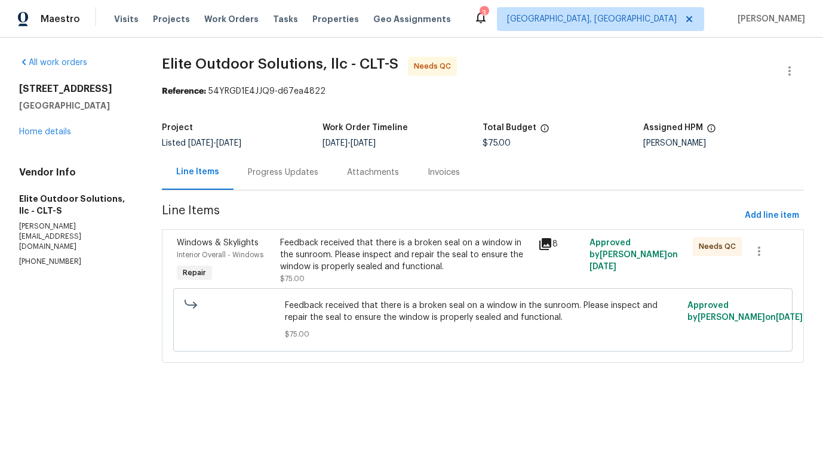
click at [287, 182] on div "Progress Updates" at bounding box center [283, 172] width 99 height 35
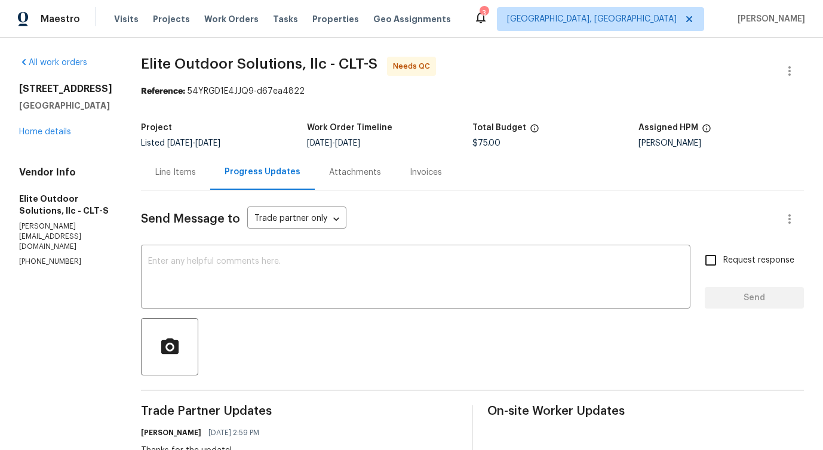
click at [160, 185] on div "Line Items" at bounding box center [175, 172] width 69 height 35
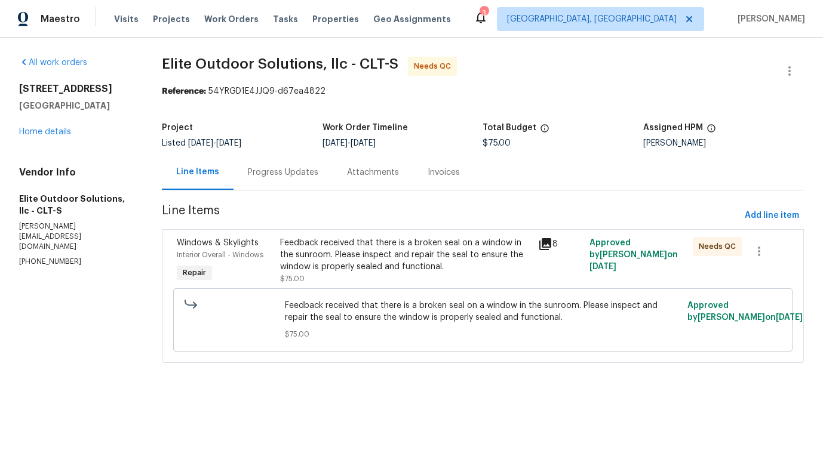
click at [376, 265] on div "Feedback received that there is a broken seal on a window in the sunroom. Pleas…" at bounding box center [405, 255] width 251 height 36
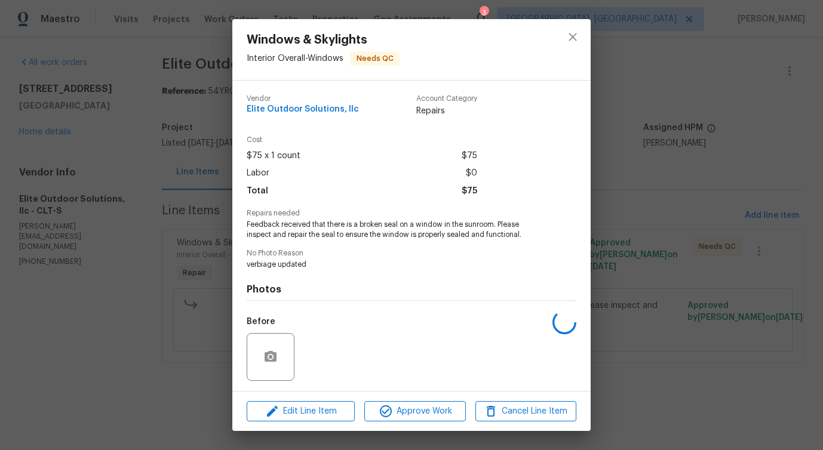
scroll to position [79, 0]
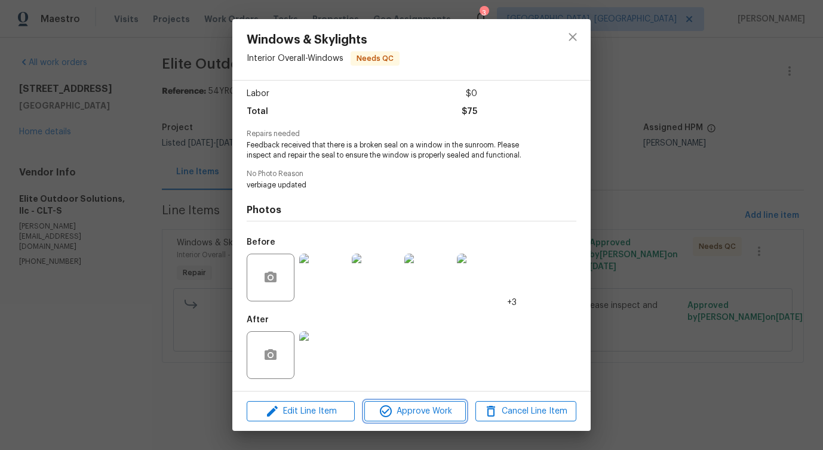
click at [416, 413] on span "Approve Work" at bounding box center [415, 411] width 94 height 15
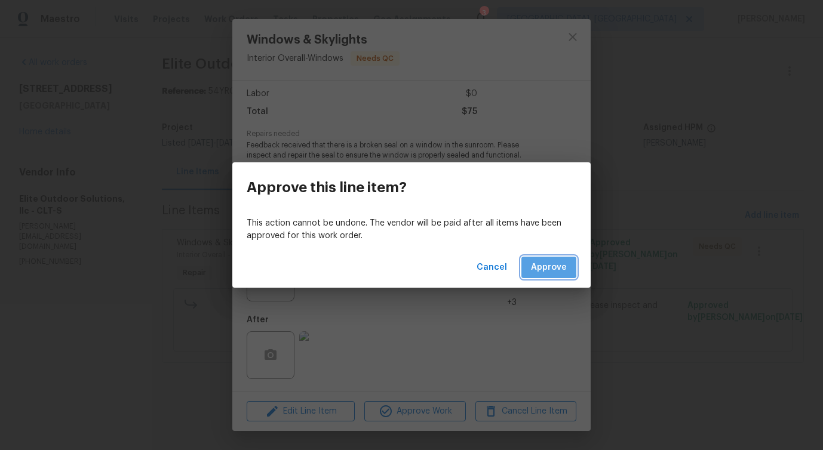
click at [533, 267] on span "Approve" at bounding box center [549, 267] width 36 height 15
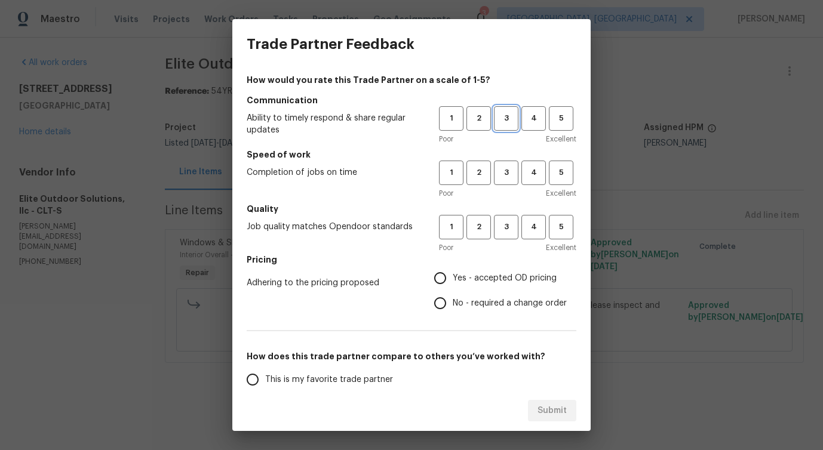
click at [507, 111] on button "3" at bounding box center [506, 118] width 24 height 24
click at [509, 177] on span "3" at bounding box center [506, 173] width 22 height 14
click at [507, 235] on button "3" at bounding box center [506, 227] width 24 height 24
click at [469, 275] on span "Yes - accepted OD pricing" at bounding box center [505, 278] width 104 height 13
click at [453, 275] on input "Yes - accepted OD pricing" at bounding box center [440, 278] width 25 height 25
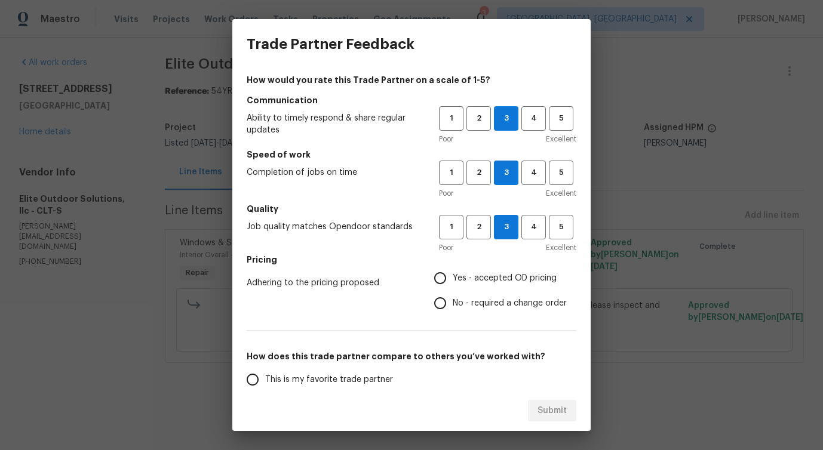
radio input "true"
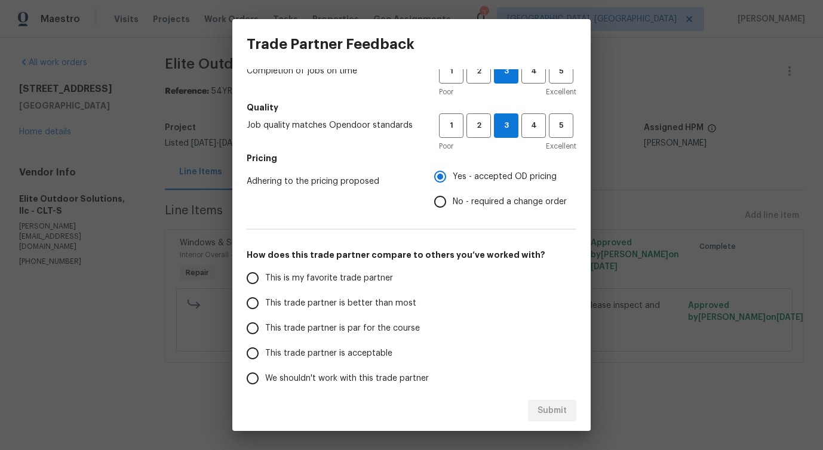
scroll to position [156, 0]
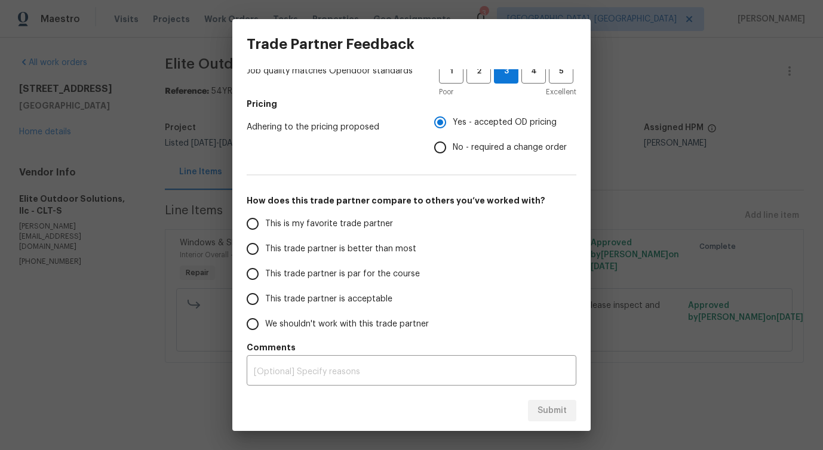
click at [382, 257] on label "This trade partner is better than most" at bounding box center [334, 249] width 189 height 25
click at [265, 257] on input "This trade partner is better than most" at bounding box center [252, 249] width 25 height 25
click at [527, 405] on div "Submit" at bounding box center [411, 411] width 358 height 41
click at [548, 409] on span "Submit" at bounding box center [552, 411] width 29 height 15
radio input "true"
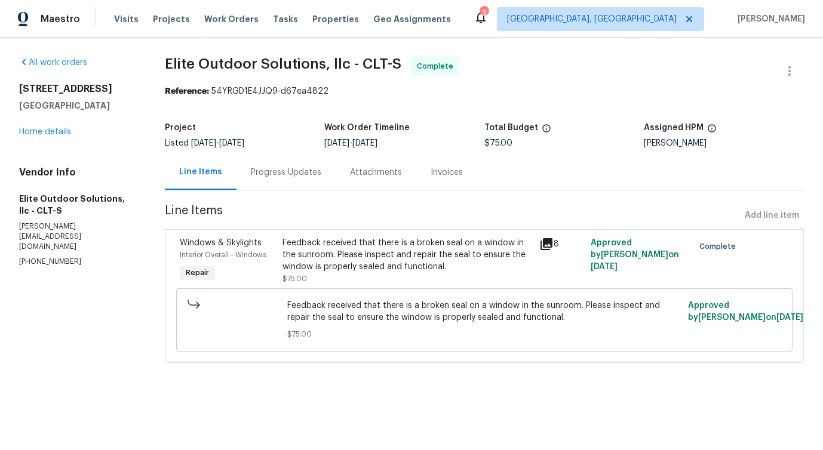
click at [287, 178] on div "Progress Updates" at bounding box center [286, 173] width 70 height 12
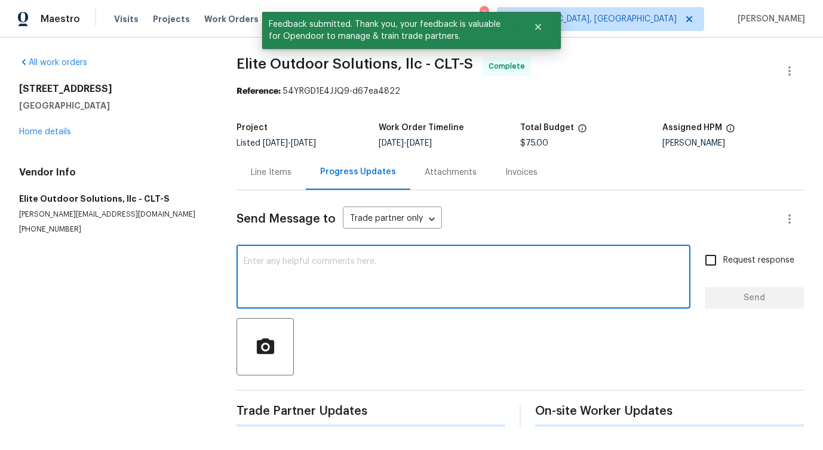
click at [311, 281] on textarea at bounding box center [464, 278] width 440 height 42
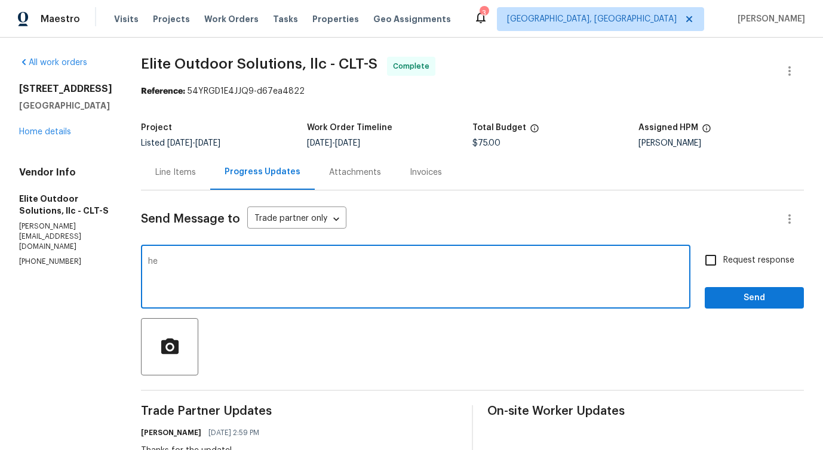
type textarea "h"
type textarea "The work order has been approved with trip fee. Thanks for the update!"
click at [743, 301] on span "Send" at bounding box center [755, 298] width 80 height 15
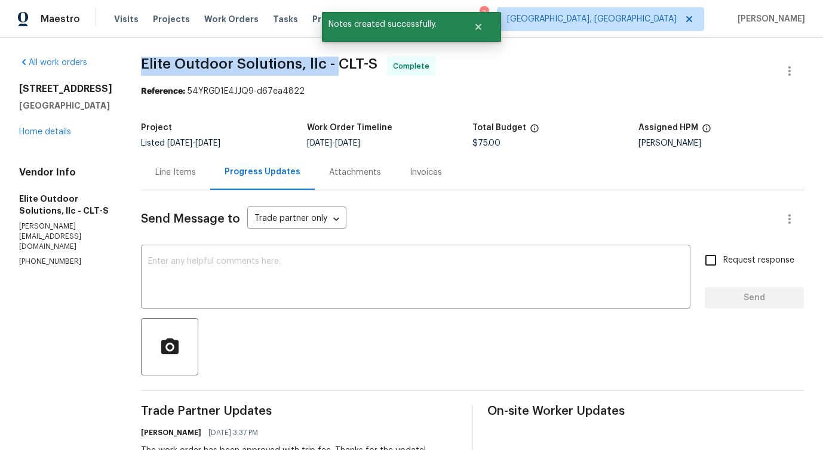
drag, startPoint x: 131, startPoint y: 64, endPoint x: 326, endPoint y: 62, distance: 194.2
click at [326, 62] on span "Elite Outdoor Solutions, llc - CLT-S" at bounding box center [259, 64] width 237 height 14
copy span "Elite Outdoor Solutions, llc -"
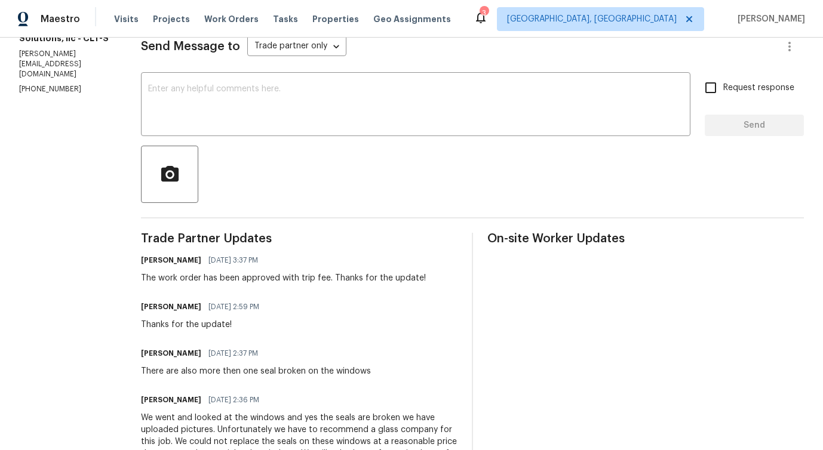
scroll to position [286, 0]
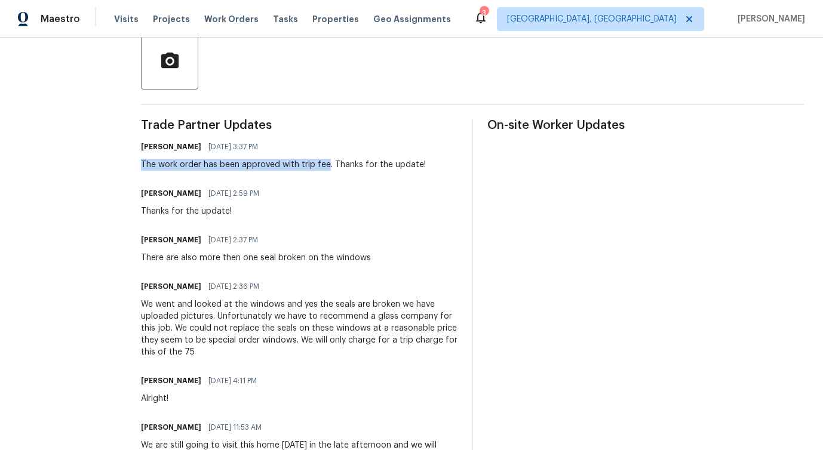
drag, startPoint x: 125, startPoint y: 166, endPoint x: 313, endPoint y: 170, distance: 187.6
click at [313, 170] on div "All work orders [STREET_ADDRESS] Home details Vendor Info Elite Outdoor Solutio…" at bounding box center [411, 241] width 823 height 981
copy div "The work order has been approved with trip fee"
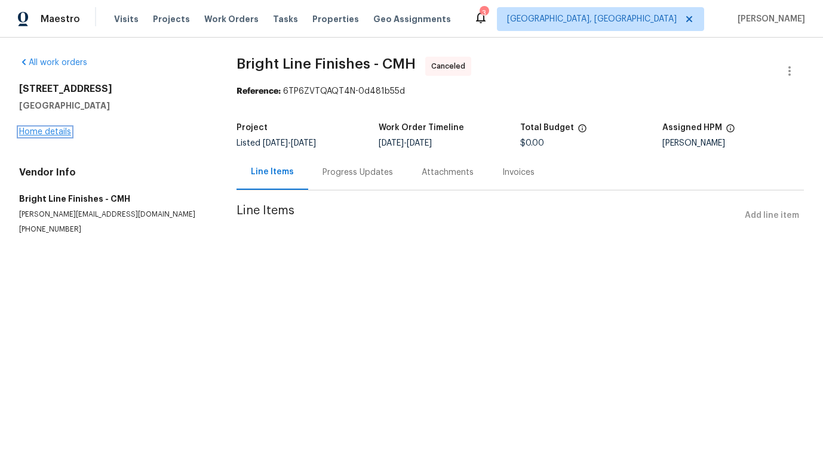
click at [64, 131] on link "Home details" at bounding box center [45, 132] width 52 height 8
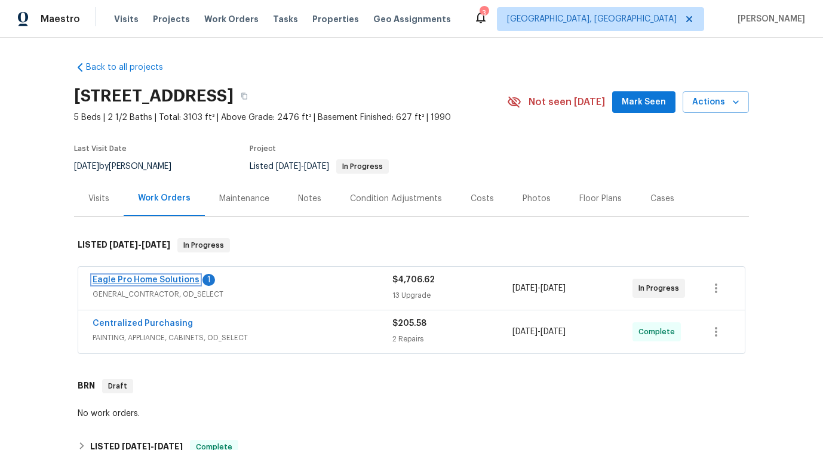
click at [137, 280] on link "Eagle Pro Home Solutions" at bounding box center [146, 280] width 107 height 8
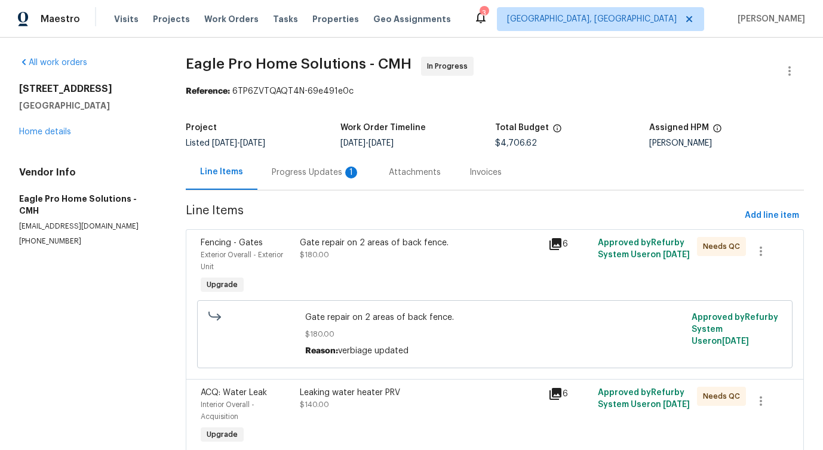
click at [314, 174] on div "Progress Updates 1" at bounding box center [316, 173] width 88 height 12
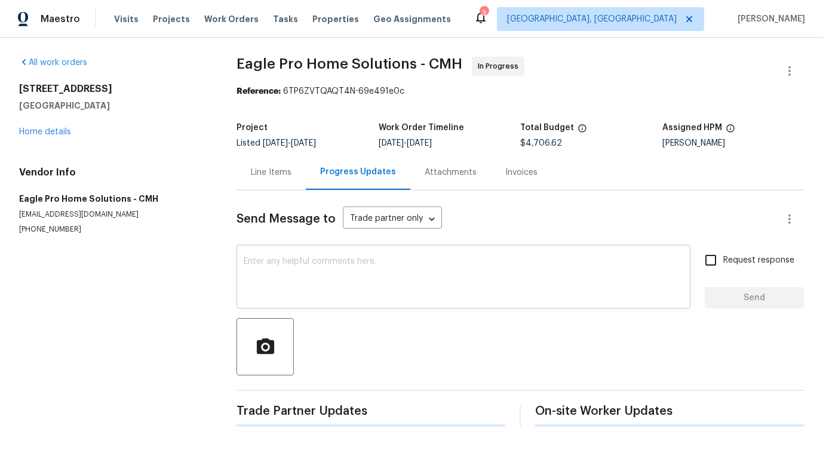
click at [326, 259] on textarea at bounding box center [464, 278] width 440 height 42
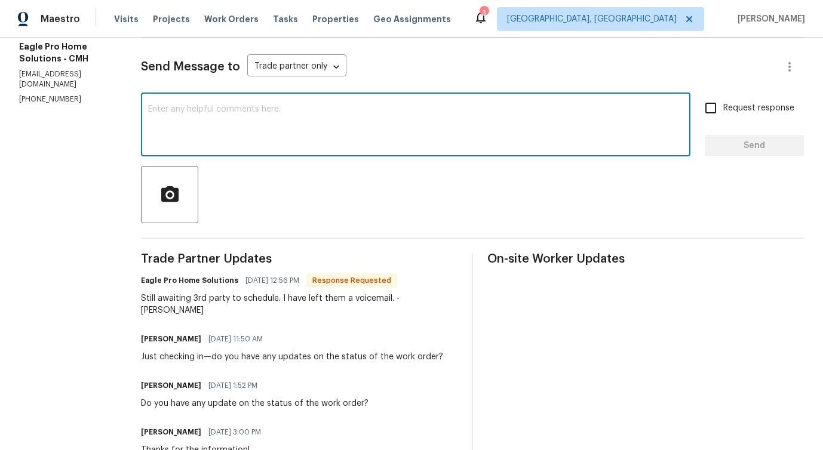
scroll to position [253, 0]
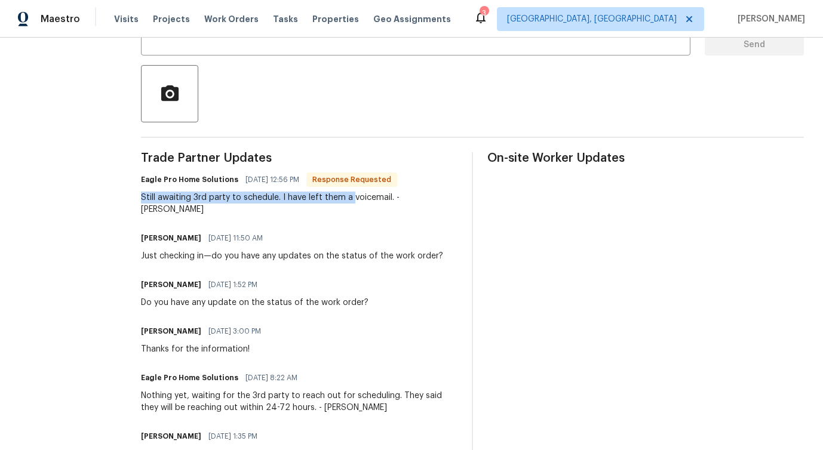
drag, startPoint x: 165, startPoint y: 195, endPoint x: 379, endPoint y: 202, distance: 214.0
click at [231, 344] on div "Thanks for the information!" at bounding box center [204, 350] width 127 height 12
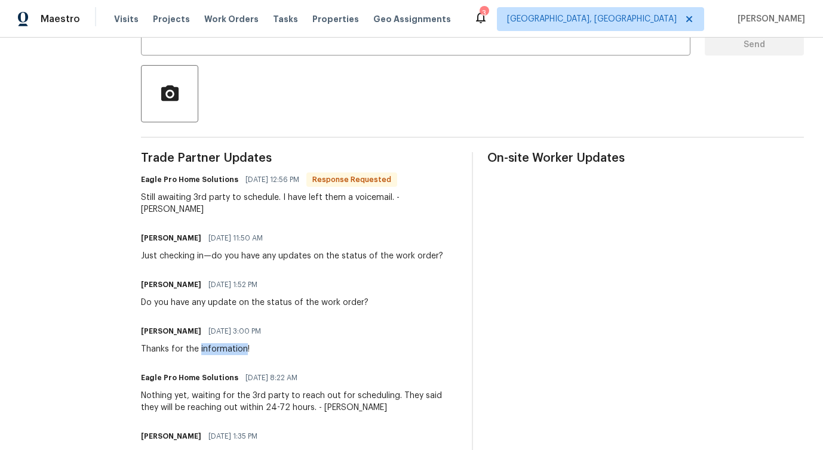
click at [231, 344] on div "Thanks for the information!" at bounding box center [204, 350] width 127 height 12
copy div "Thanks for the information!"
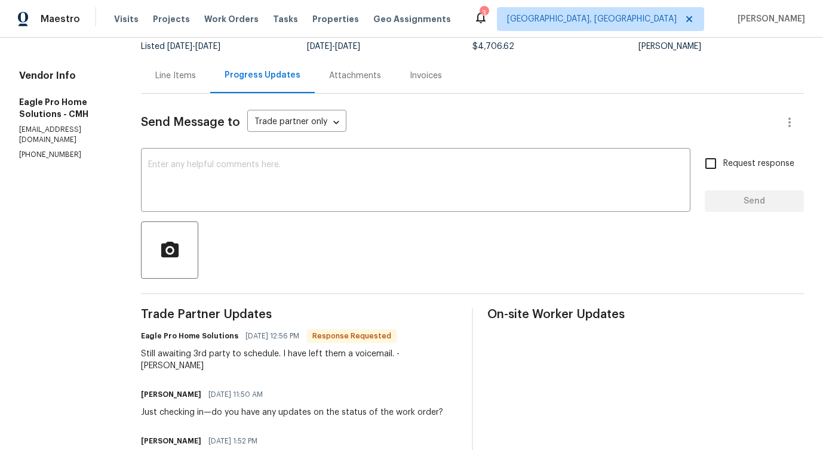
scroll to position [0, 0]
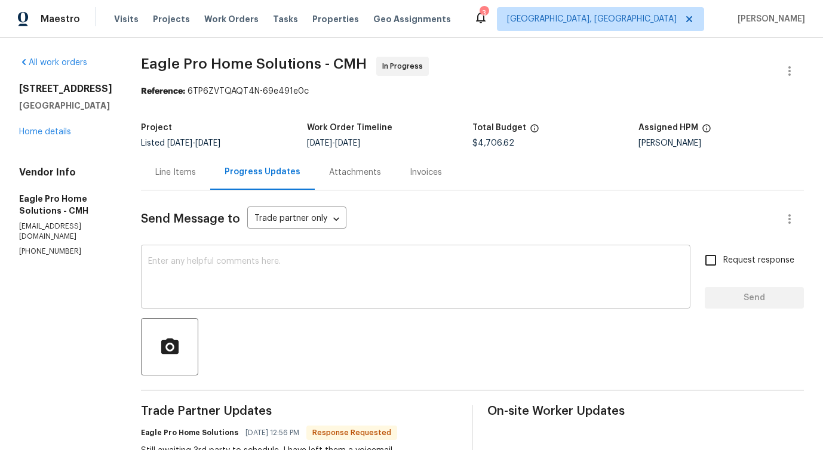
click at [302, 271] on textarea at bounding box center [415, 278] width 535 height 42
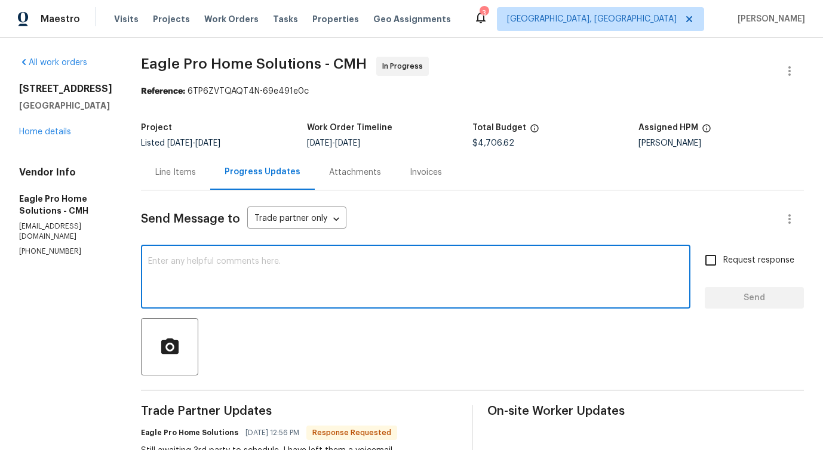
paste textarea "Thanks for the information!"
type textarea "Thanks for the information!"
click at [747, 305] on span "Send" at bounding box center [755, 298] width 80 height 15
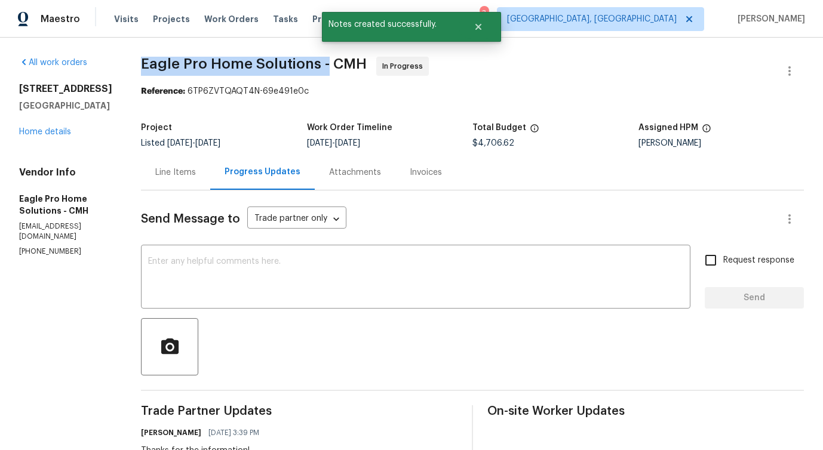
drag, startPoint x: 169, startPoint y: 62, endPoint x: 352, endPoint y: 64, distance: 183.4
click at [352, 64] on span "Eagle Pro Home Solutions - CMH" at bounding box center [254, 64] width 226 height 14
copy span "Eagle Pro Home Solutions -"
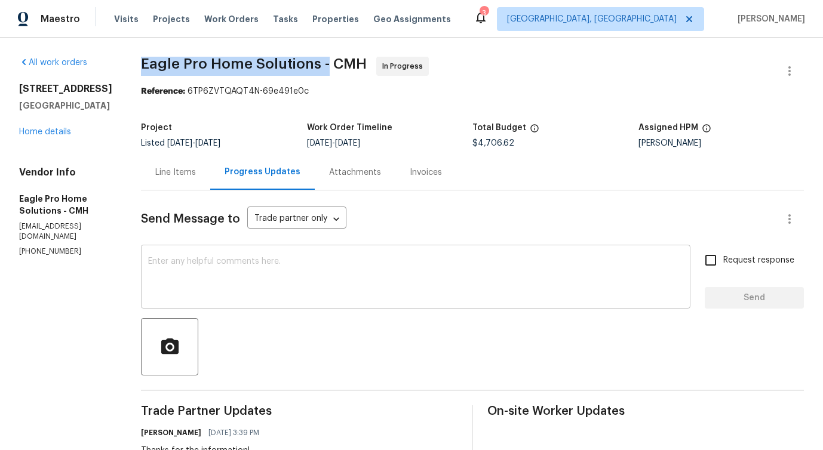
scroll to position [131, 0]
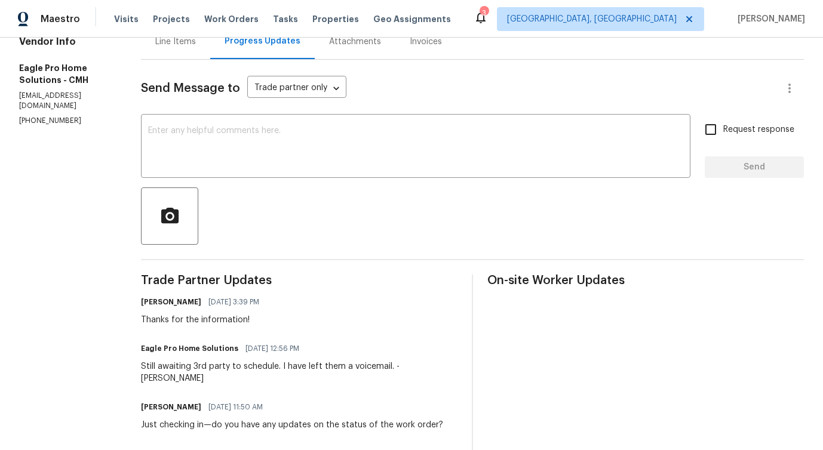
click at [221, 366] on div "Still awaiting 3rd party to schedule. I have left them a voicemail. - [PERSON_N…" at bounding box center [299, 373] width 317 height 24
drag, startPoint x: 170, startPoint y: 367, endPoint x: 421, endPoint y: 361, distance: 251.6
click at [421, 361] on div "Still awaiting 3rd party to schedule. I have left them a voicemail. - [PERSON_N…" at bounding box center [299, 373] width 317 height 24
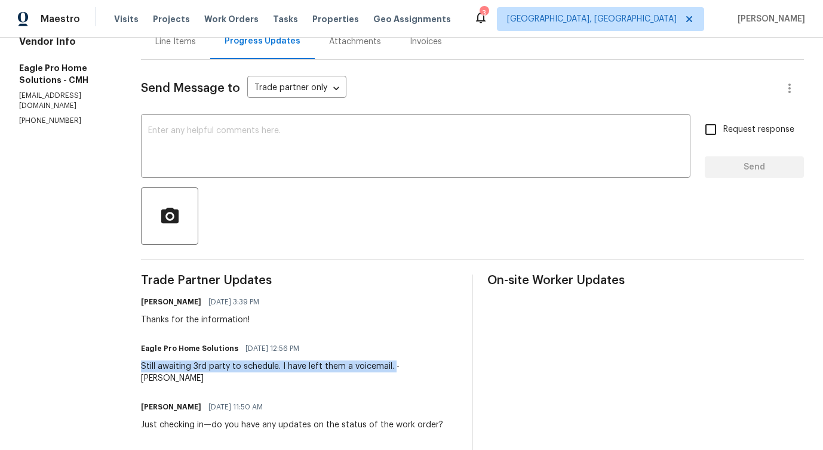
copy div "Still awaiting 3rd party to schedule. I have left them a voicemail."
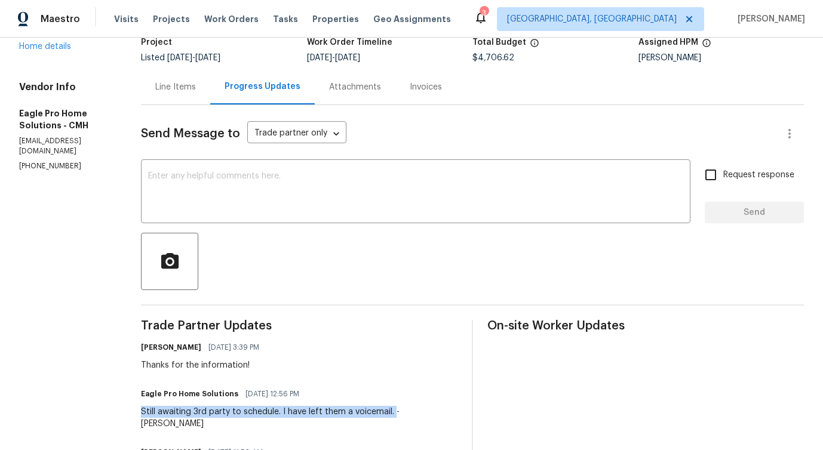
scroll to position [33, 0]
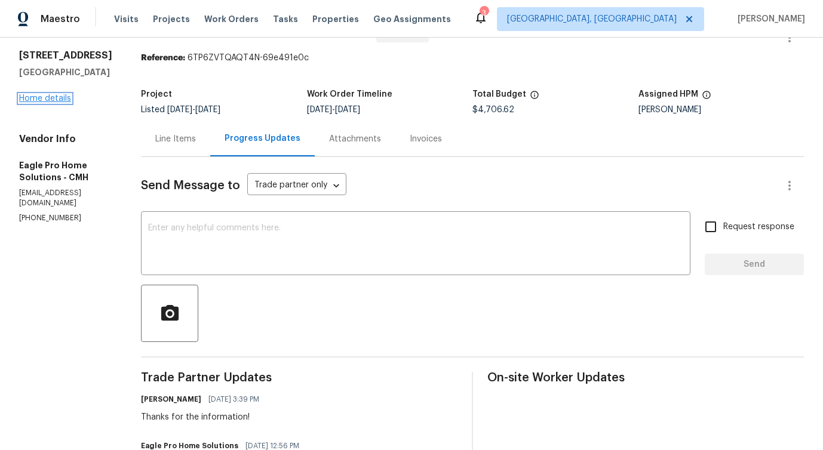
click at [41, 98] on link "Home details" at bounding box center [45, 98] width 52 height 8
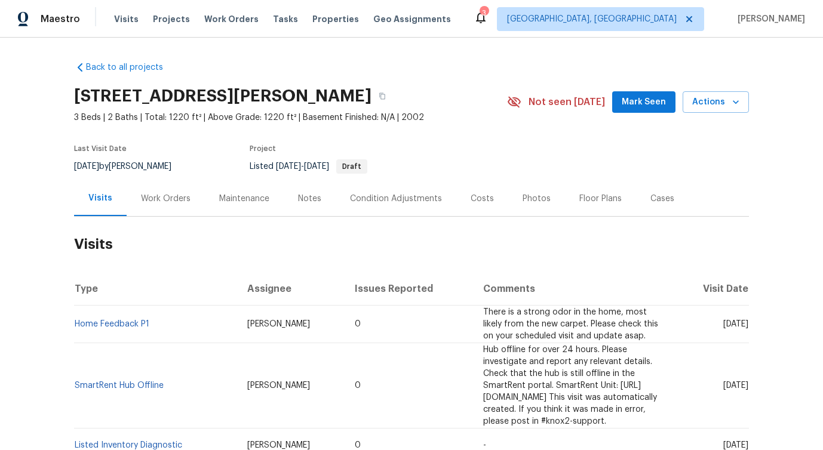
click at [175, 194] on div "Work Orders" at bounding box center [166, 199] width 50 height 12
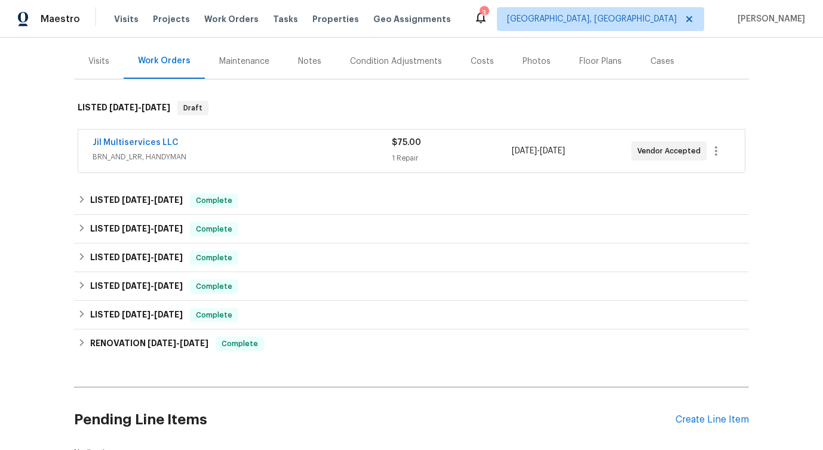
scroll to position [146, 0]
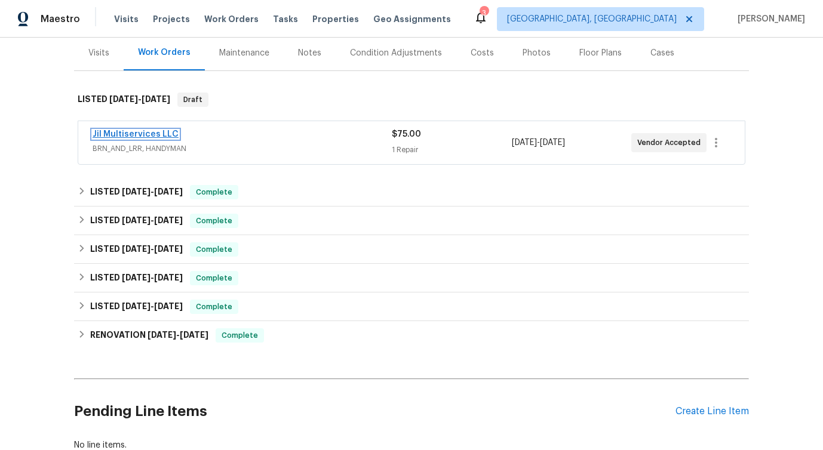
click at [154, 133] on link "Jil Multiservices LLC" at bounding box center [136, 134] width 86 height 8
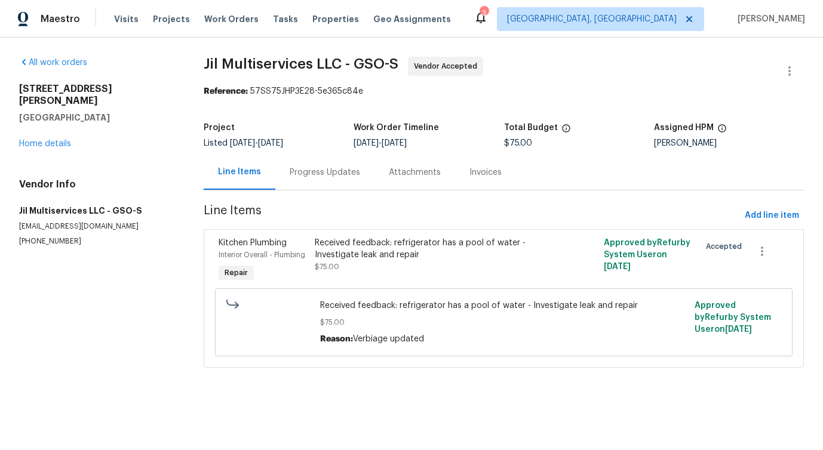
click at [308, 177] on div "Progress Updates" at bounding box center [325, 173] width 70 height 12
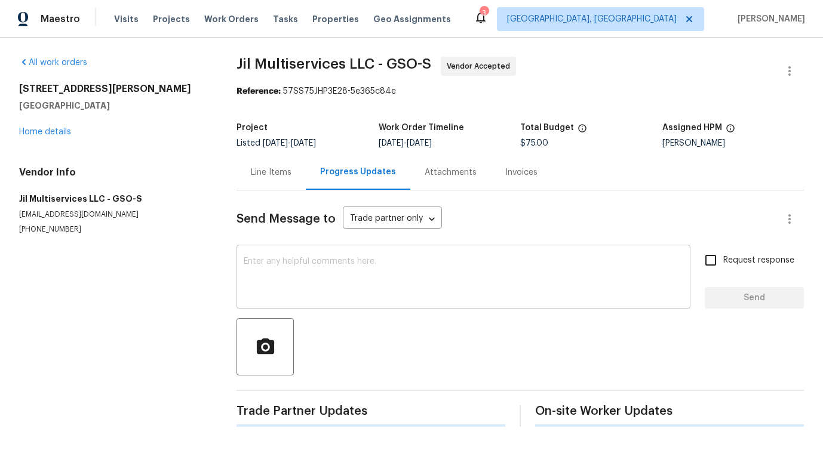
click at [310, 262] on textarea at bounding box center [464, 278] width 440 height 42
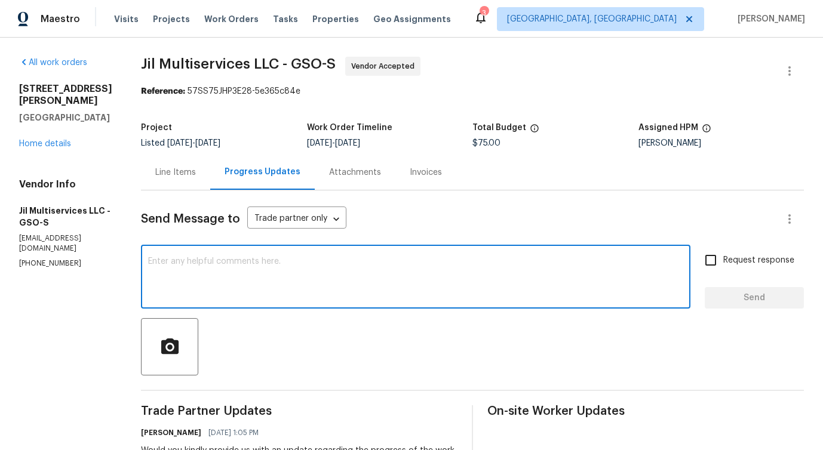
click at [165, 176] on div "Line Items" at bounding box center [175, 173] width 41 height 12
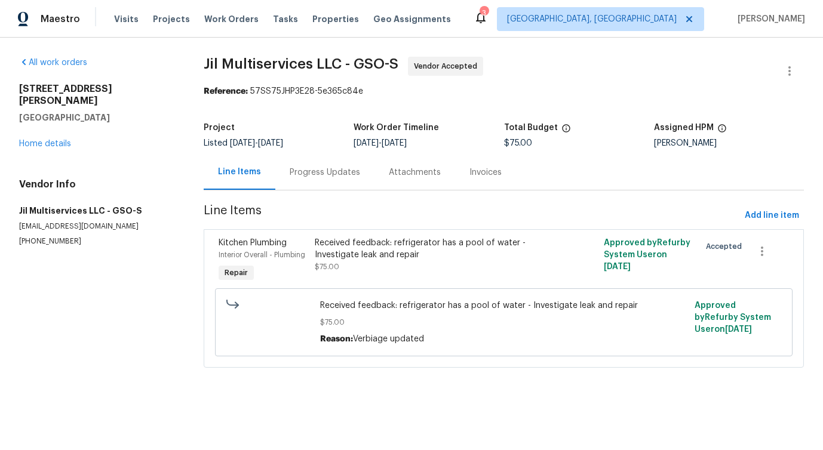
click at [343, 171] on div "Progress Updates" at bounding box center [325, 173] width 70 height 12
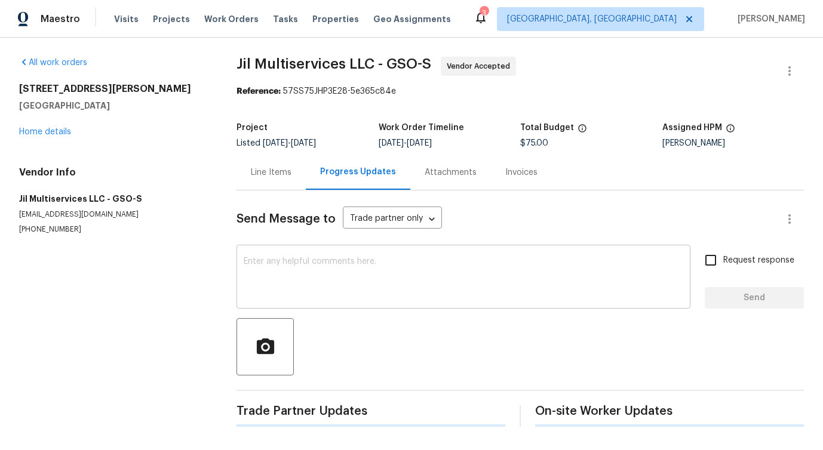
click at [337, 296] on textarea at bounding box center [464, 278] width 440 height 42
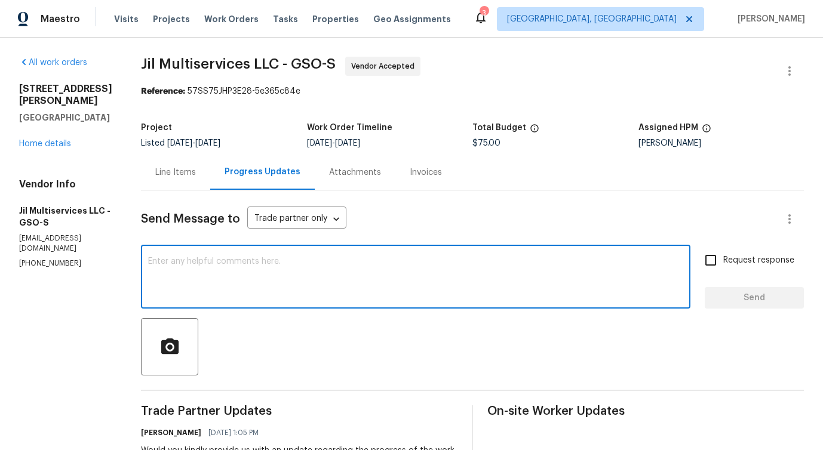
click at [347, 280] on textarea at bounding box center [415, 278] width 535 height 42
paste textarea "Hello, In order to meet our deadline, this work order needs to be finished by t…"
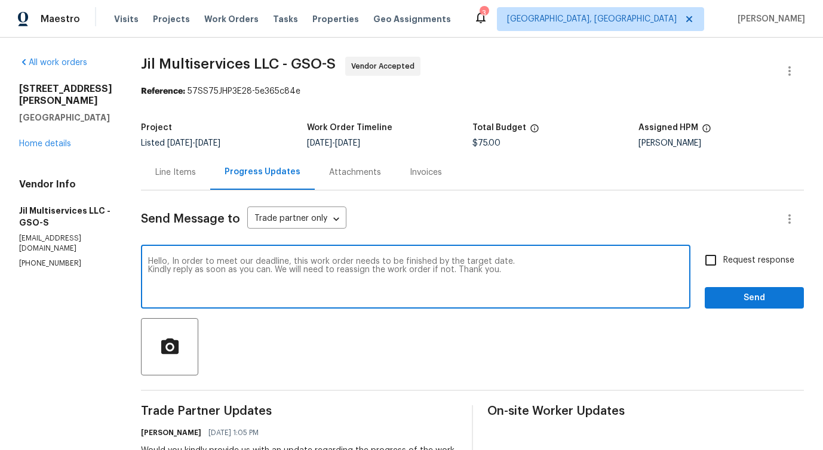
type textarea "Hello, In order to meet our deadline, this work order needs to be finished by t…"
click at [722, 263] on input "Request response" at bounding box center [710, 260] width 25 height 25
checkbox input "true"
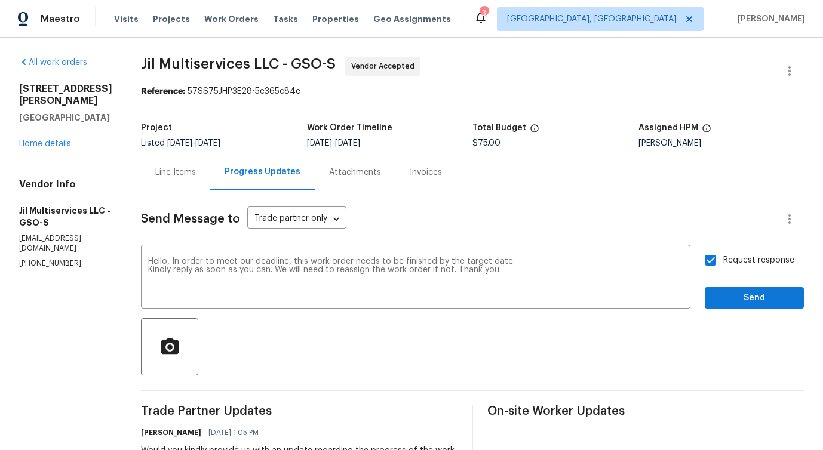
click at [738, 298] on span "Send" at bounding box center [755, 298] width 80 height 15
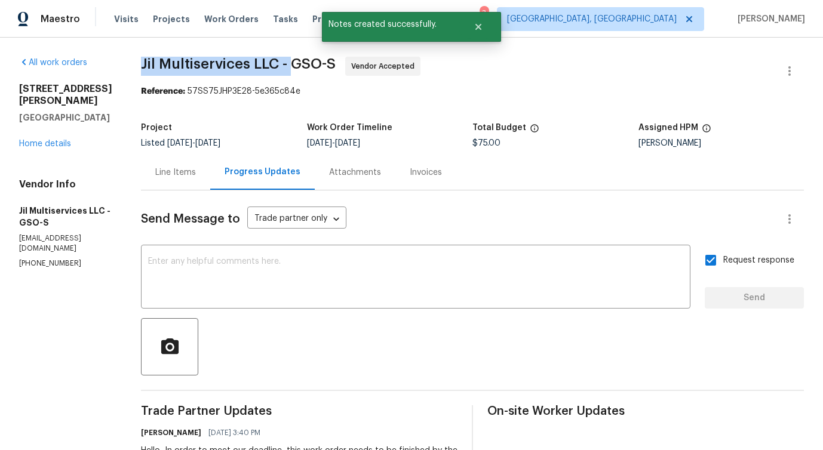
drag, startPoint x: 143, startPoint y: 66, endPoint x: 301, endPoint y: 69, distance: 157.8
click at [301, 69] on div "All work orders 504 Meredith St High Point, NC 27260 Home details Vendor Info J…" at bounding box center [411, 446] width 823 height 817
copy span "Jil Multiservices LLC -"
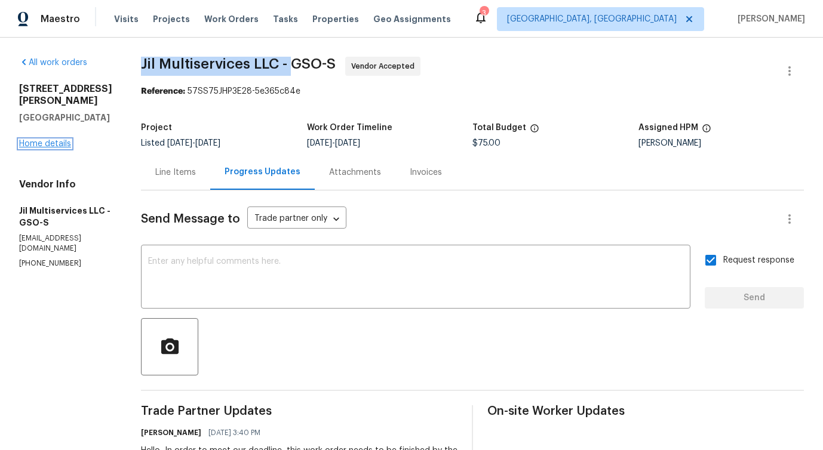
click at [44, 140] on link "Home details" at bounding box center [45, 144] width 52 height 8
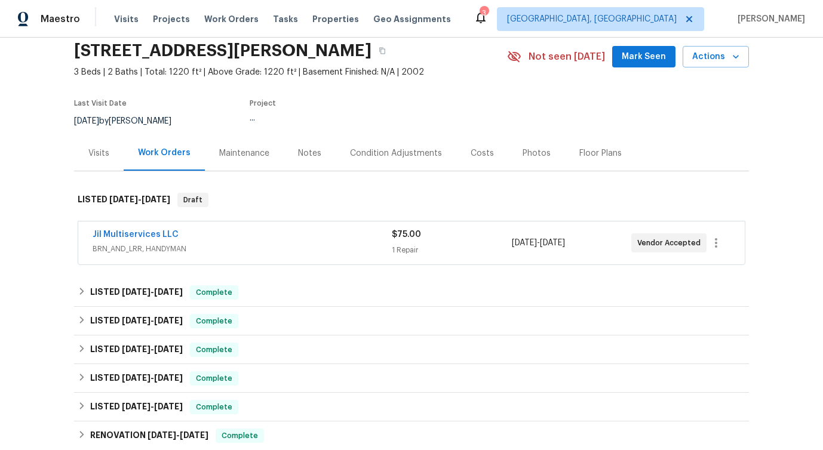
scroll to position [53, 0]
